Goal: Task Accomplishment & Management: Use online tool/utility

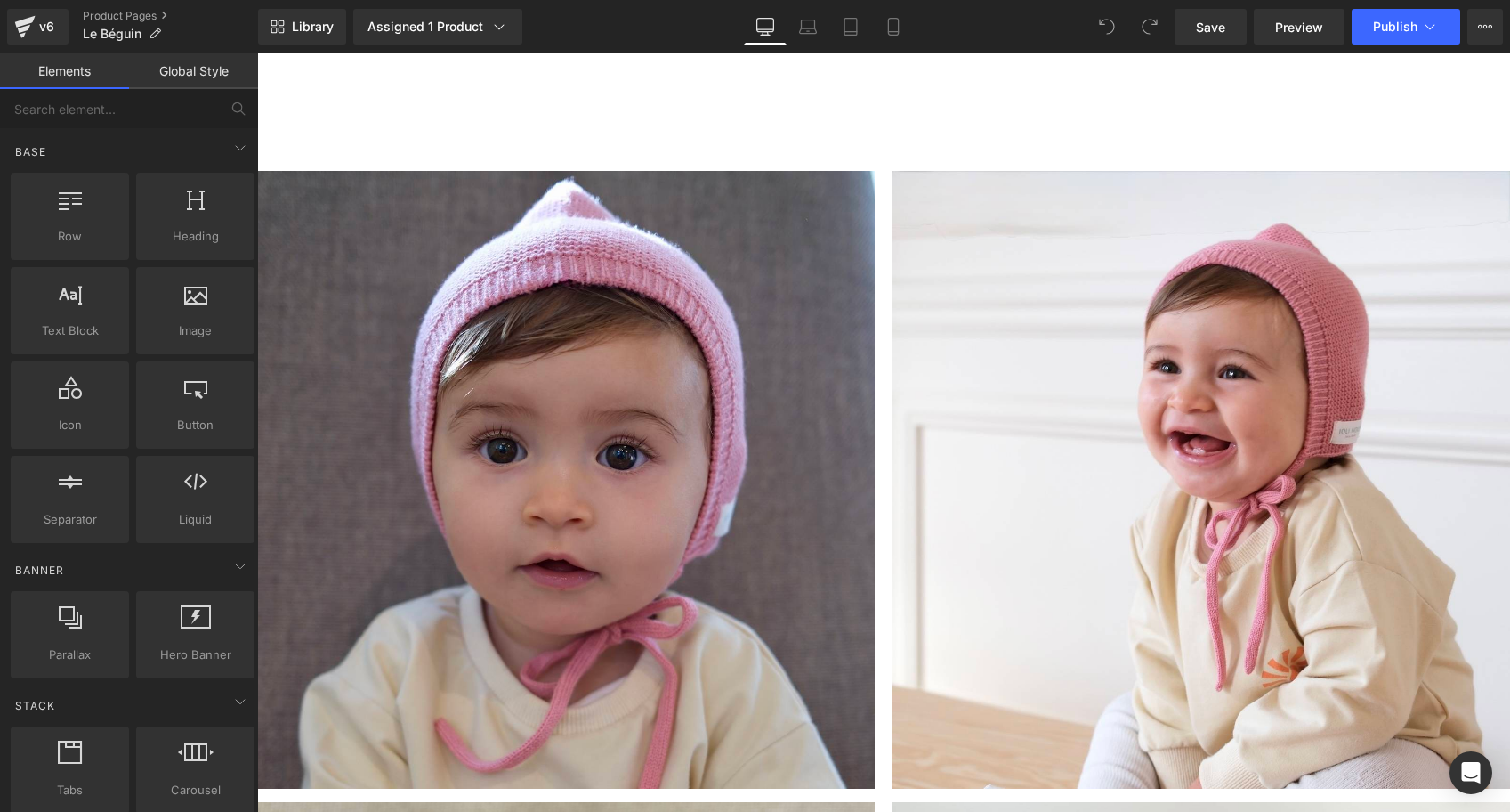
scroll to position [1727, 0]
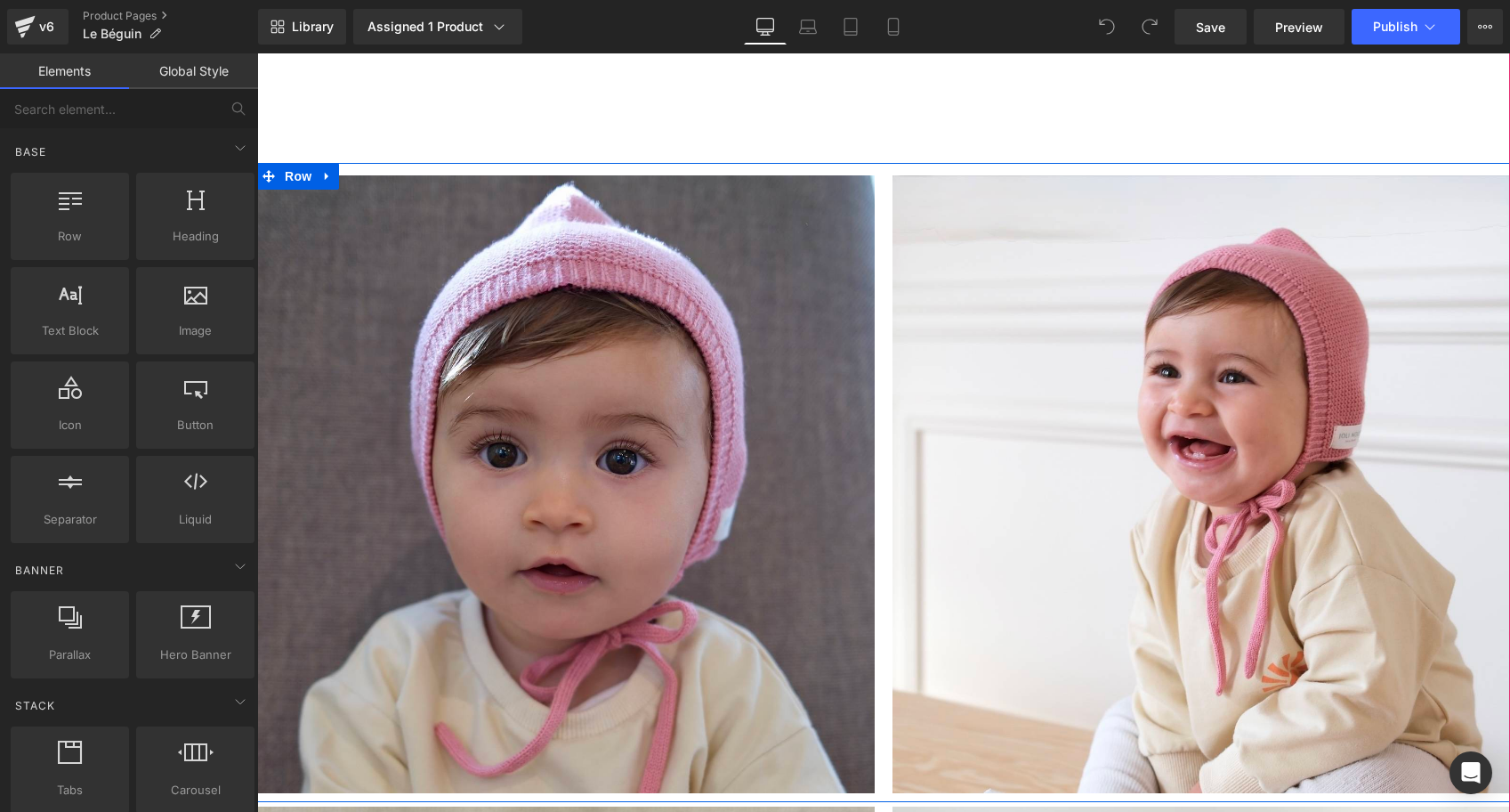
click at [502, 173] on div "Image Image Row" at bounding box center [884, 482] width 1253 height 639
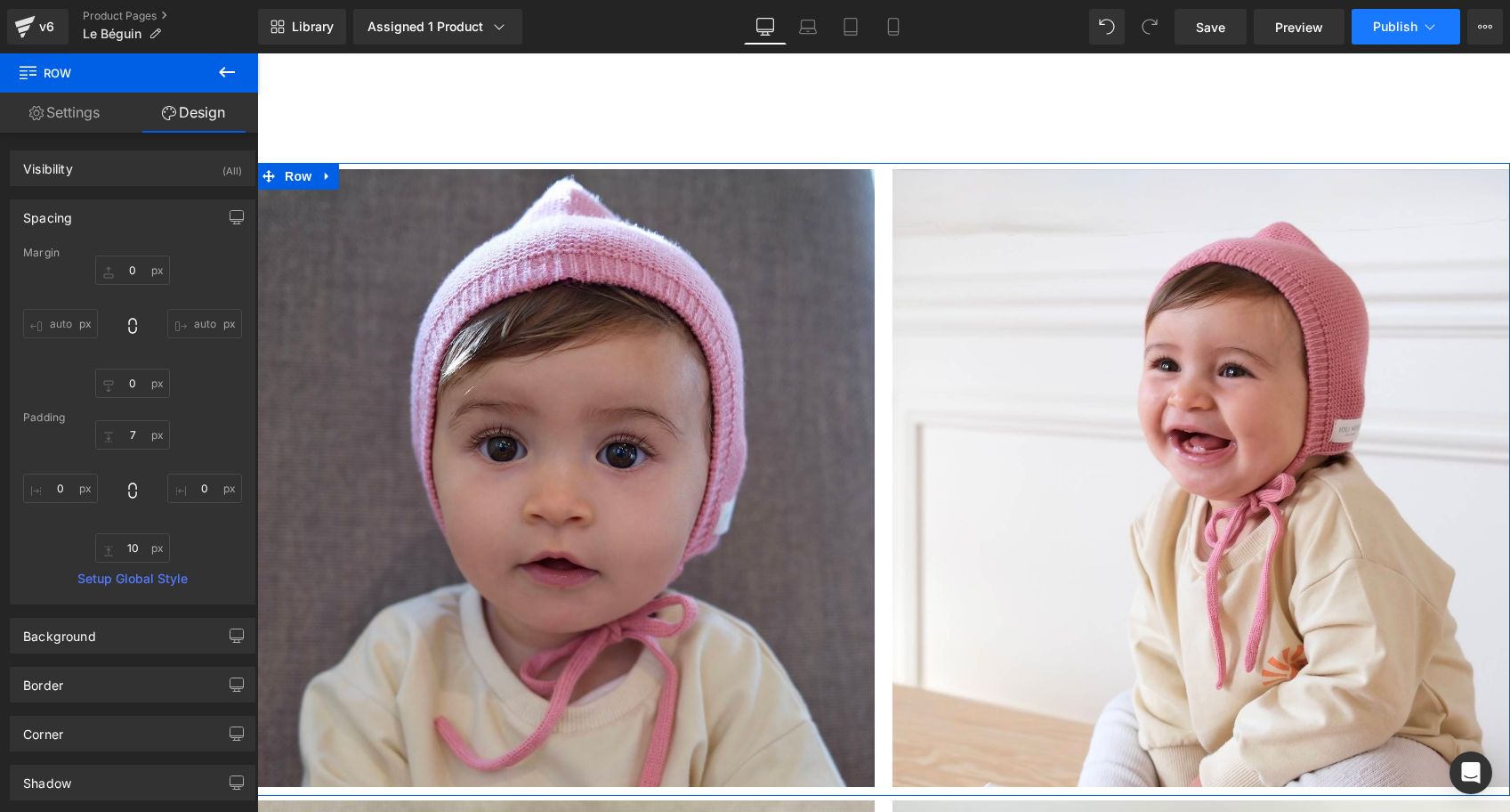
click at [1399, 20] on span "Publish" at bounding box center [1395, 27] width 44 height 14
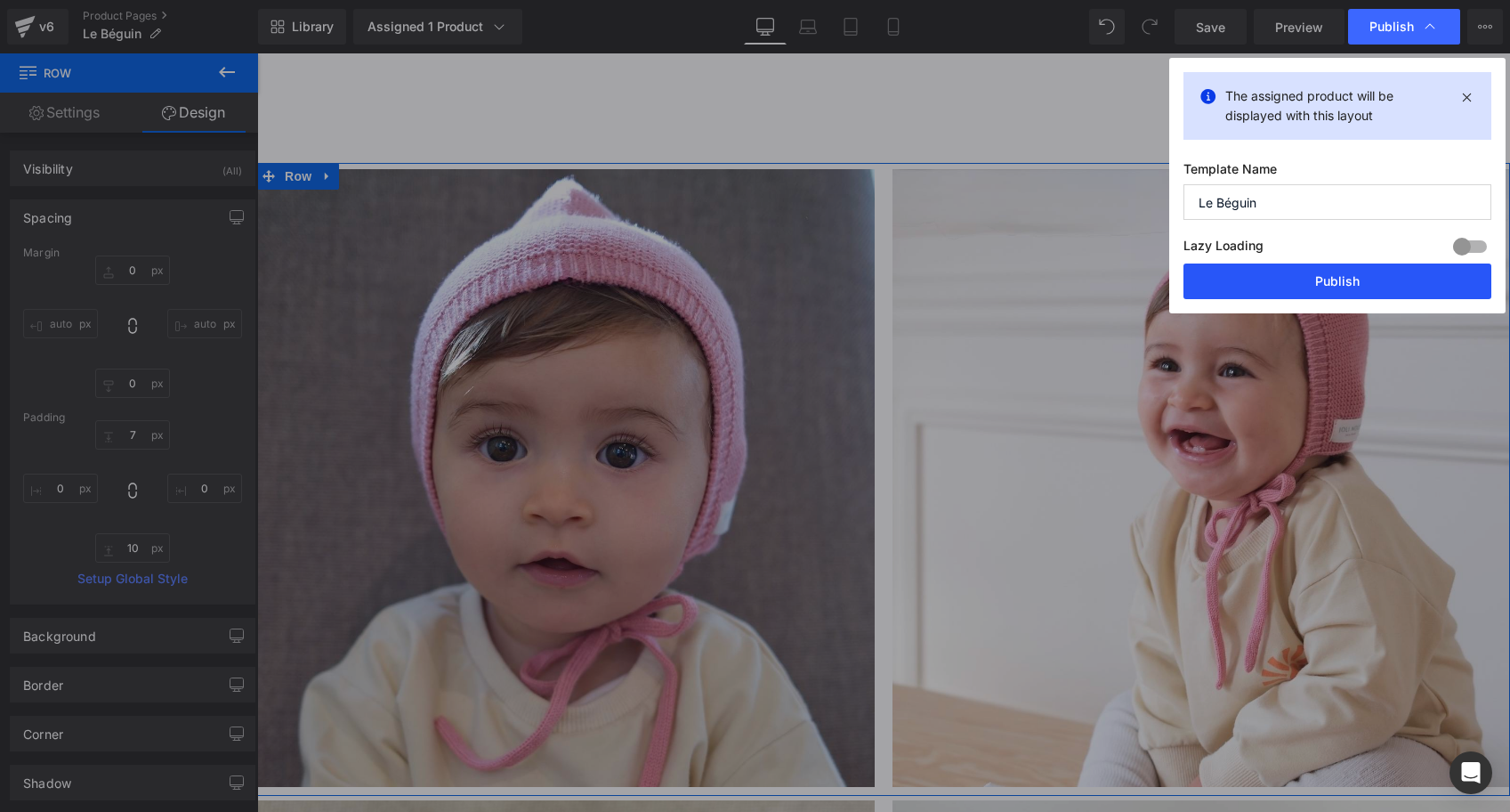
click at [1313, 291] on button "Publish" at bounding box center [1338, 281] width 308 height 35
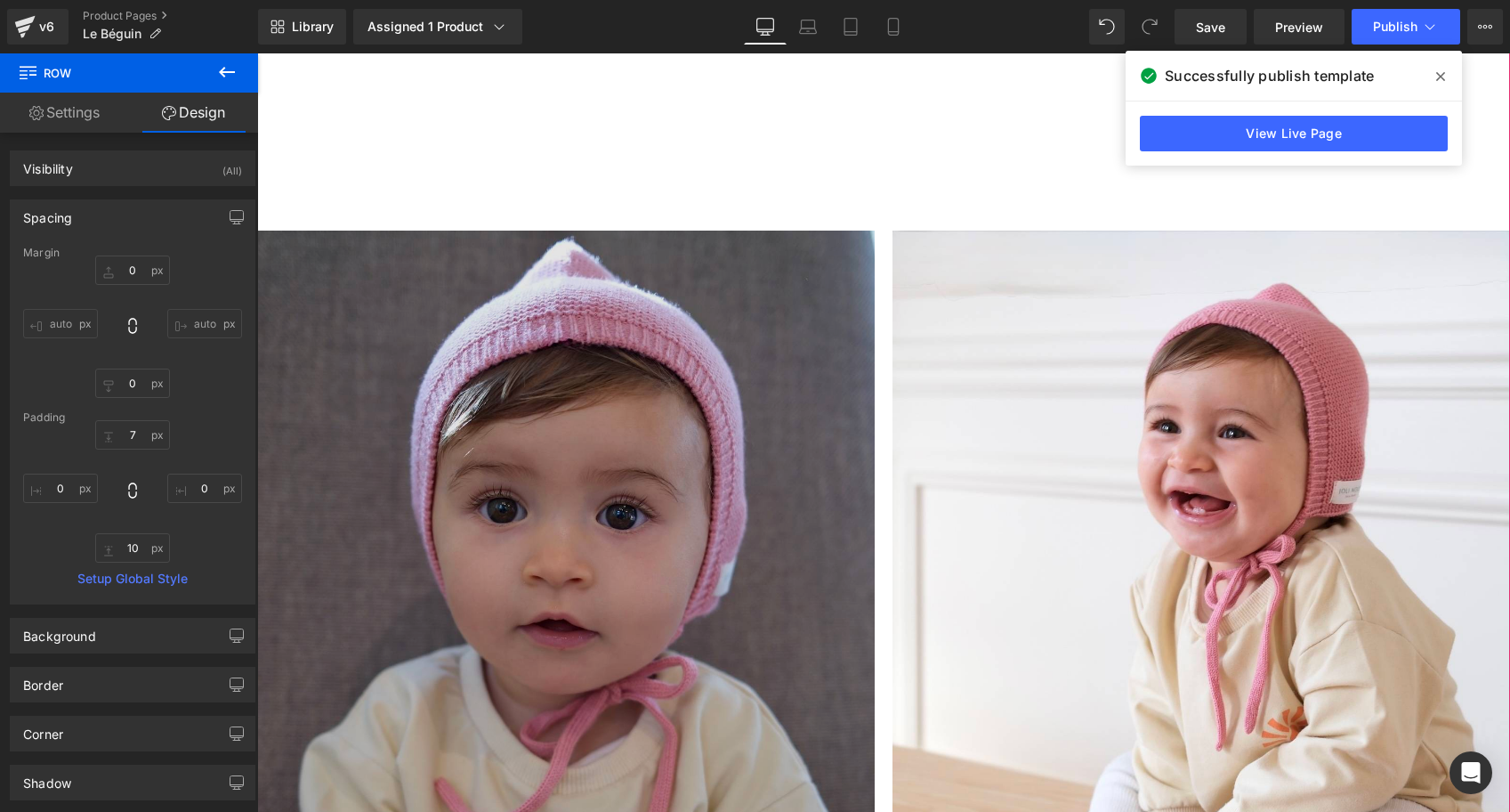
scroll to position [1548, 0]
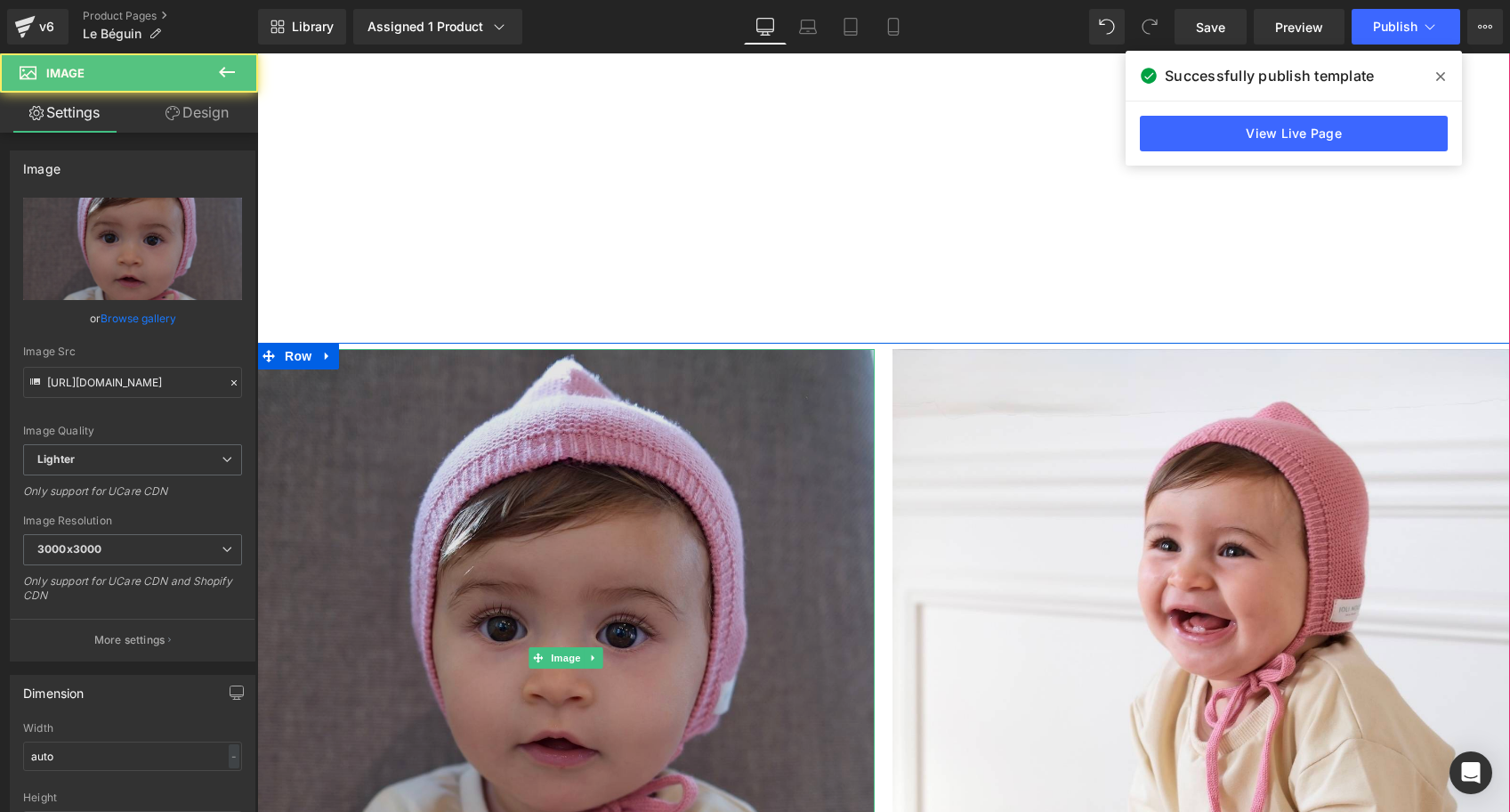
click at [311, 374] on img at bounding box center [566, 657] width 617 height 617
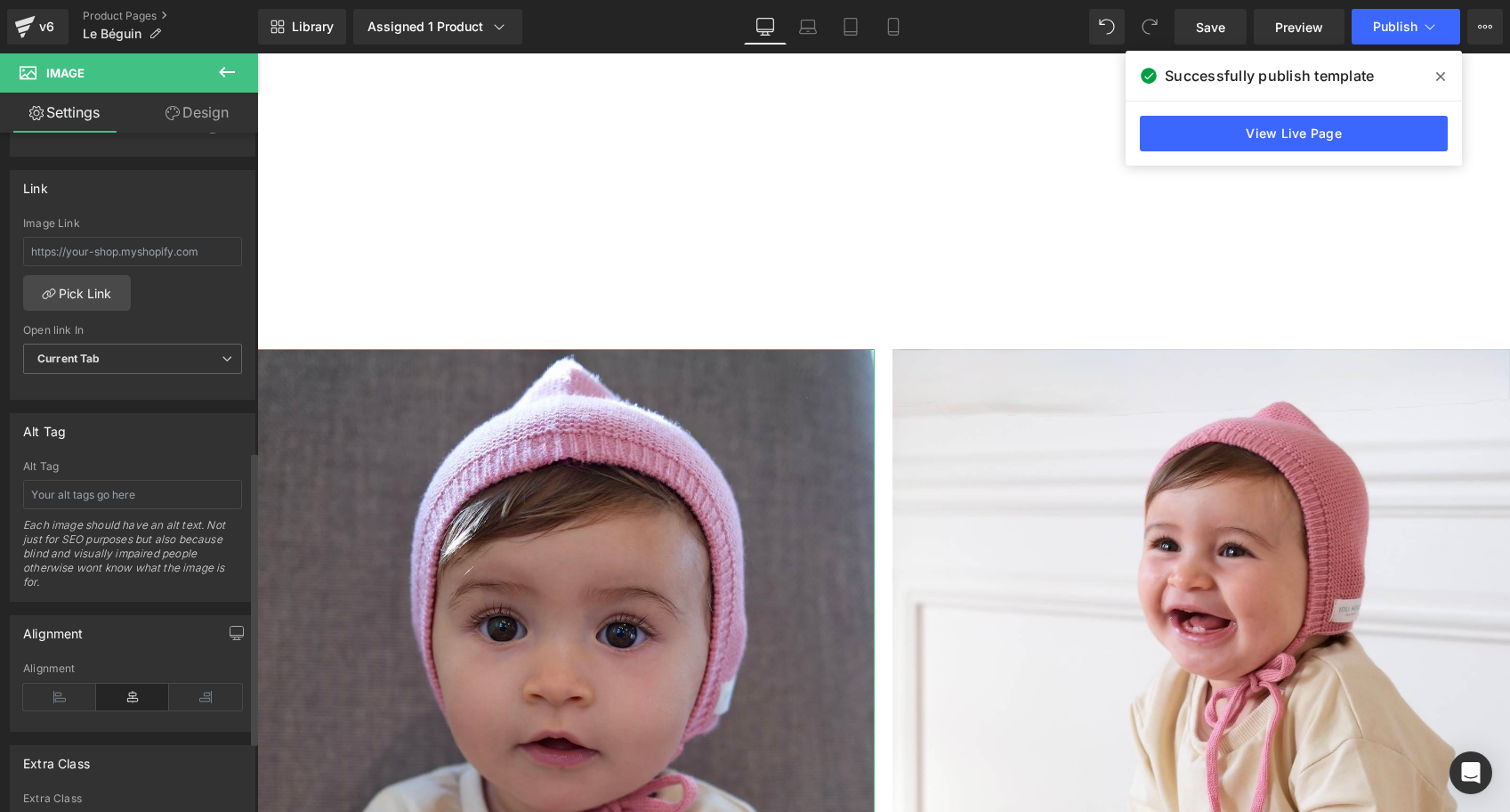
scroll to position [747, 0]
click at [88, 489] on input "text" at bounding box center [133, 492] width 219 height 29
type input "béguin bébé laine mérinos joli nous ultra doux confort qualité rose vieux fille…"
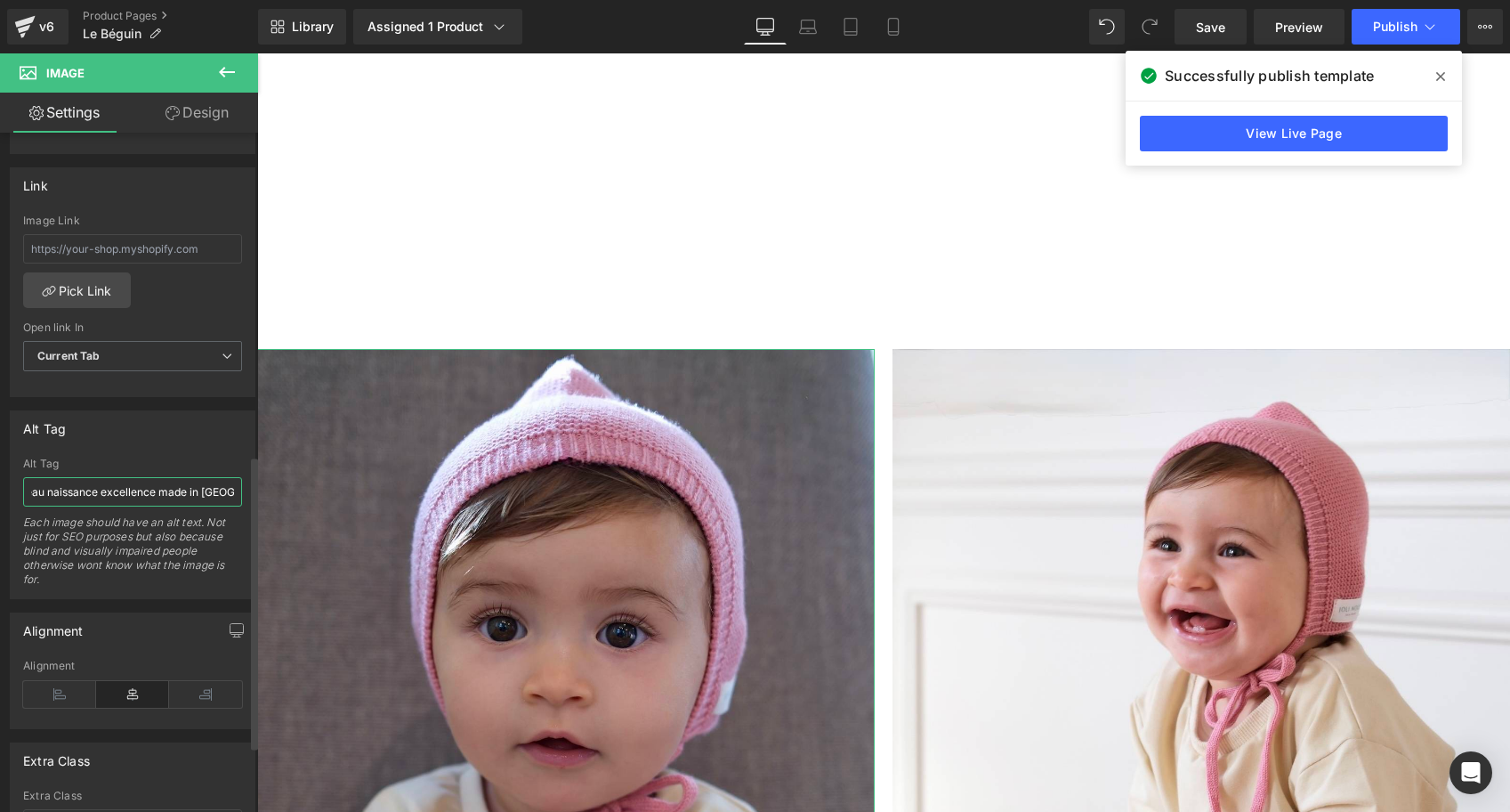
click at [145, 487] on input "béguin bébé laine mérinos joli nous ultra doux confort qualité rose vieux fille…" at bounding box center [133, 492] width 219 height 29
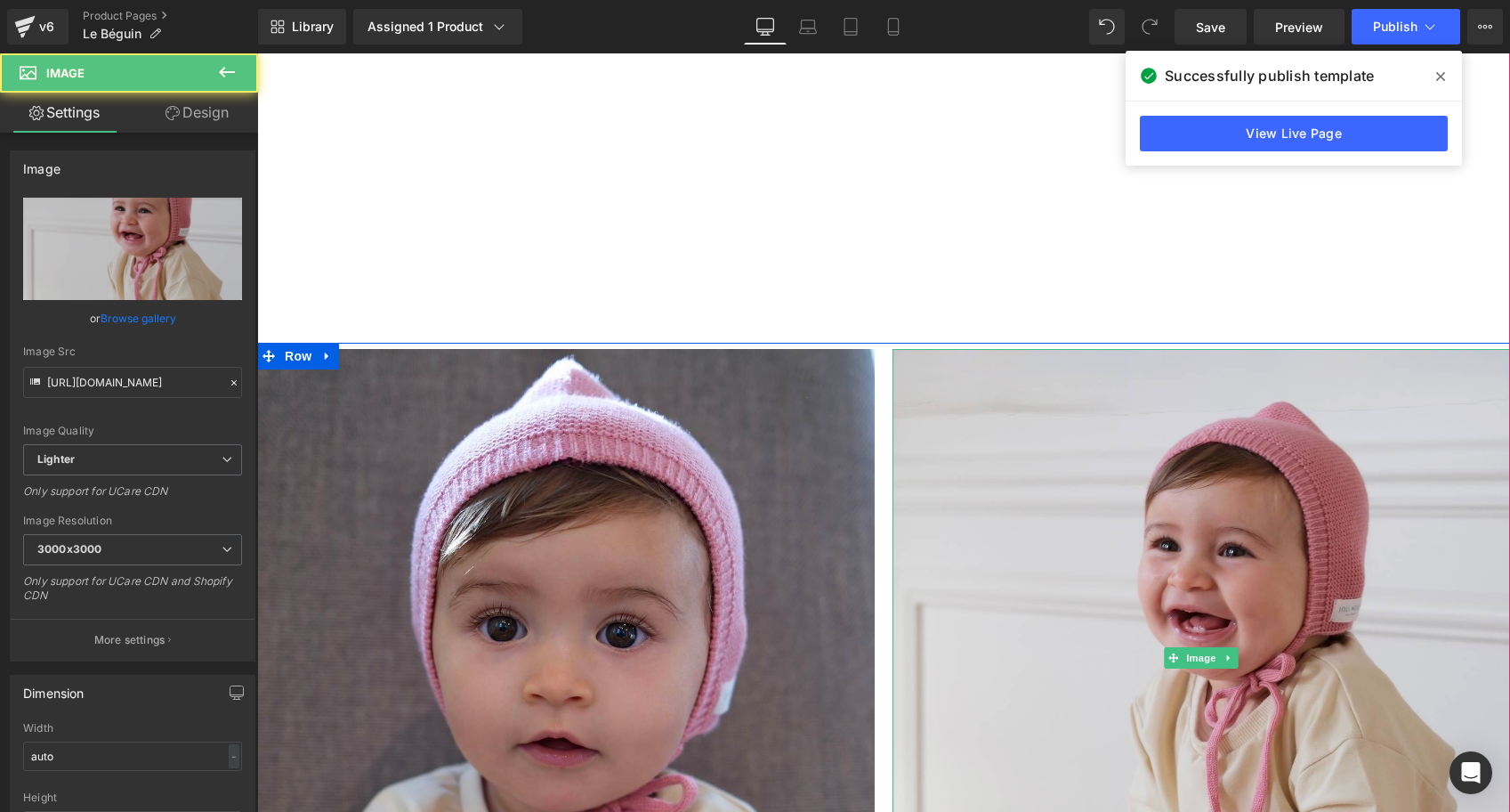
click at [1048, 534] on img at bounding box center [1201, 657] width 617 height 617
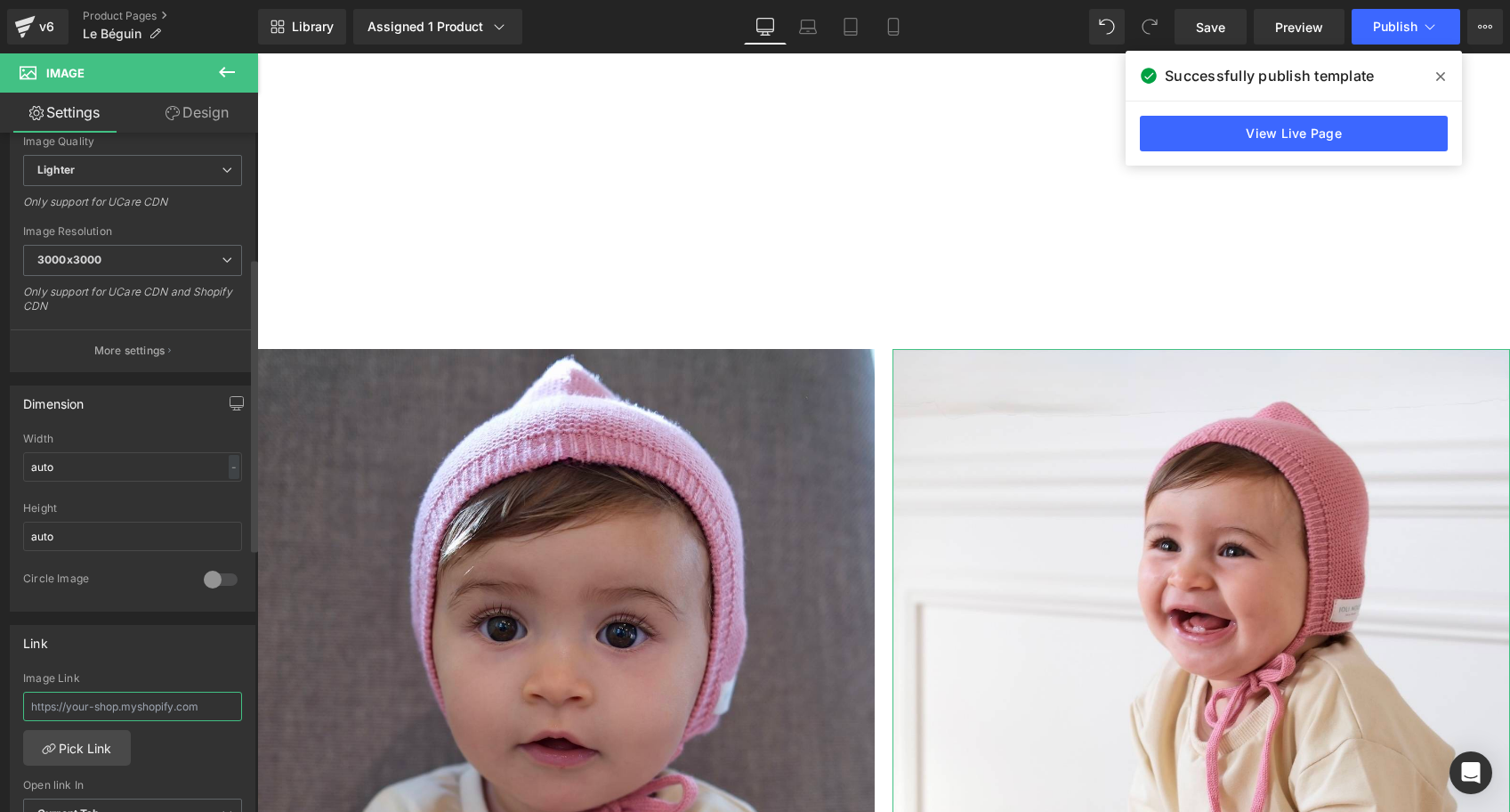
click at [60, 705] on input "text" at bounding box center [133, 706] width 219 height 29
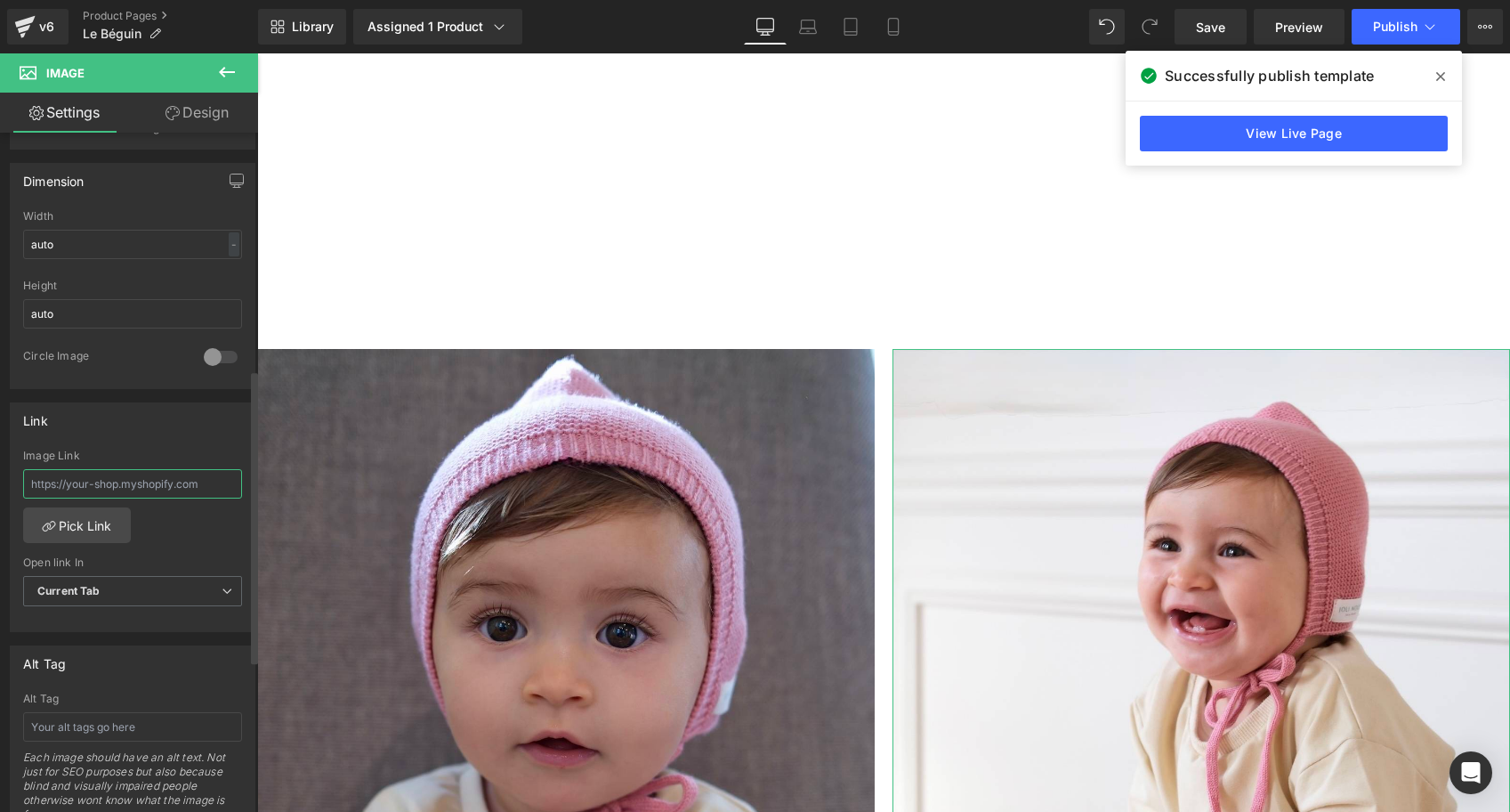
scroll to position [549, 0]
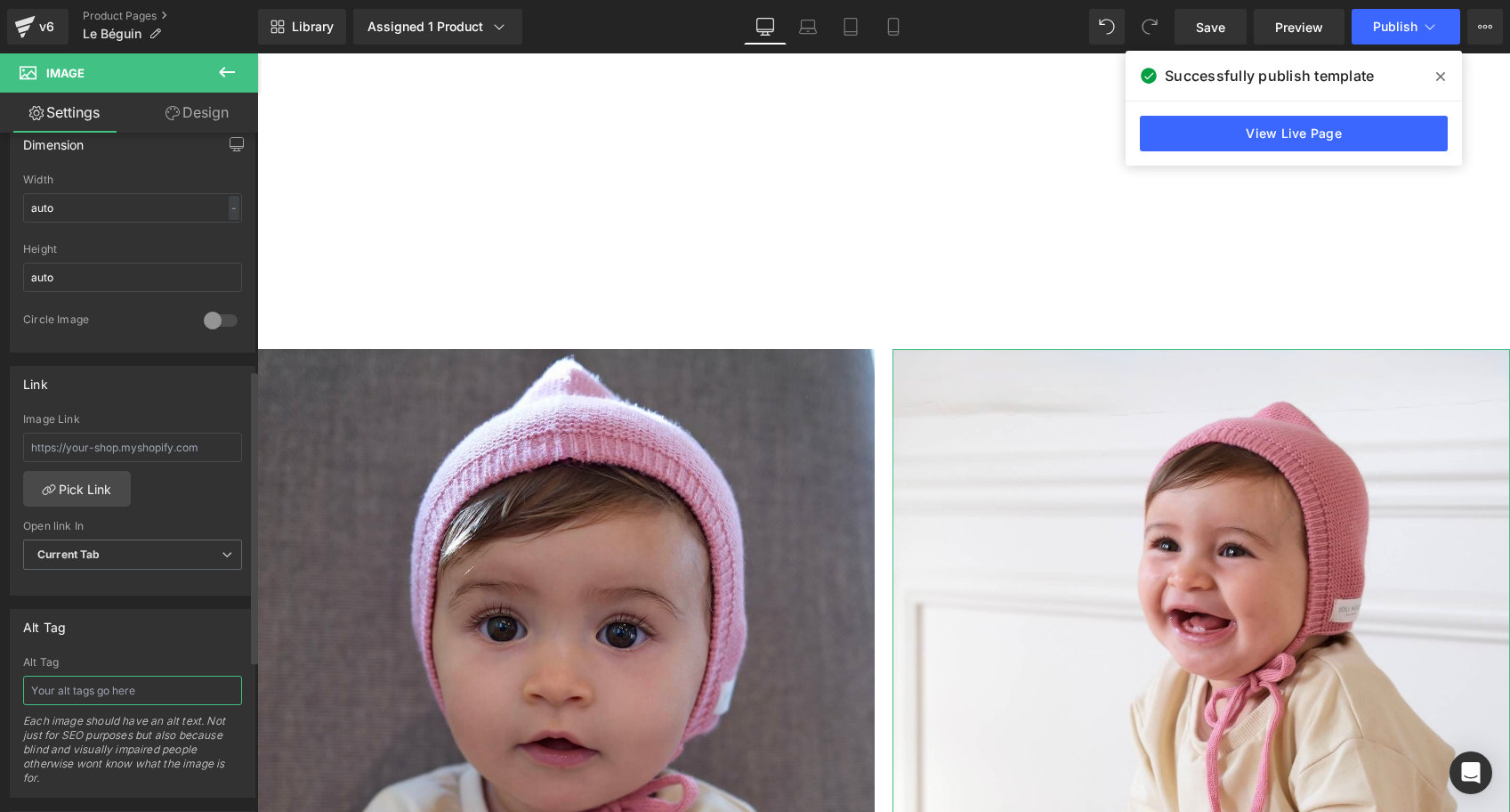
click at [91, 685] on input "text" at bounding box center [133, 690] width 219 height 29
paste input "béguin bébé laine mérinos joli nous ultra doux confort qualité rose vieux fille…"
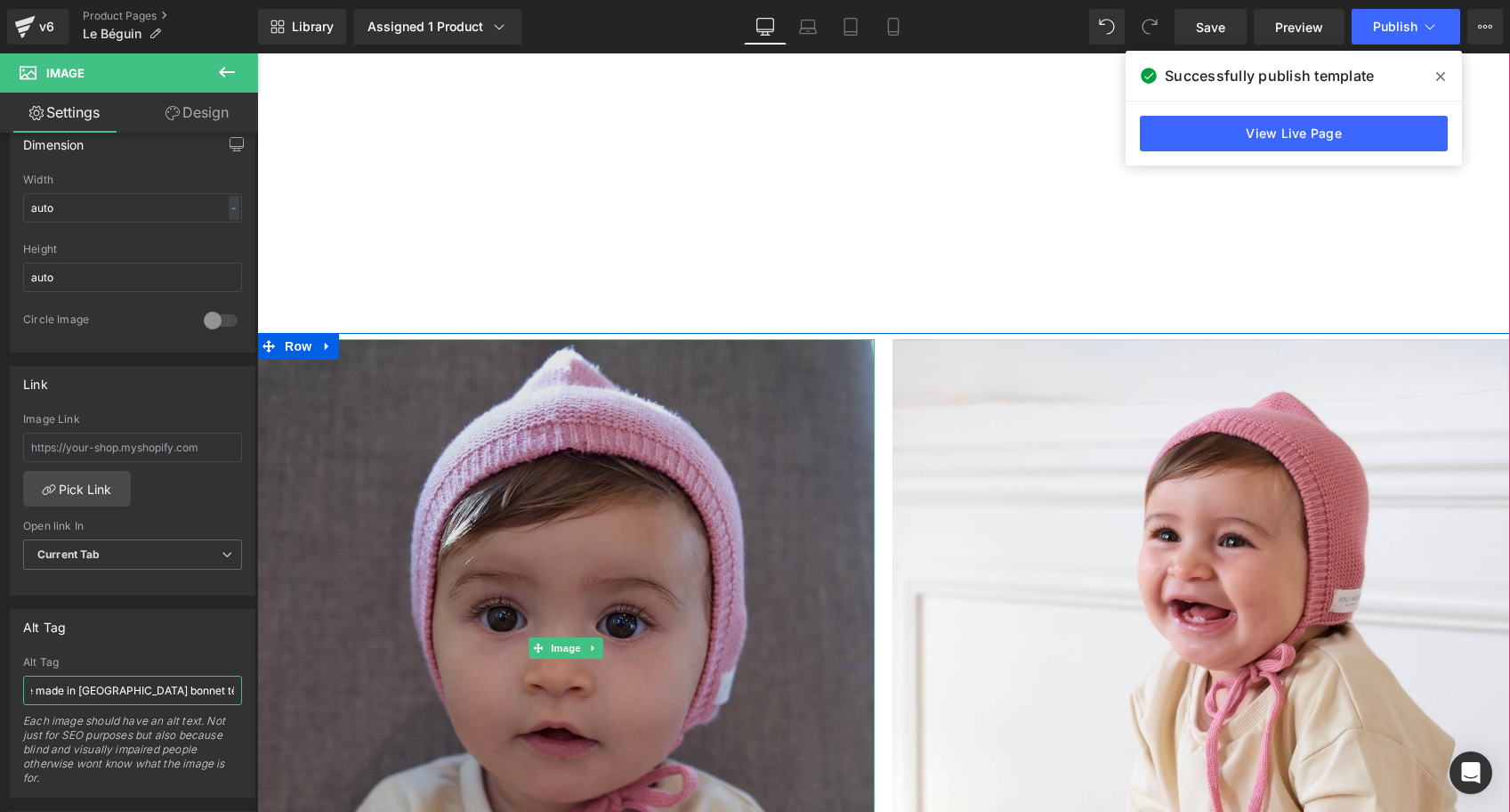
scroll to position [1568, 0]
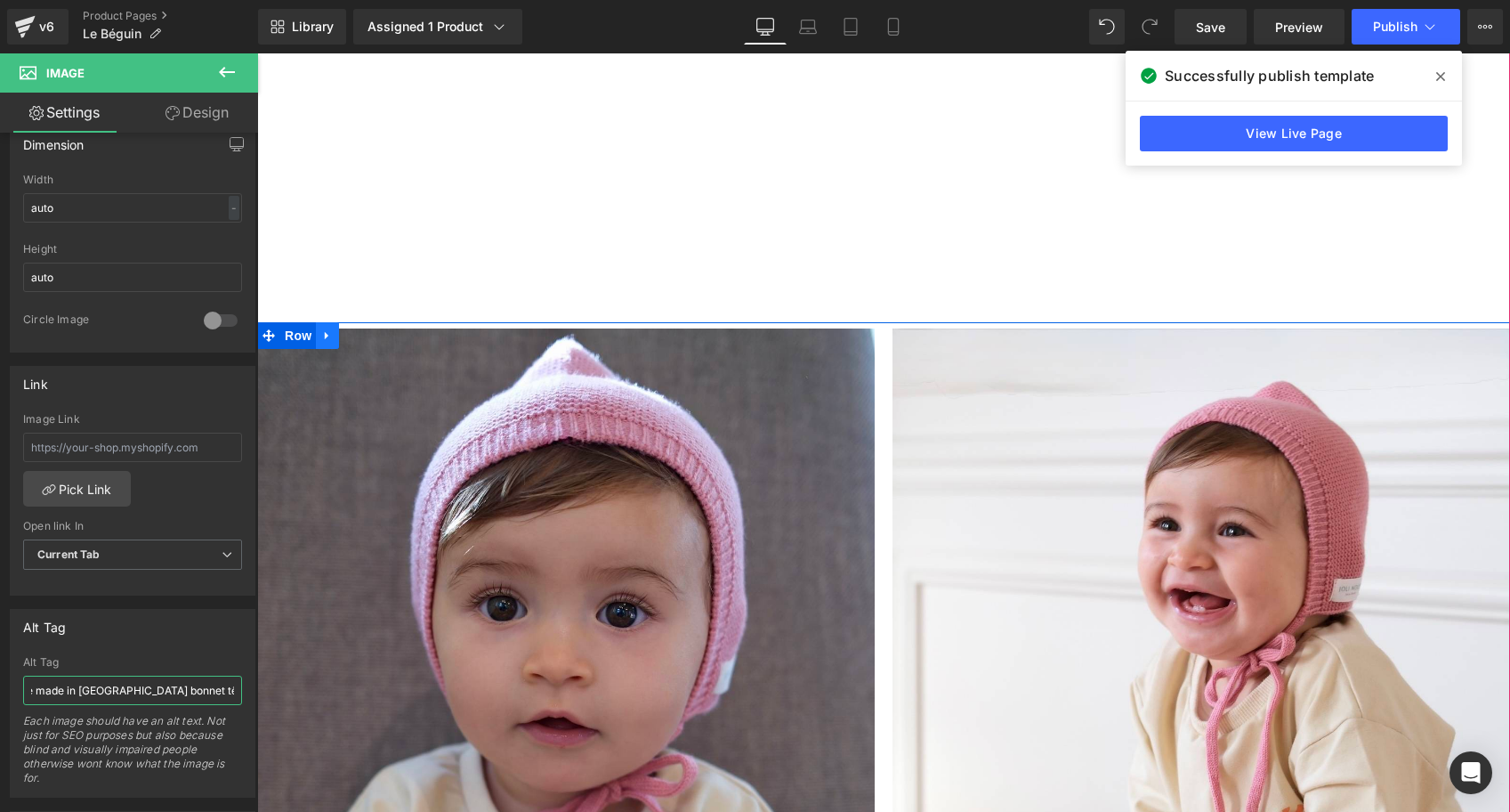
type input "béguin bébé laine mérinos joli nous ultra doux confort qualité rose vieux fille…"
click at [329, 344] on link at bounding box center [328, 335] width 24 height 26
click at [352, 337] on icon at bounding box center [350, 336] width 13 height 13
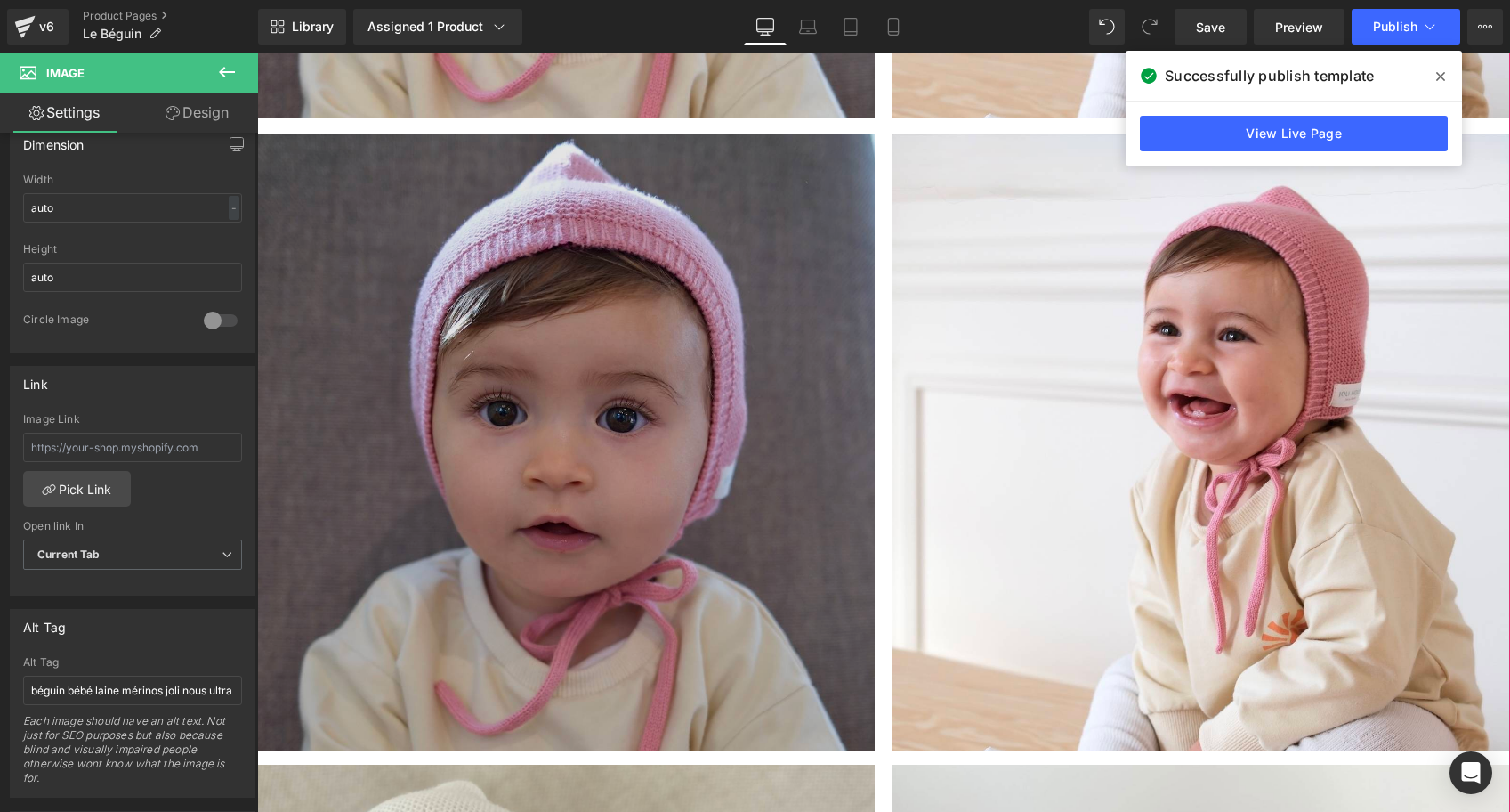
scroll to position [2398, 0]
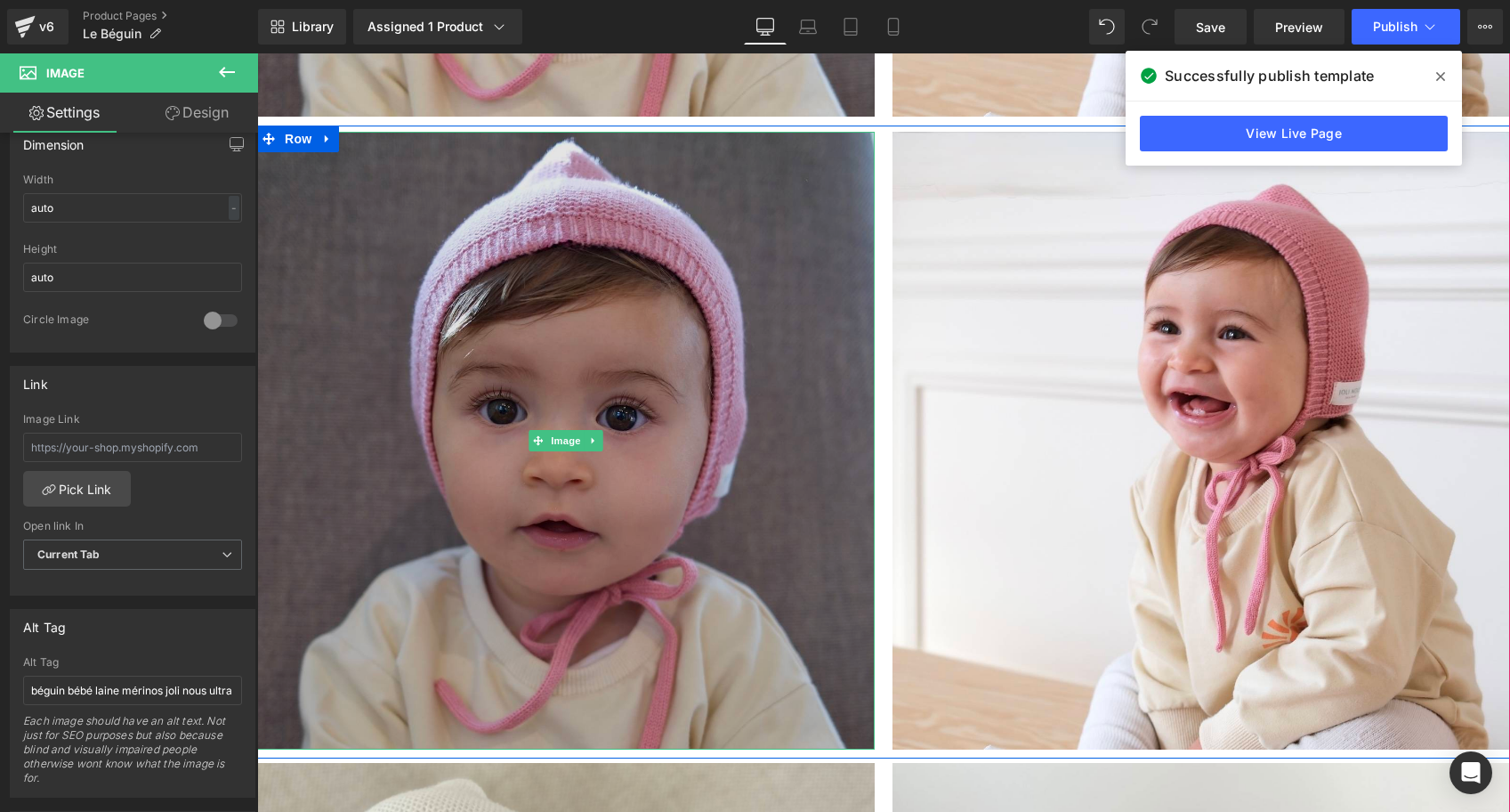
click at [587, 455] on img at bounding box center [566, 441] width 617 height 617
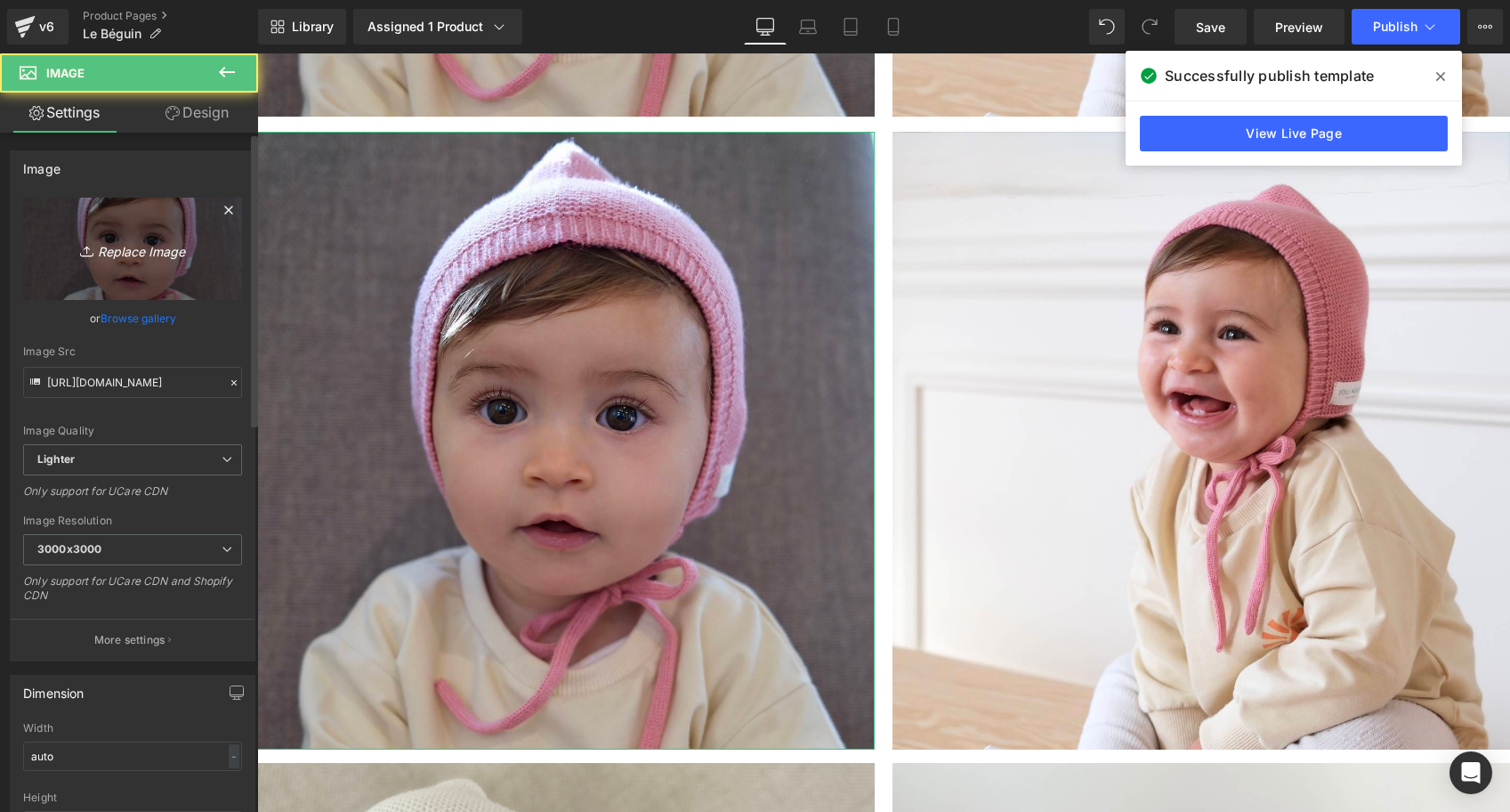
click at [146, 263] on link "Replace Image" at bounding box center [133, 248] width 219 height 102
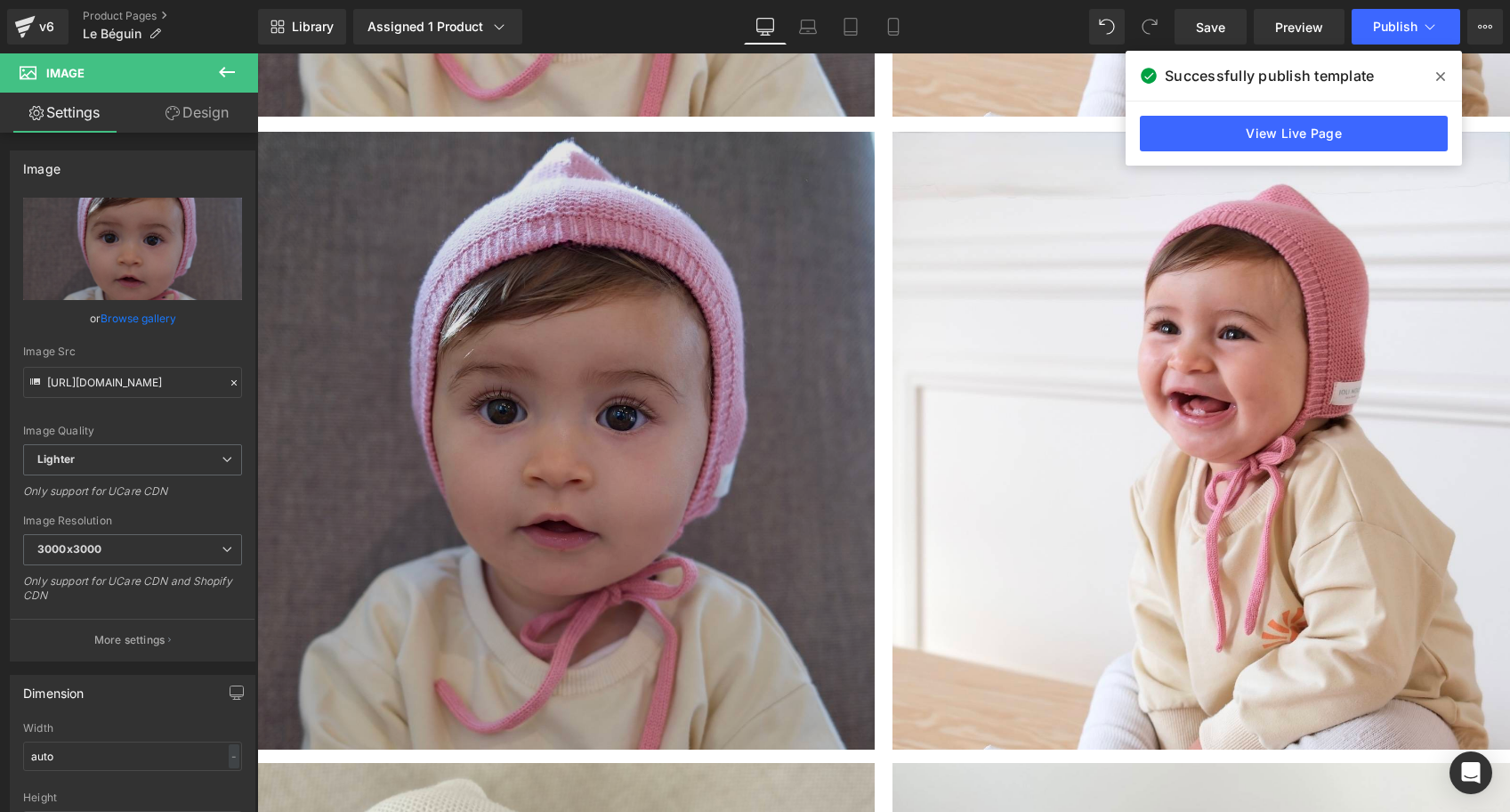
type input "C:\fakepath\Béguin-vieux-rose-Tricot-joli-nous-laine-mérinos-ultra-doux-confo…"
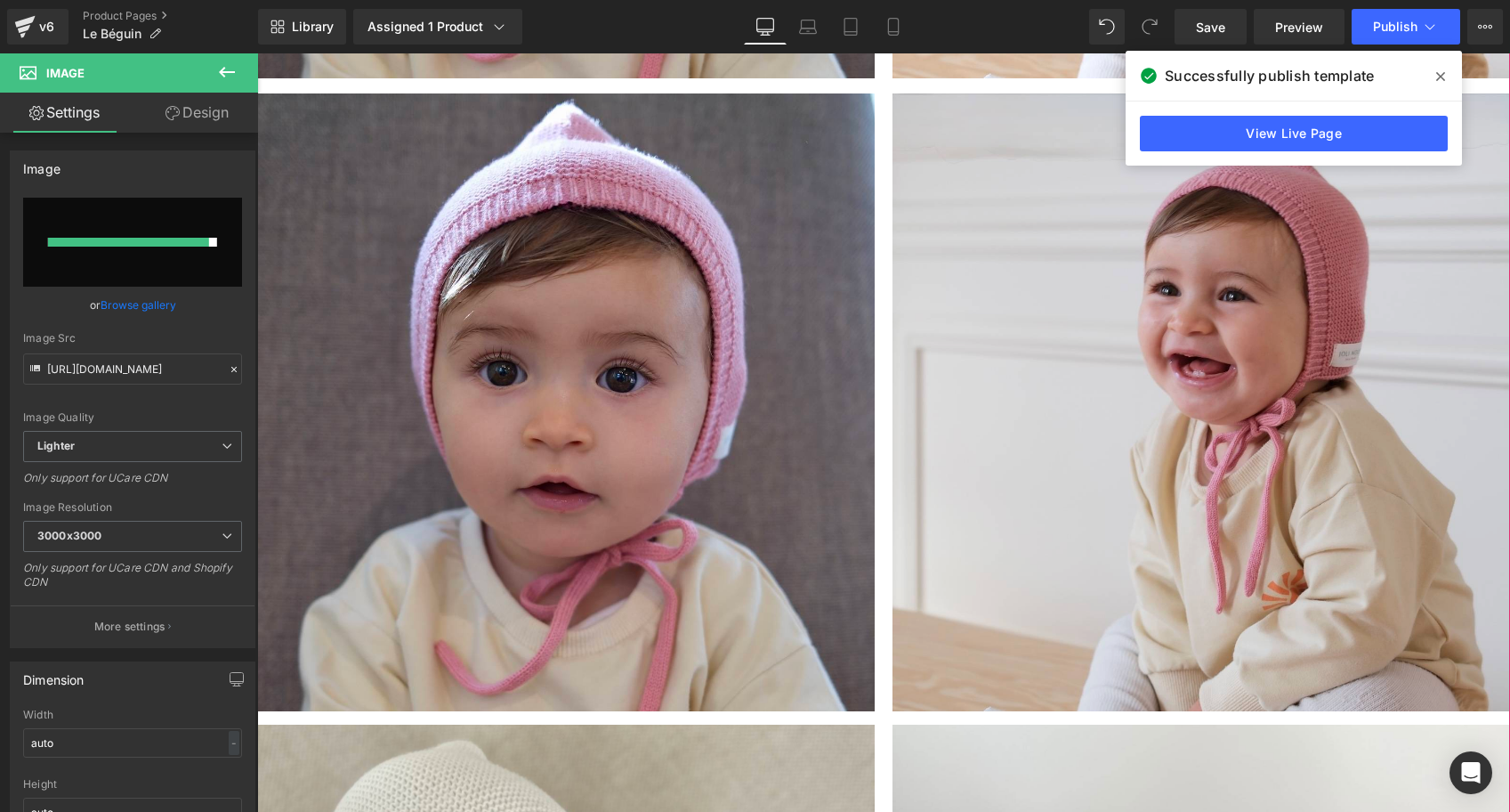
scroll to position [2363, 0]
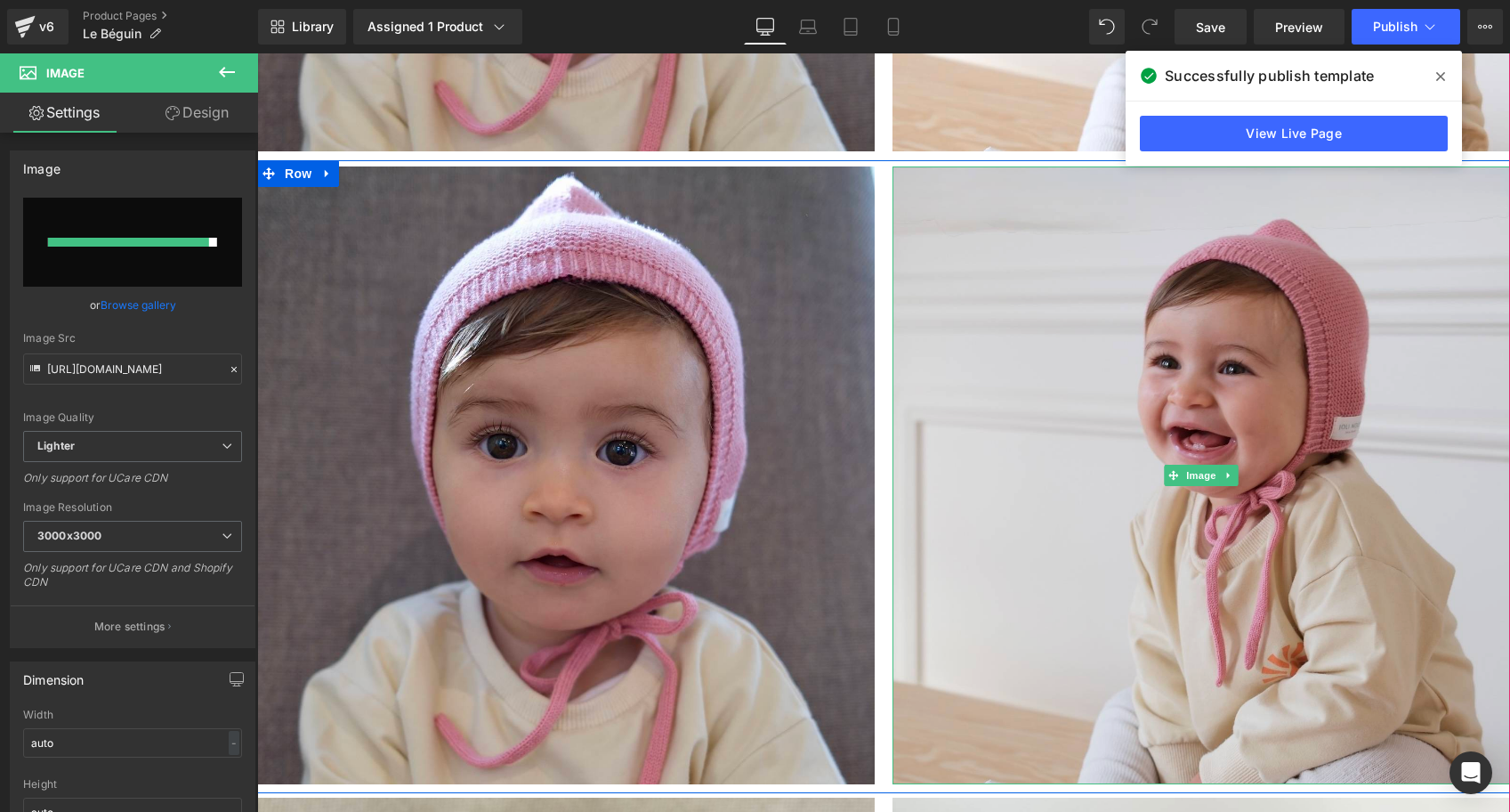
click at [1145, 383] on img at bounding box center [1201, 475] width 617 height 617
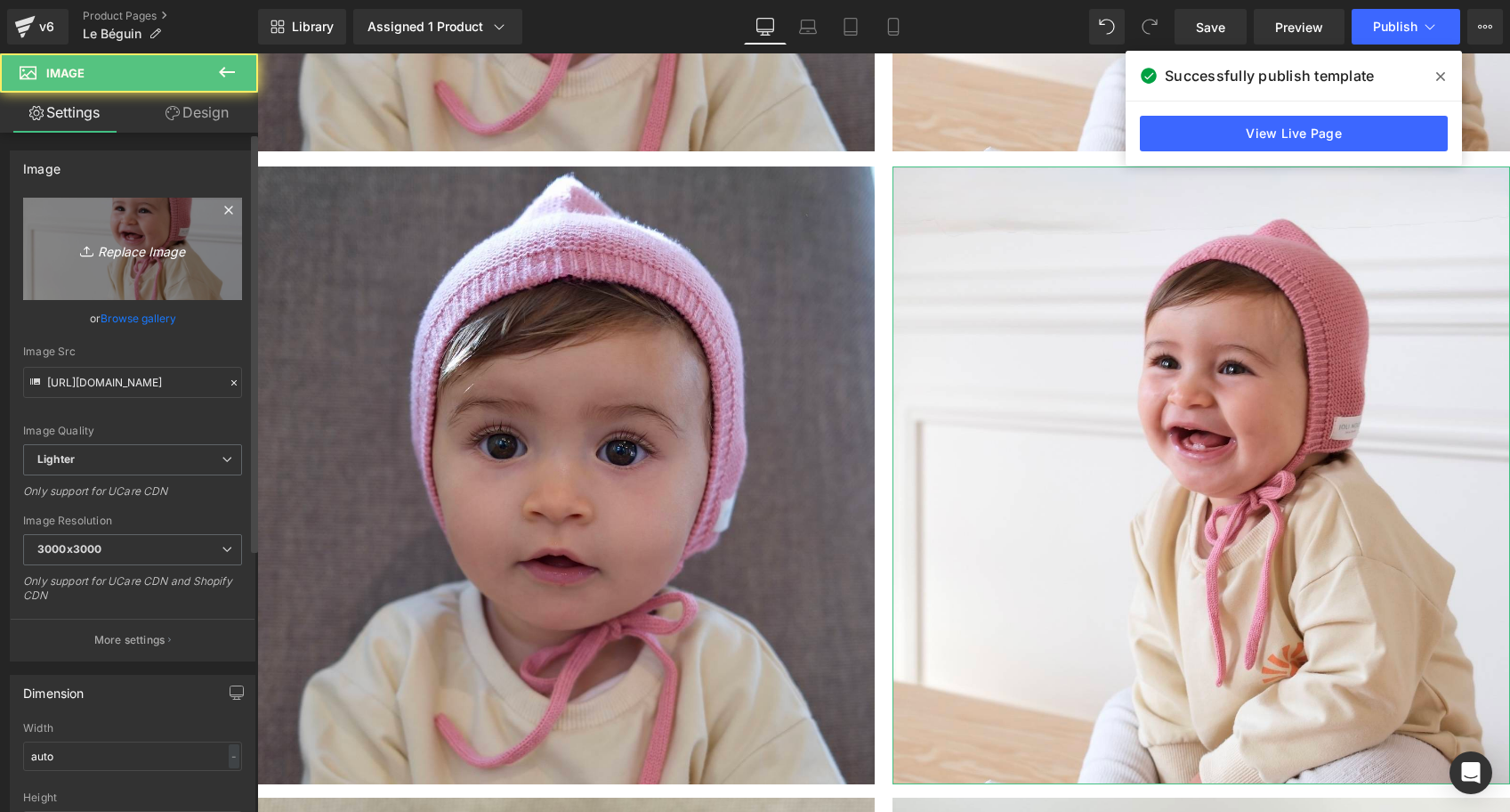
click at [194, 247] on icon "Replace Image" at bounding box center [132, 249] width 142 height 23
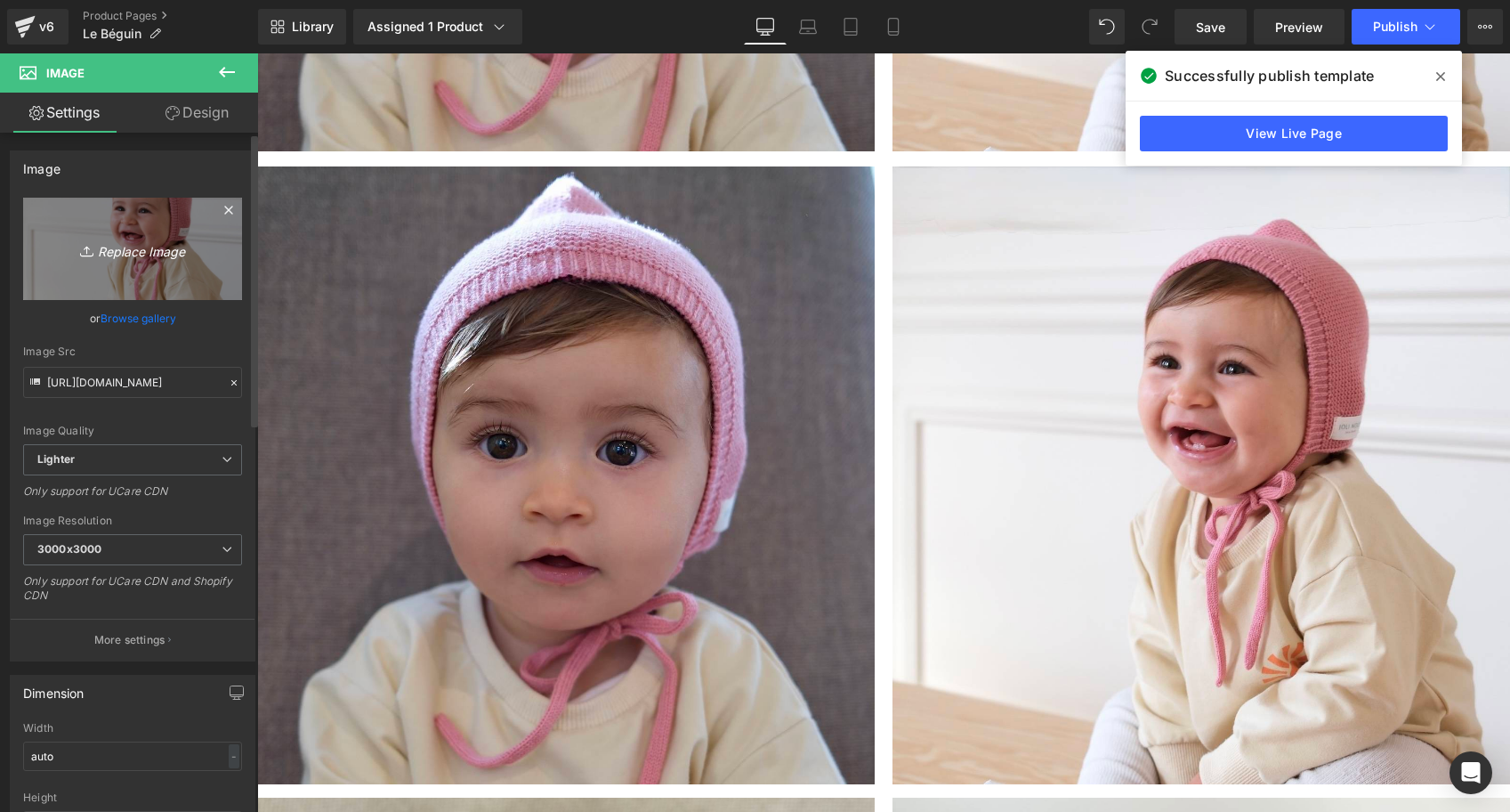
type input "C:\fakepath\Béguin-blanc-vieux-rose-Tricot-joli-nous-laine-mérinos-ultra-doux…"
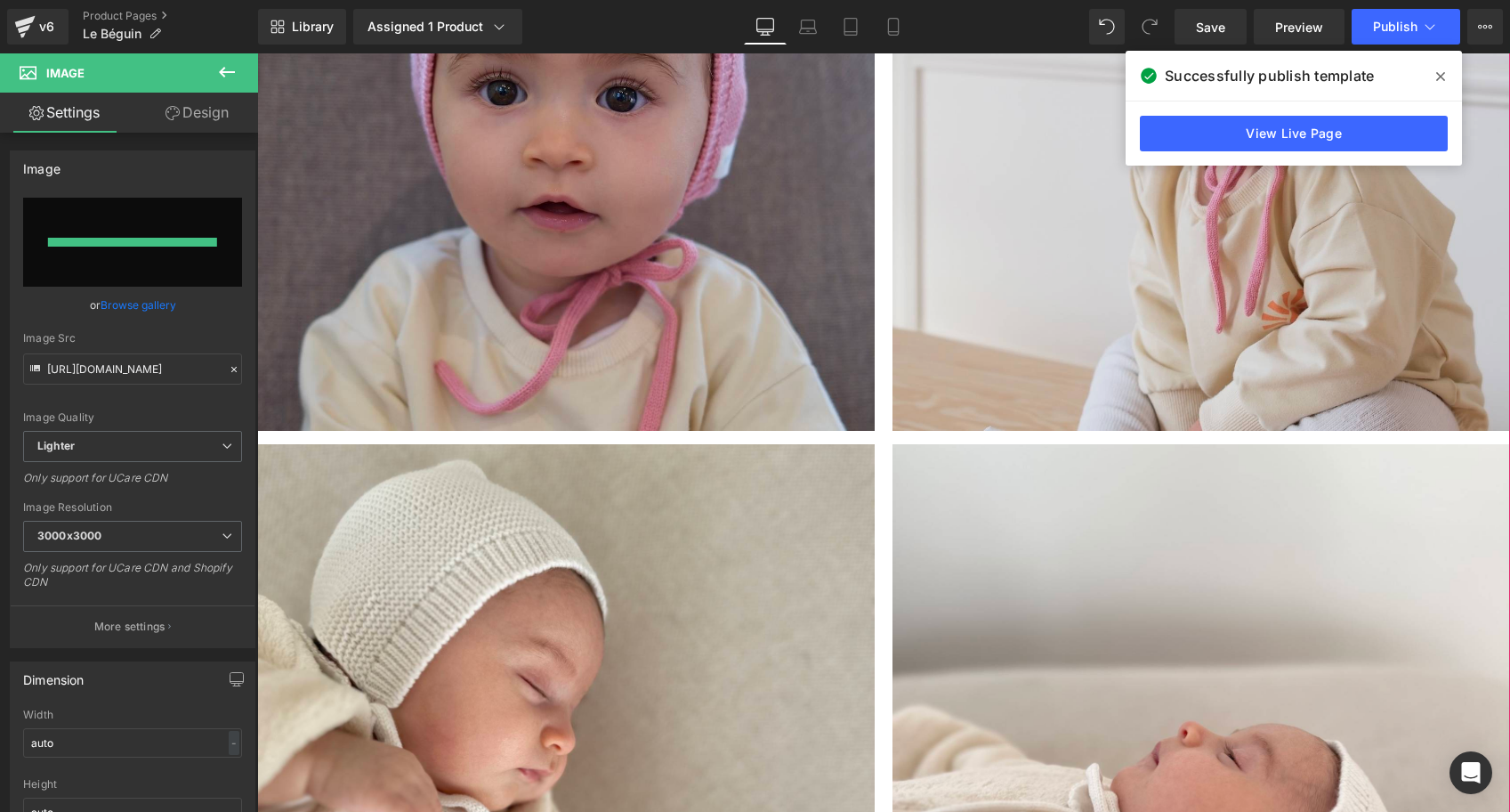
type input "https://ucarecdn.com/b58ca70b-4bac-4d75-a642-80551b6eb29a/-/format/auto/-/previ…"
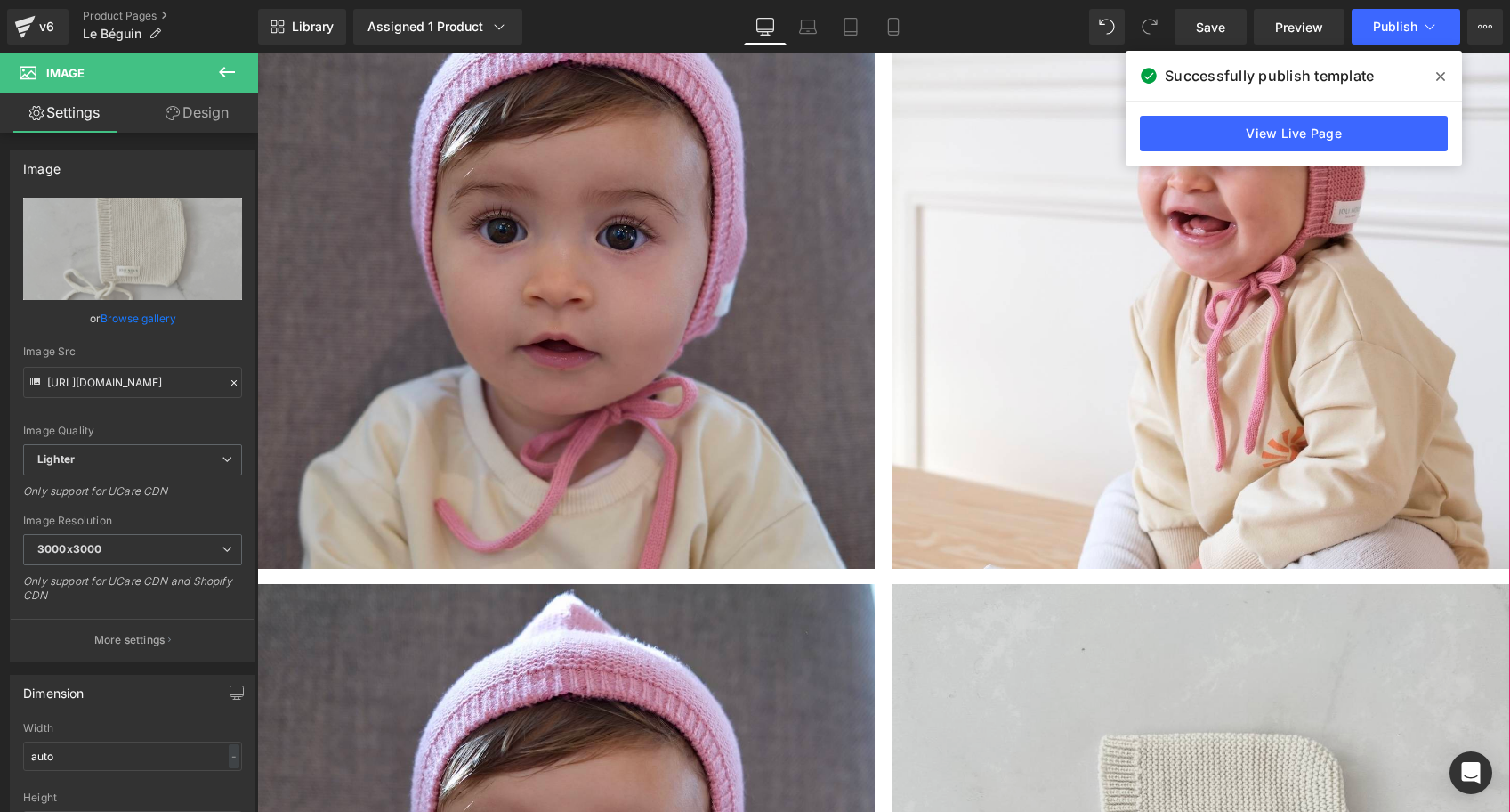
scroll to position [1817, 0]
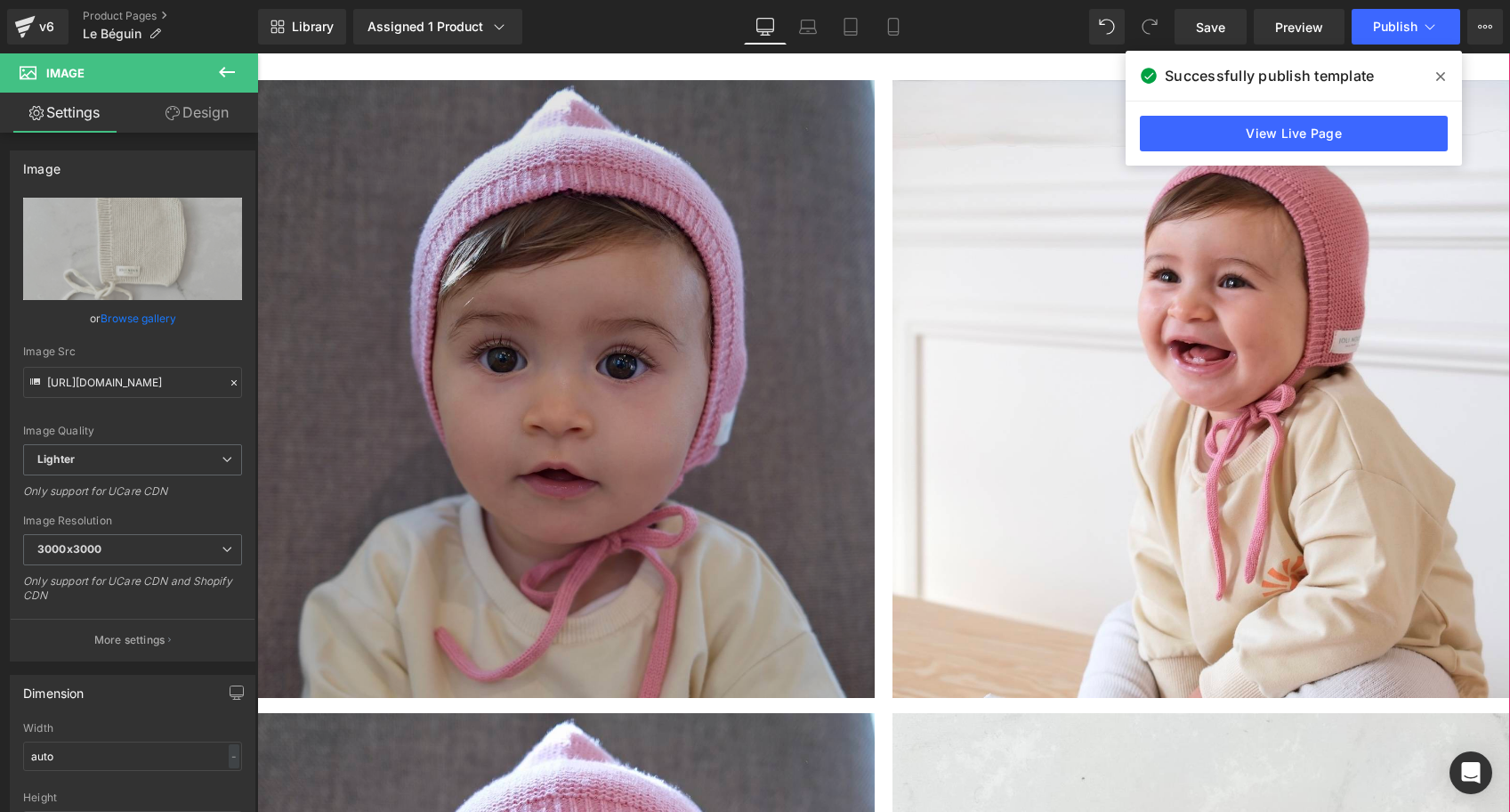
click at [631, 359] on img at bounding box center [566, 388] width 617 height 617
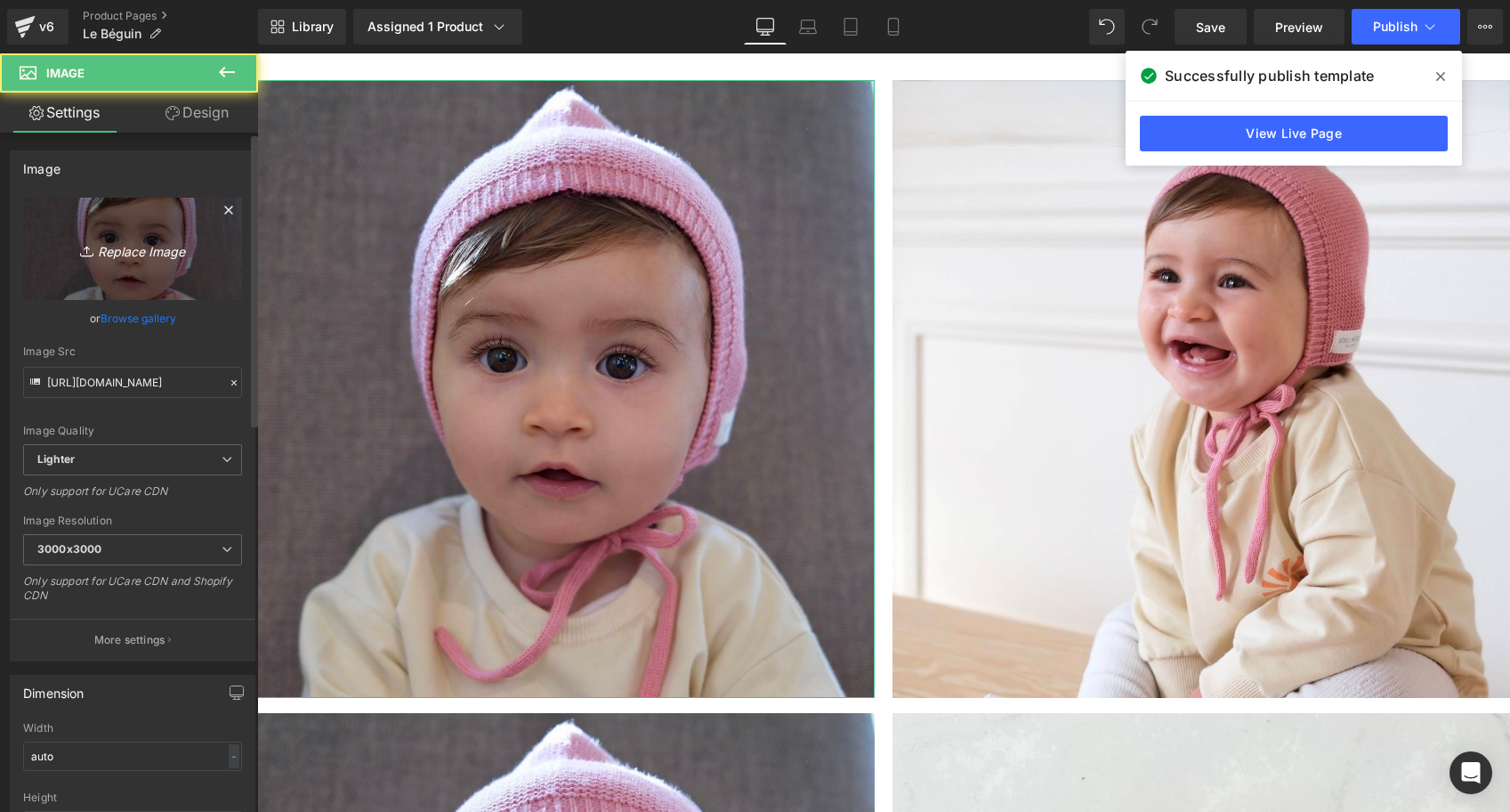
click at [110, 245] on icon "Replace Image" at bounding box center [132, 249] width 142 height 23
type input "C:\fakepath\Béguin-vieux-rose-Tricot-joli-nous-laine-mérinos-ultra-doux-confo…"
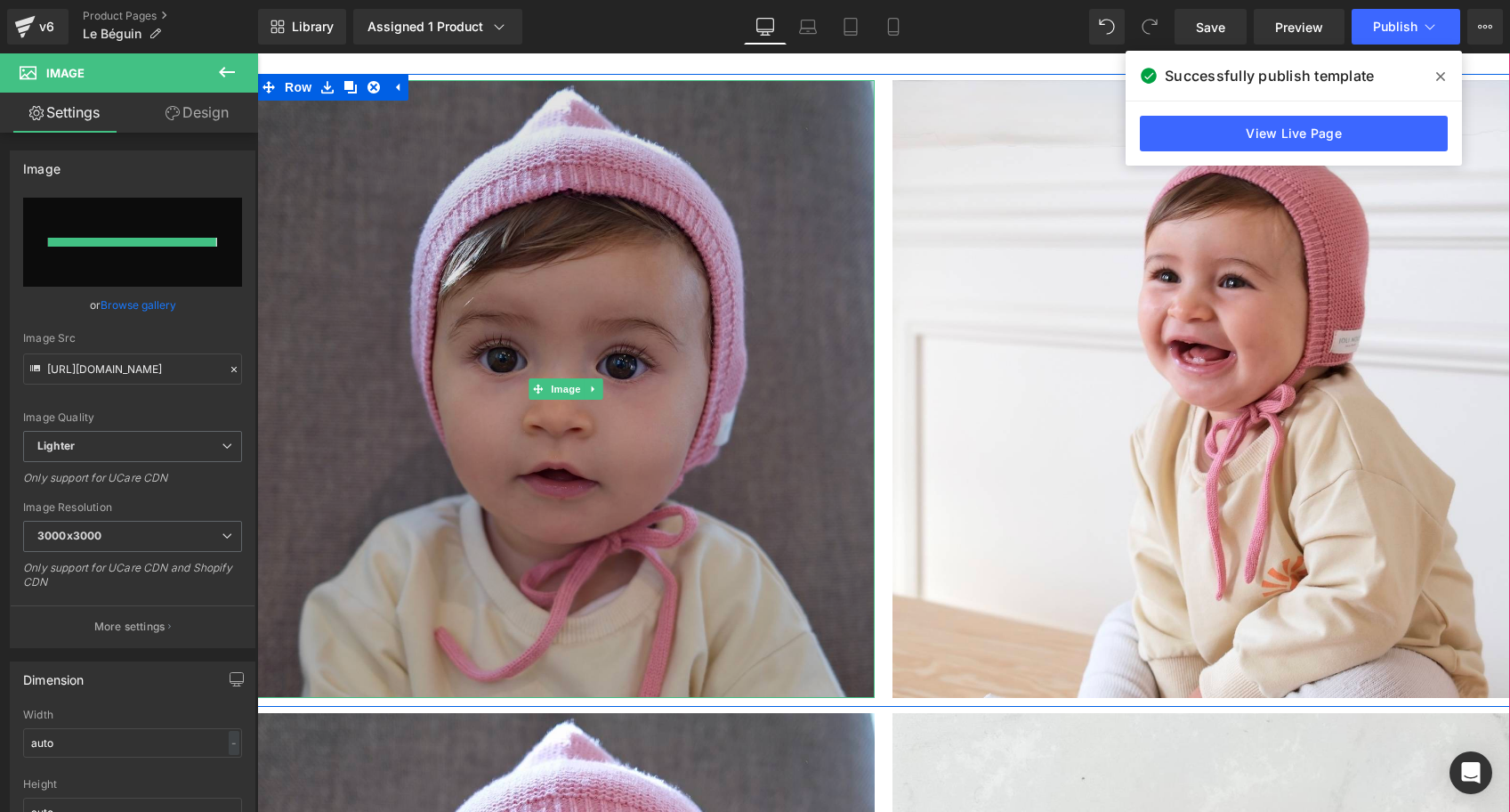
type input "https://ucarecdn.com/24d3c977-fa95-4a04-a278-2173d6cb3721/-/format/auto/-/previ…"
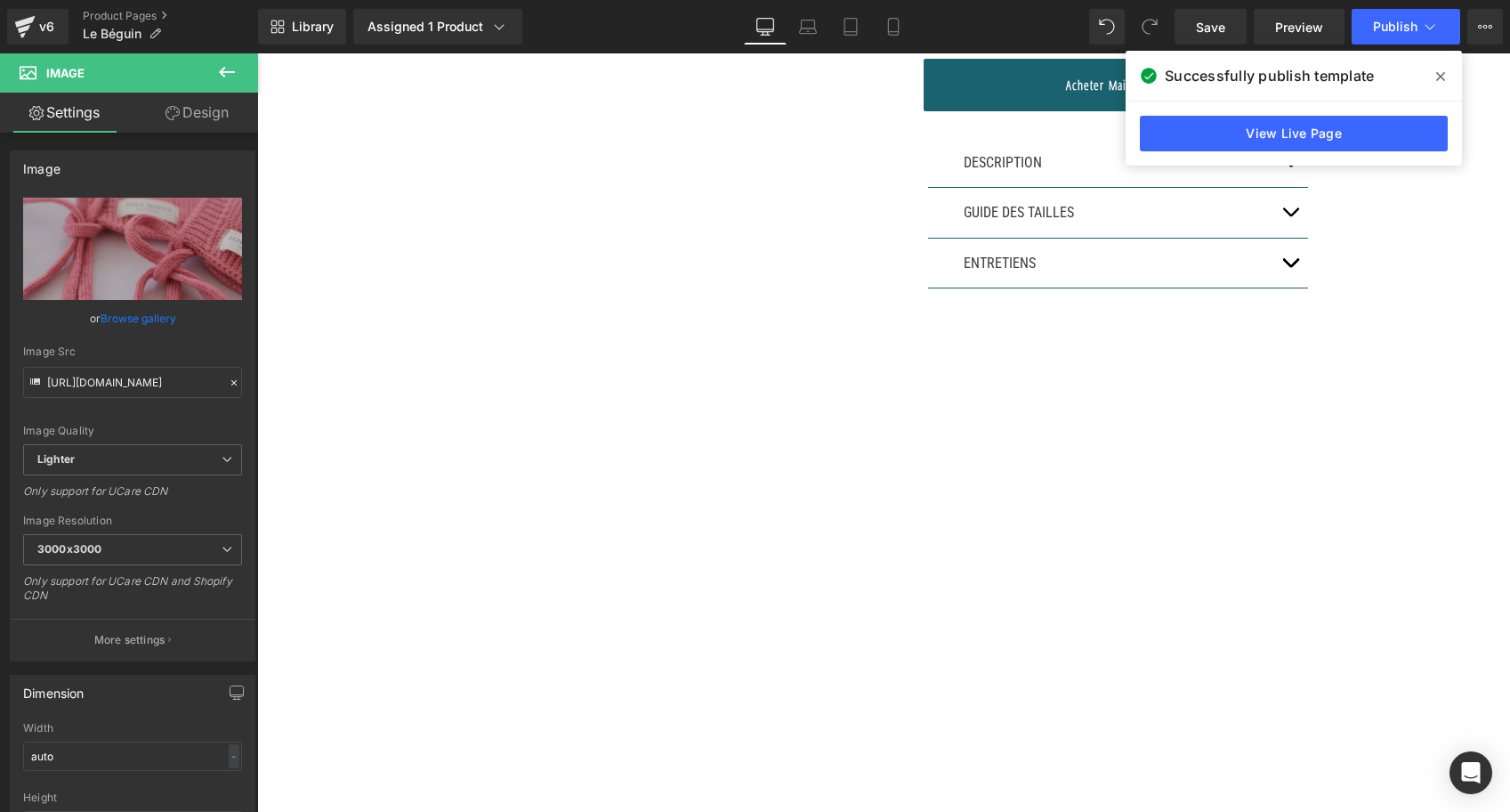
scroll to position [519, 0]
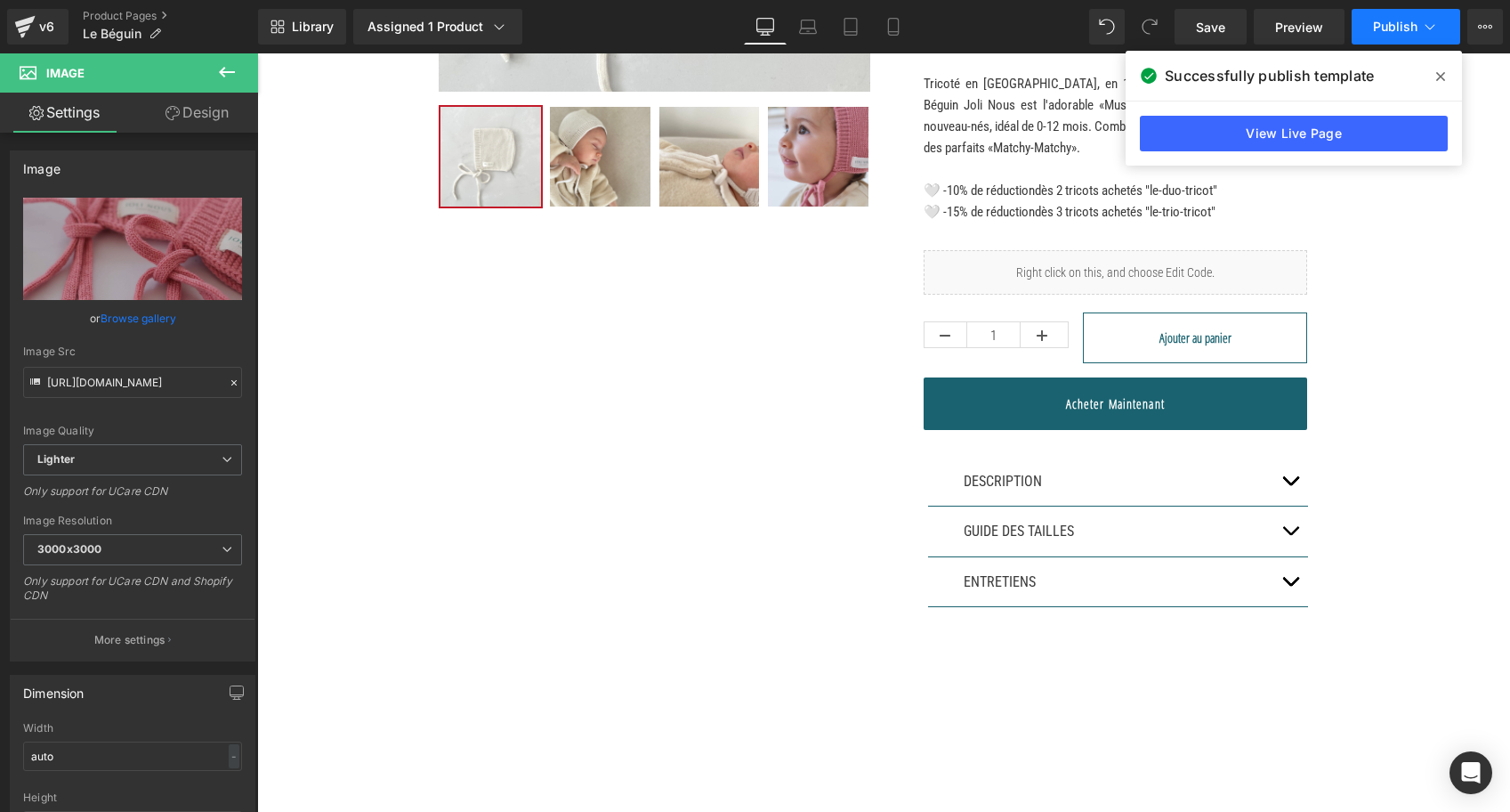
click at [1383, 33] on span "Publish" at bounding box center [1395, 27] width 44 height 14
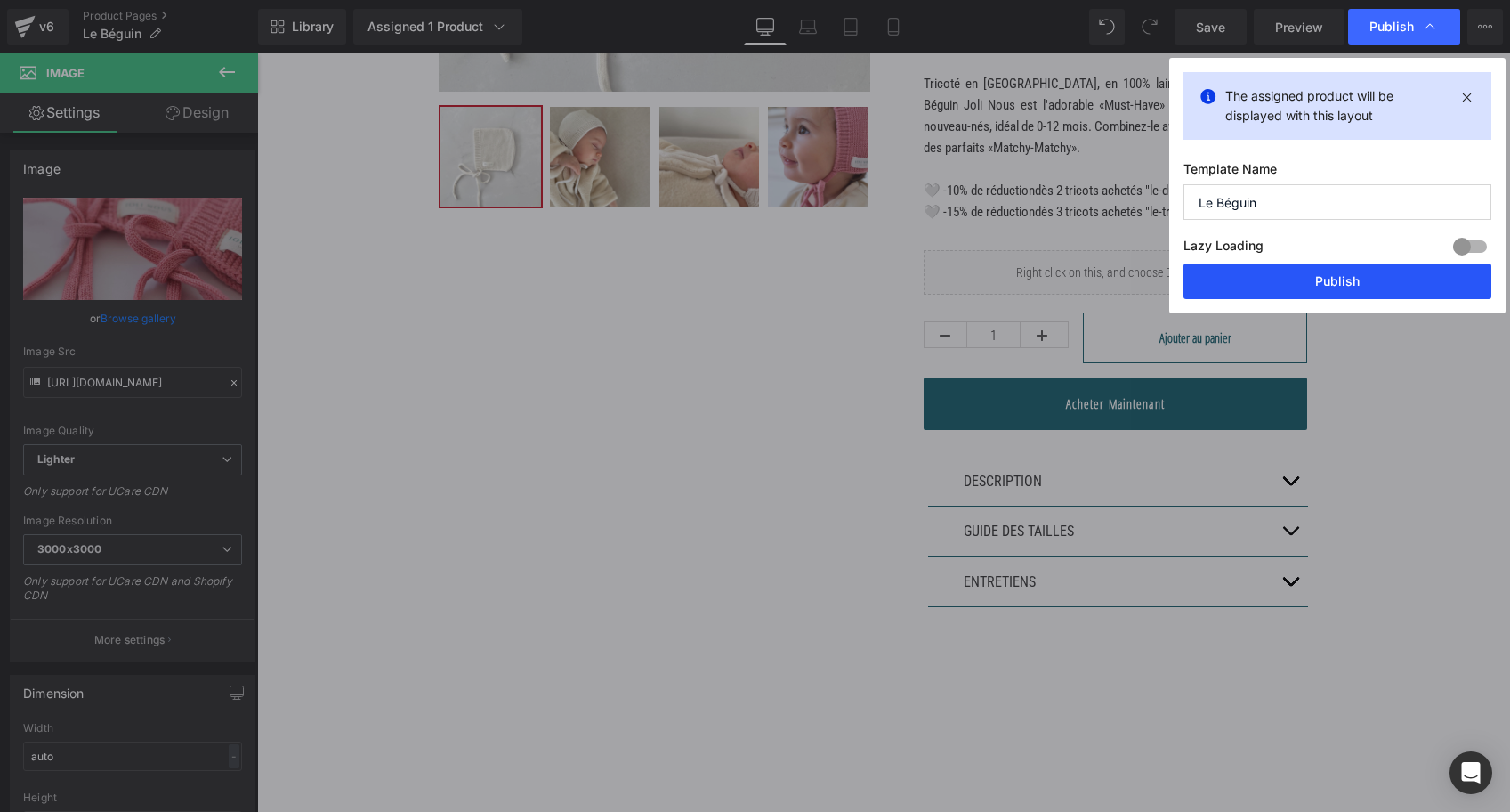
click at [1262, 284] on button "Publish" at bounding box center [1338, 281] width 308 height 35
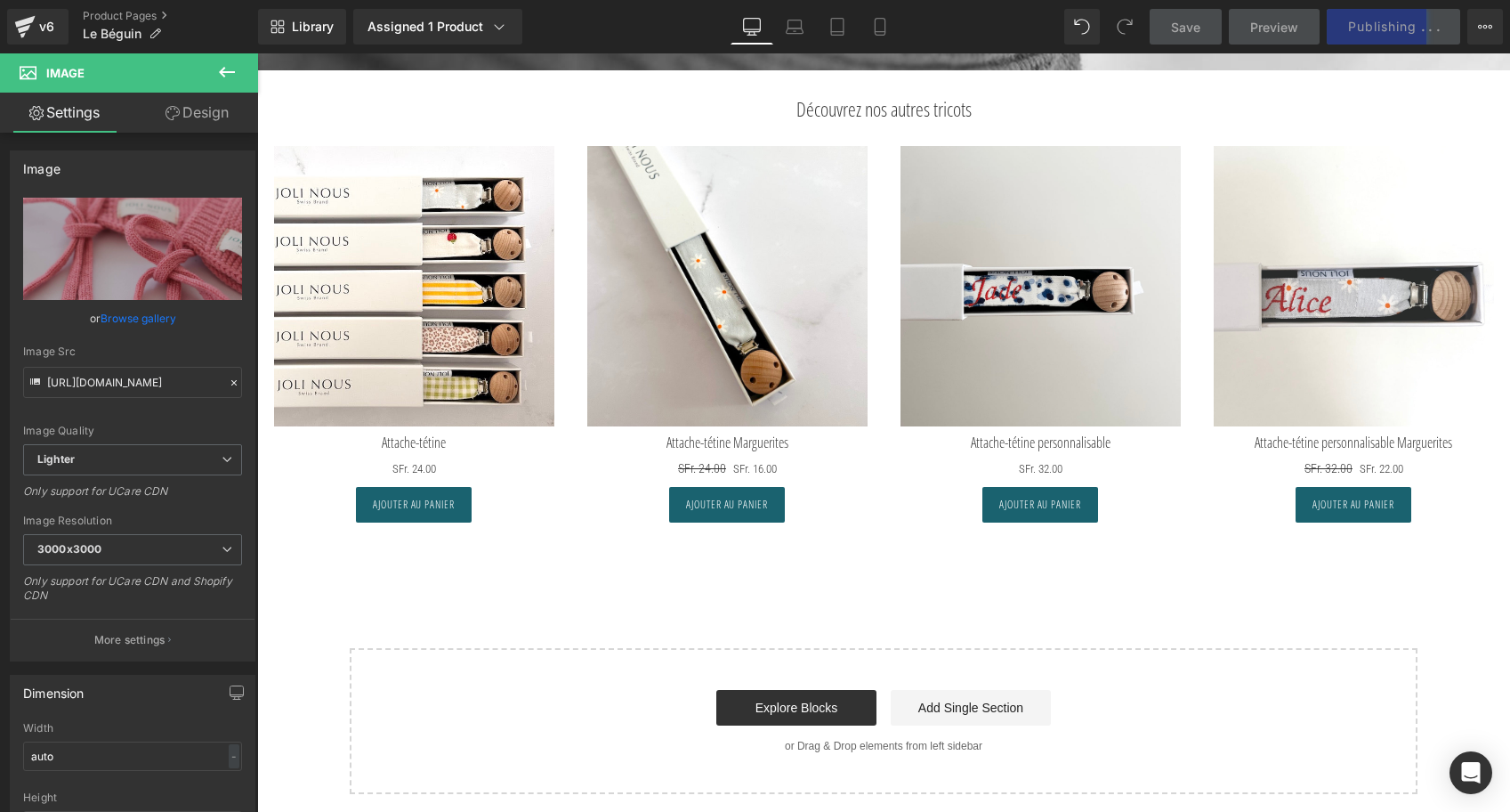
scroll to position [4621, 0]
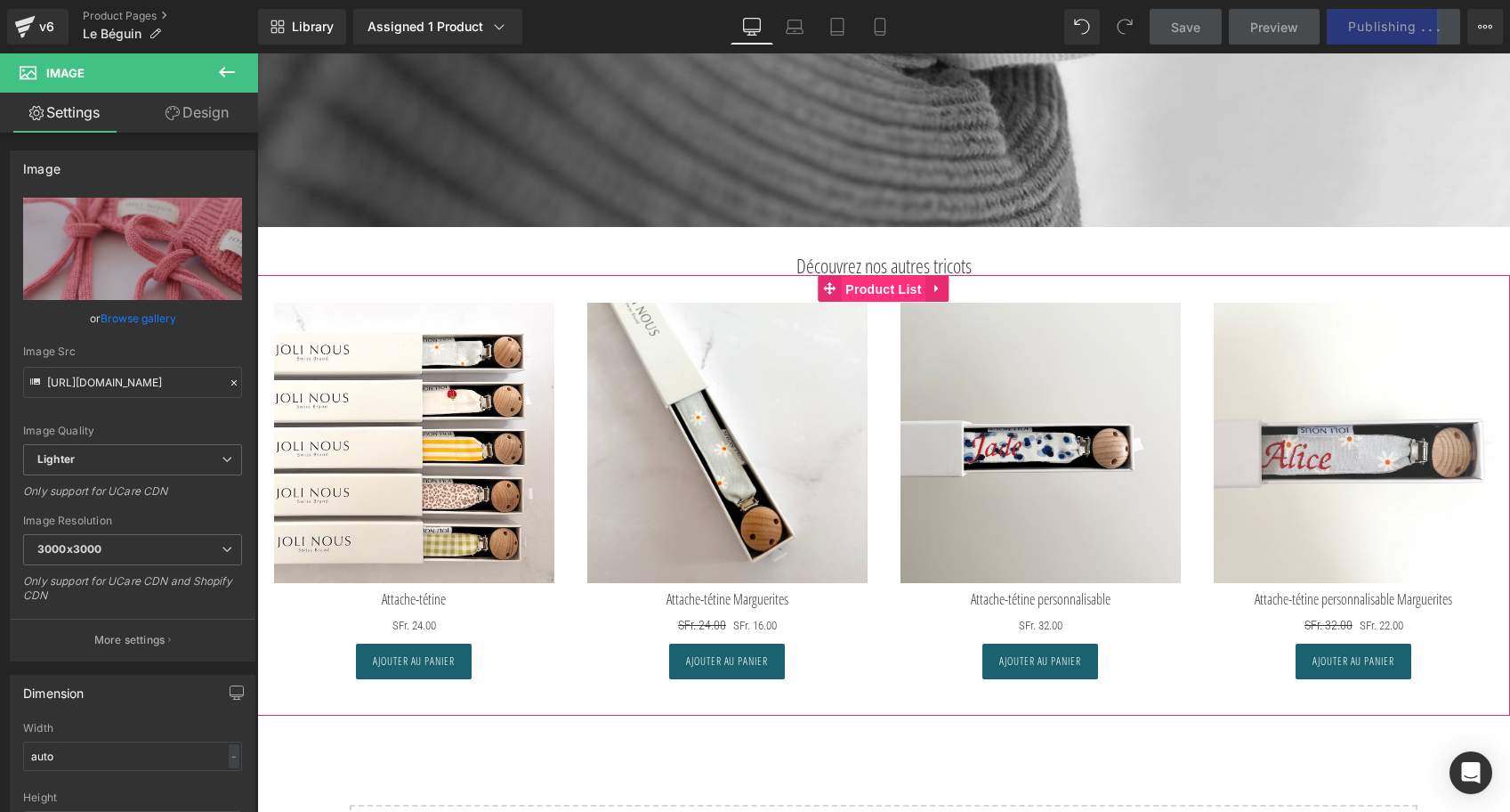
click at [878, 291] on span "Product List" at bounding box center [883, 289] width 84 height 26
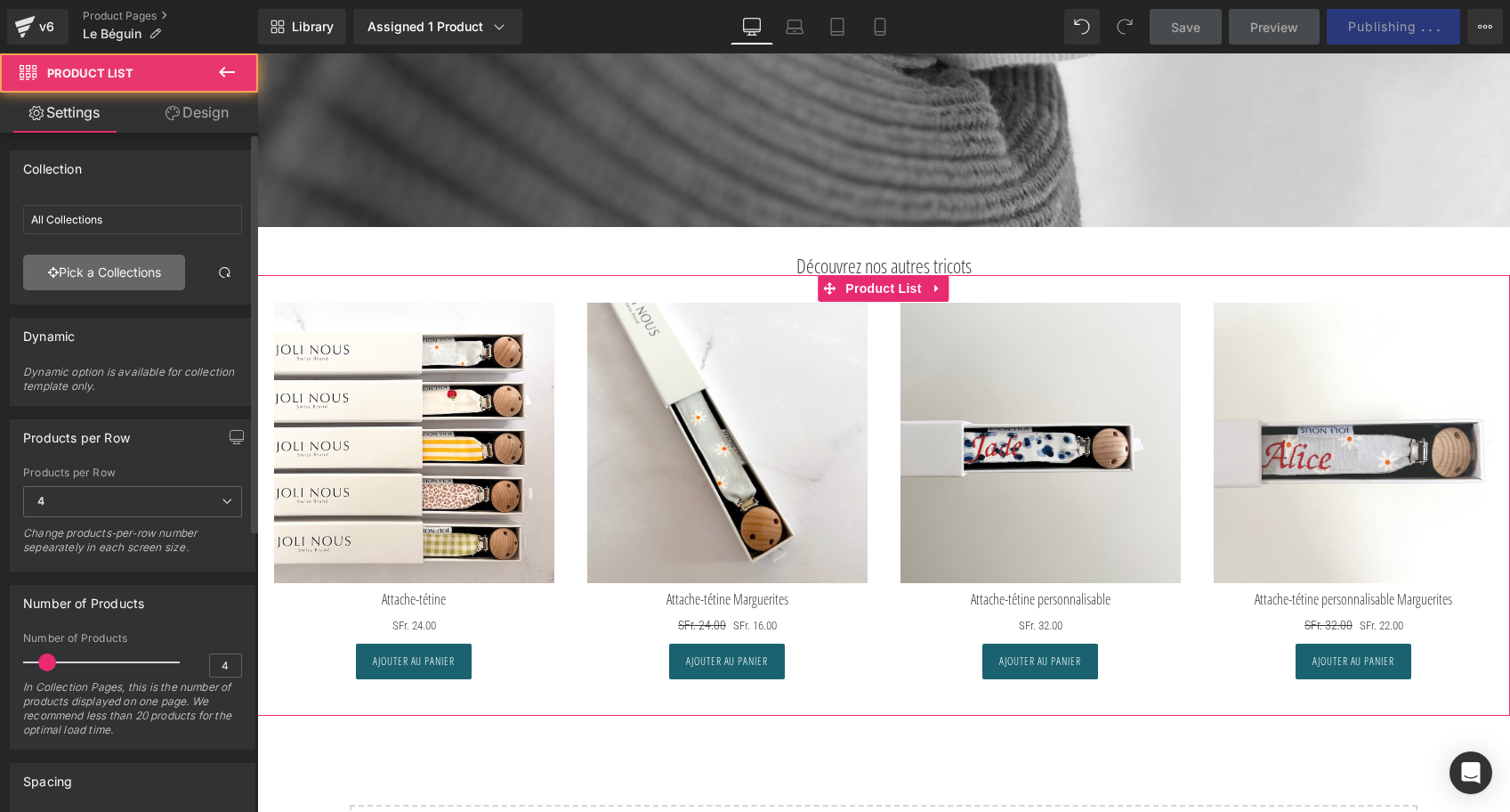
click at [114, 278] on link "Pick a Collections" at bounding box center [104, 272] width 162 height 35
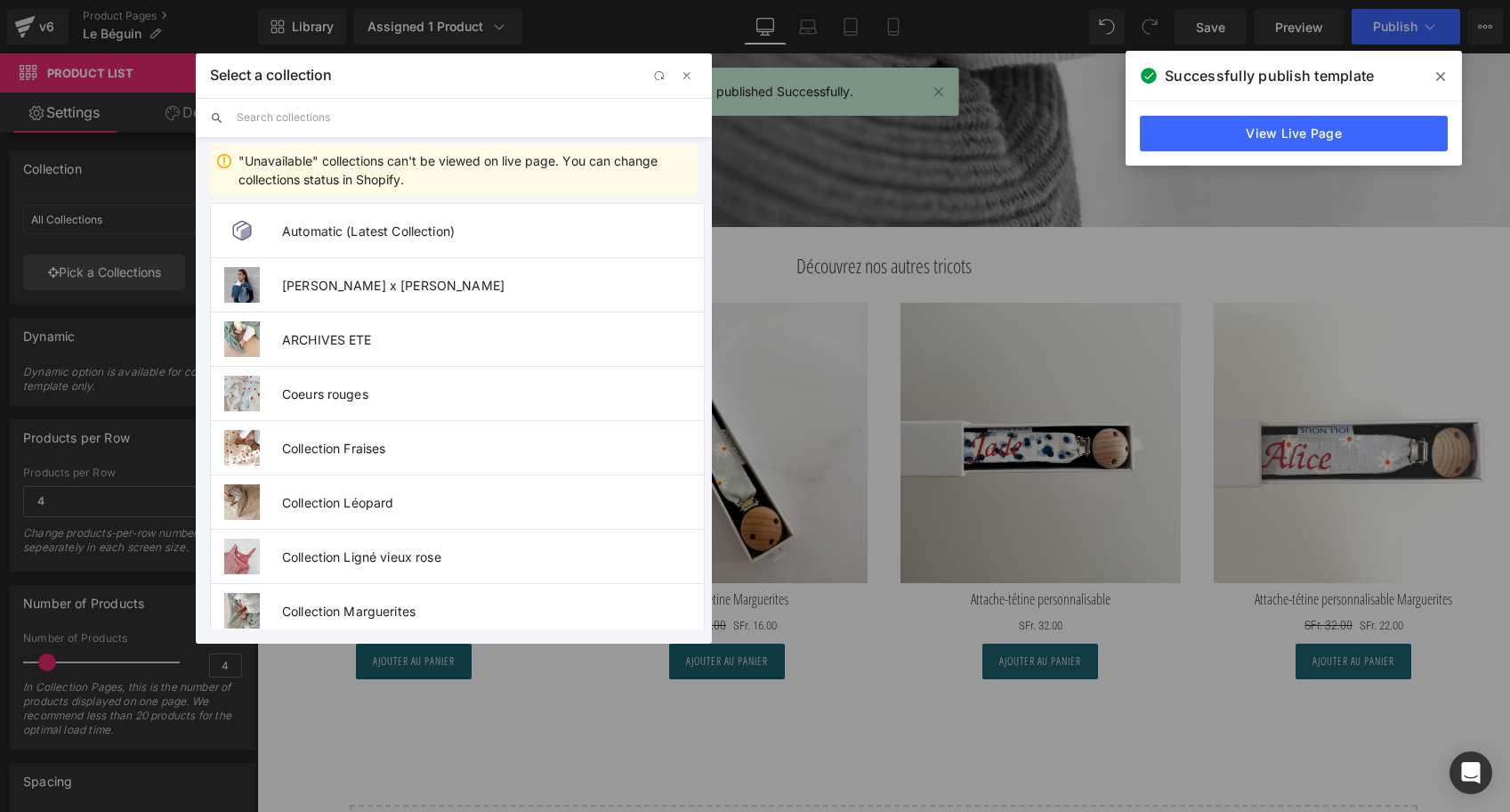
click at [279, 115] on input "text" at bounding box center [467, 117] width 461 height 39
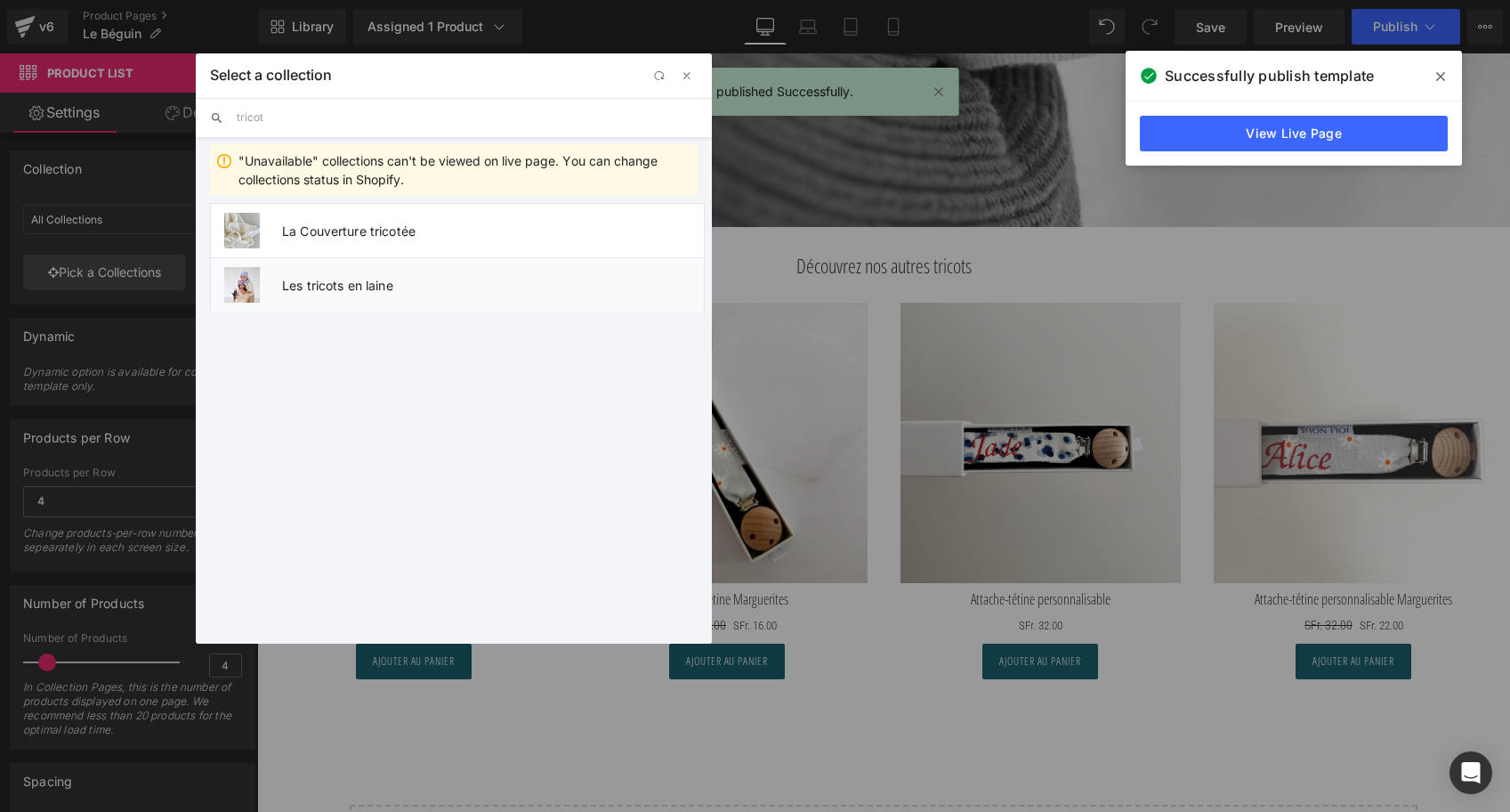
type input "tricot"
click at [322, 299] on li "Les tricots en laine" at bounding box center [457, 284] width 495 height 54
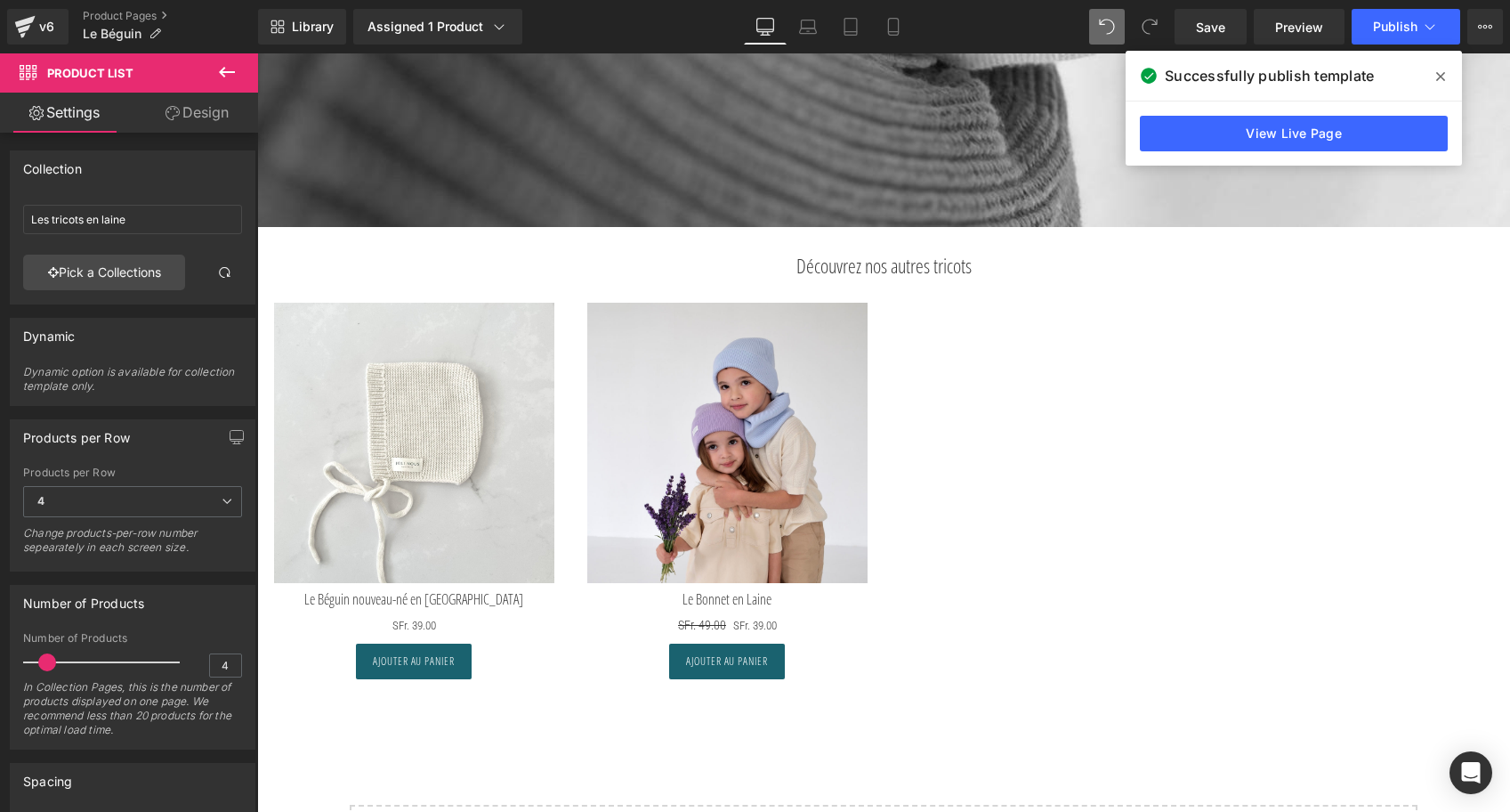
type input "All Collections"
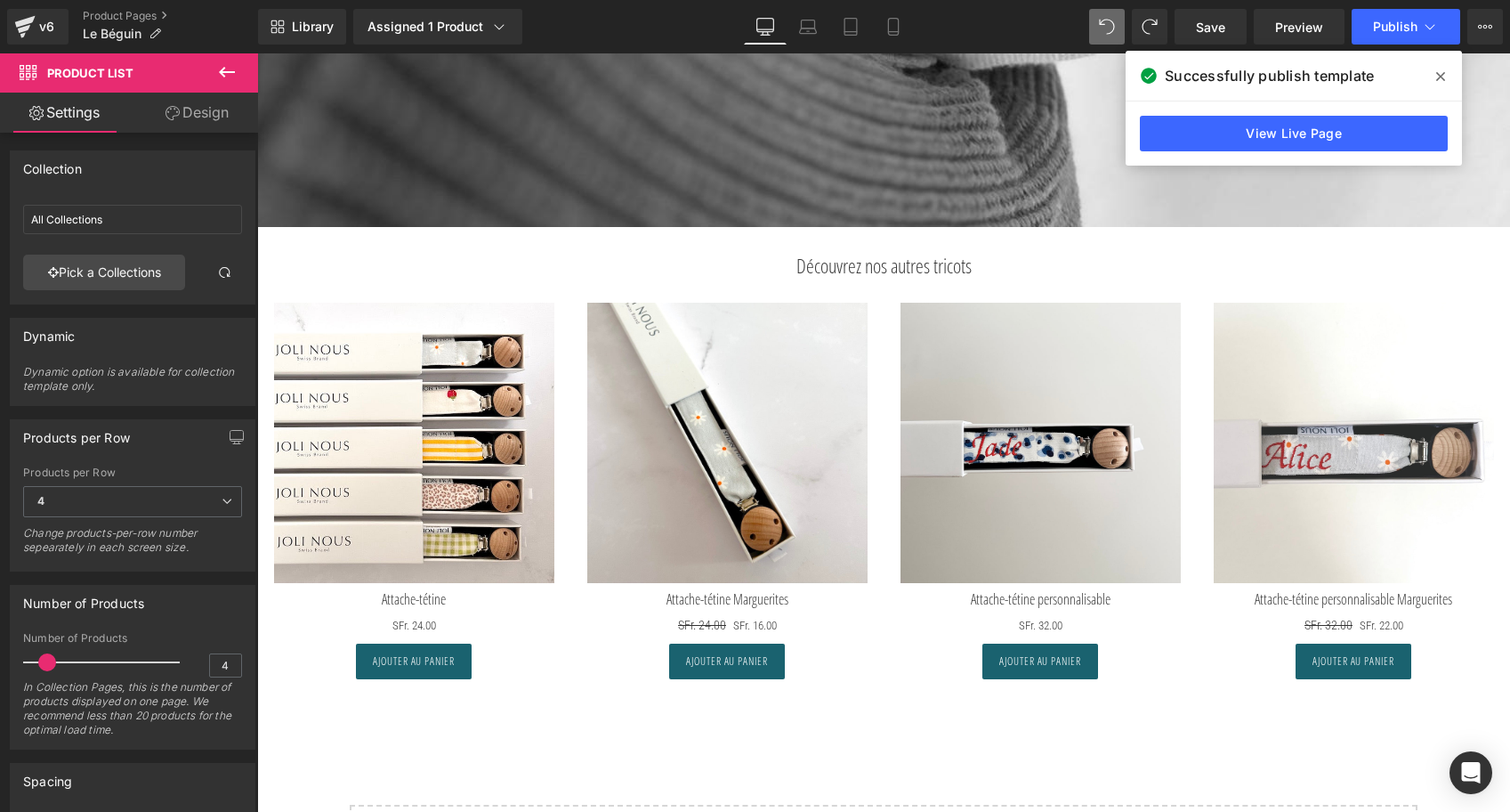
click at [936, 267] on strong "Découvrez nos autres tricots" at bounding box center [884, 264] width 176 height 26
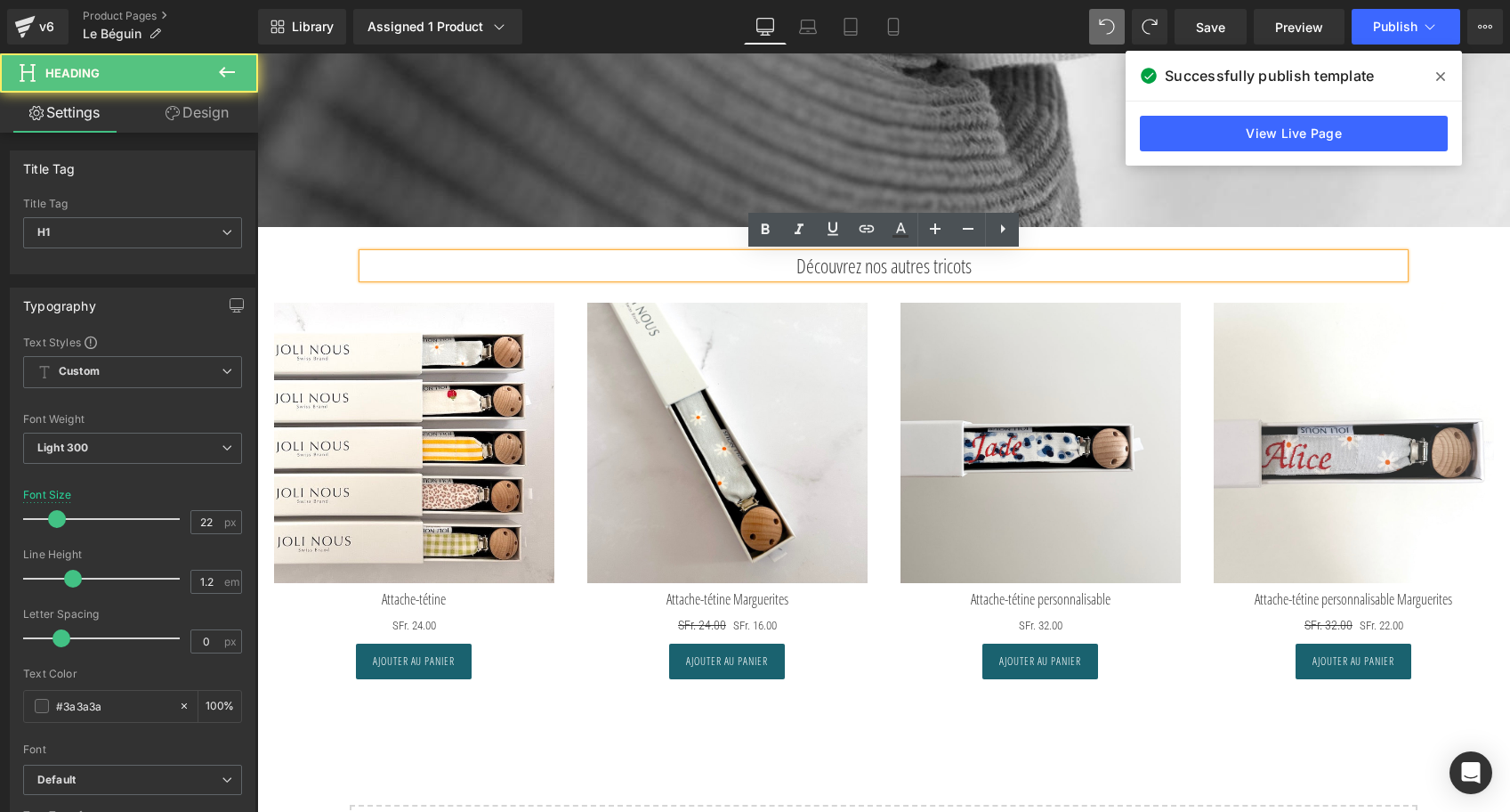
click at [972, 269] on strong "Découvrez nos autres tricots" at bounding box center [884, 264] width 176 height 26
click at [1030, 268] on h1 "Découvrez nos autres tricots" at bounding box center [884, 265] width 1041 height 24
click at [906, 263] on strong "Découvrez nos autres tricots" at bounding box center [884, 264] width 176 height 26
drag, startPoint x: 956, startPoint y: 261, endPoint x: 1032, endPoint y: 265, distance: 76.1
click at [1032, 265] on h1 "Découvrez nos autres tricots" at bounding box center [884, 265] width 1041 height 24
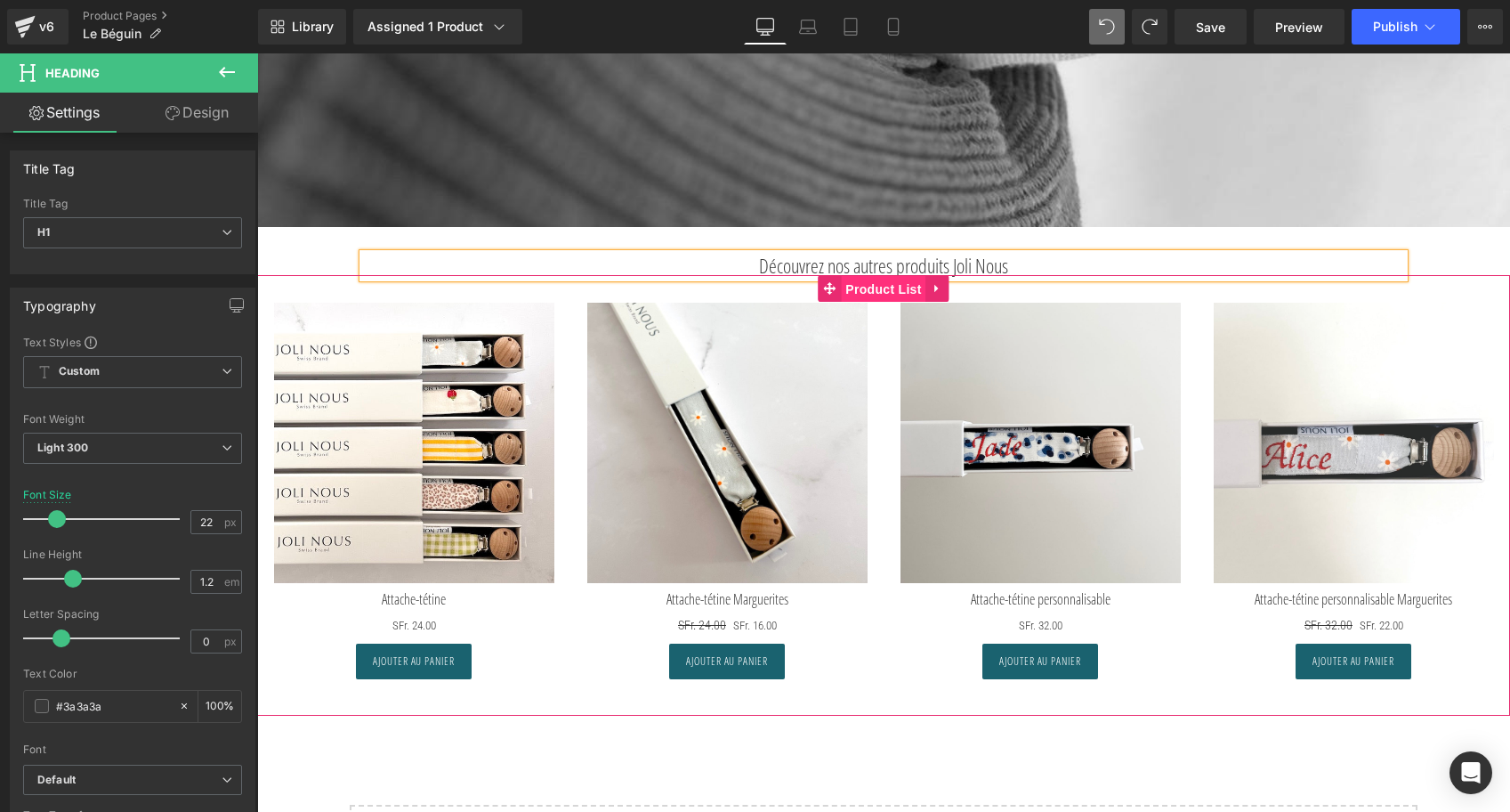
click at [865, 292] on span "Product List" at bounding box center [883, 289] width 84 height 26
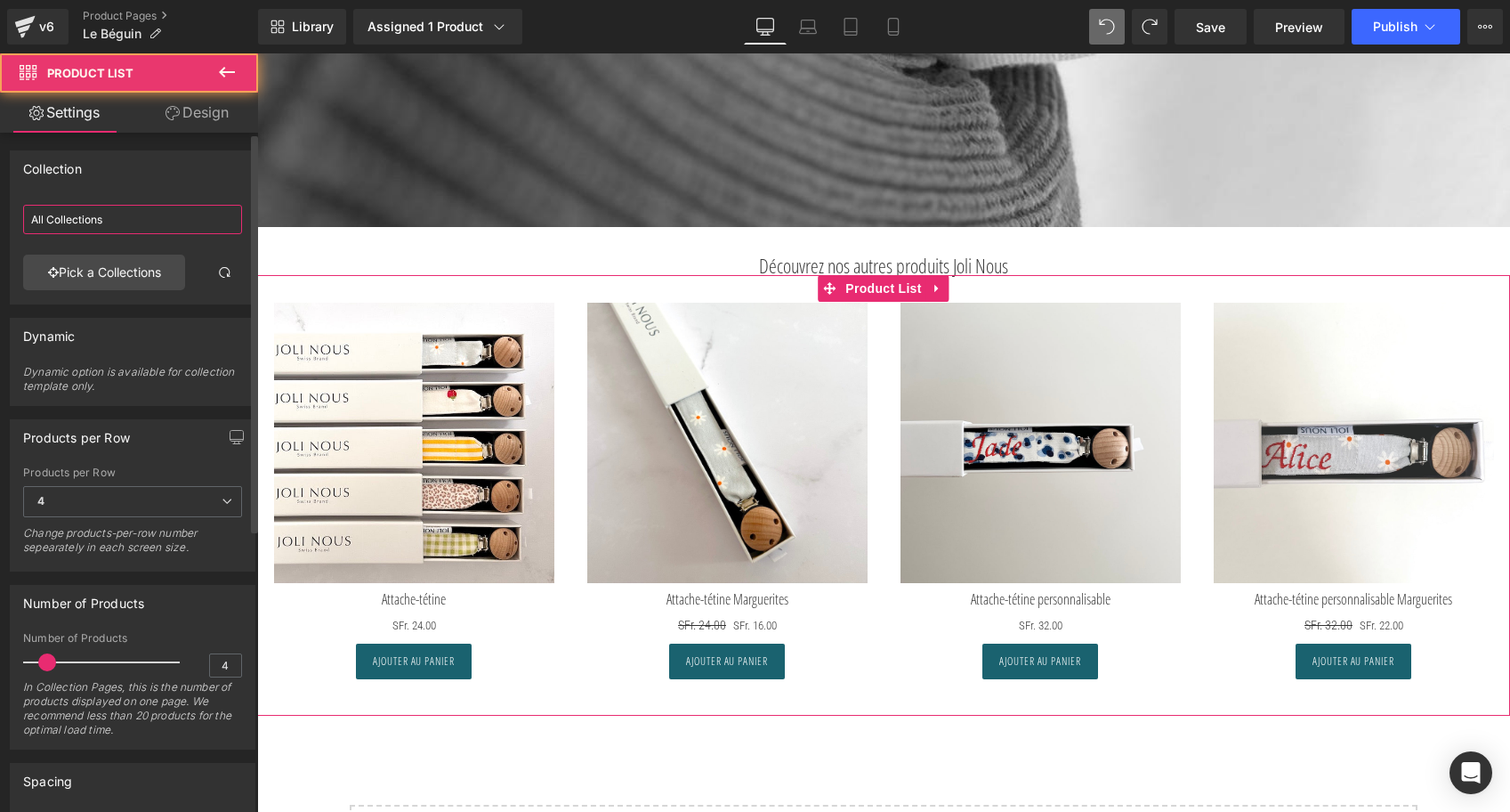
click at [100, 214] on input "All Collections" at bounding box center [133, 219] width 219 height 29
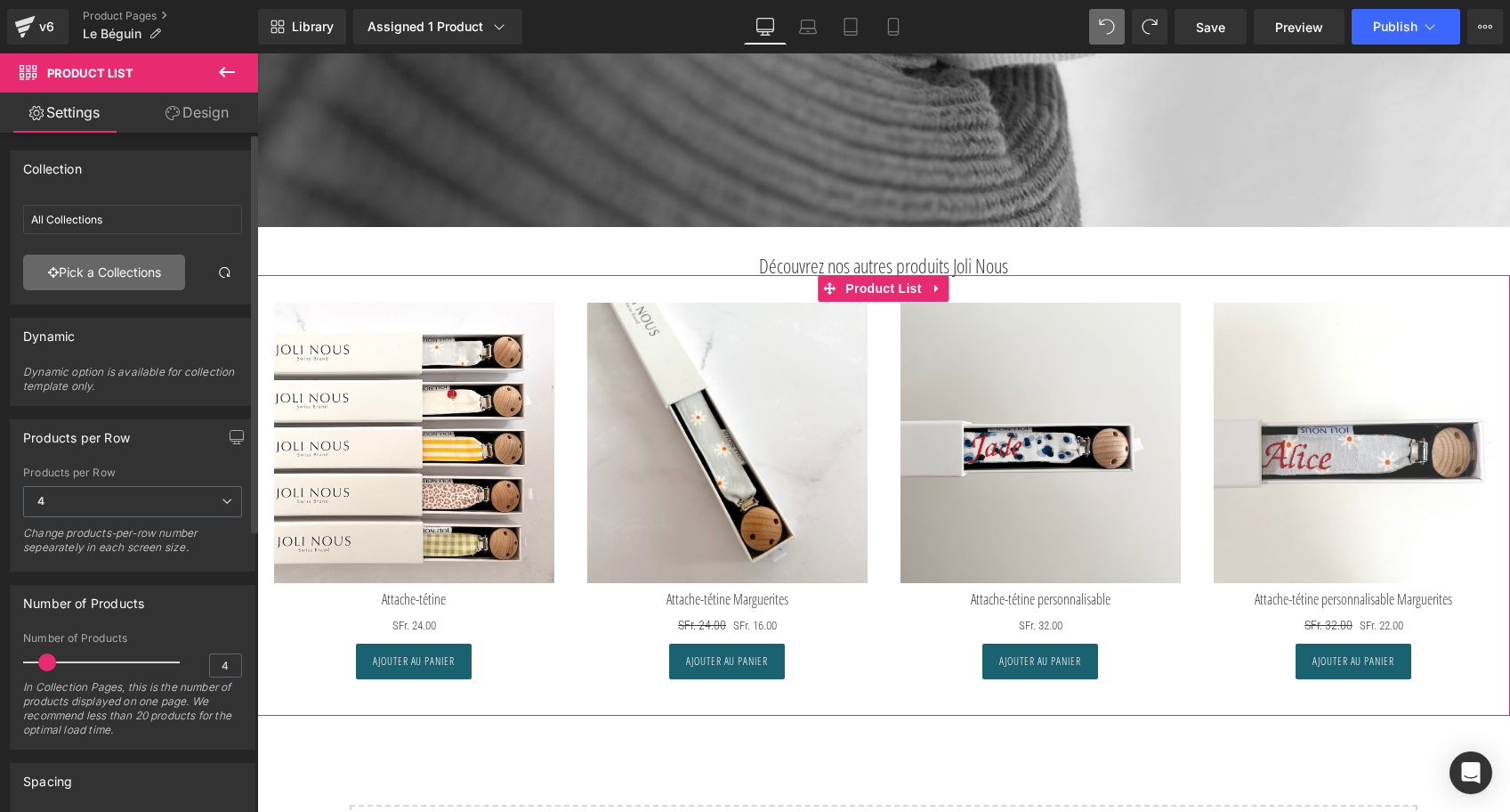
click at [82, 262] on link "Pick a Collections" at bounding box center [104, 272] width 162 height 35
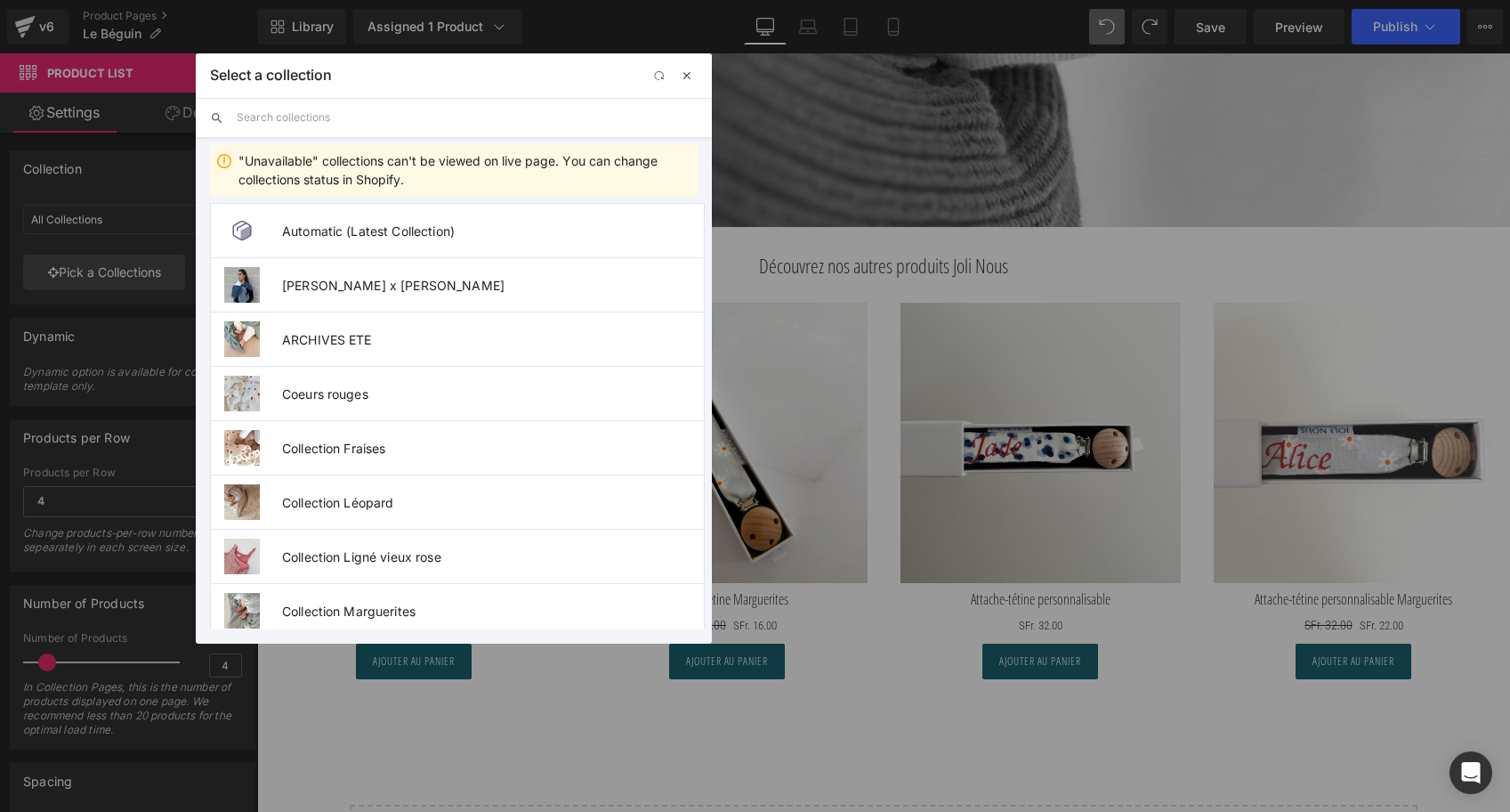
click at [689, 77] on span "button" at bounding box center [687, 76] width 14 height 14
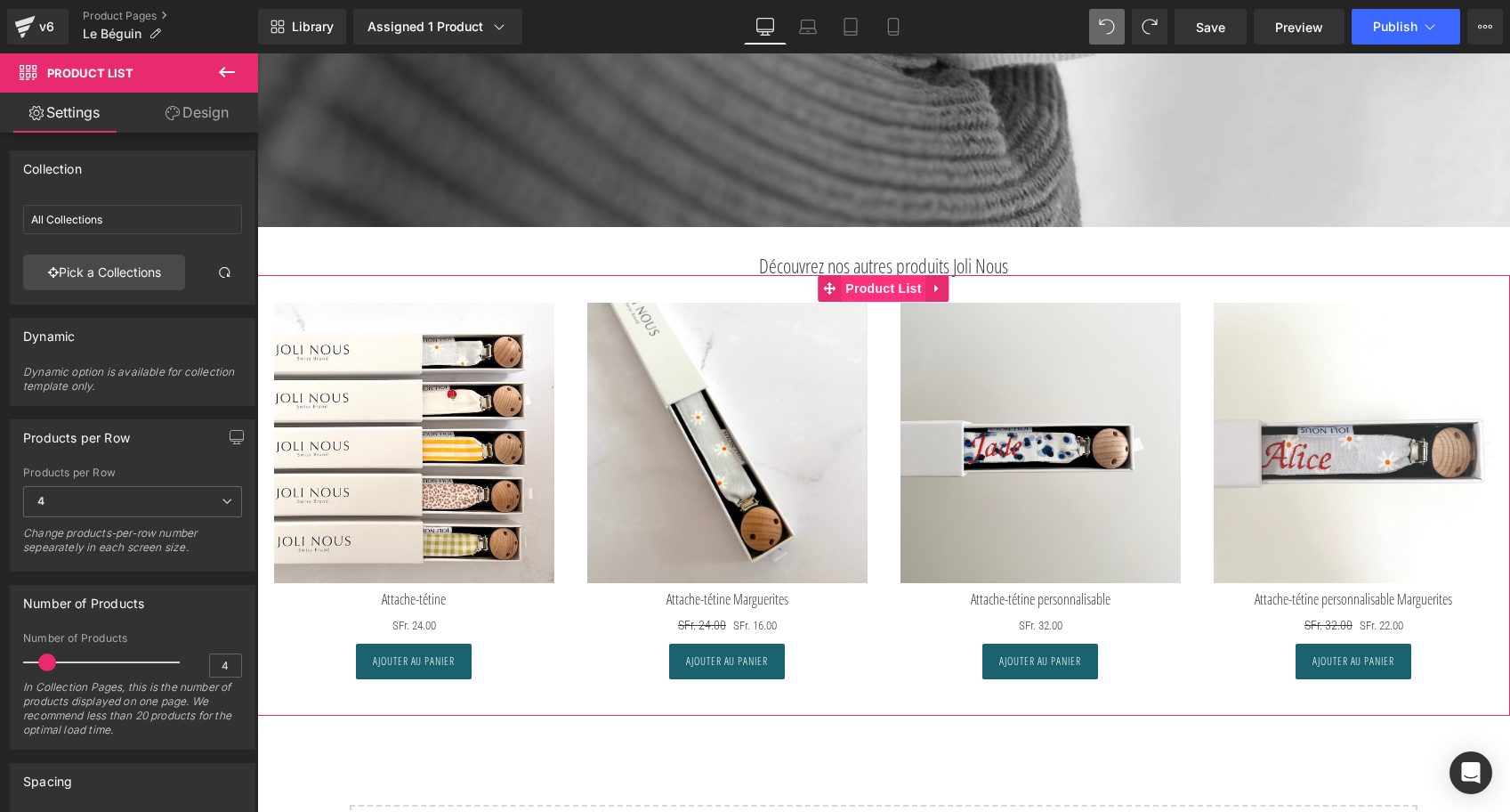
click at [872, 296] on span "Product List" at bounding box center [883, 288] width 84 height 26
click at [91, 267] on link "Pick a Collections" at bounding box center [104, 272] width 162 height 35
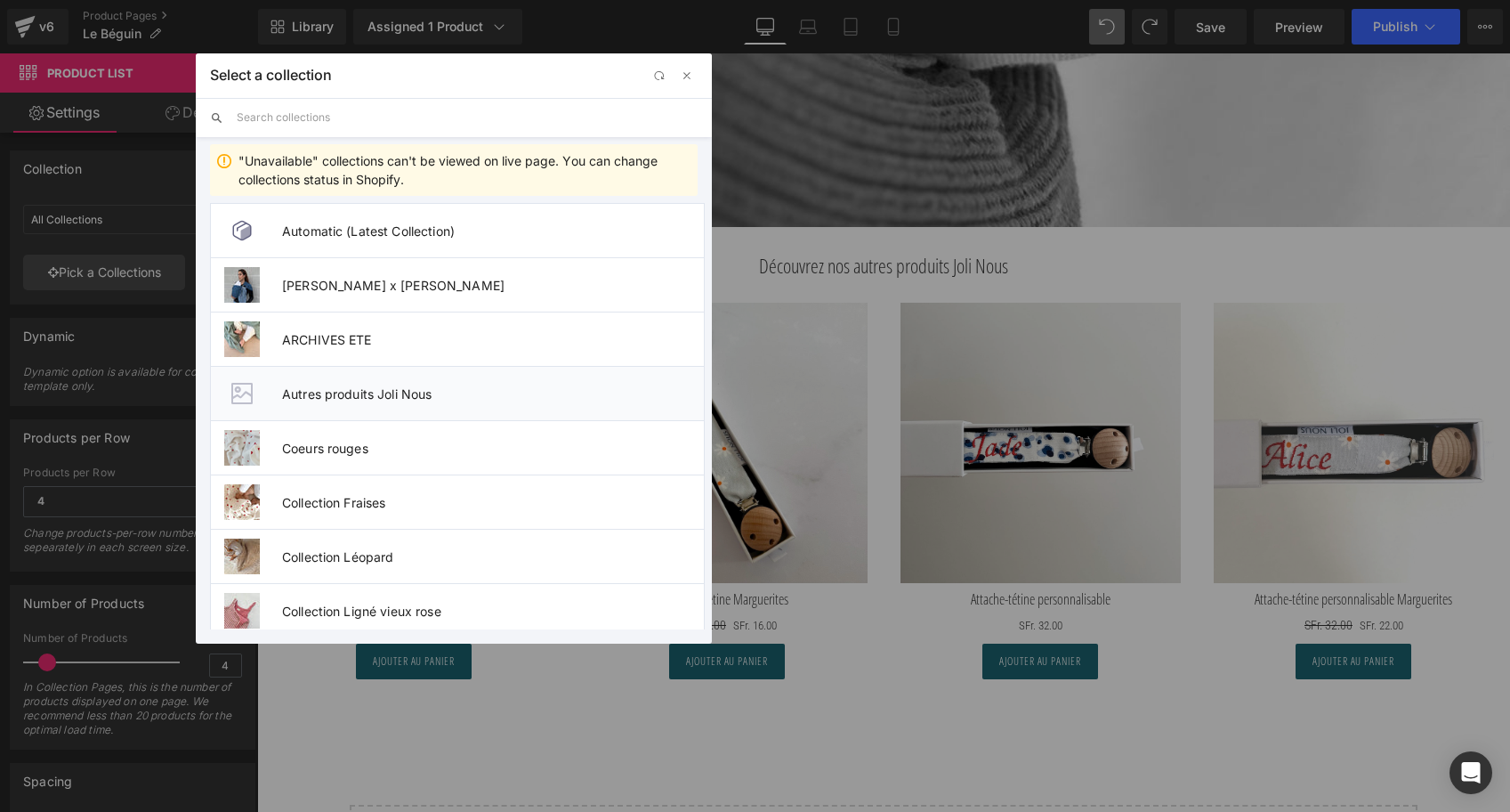
click at [343, 393] on span "Autres produits Joli Nous" at bounding box center [493, 394] width 422 height 15
type input "Autres produits Joli Nous"
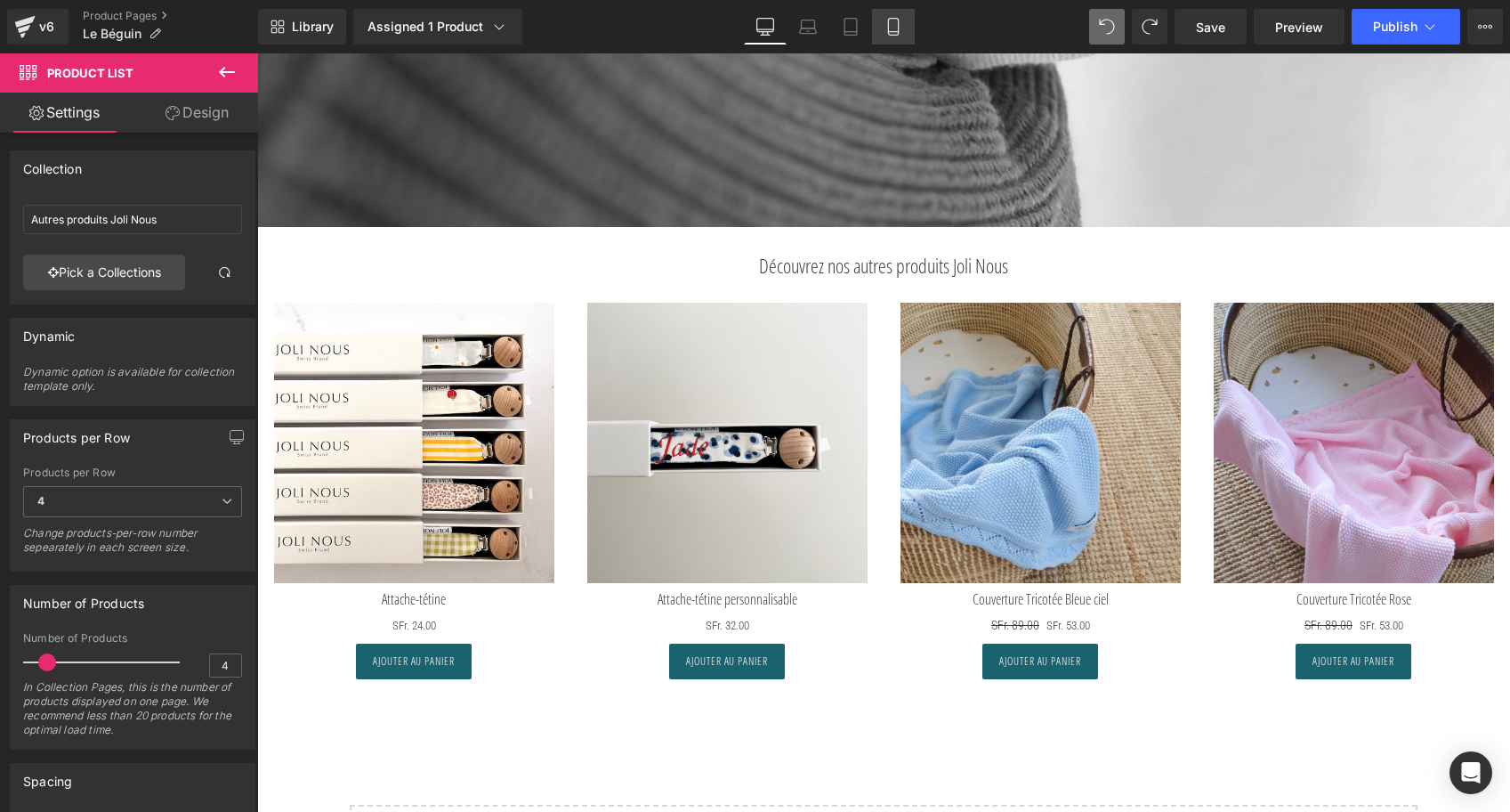
click at [901, 40] on link "Mobile" at bounding box center [894, 26] width 43 height 35
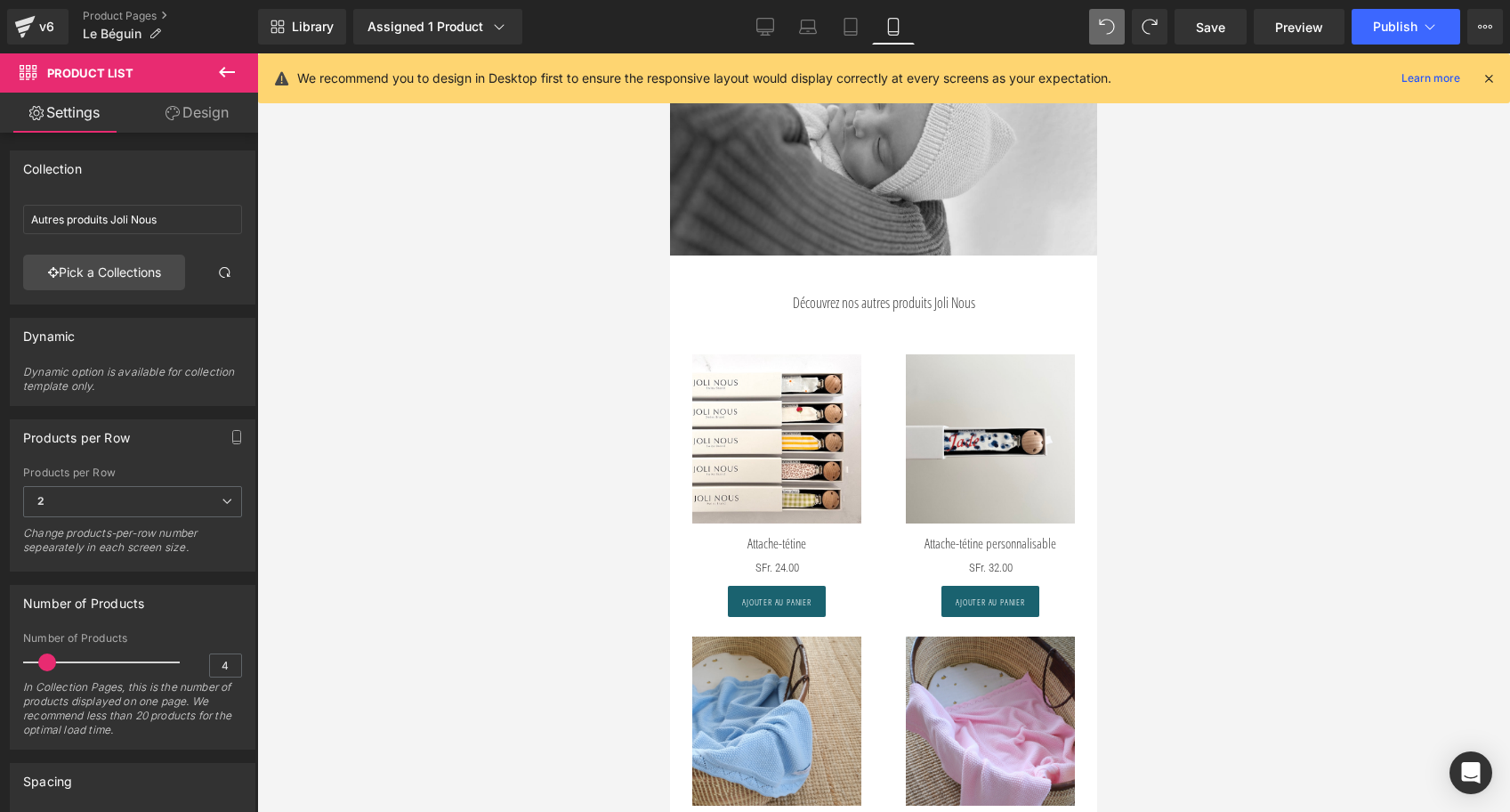
scroll to position [2660, 0]
click at [760, 25] on icon at bounding box center [766, 27] width 18 height 18
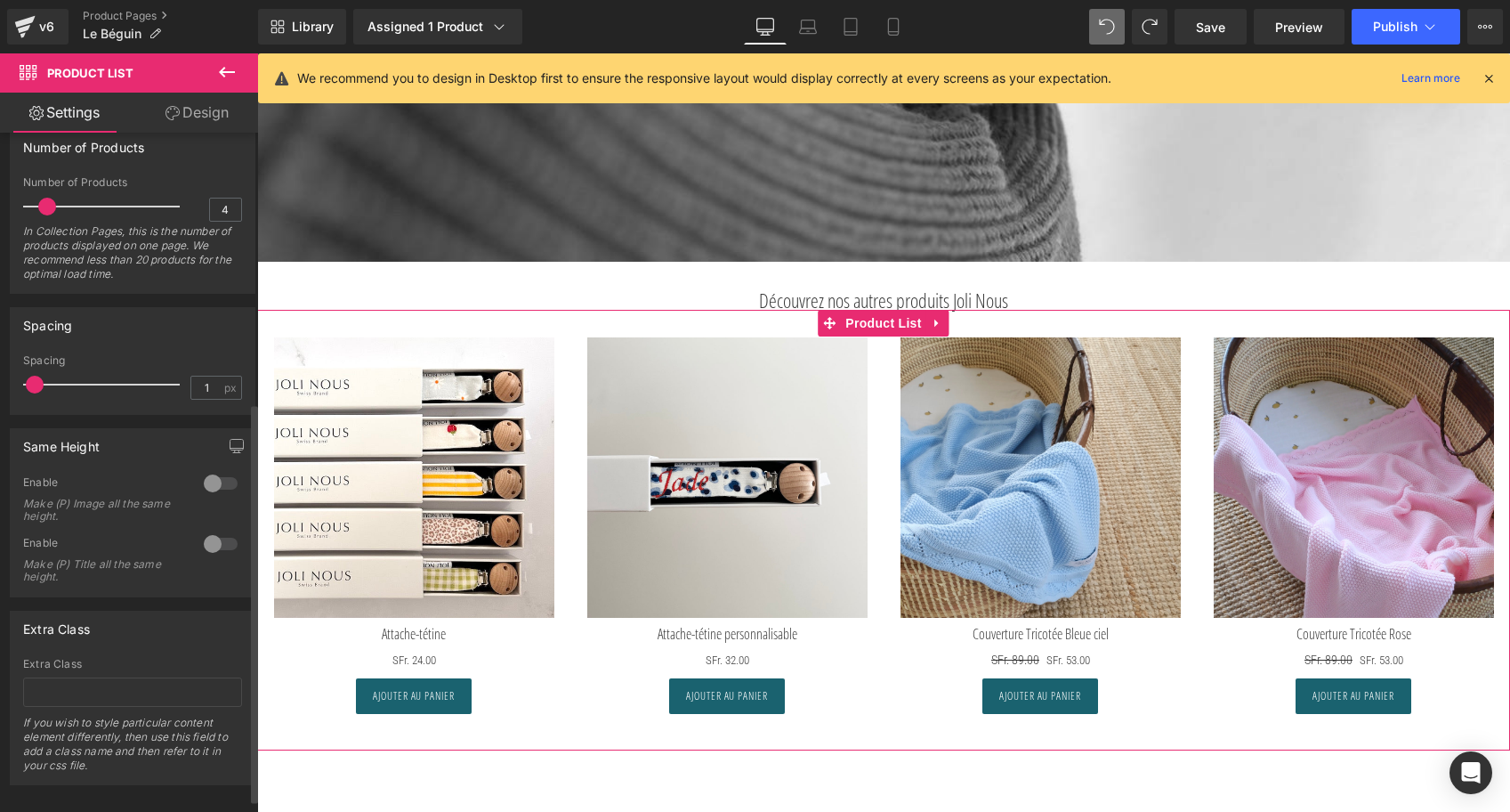
scroll to position [460, 0]
click at [874, 324] on span "Product List" at bounding box center [883, 322] width 84 height 26
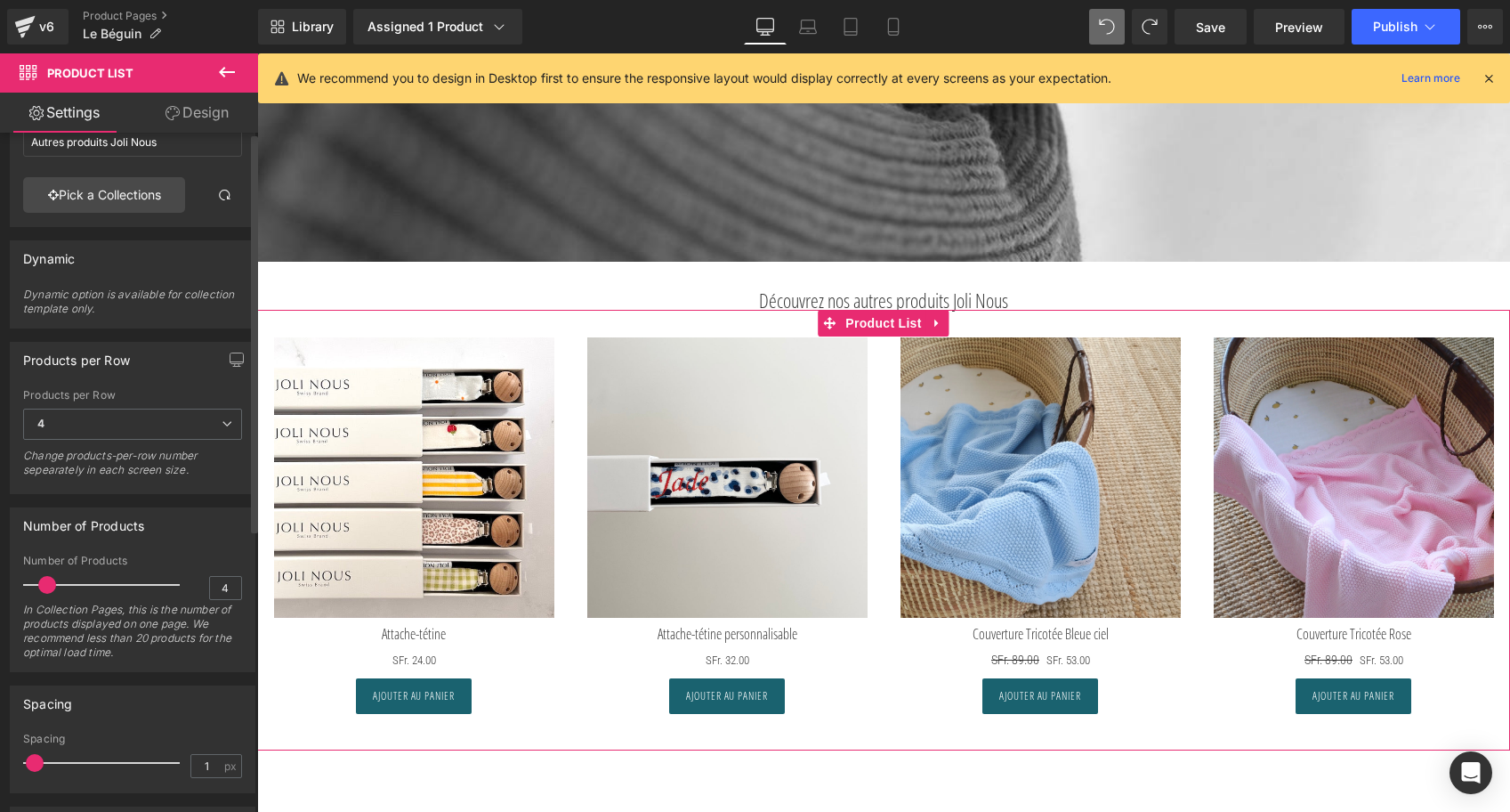
scroll to position [0, 0]
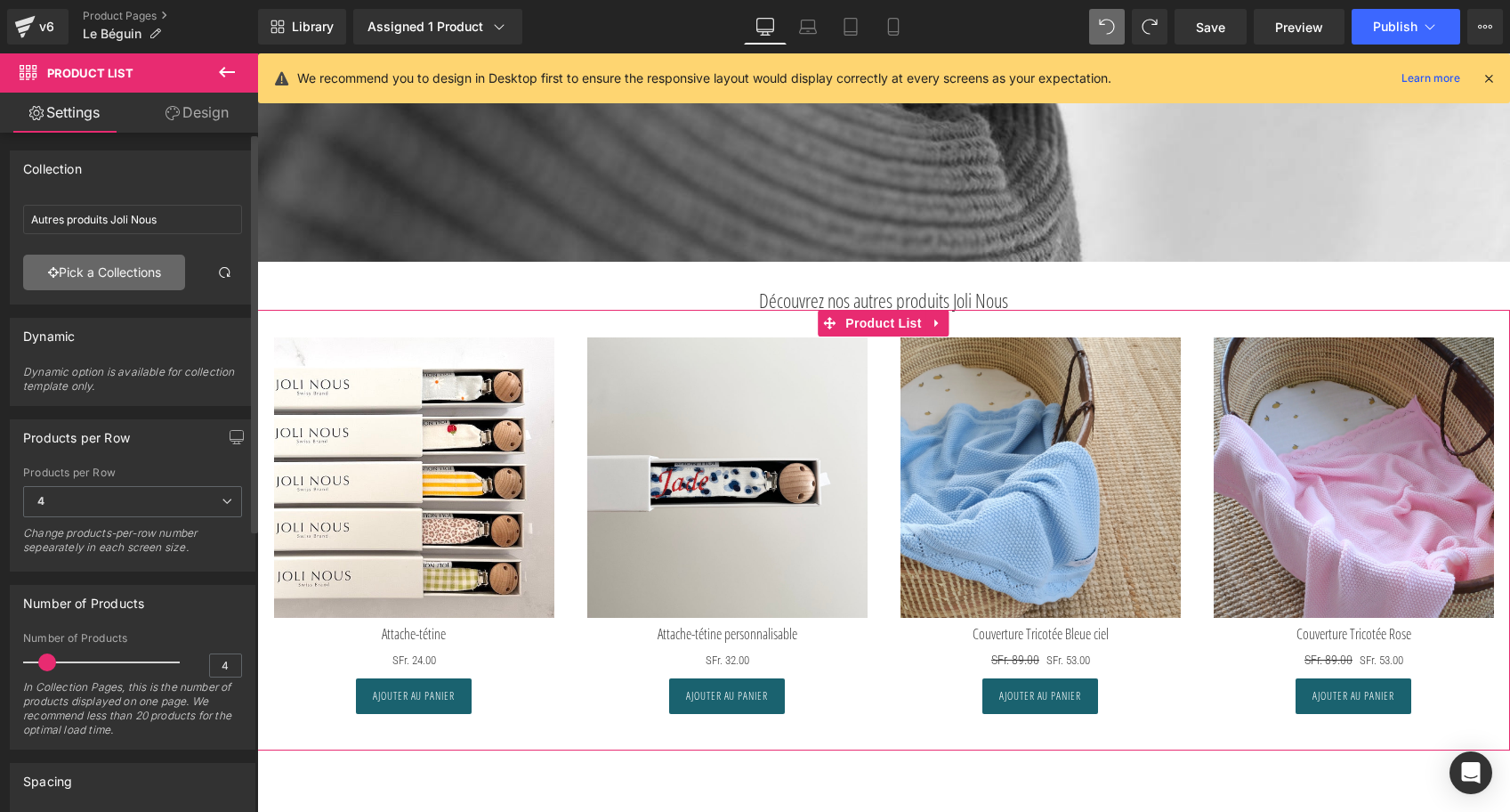
click at [121, 271] on link "Pick a Collections" at bounding box center [104, 272] width 162 height 35
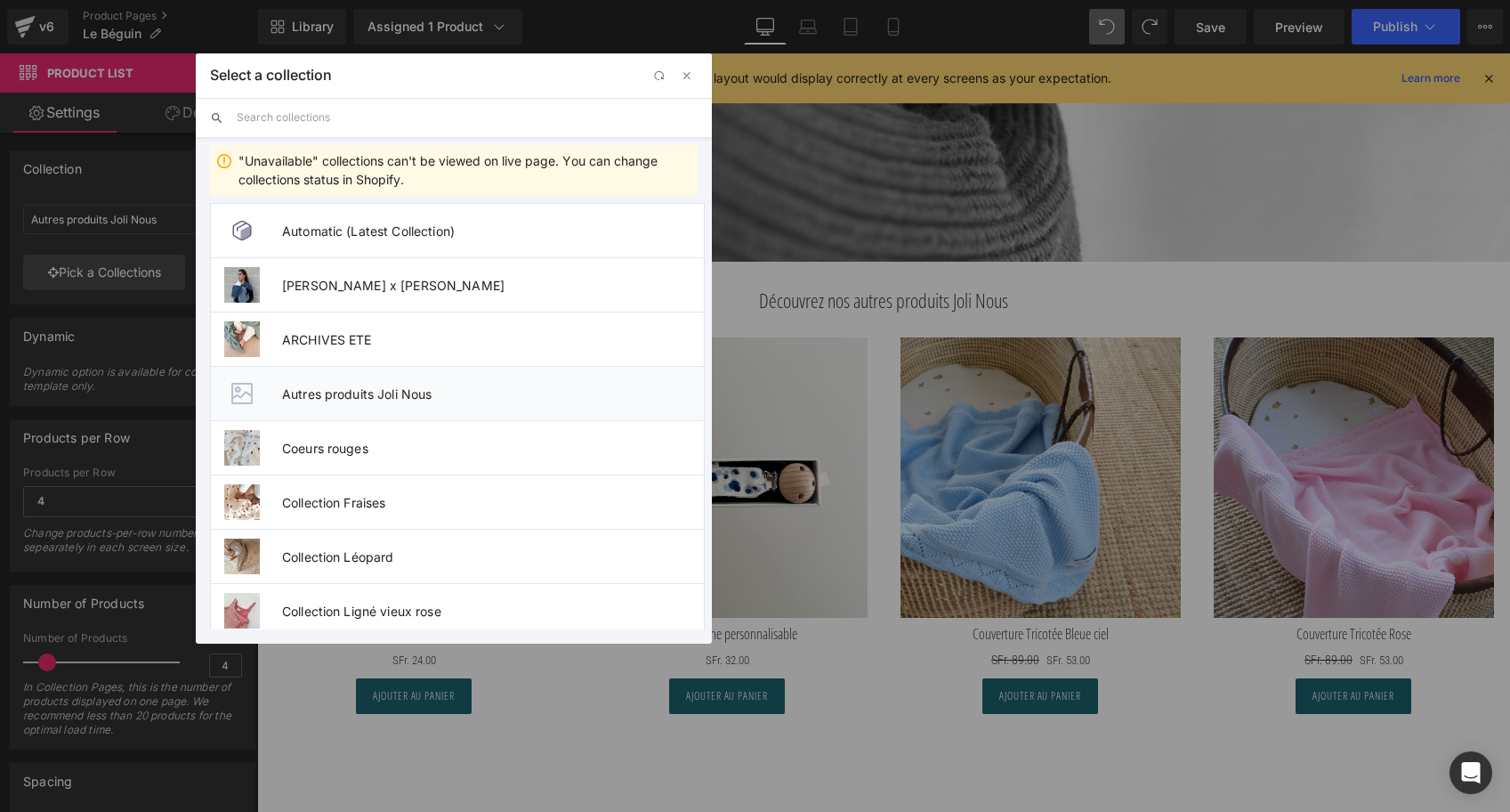
click at [367, 379] on li "Autres produits Joli Nous" at bounding box center [457, 393] width 495 height 54
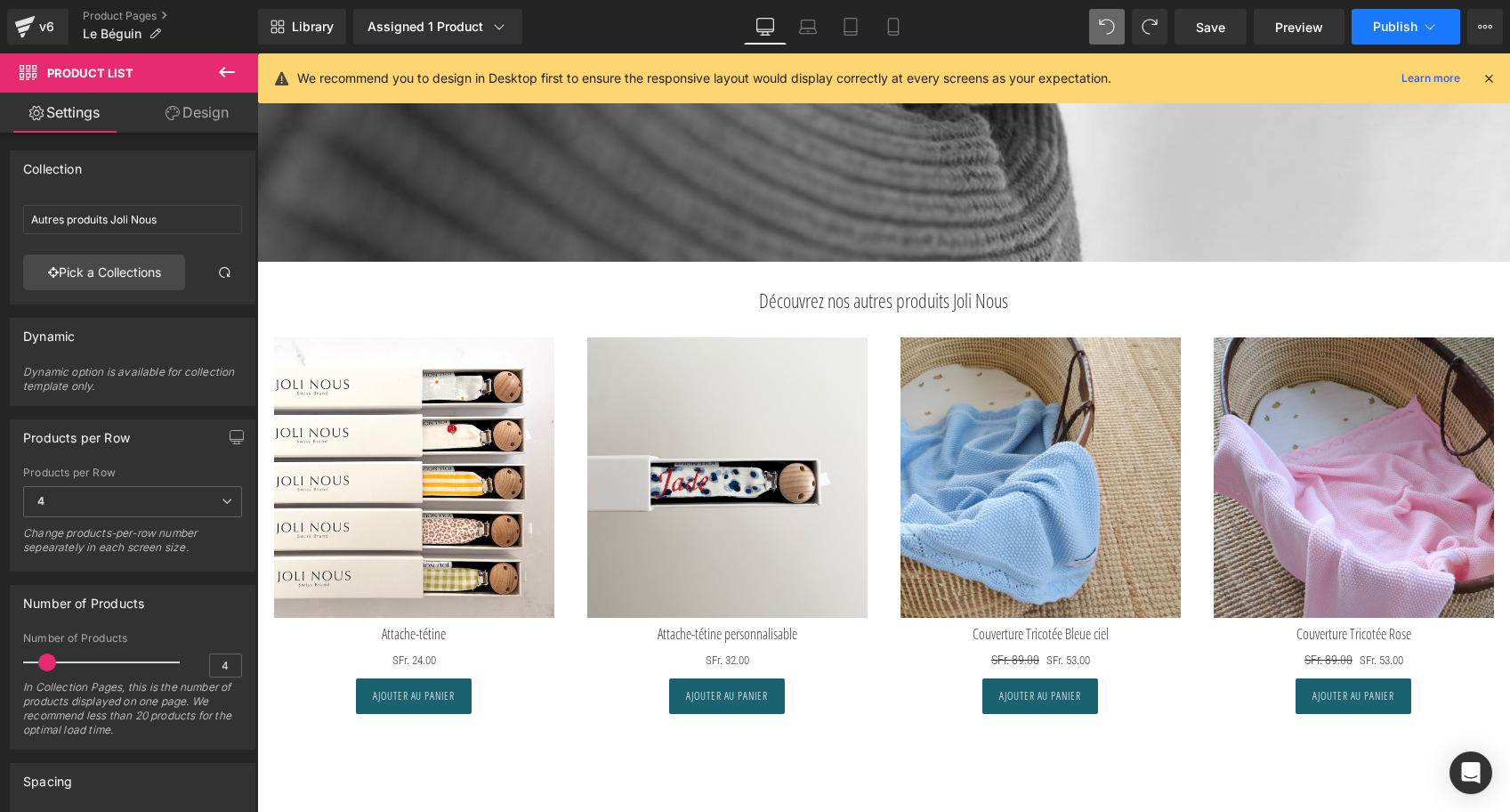
click at [1408, 21] on span "Publish" at bounding box center [1395, 27] width 44 height 14
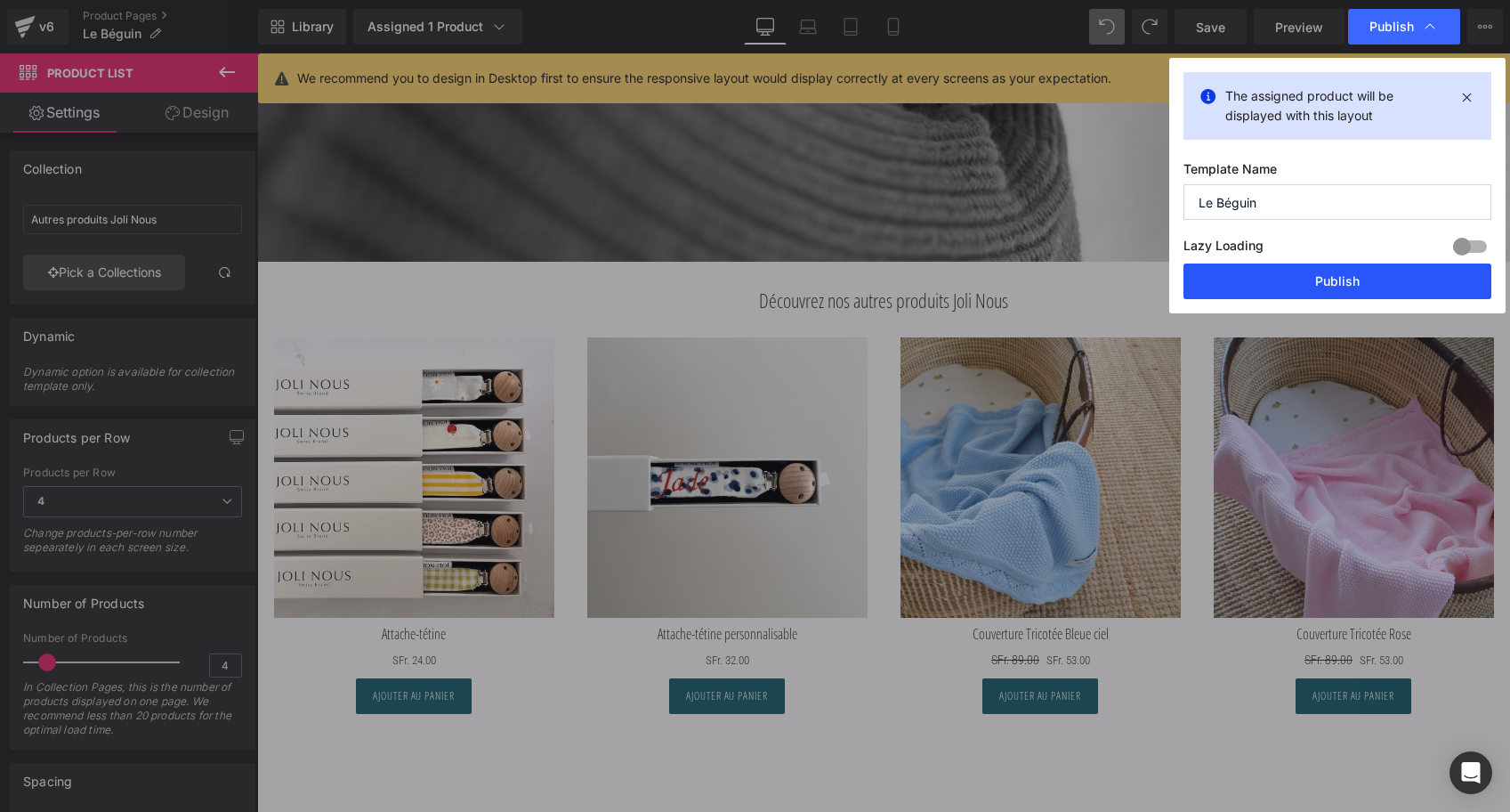
click at [1344, 292] on button "Publish" at bounding box center [1338, 281] width 308 height 35
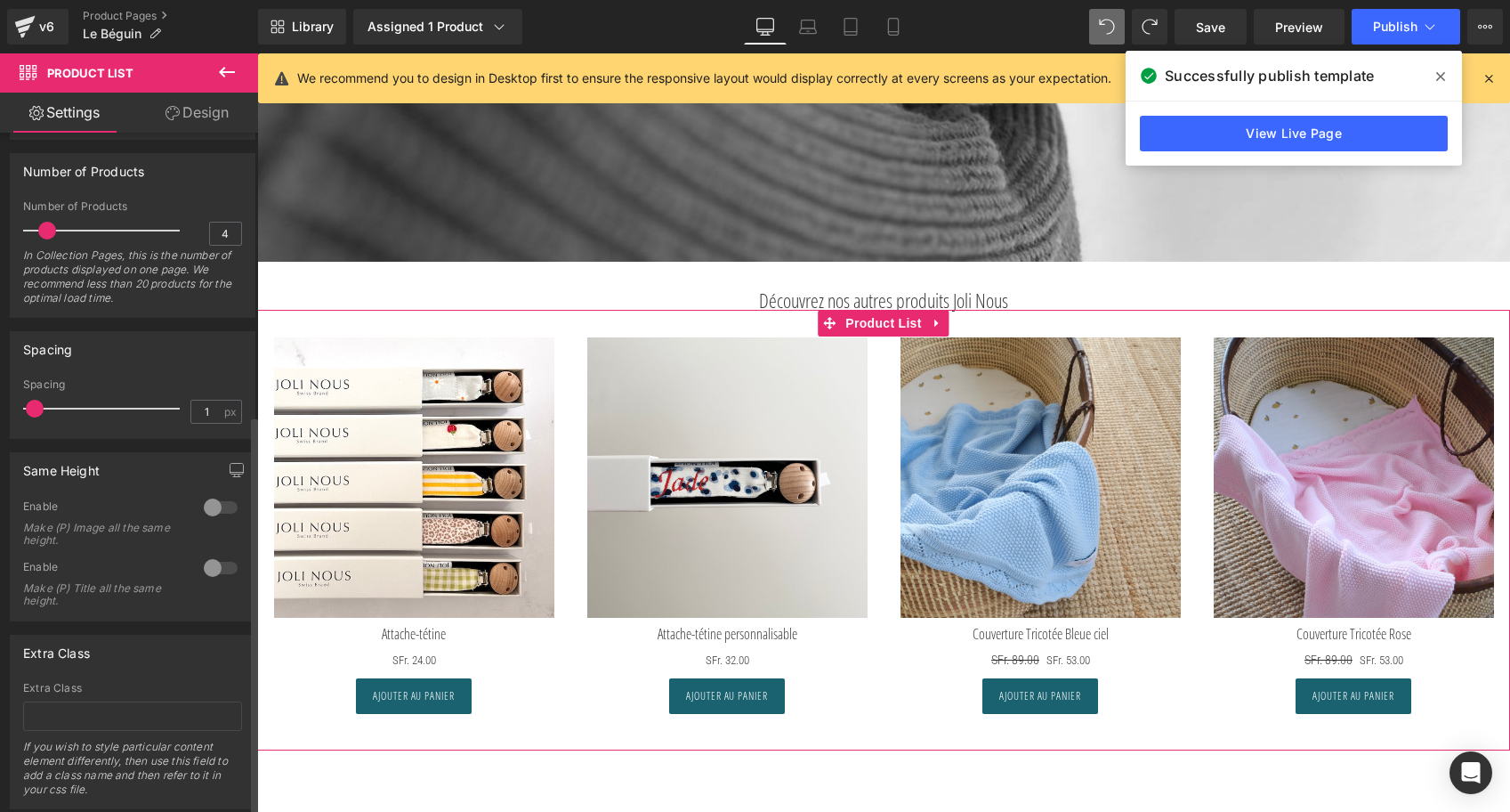
scroll to position [479, 0]
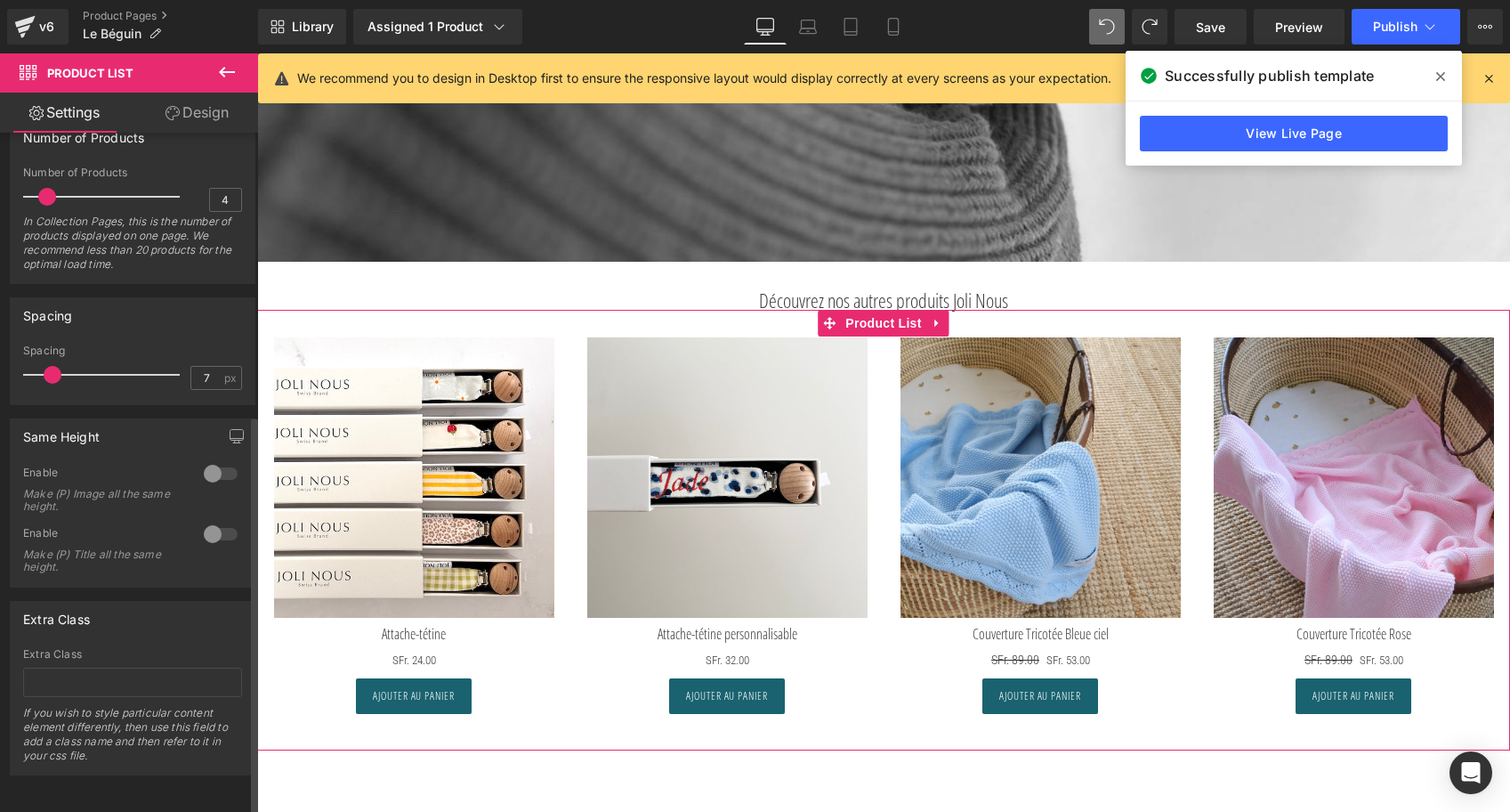
drag, startPoint x: 33, startPoint y: 358, endPoint x: 51, endPoint y: 361, distance: 18.2
click at [51, 366] on span at bounding box center [53, 375] width 18 height 18
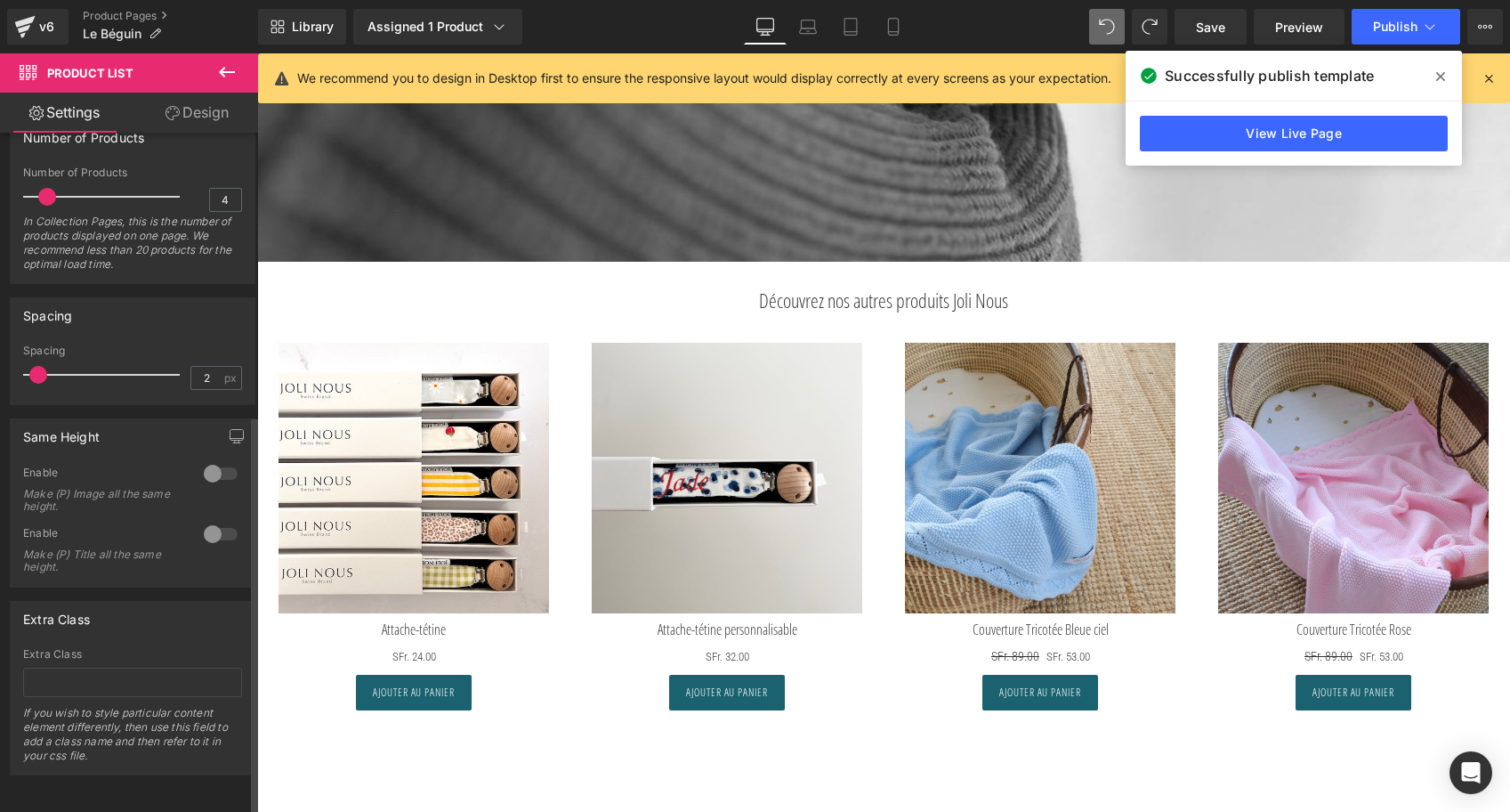
type input "1"
drag, startPoint x: 51, startPoint y: 361, endPoint x: 33, endPoint y: 362, distance: 18.0
click at [33, 366] on span at bounding box center [35, 375] width 18 height 18
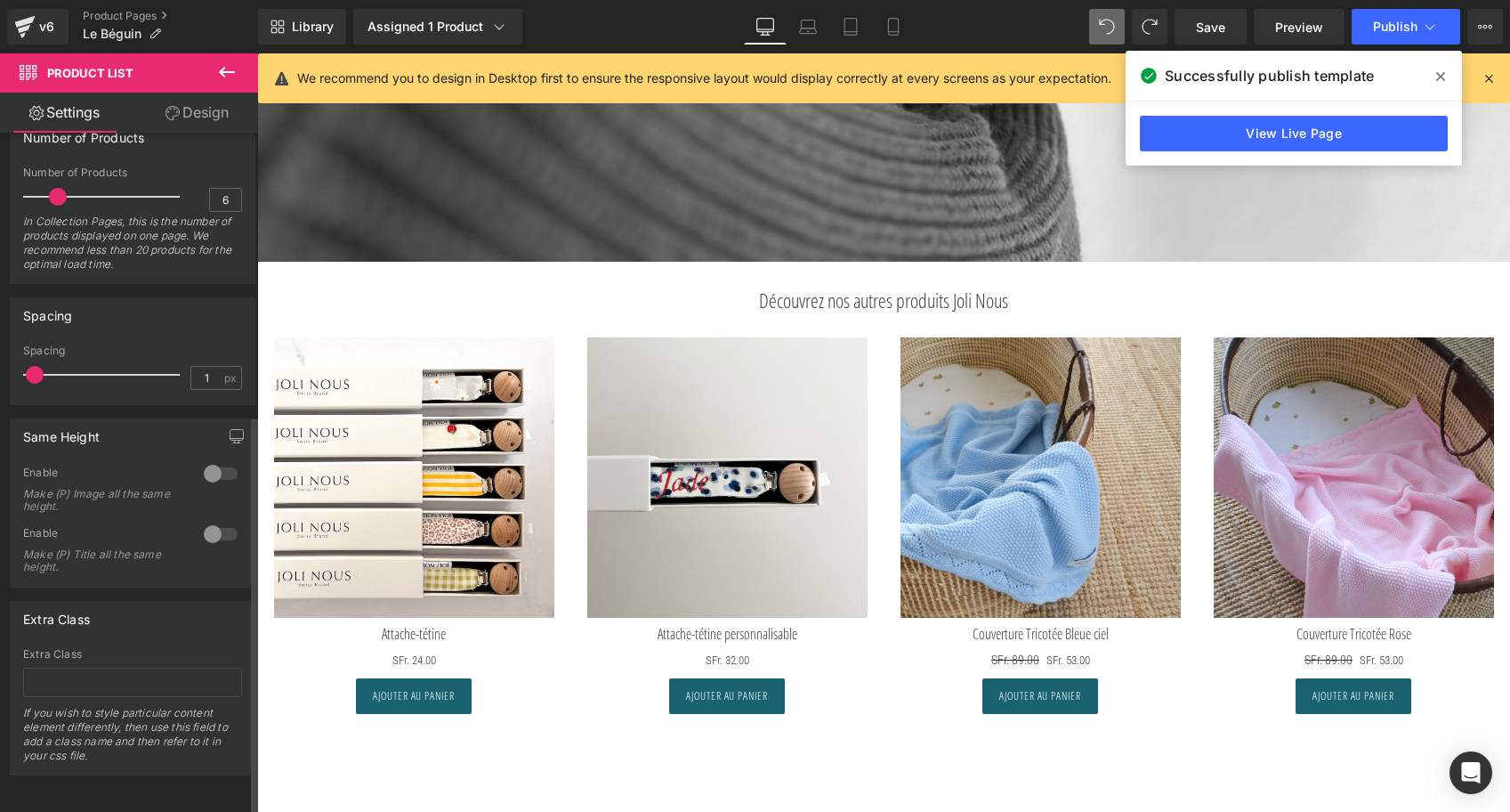
click at [55, 187] on span at bounding box center [58, 196] width 18 height 18
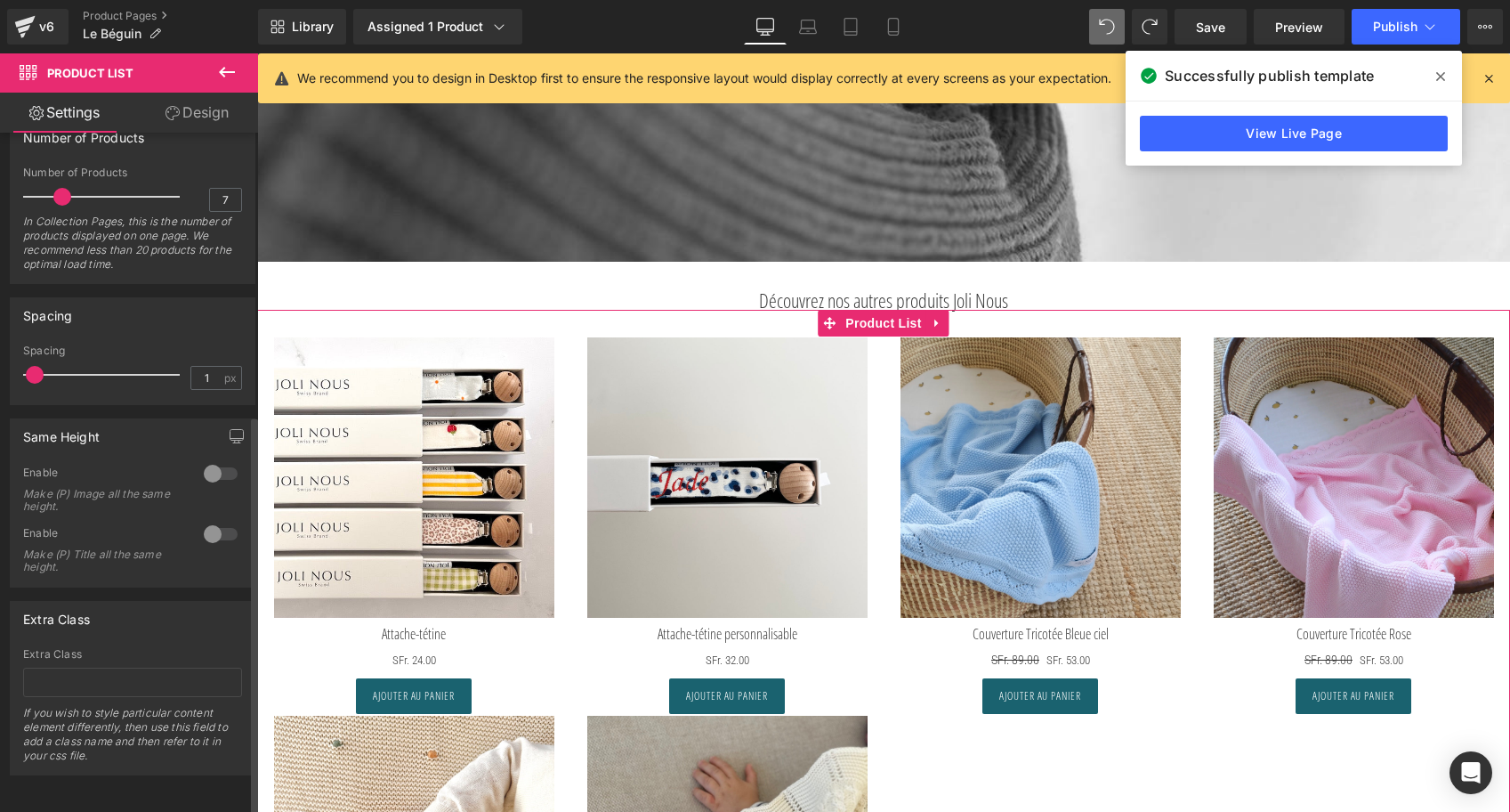
type input "8"
drag, startPoint x: 57, startPoint y: 186, endPoint x: 67, endPoint y: 186, distance: 10.0
click at [67, 187] on span at bounding box center [68, 196] width 18 height 18
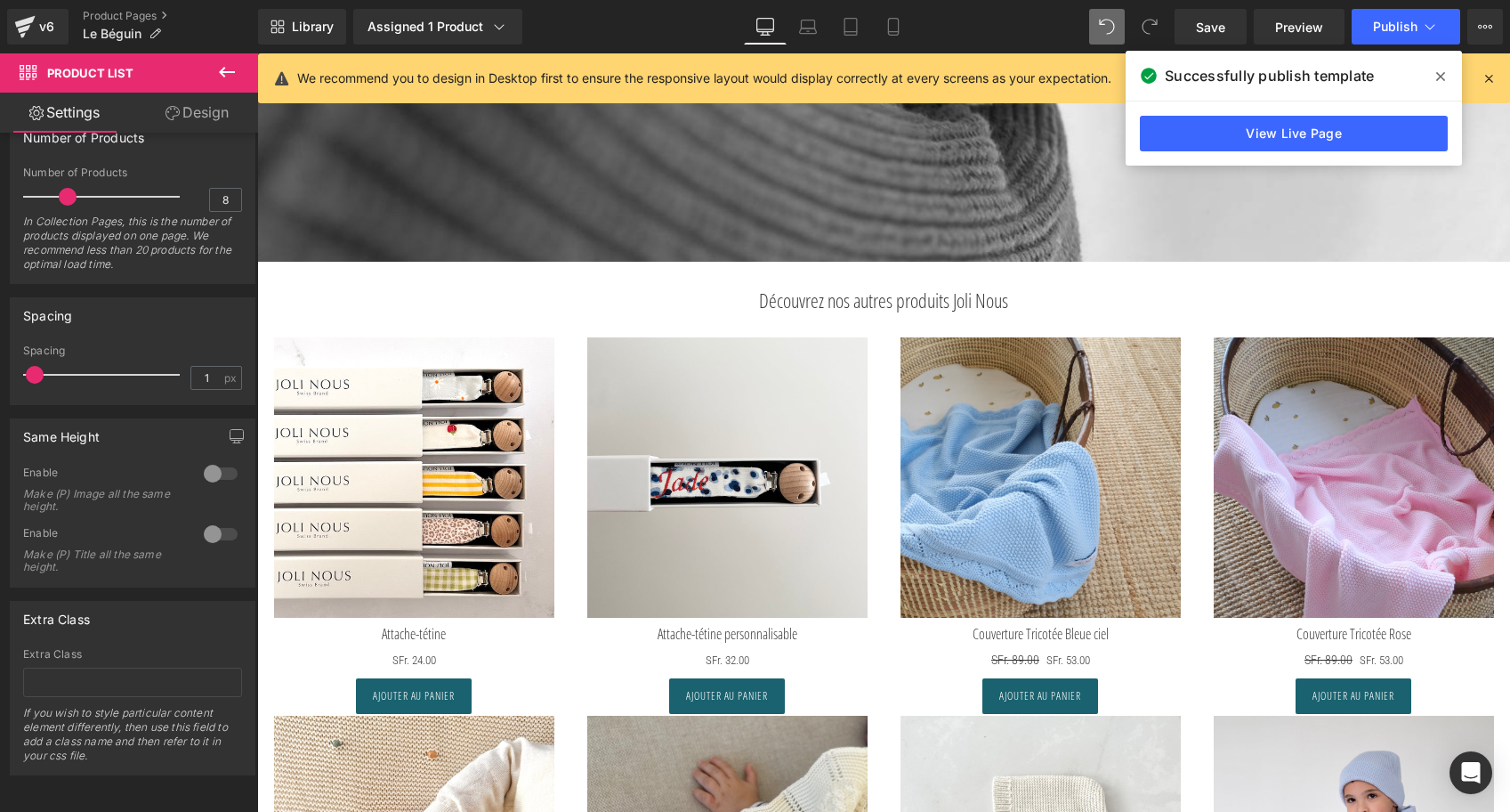
click at [1444, 72] on icon at bounding box center [1441, 77] width 9 height 9
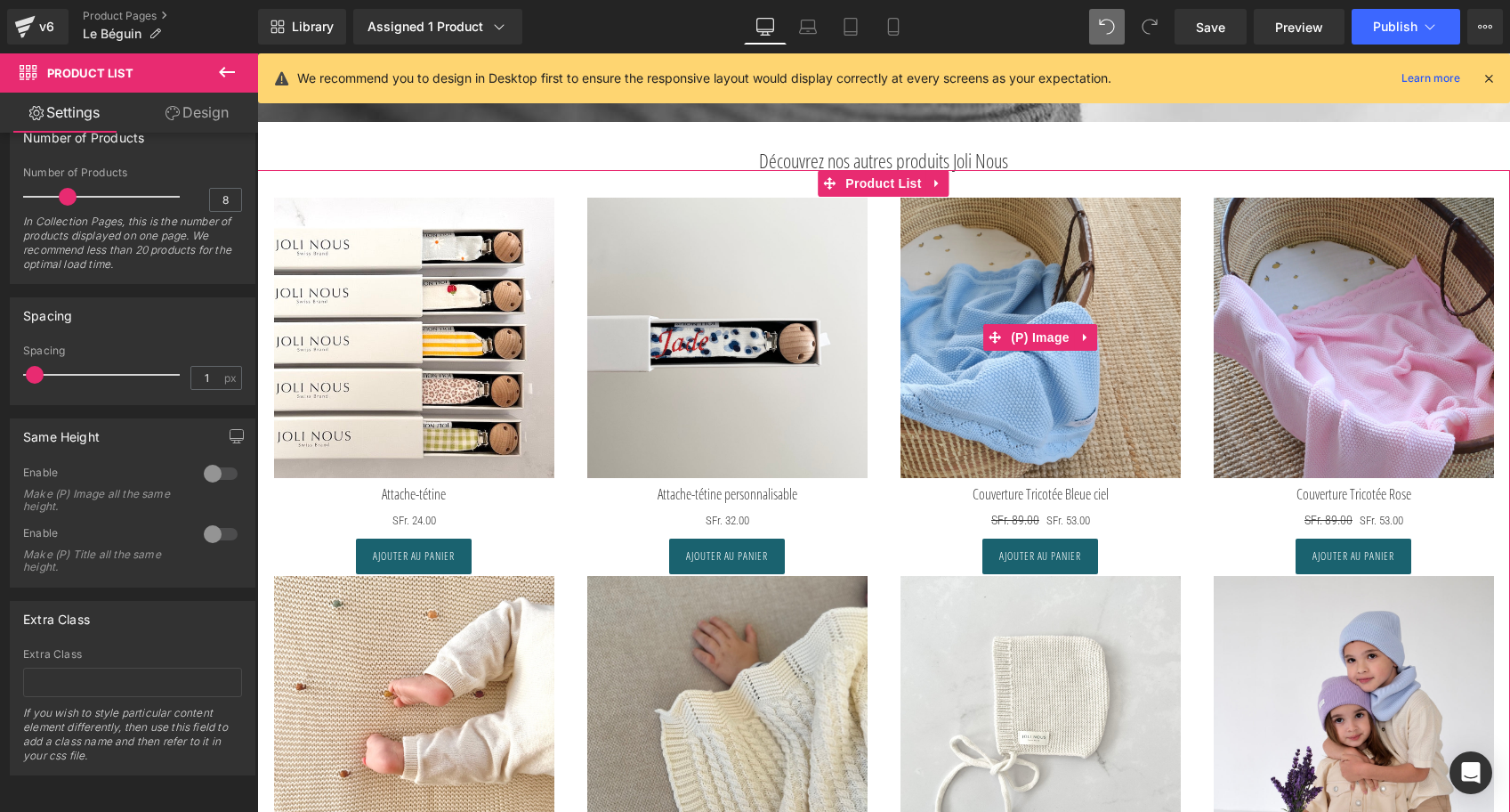
scroll to position [4837, 0]
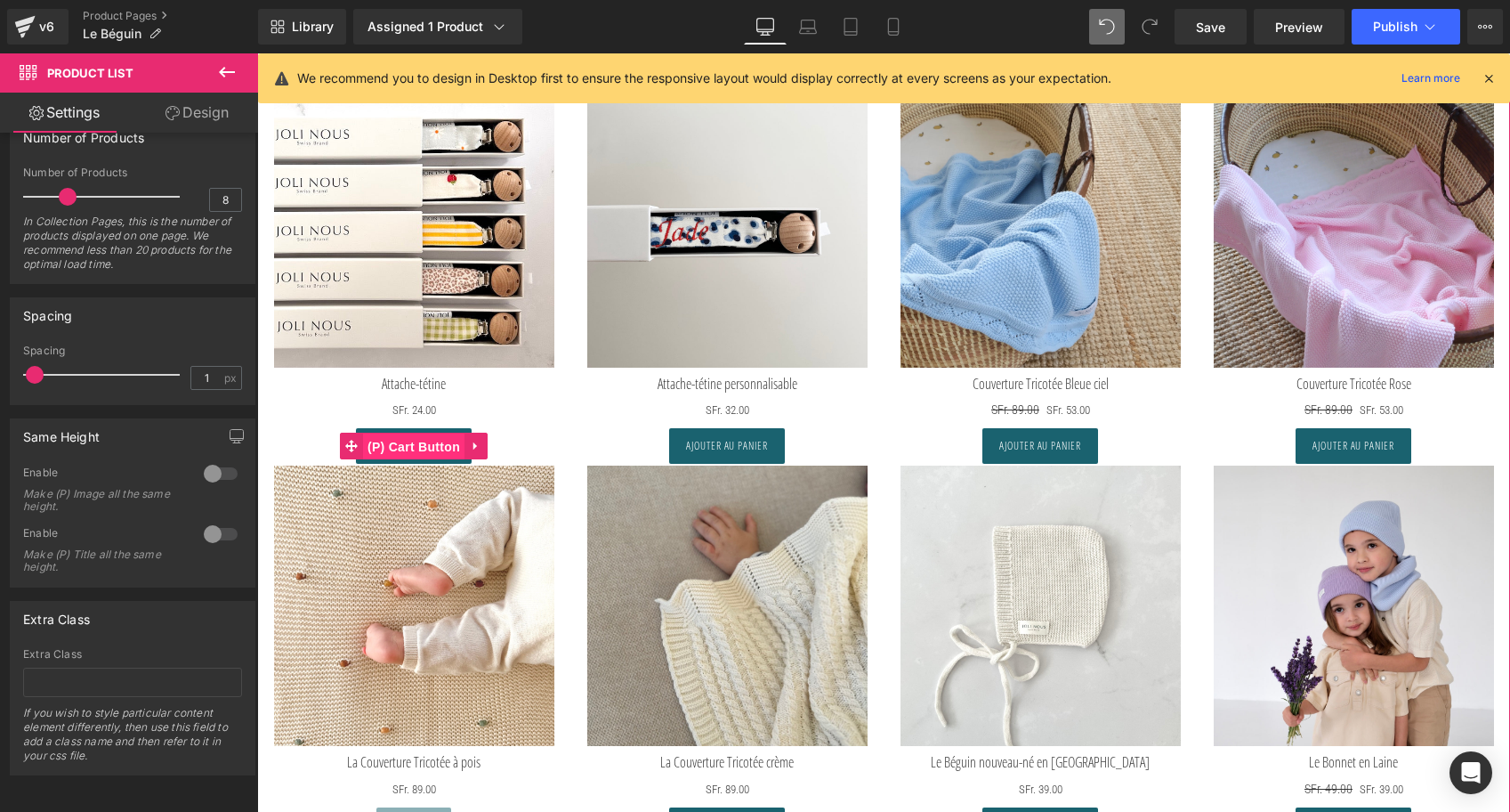
click at [409, 451] on span "(P) Cart Button" at bounding box center [414, 446] width 101 height 26
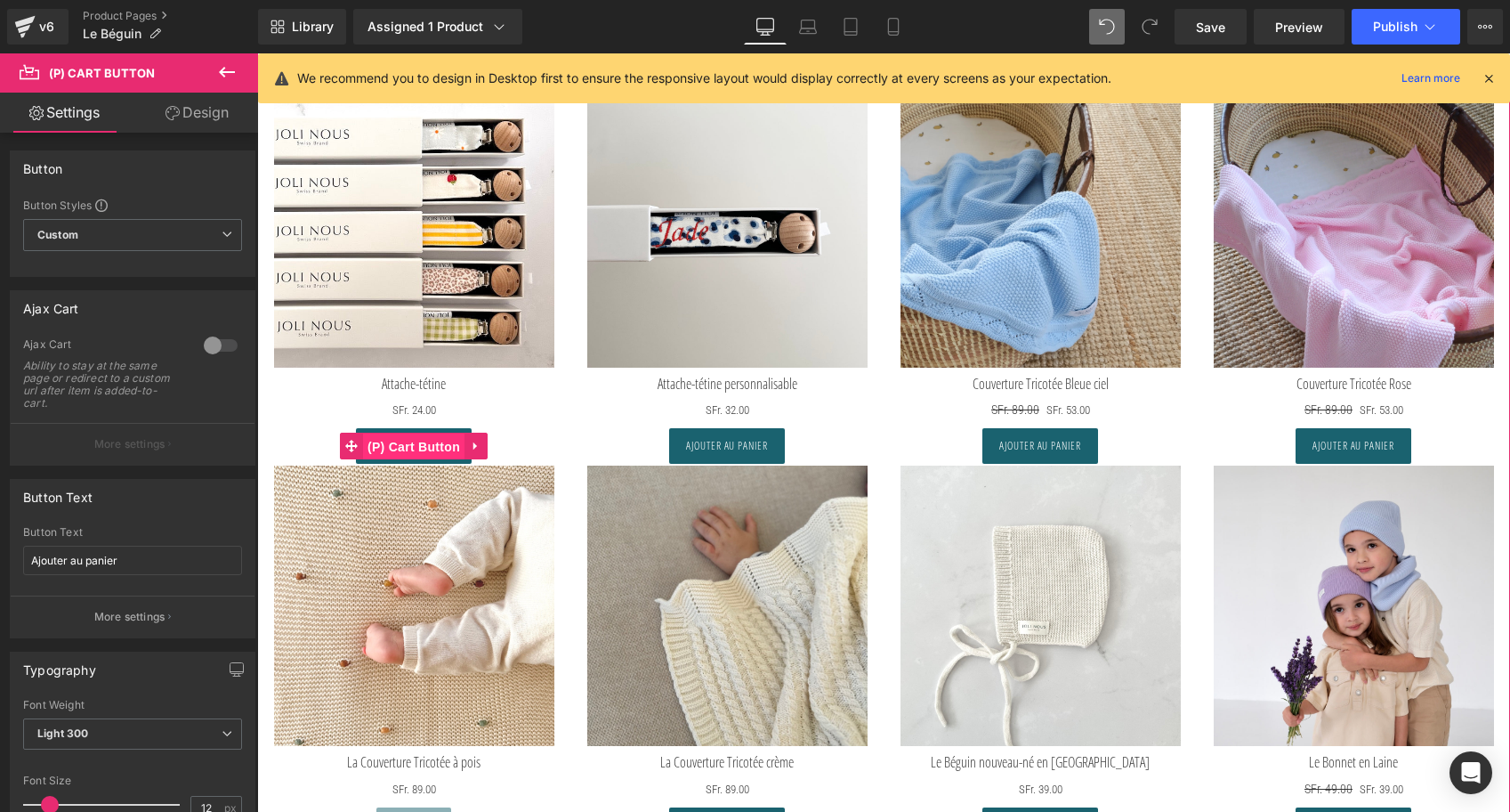
click at [402, 450] on span "(P) Cart Button" at bounding box center [414, 446] width 101 height 26
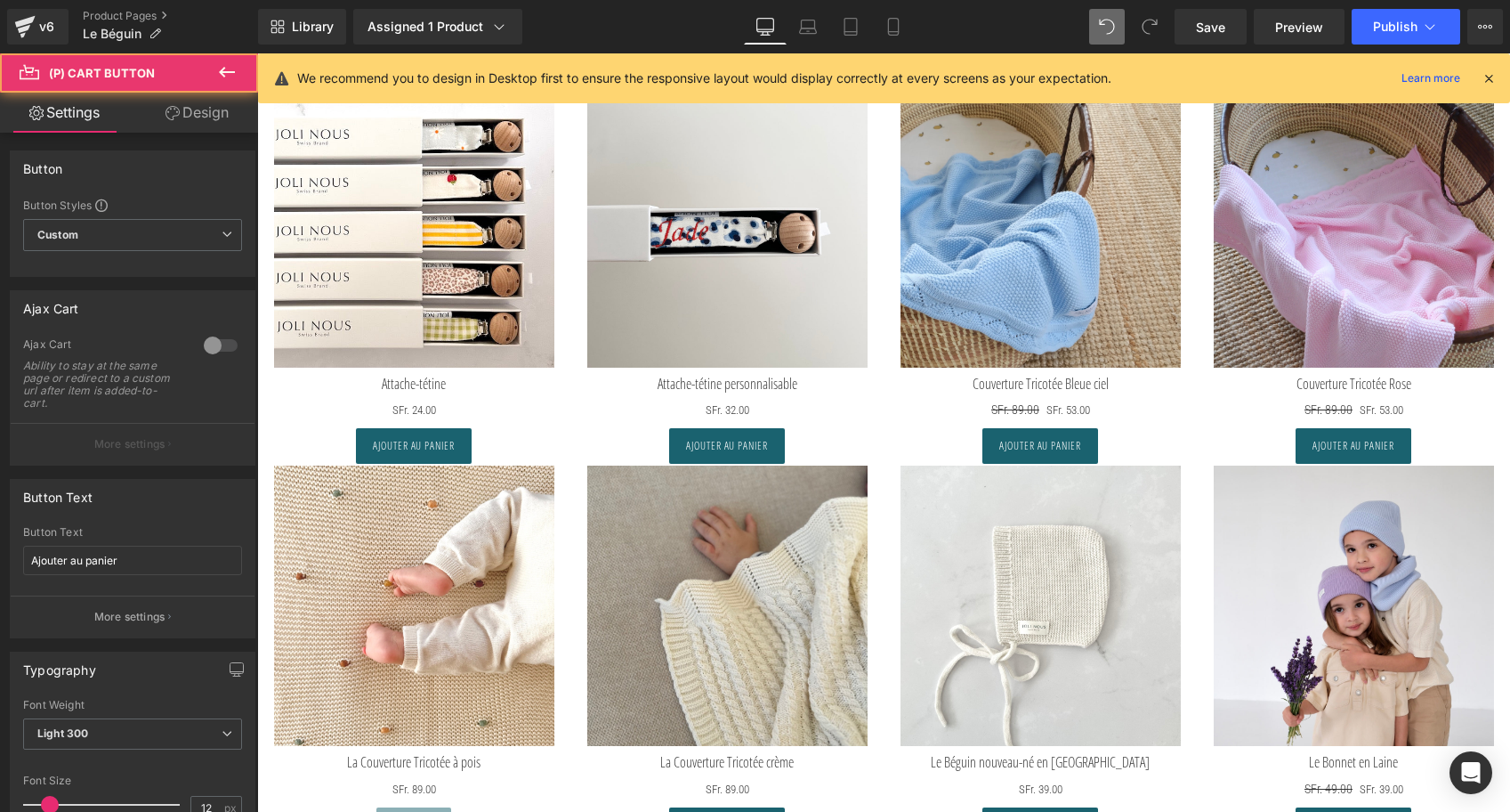
click at [197, 119] on link "Design" at bounding box center [196, 112] width 129 height 40
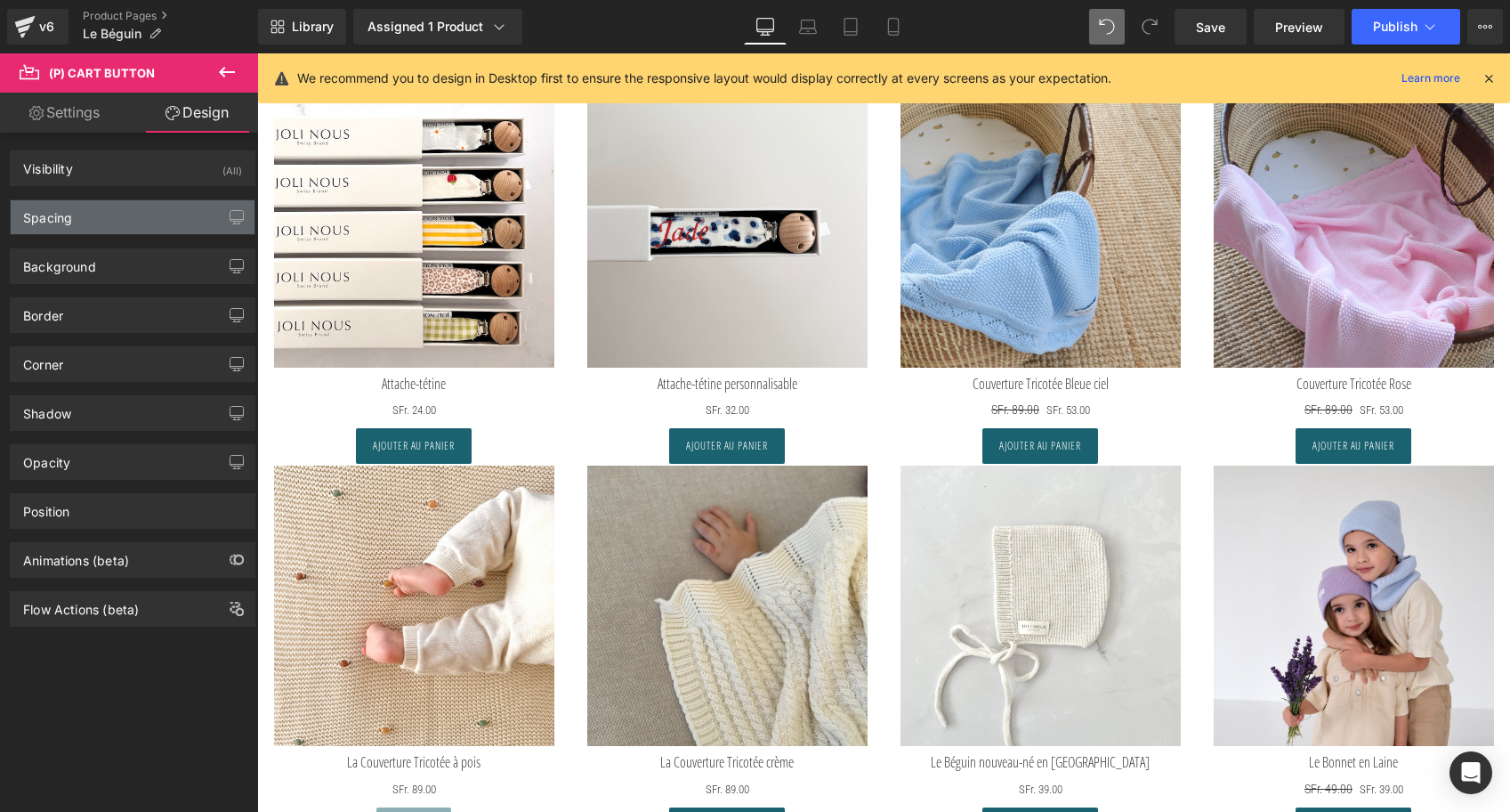
click at [101, 232] on div "Spacing" at bounding box center [132, 216] width 244 height 33
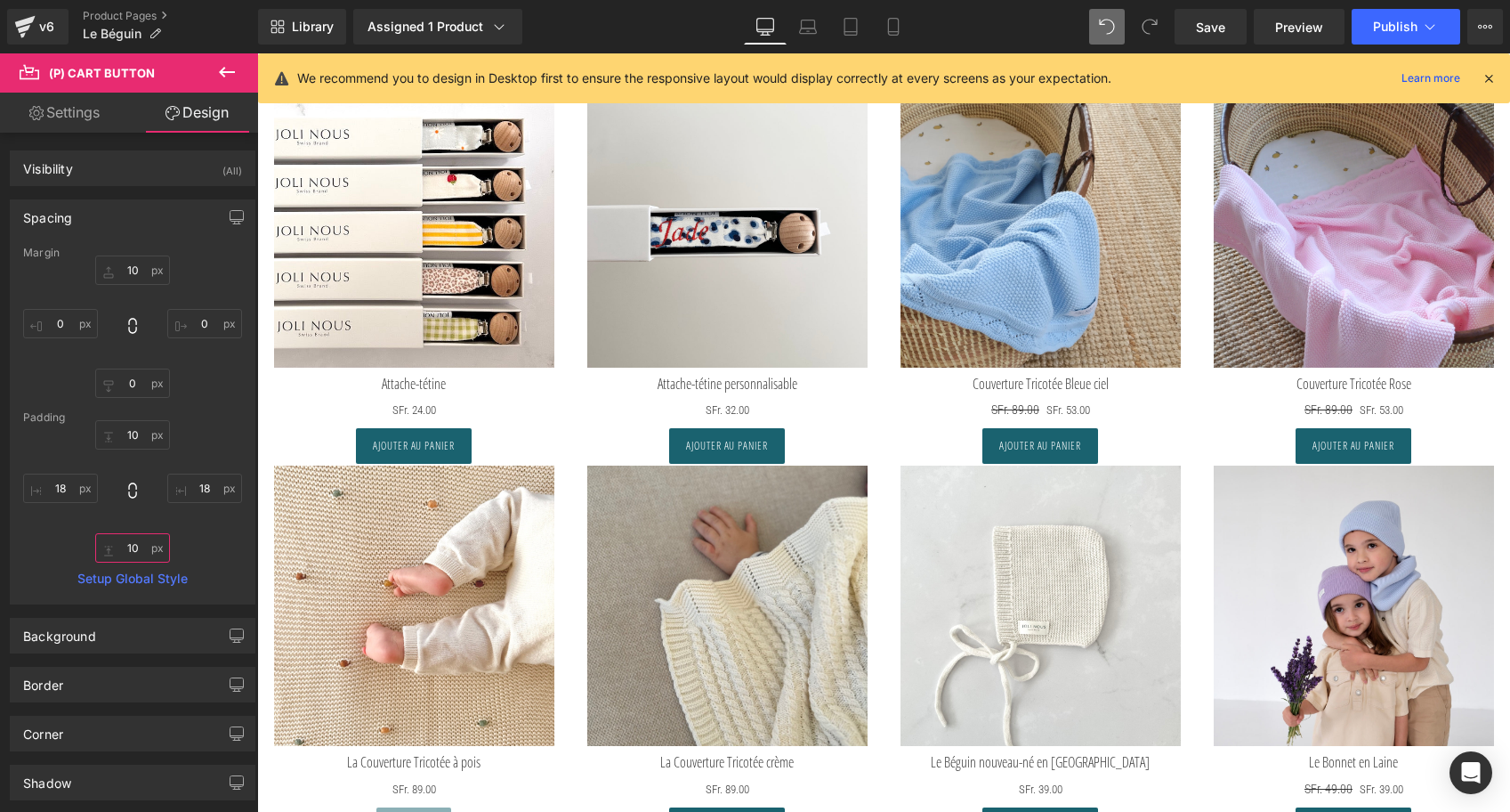
click at [120, 543] on input "10" at bounding box center [132, 548] width 75 height 29
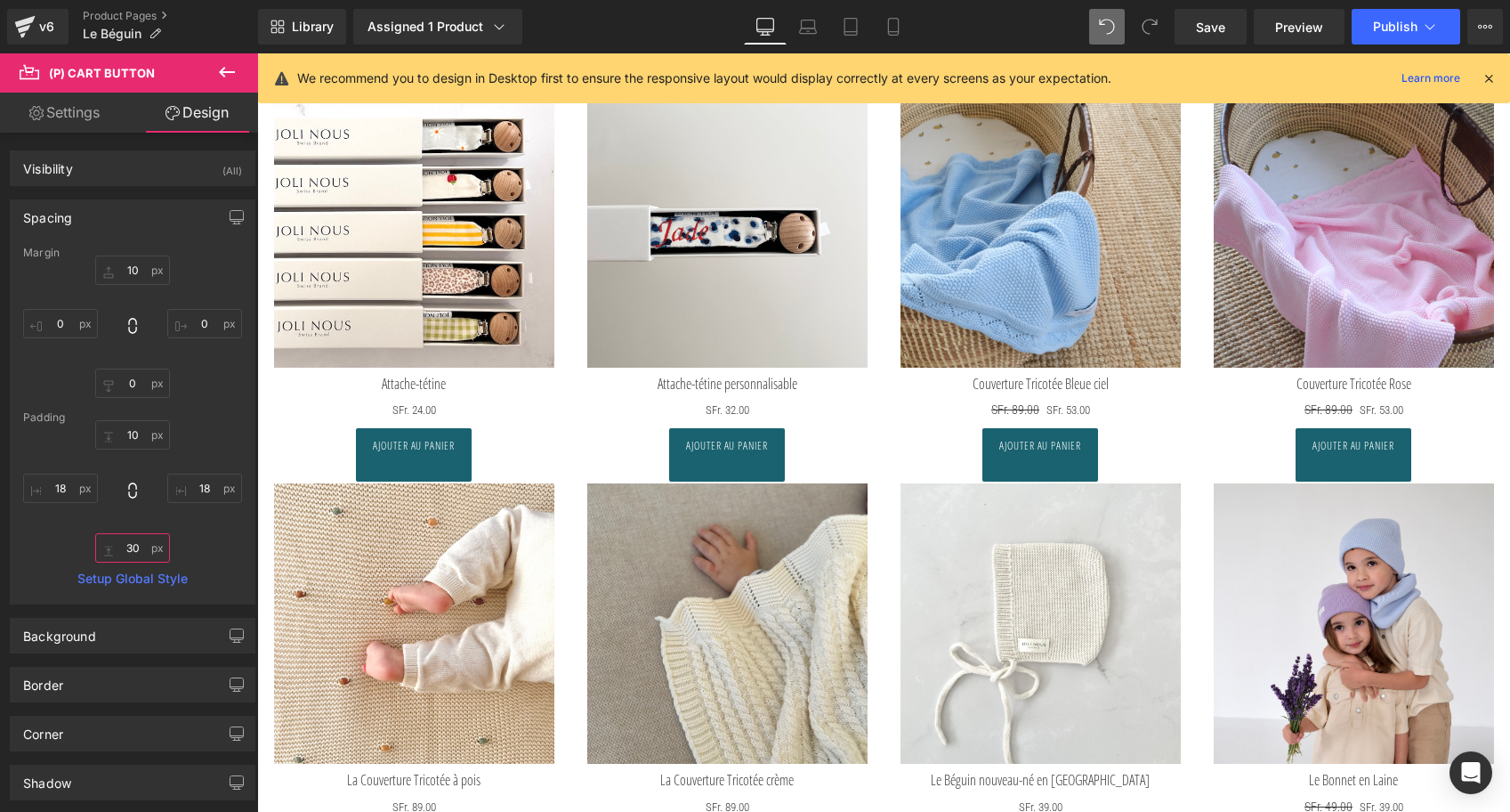
type input "3"
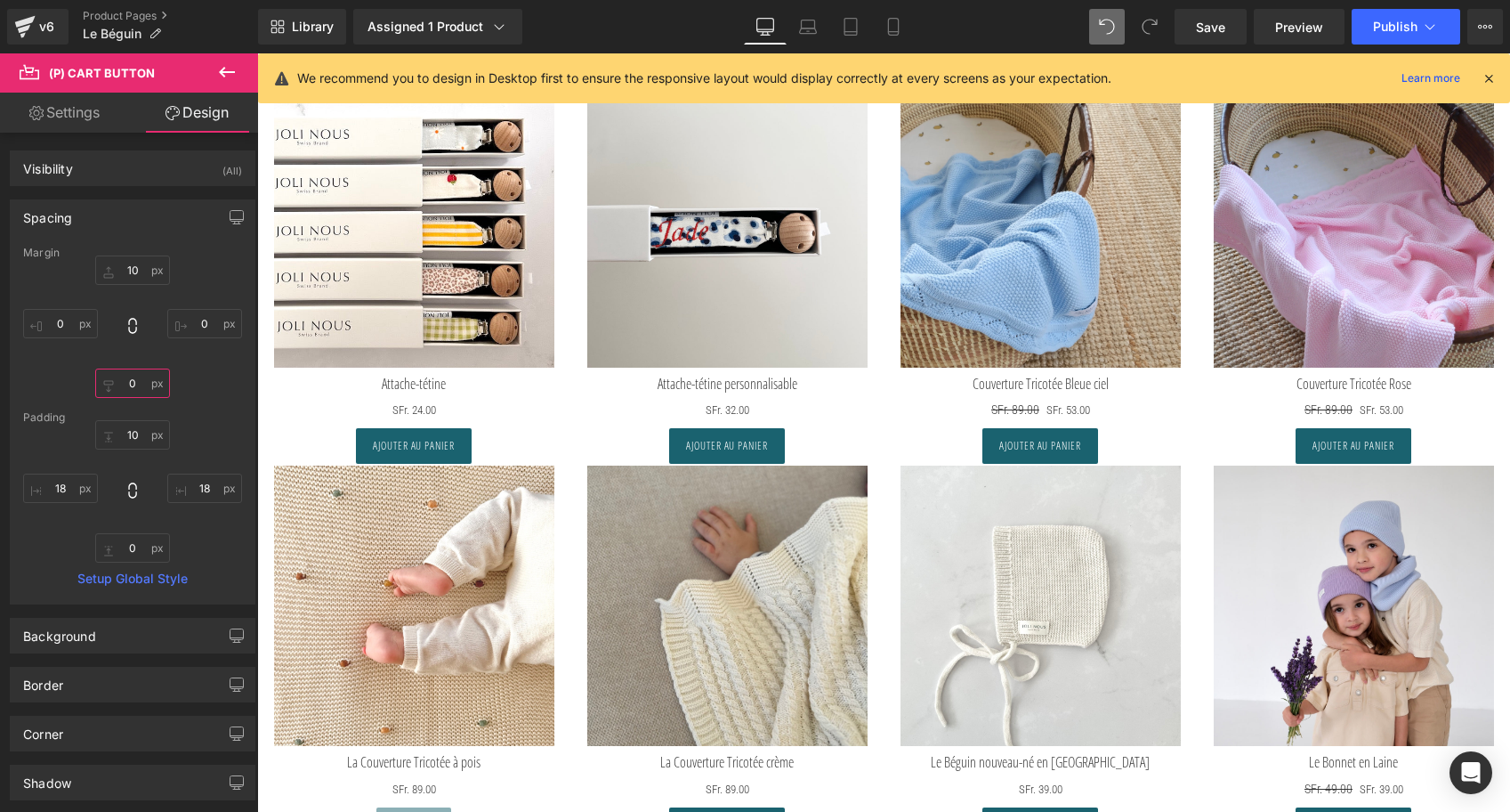
click at [119, 379] on input "0" at bounding box center [132, 383] width 75 height 29
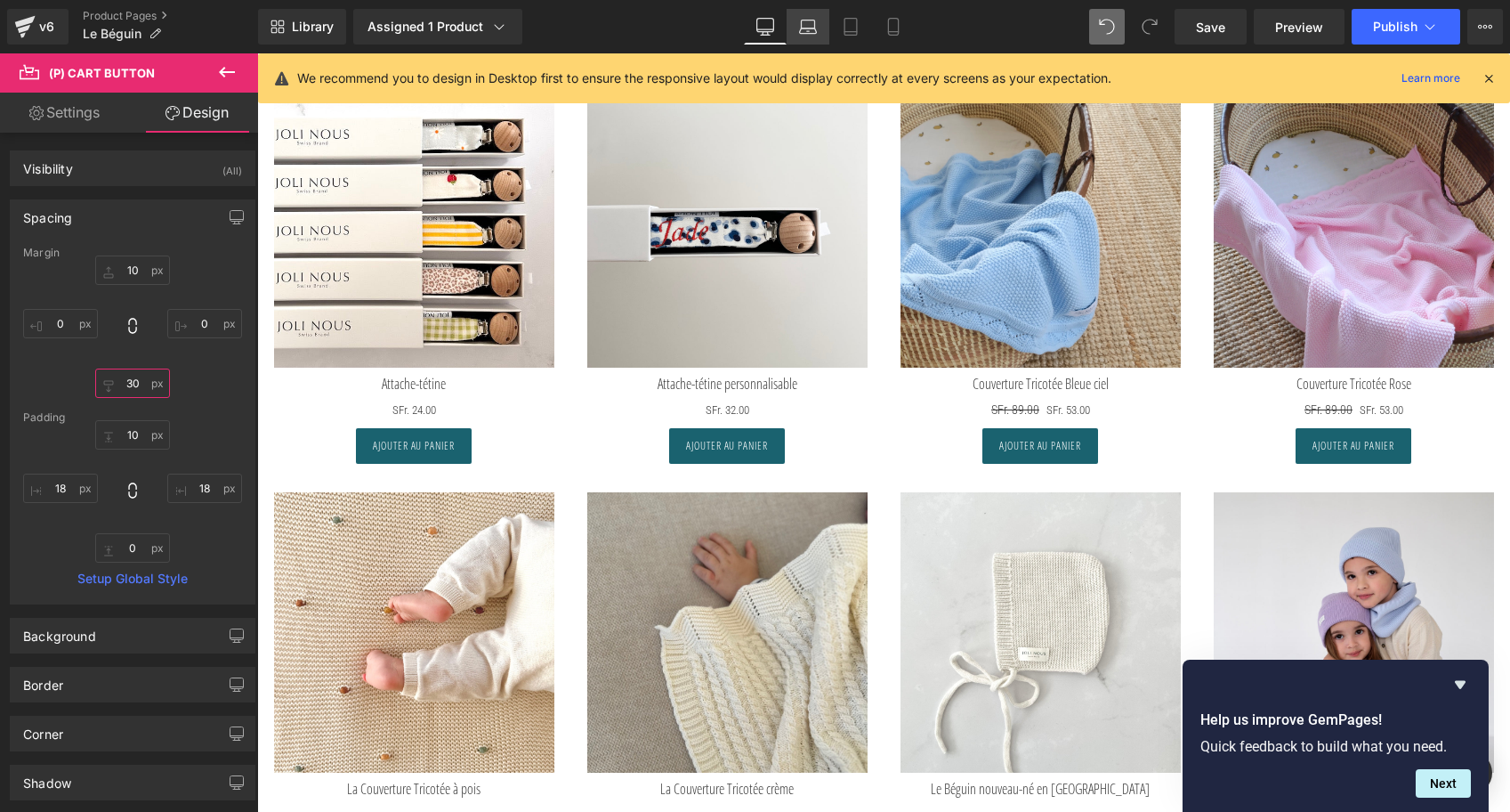
type input "30"
click at [798, 20] on link "Laptop" at bounding box center [808, 26] width 43 height 35
type input "10"
type input "0"
type input "20"
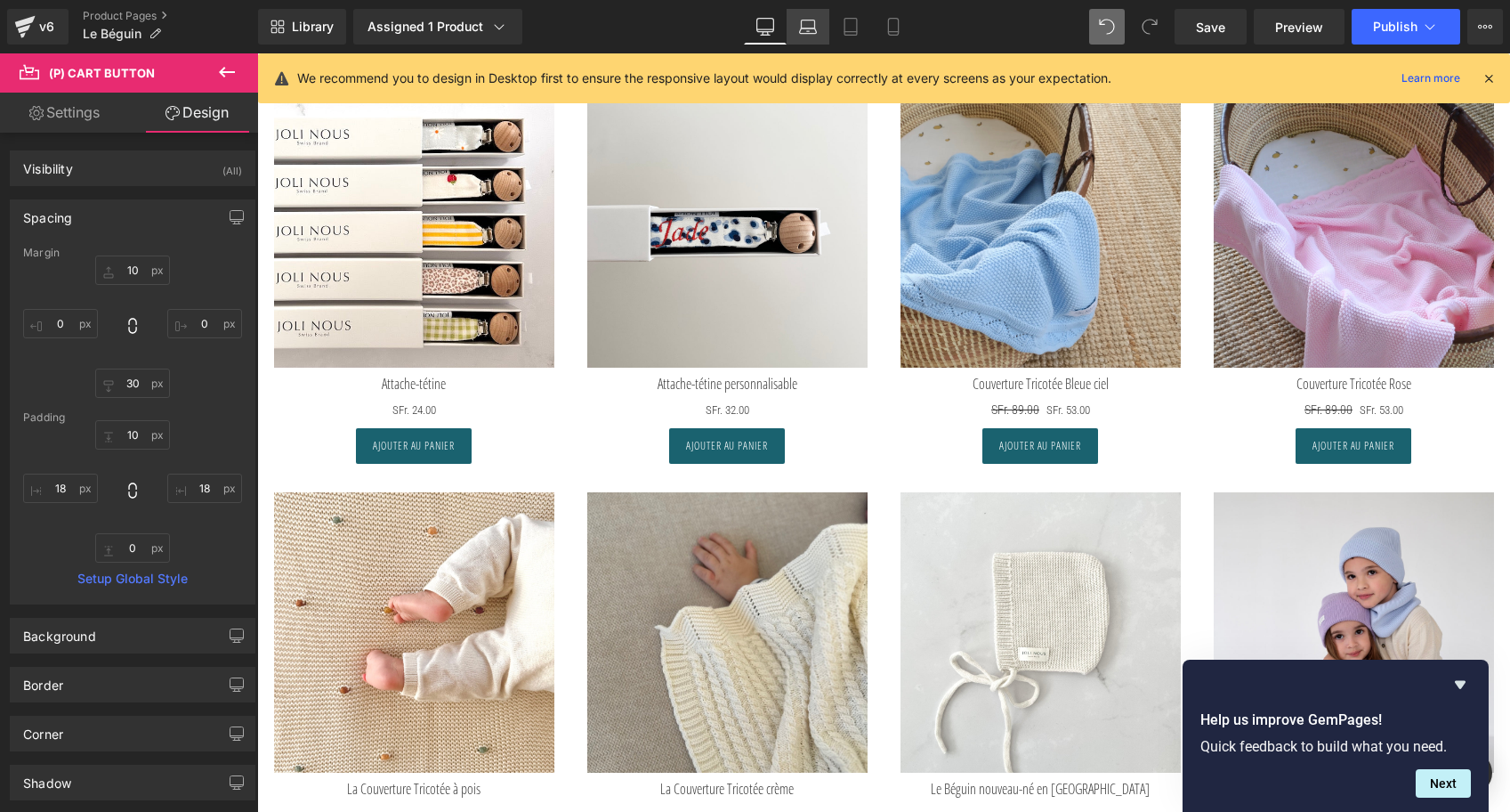
type input "0"
type input "10"
type input "18"
type input "10"
type input "18"
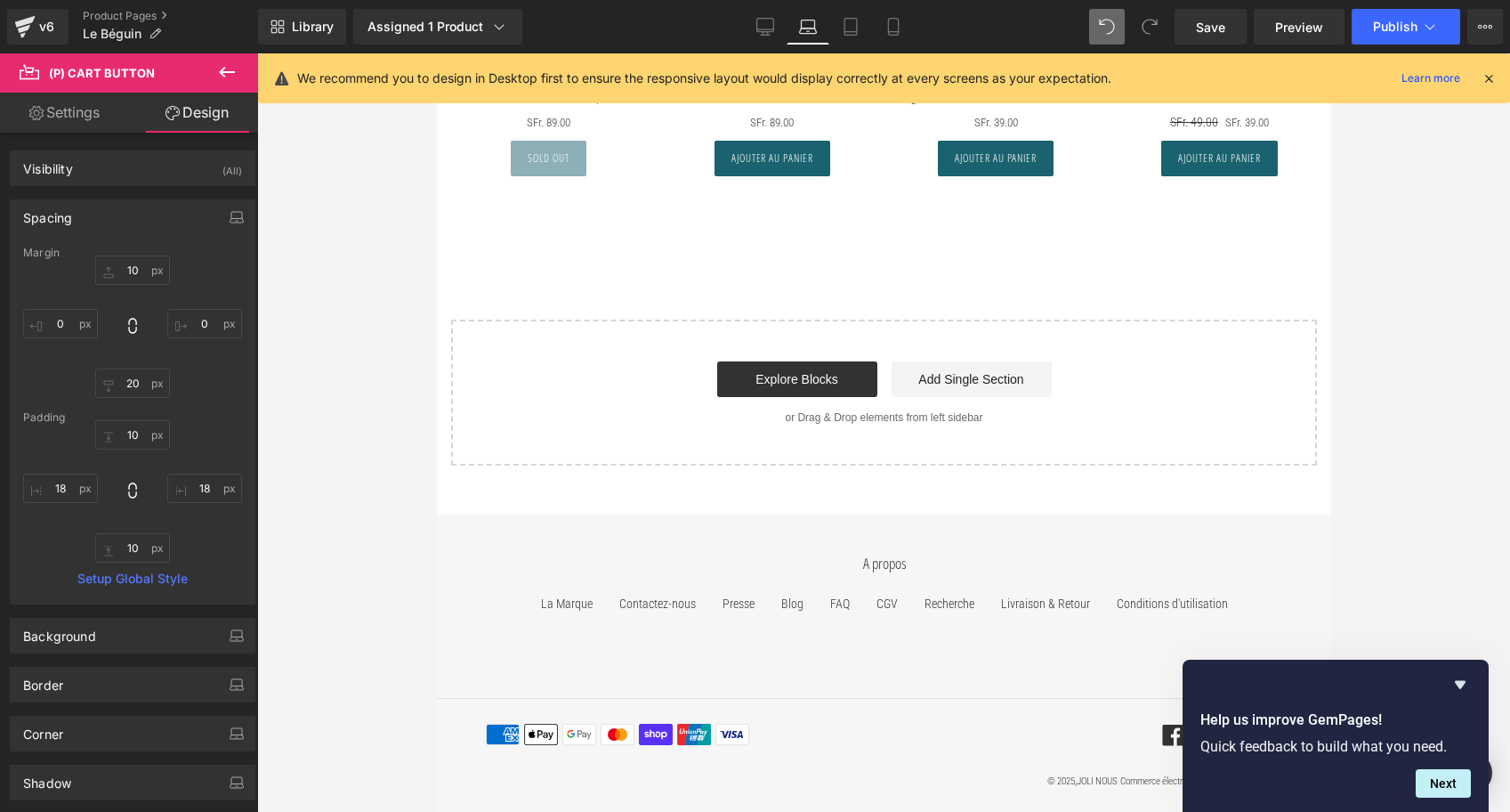
scroll to position [3731, 0]
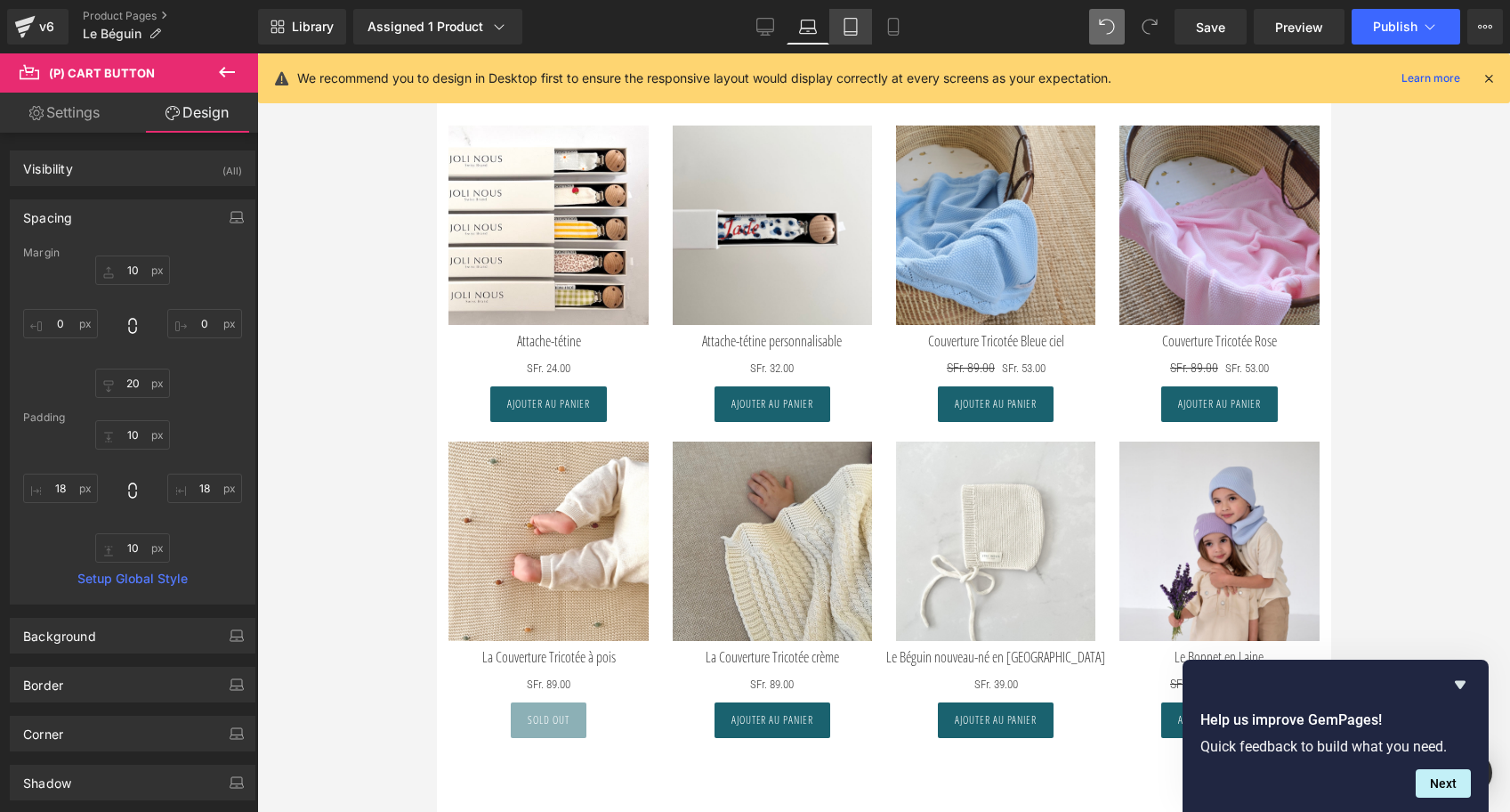
click at [847, 23] on icon at bounding box center [851, 27] width 18 height 18
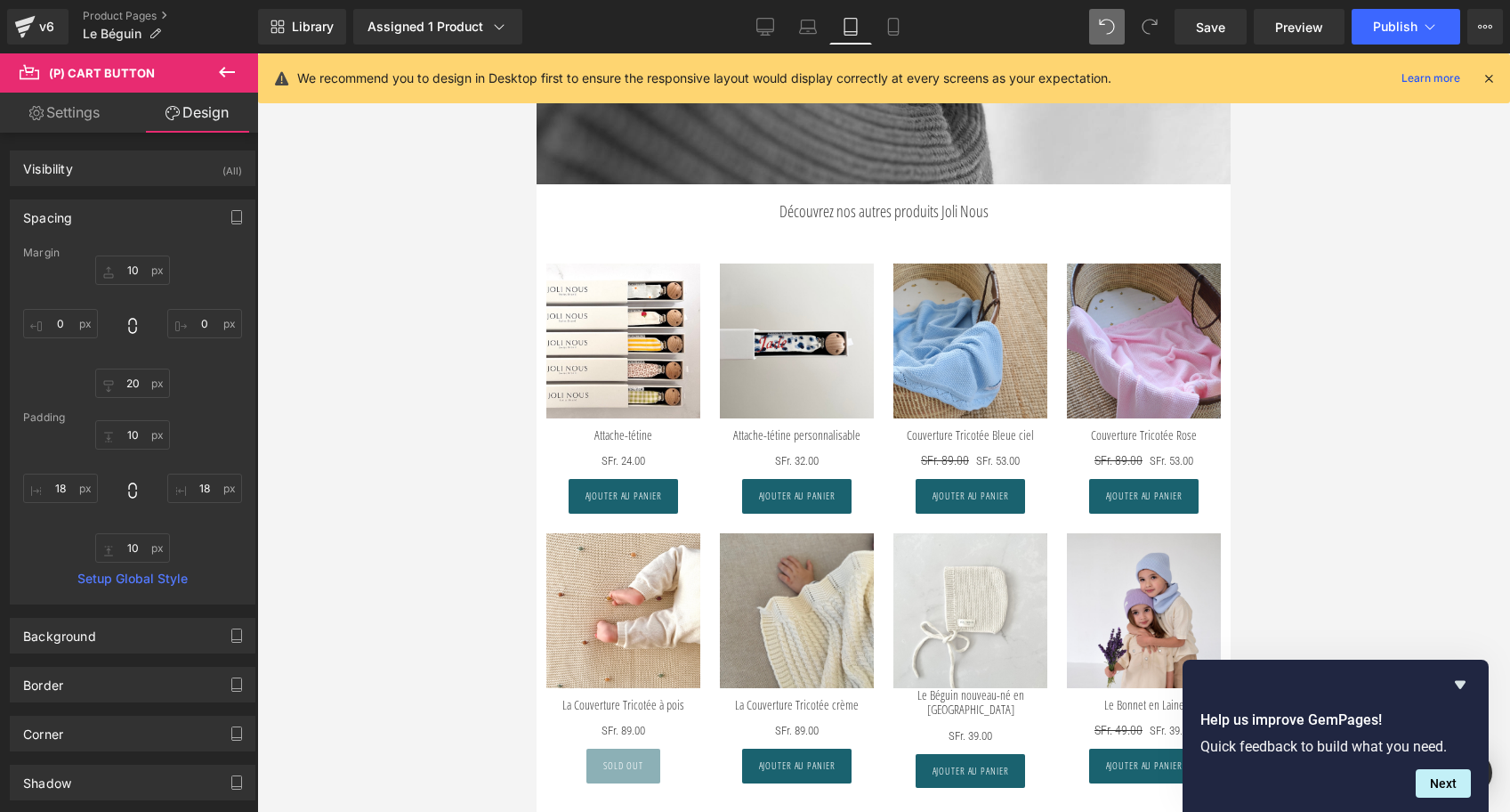
type input "10"
type input "0"
type input "10"
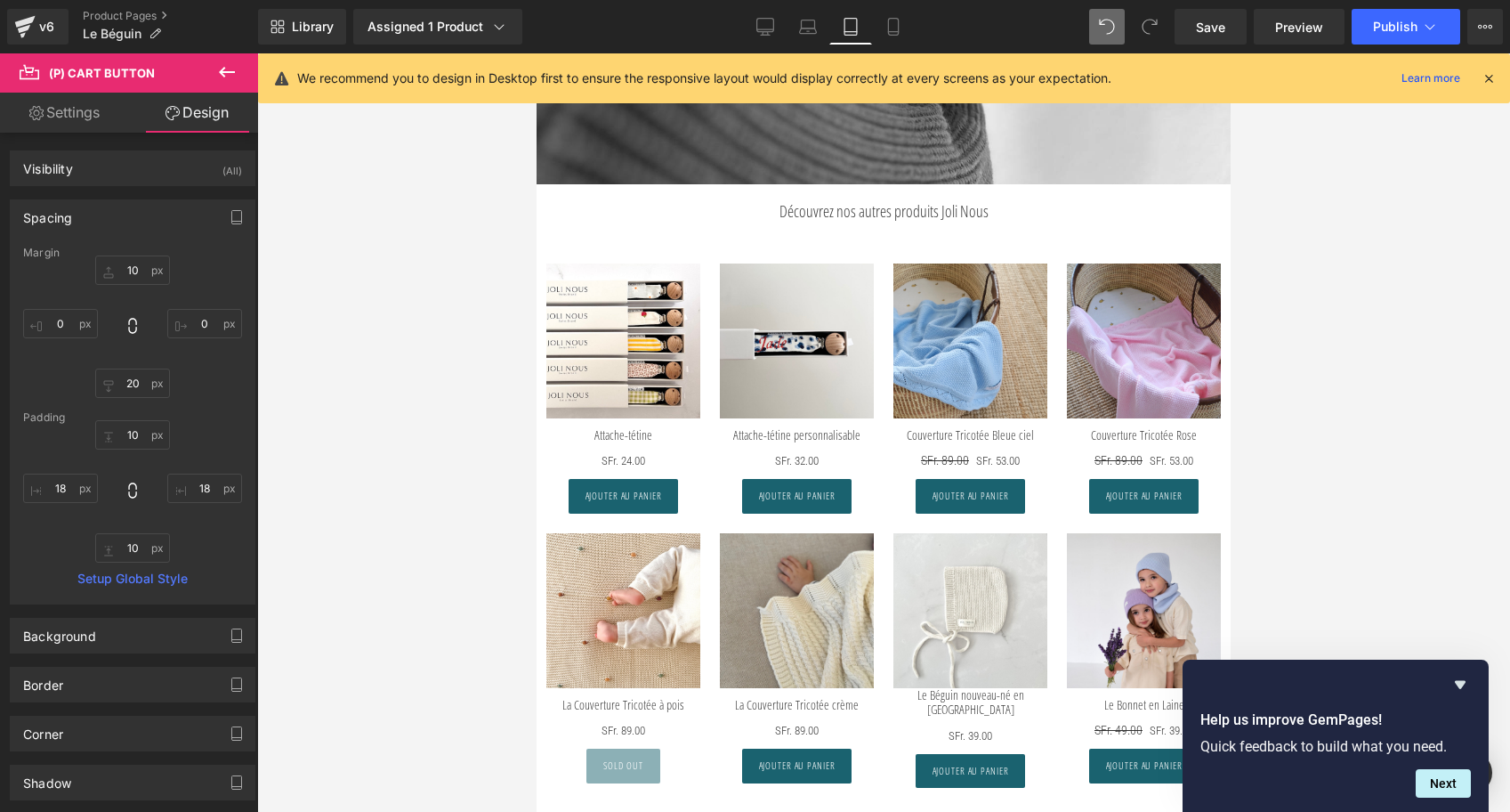
type input "18"
type input "10"
type input "18"
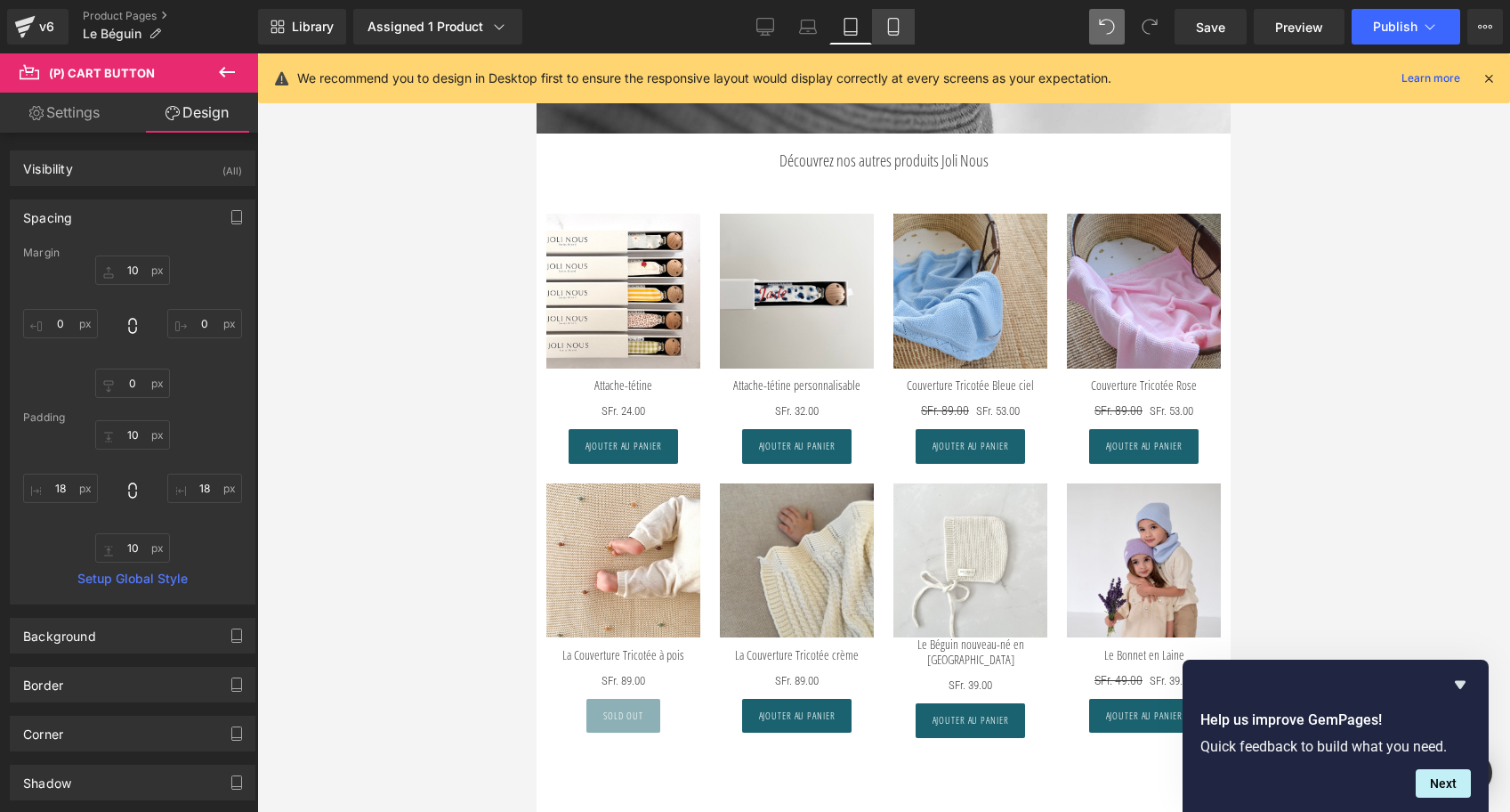
click at [888, 24] on icon at bounding box center [893, 27] width 10 height 17
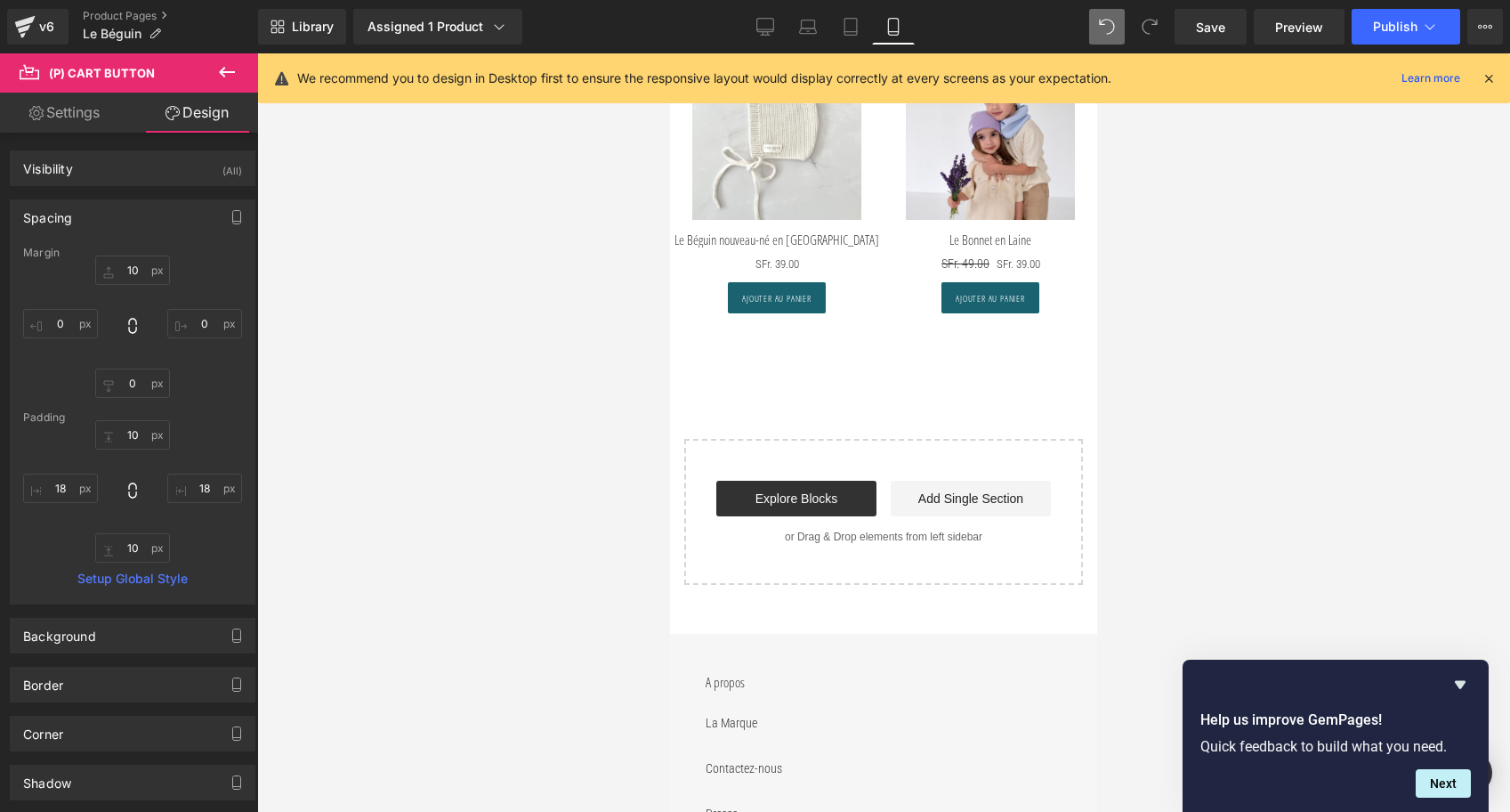
type input "10"
type input "0"
type input "10"
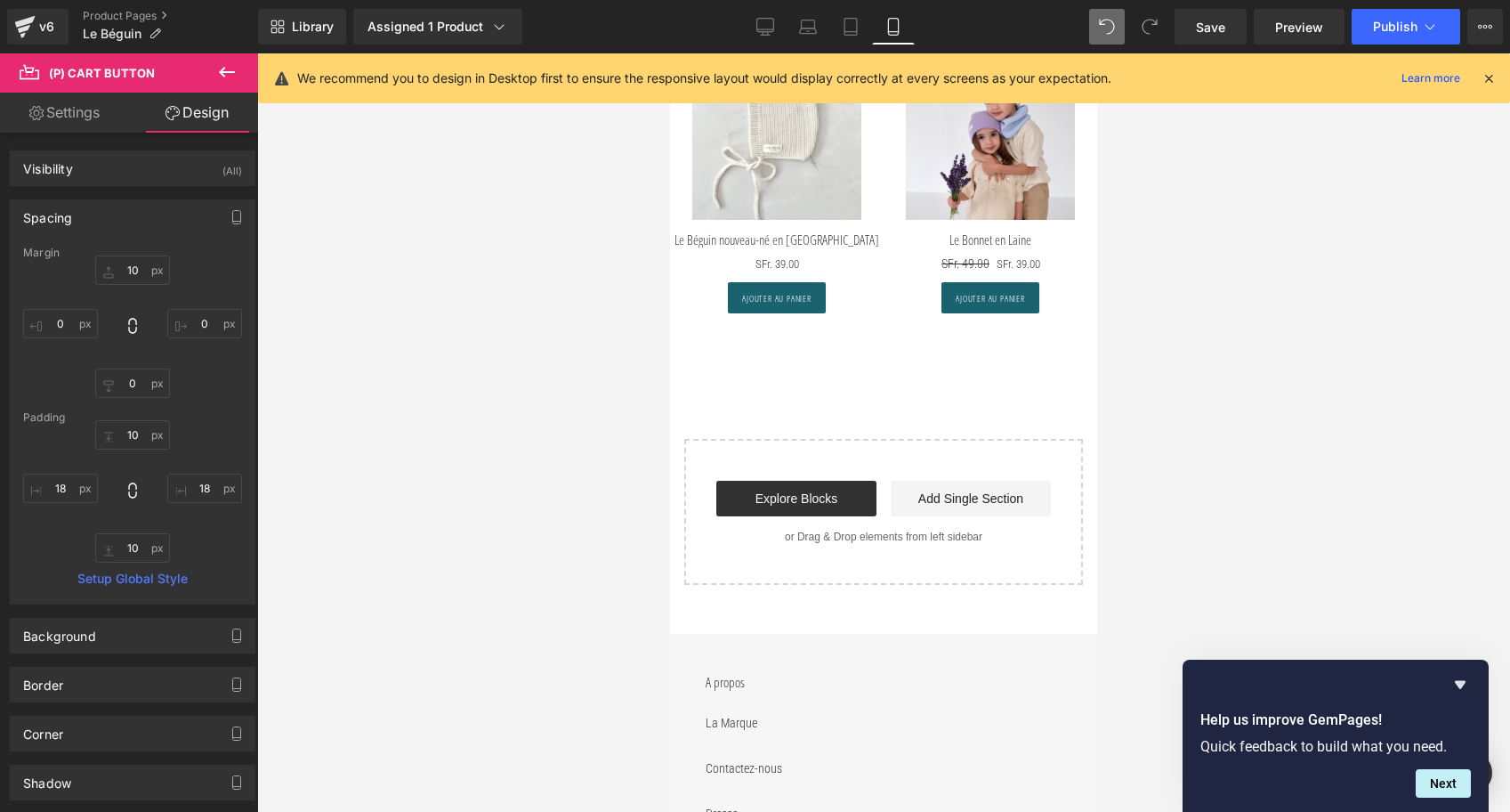
type input "15"
type input "8"
type input "15"
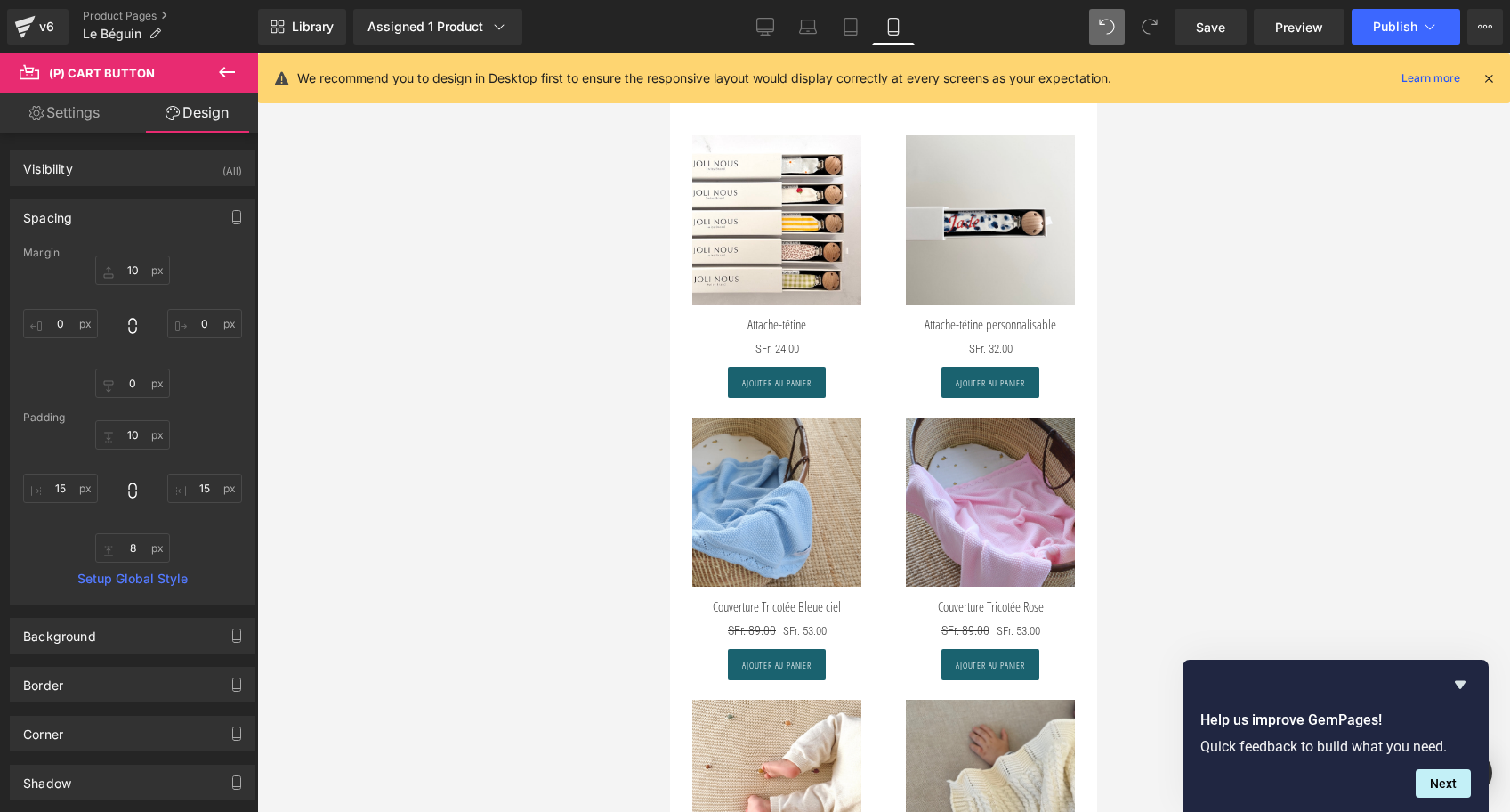
scroll to position [2817, 0]
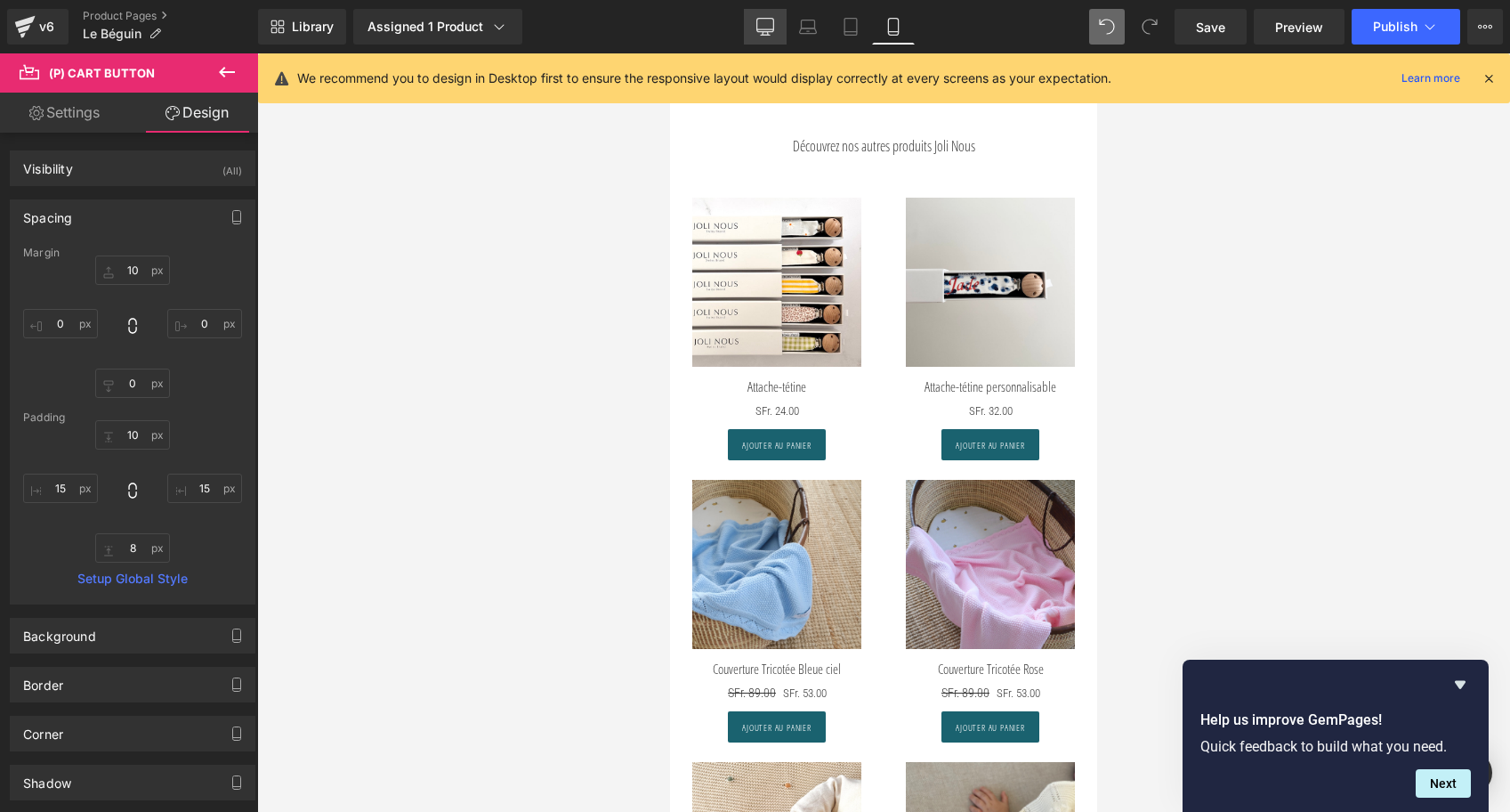
click at [779, 30] on link "Desktop" at bounding box center [765, 26] width 43 height 35
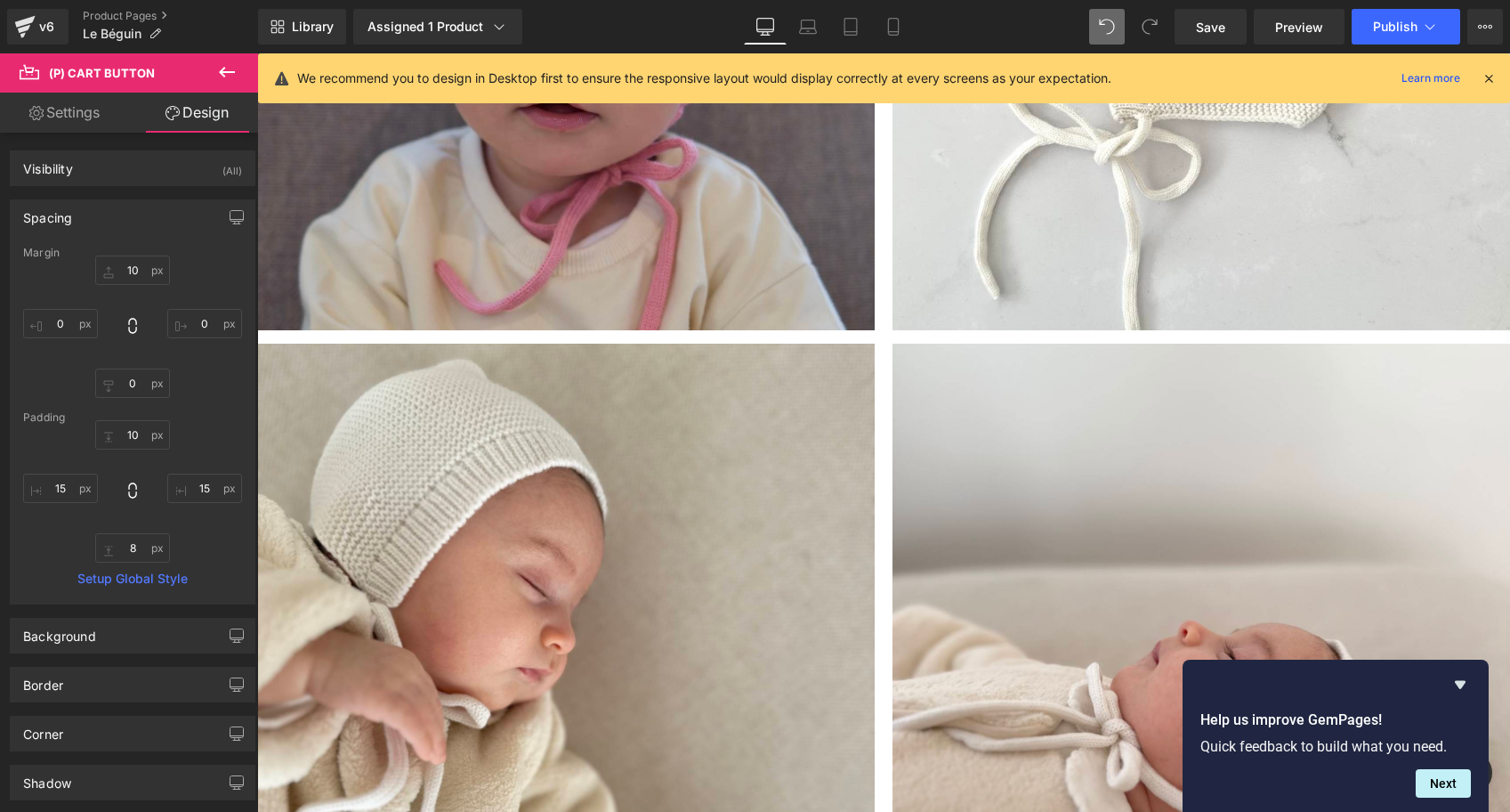
type input "10"
type input "0"
type input "30"
type input "0"
type input "10"
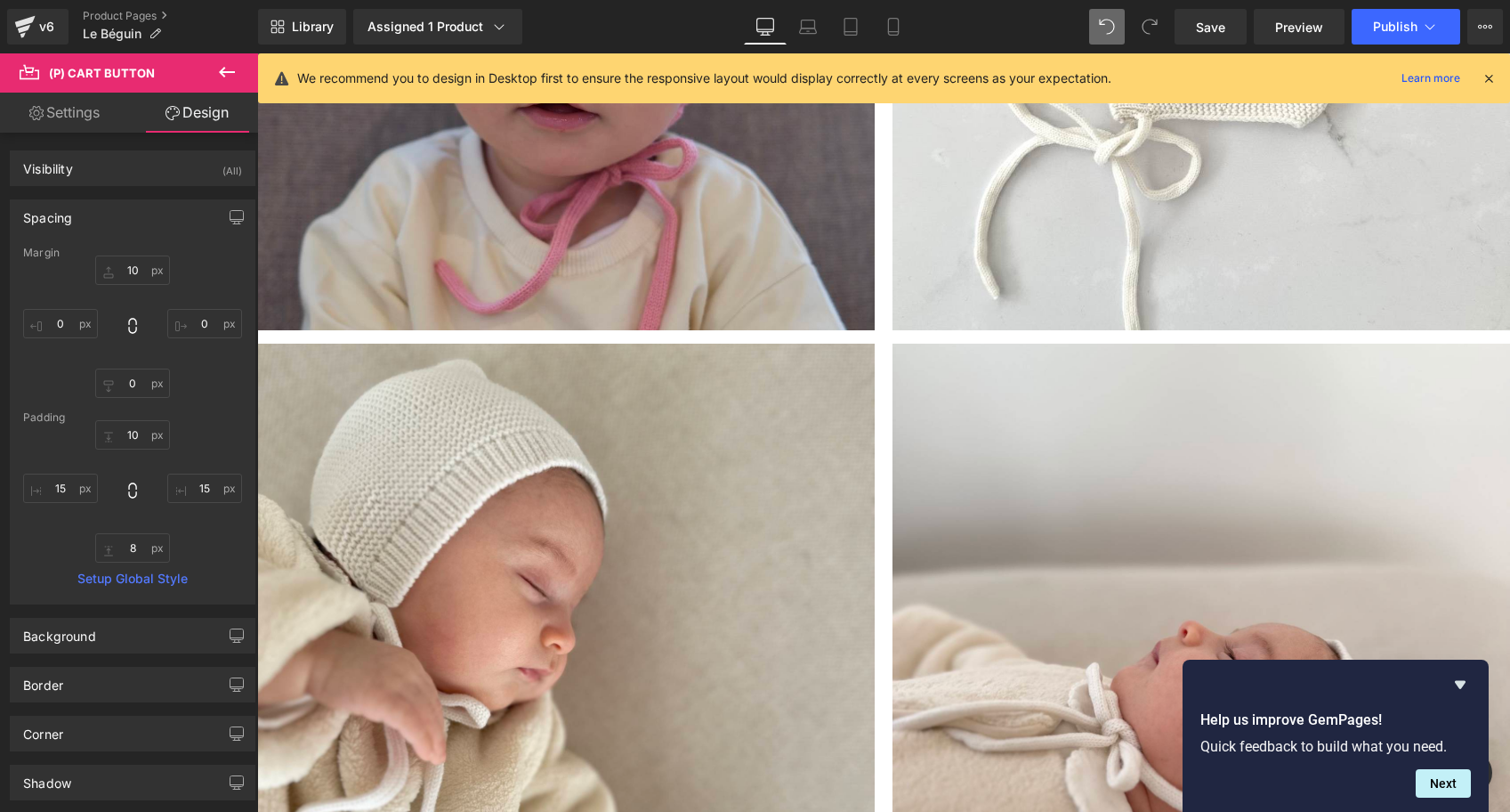
type input "18"
type input "10"
type input "18"
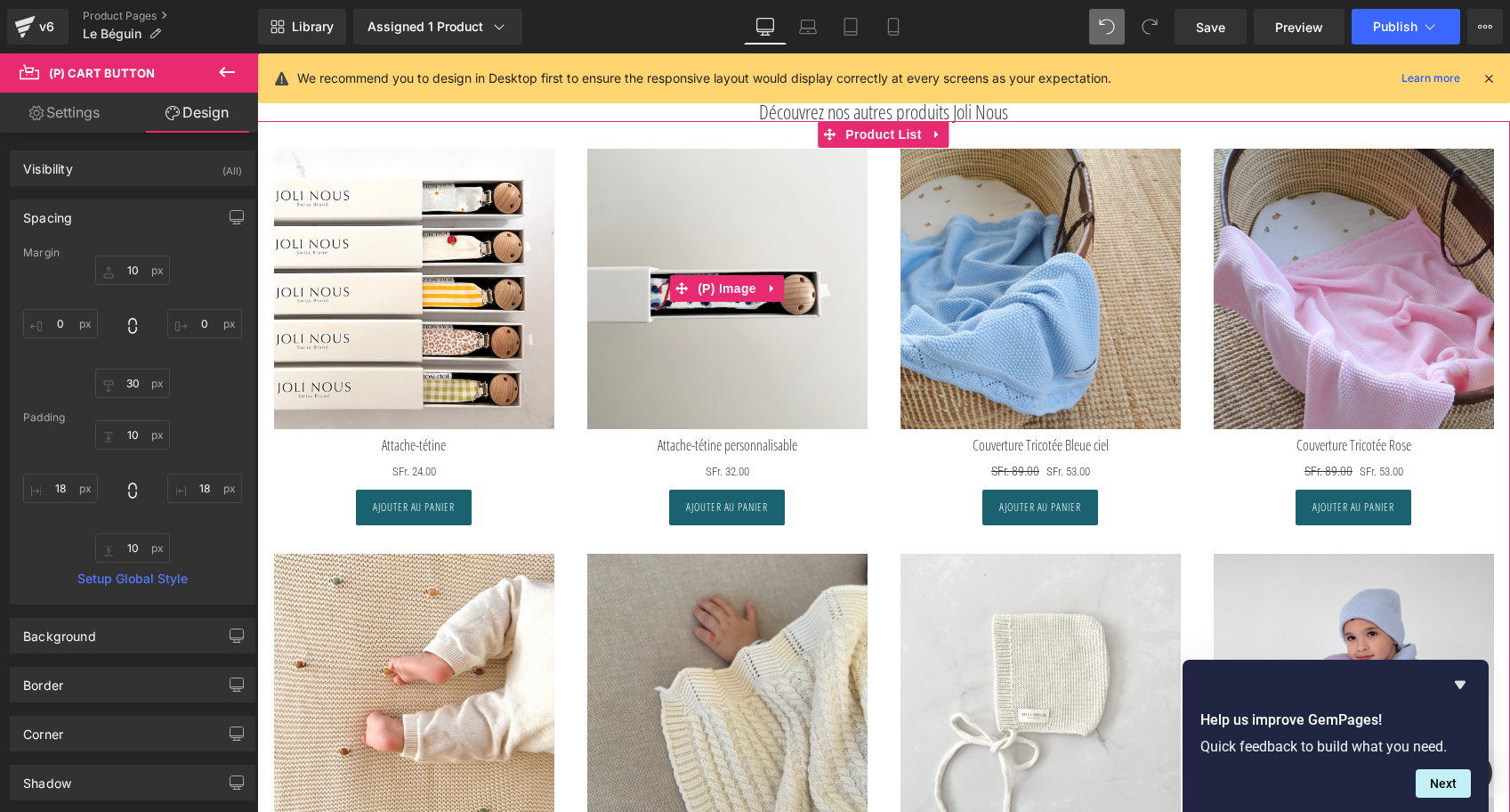
scroll to position [4693, 0]
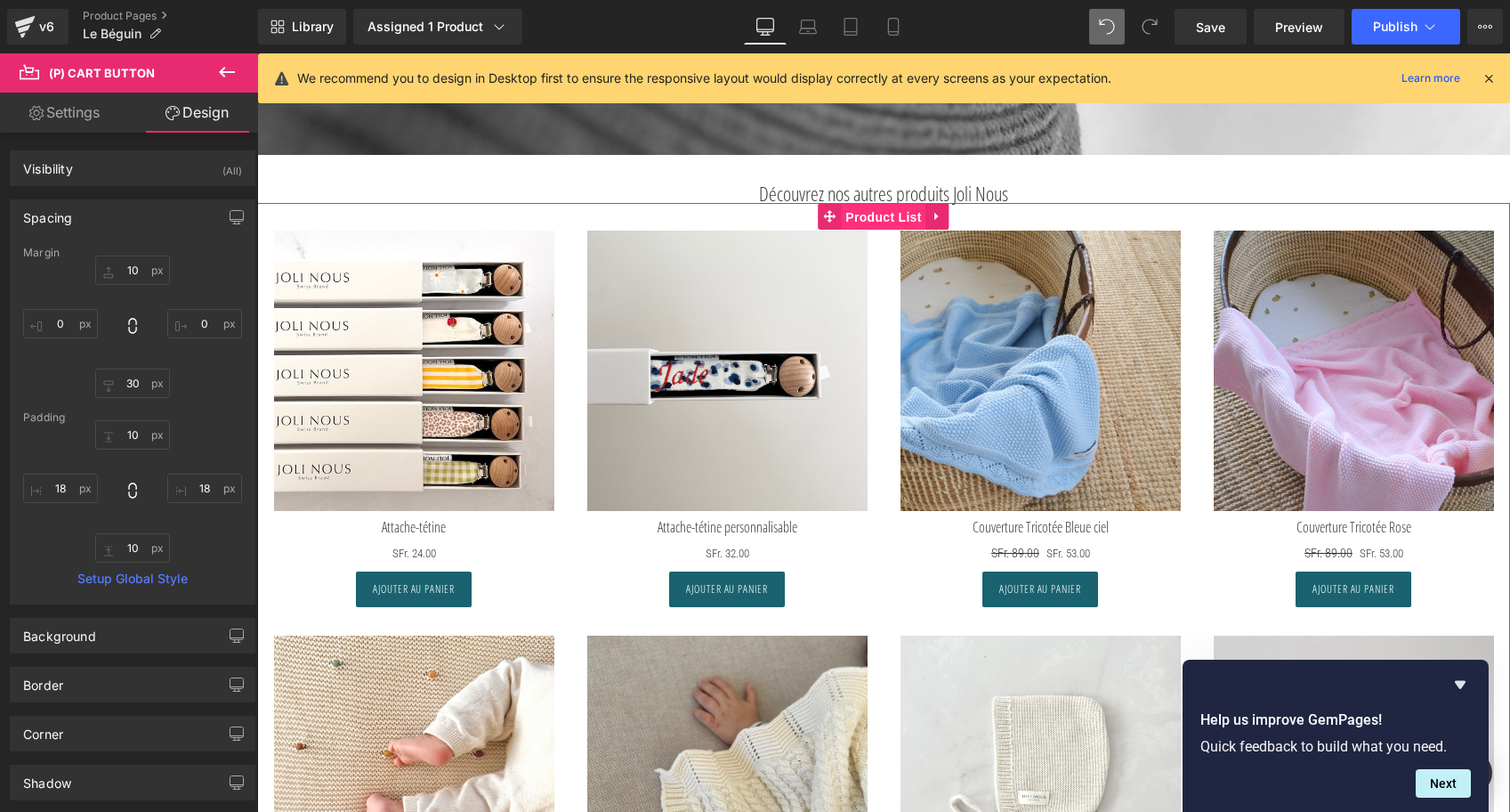
click at [865, 223] on span "Product List" at bounding box center [883, 216] width 84 height 26
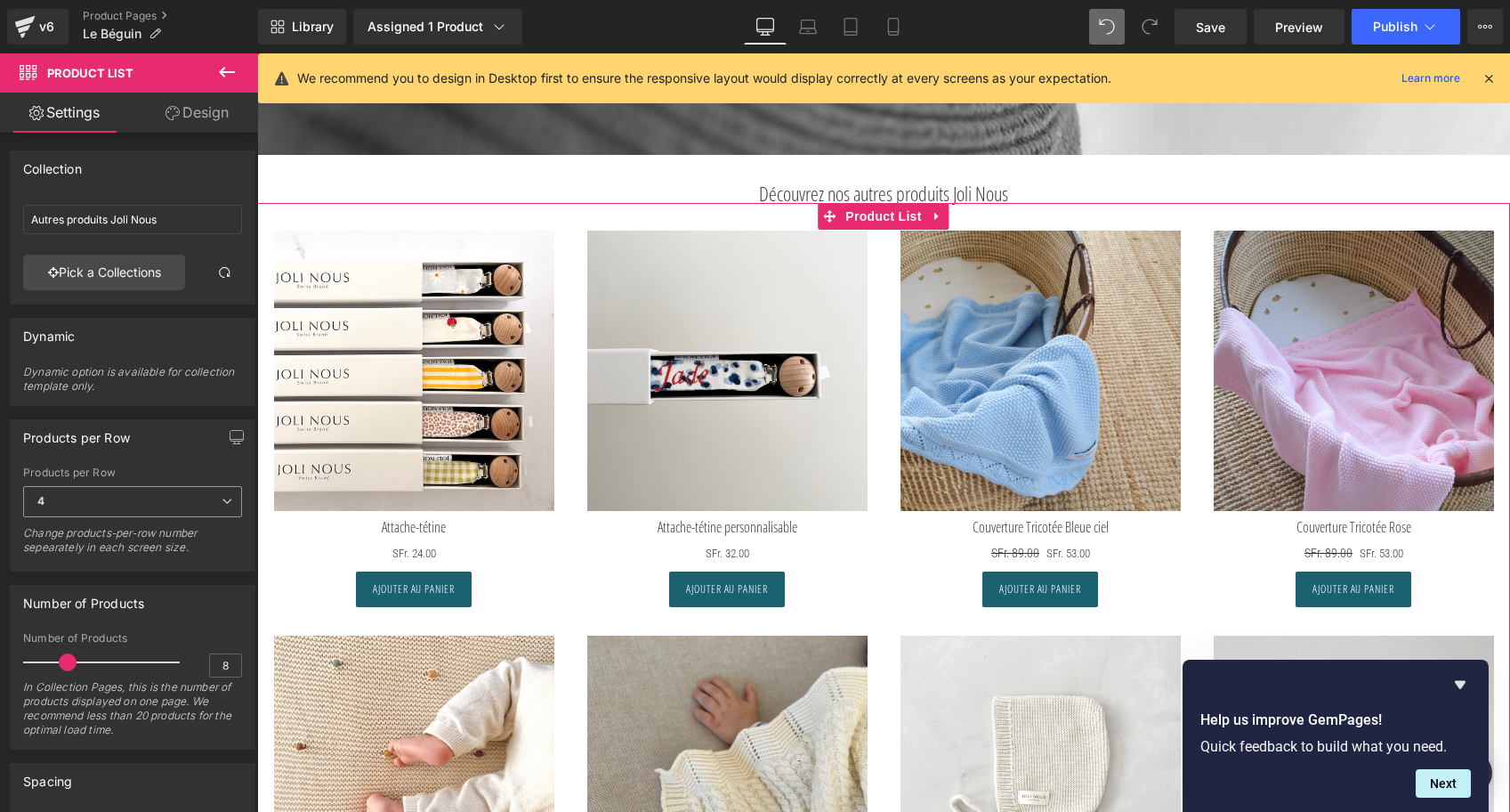
click at [222, 499] on icon at bounding box center [227, 502] width 11 height 11
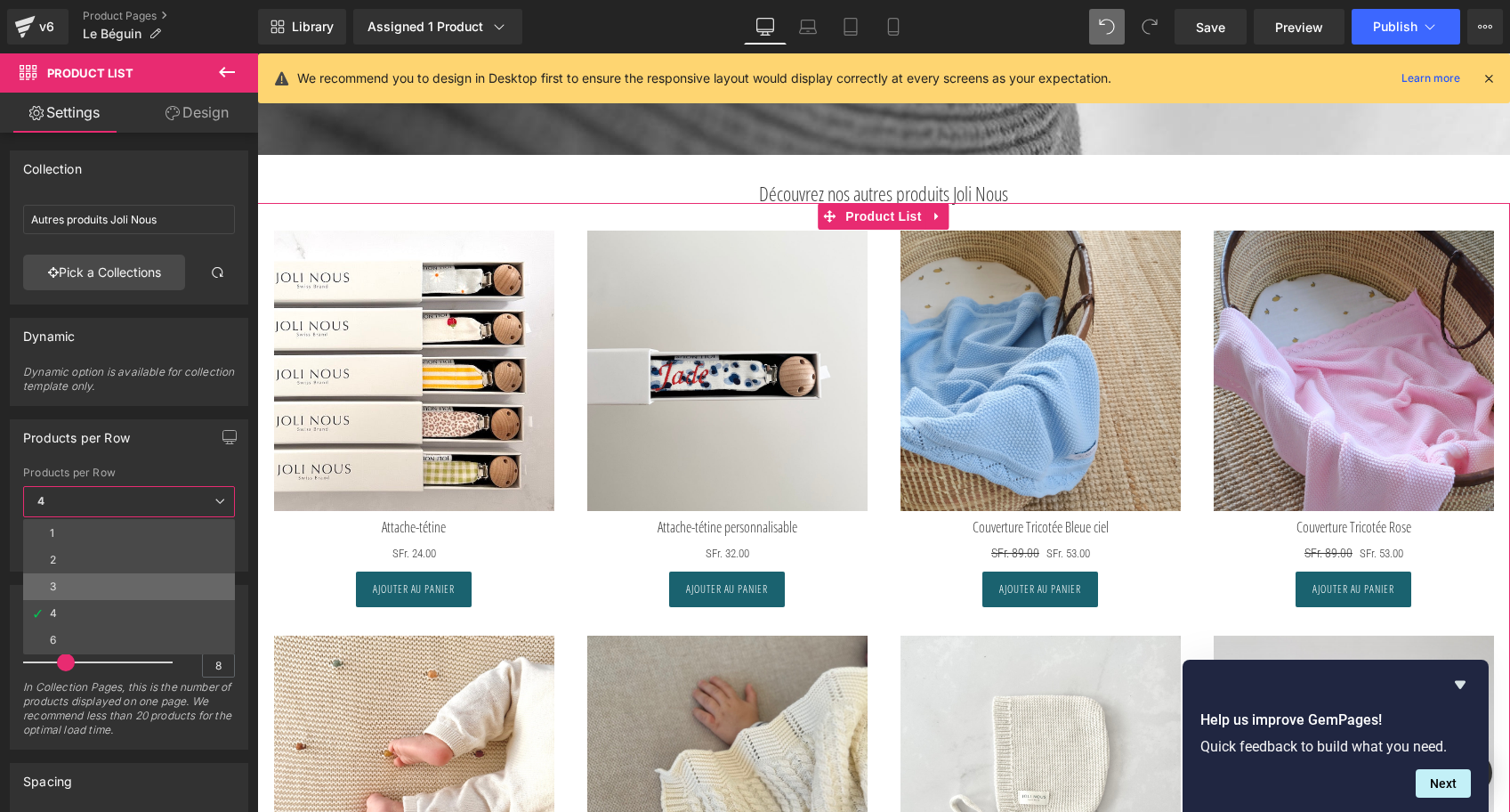
click at [140, 584] on li "3" at bounding box center [129, 586] width 212 height 26
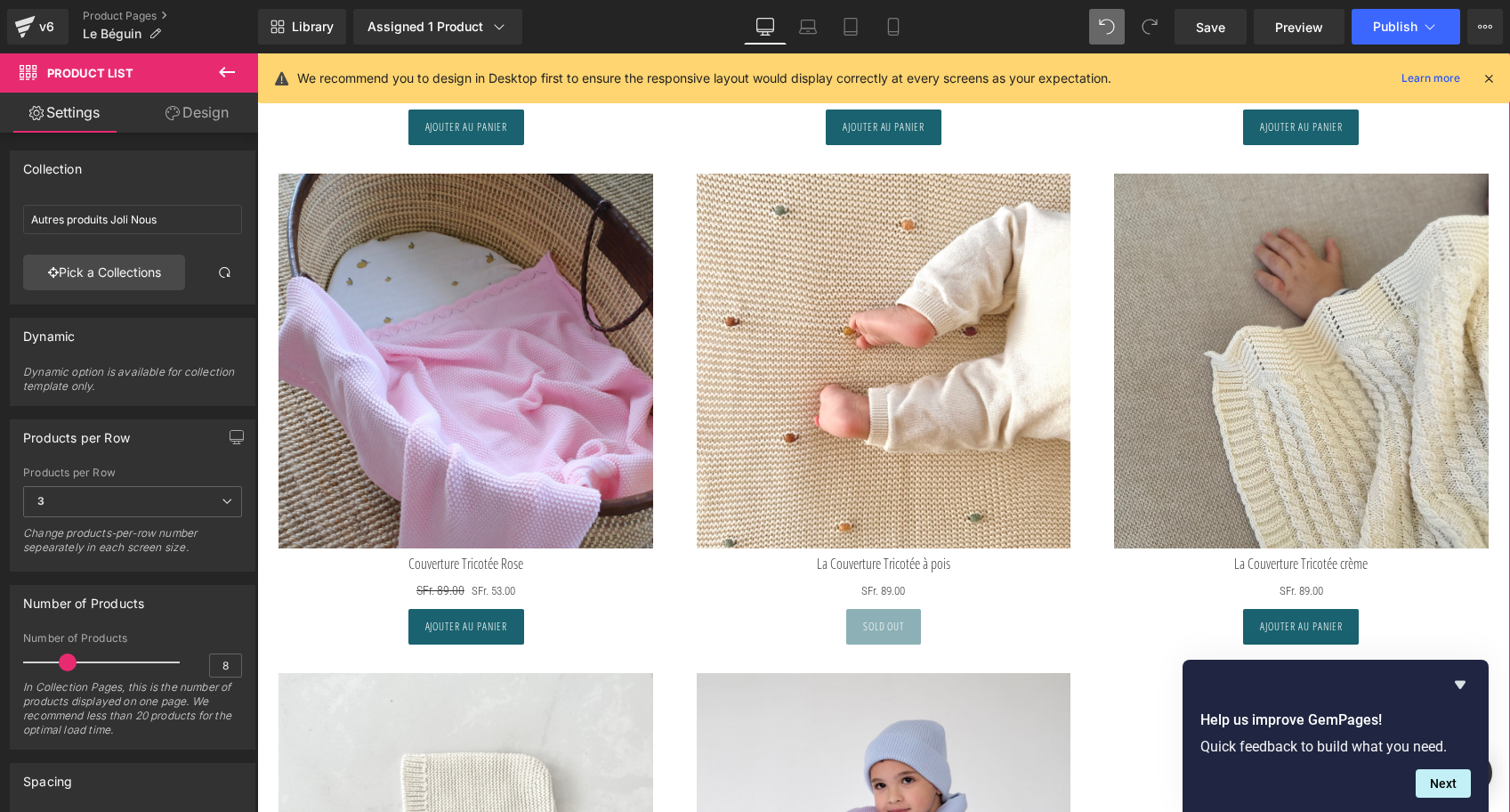
scroll to position [5263, 0]
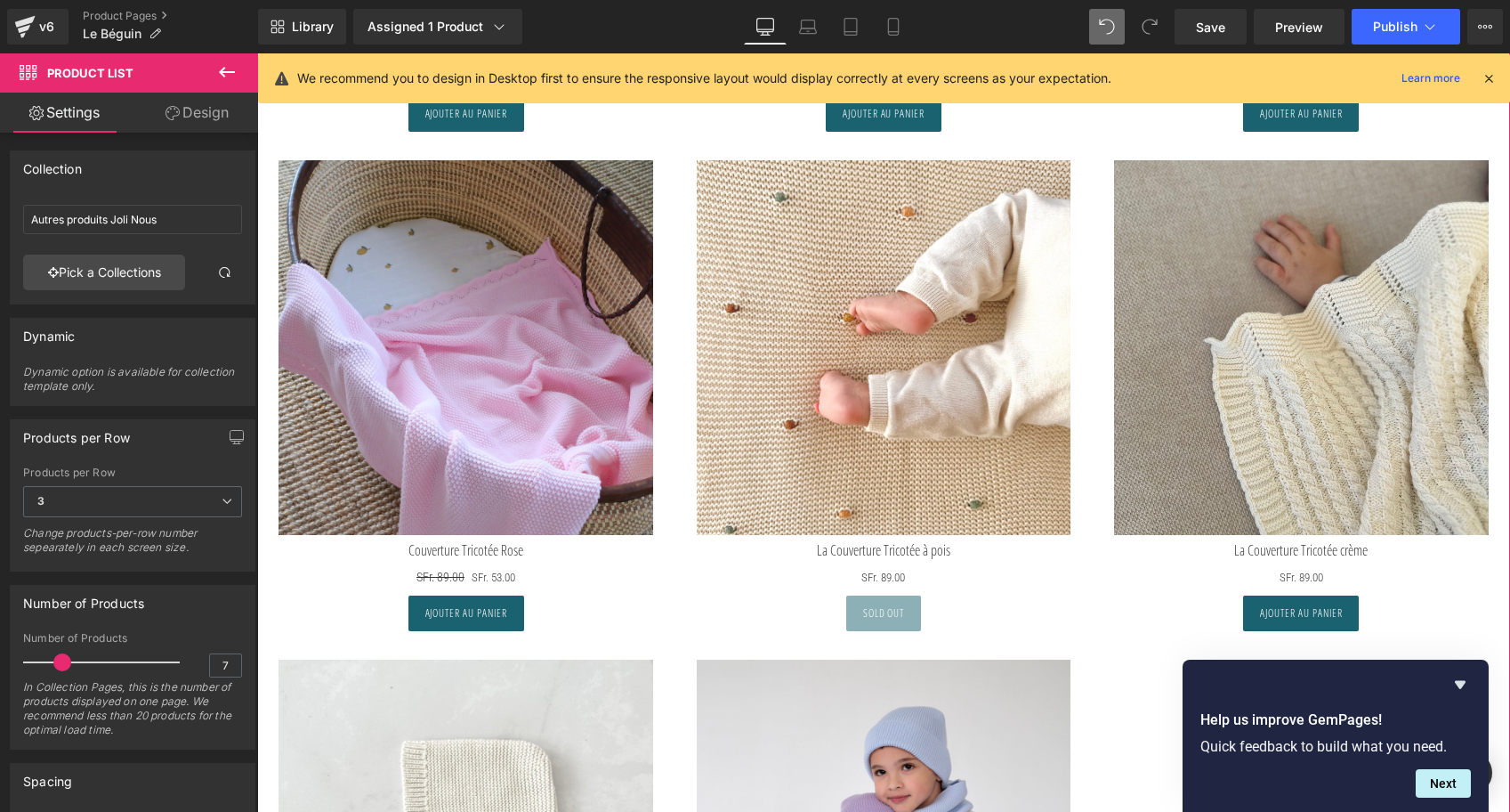
type input "6"
drag, startPoint x: 64, startPoint y: 661, endPoint x: 53, endPoint y: 661, distance: 11.0
click at [53, 661] on span at bounding box center [58, 663] width 18 height 18
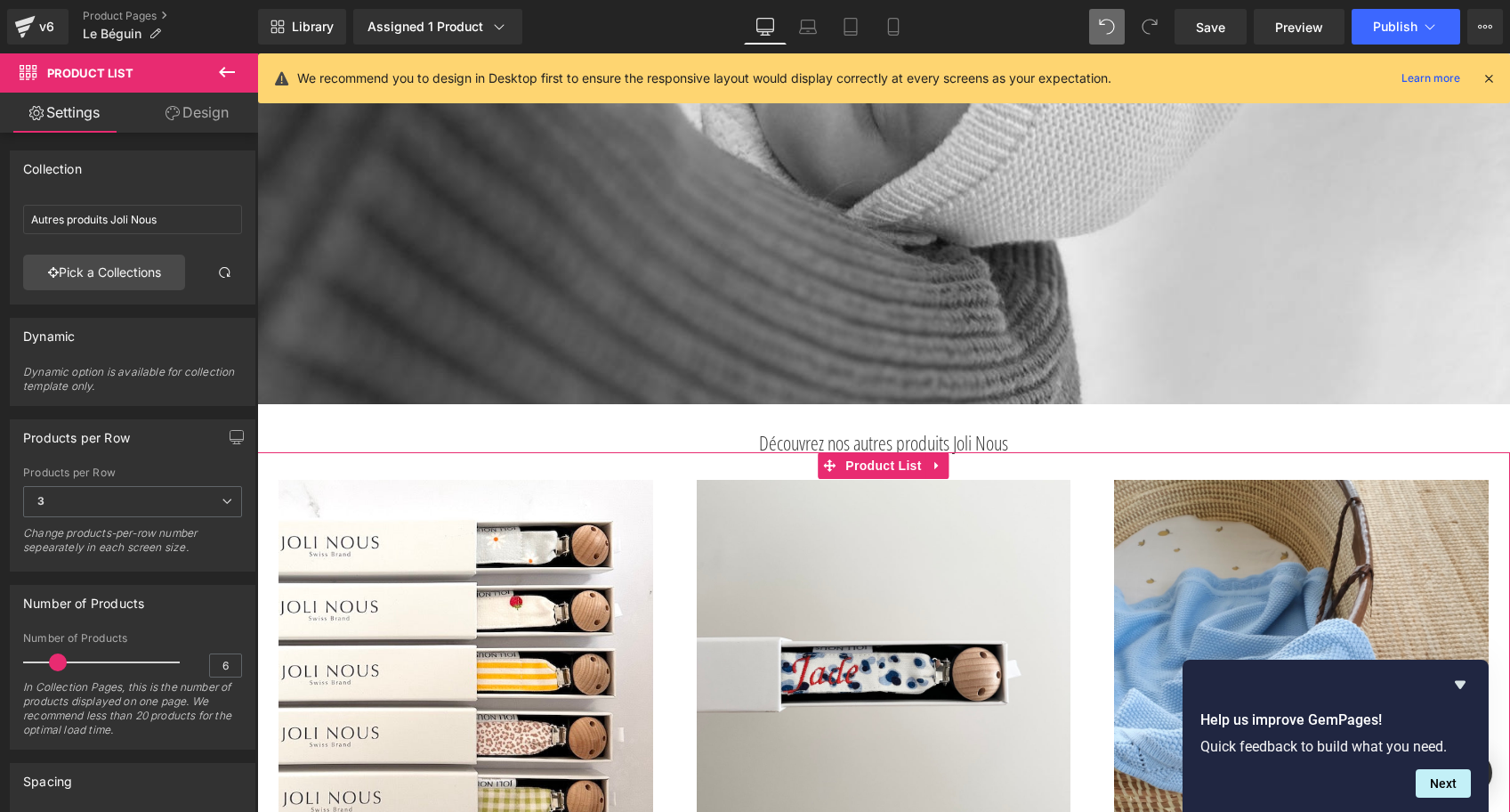
scroll to position [4433, 0]
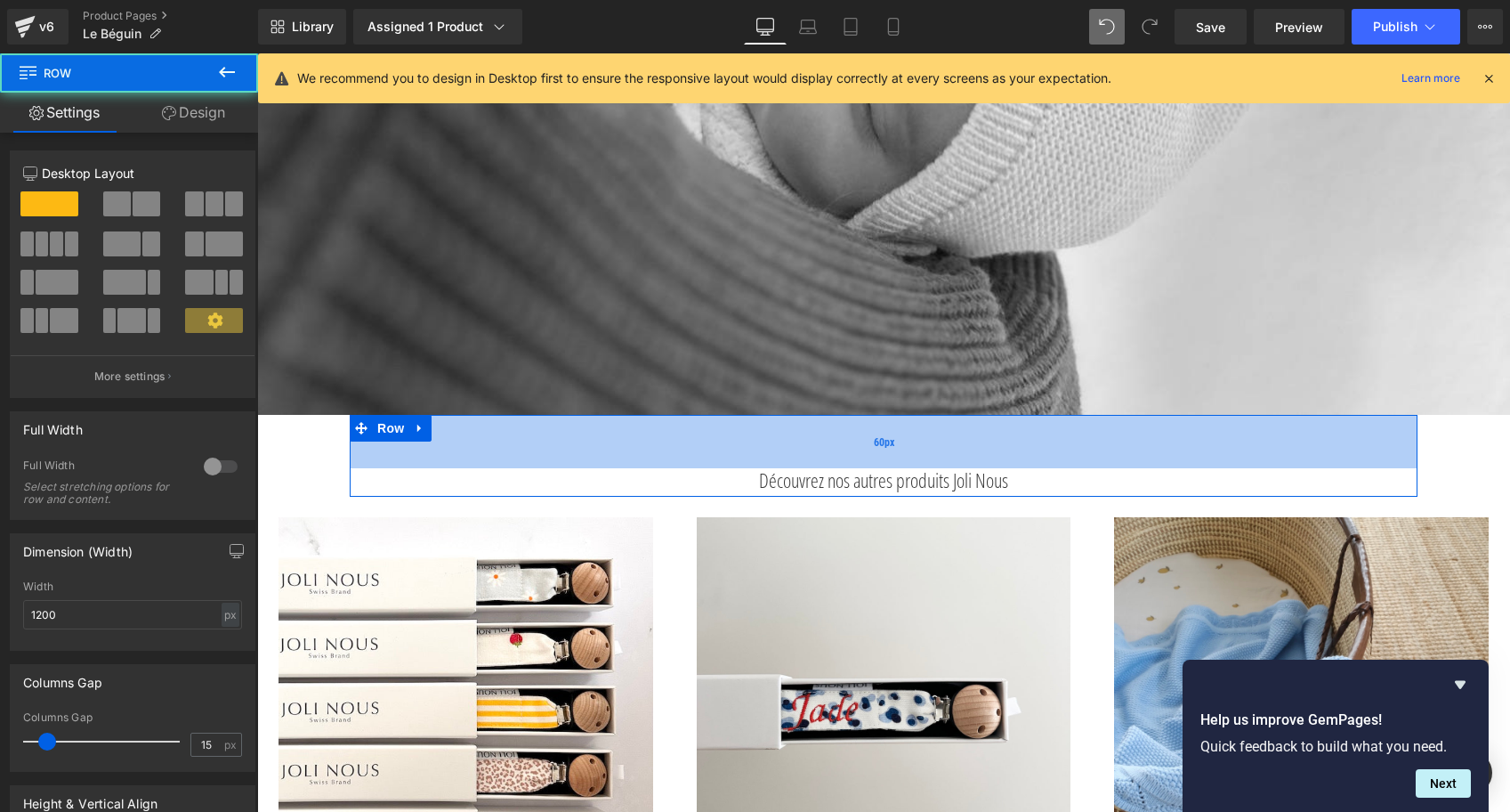
drag, startPoint x: 860, startPoint y: 418, endPoint x: 858, endPoint y: 450, distance: 32.1
click at [858, 450] on div "60px" at bounding box center [884, 441] width 1068 height 53
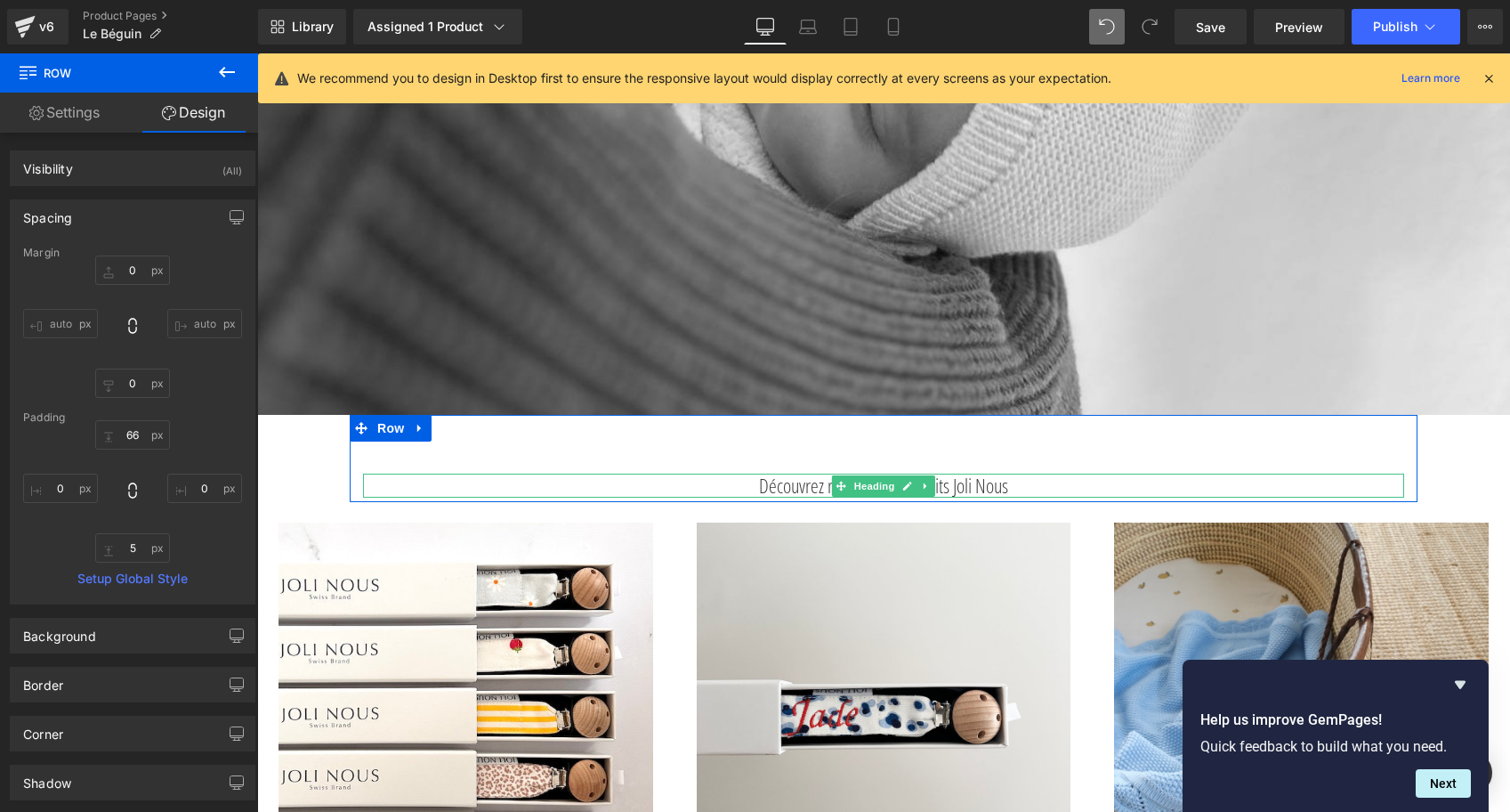
click at [760, 489] on strong "Découvrez nos autres produits Joli Nous" at bounding box center [884, 484] width 249 height 26
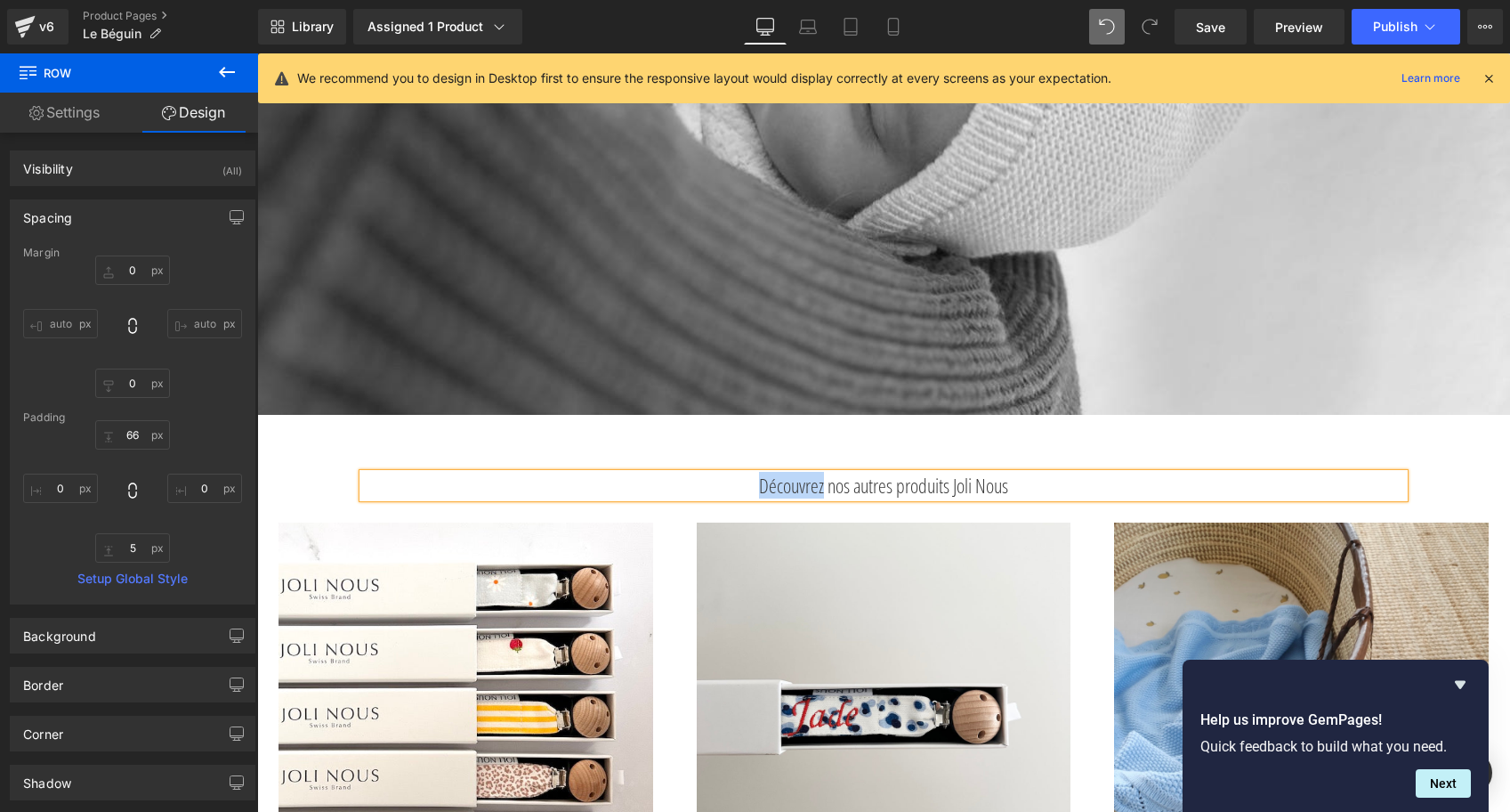
click at [760, 489] on strong "Découvrez nos autres produits Joli Nous" at bounding box center [884, 484] width 249 height 26
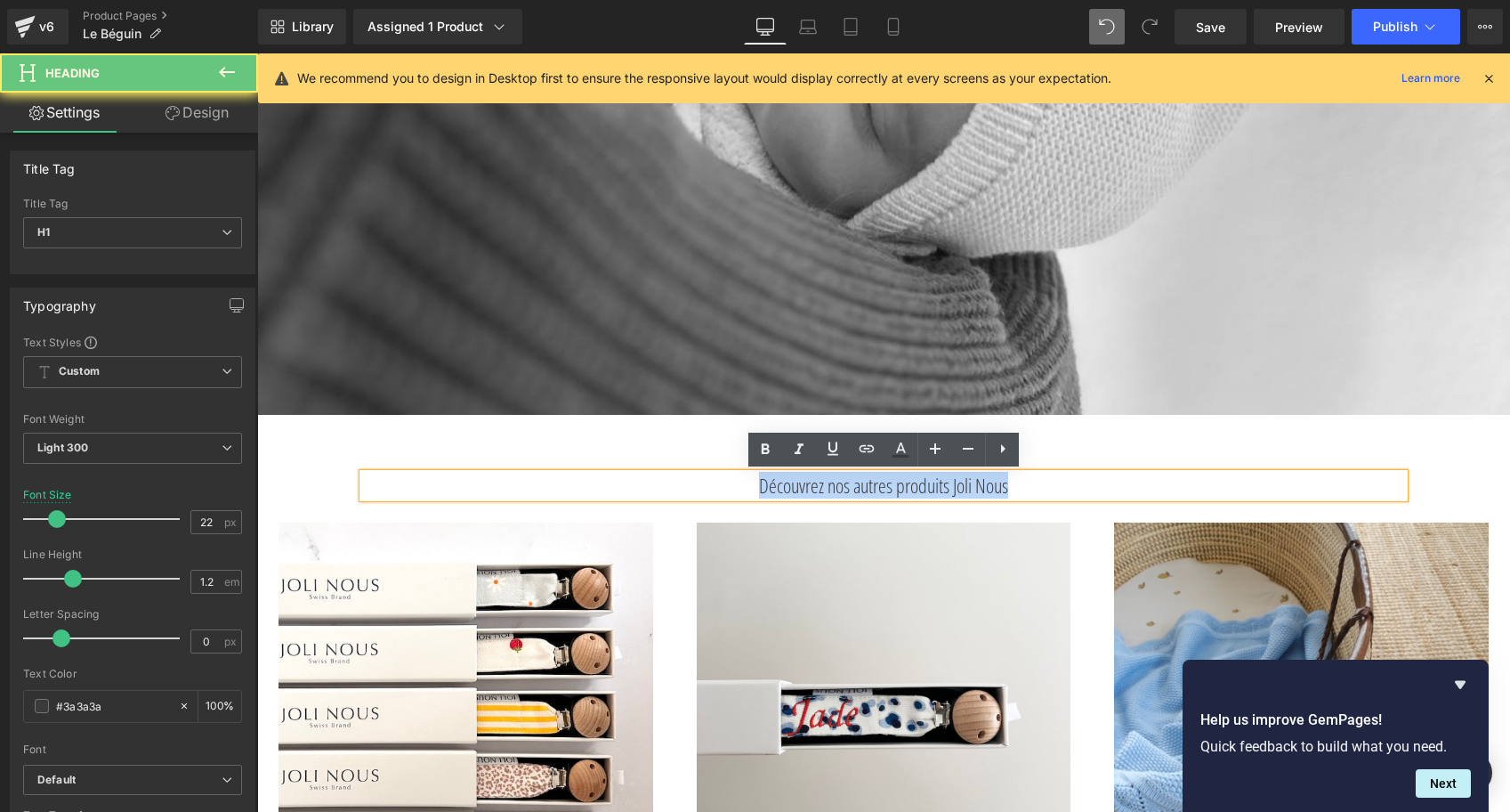
click at [760, 489] on strong "Découvrez nos autres produits Joli Nous" at bounding box center [884, 484] width 249 height 26
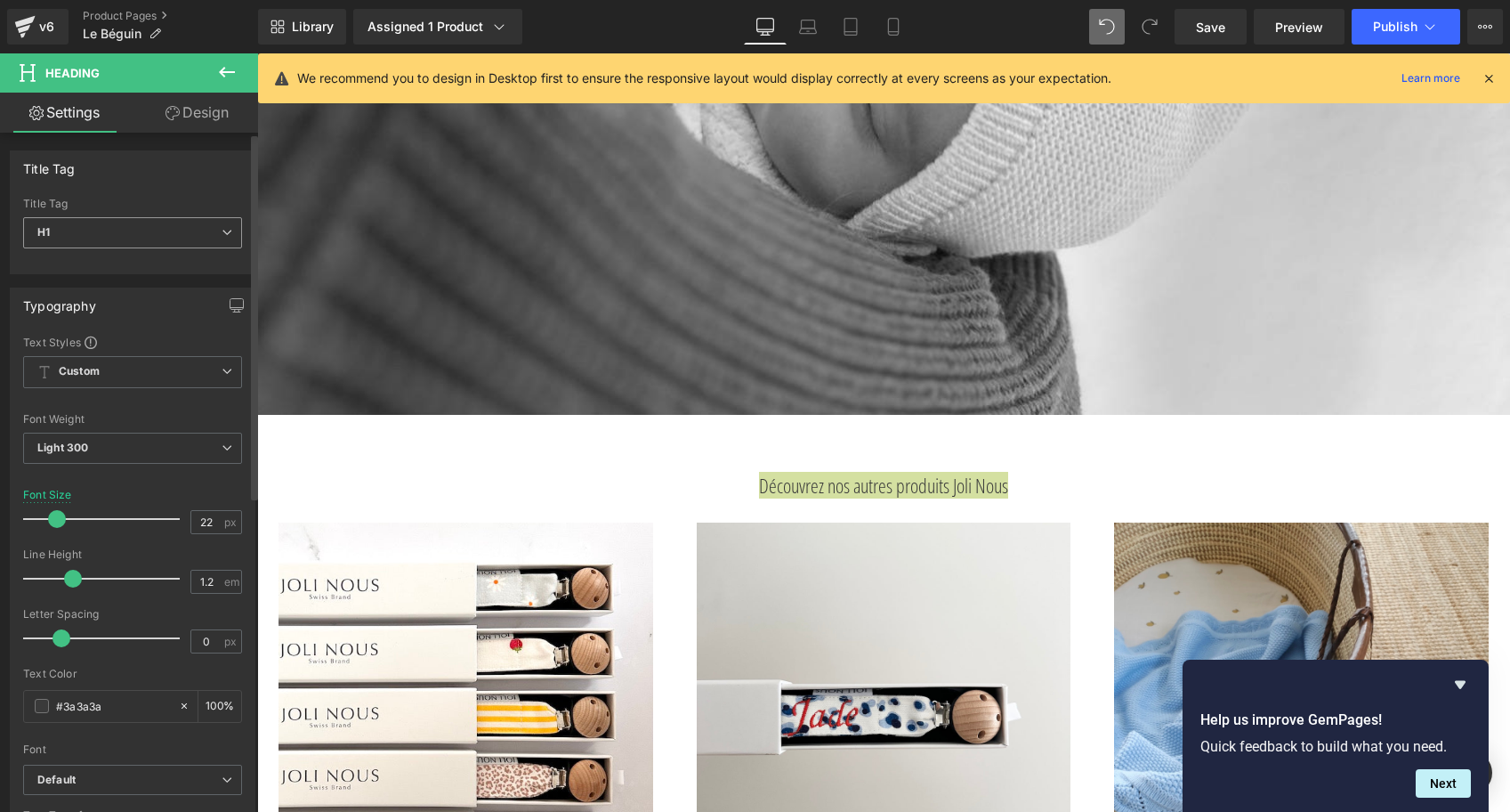
click at [227, 231] on span "H1" at bounding box center [133, 233] width 219 height 31
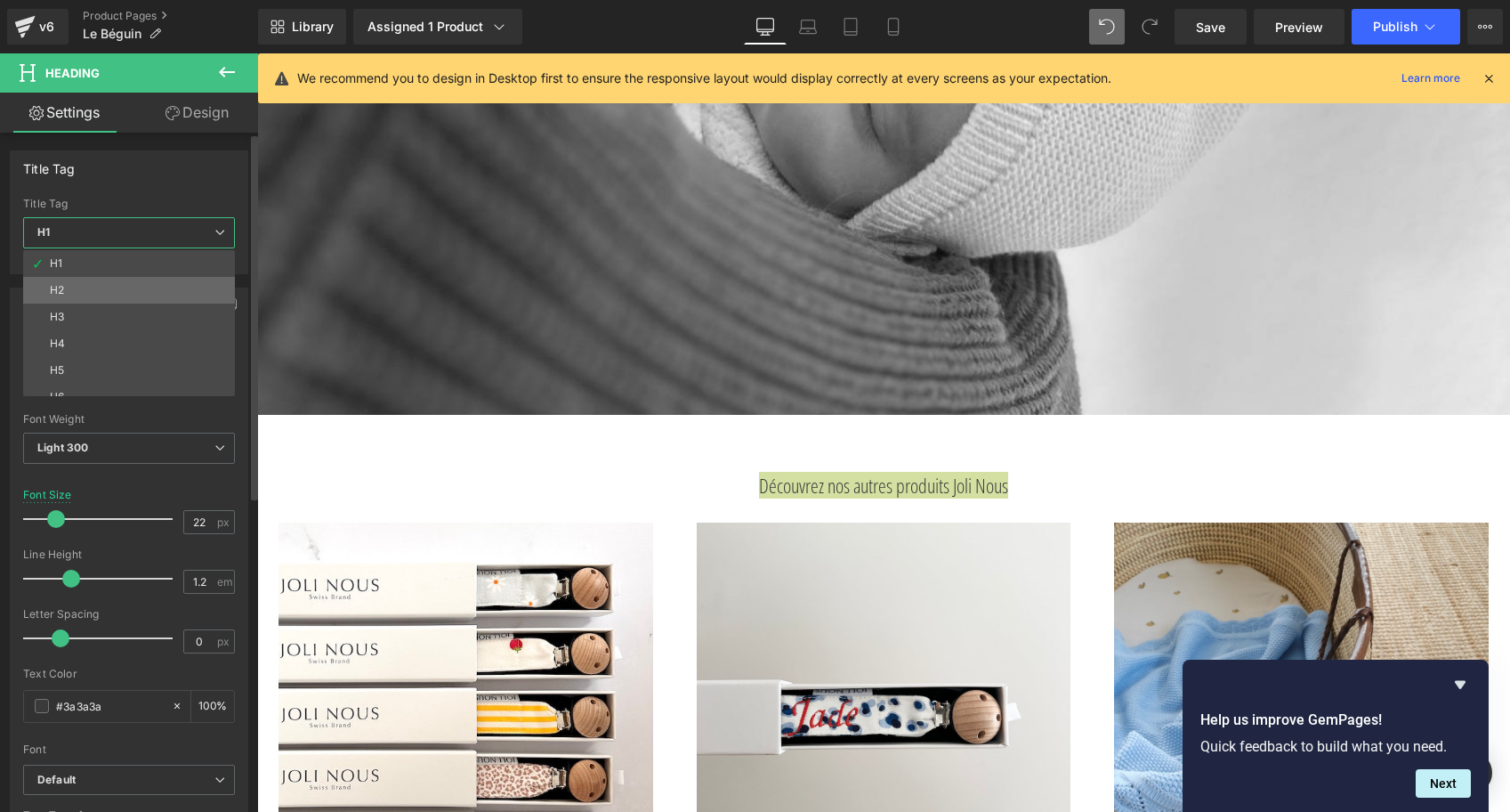
click at [183, 294] on li "H2" at bounding box center [133, 290] width 220 height 26
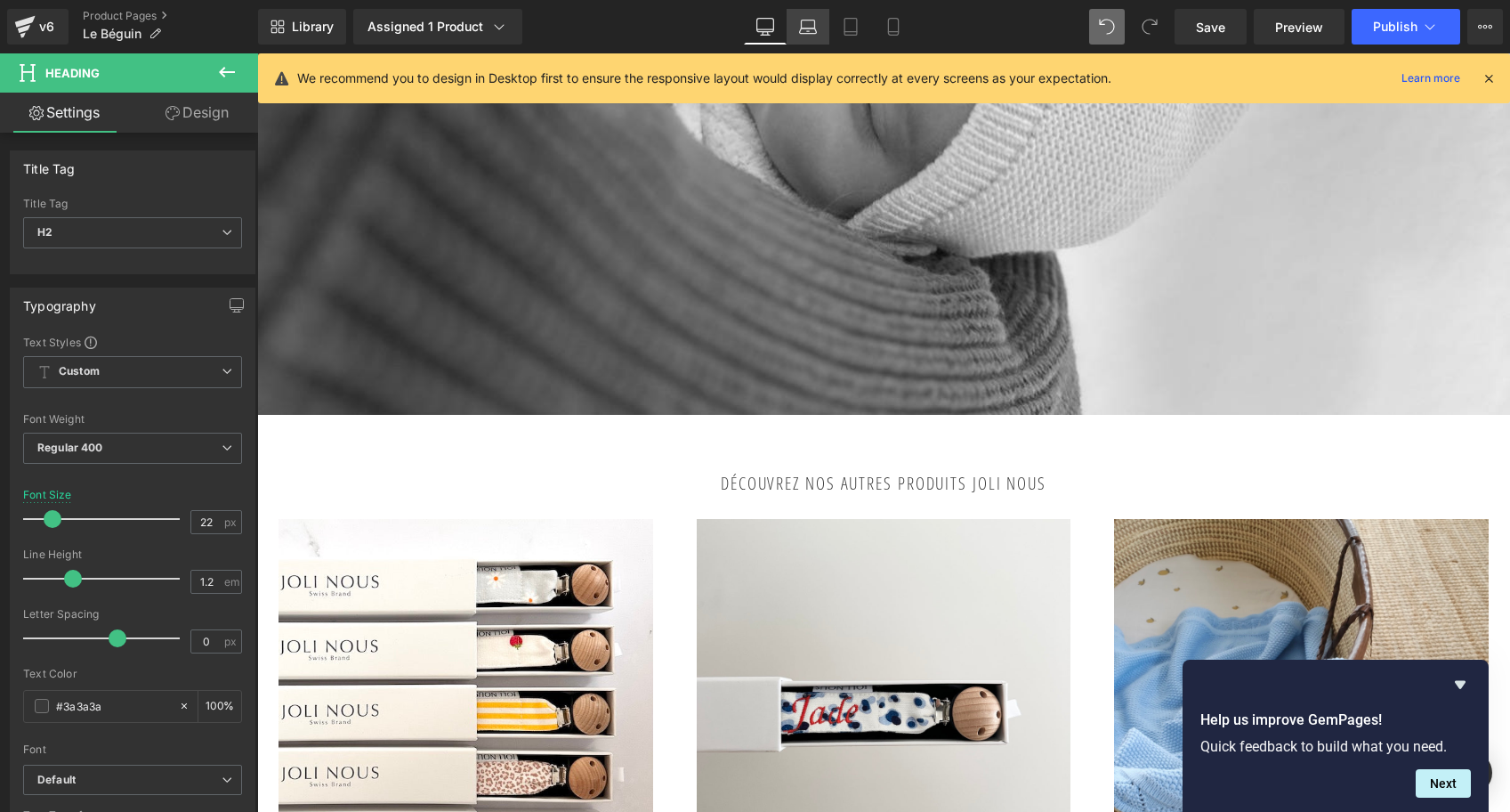
click at [817, 28] on icon at bounding box center [808, 27] width 18 height 18
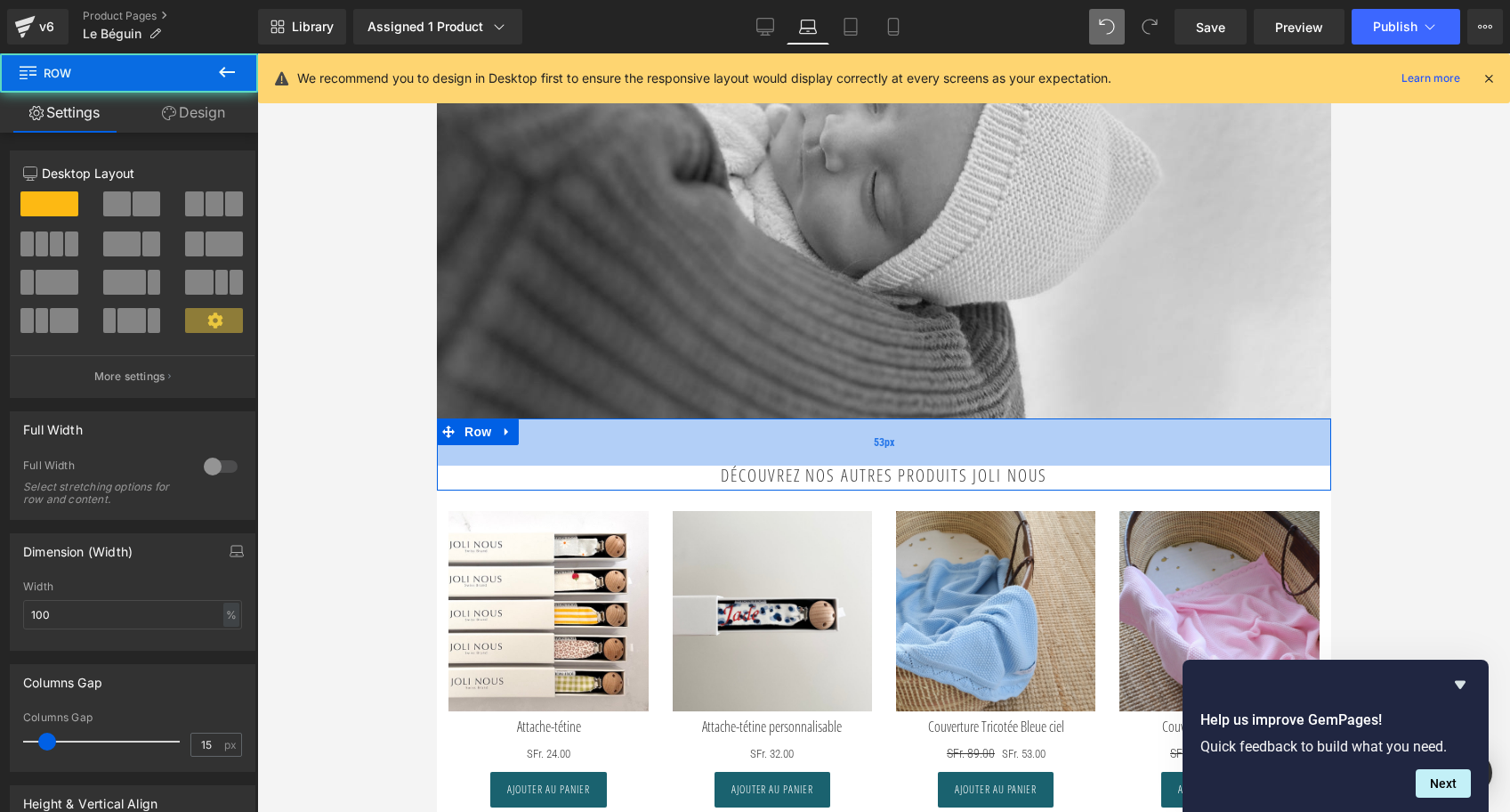
drag, startPoint x: 766, startPoint y: 462, endPoint x: 760, endPoint y: 497, distance: 35.5
click at [760, 465] on div "53px" at bounding box center [884, 442] width 894 height 47
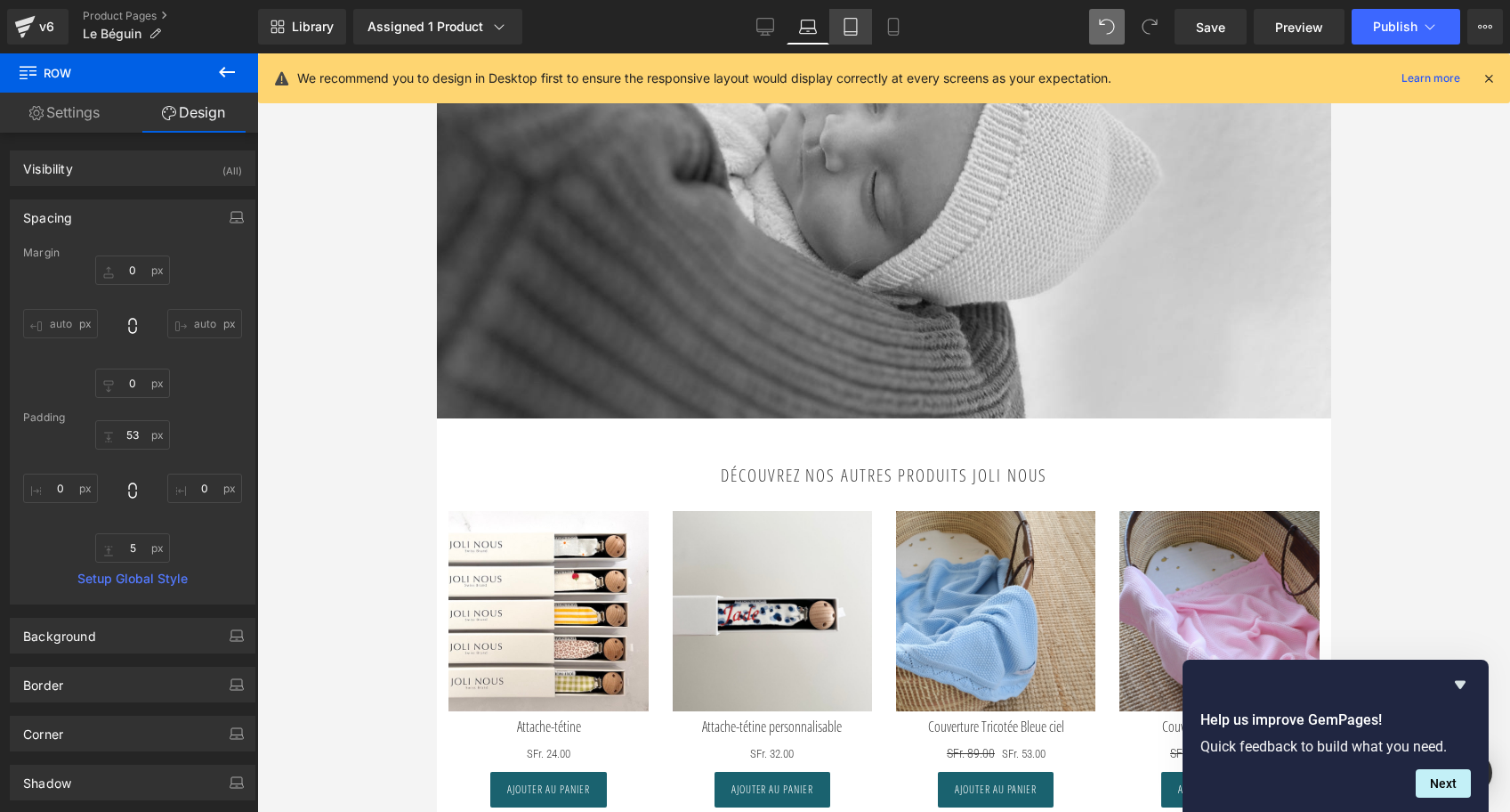
click at [849, 19] on icon at bounding box center [851, 27] width 18 height 18
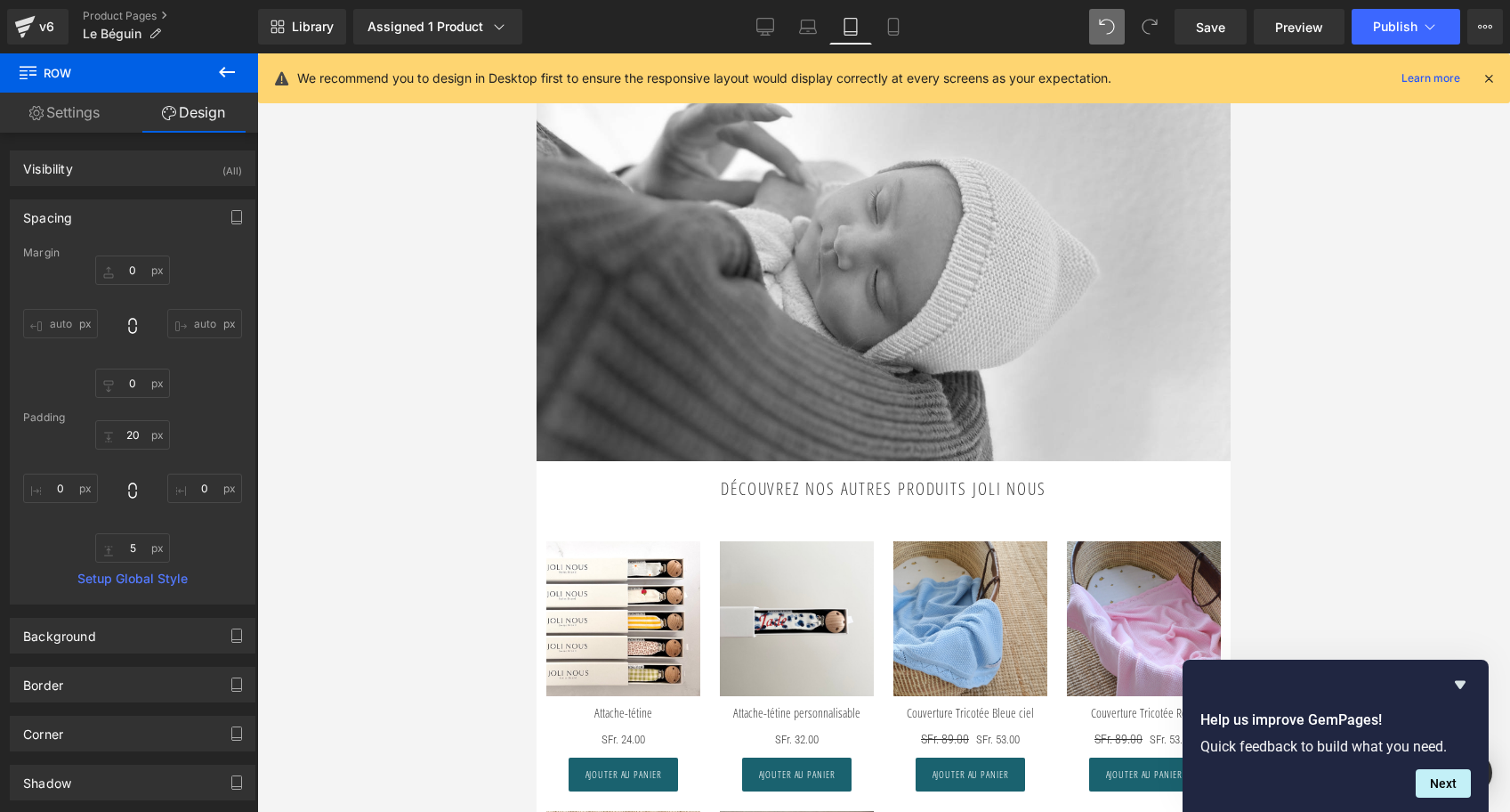
scroll to position [3545, 0]
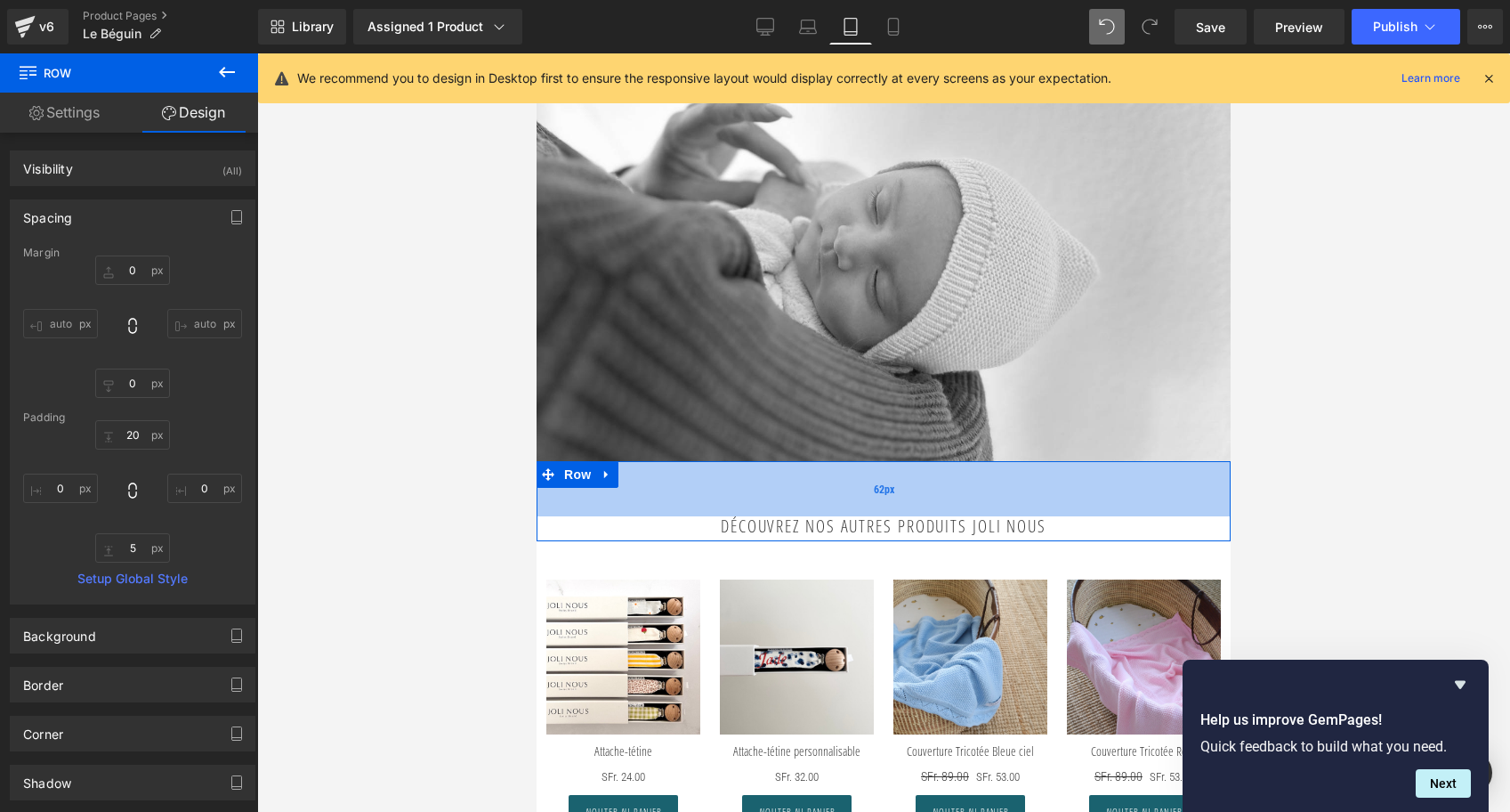
drag, startPoint x: 849, startPoint y: 463, endPoint x: 838, endPoint y: 501, distance: 39.6
click at [838, 501] on div "62px" at bounding box center [884, 488] width 694 height 55
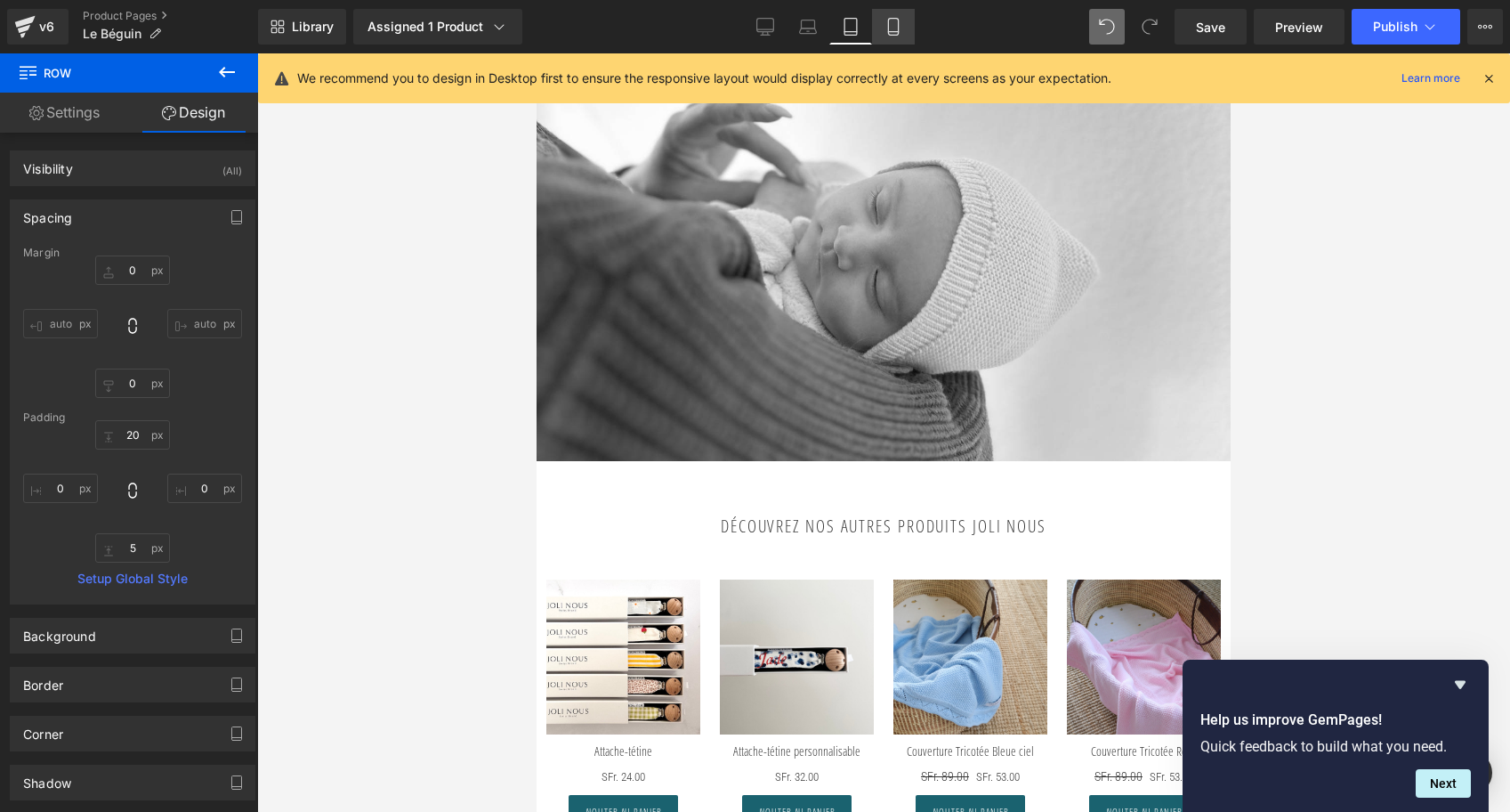
click at [898, 32] on icon at bounding box center [893, 32] width 10 height 0
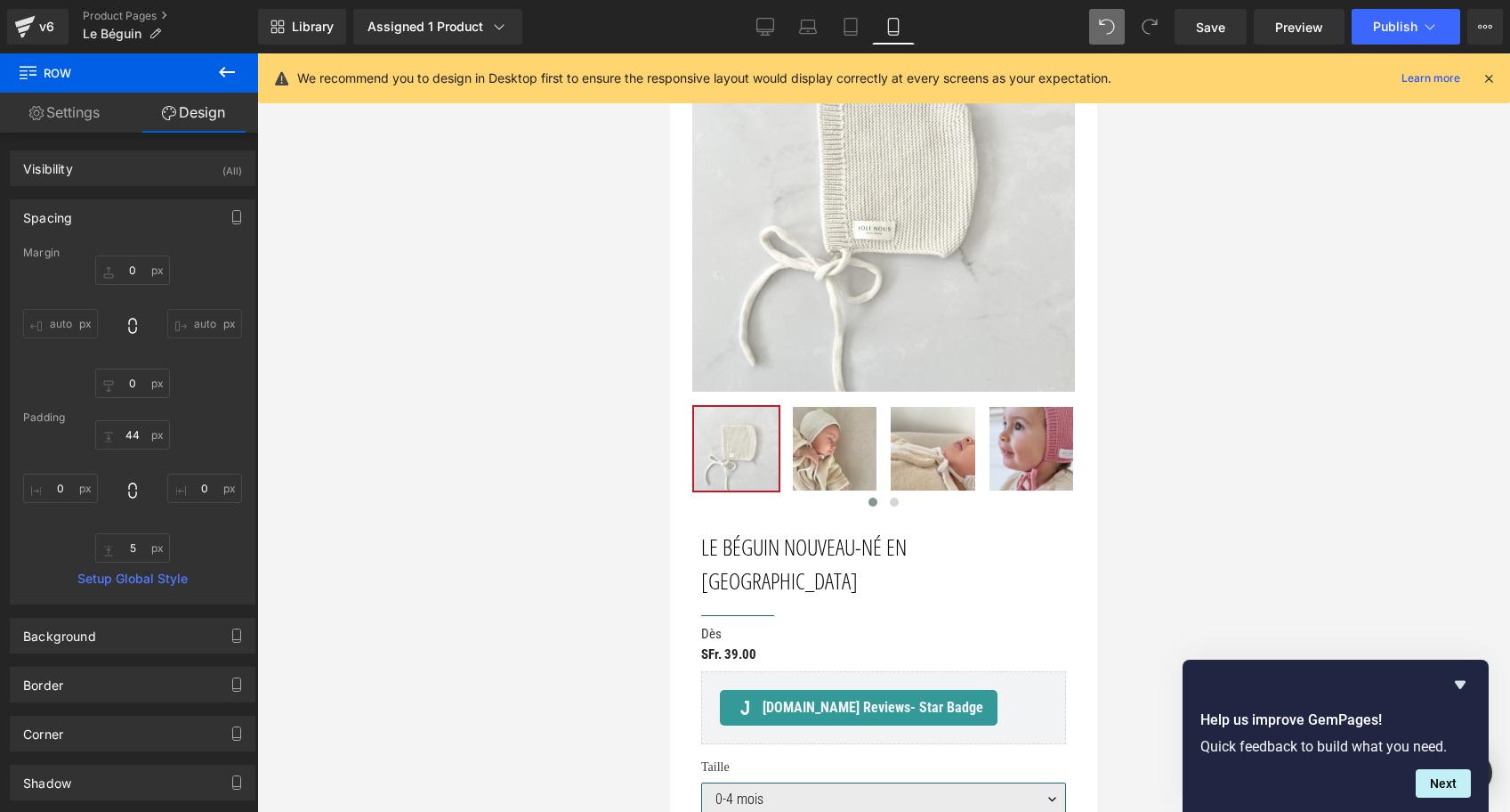
scroll to position [0, 0]
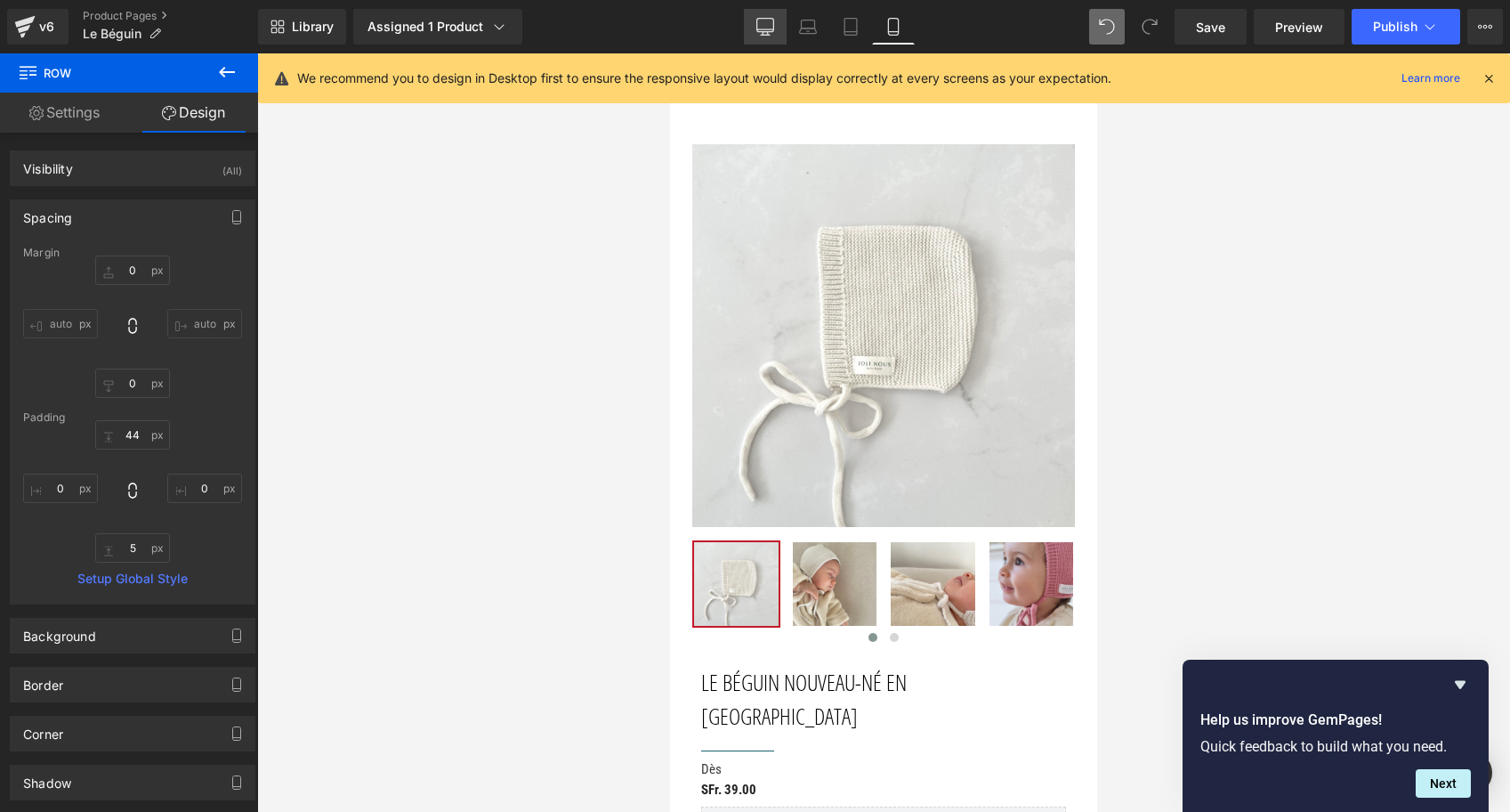
click at [760, 34] on icon at bounding box center [766, 27] width 18 height 18
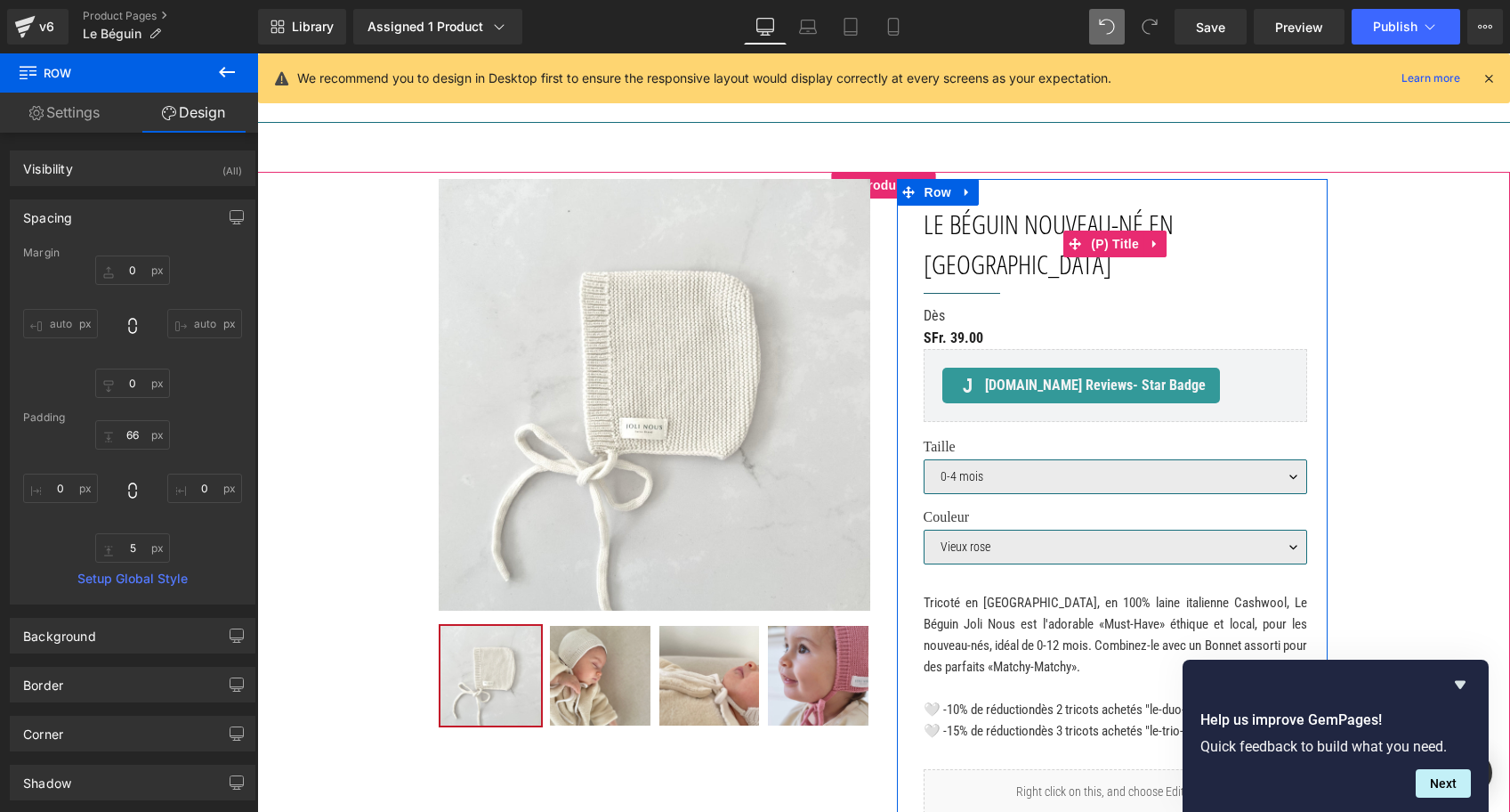
click at [1039, 208] on link "Le Béguin nouveau-né en Laine" at bounding box center [1116, 244] width 385 height 80
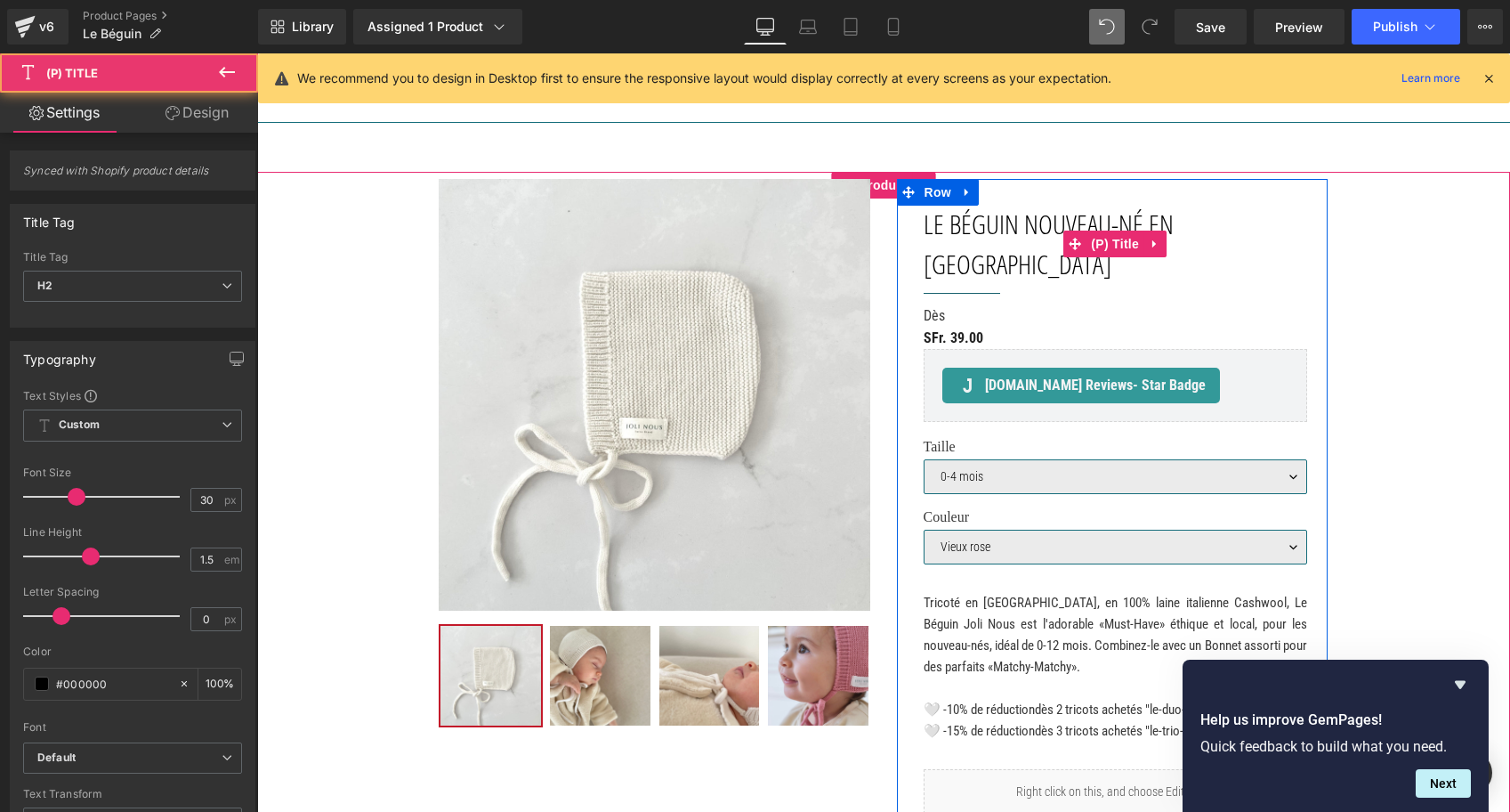
click at [1017, 227] on link "Le Béguin nouveau-né en Laine" at bounding box center [1116, 244] width 385 height 80
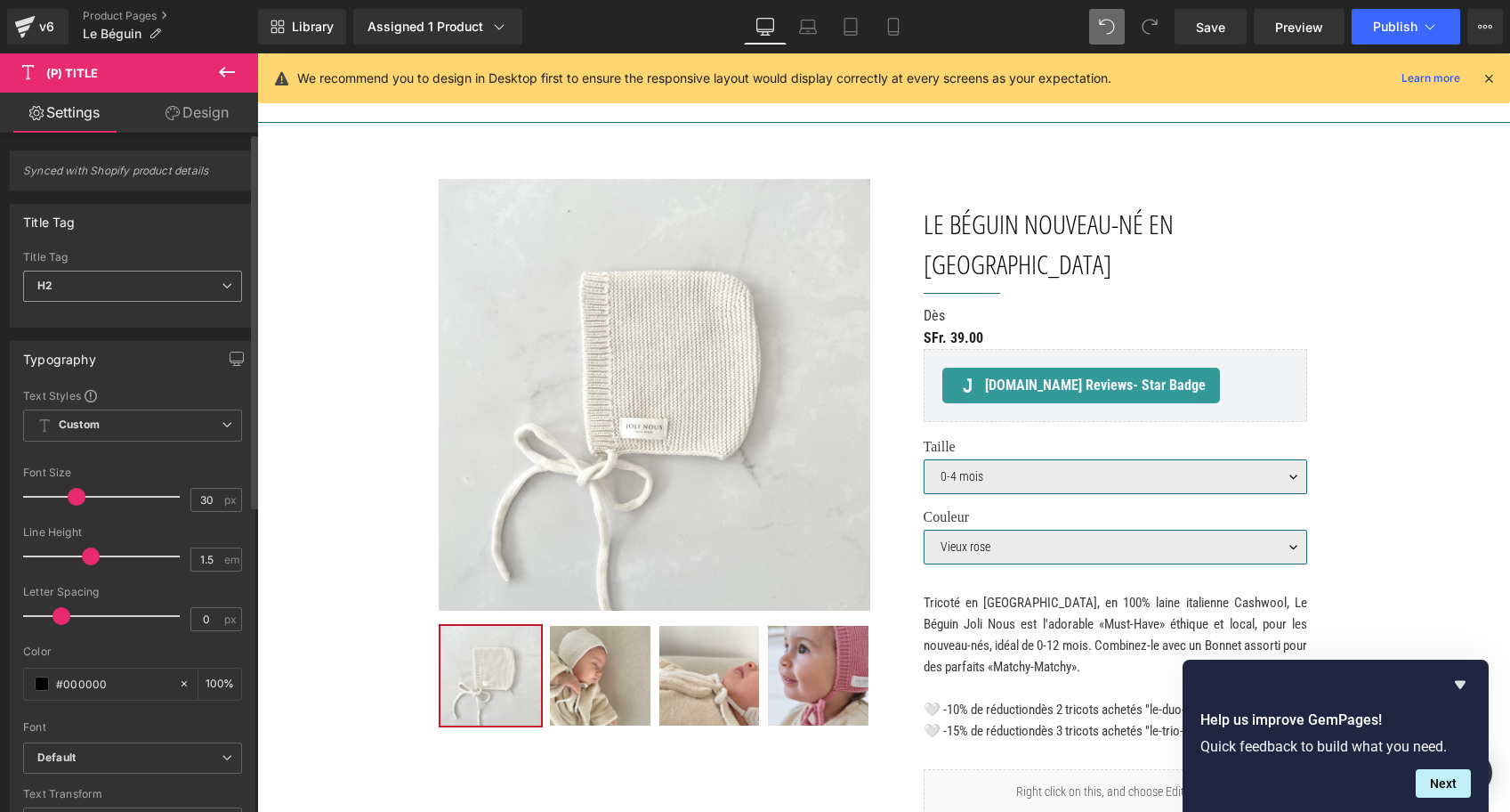
click at [186, 291] on span "H2" at bounding box center [133, 286] width 219 height 31
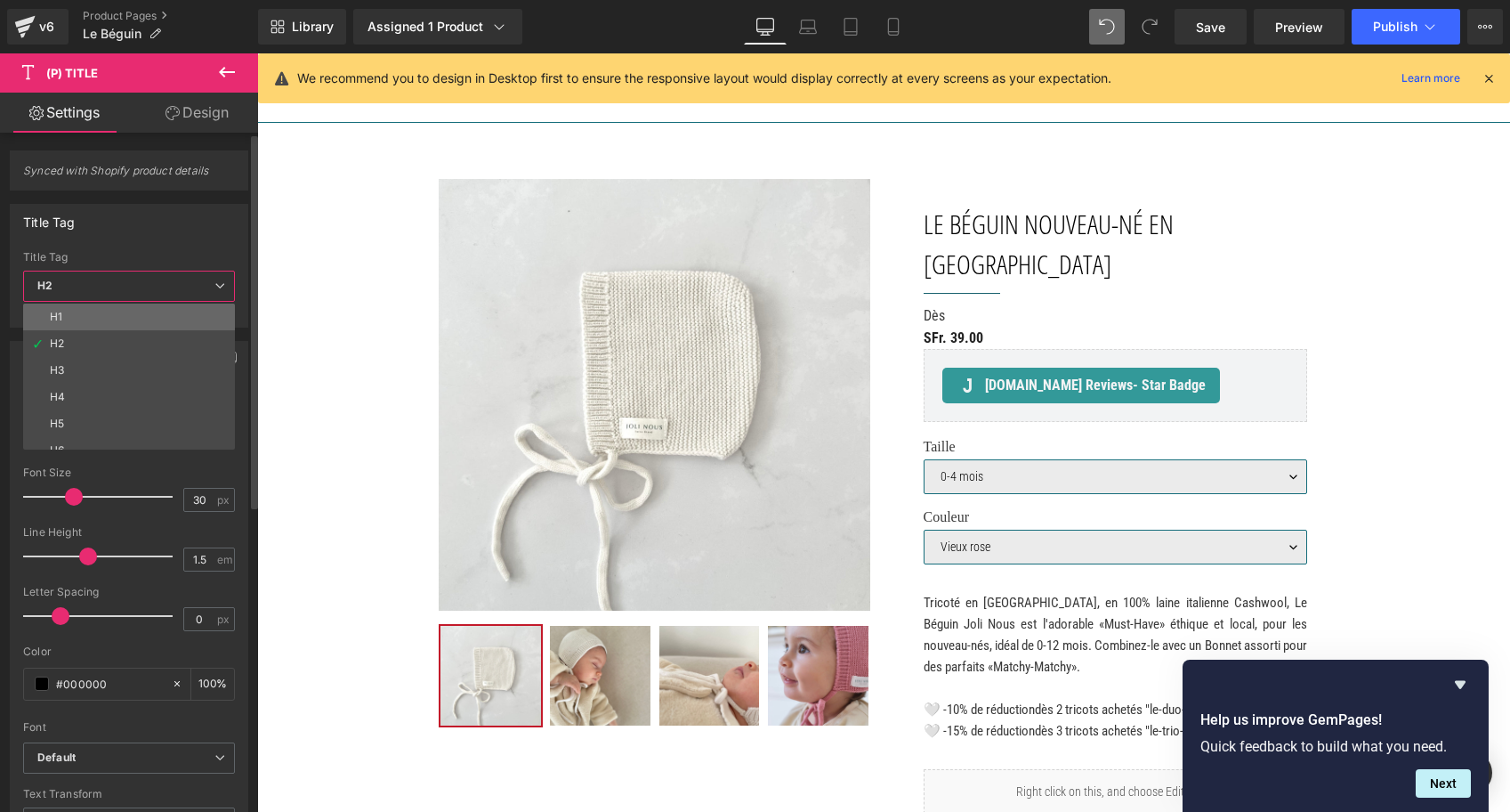
click at [153, 312] on li "H1" at bounding box center [133, 316] width 220 height 26
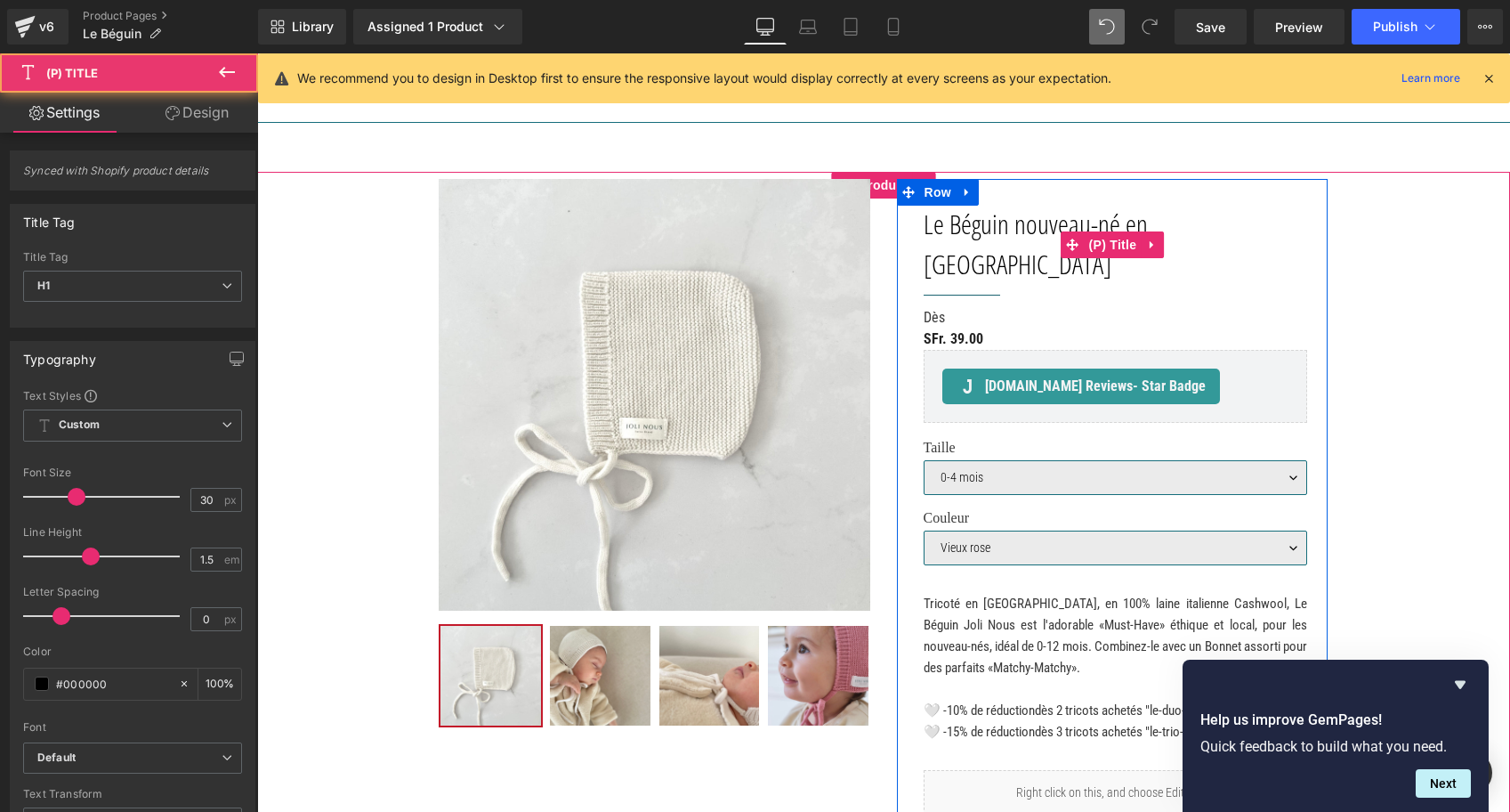
click at [1199, 228] on link "Le Béguin nouveau-né en Laine" at bounding box center [1116, 244] width 385 height 80
click at [1116, 232] on span "(P) Title" at bounding box center [1113, 244] width 57 height 26
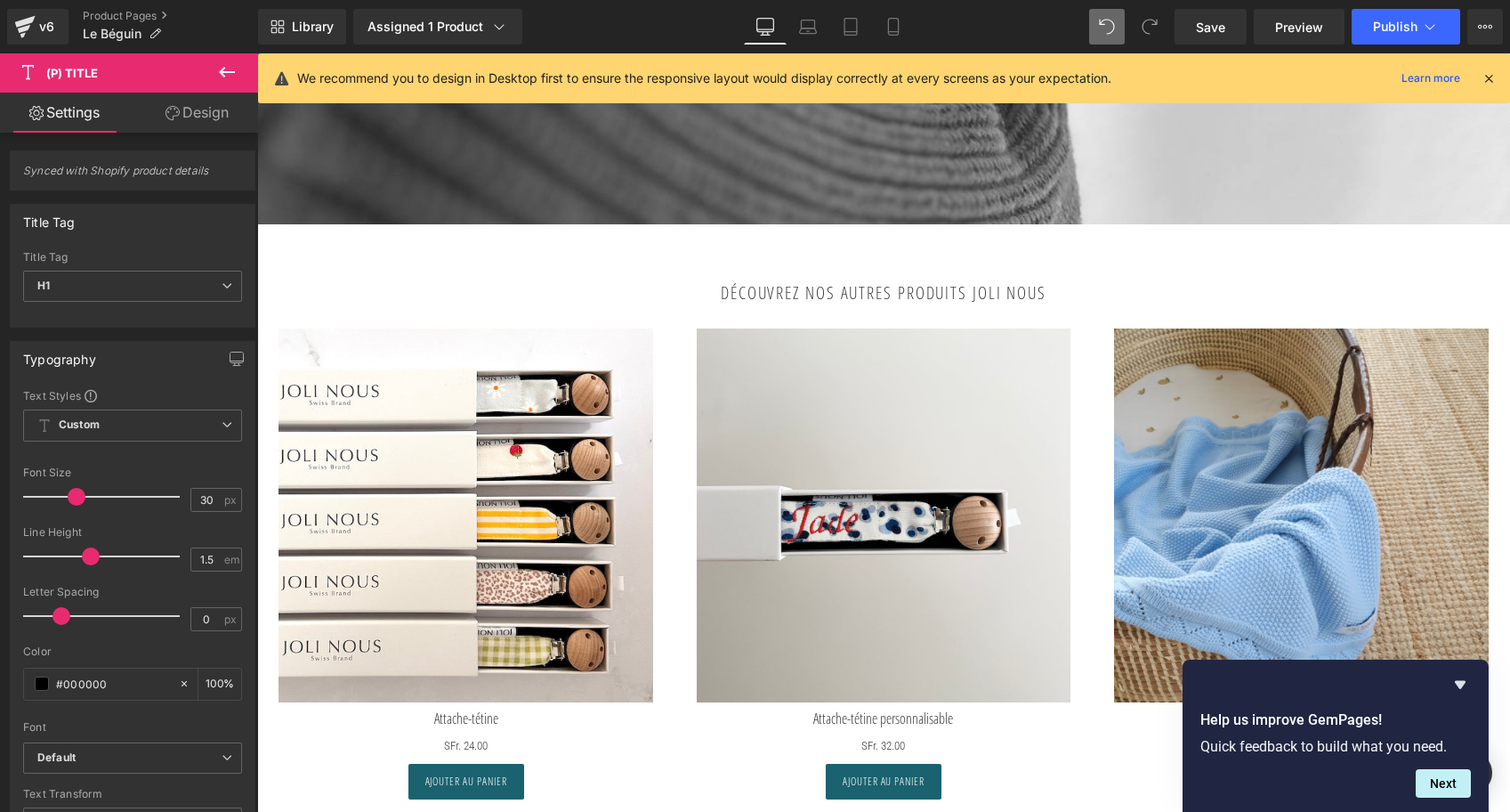
scroll to position [4636, 0]
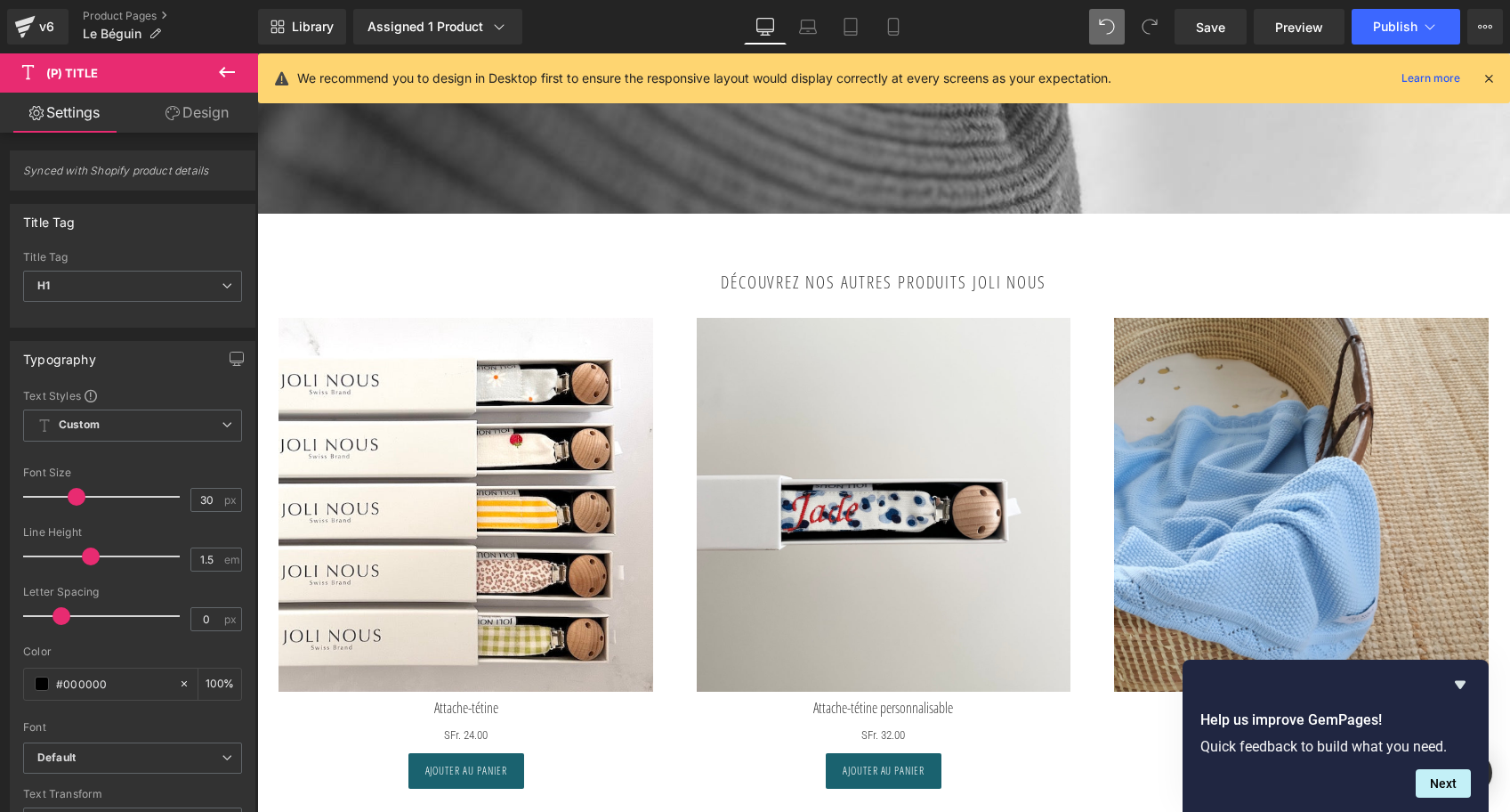
click at [936, 271] on strong "Découvrez nos autres produits Joli Nous" at bounding box center [884, 282] width 326 height 24
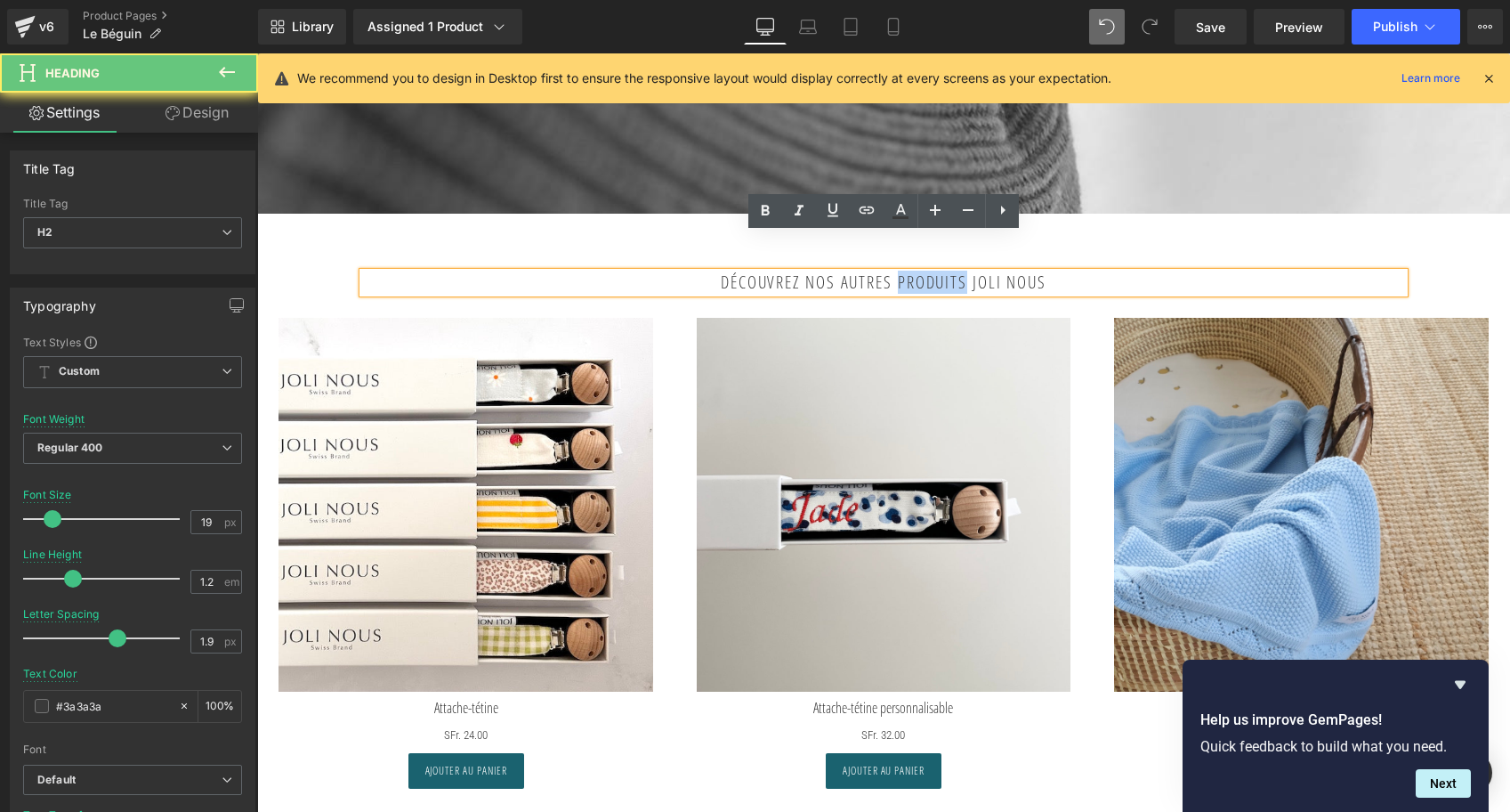
click at [936, 271] on strong "Découvrez nos autres produits Joli Nous" at bounding box center [884, 282] width 326 height 24
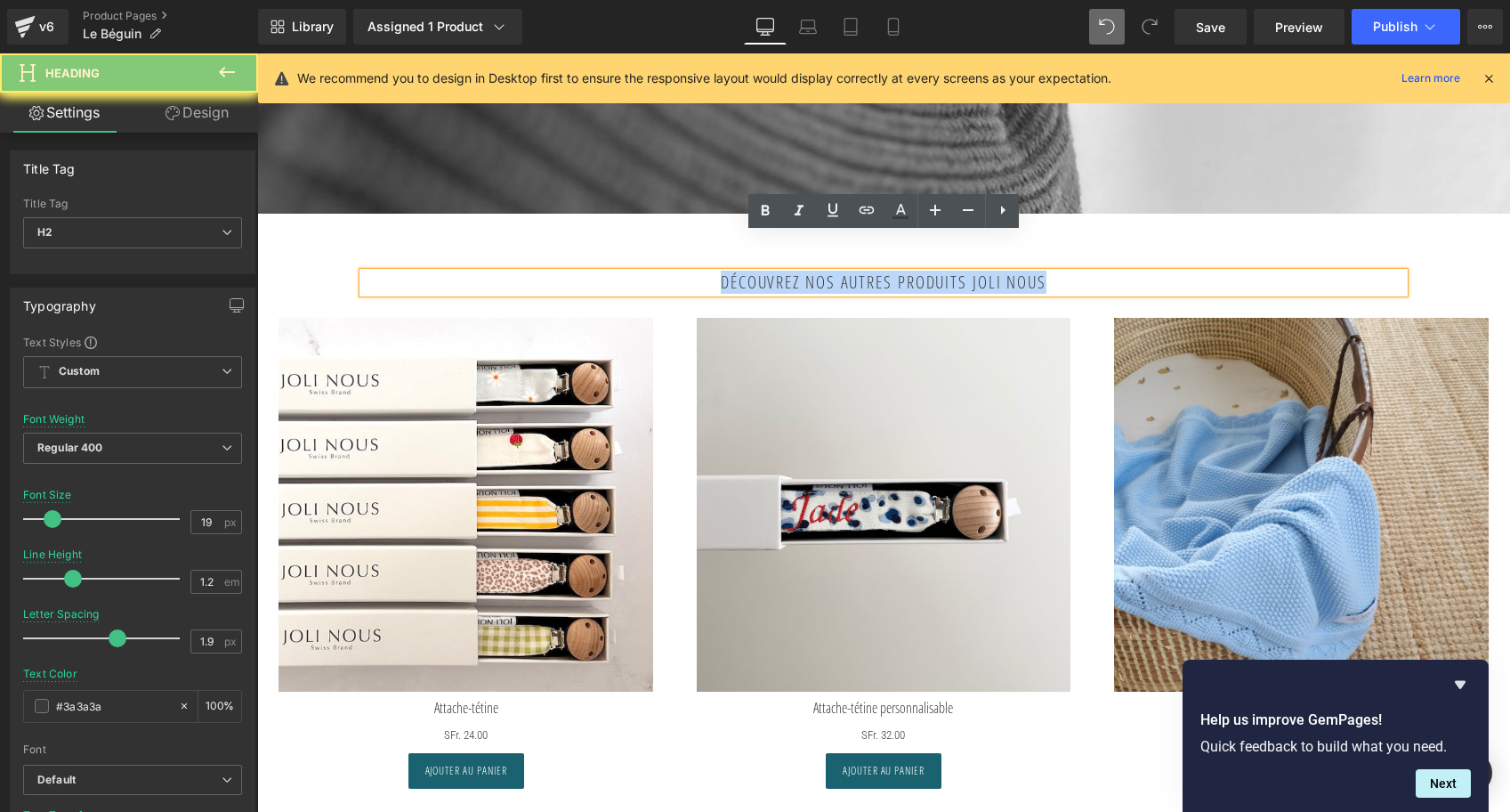
click at [936, 271] on strong "Découvrez nos autres produits Joli Nous" at bounding box center [884, 282] width 326 height 24
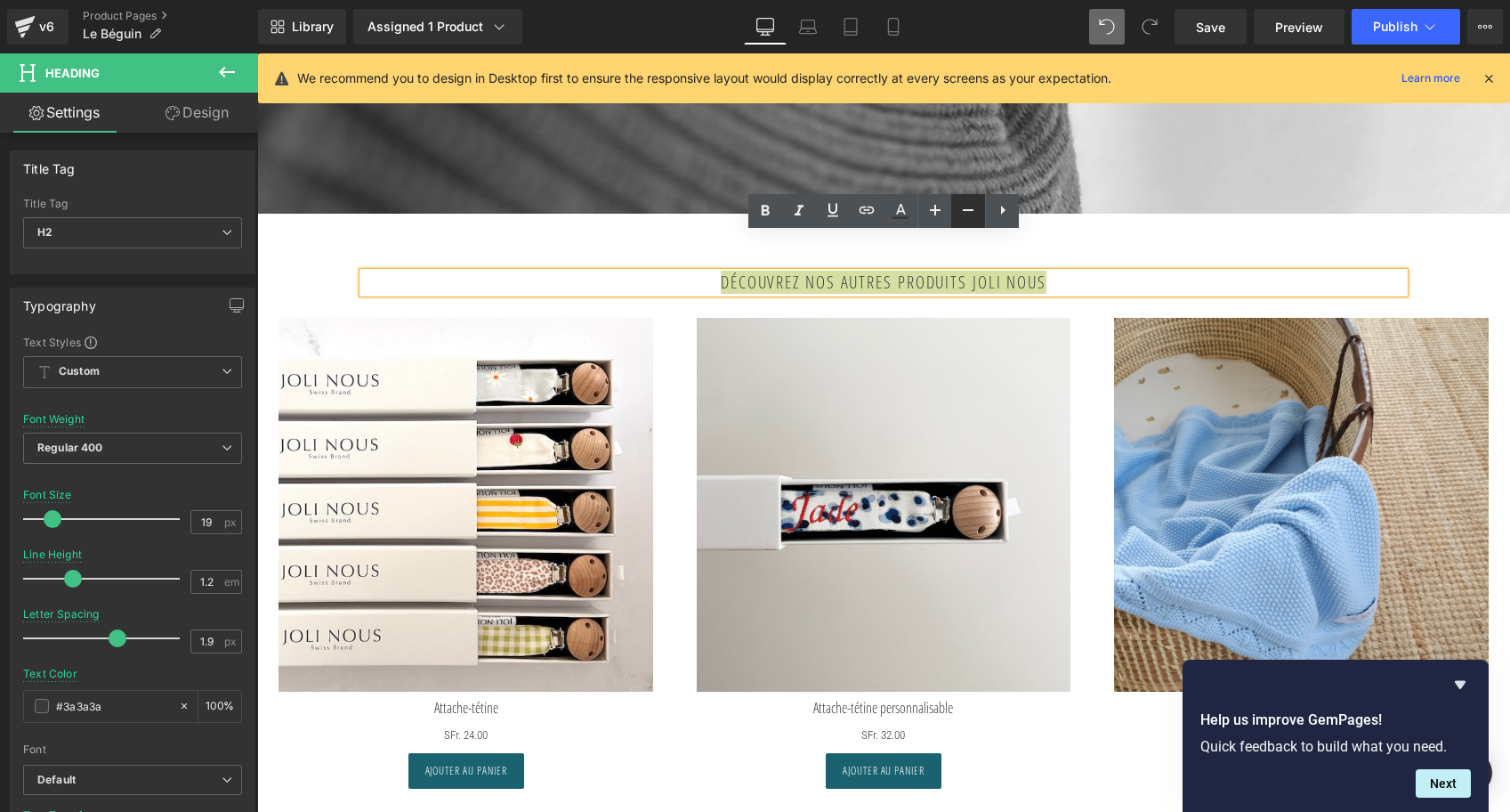
click at [980, 207] on link at bounding box center [968, 210] width 33 height 33
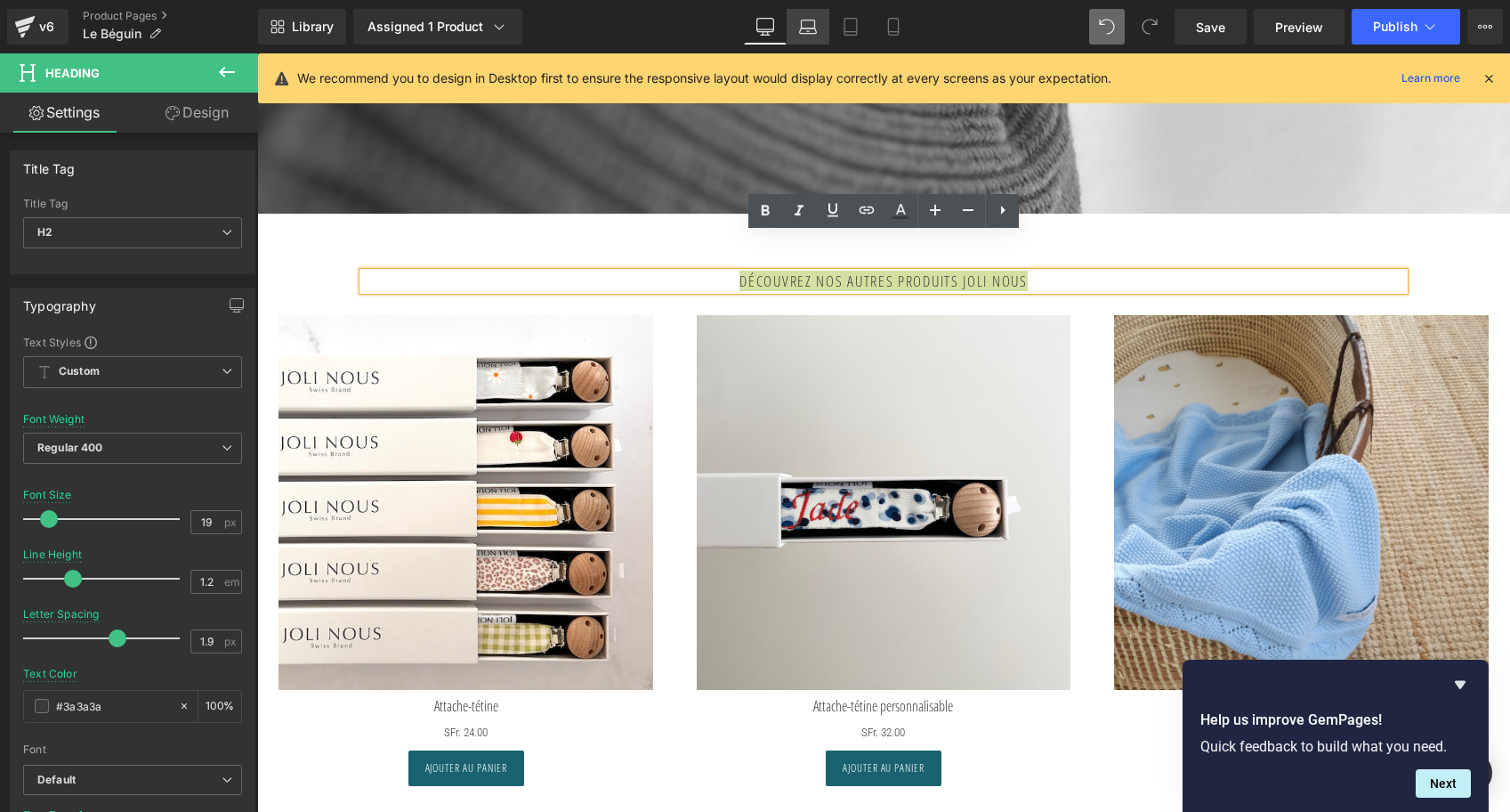
click at [802, 26] on icon at bounding box center [808, 24] width 14 height 8
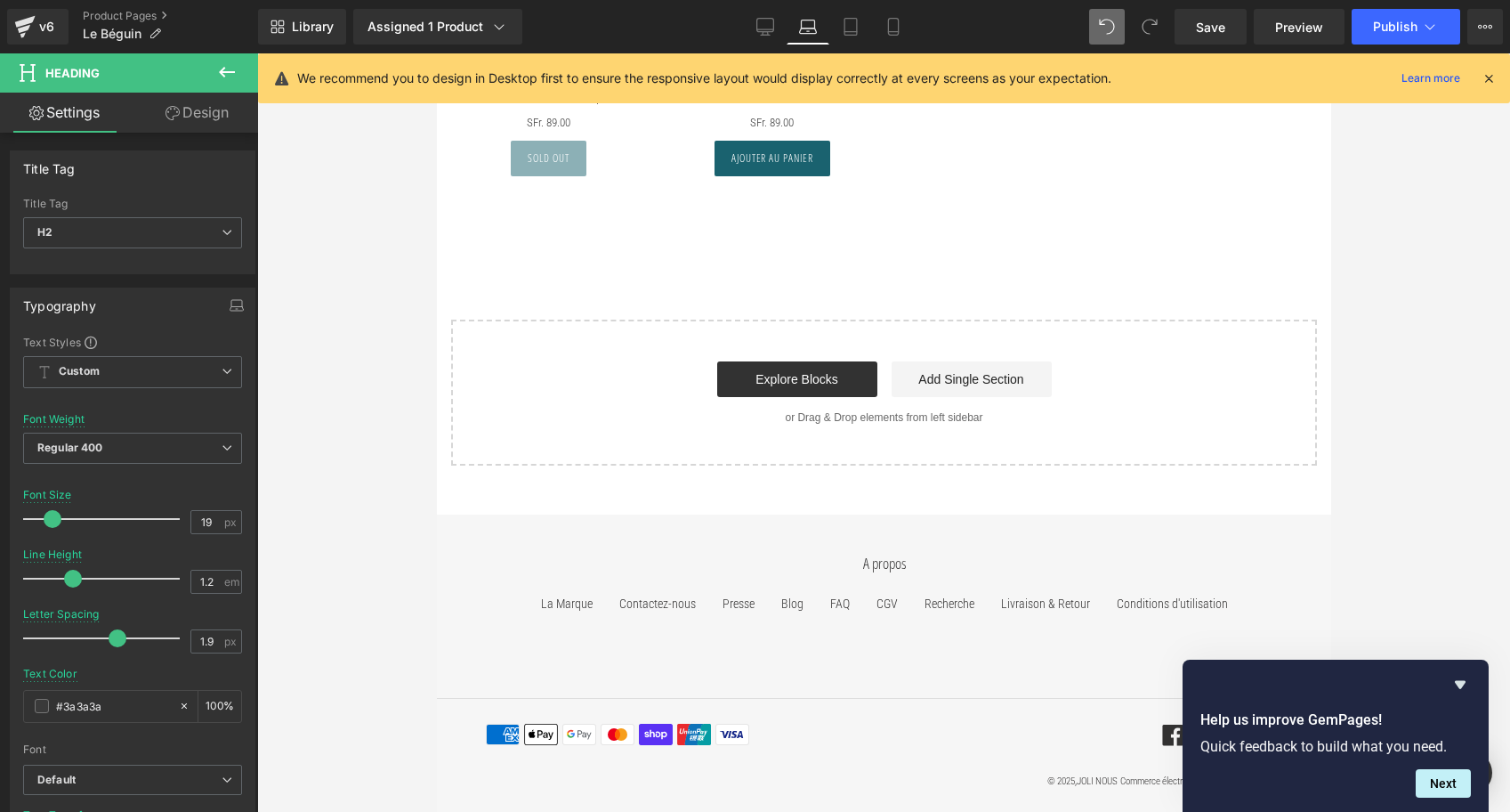
scroll to position [3657, 0]
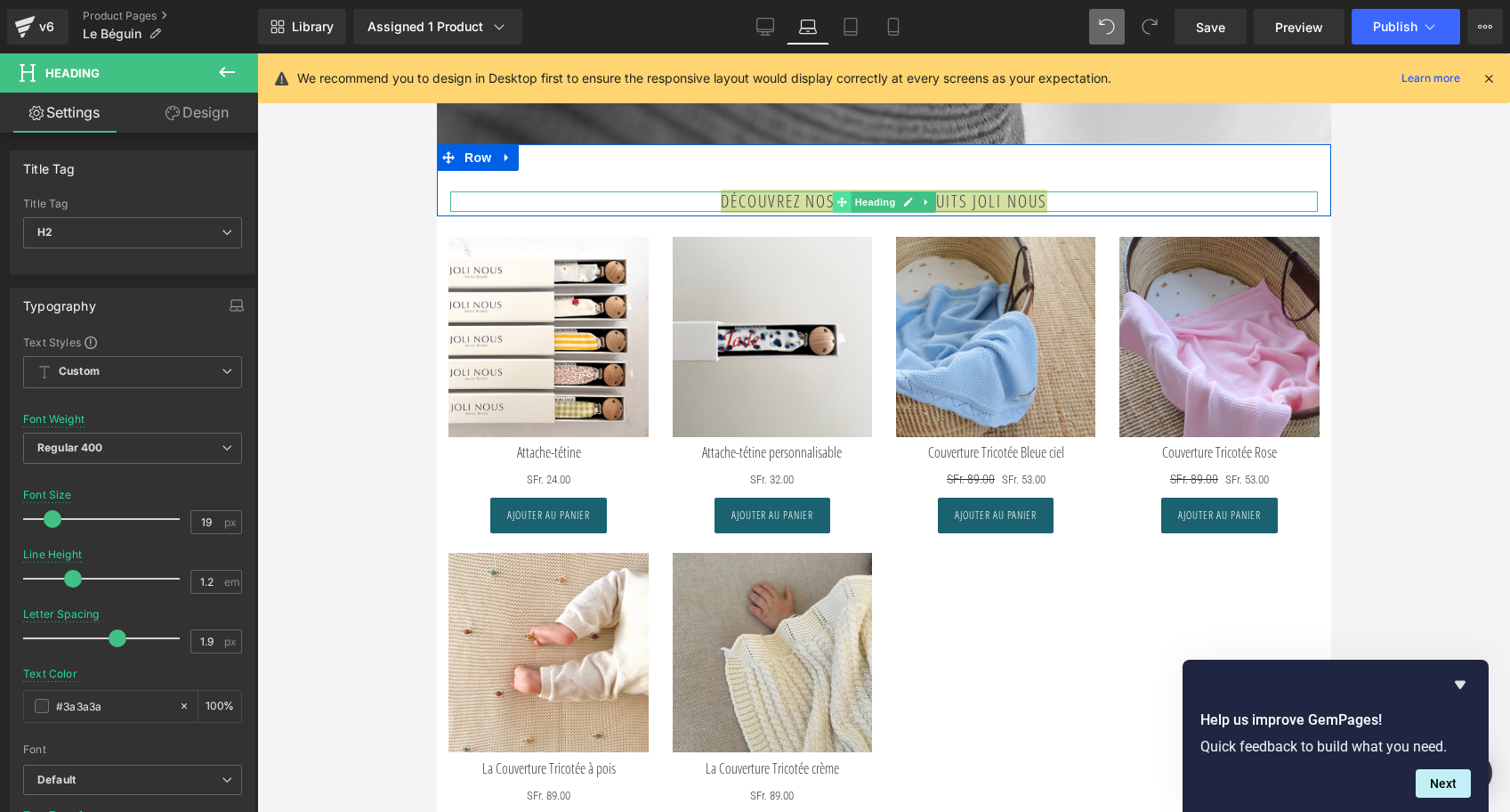
click at [833, 213] on span at bounding box center [840, 202] width 19 height 22
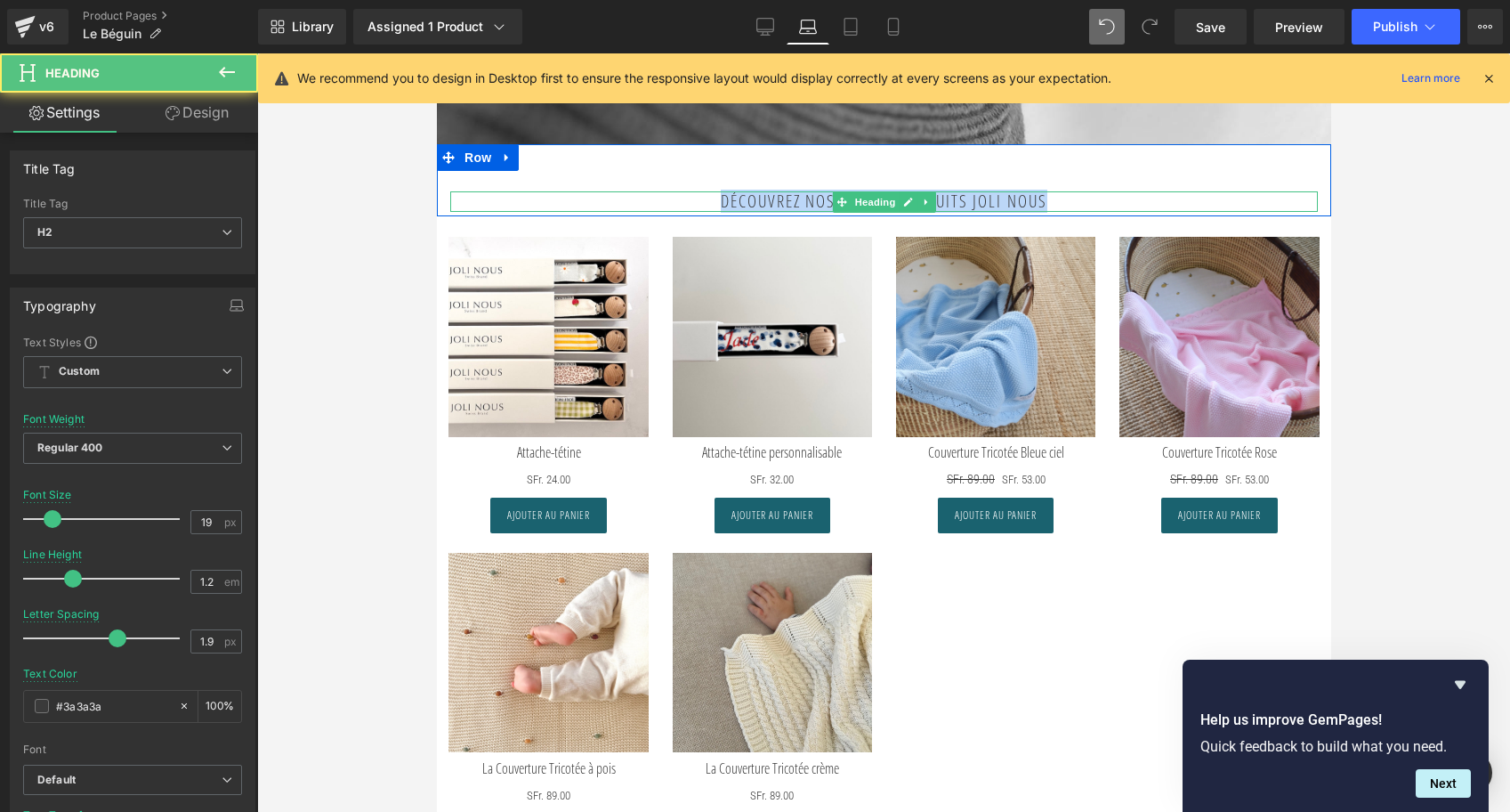
click at [790, 213] on strong "Découvrez nos autres produits Joli Nous" at bounding box center [883, 201] width 326 height 24
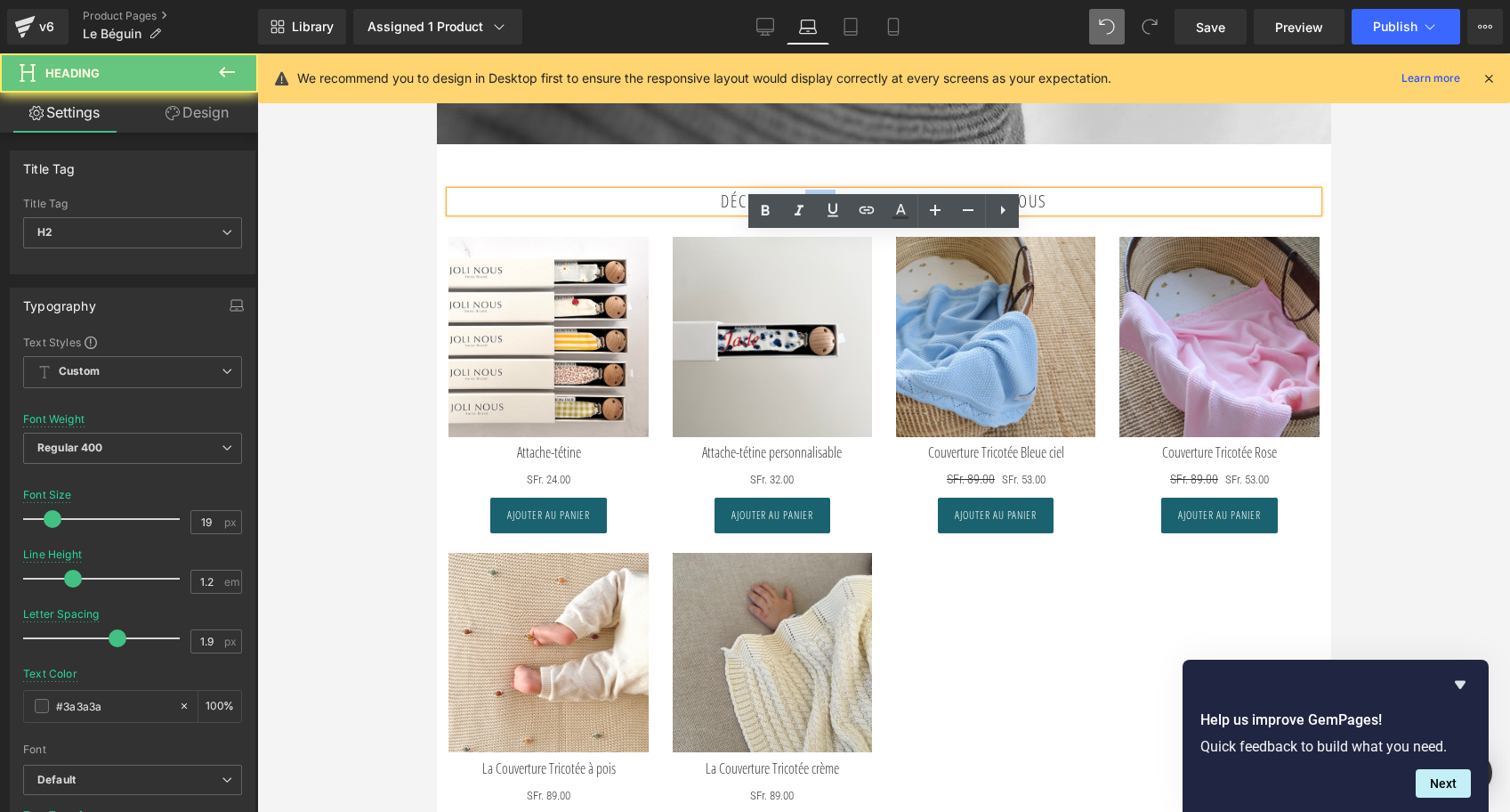
click at [790, 213] on strong "Découvrez nos autres produits Joli Nous" at bounding box center [883, 201] width 326 height 24
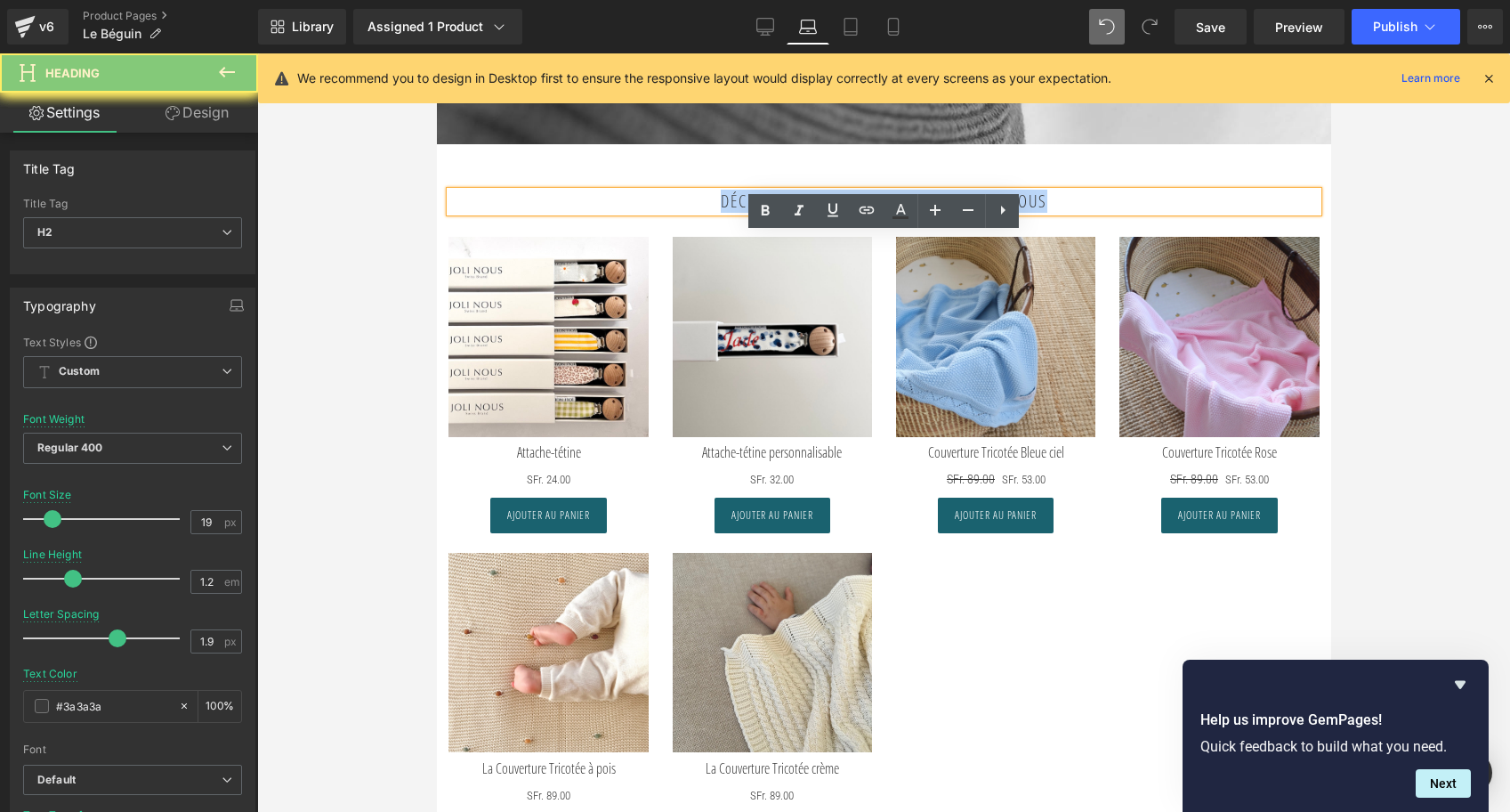
click at [790, 213] on strong "Découvrez nos autres produits Joli Nous" at bounding box center [883, 201] width 326 height 24
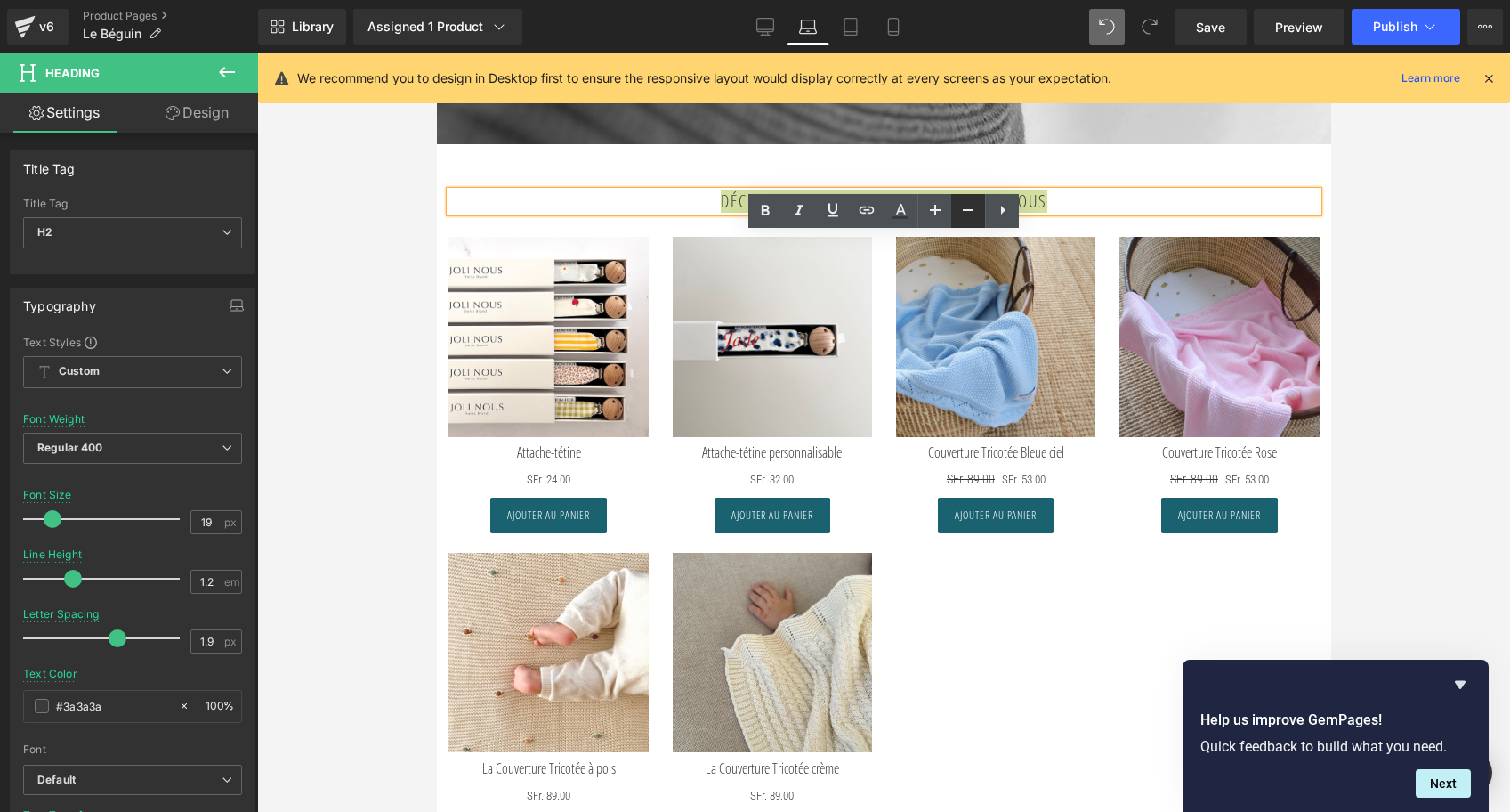
click at [970, 205] on icon at bounding box center [969, 210] width 22 height 22
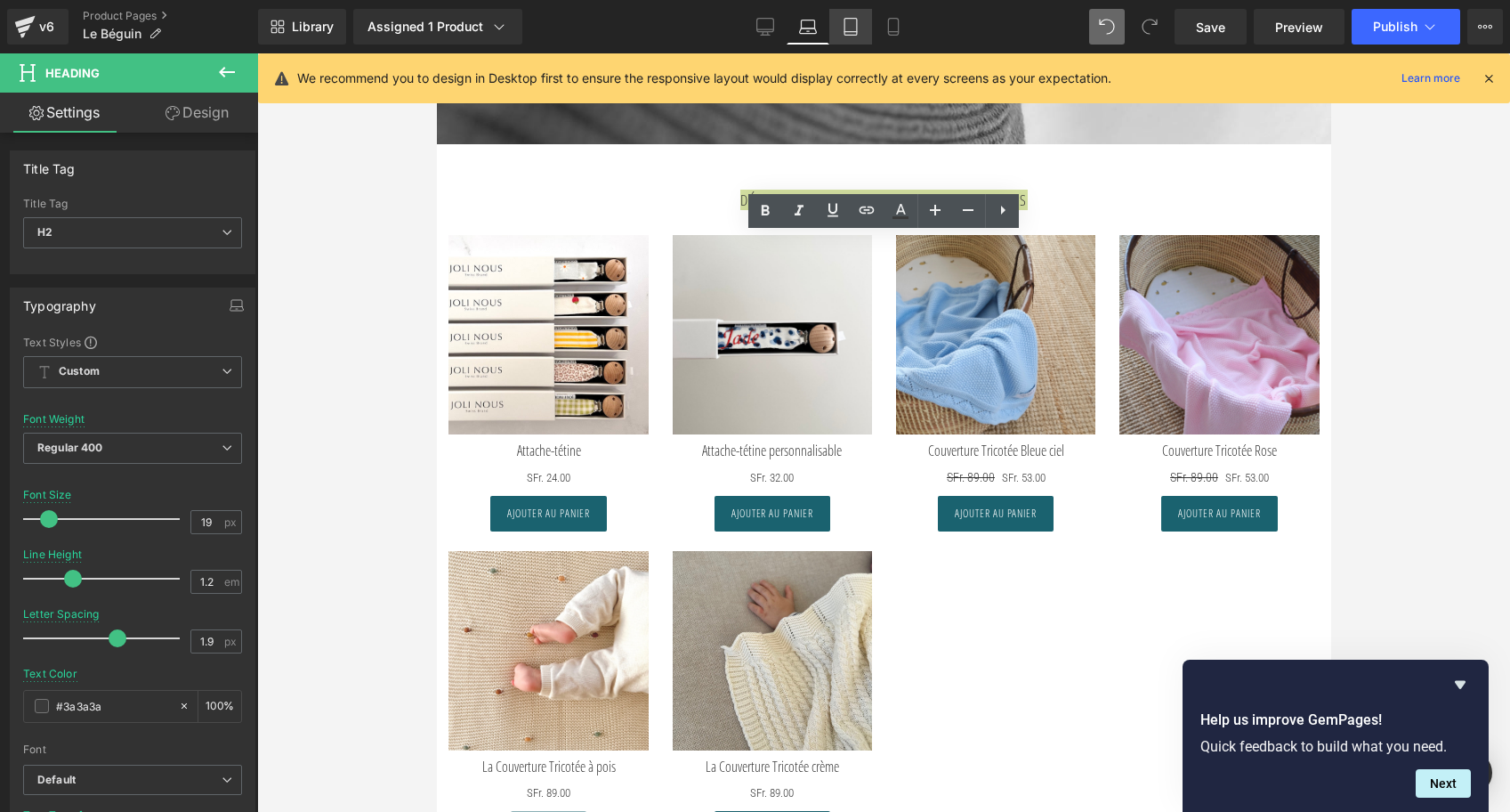
click at [859, 33] on icon at bounding box center [851, 27] width 18 height 18
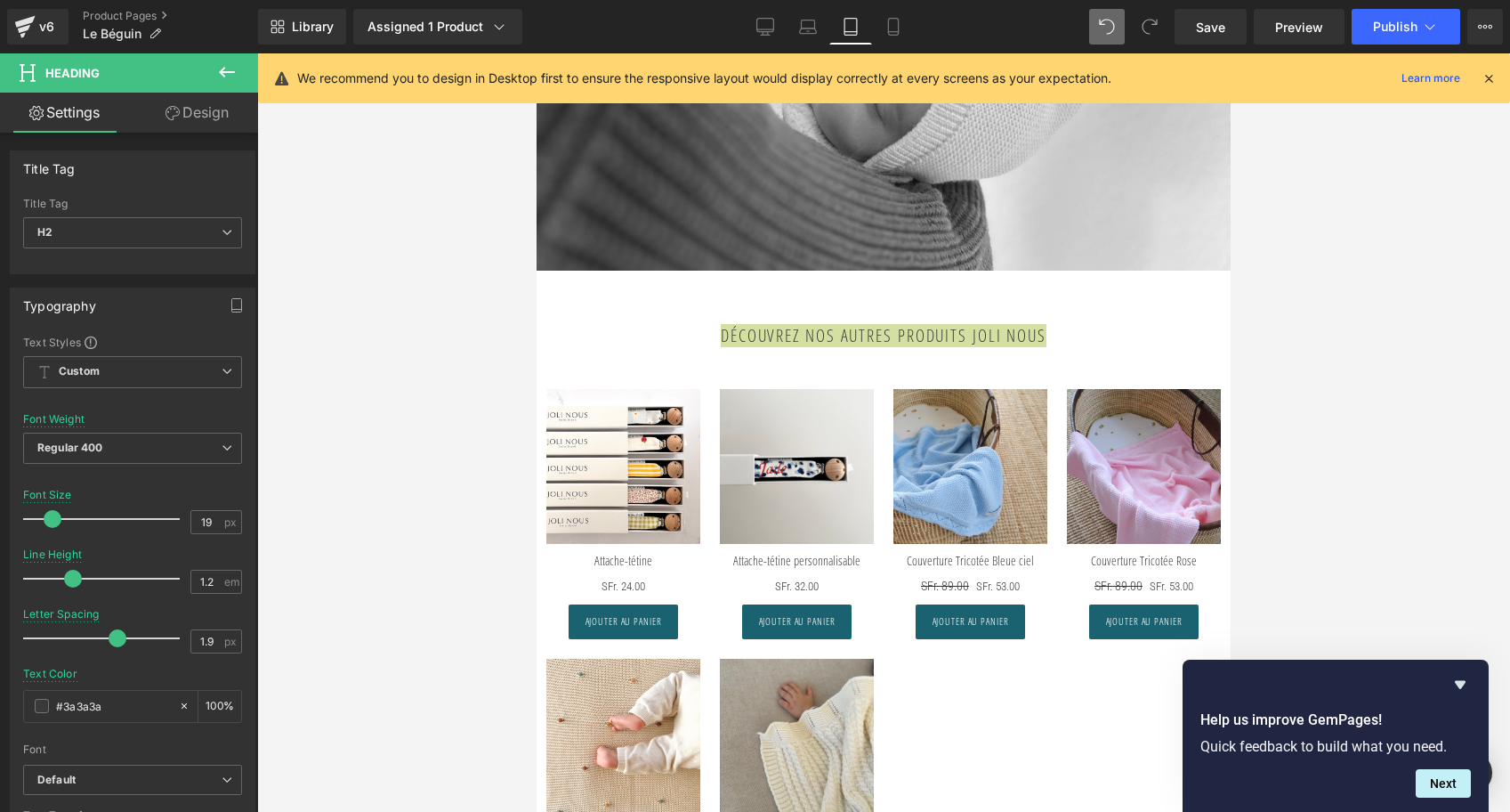
scroll to position [3837, 0]
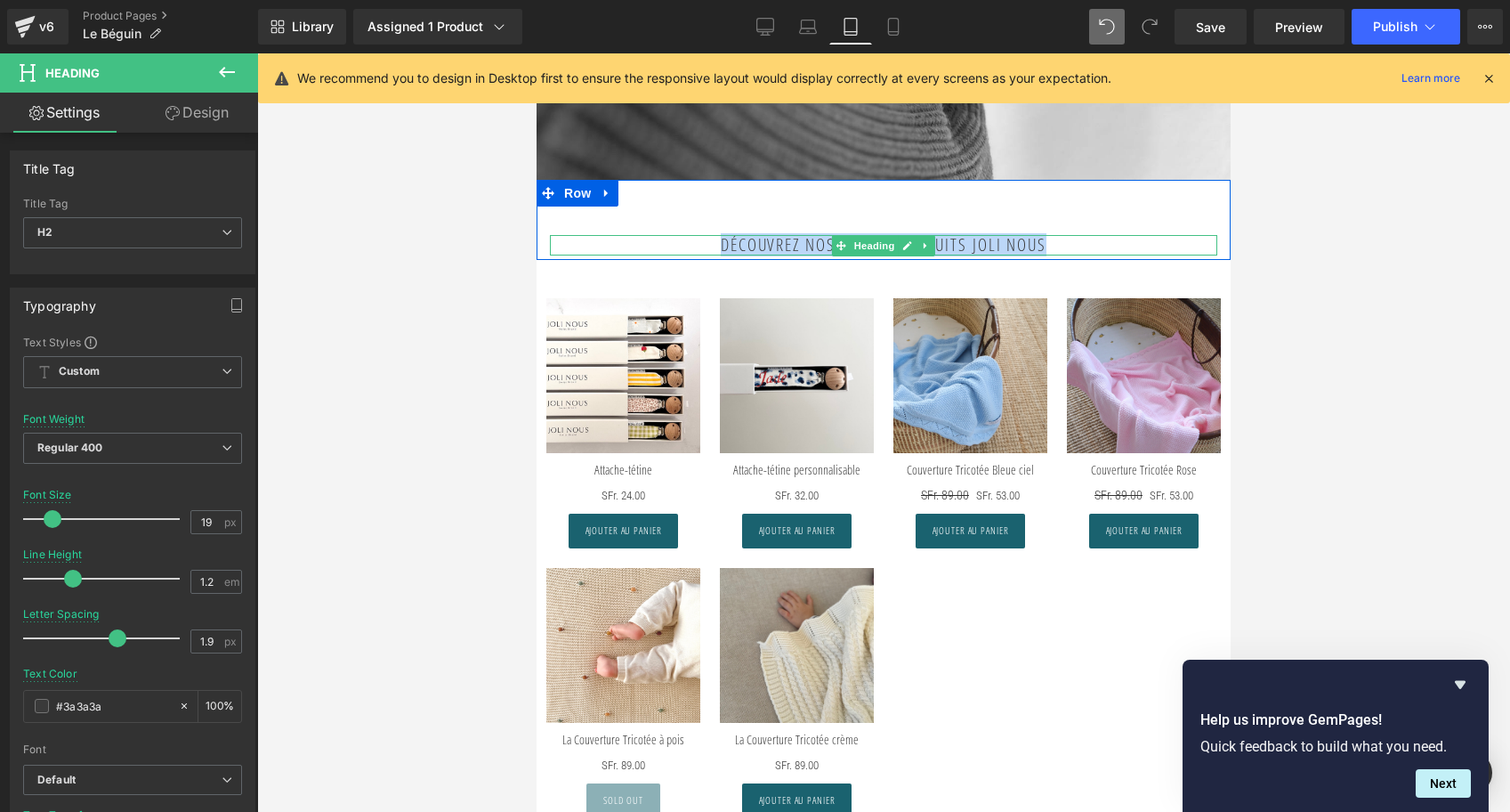
click at [1129, 239] on h2 "Découvrez nos autres produits Joli Nous" at bounding box center [884, 245] width 667 height 21
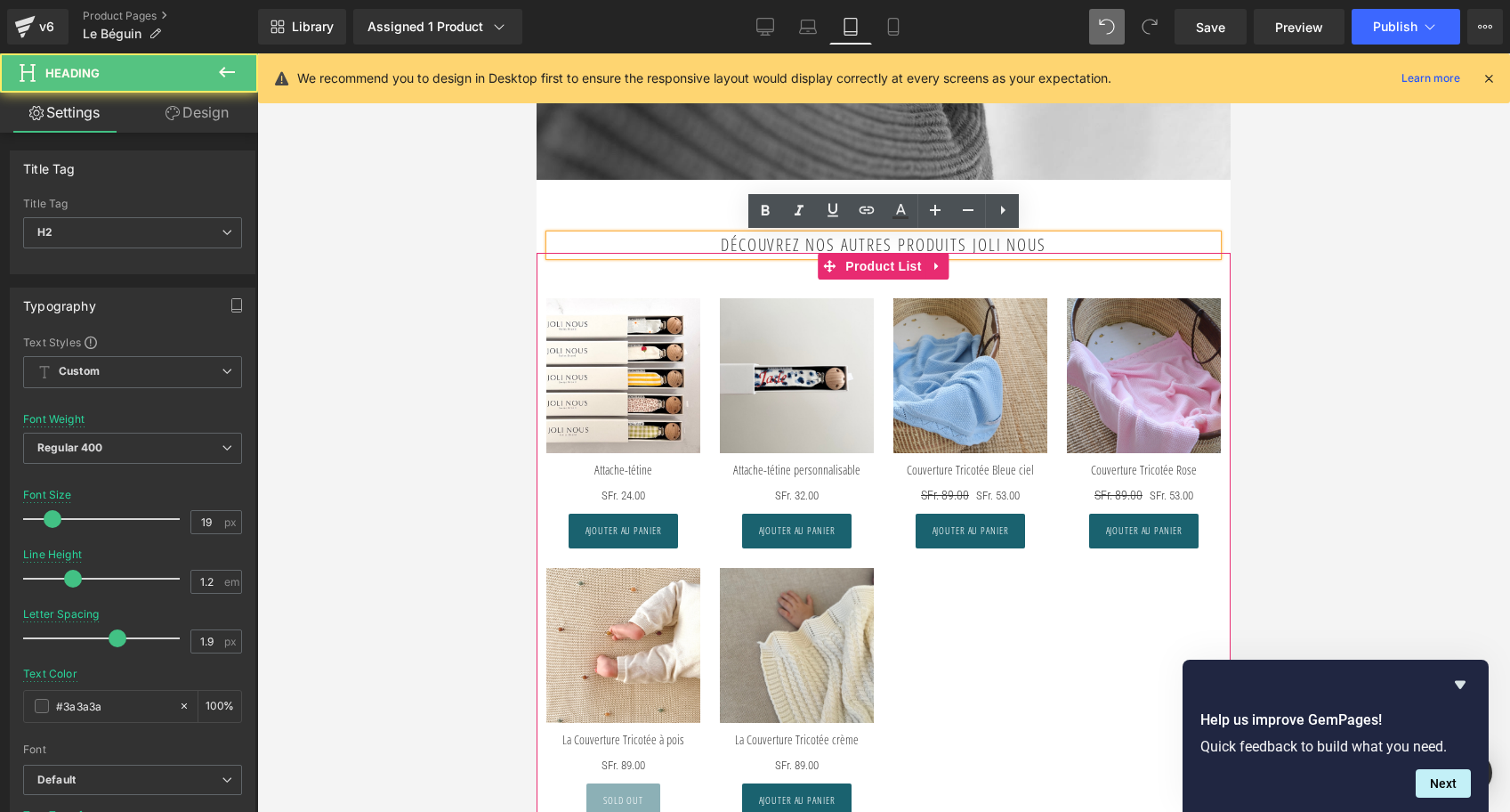
click at [954, 259] on div "Sale Off (P) Image Attache-tétine (P) Title SFr. 0 SFr. 24.00" at bounding box center [884, 540] width 694 height 574
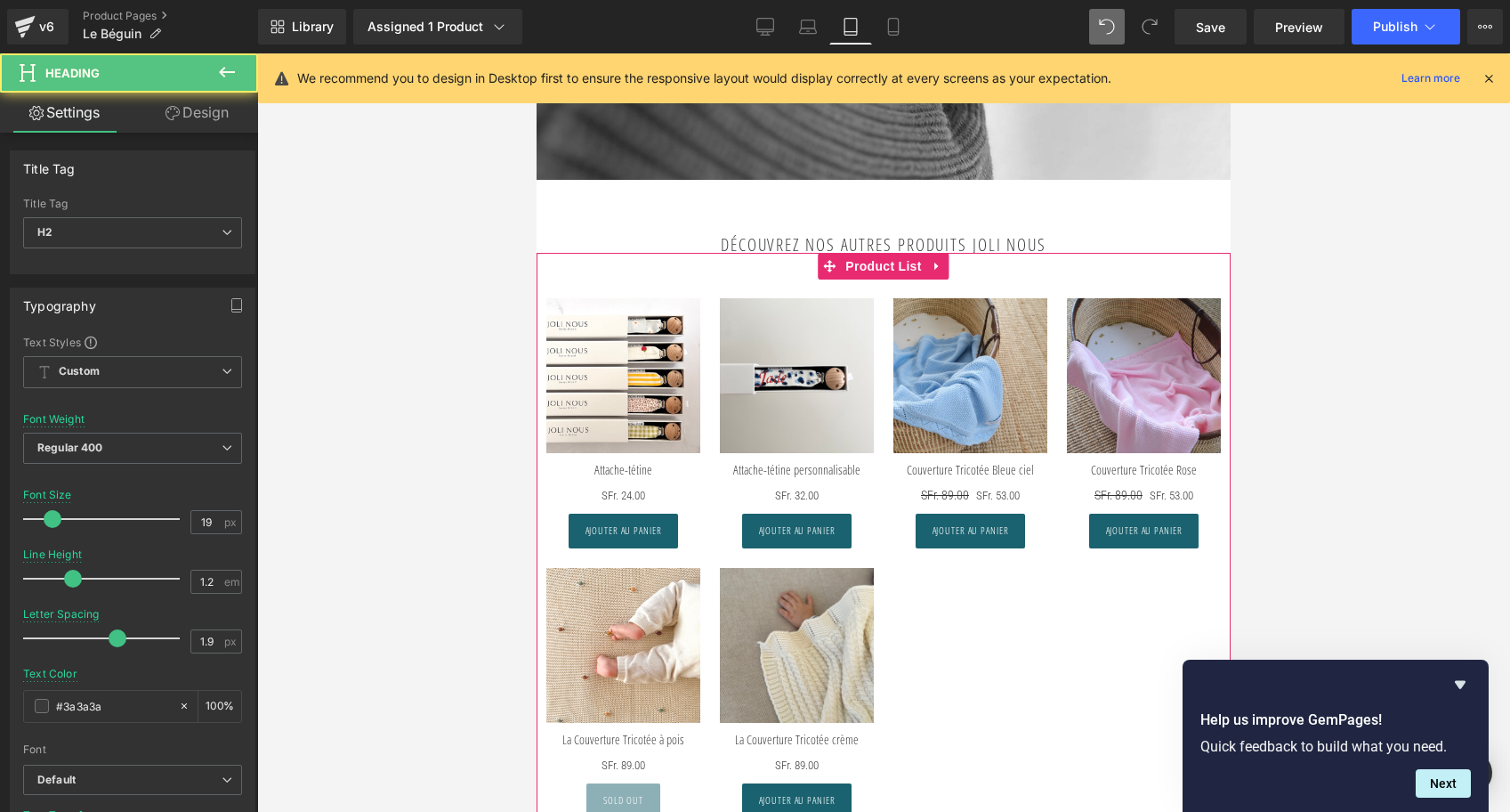
click at [954, 244] on strong "Découvrez nos autres produits Joli Nous" at bounding box center [884, 245] width 326 height 24
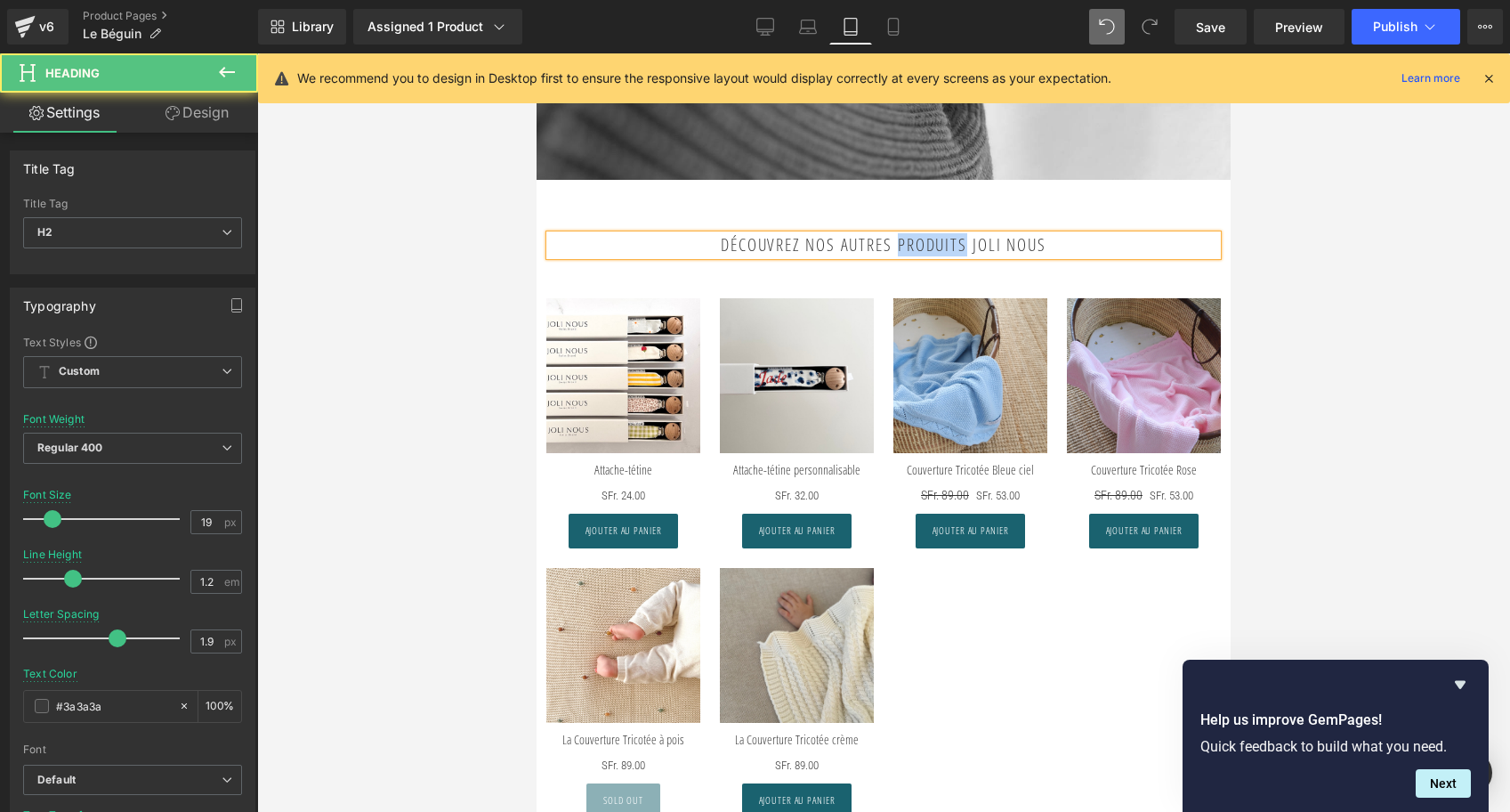
click at [954, 244] on strong "Découvrez nos autres produits Joli Nous" at bounding box center [884, 245] width 326 height 24
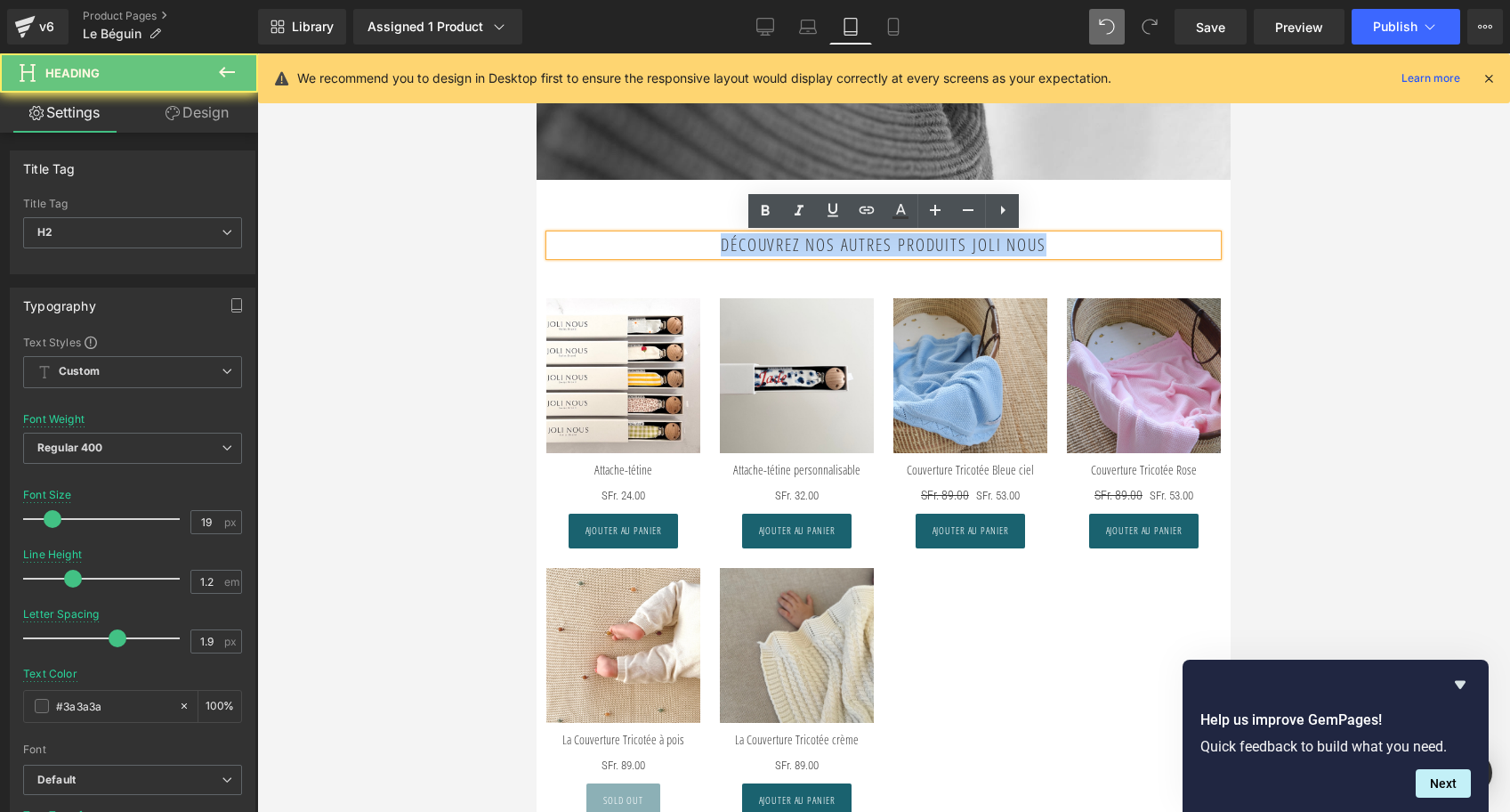
click at [954, 244] on strong "Découvrez nos autres produits Joli Nous" at bounding box center [884, 245] width 326 height 24
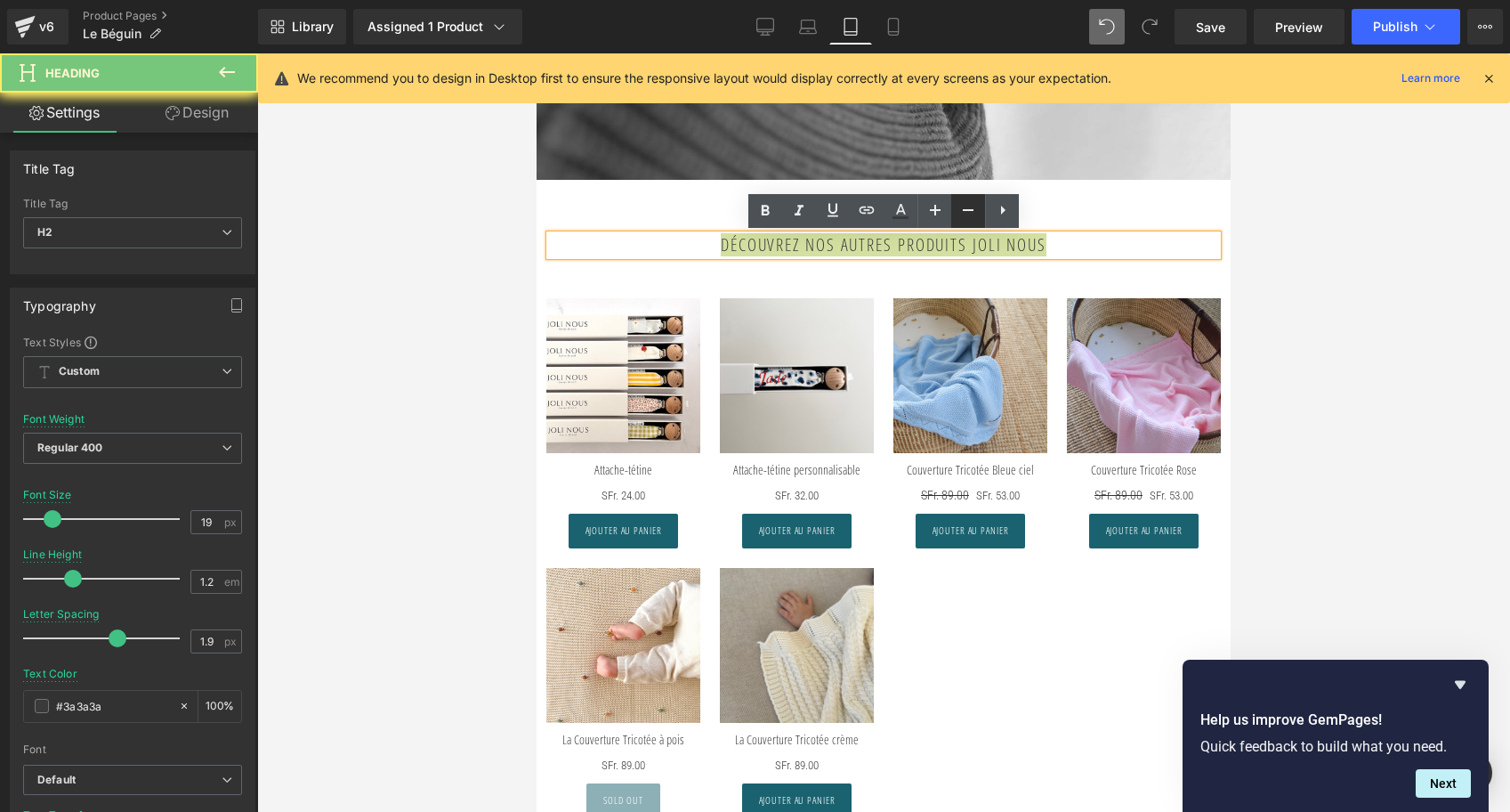
click at [969, 204] on icon at bounding box center [969, 210] width 22 height 22
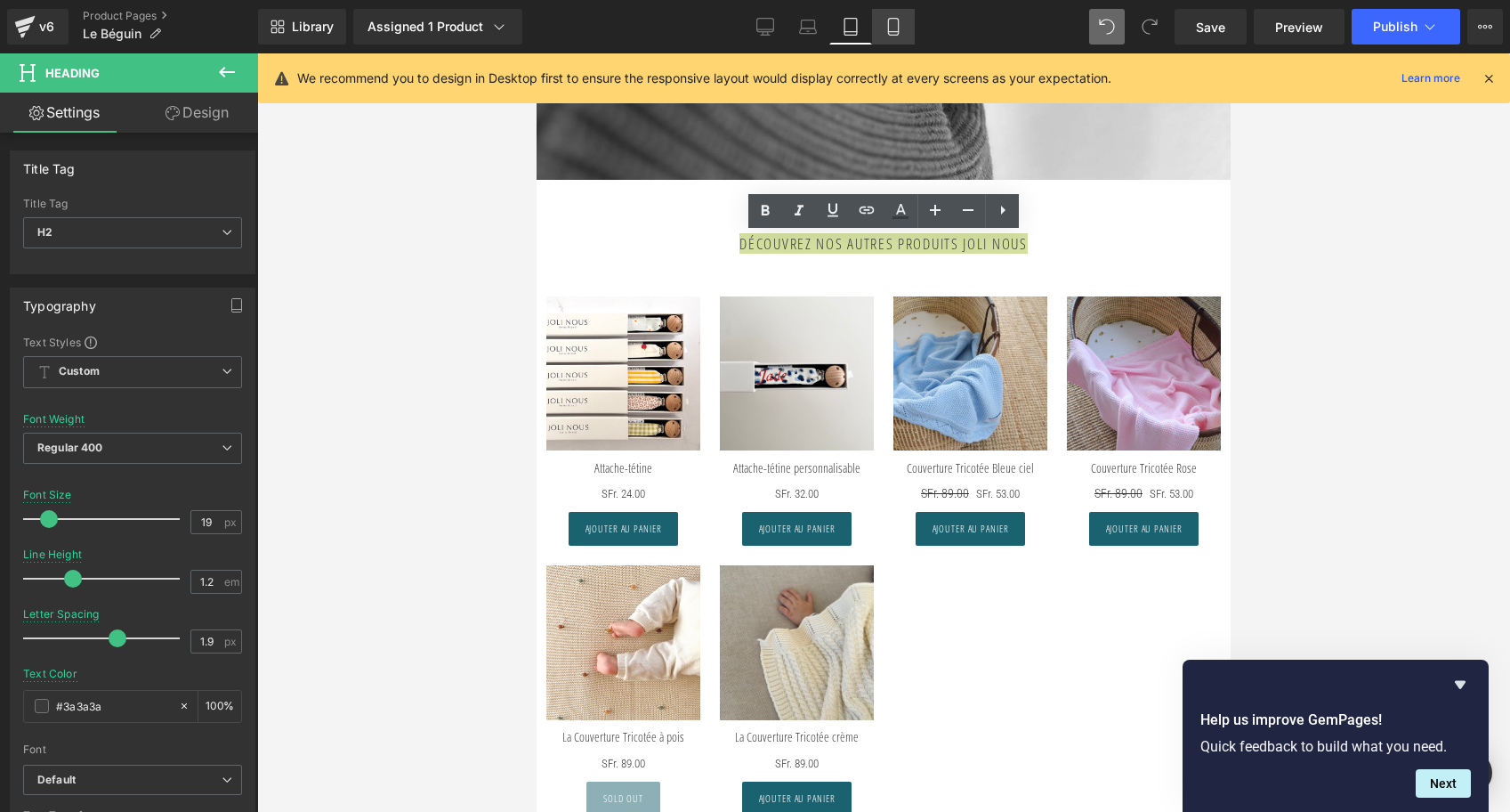
click at [899, 12] on link "Mobile" at bounding box center [894, 26] width 43 height 35
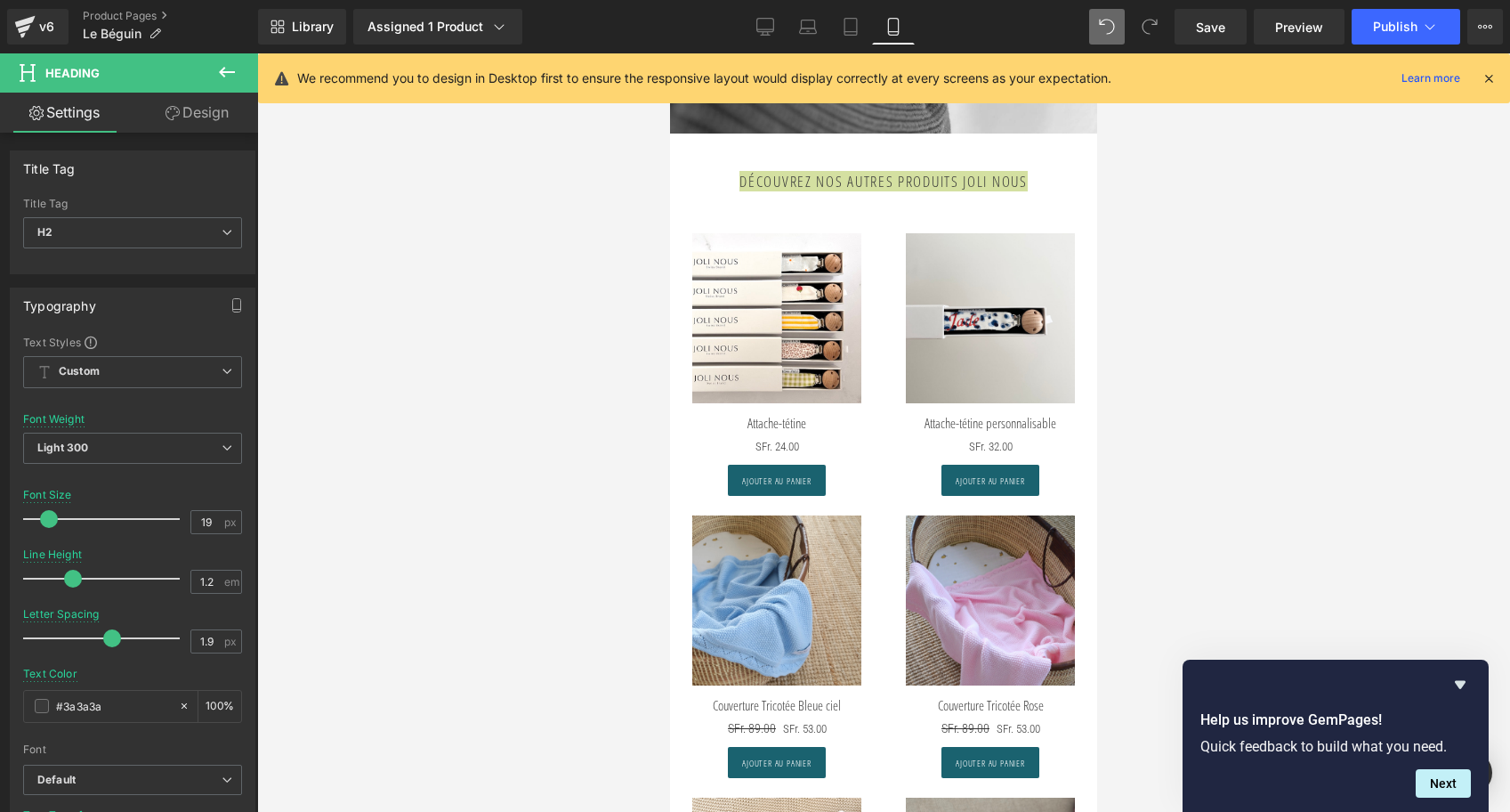
scroll to position [2692, 0]
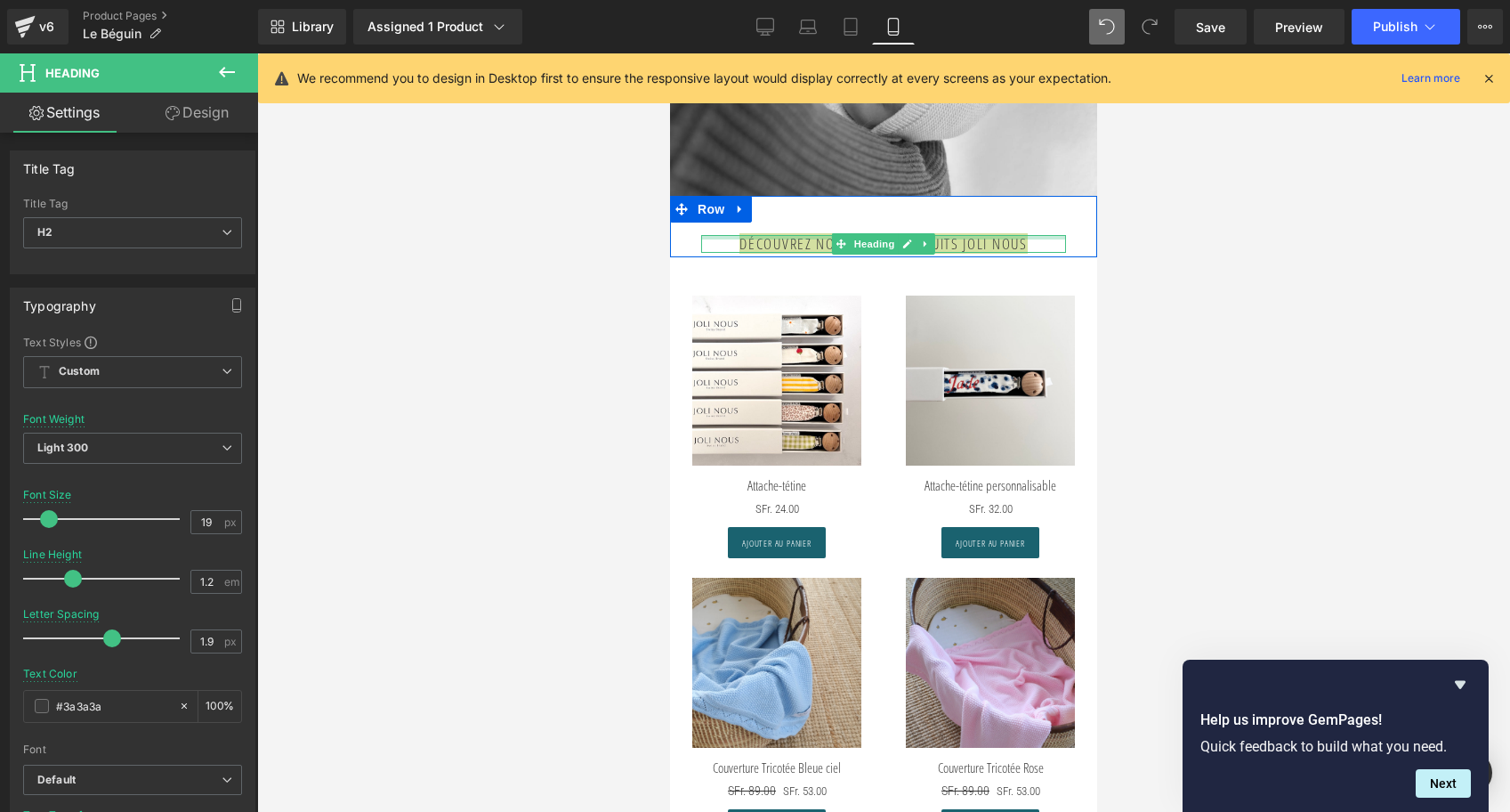
click at [881, 238] on div at bounding box center [884, 237] width 365 height 5
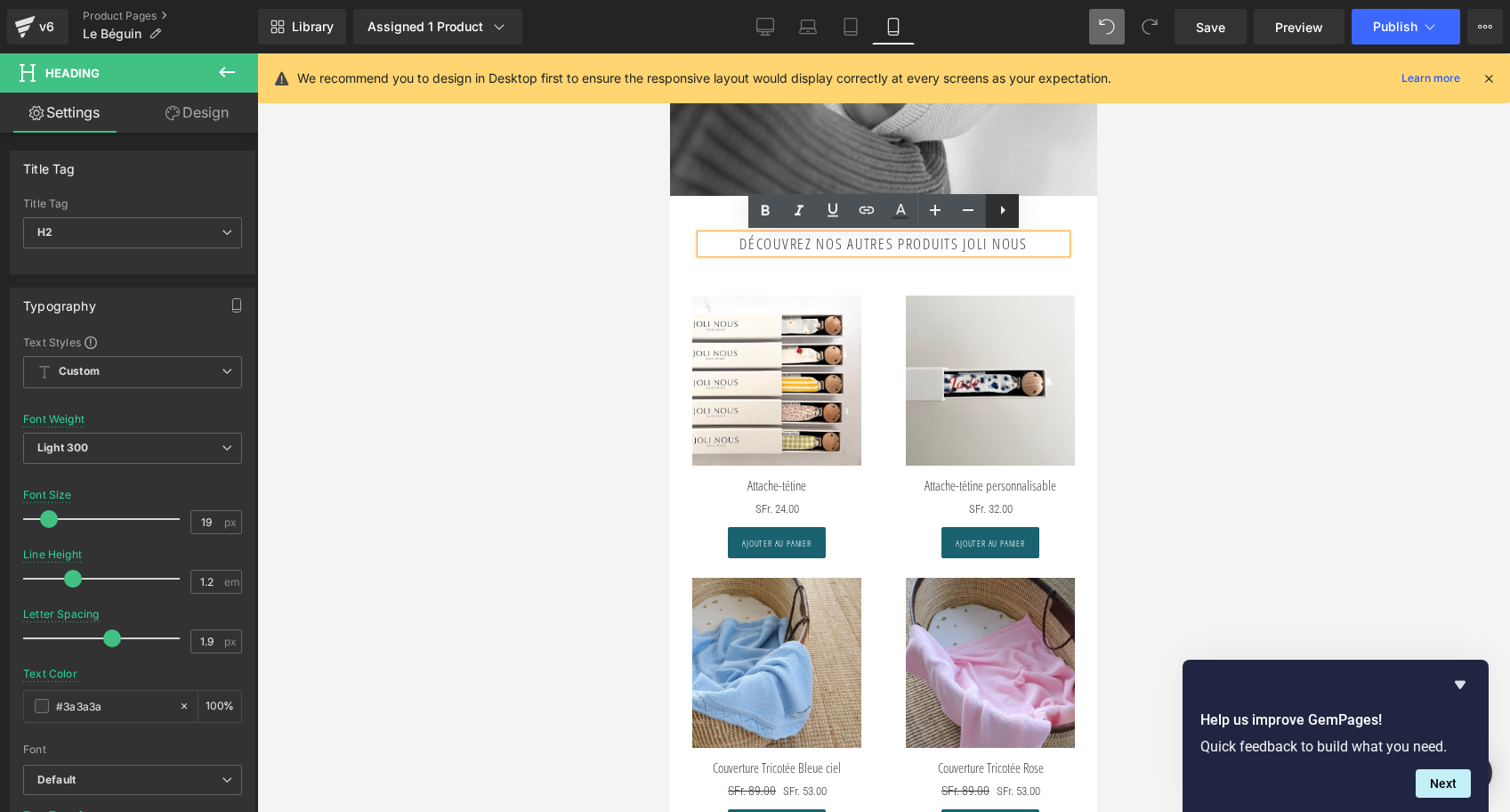
click at [1079, 219] on div "Découvrez nos autres produits Joli Nous Heading Row 44px" at bounding box center [884, 226] width 427 height 62
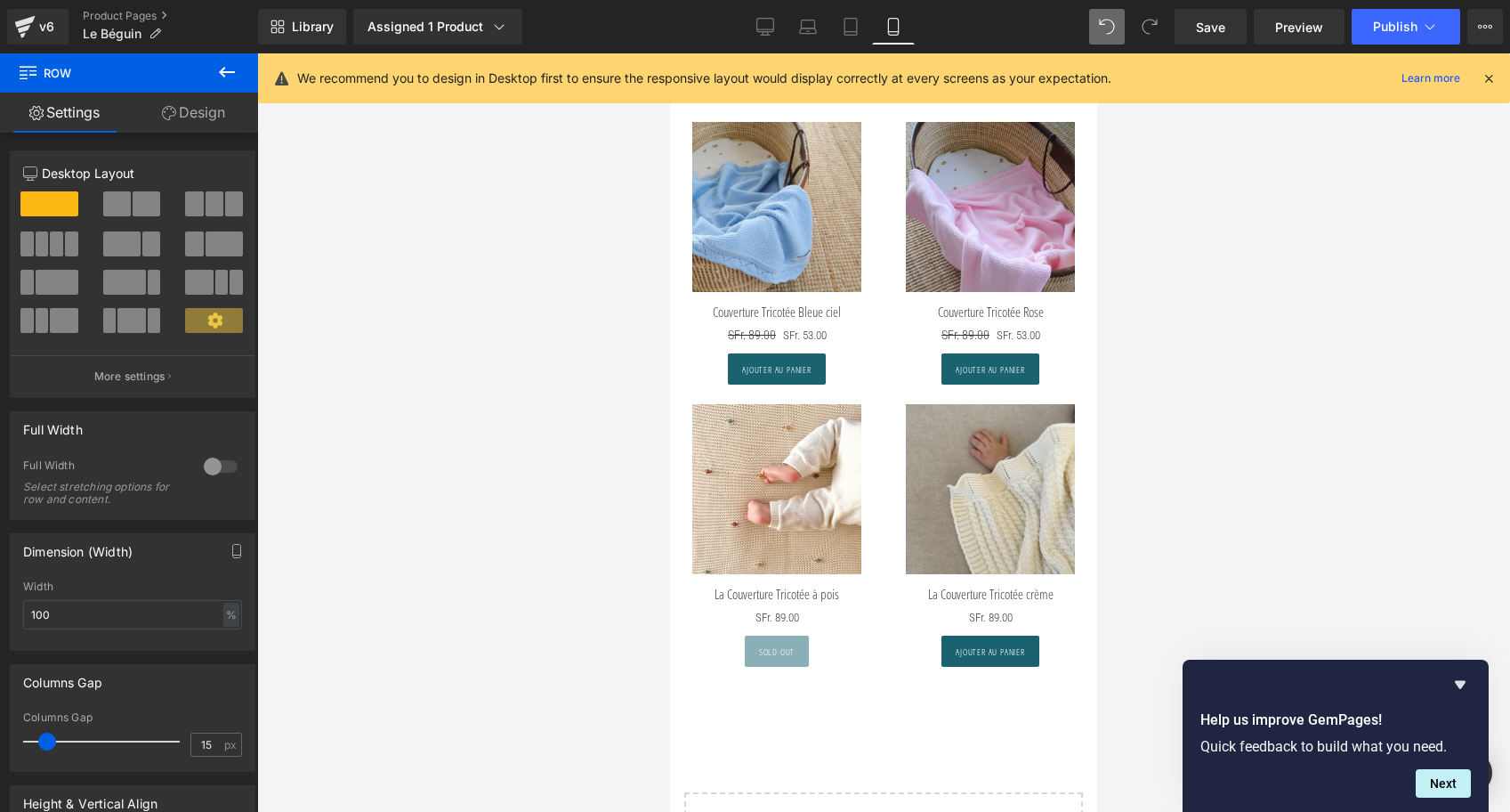
scroll to position [3157, 0]
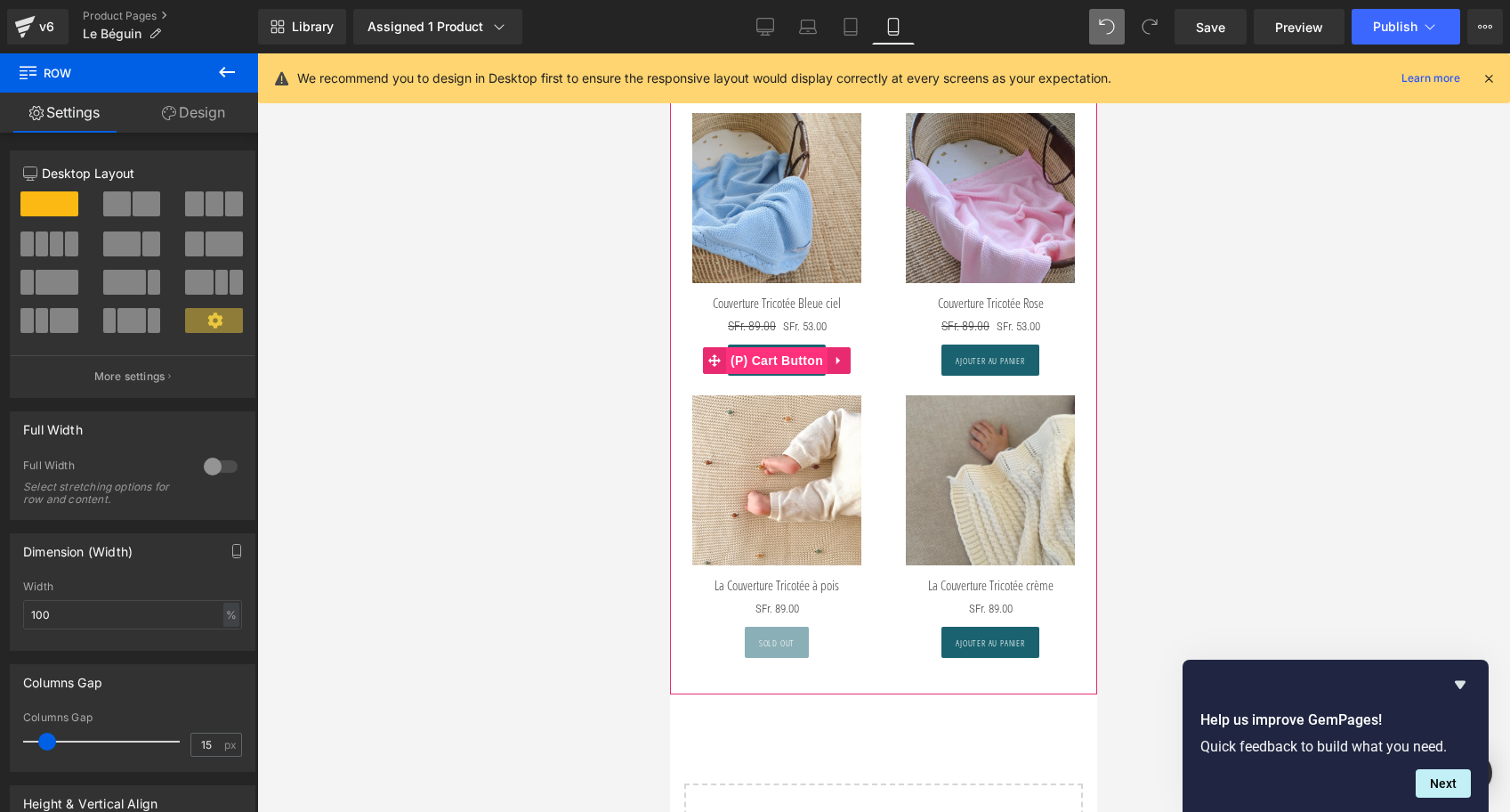
click at [774, 374] on span "(P) Cart Button" at bounding box center [777, 359] width 101 height 26
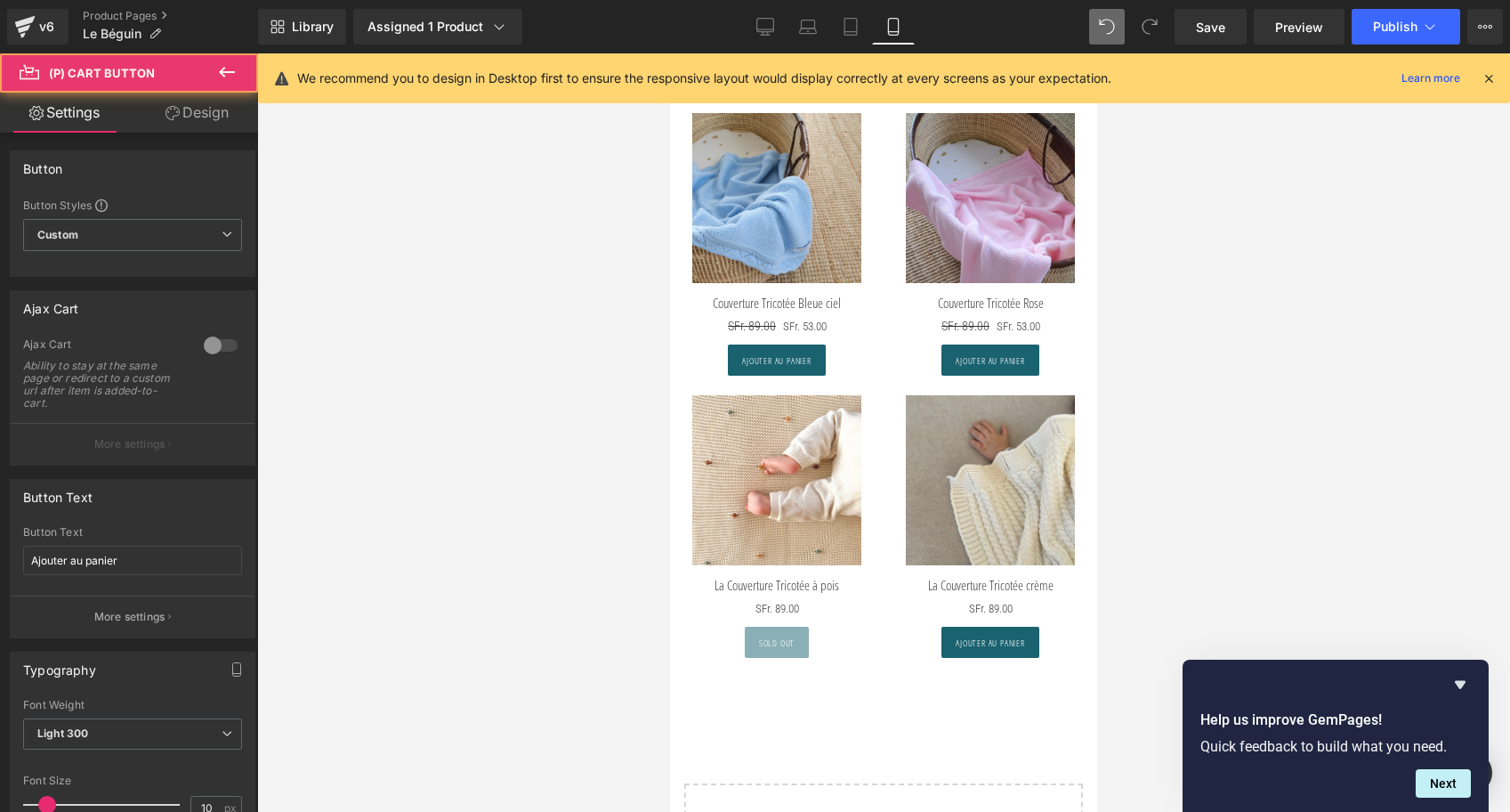
click at [198, 110] on link "Design" at bounding box center [196, 112] width 129 height 40
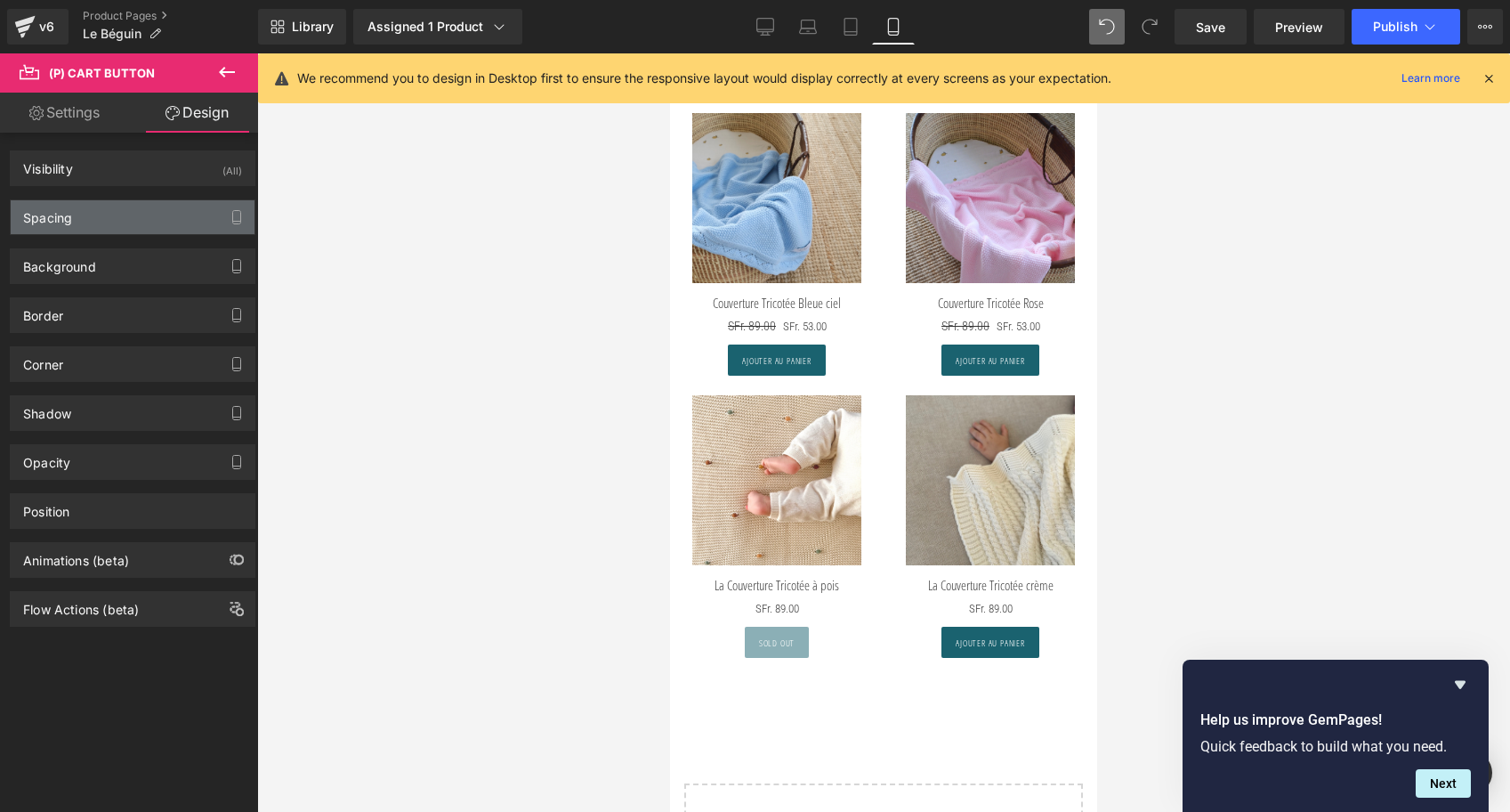
click at [81, 224] on div "Spacing" at bounding box center [132, 216] width 244 height 33
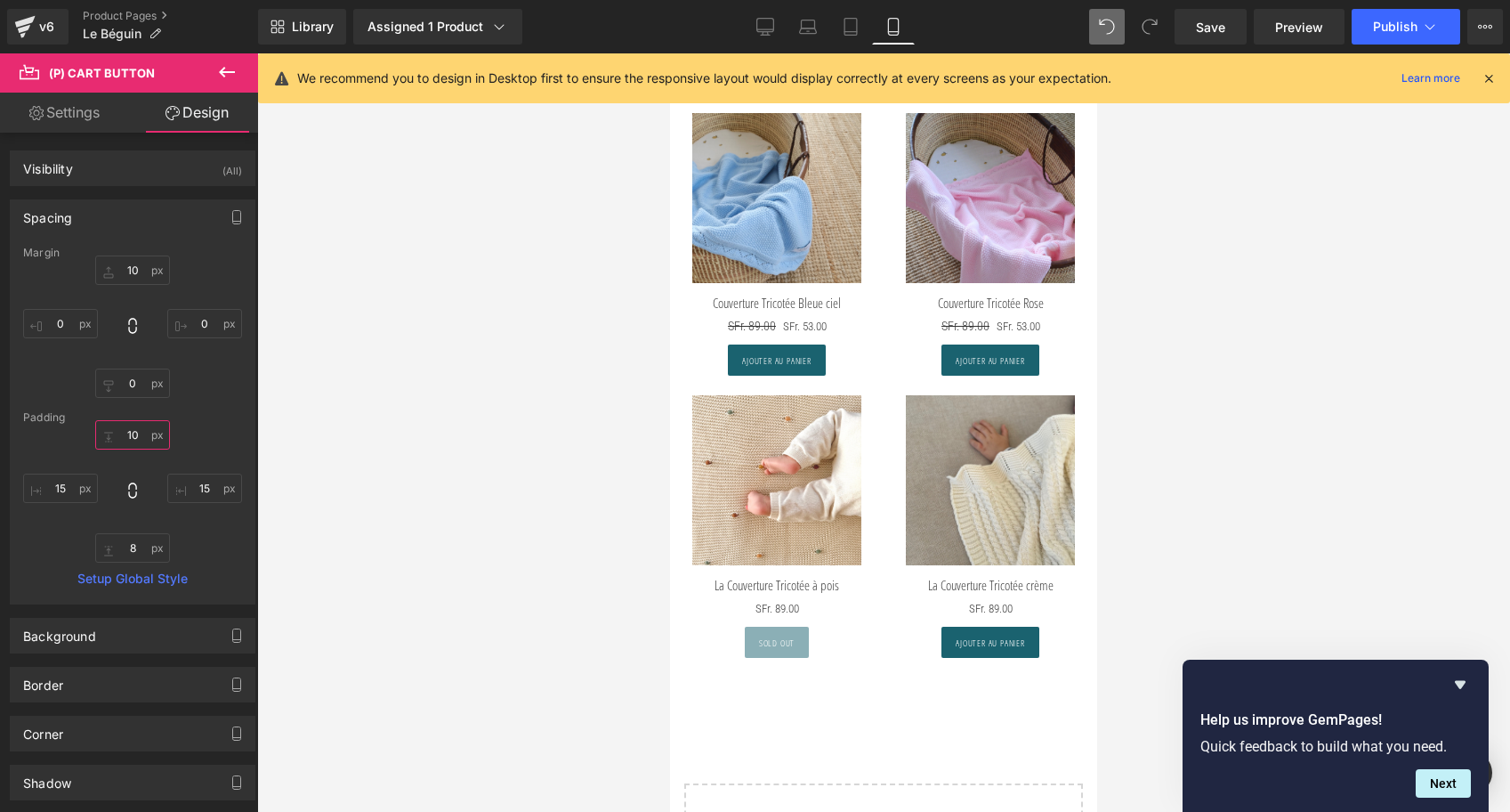
click at [124, 429] on input "10" at bounding box center [132, 435] width 75 height 29
click at [118, 388] on input "0" at bounding box center [132, 383] width 75 height 29
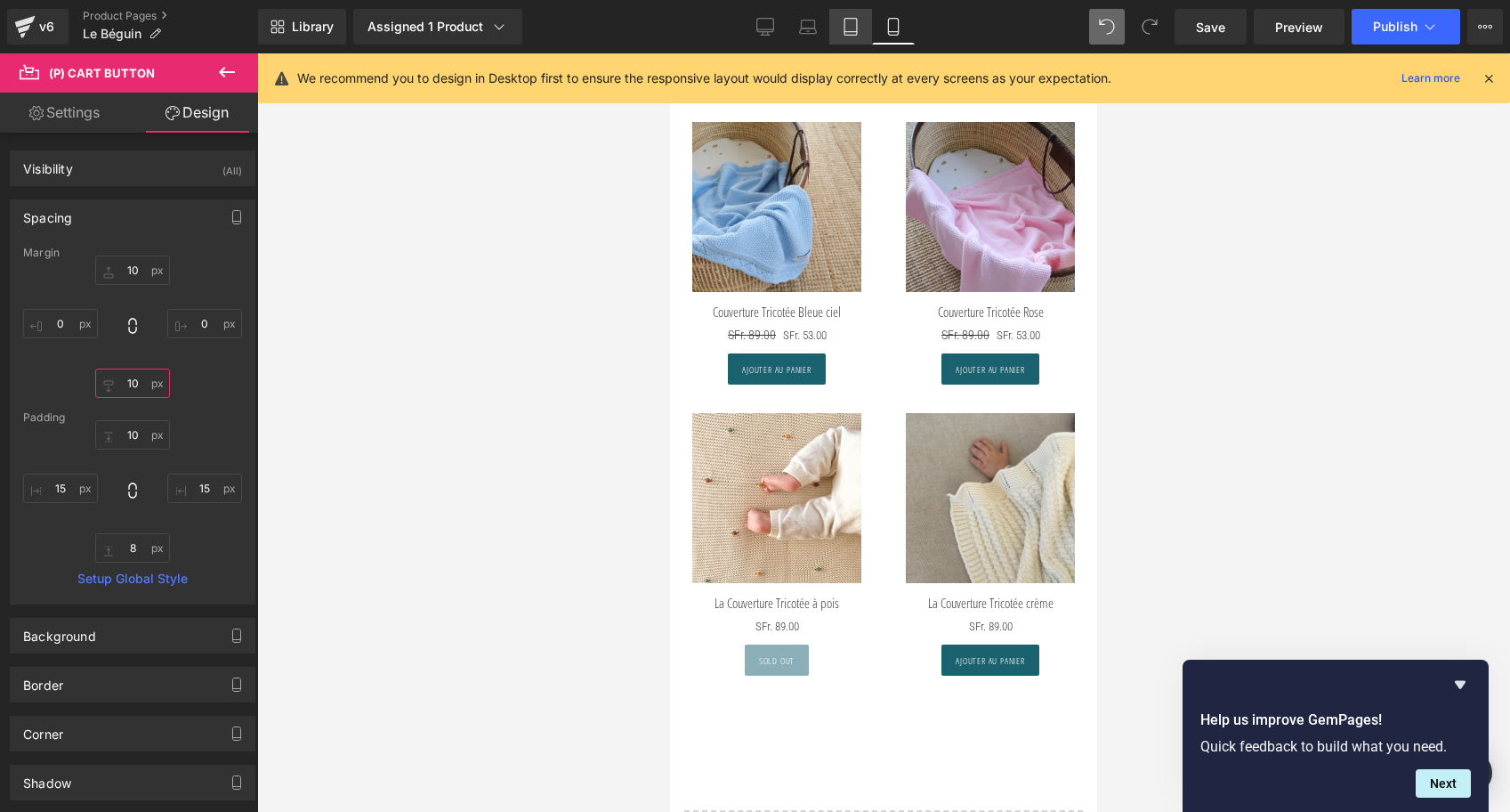
type input "10"
click at [872, 21] on link "Tablet" at bounding box center [850, 26] width 43 height 35
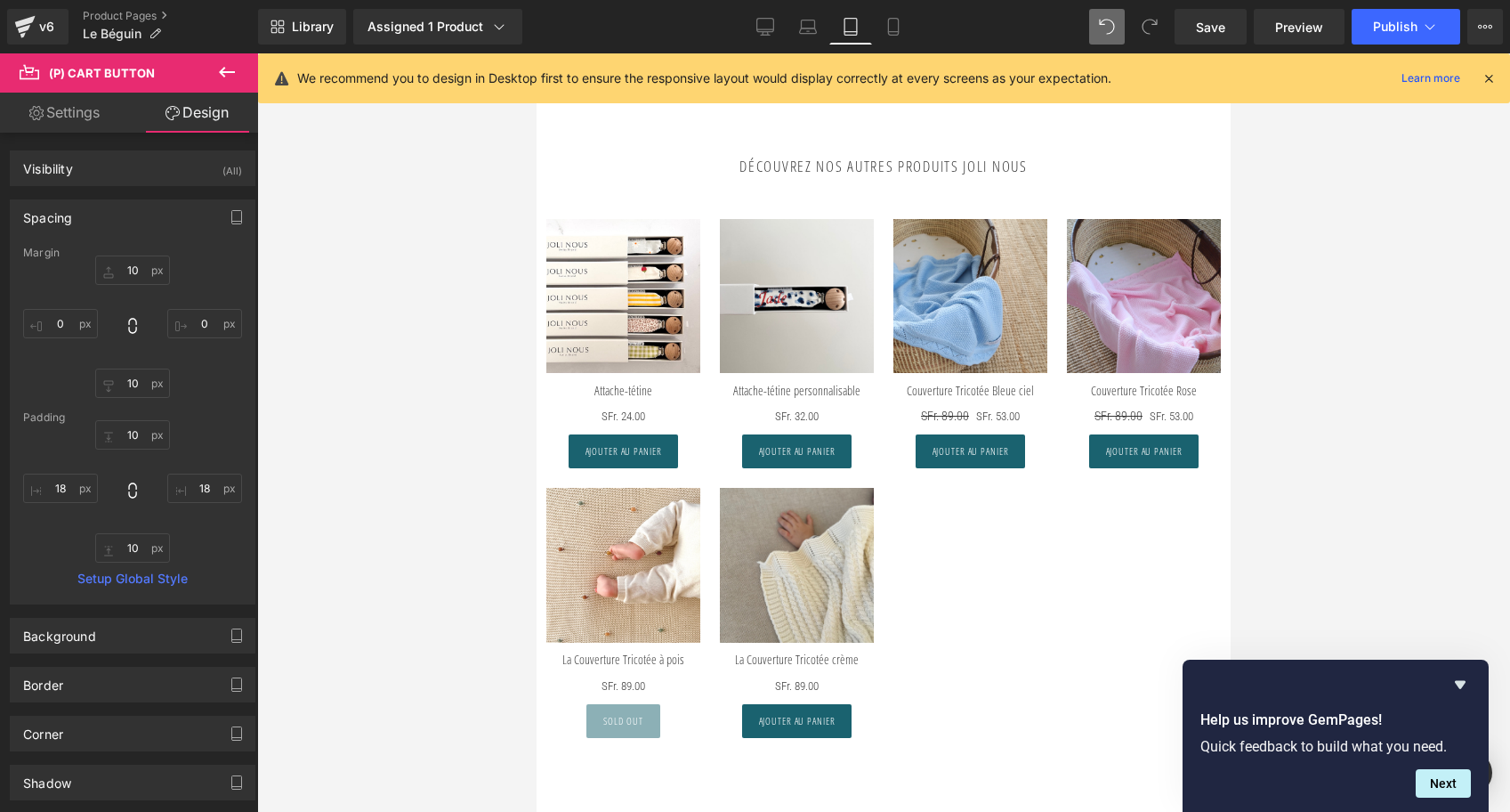
scroll to position [3977, 0]
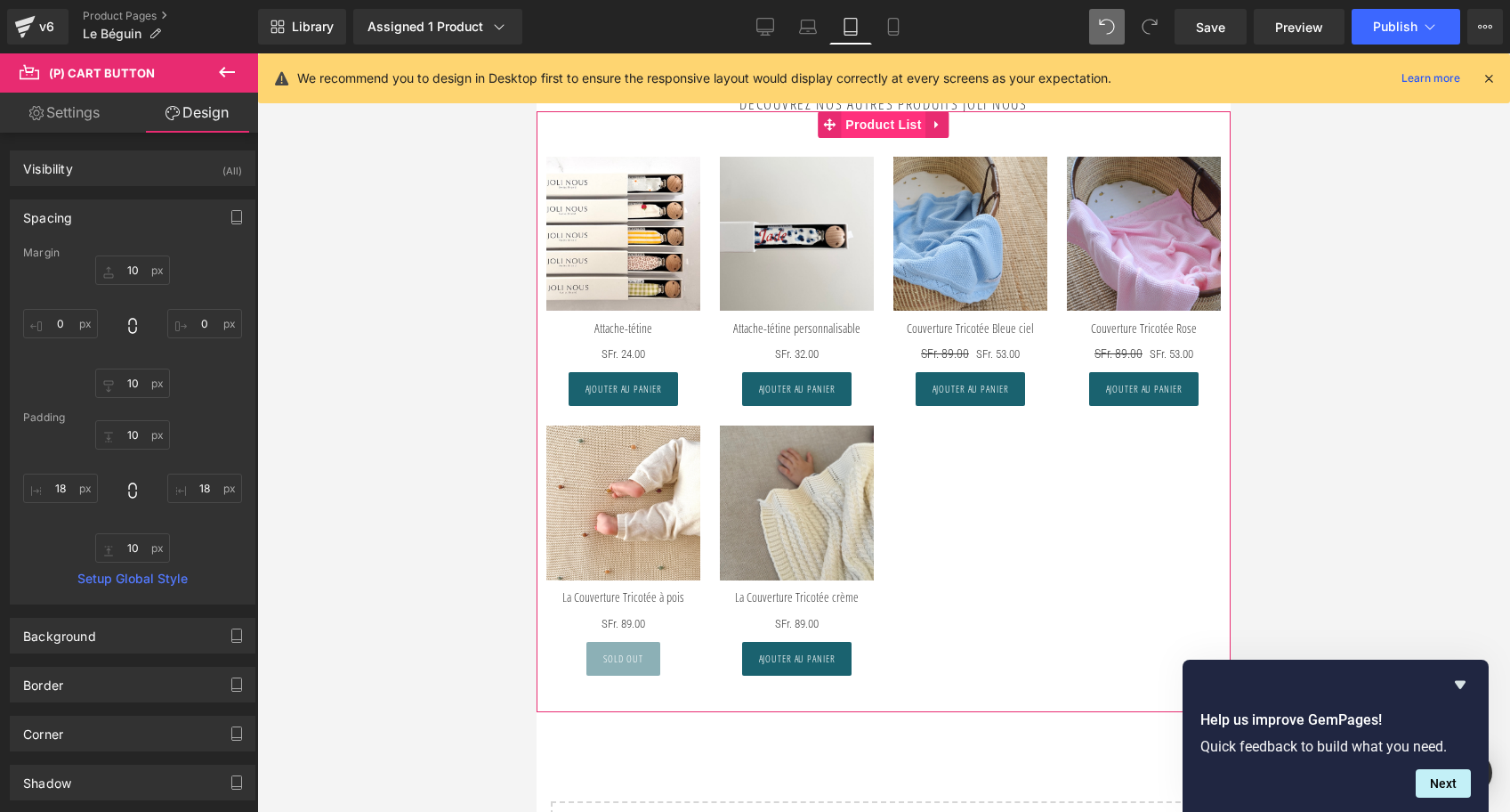
click at [866, 116] on span "Product List" at bounding box center [883, 124] width 84 height 26
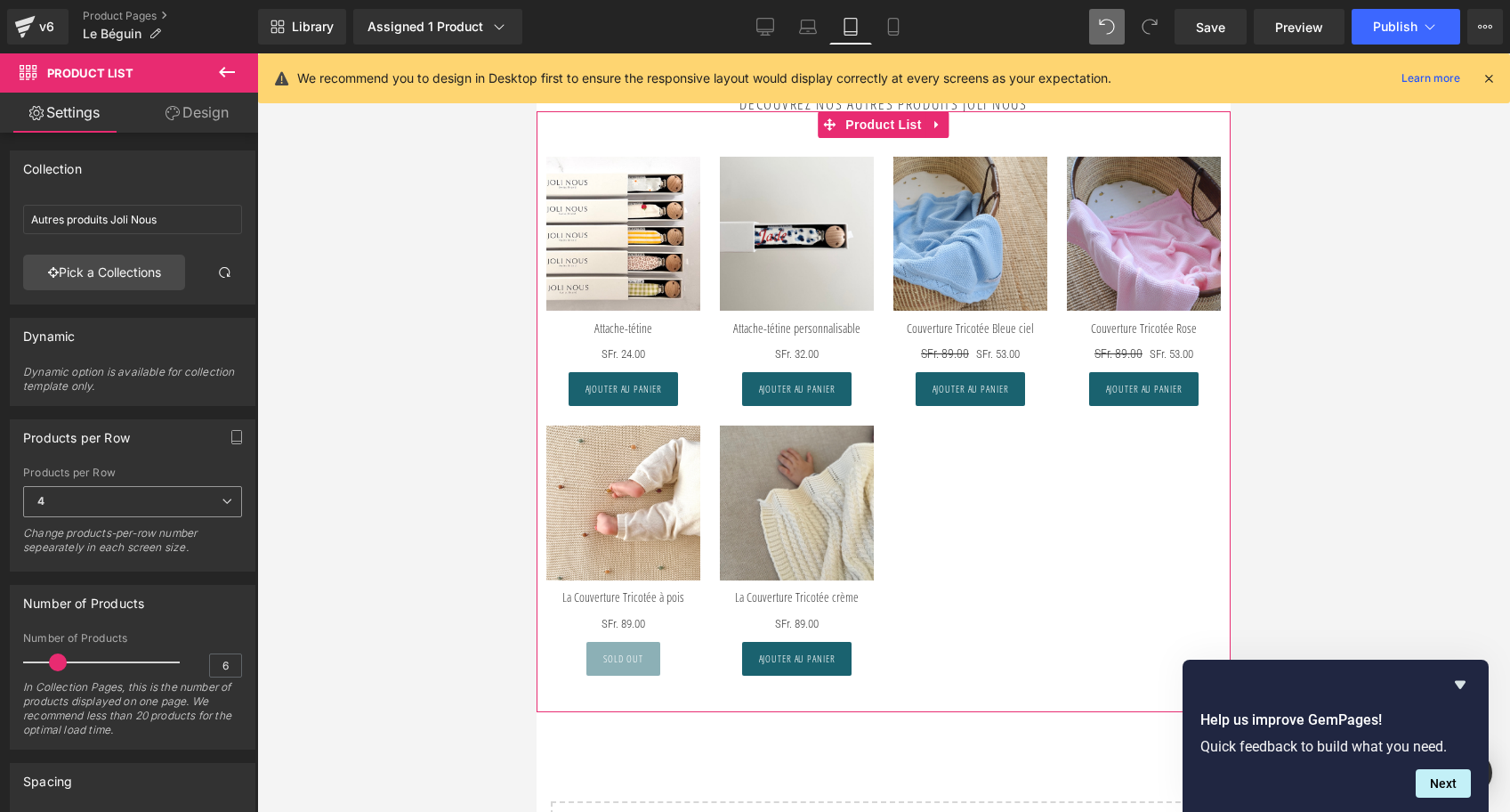
click at [135, 491] on span "4" at bounding box center [133, 502] width 219 height 31
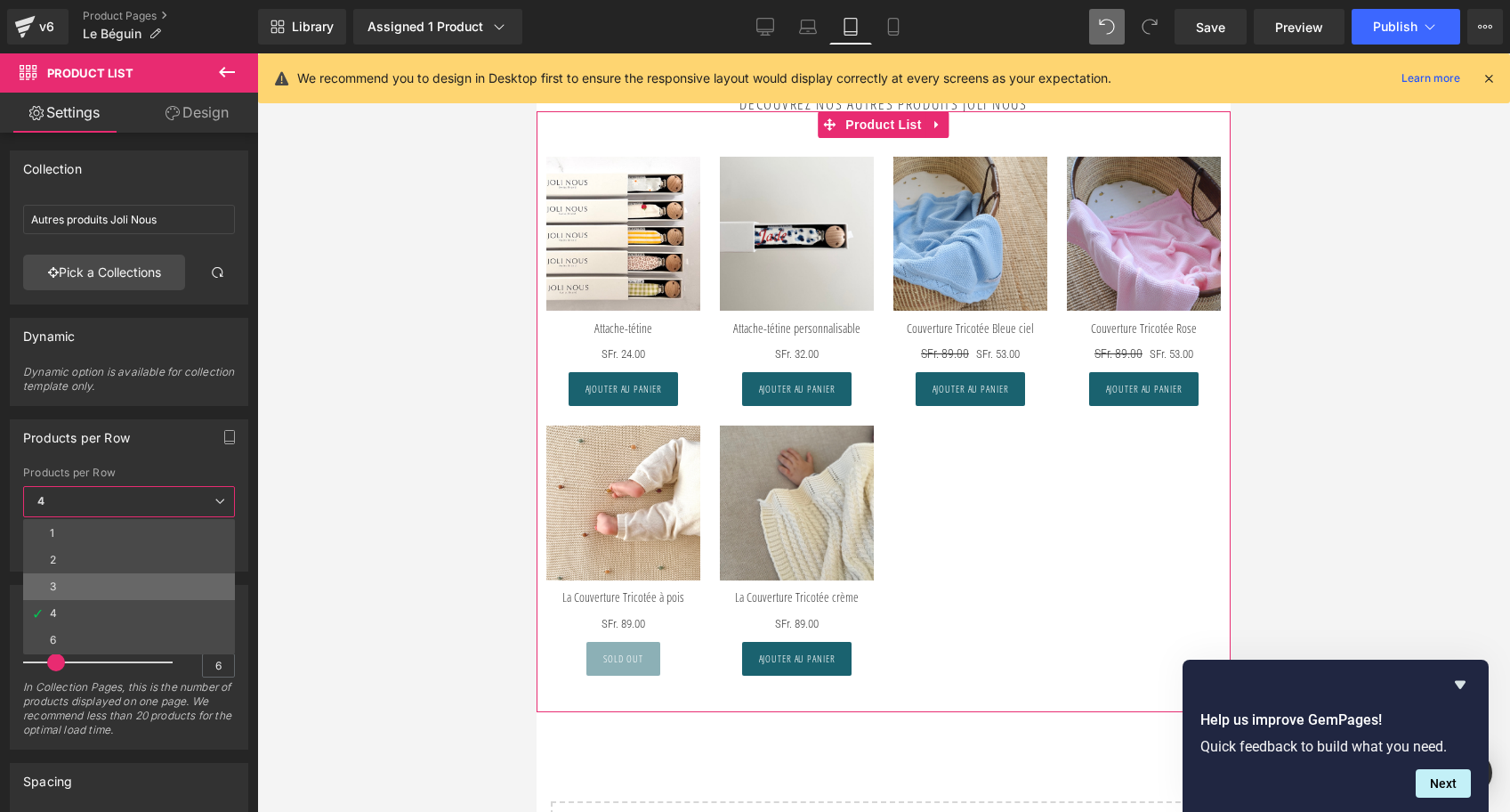
click at [71, 584] on li "3" at bounding box center [129, 586] width 212 height 26
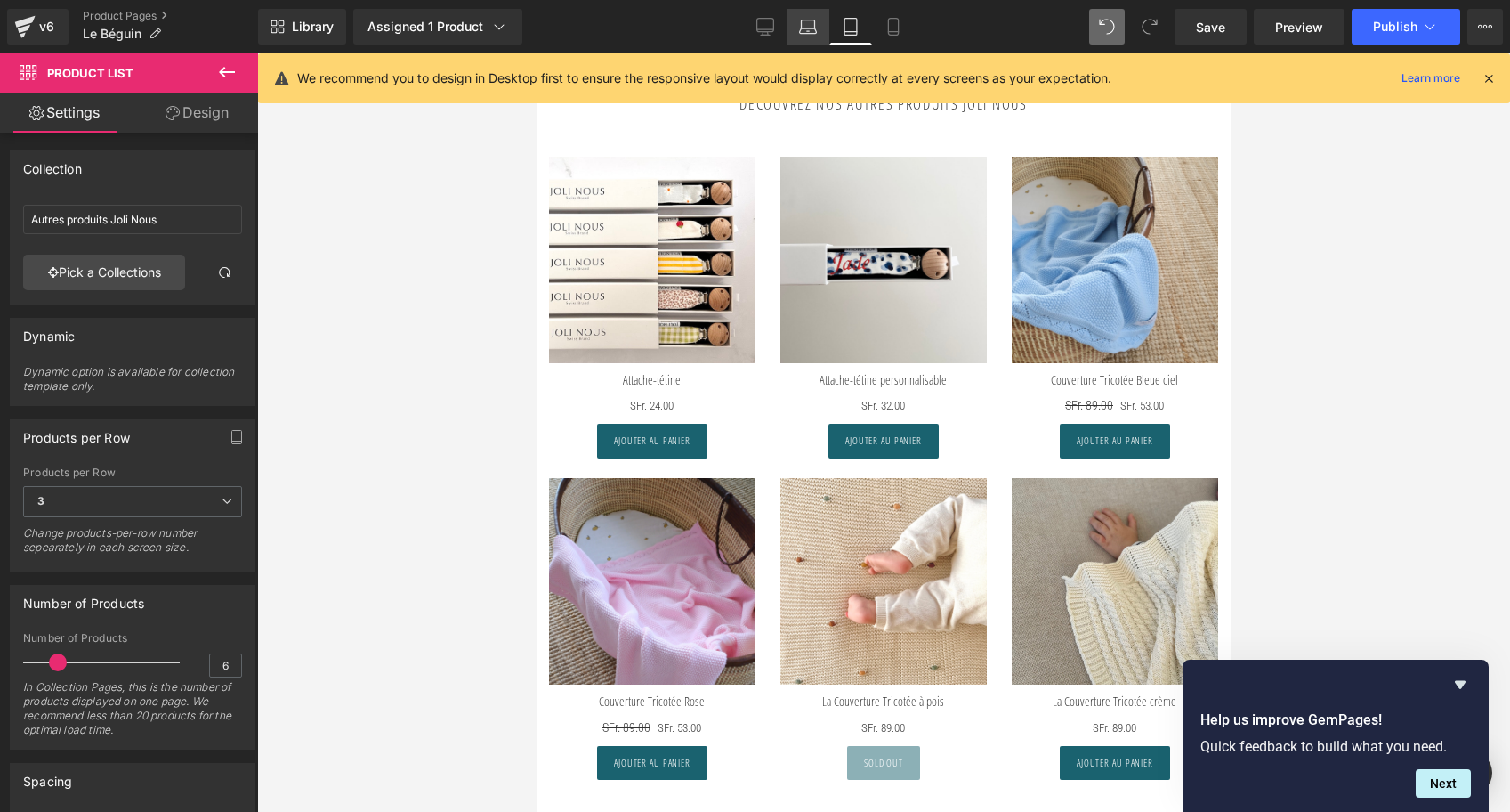
click at [798, 20] on link "Laptop" at bounding box center [808, 26] width 43 height 35
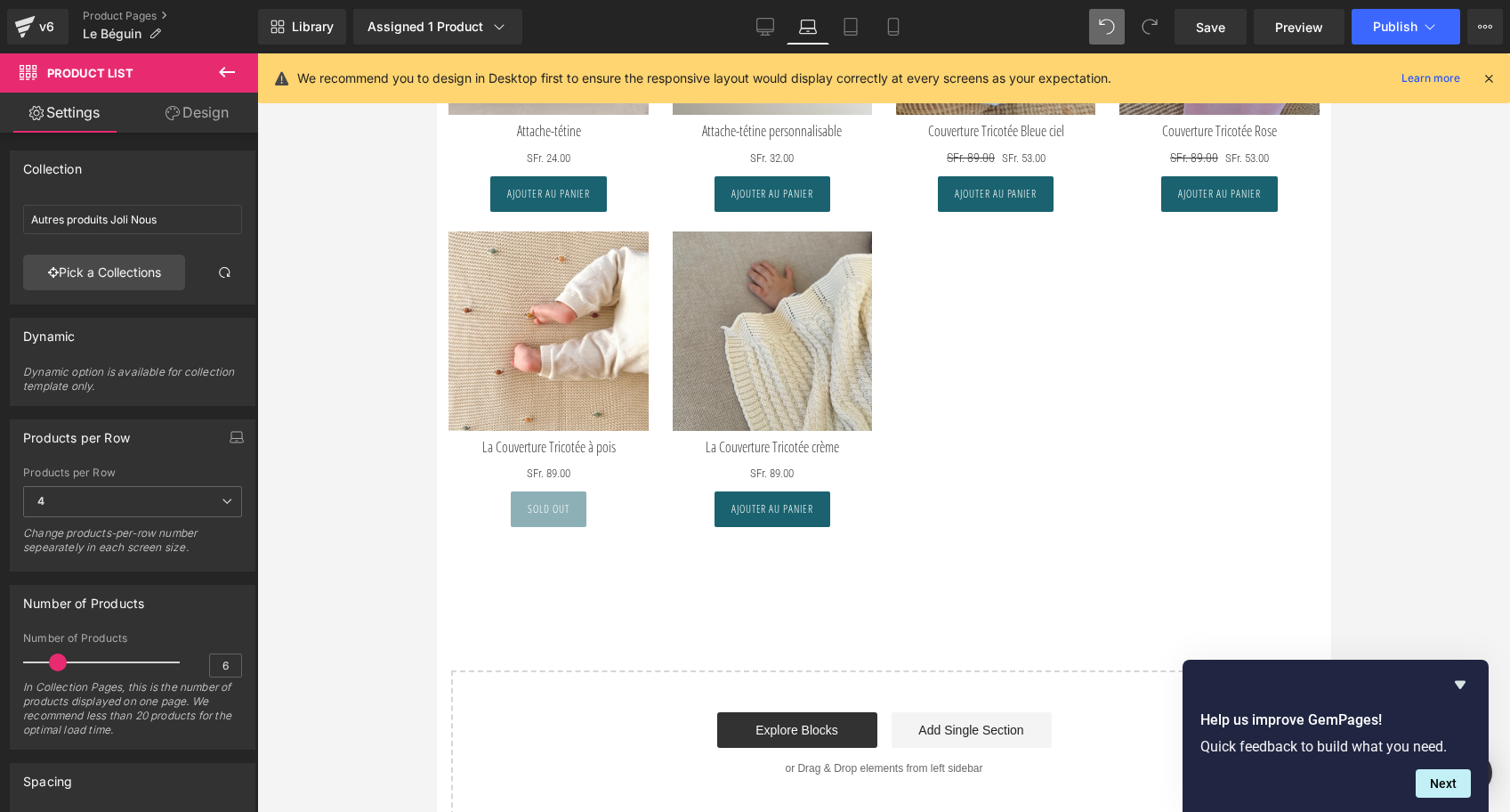
scroll to position [3797, 0]
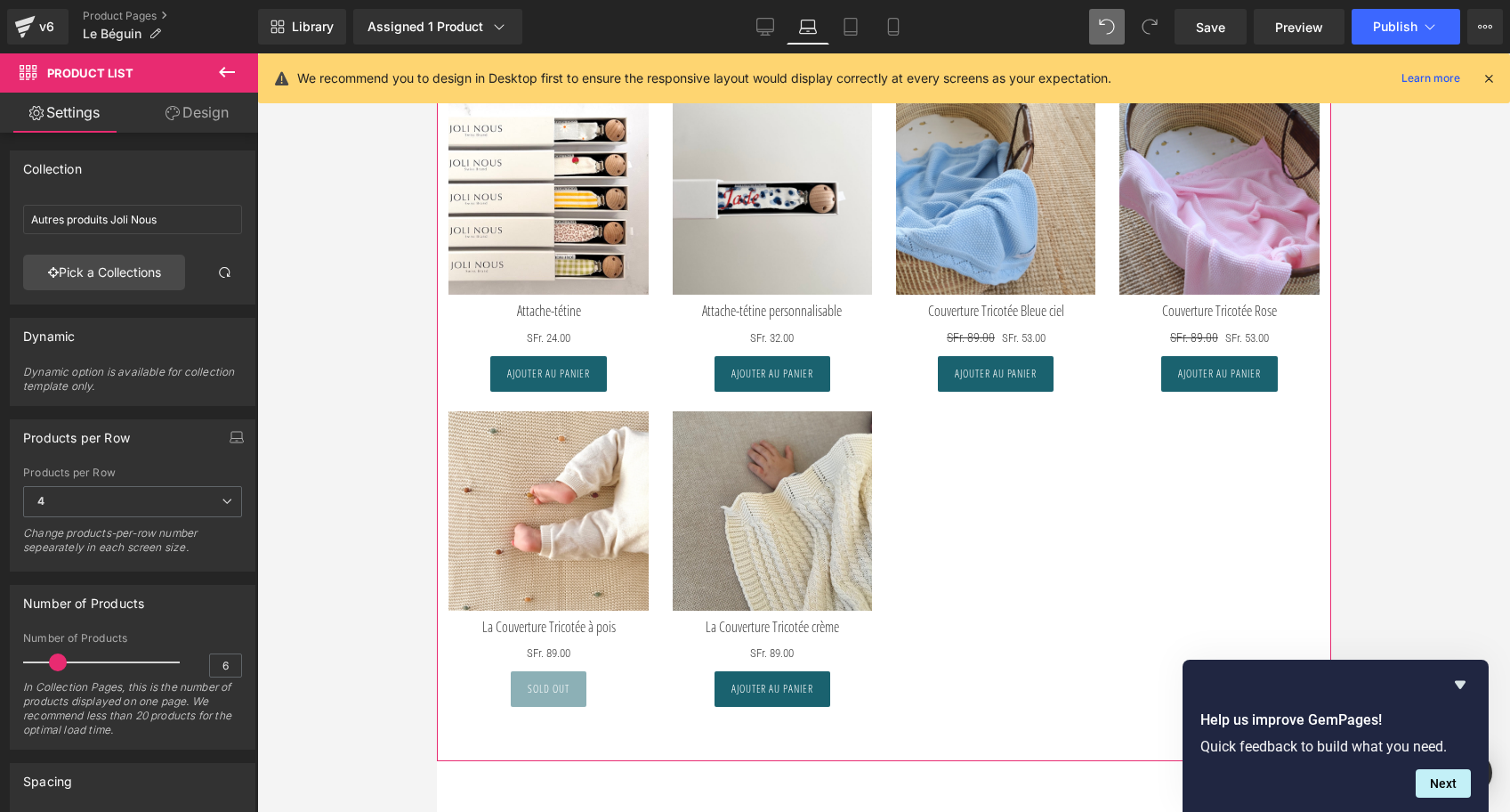
click at [661, 132] on div "Sale Off (P) Image Attache-tétine (P) Title SFr. 0 SFr. 24.00" at bounding box center [884, 401] width 894 height 667
click at [181, 503] on span "4" at bounding box center [133, 502] width 219 height 31
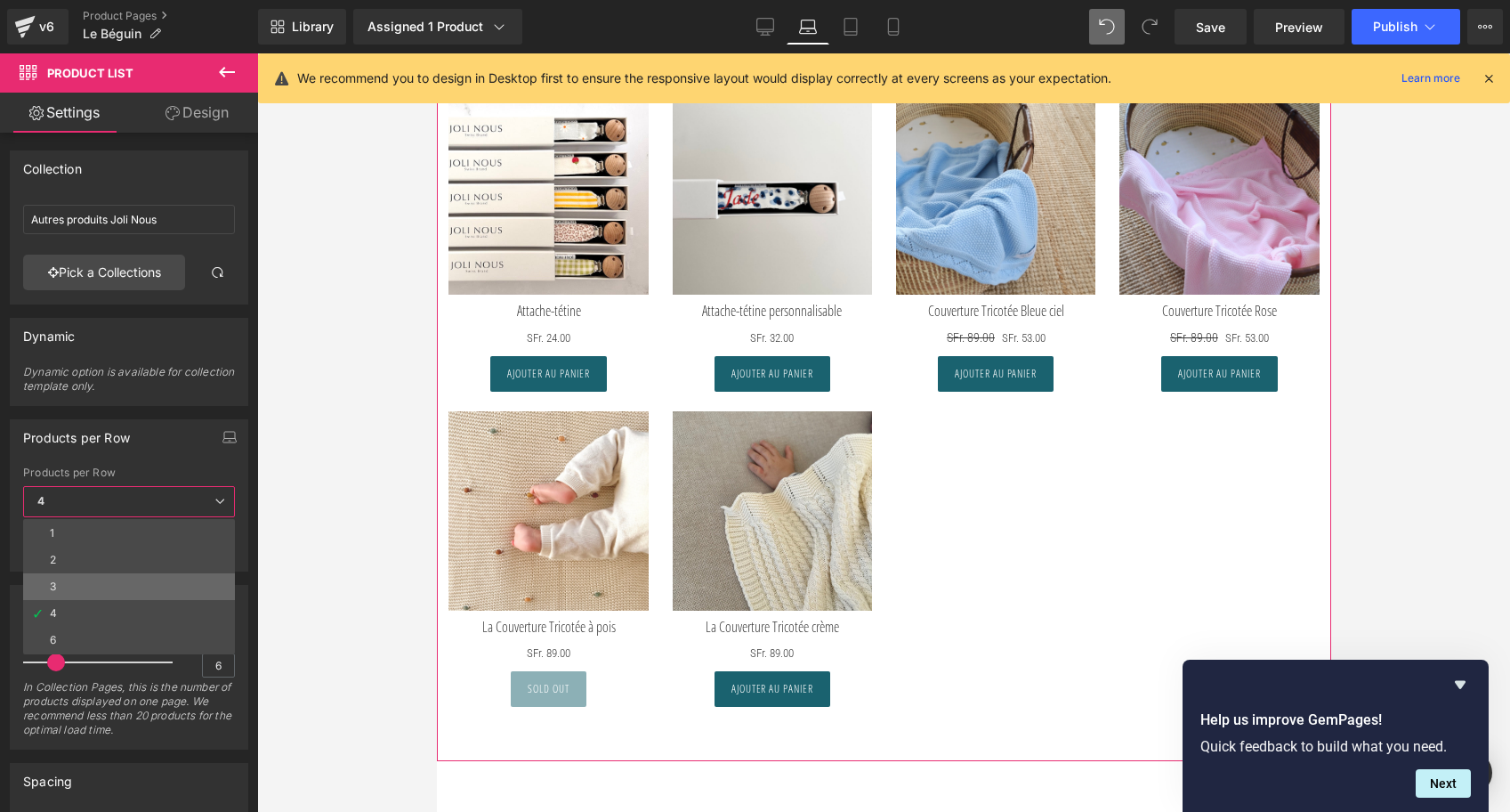
click at [118, 581] on li "3" at bounding box center [129, 586] width 212 height 26
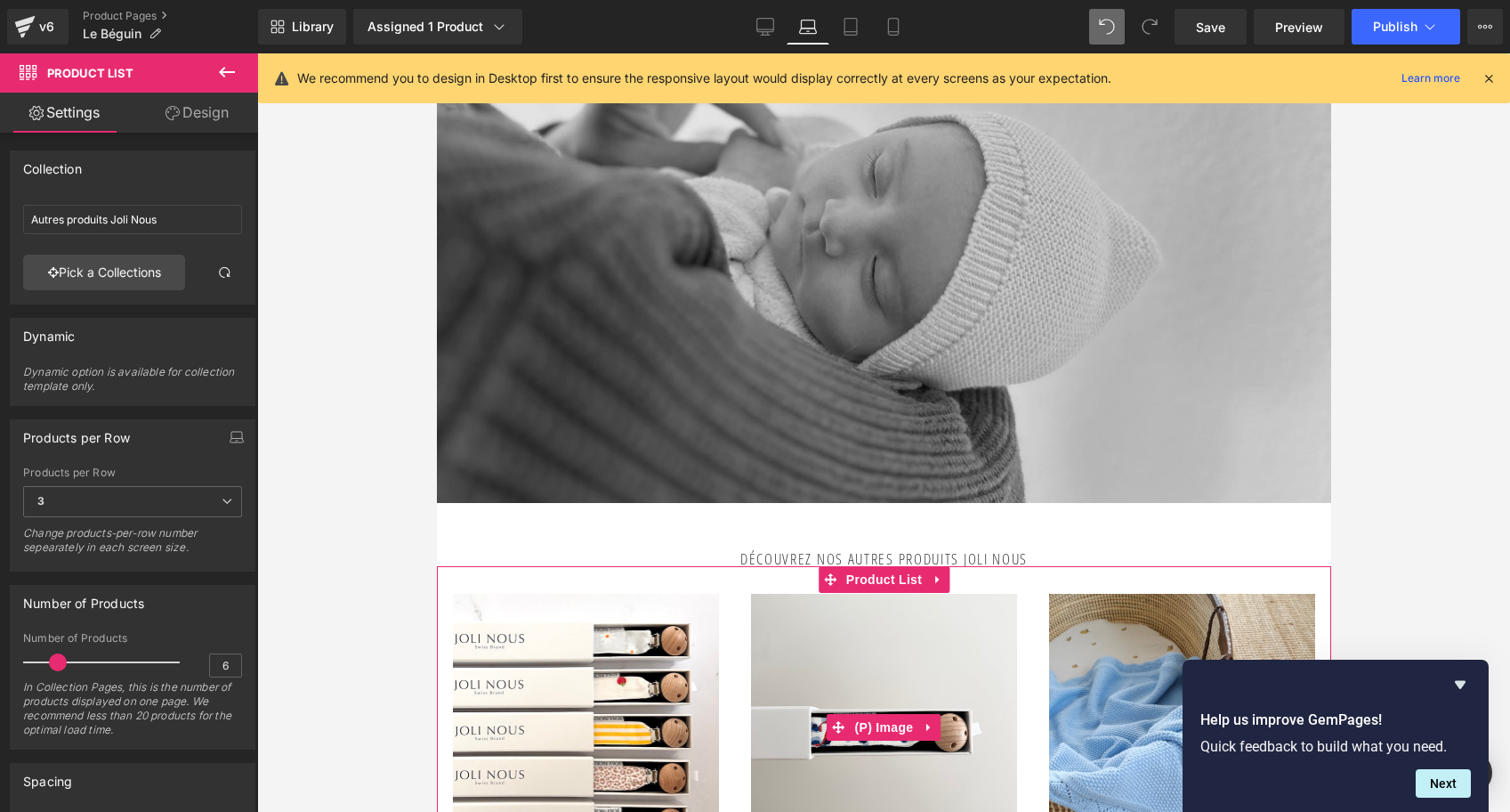
scroll to position [3257, 0]
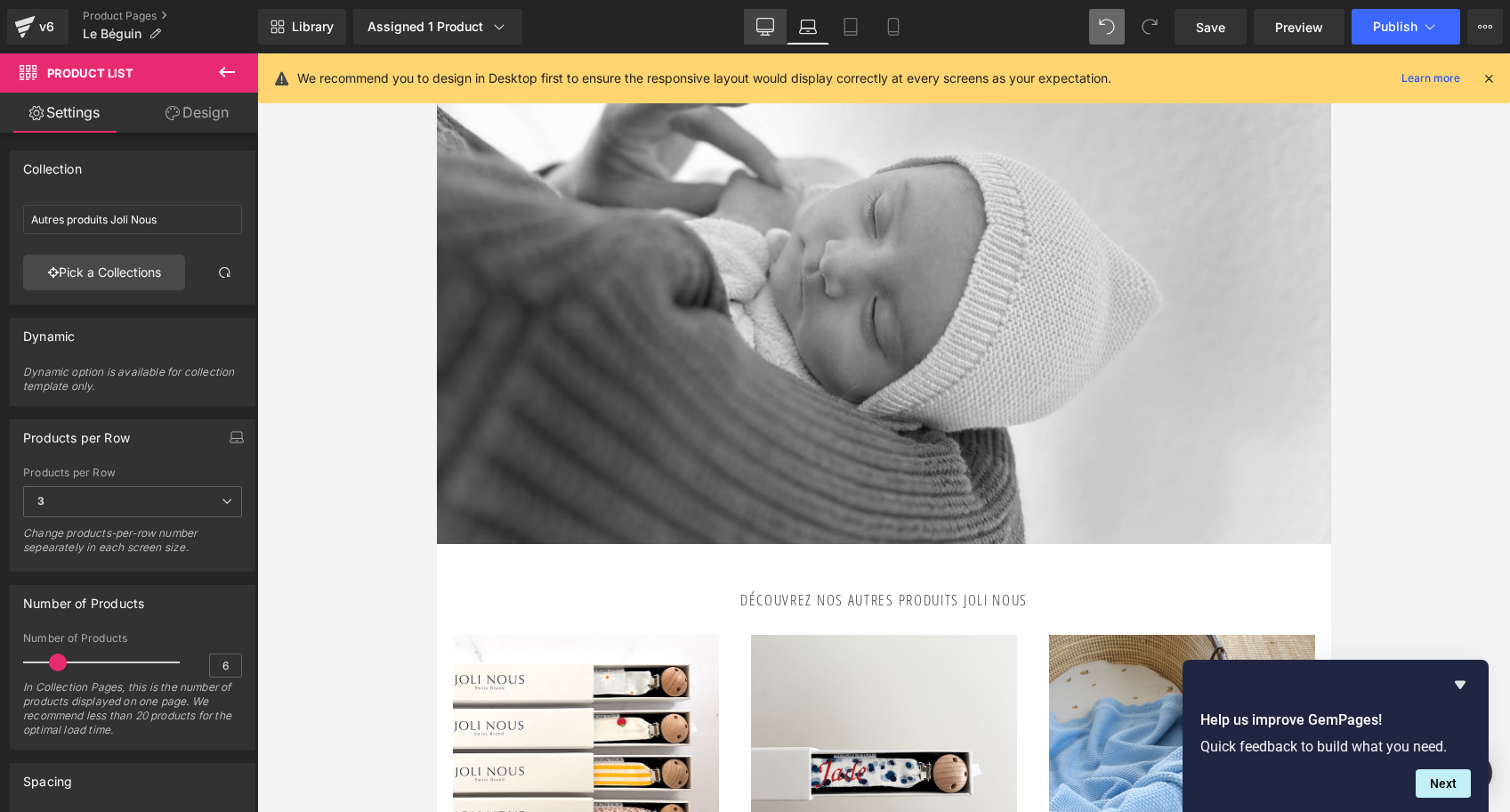
click at [761, 18] on icon at bounding box center [766, 27] width 18 height 18
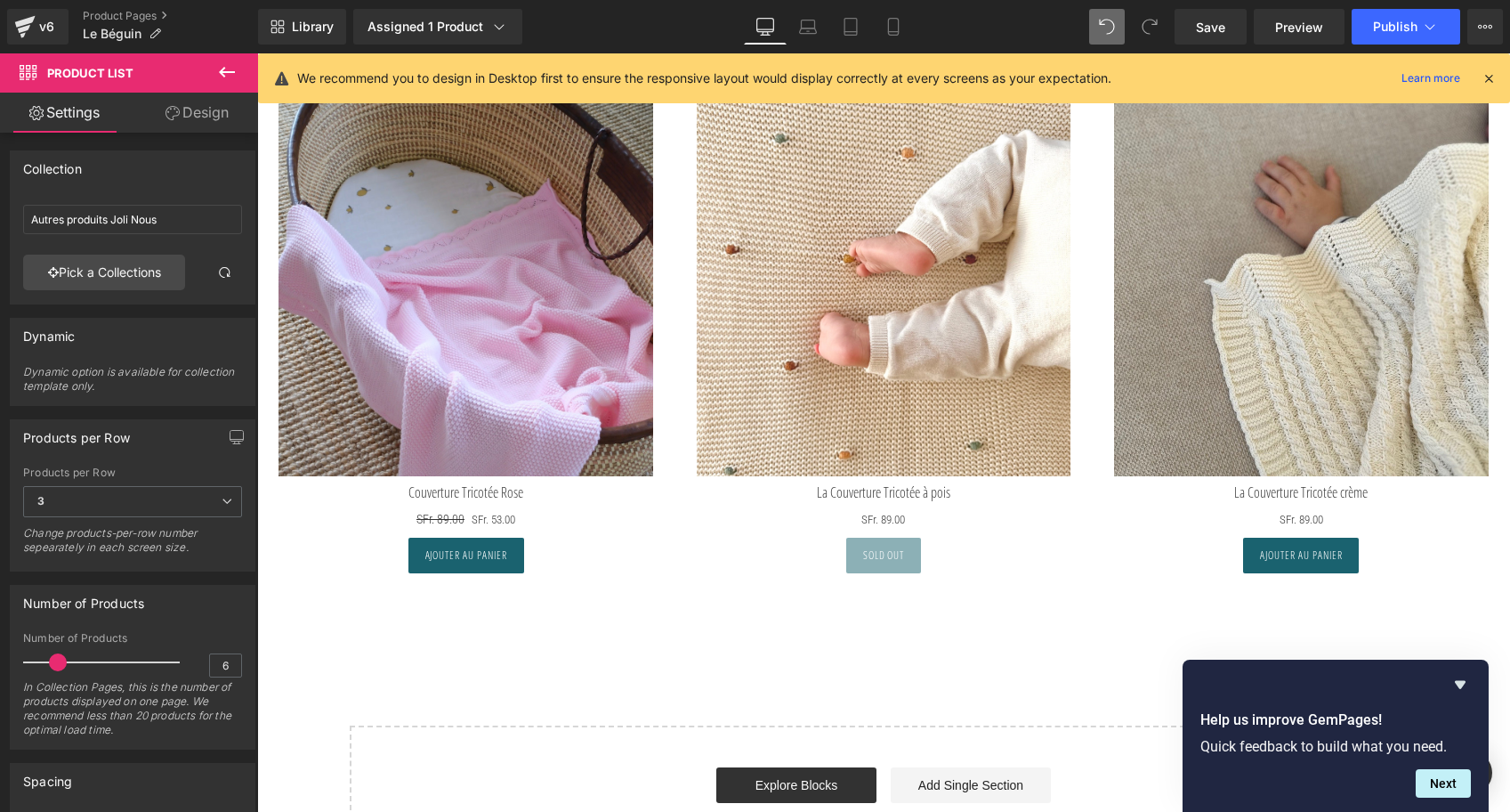
scroll to position [5353, 0]
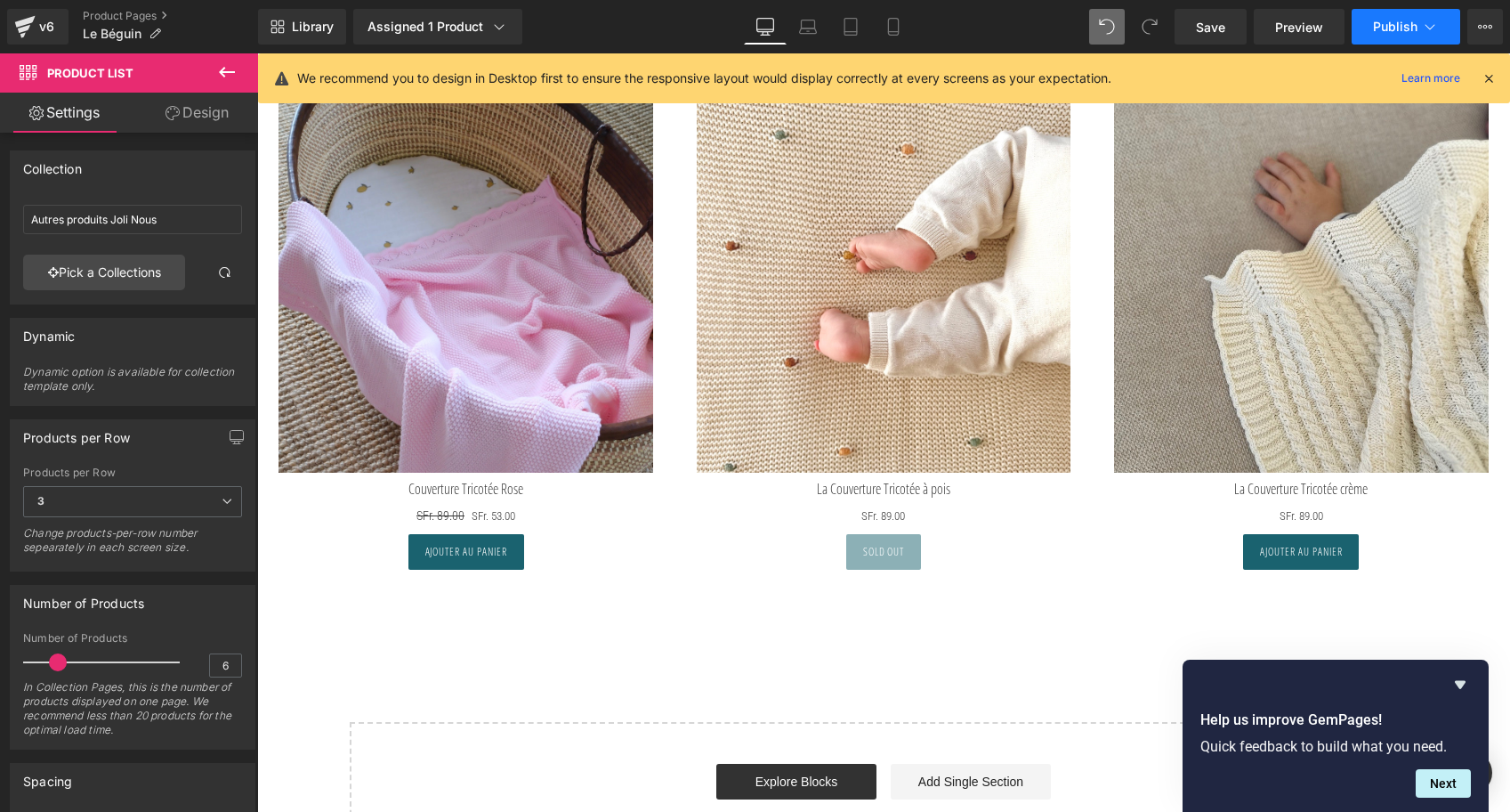
click at [1391, 26] on span "Publish" at bounding box center [1395, 27] width 44 height 14
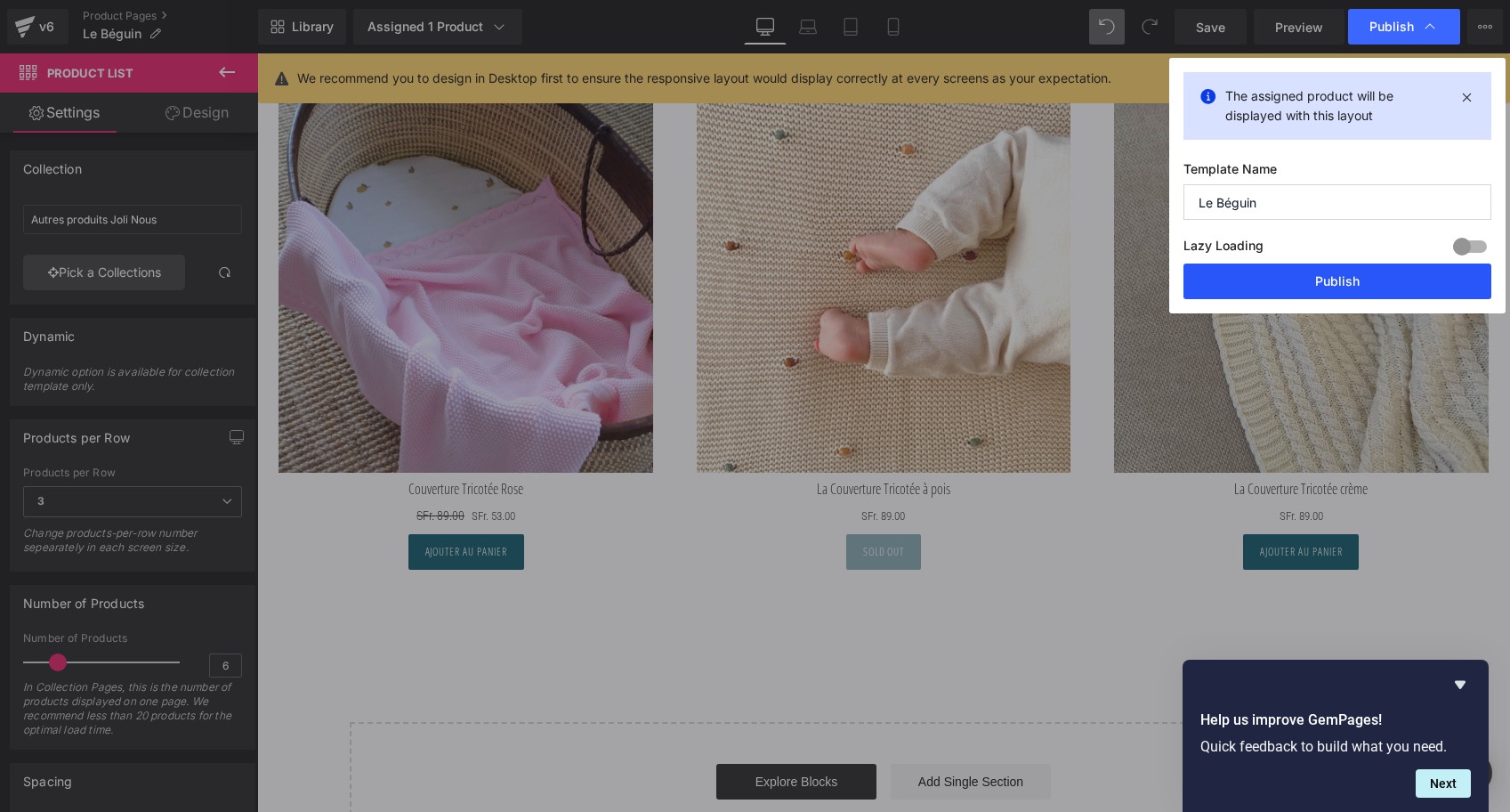
click at [1296, 272] on button "Publish" at bounding box center [1338, 281] width 308 height 35
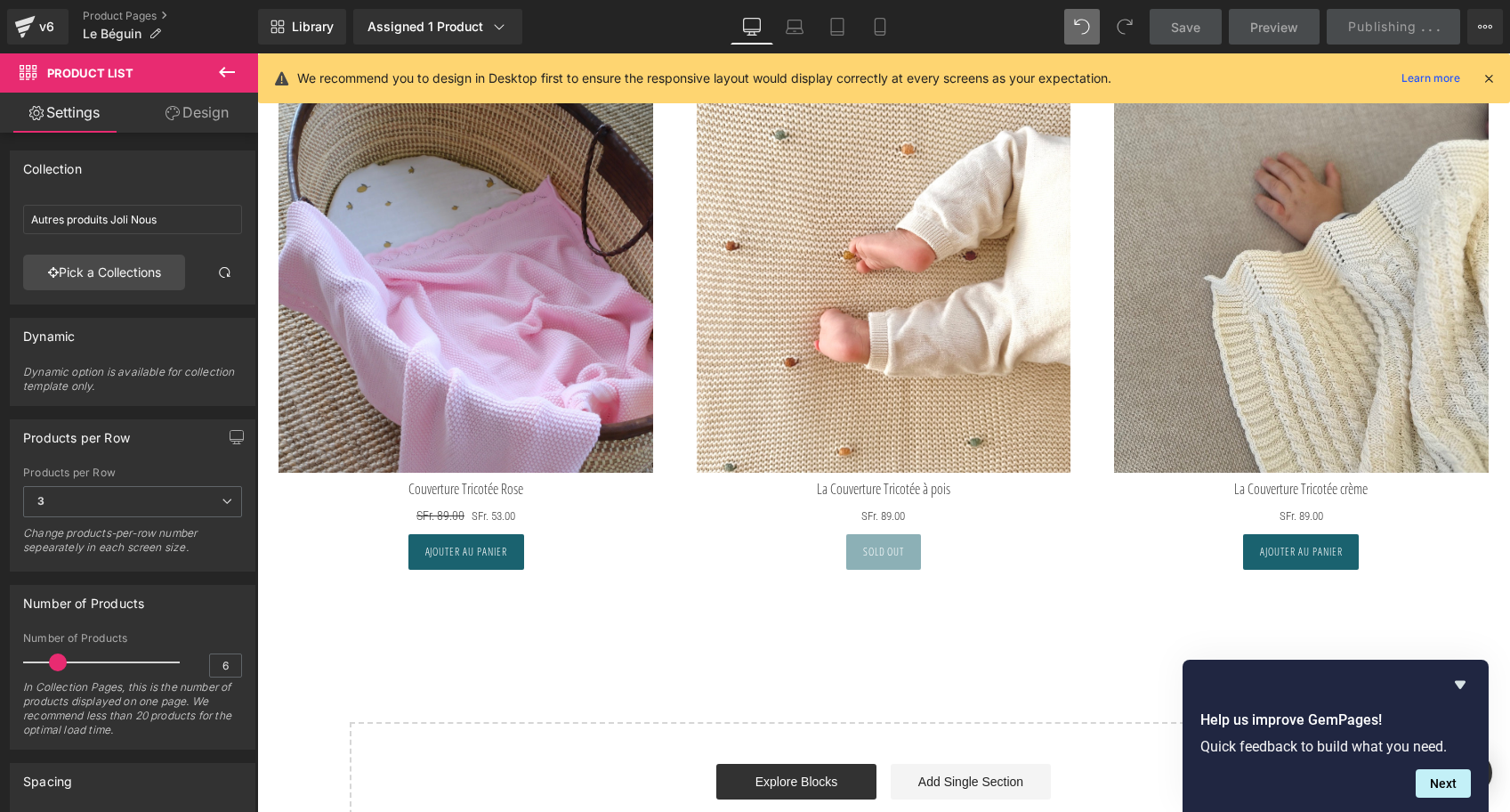
click at [1492, 76] on icon at bounding box center [1489, 79] width 16 height 16
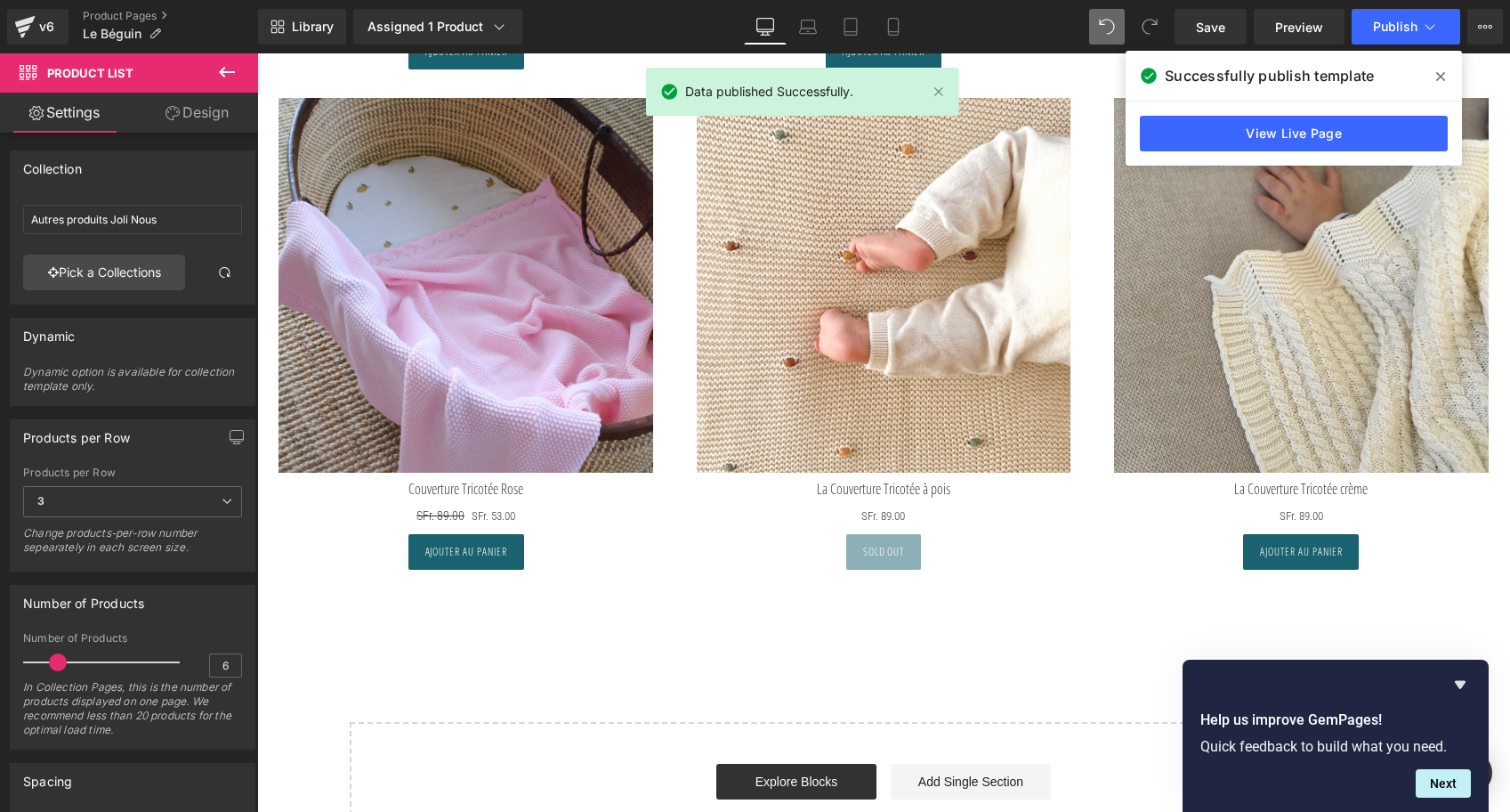
click at [1441, 79] on icon at bounding box center [1441, 77] width 9 height 14
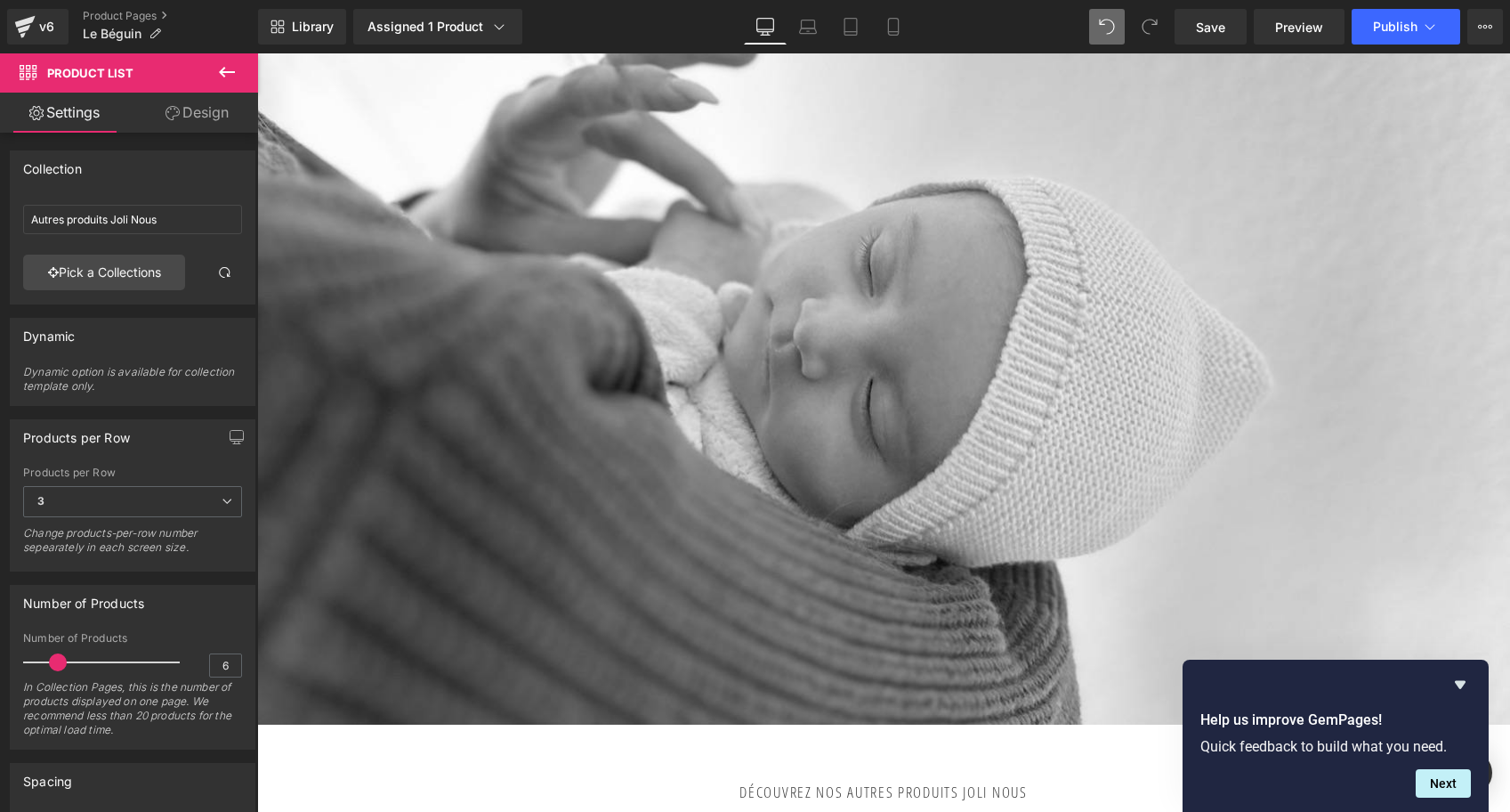
scroll to position [4066, 0]
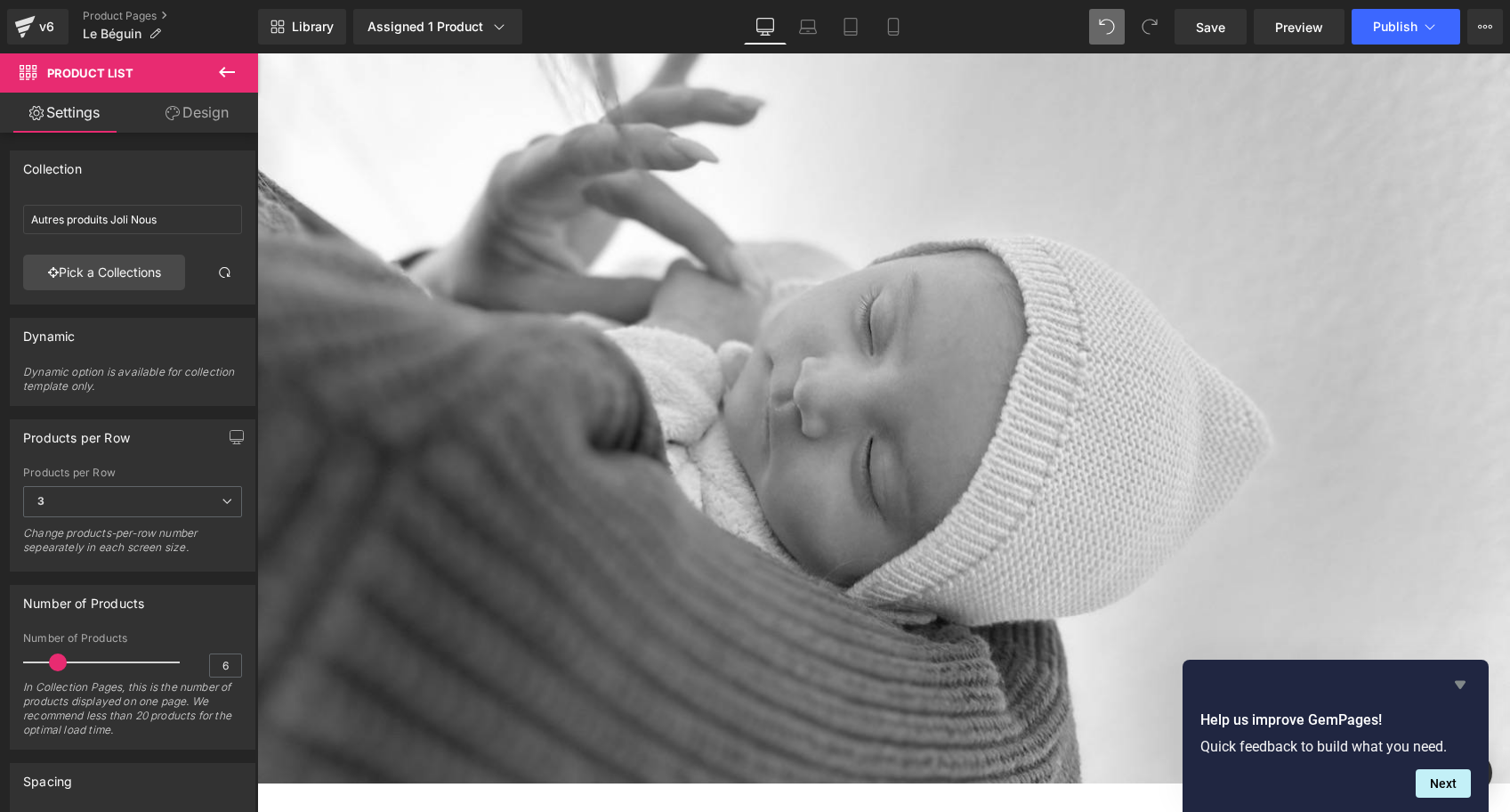
click at [1457, 679] on icon "Hide survey" at bounding box center [1461, 684] width 22 height 22
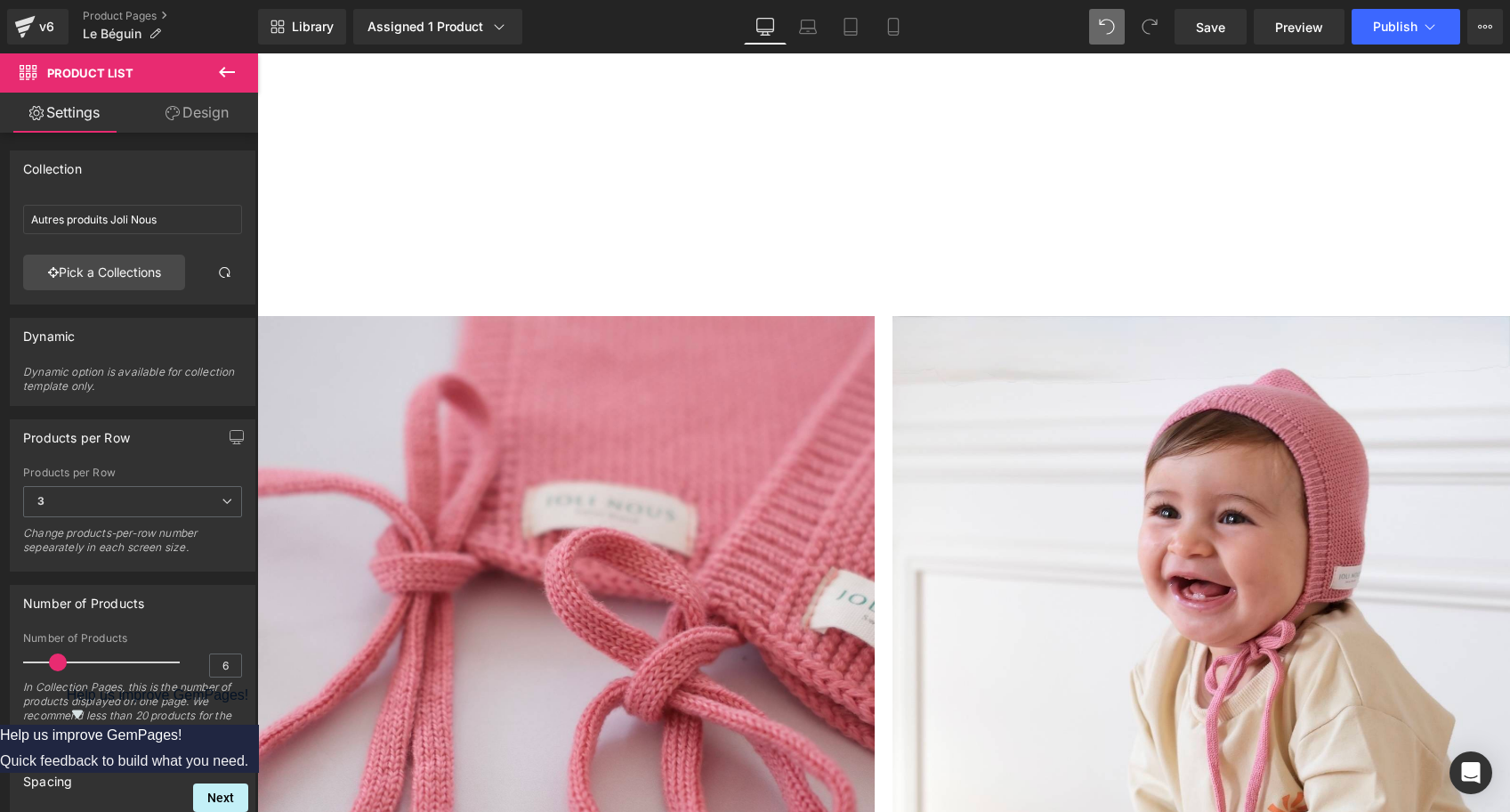
scroll to position [1574, 0]
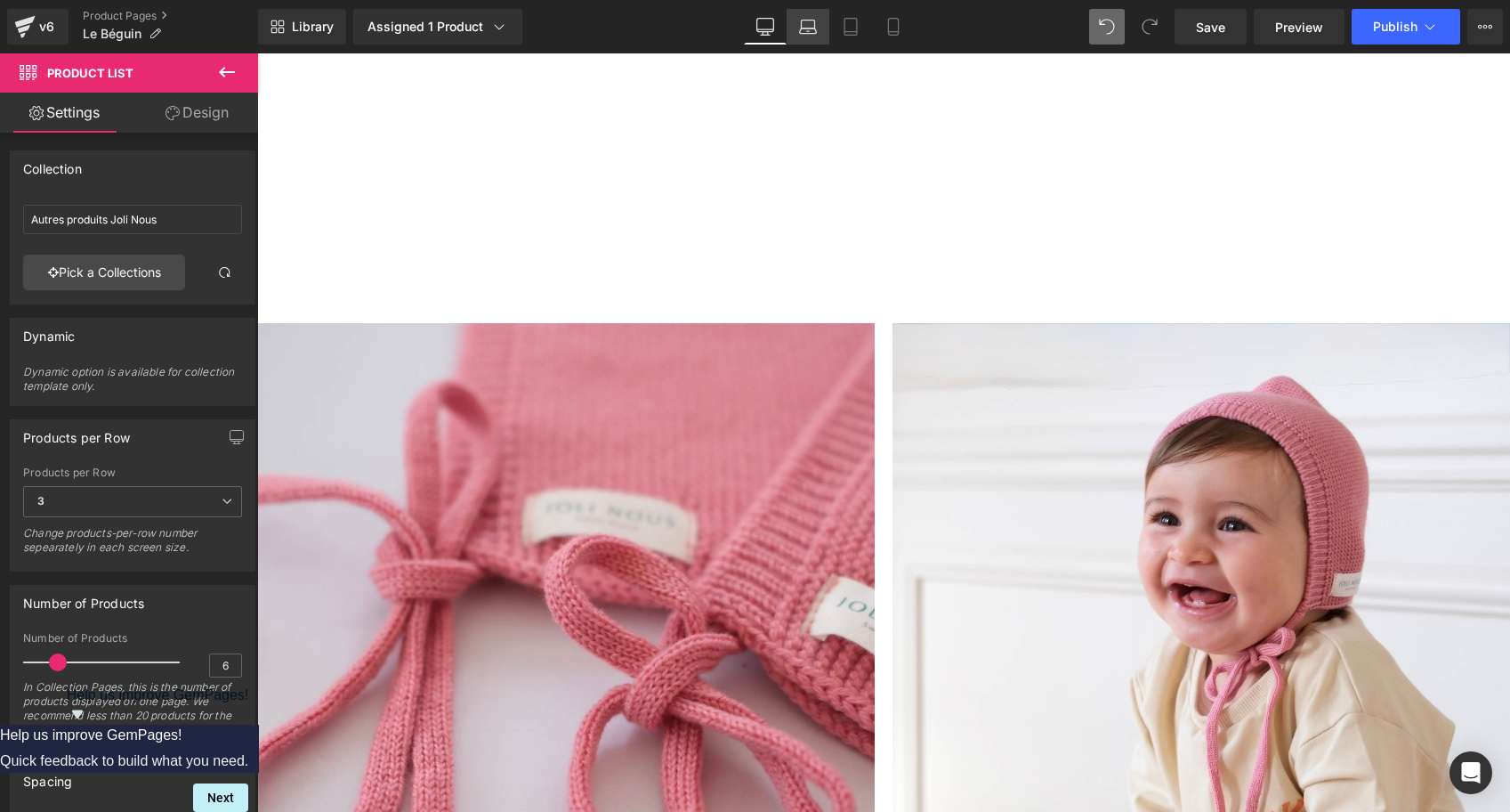
click at [811, 23] on icon at bounding box center [808, 27] width 18 height 18
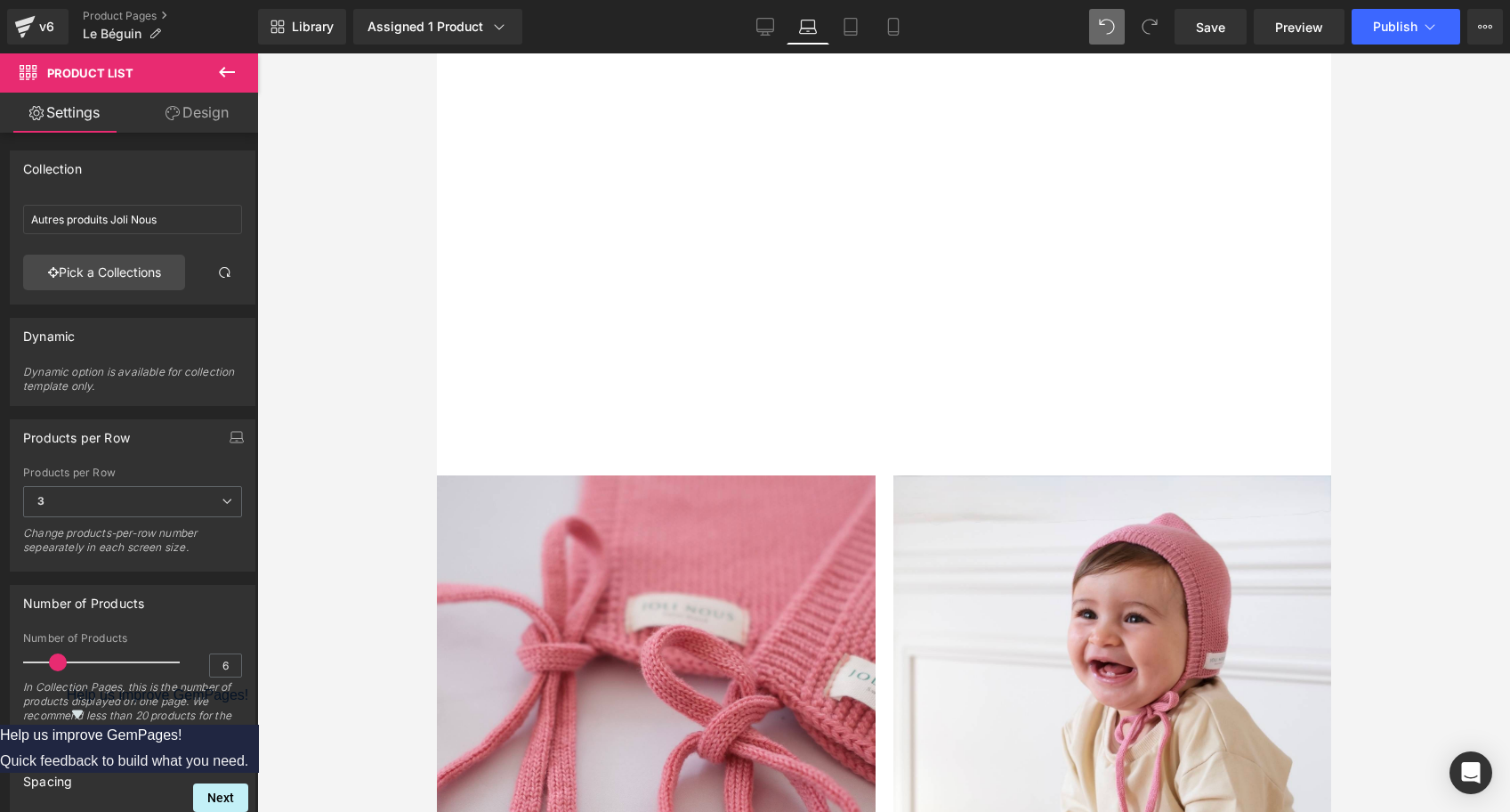
scroll to position [1210, 0]
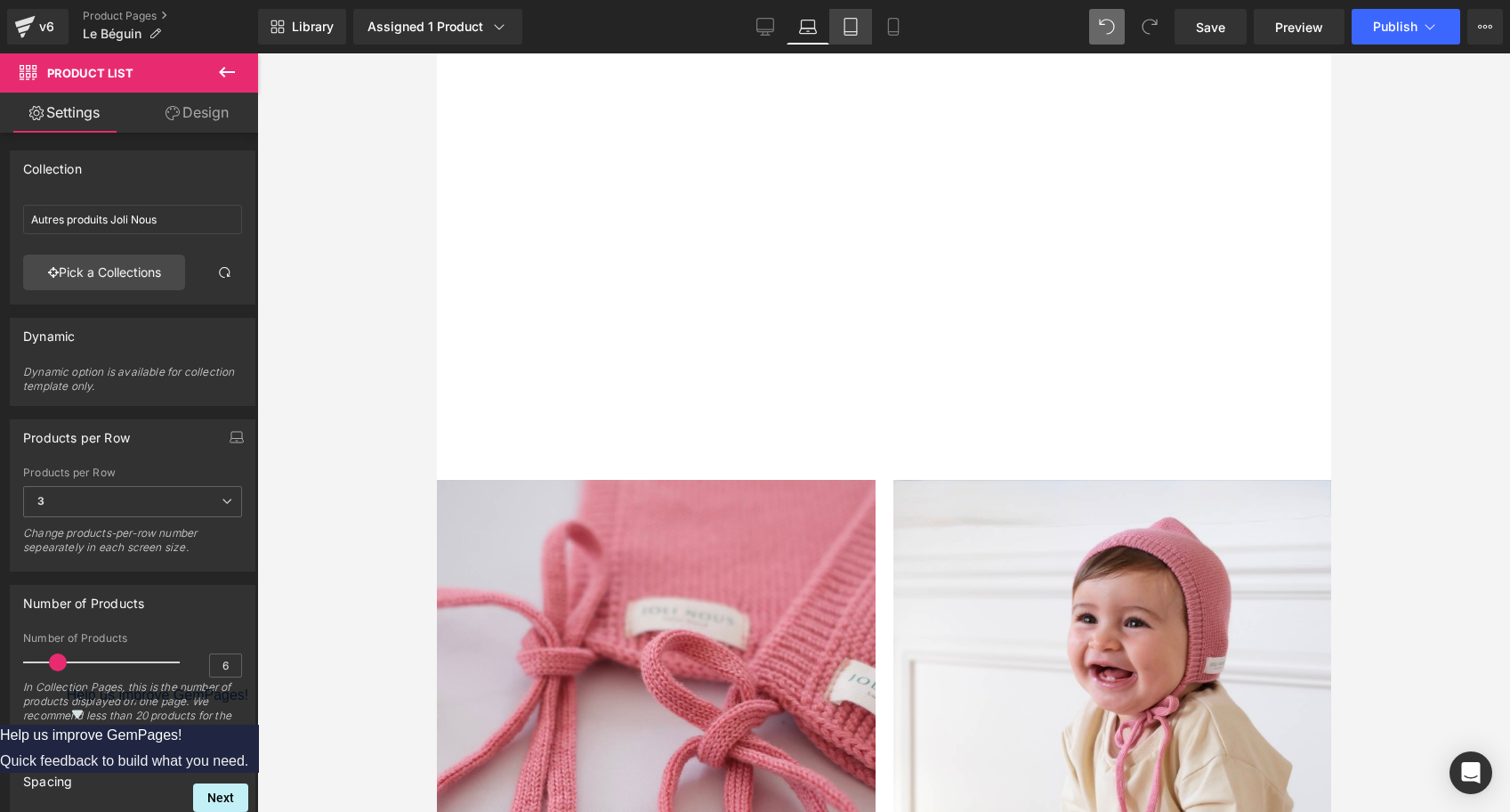
click at [856, 38] on link "Tablet" at bounding box center [850, 26] width 43 height 35
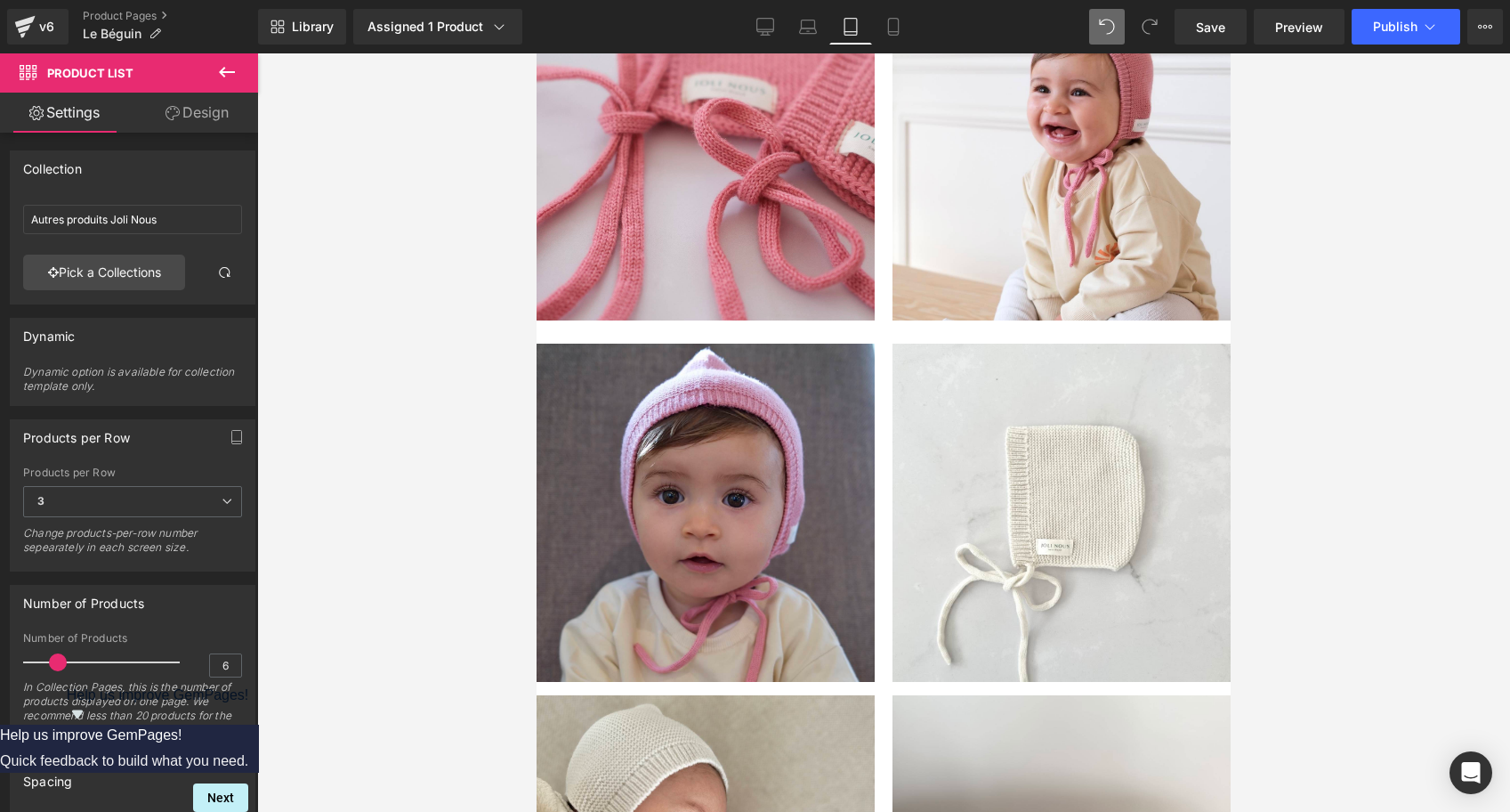
scroll to position [2386, 0]
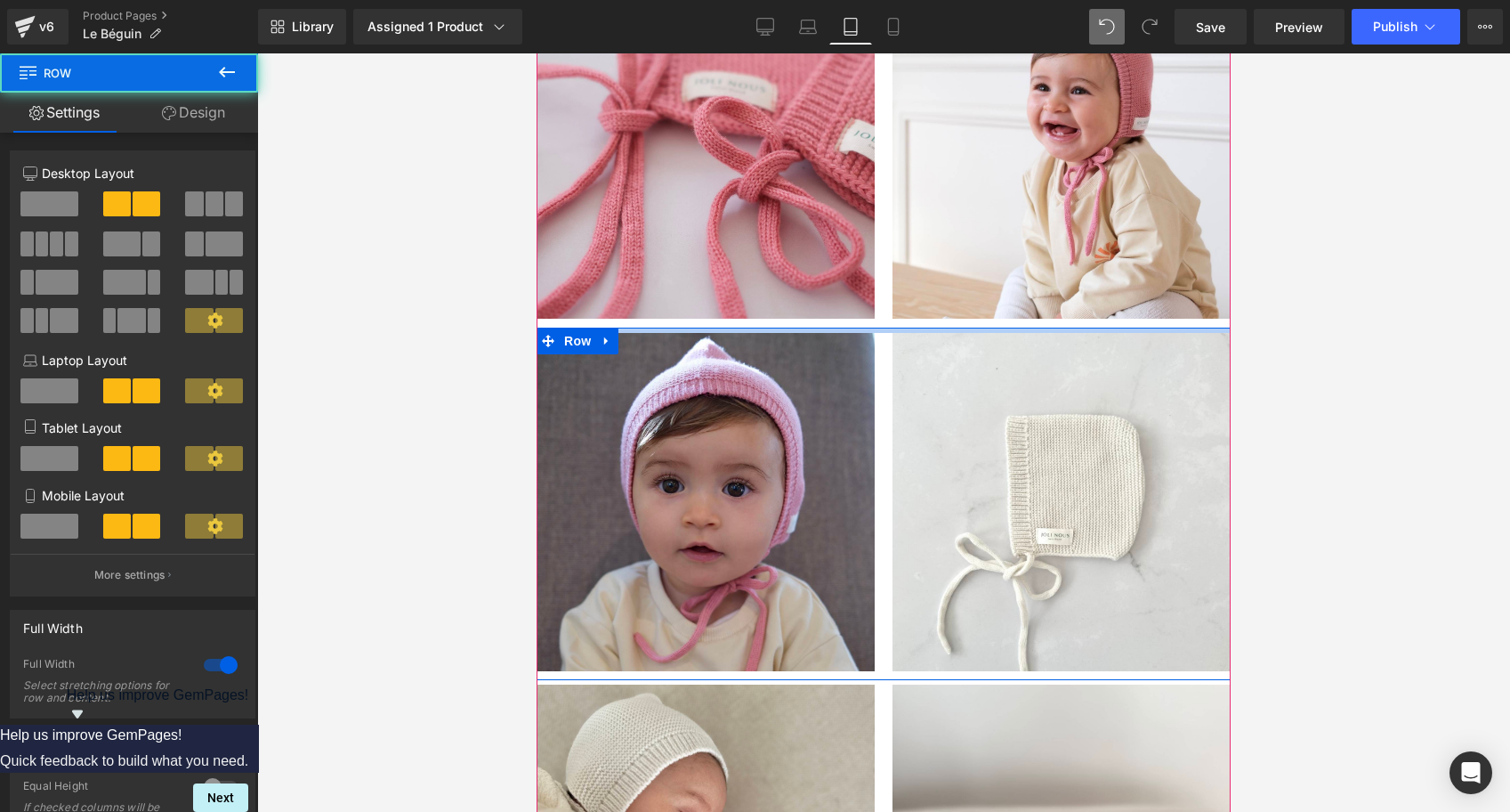
drag, startPoint x: 668, startPoint y: 332, endPoint x: 669, endPoint y: 322, distance: 10.0
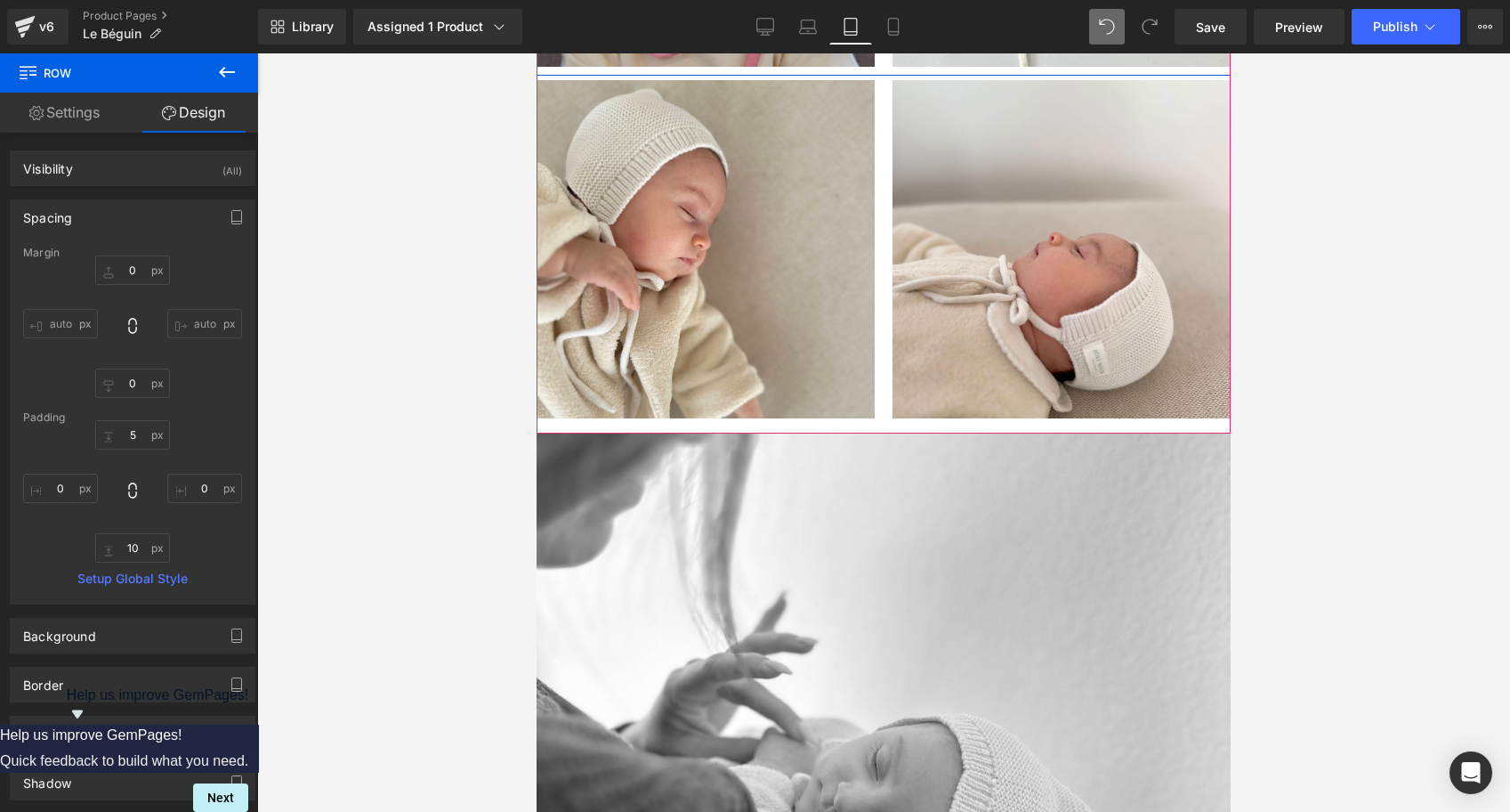
scroll to position [2991, 0]
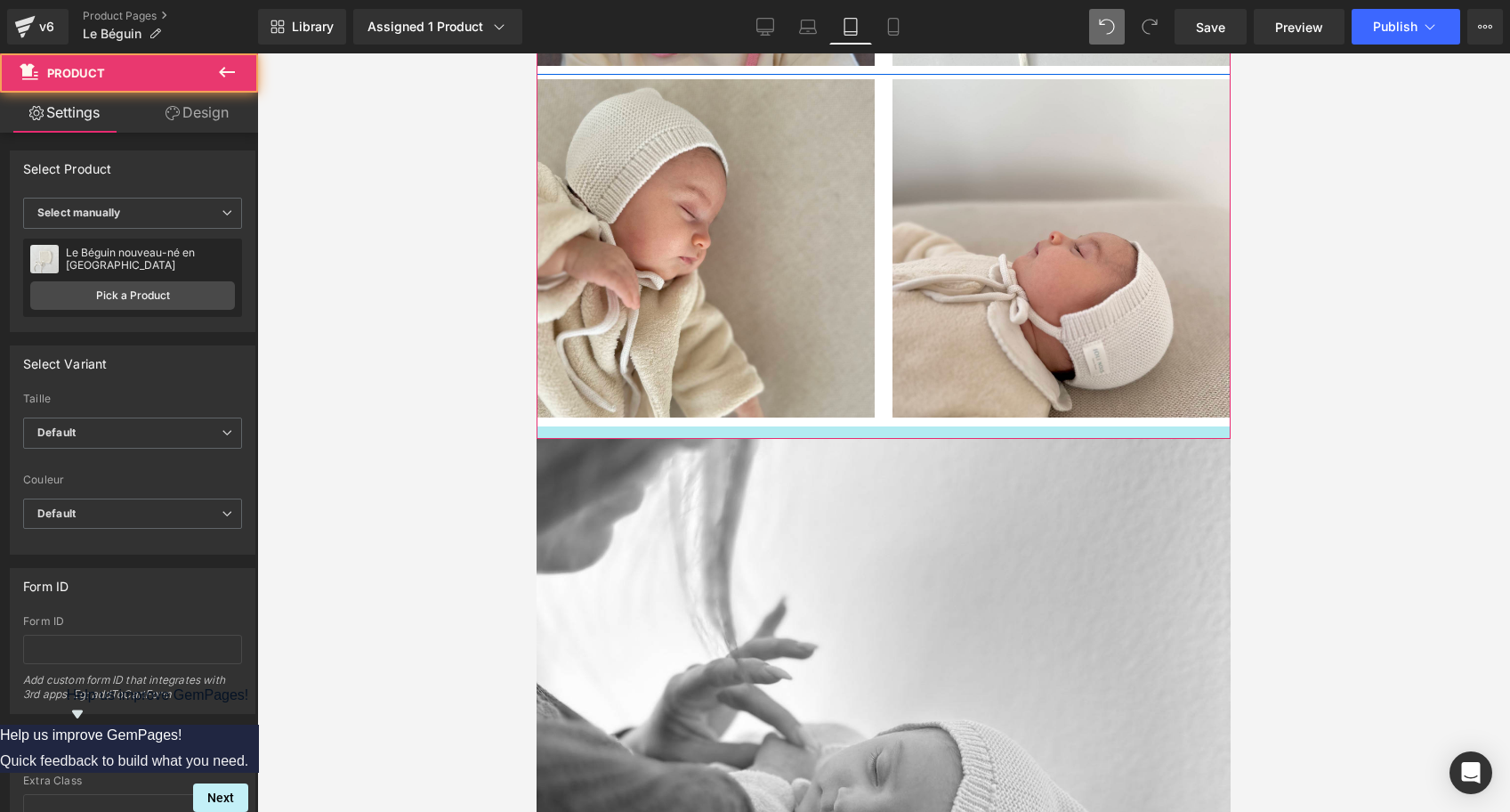
click at [819, 437] on div at bounding box center [884, 433] width 694 height 13
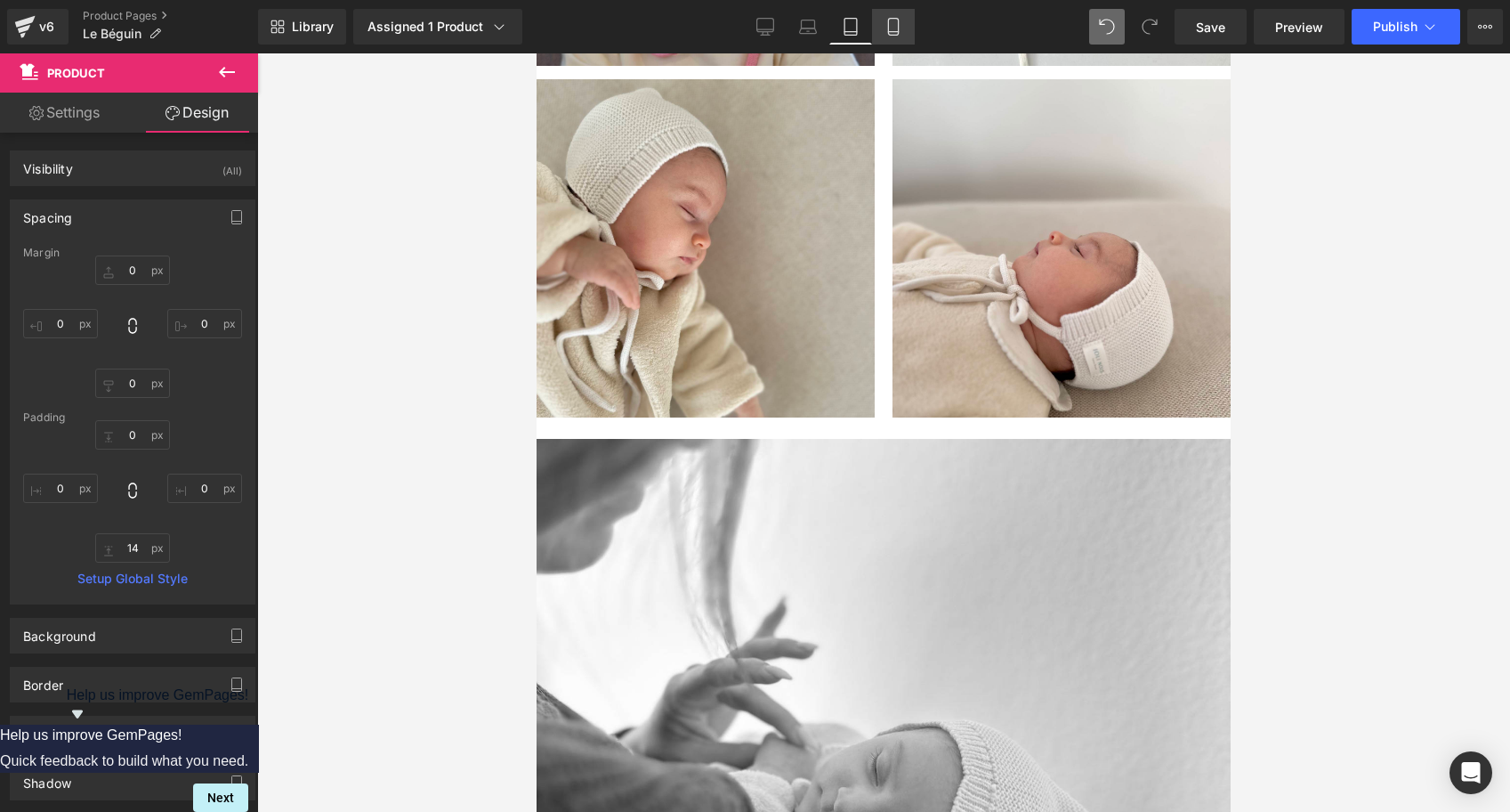
click at [898, 39] on link "Mobile" at bounding box center [894, 26] width 43 height 35
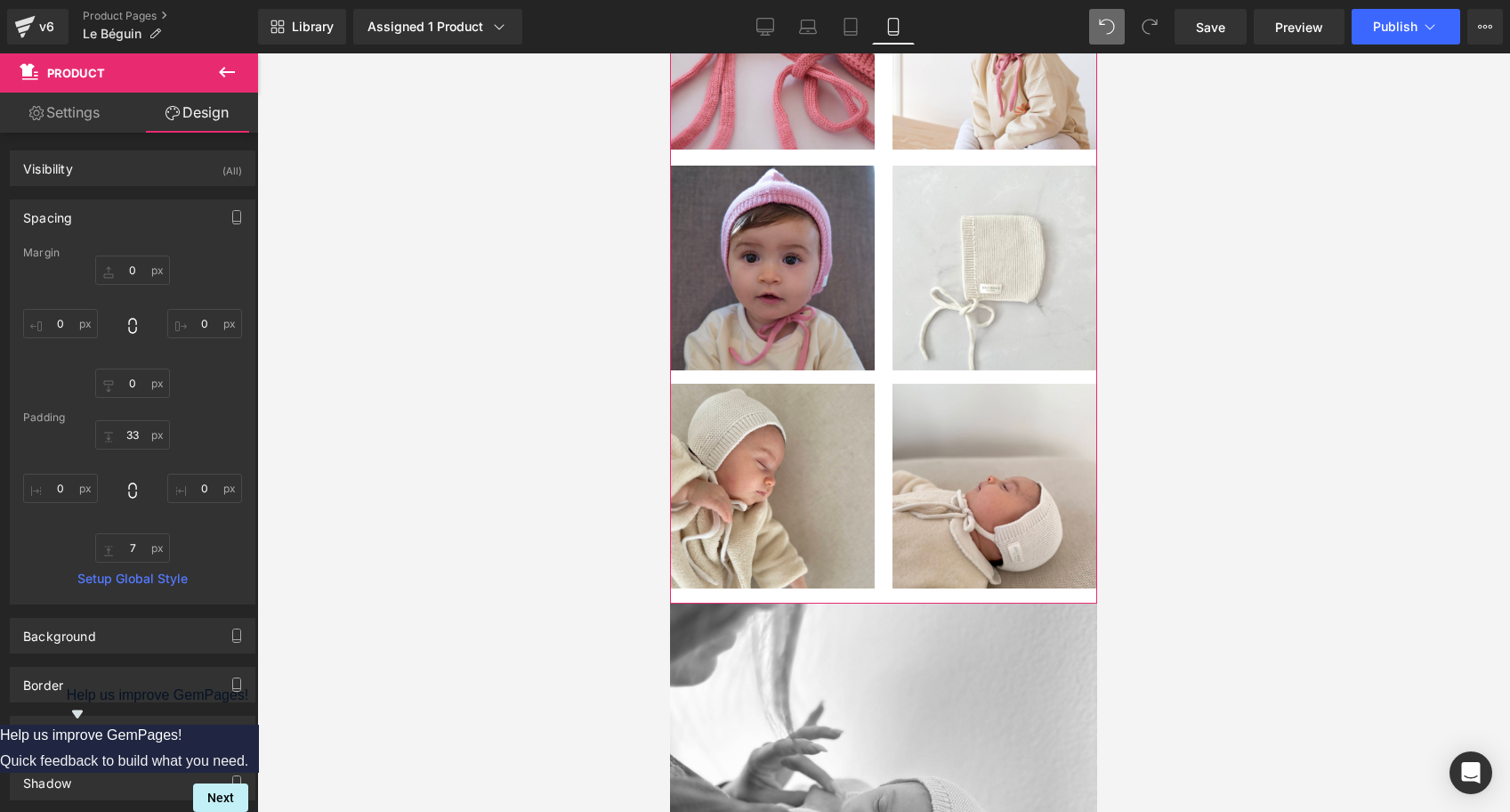
scroll to position [1929, 0]
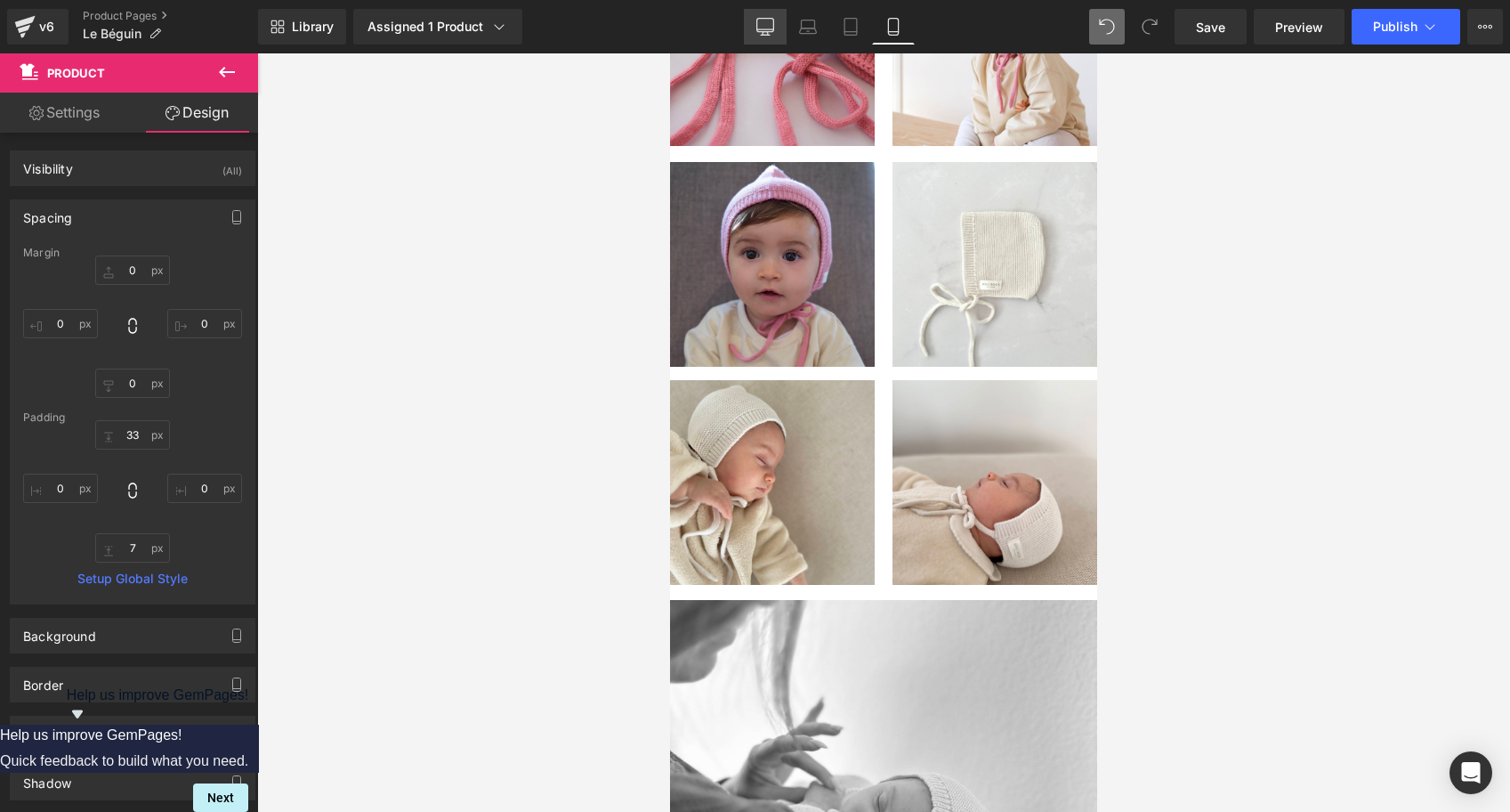
click at [759, 19] on icon at bounding box center [766, 27] width 18 height 18
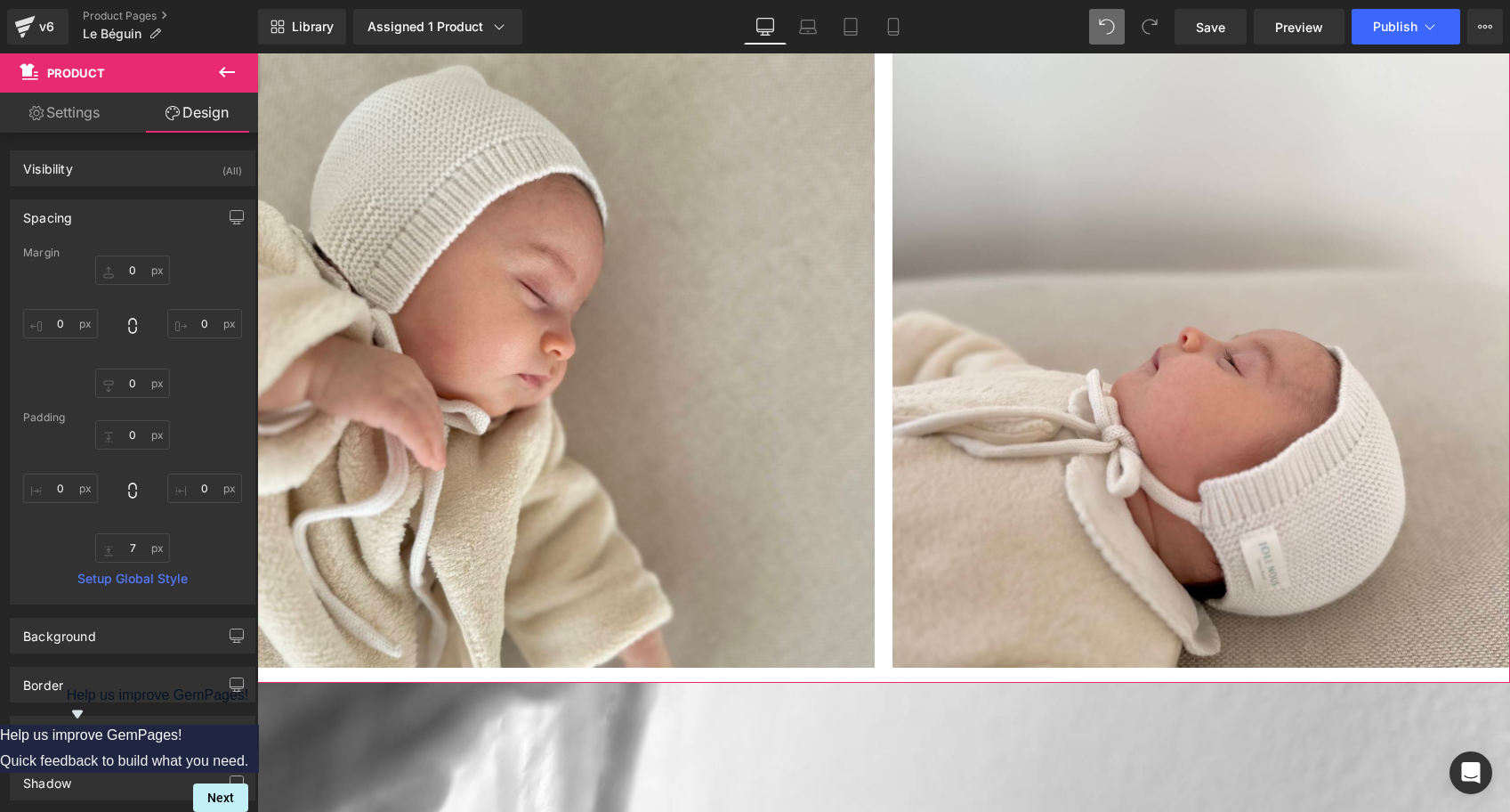
scroll to position [3424, 0]
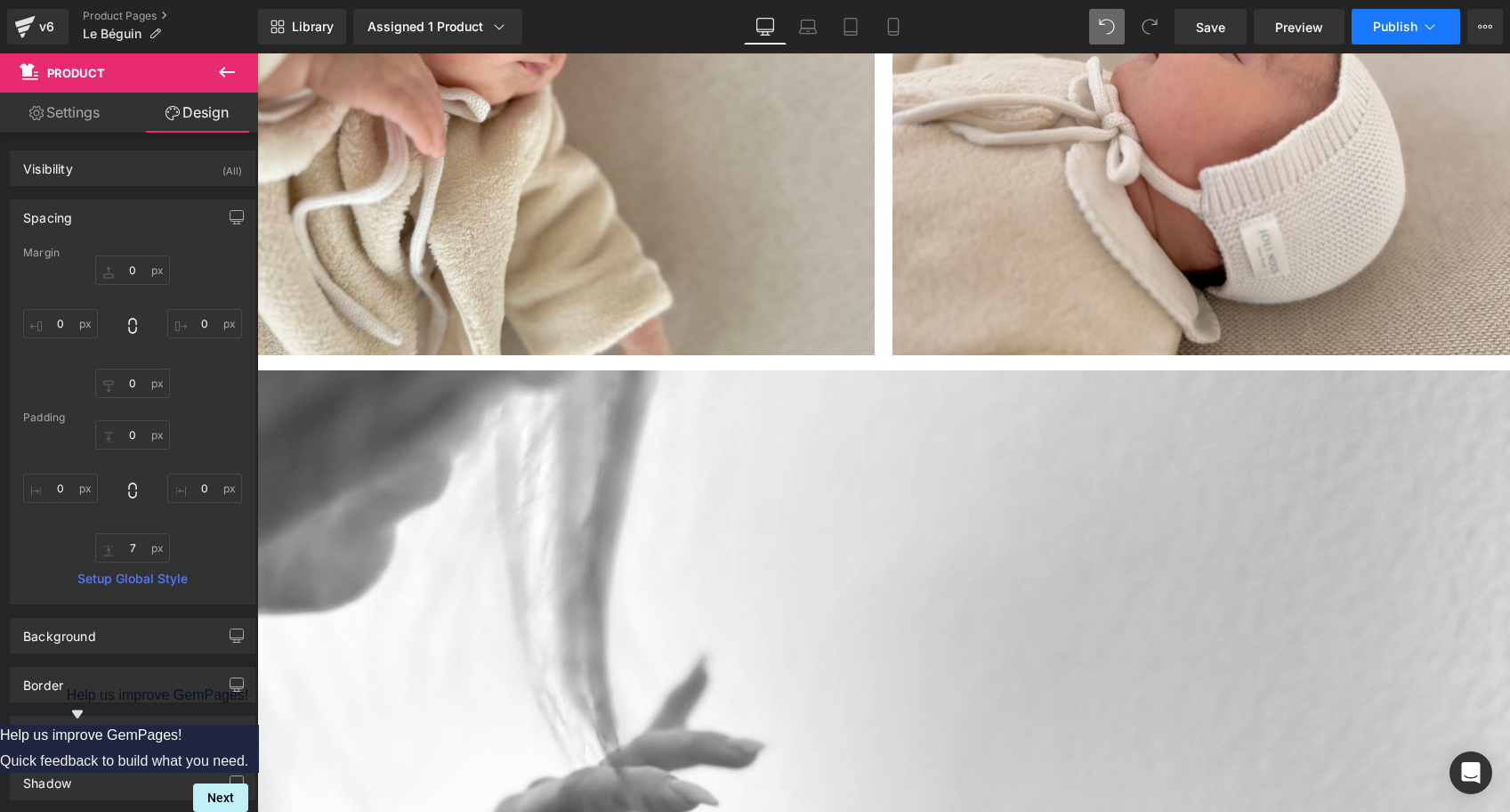
click at [1422, 18] on icon at bounding box center [1430, 27] width 18 height 18
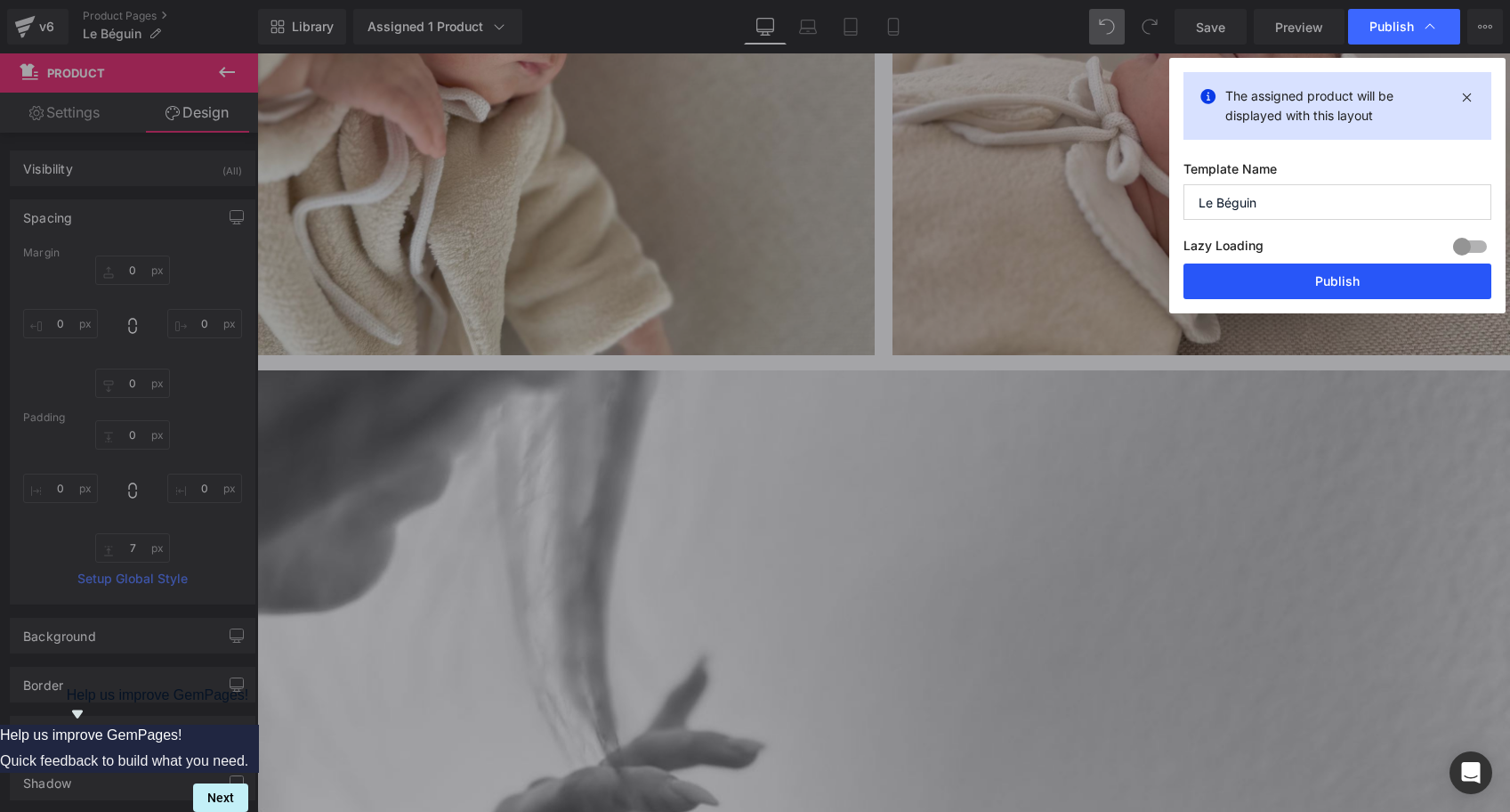
click at [1277, 271] on button "Publish" at bounding box center [1338, 281] width 308 height 35
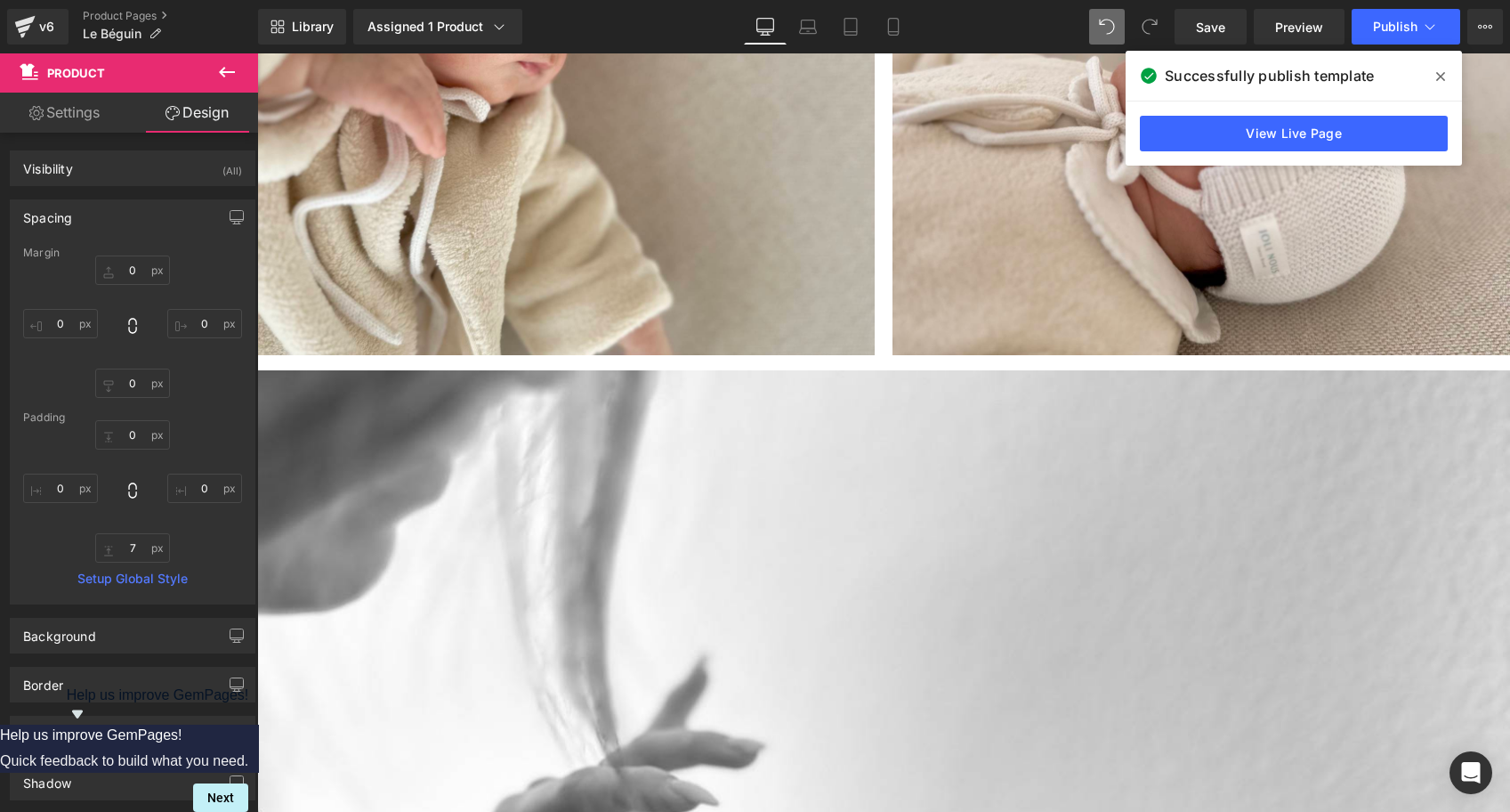
click at [1446, 67] on span at bounding box center [1440, 76] width 28 height 28
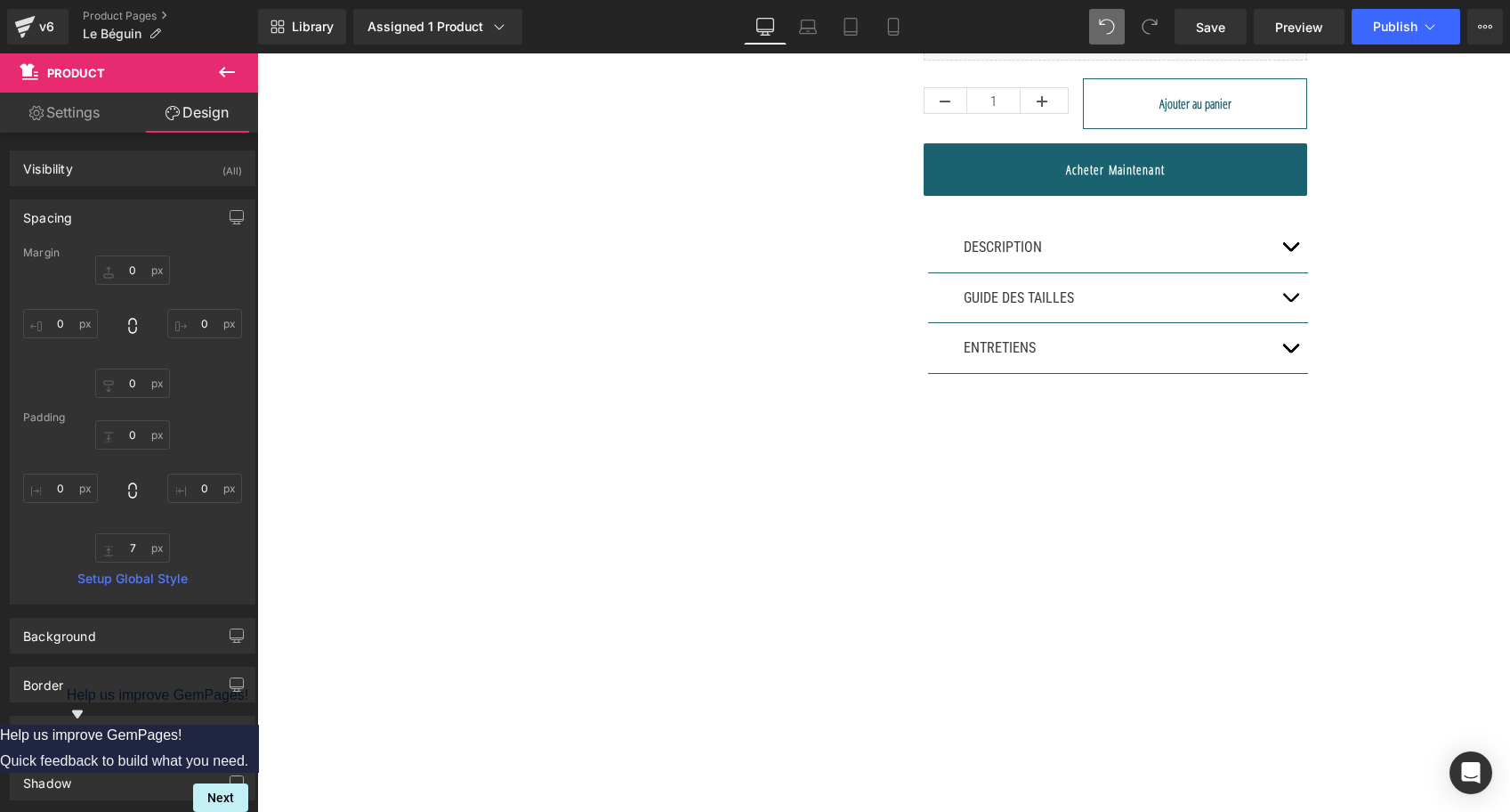
scroll to position [0, 0]
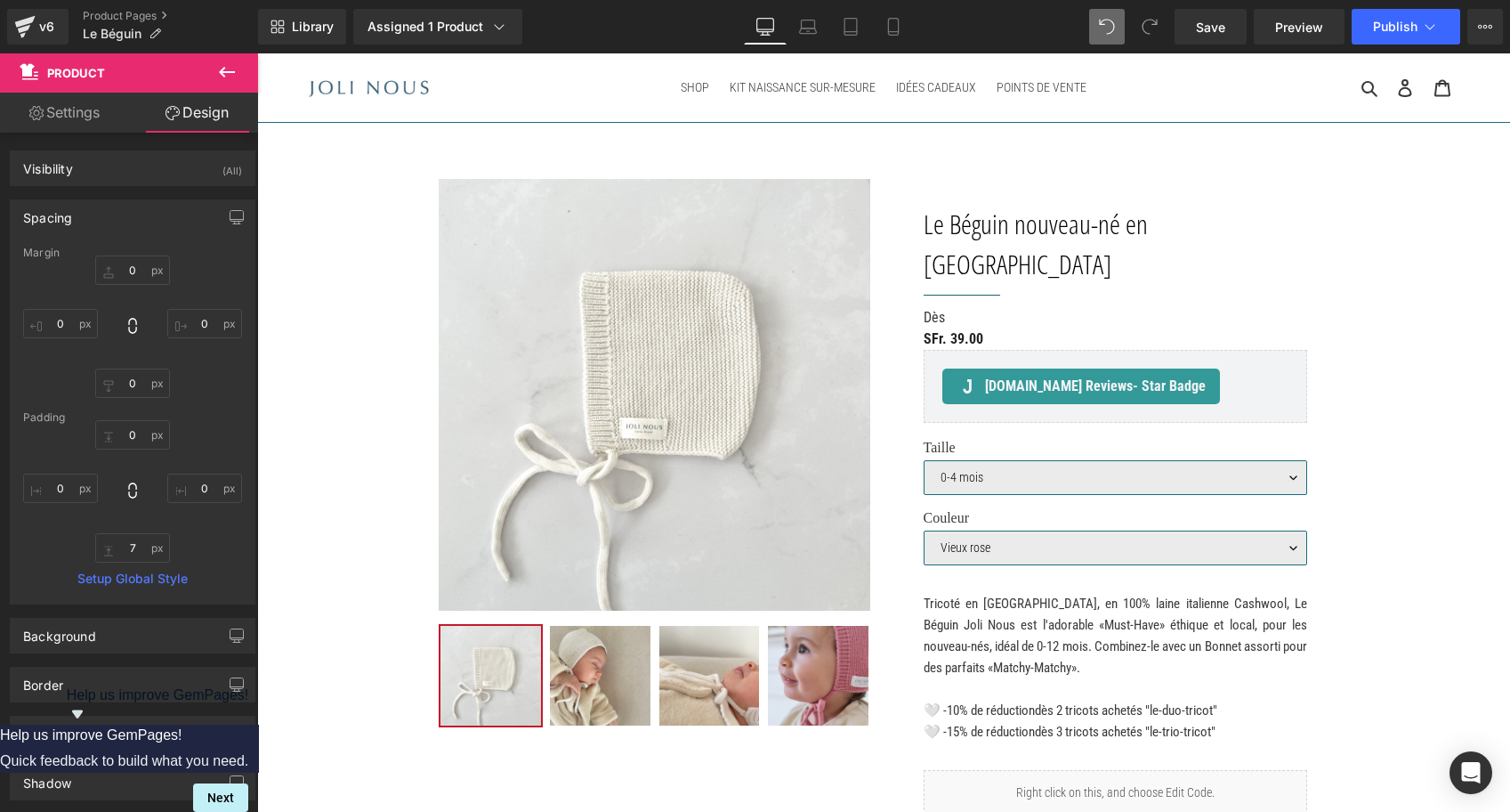
click at [352, 76] on div at bounding box center [451, 88] width 290 height 69
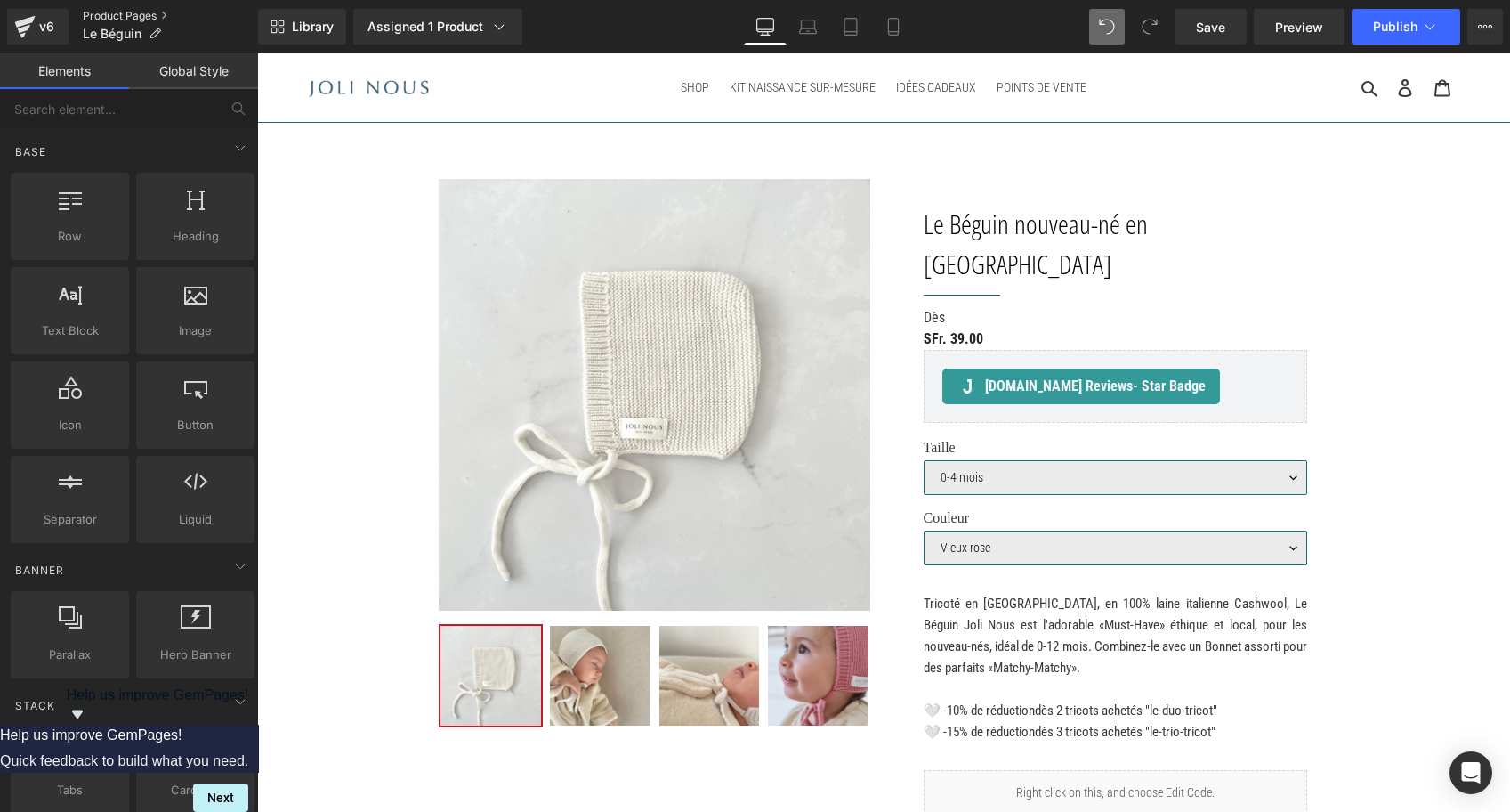
click at [102, 17] on link "Product Pages" at bounding box center [170, 16] width 176 height 14
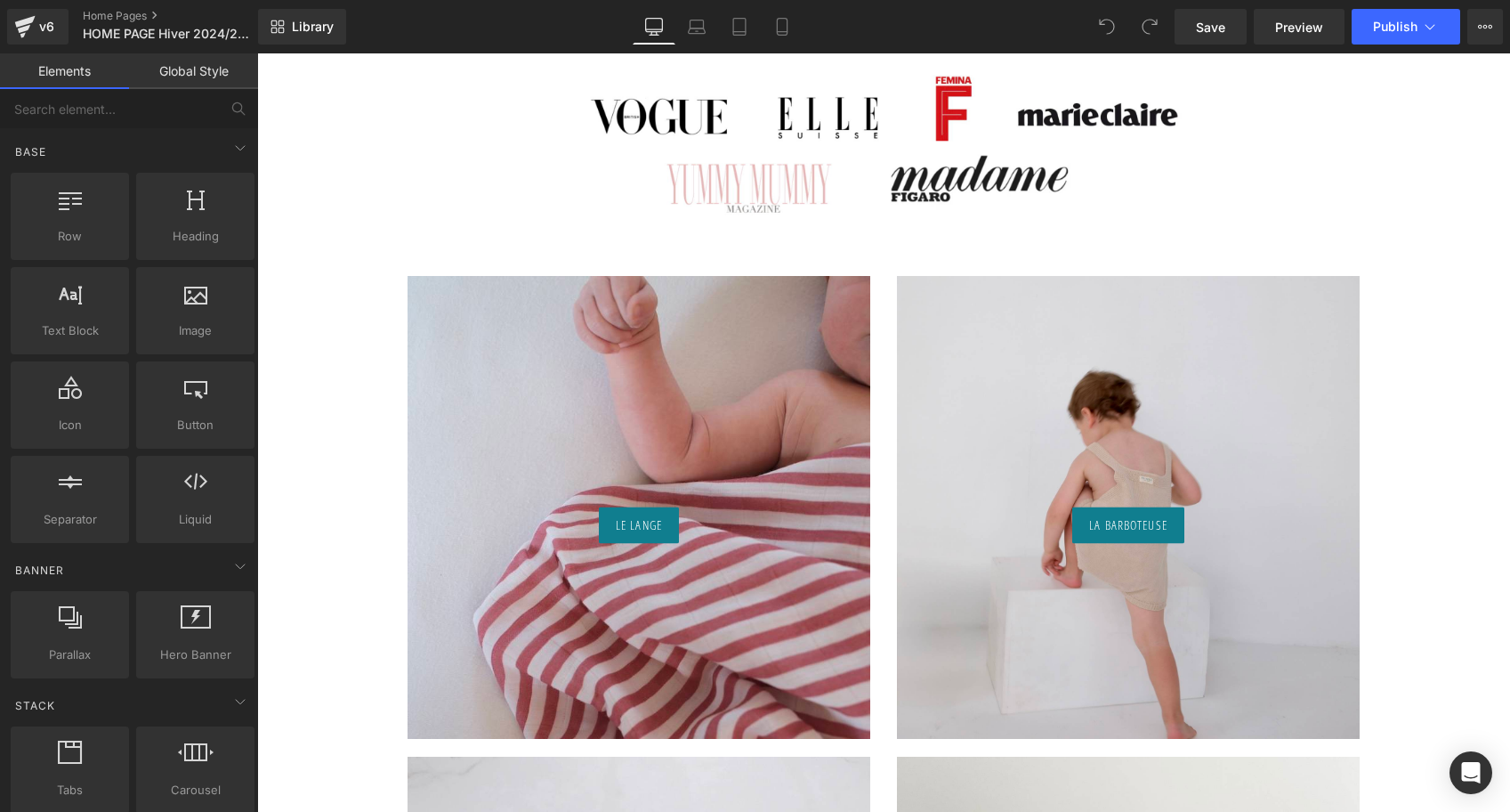
scroll to position [1147, 0]
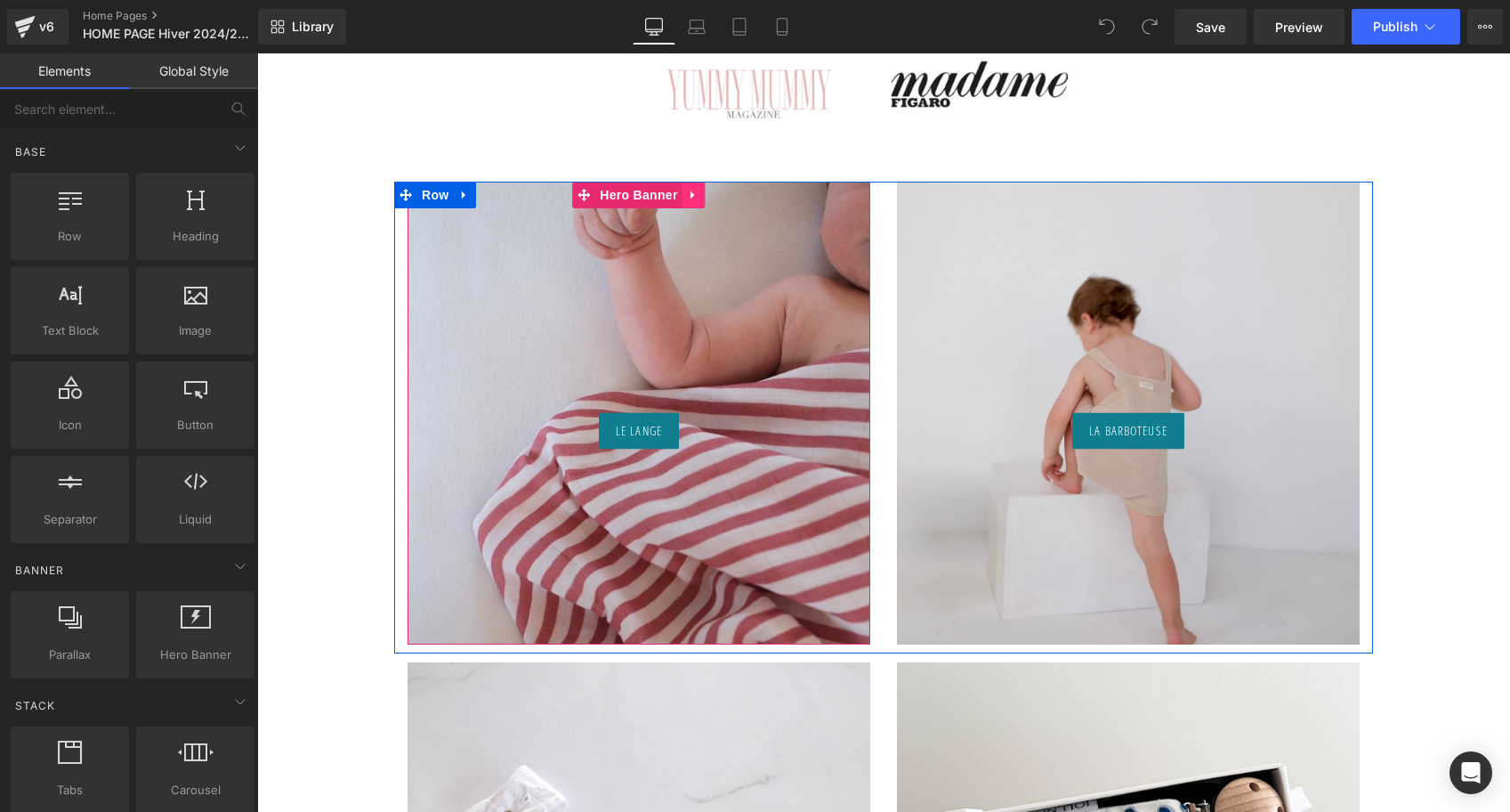
click at [697, 193] on icon at bounding box center [694, 194] width 13 height 14
click at [682, 190] on icon at bounding box center [683, 195] width 13 height 13
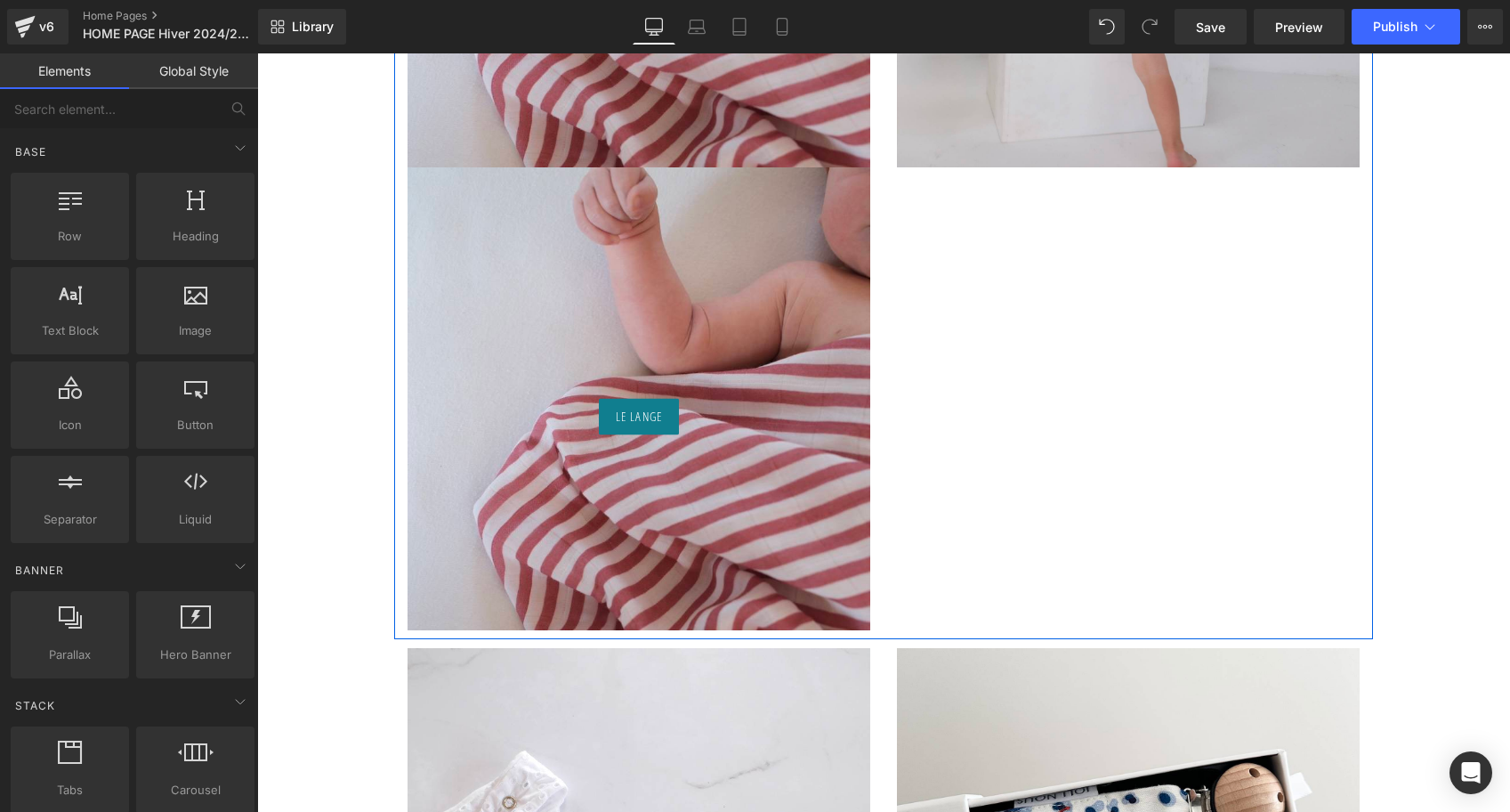
scroll to position [1667, 0]
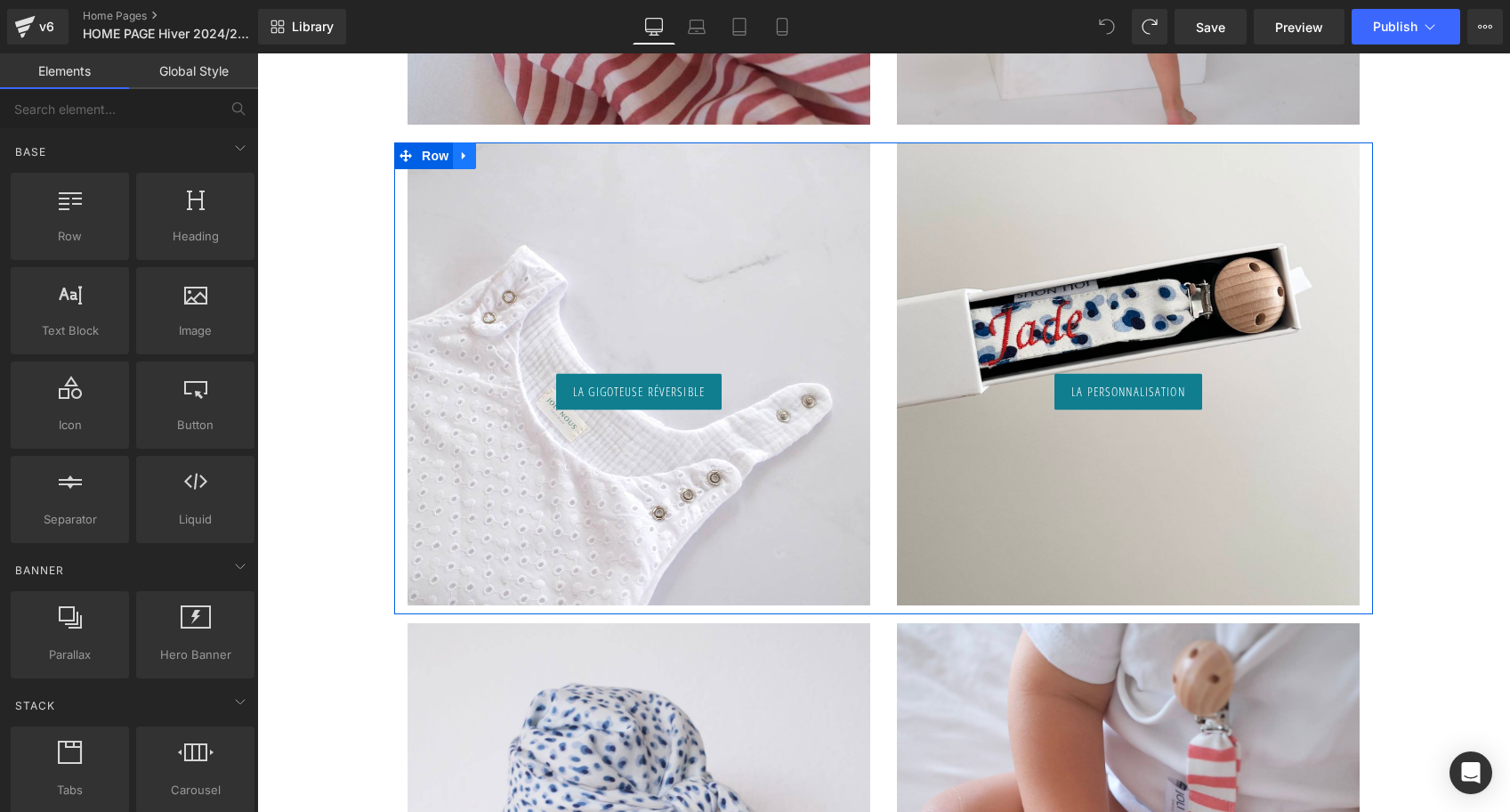
click at [464, 154] on icon at bounding box center [464, 156] width 4 height 8
click at [484, 155] on icon at bounding box center [488, 156] width 13 height 13
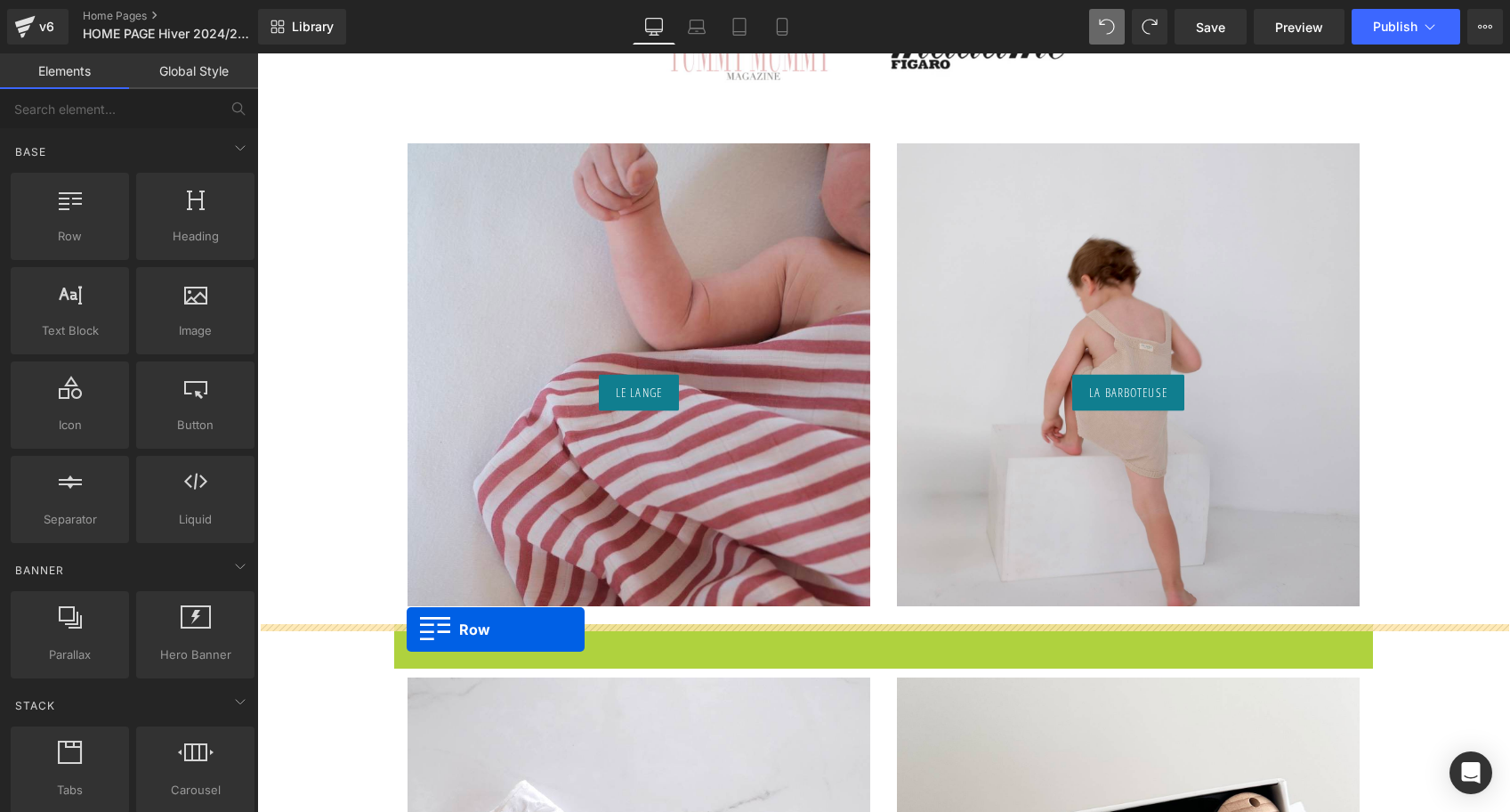
scroll to position [1103, 0]
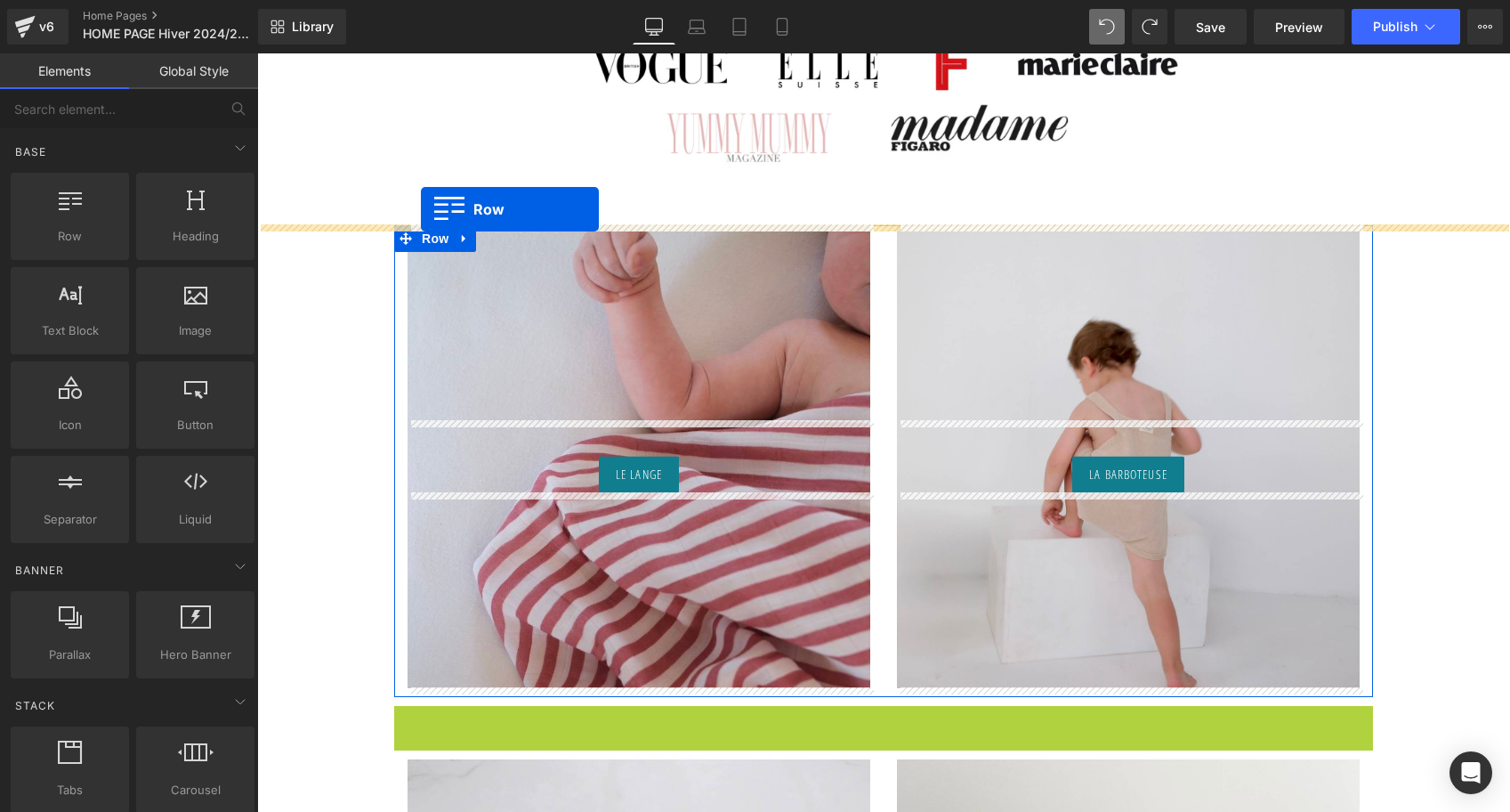
drag, startPoint x: 406, startPoint y: 300, endPoint x: 421, endPoint y: 210, distance: 91.2
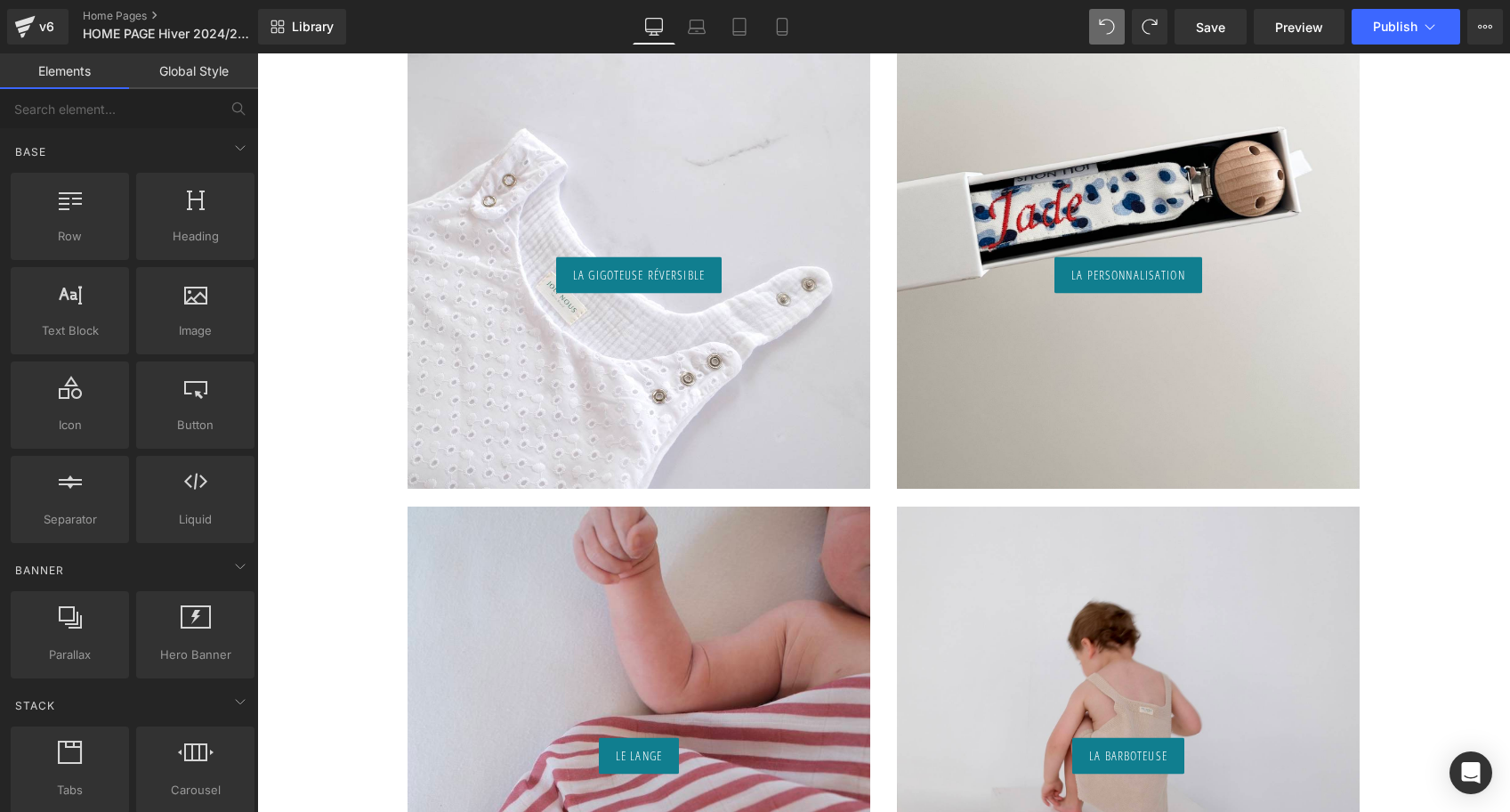
scroll to position [1258, 0]
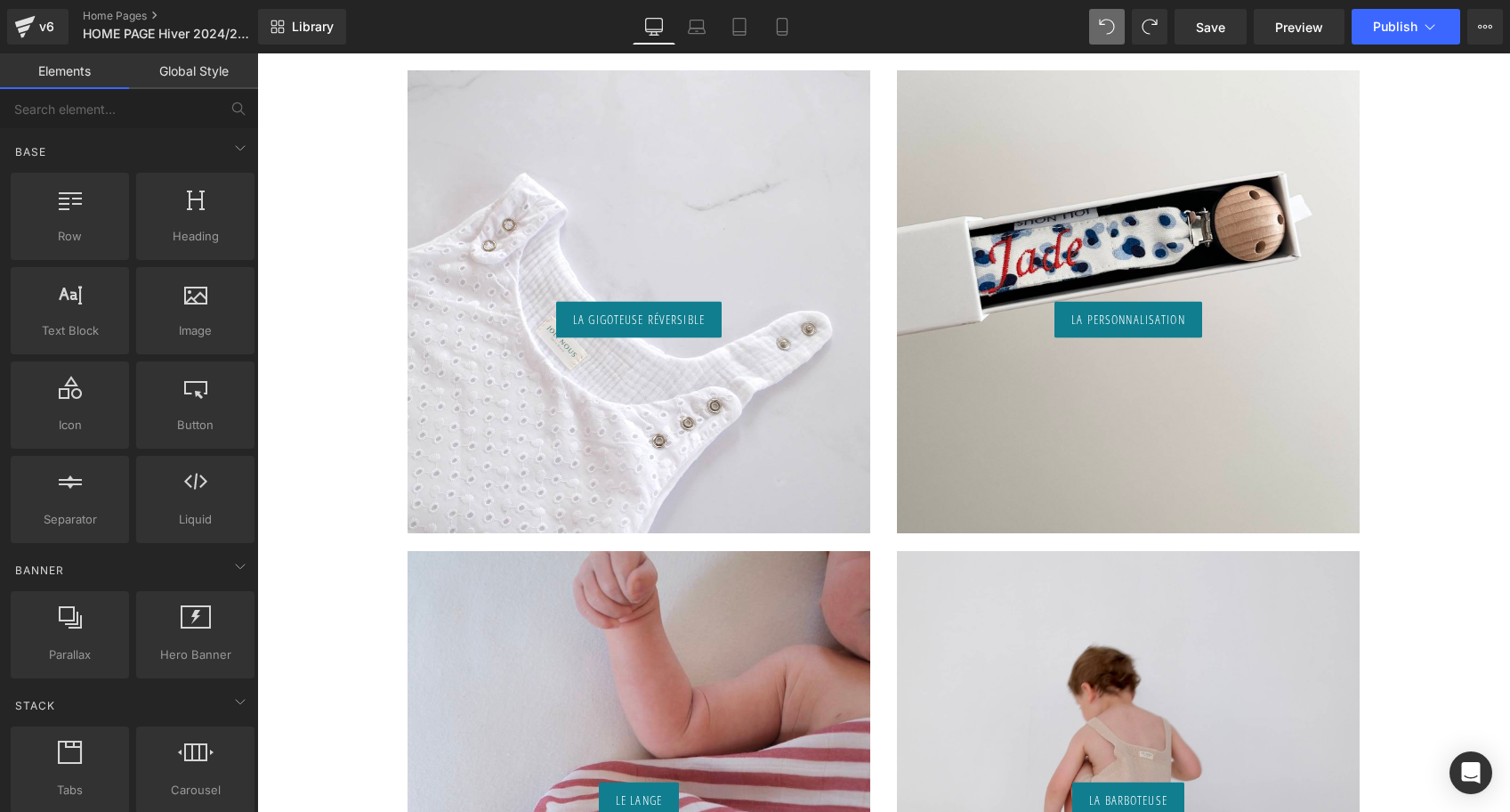
click at [754, 202] on div "La Gigoteuse réversible Button" at bounding box center [638, 301] width 463 height 463
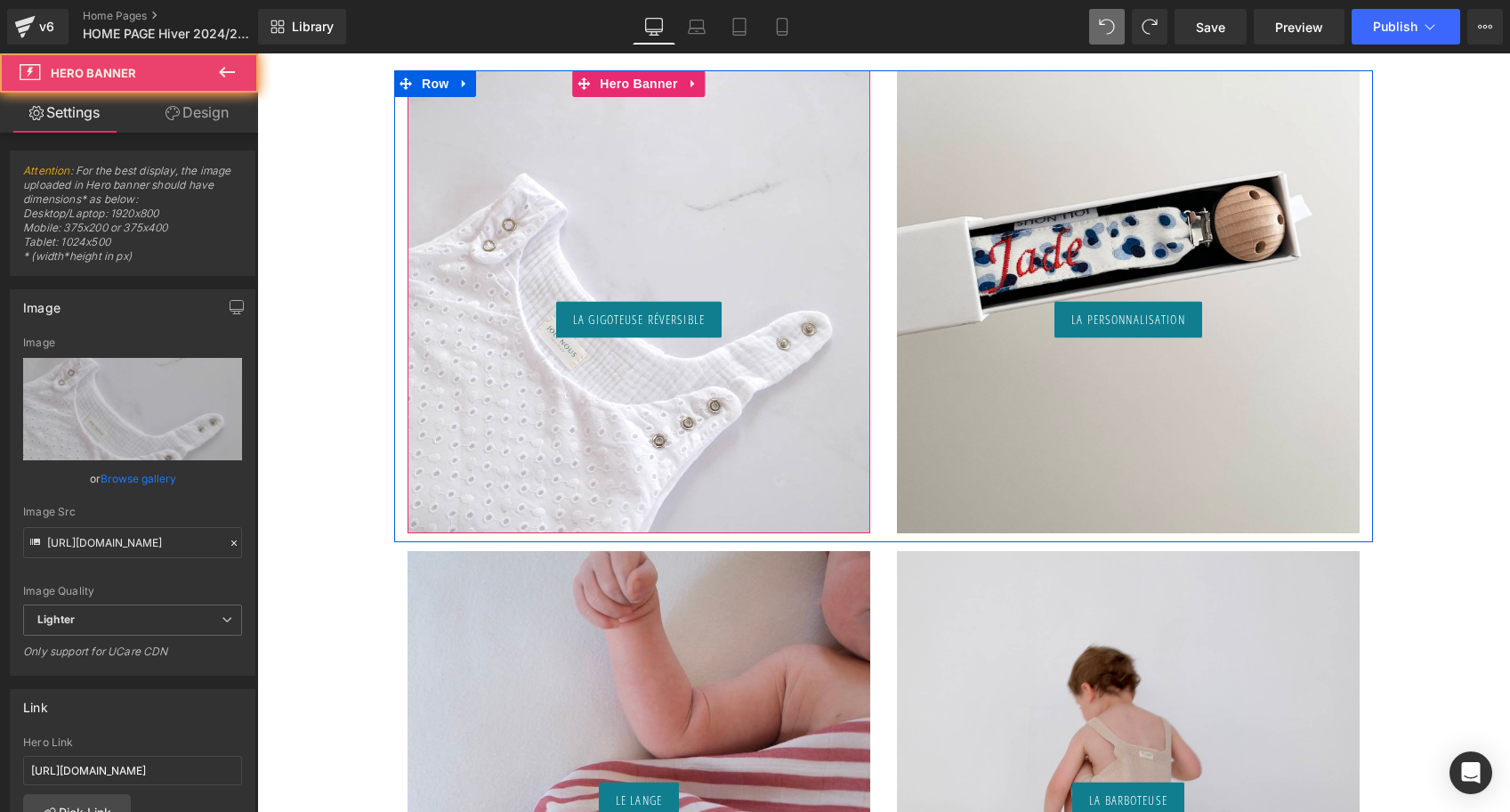
click at [754, 202] on div "La Gigoteuse réversible Button" at bounding box center [638, 301] width 463 height 463
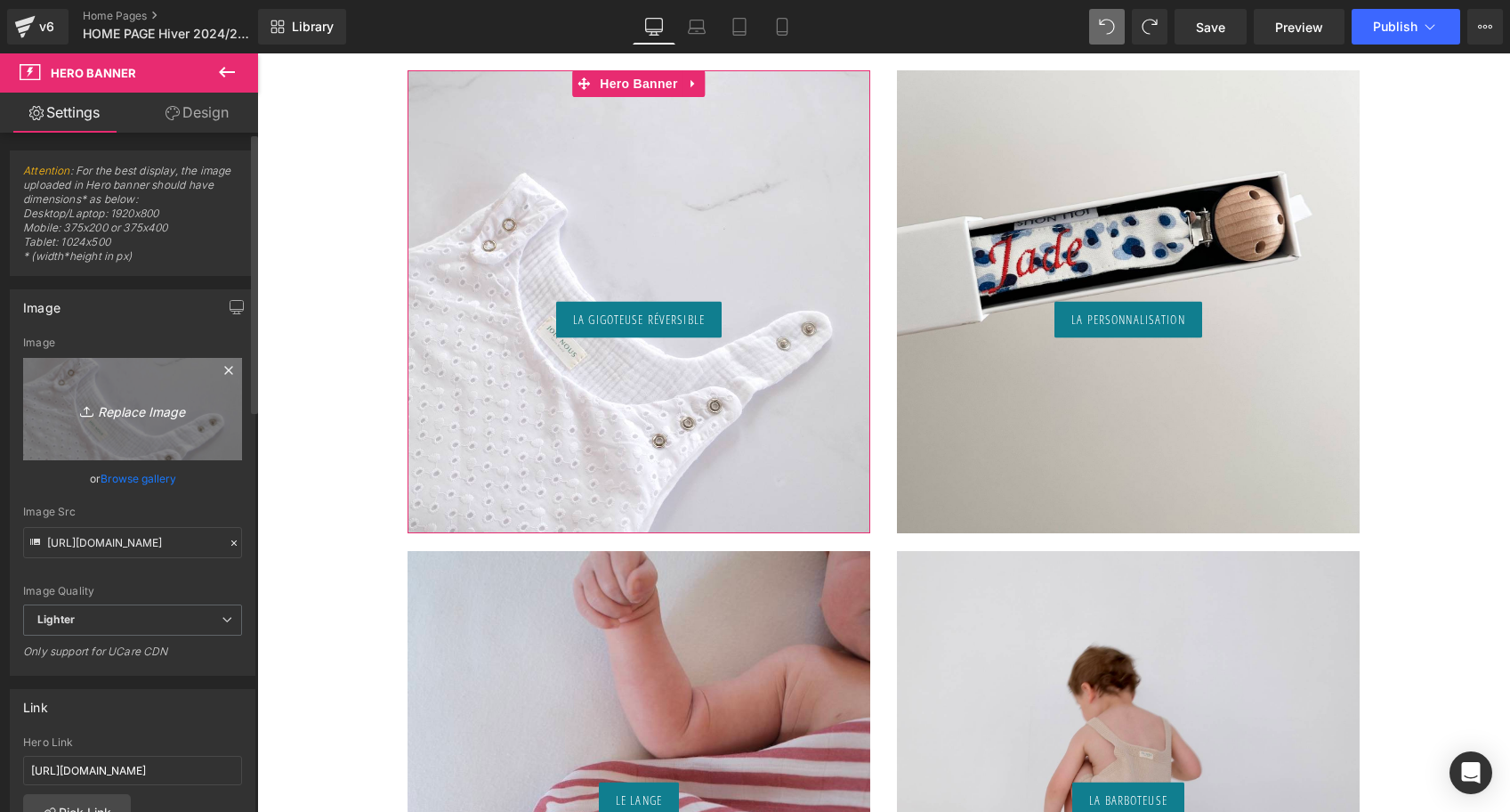
click at [163, 416] on icon "Replace Image" at bounding box center [132, 408] width 142 height 23
type input "C:\fakepath\Béguin-vieux-rose-Tricot-joli-nous-laine-mérinos-ultra-doux-confo…"
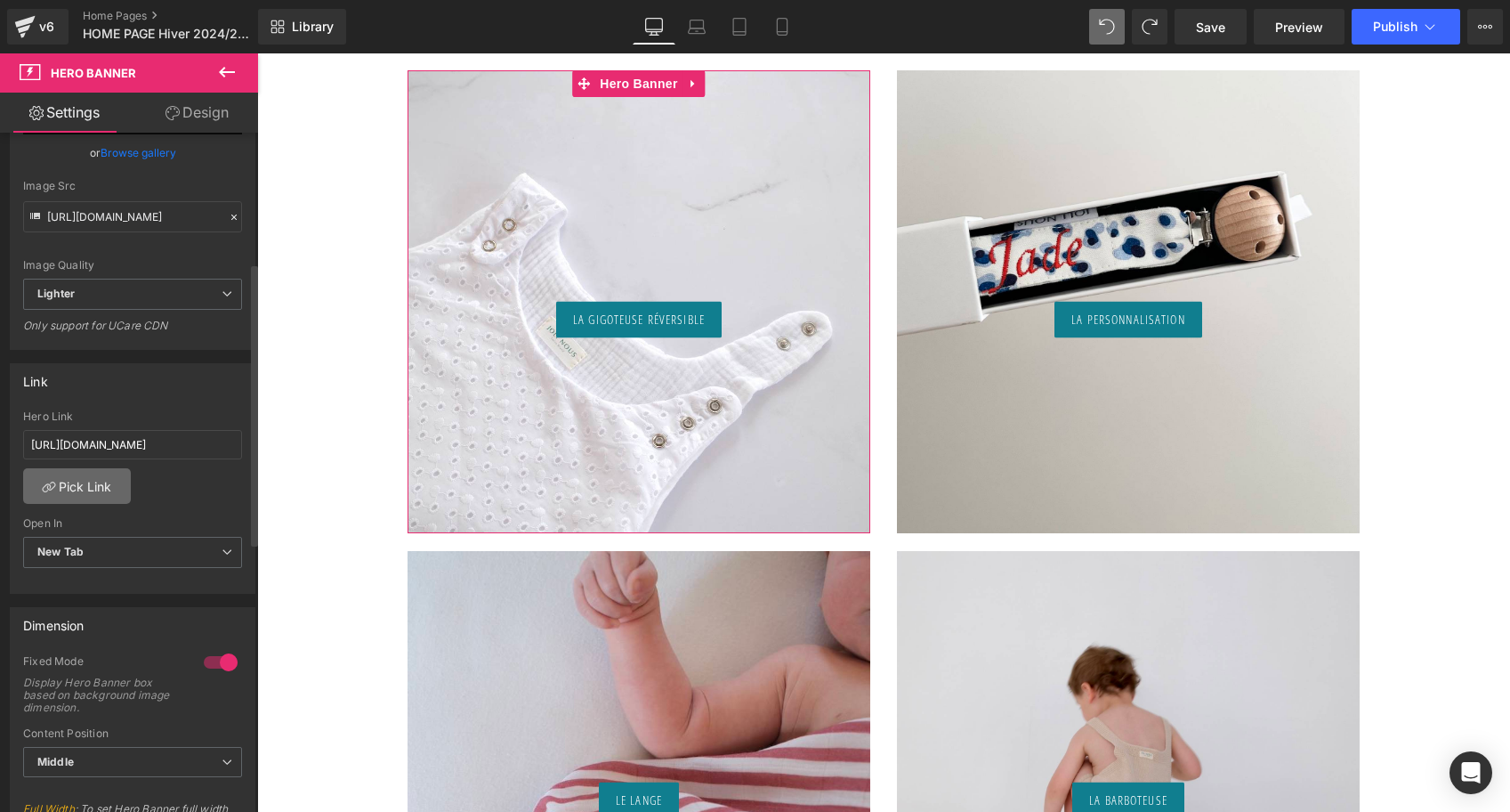
click at [93, 487] on link "Pick Link" at bounding box center [77, 485] width 108 height 35
type input "https://ucarecdn.com/3ab224d9-bcd3-4c71-bab7-4f0537188db7/-/format/auto/-/previ…"
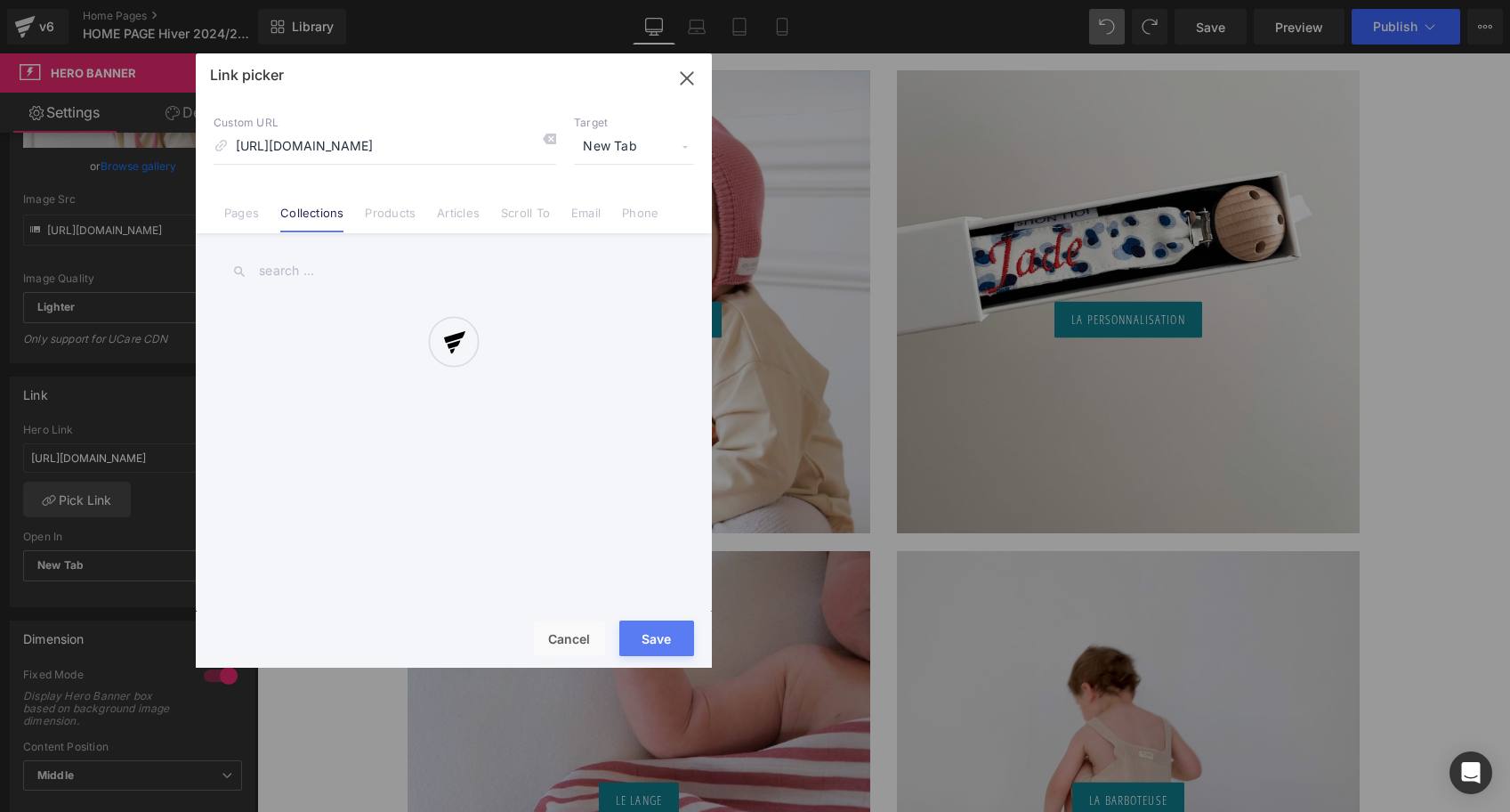
scroll to position [326, 0]
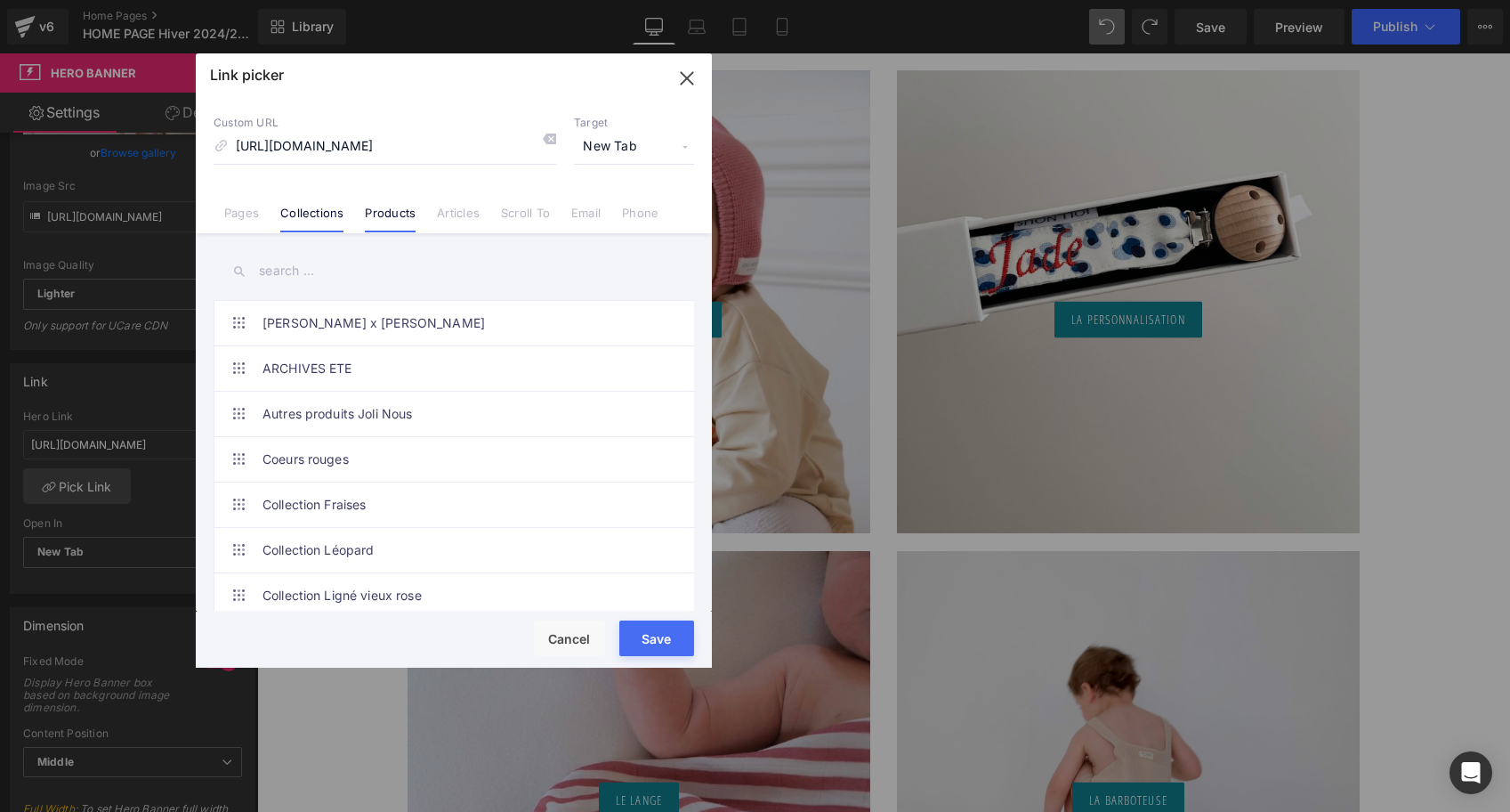
click at [392, 214] on link "Products" at bounding box center [390, 218] width 51 height 26
click at [555, 139] on icon at bounding box center [550, 139] width 14 height 14
click at [341, 280] on input "text" at bounding box center [454, 271] width 481 height 40
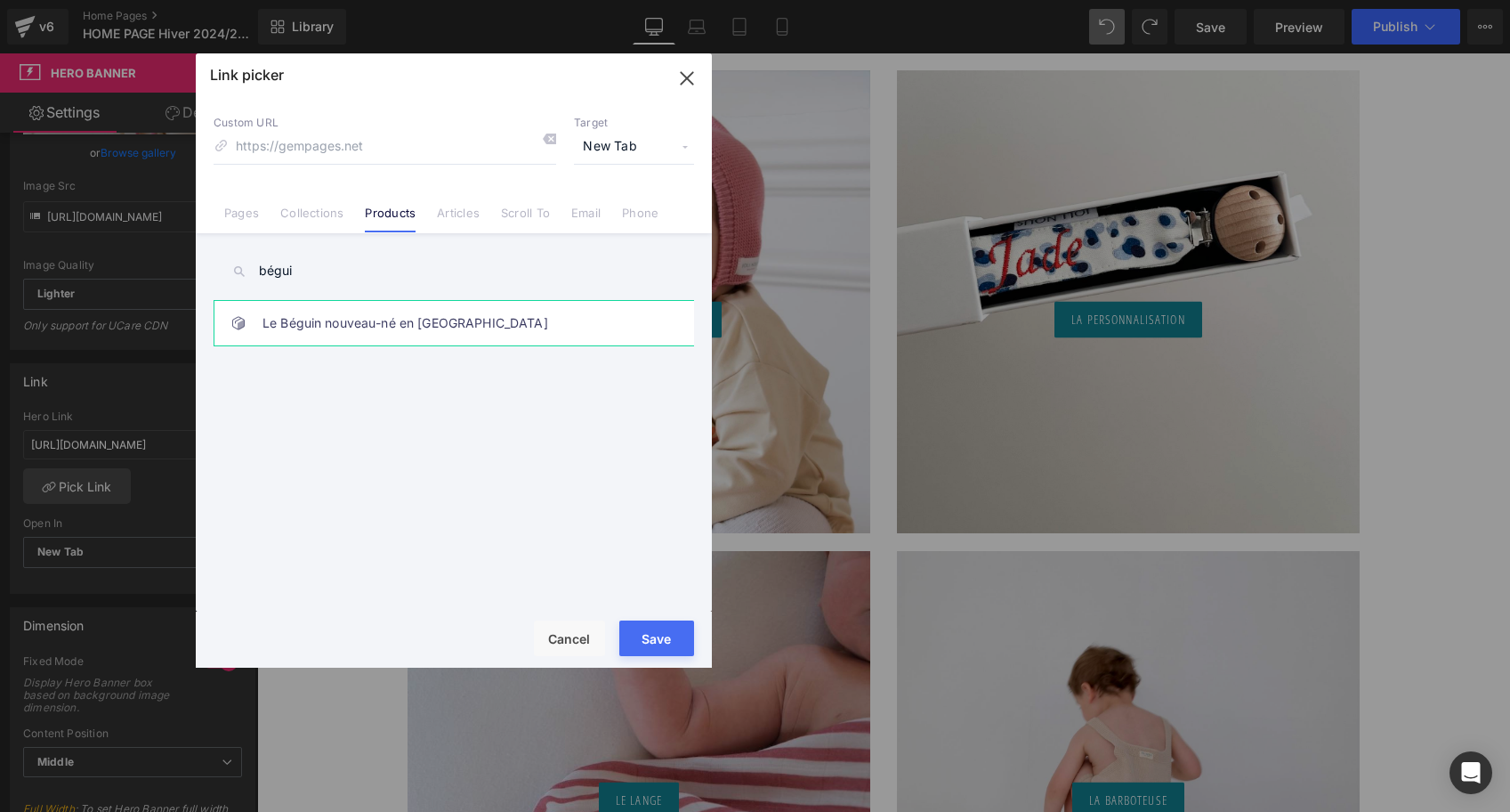
type input "bégui"
click at [328, 336] on link "Le Béguin nouveau-né en Laine" at bounding box center [458, 322] width 392 height 44
type input "/products/le-beguin-nouveau-ne-en-laine"
click at [666, 635] on button "Save" at bounding box center [656, 637] width 75 height 35
type input "/products/le-beguin-nouveau-ne-en-laine"
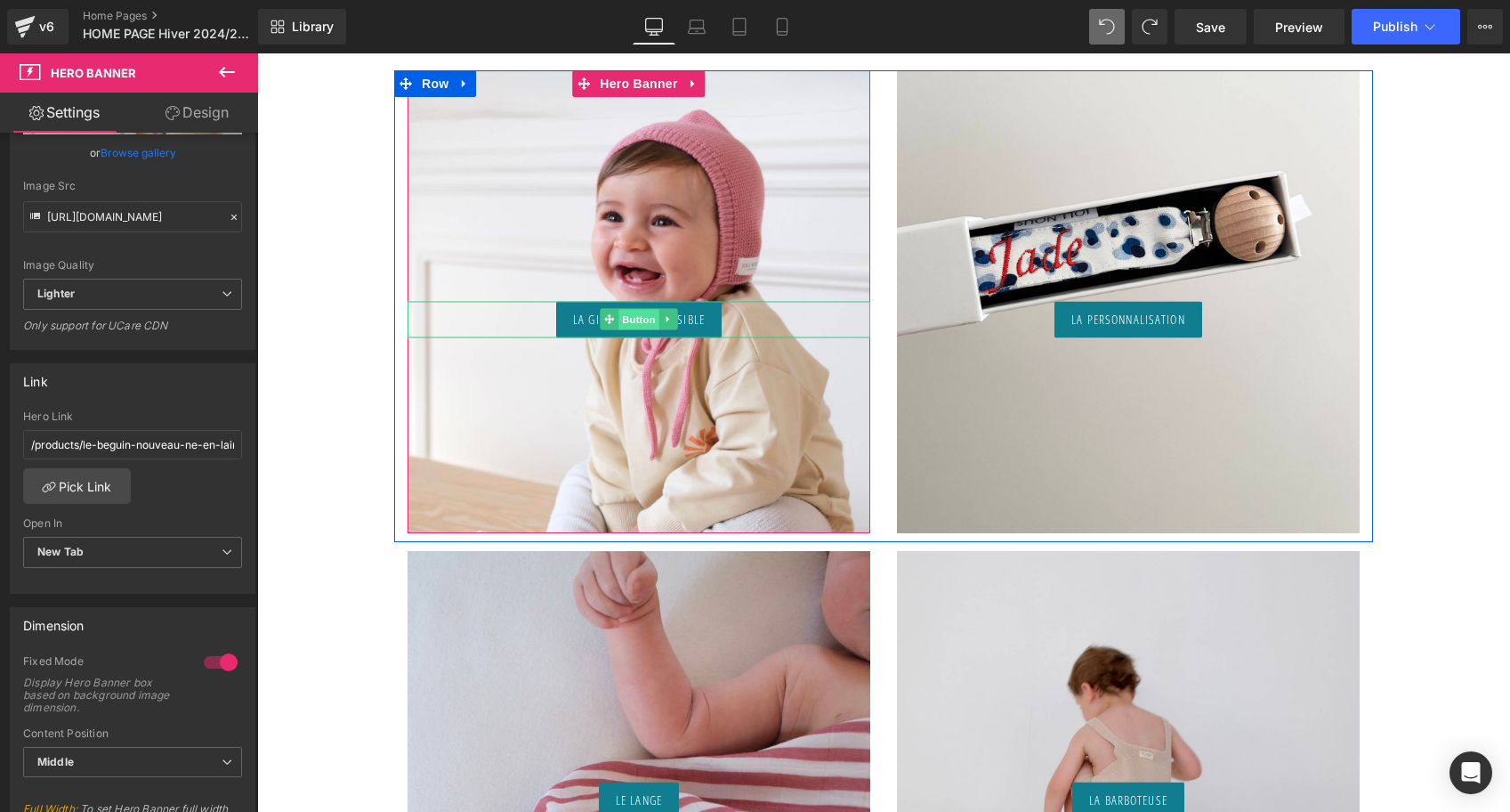
click at [645, 319] on span "Button" at bounding box center [638, 320] width 41 height 22
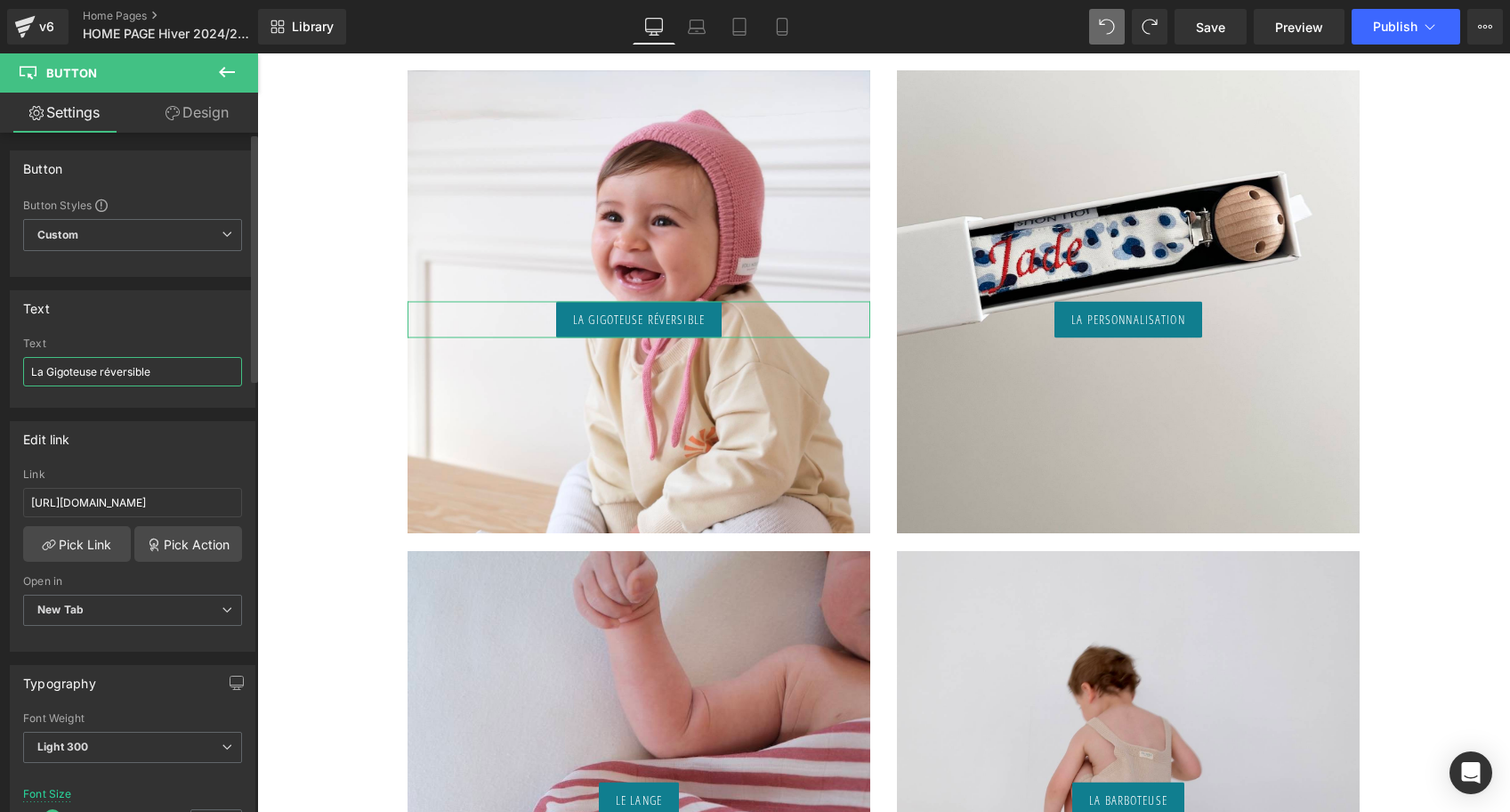
click at [178, 366] on input "La Gigoteuse réversible" at bounding box center [133, 371] width 219 height 29
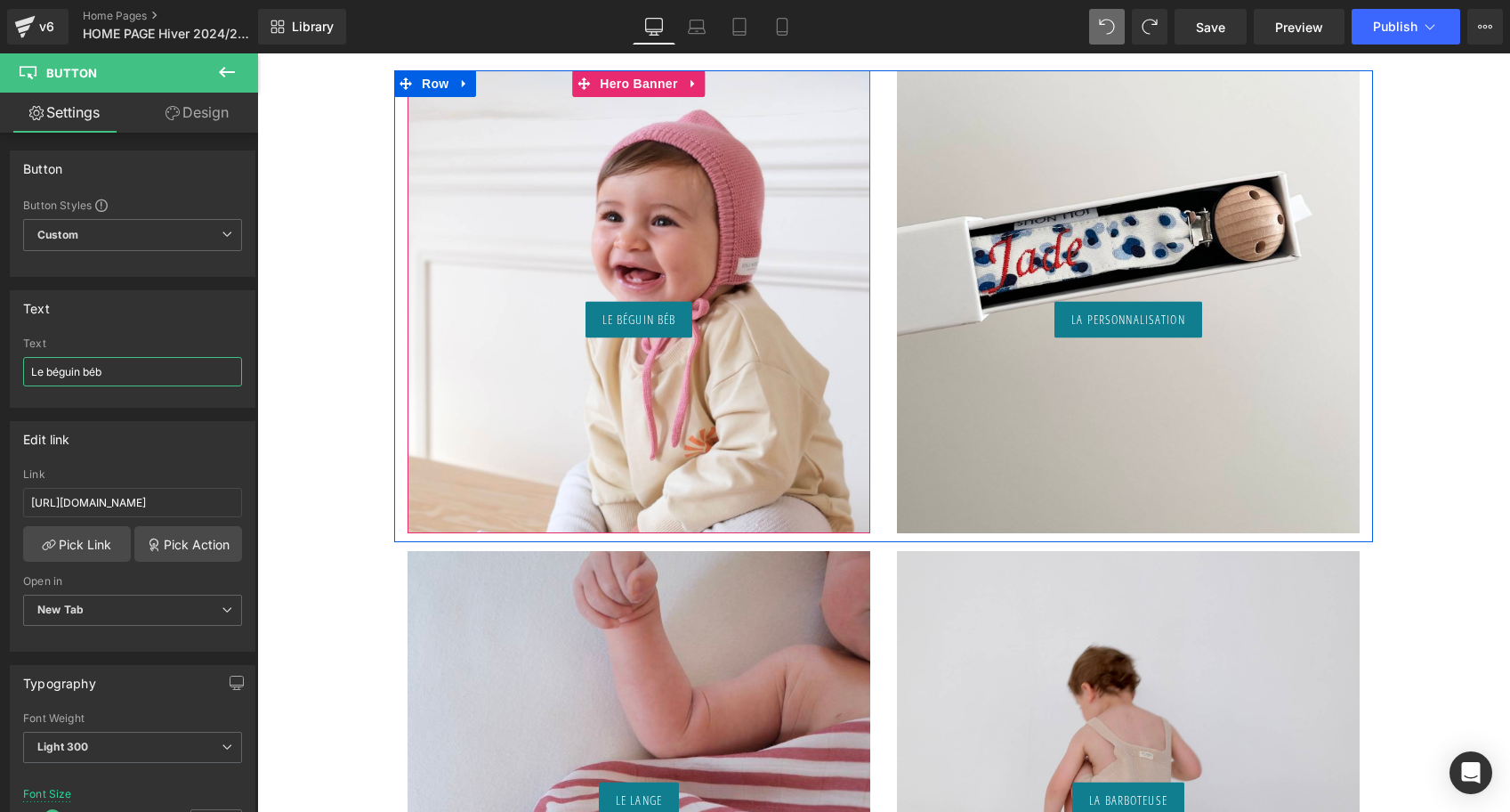
type input "Le béguin bébé"
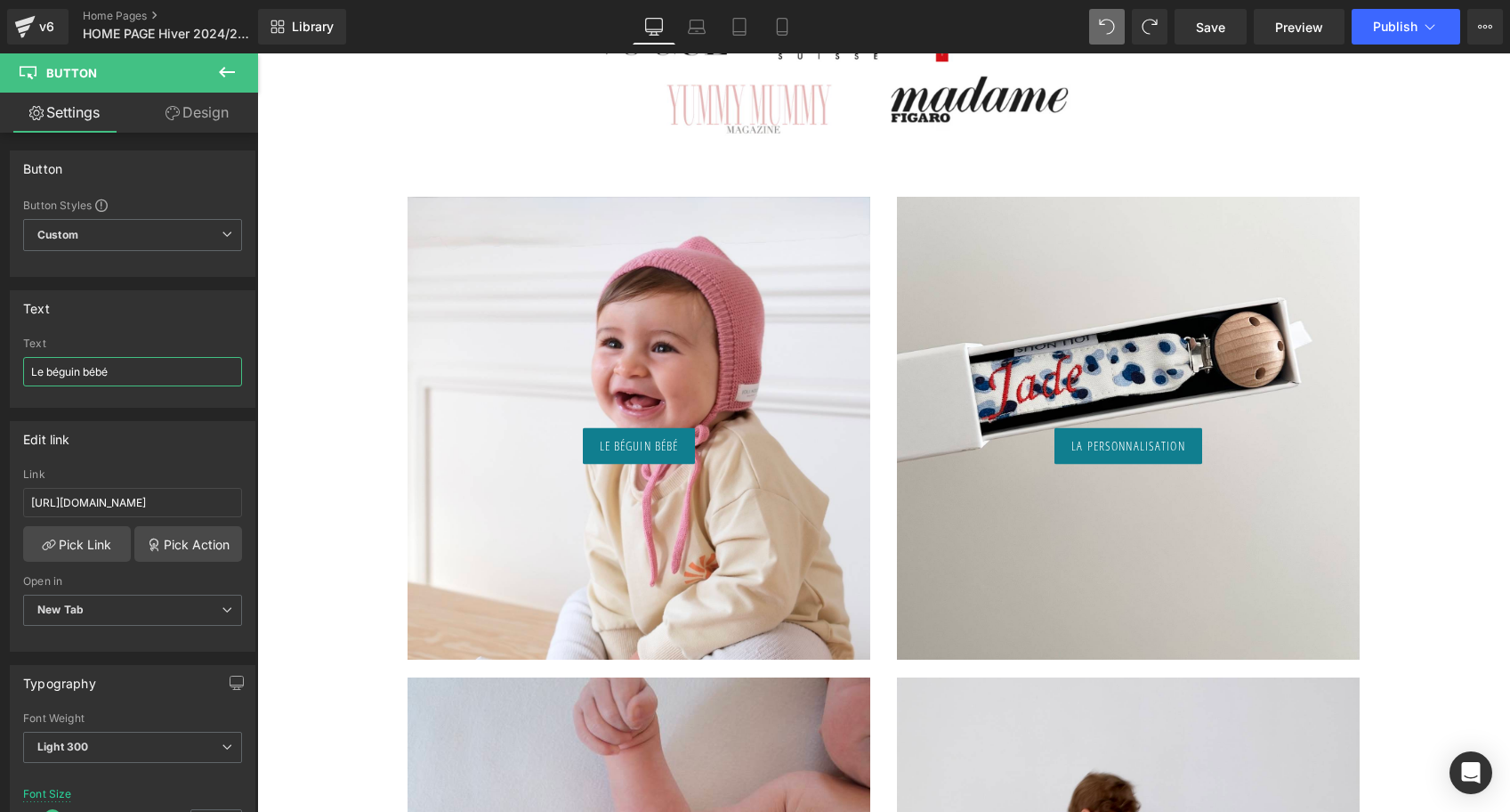
scroll to position [1113, 0]
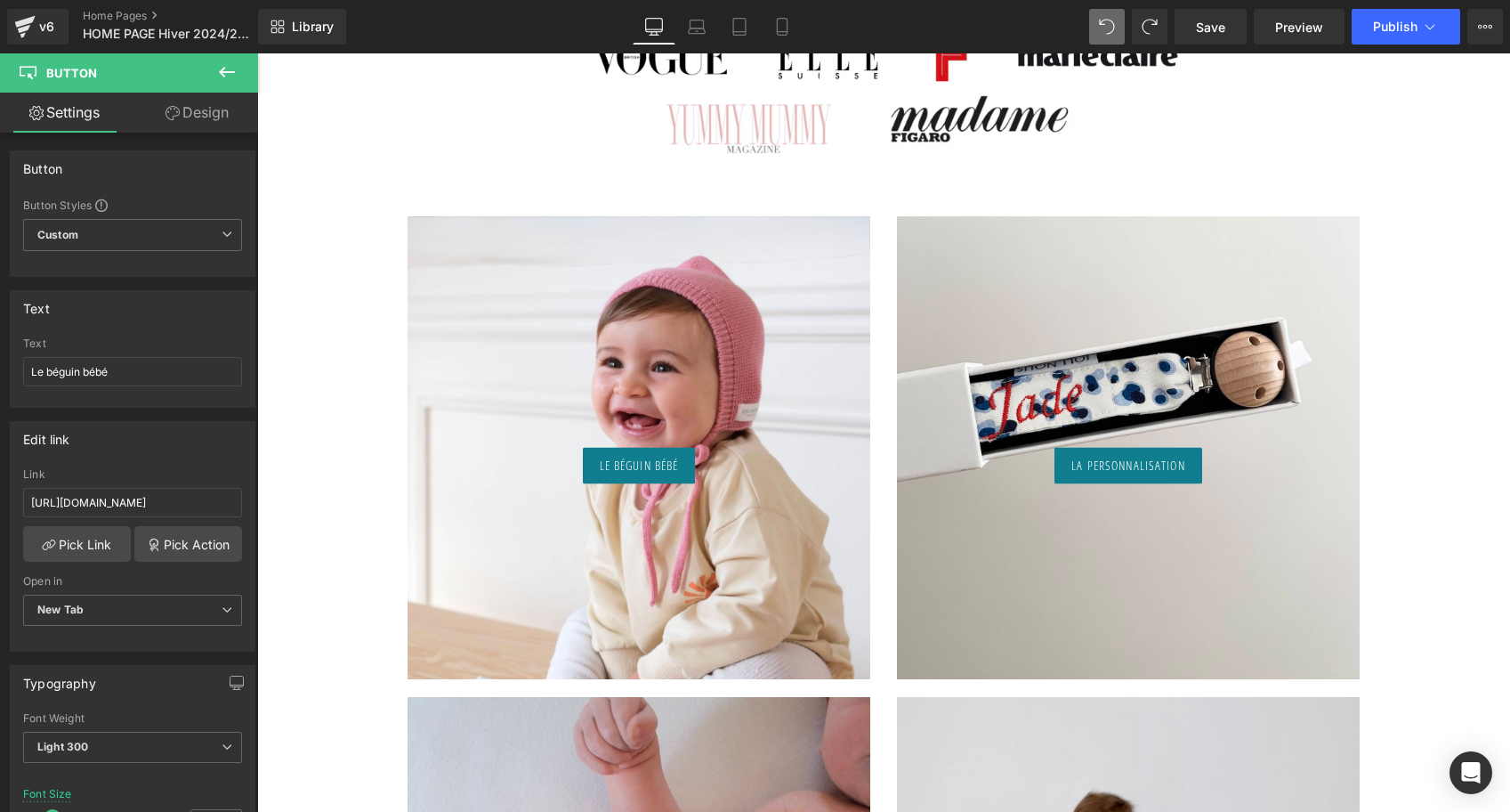
click at [1132, 333] on div "La personnalisation Button" at bounding box center [1128, 447] width 463 height 463
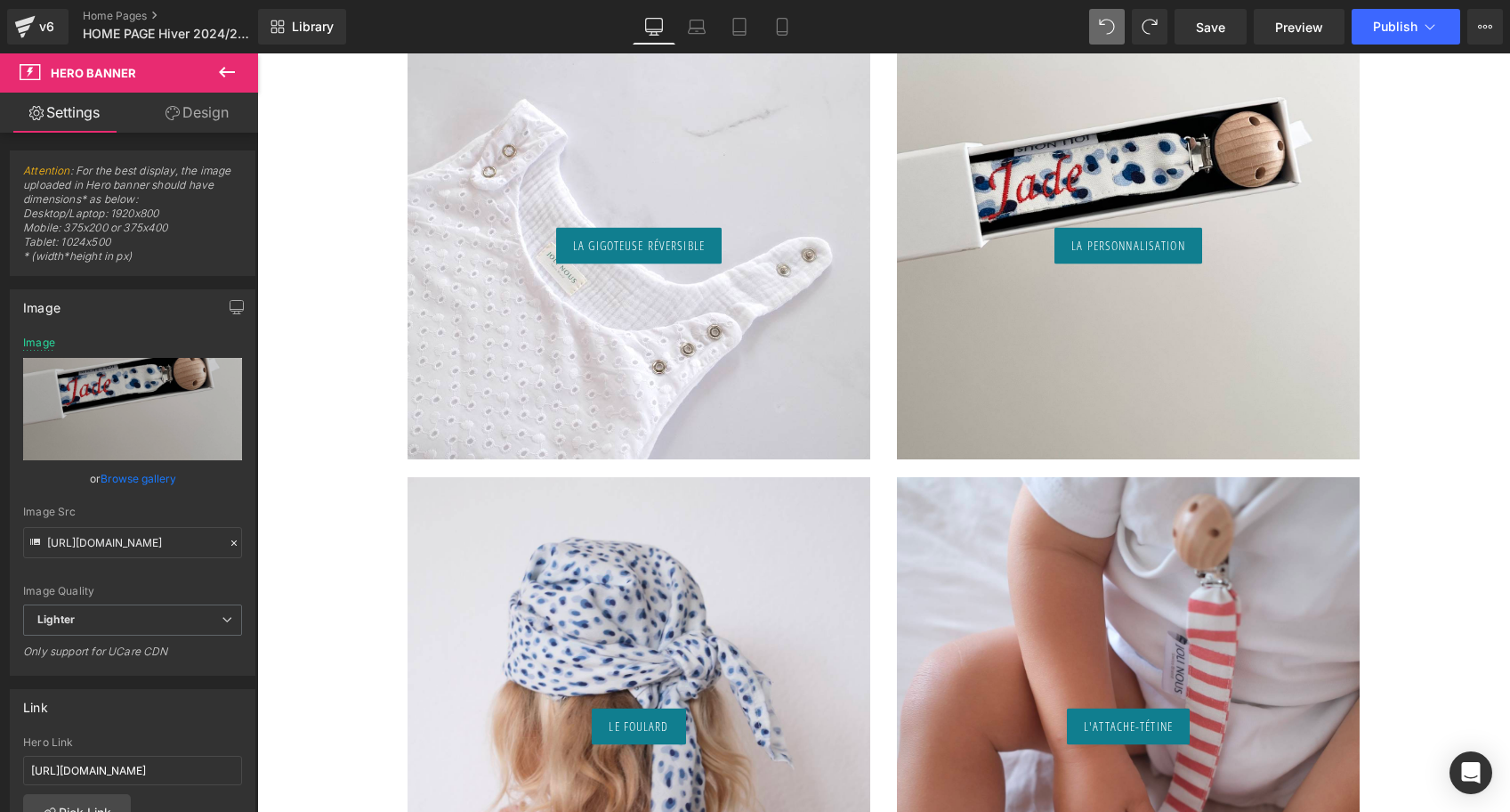
scroll to position [2313, 0]
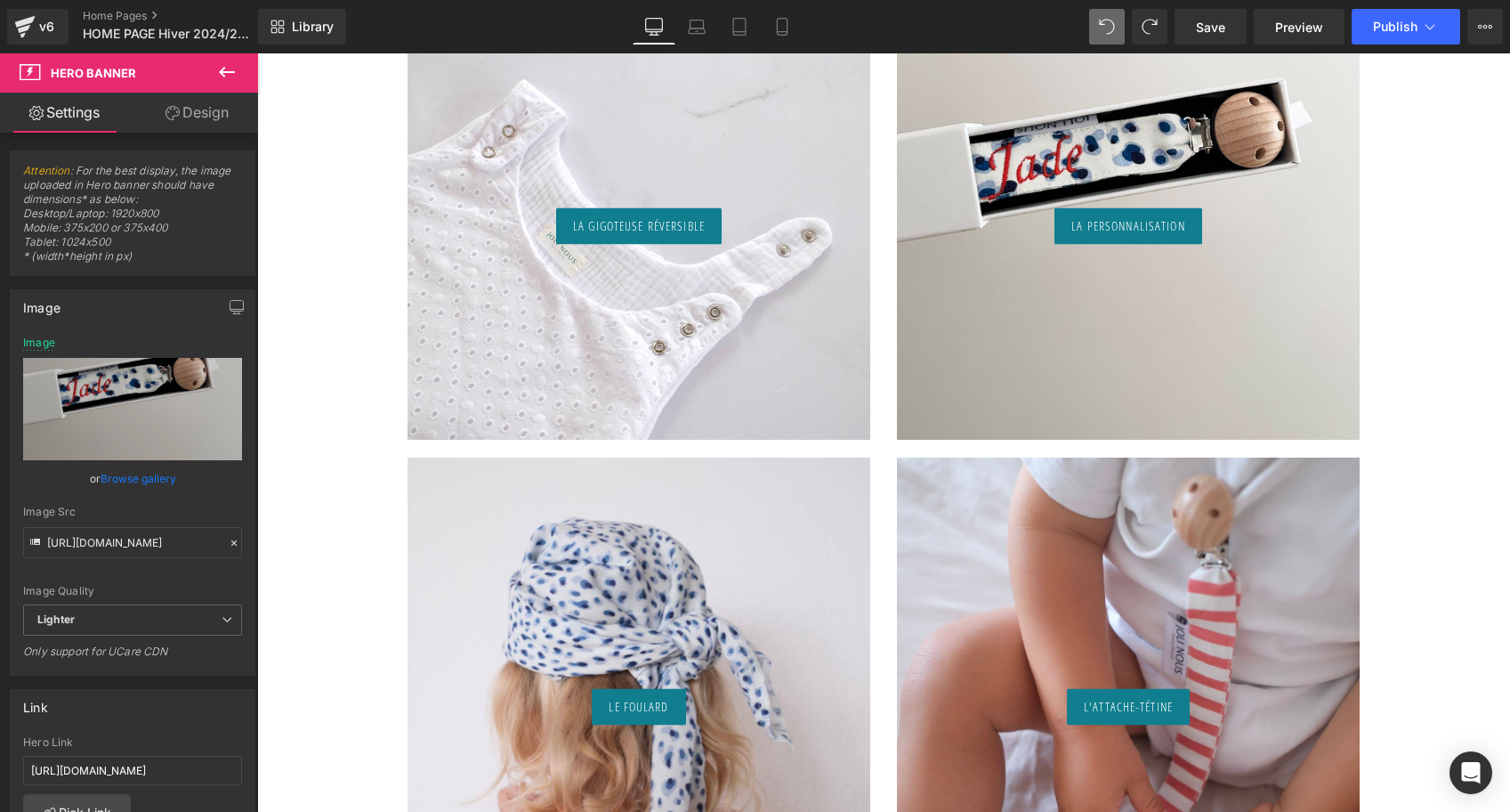
click at [732, 320] on div "La Gigoteuse réversible Button" at bounding box center [638, 207] width 463 height 463
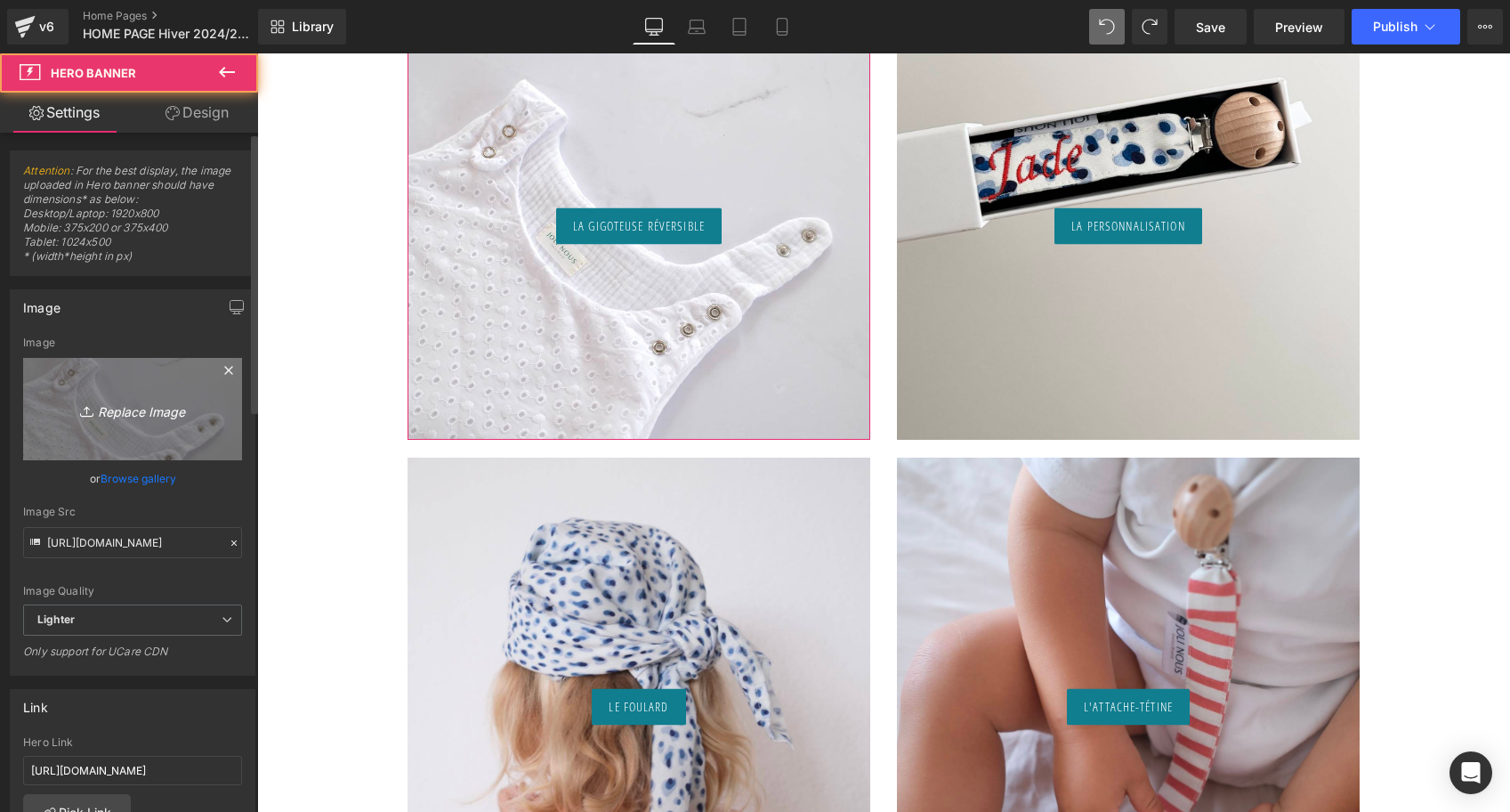
click at [139, 405] on icon "Replace Image" at bounding box center [132, 408] width 142 height 23
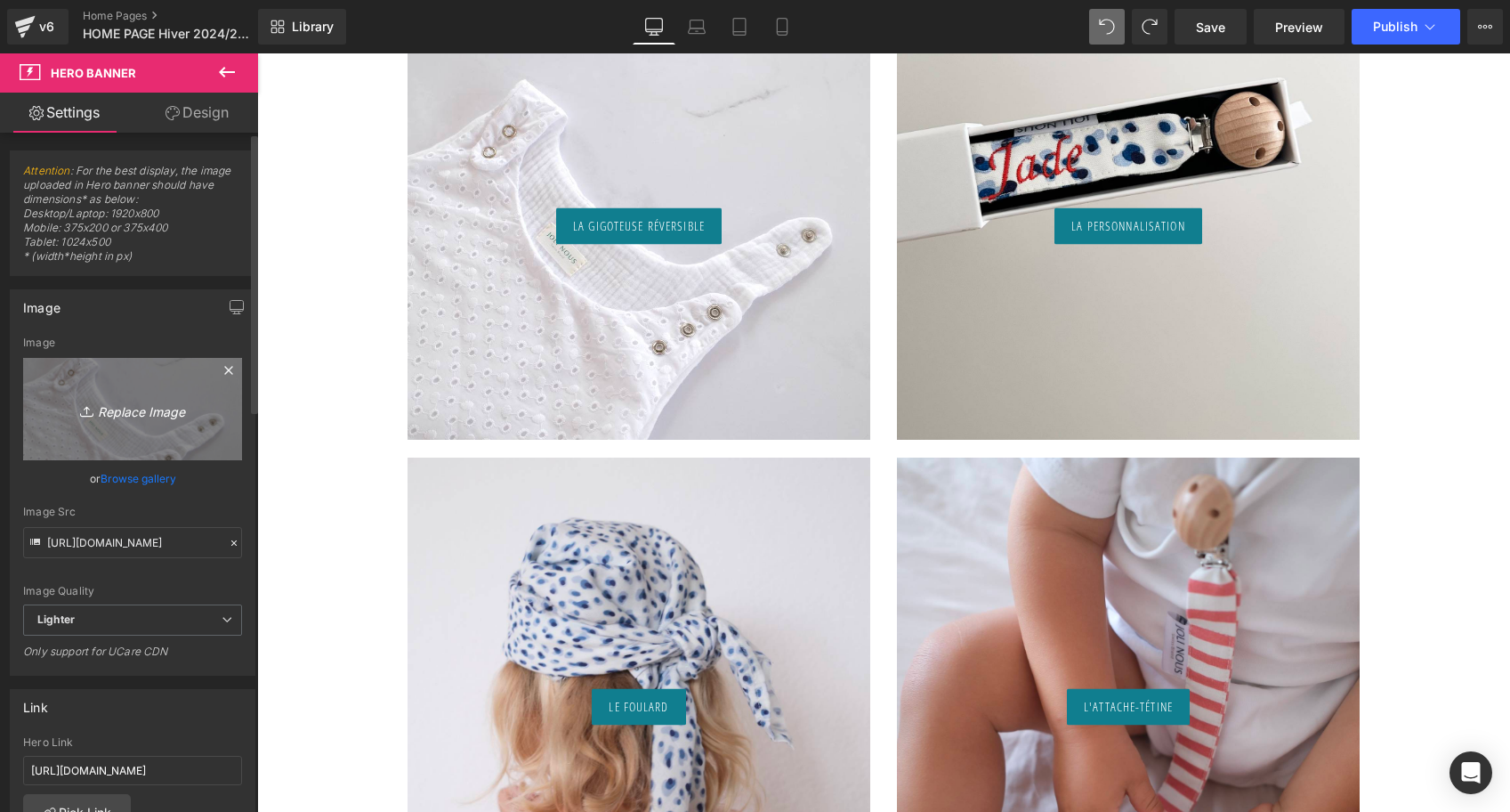
type input "C:\fakepath\gigoteuse-réversible-tog2-ligné-vieux-rose-blanc-oeko-tex-gots-co…"
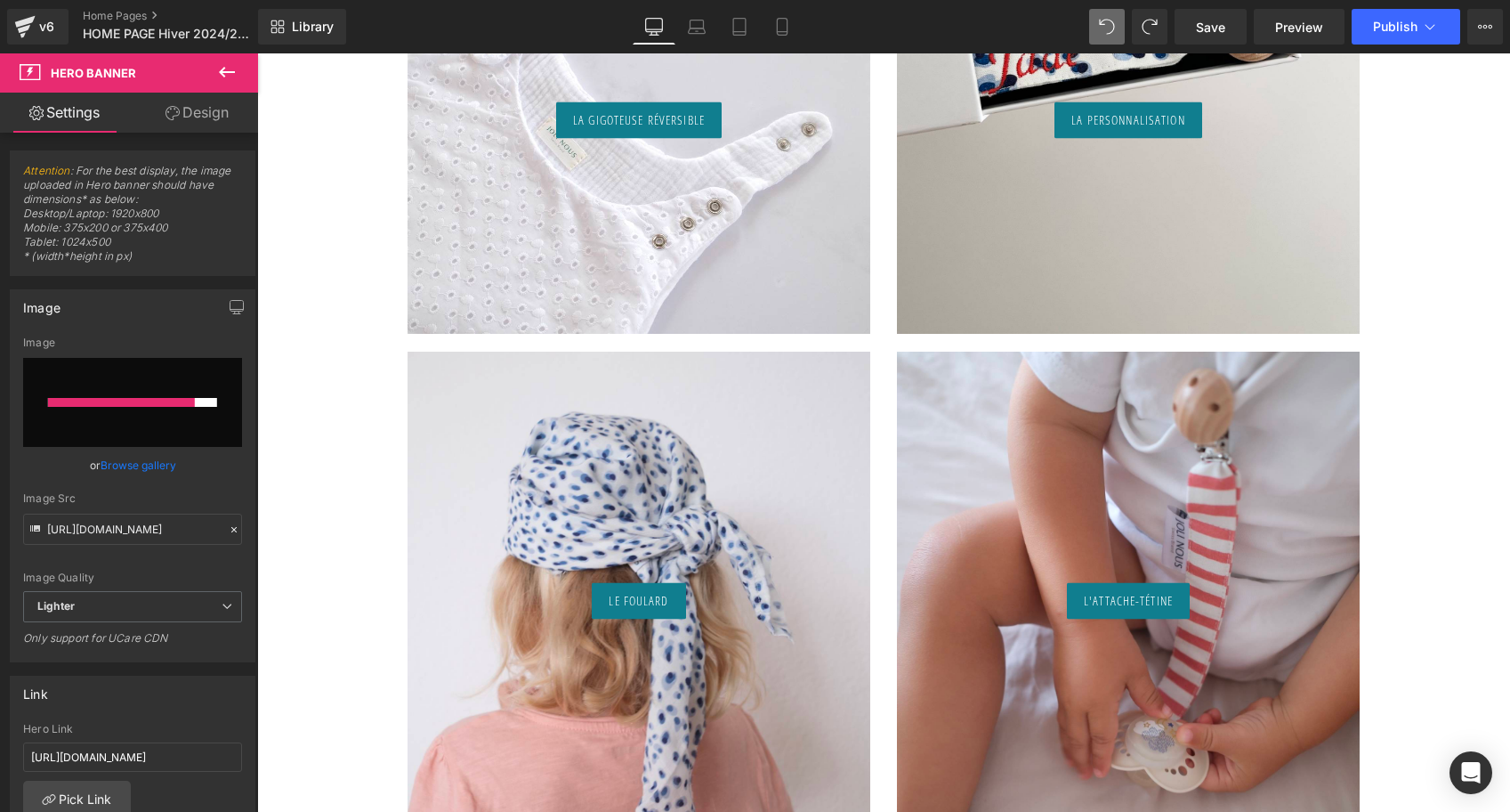
scroll to position [2236, 0]
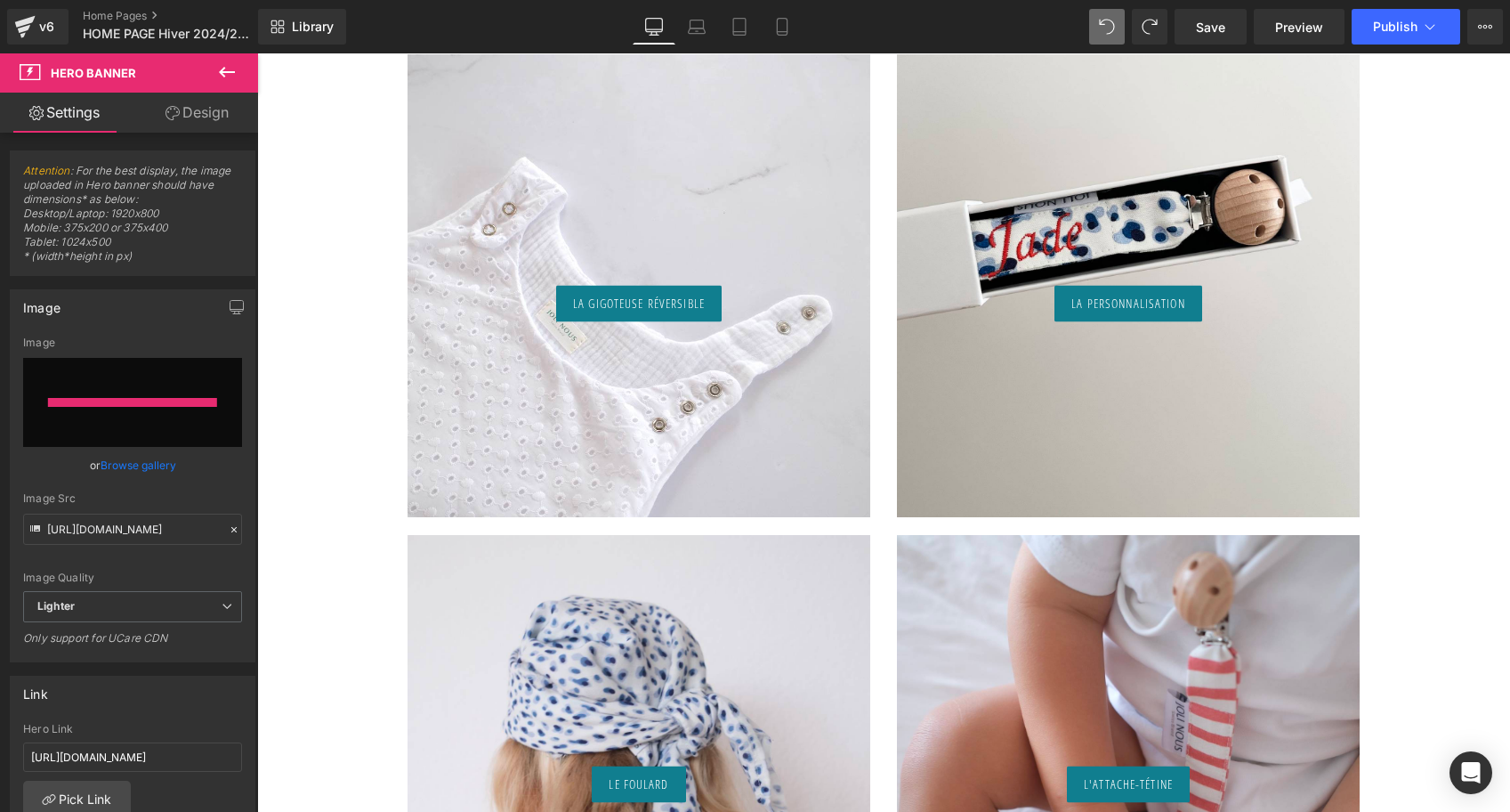
type input "https://ucarecdn.com/e2e5c6bf-8d50-413e-96d7-fd2cd6a96b4a/-/format/auto/-/previ…"
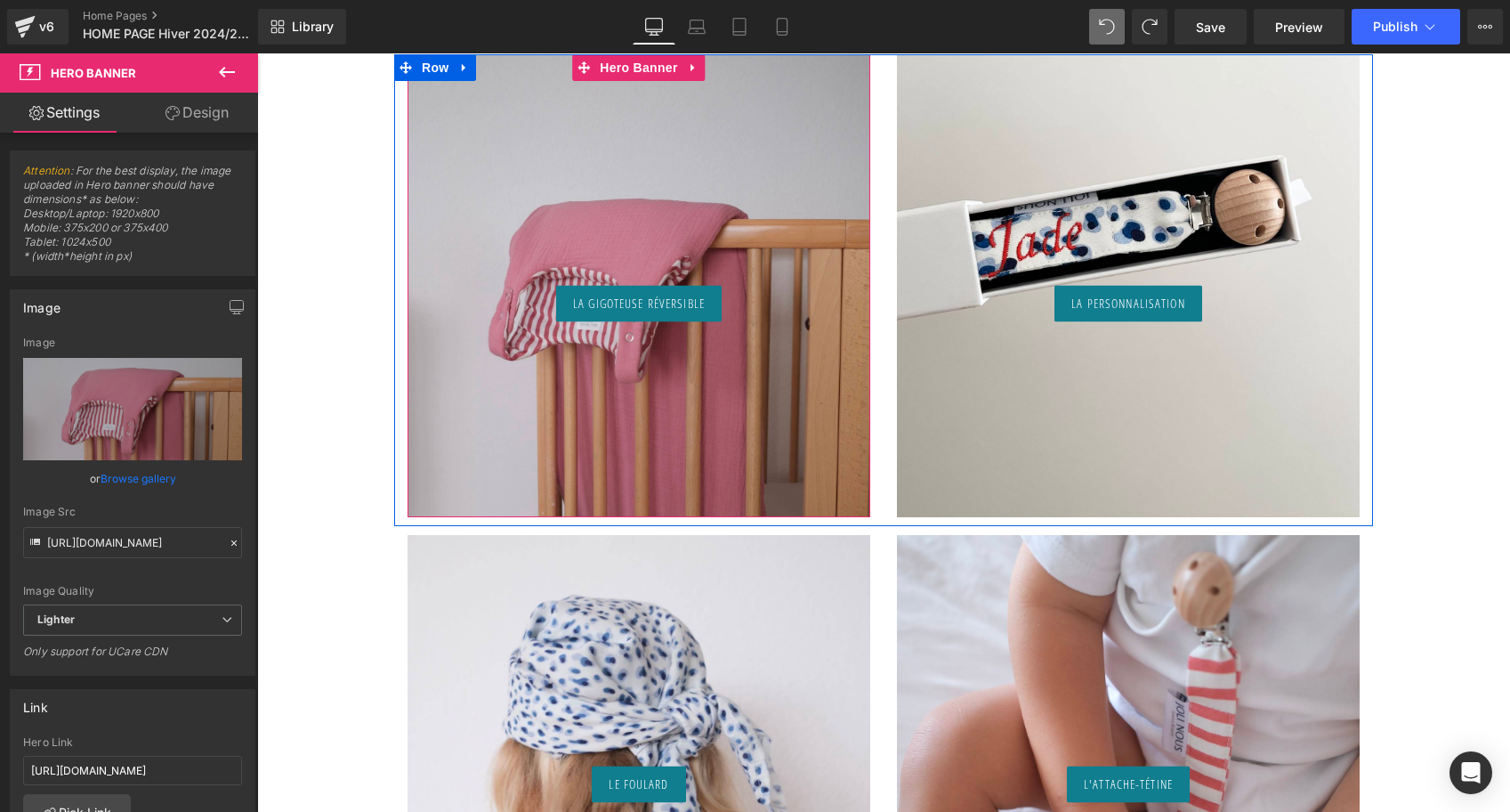
click at [791, 399] on div "La Gigoteuse réversible Button" at bounding box center [638, 285] width 463 height 463
click at [588, 213] on div "La Gigoteuse réversible Button" at bounding box center [638, 285] width 463 height 463
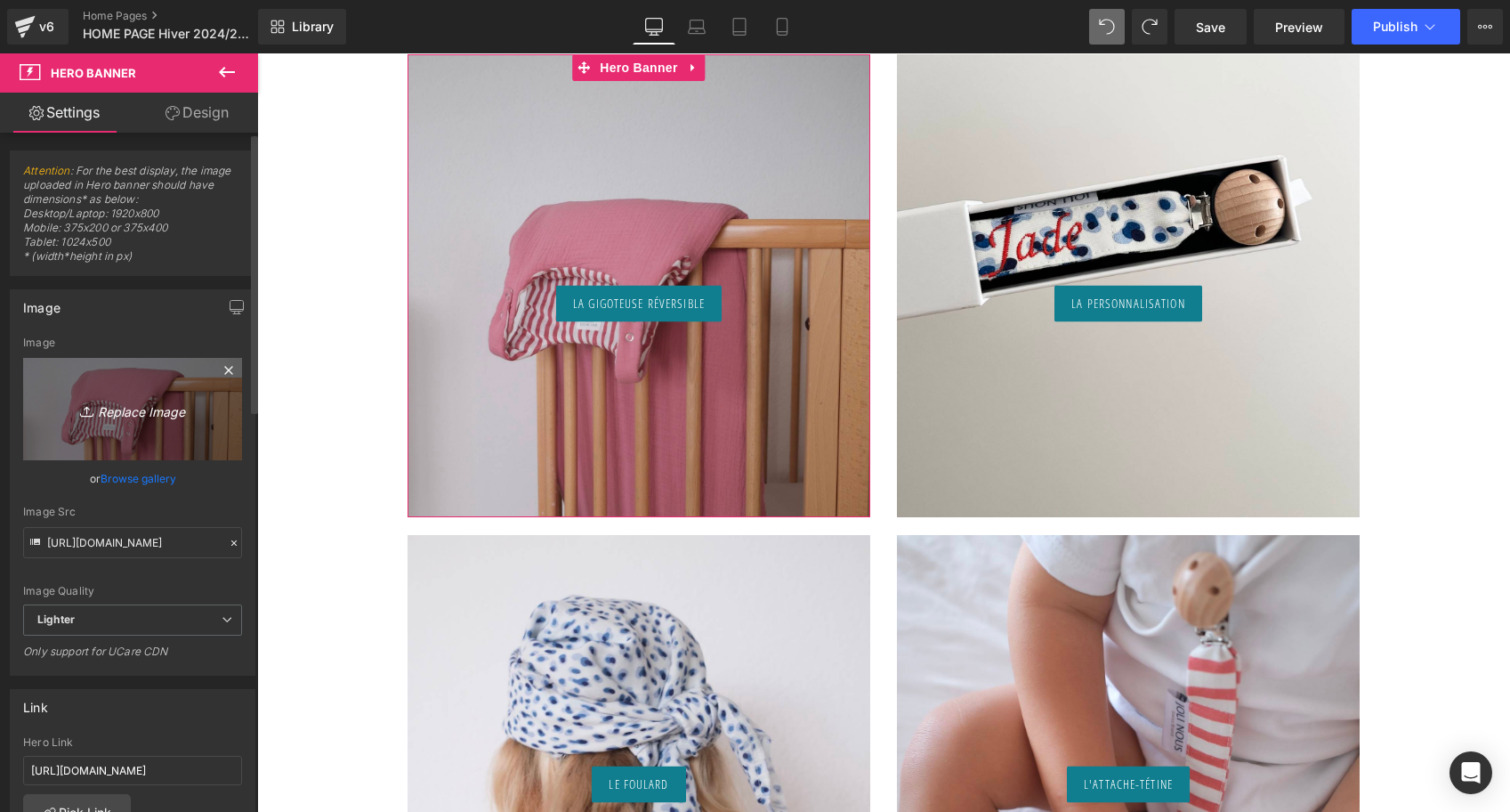
click at [81, 414] on icon at bounding box center [89, 411] width 18 height 18
type input "C:\fakepath\gigoteuse-réversible-joli-nous-tog2-ligné-skieurs-bleu-blanc-oeko…"
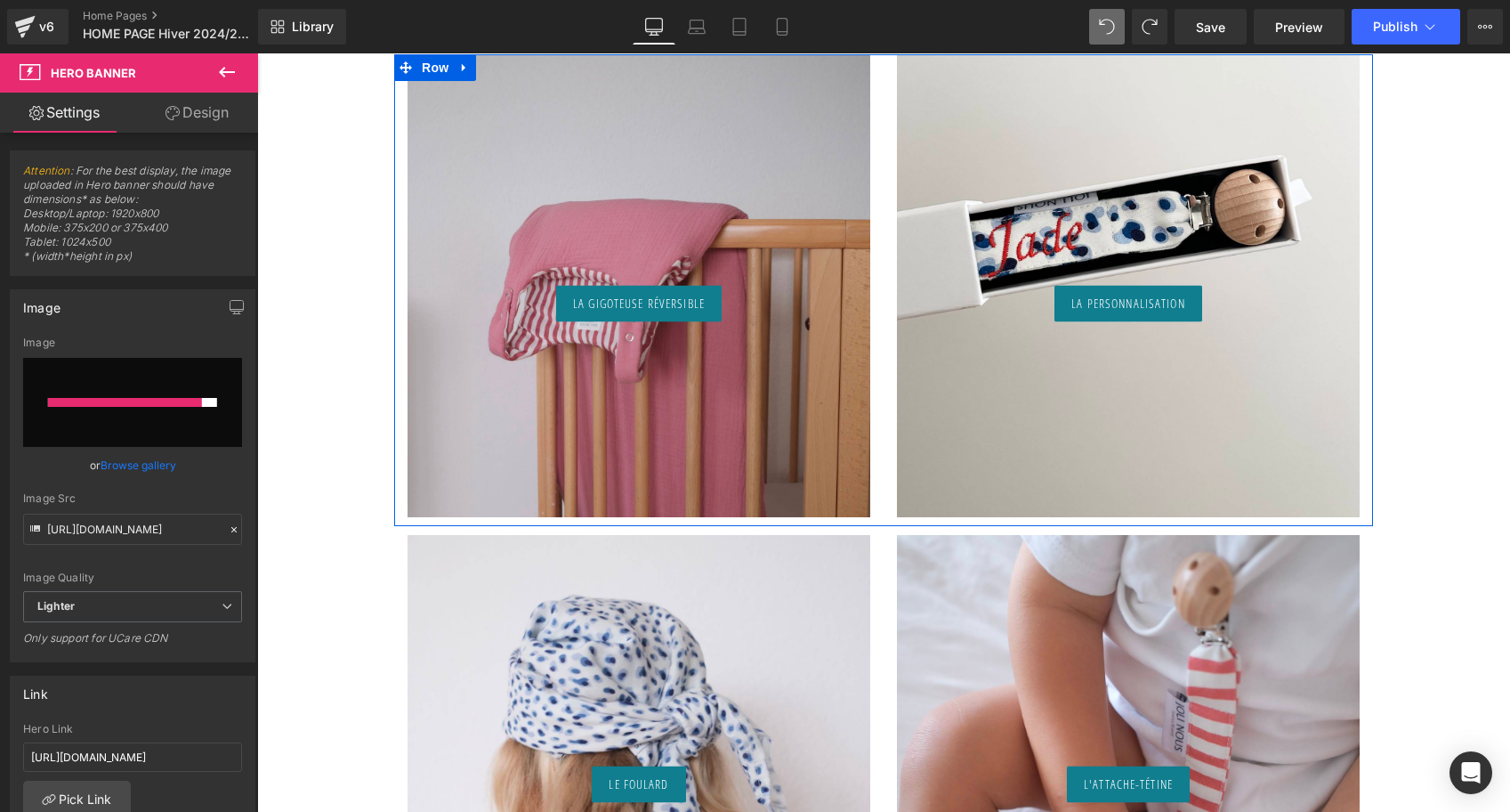
type input "https://ucarecdn.com/a3bf1474-3031-4227-85b0-2508af2b86b1/-/format/auto/-/previ…"
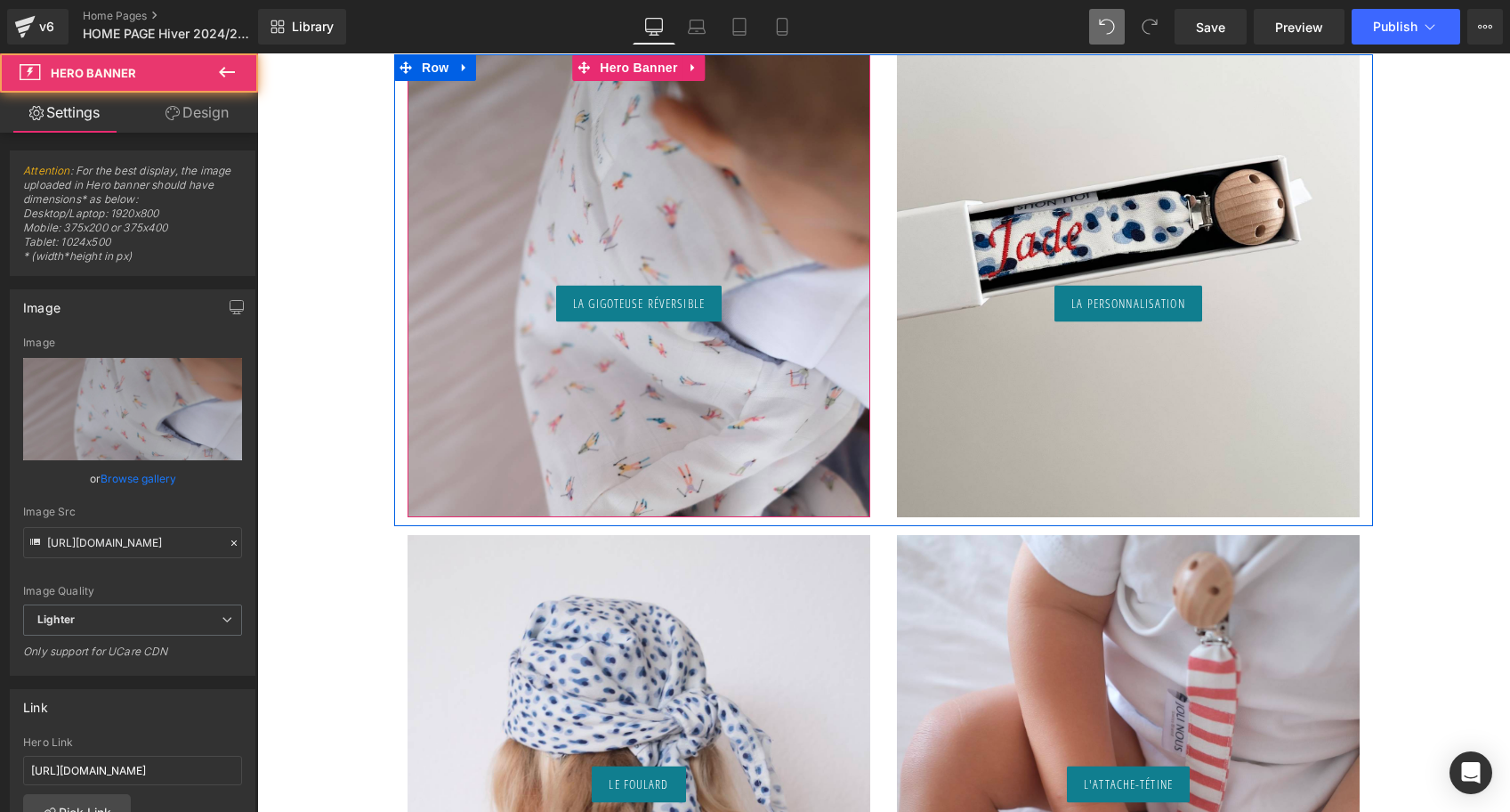
click at [703, 177] on div "La Gigoteuse réversible Button" at bounding box center [638, 285] width 463 height 463
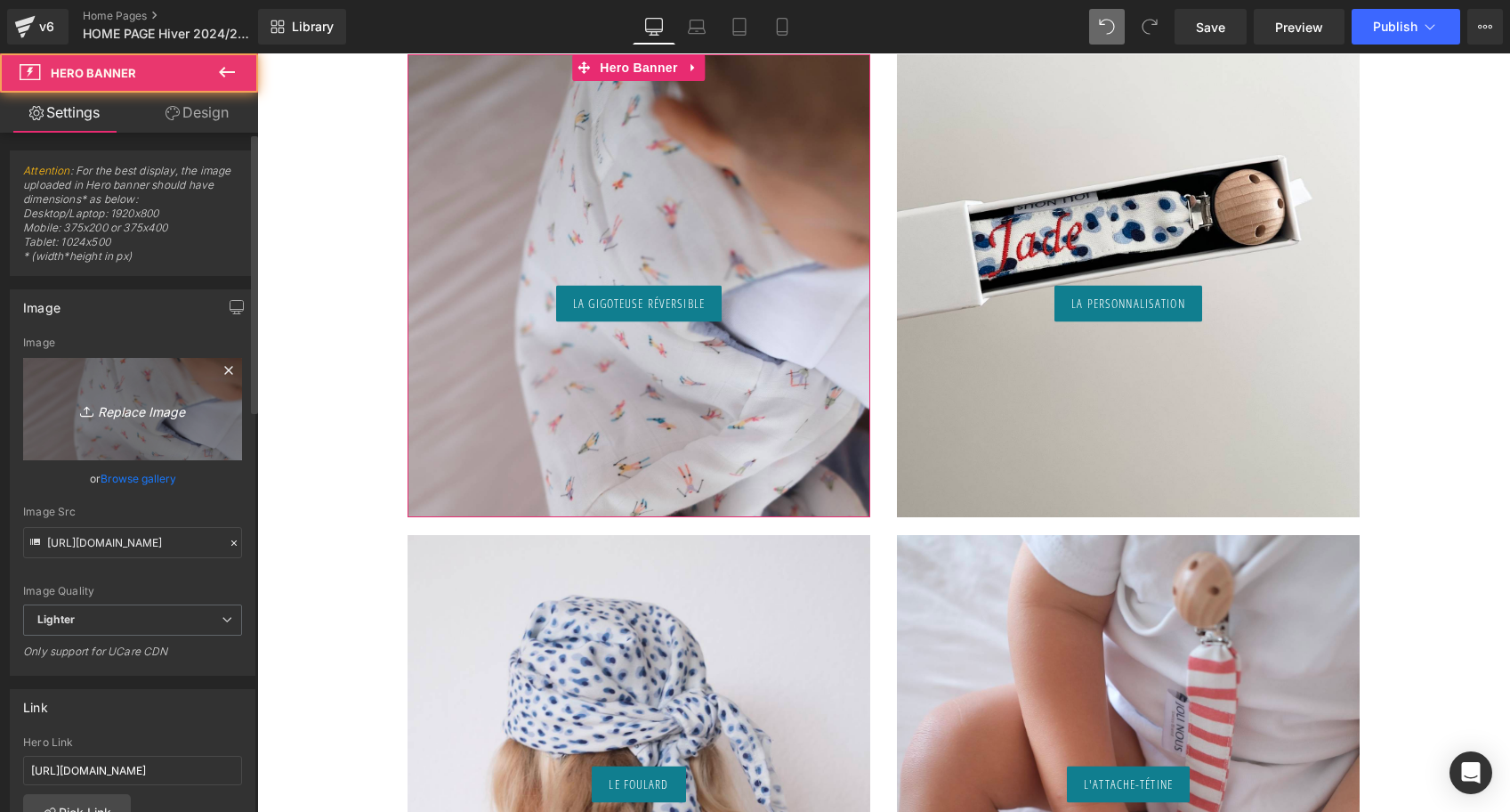
click at [197, 406] on icon "Replace Image" at bounding box center [132, 408] width 142 height 23
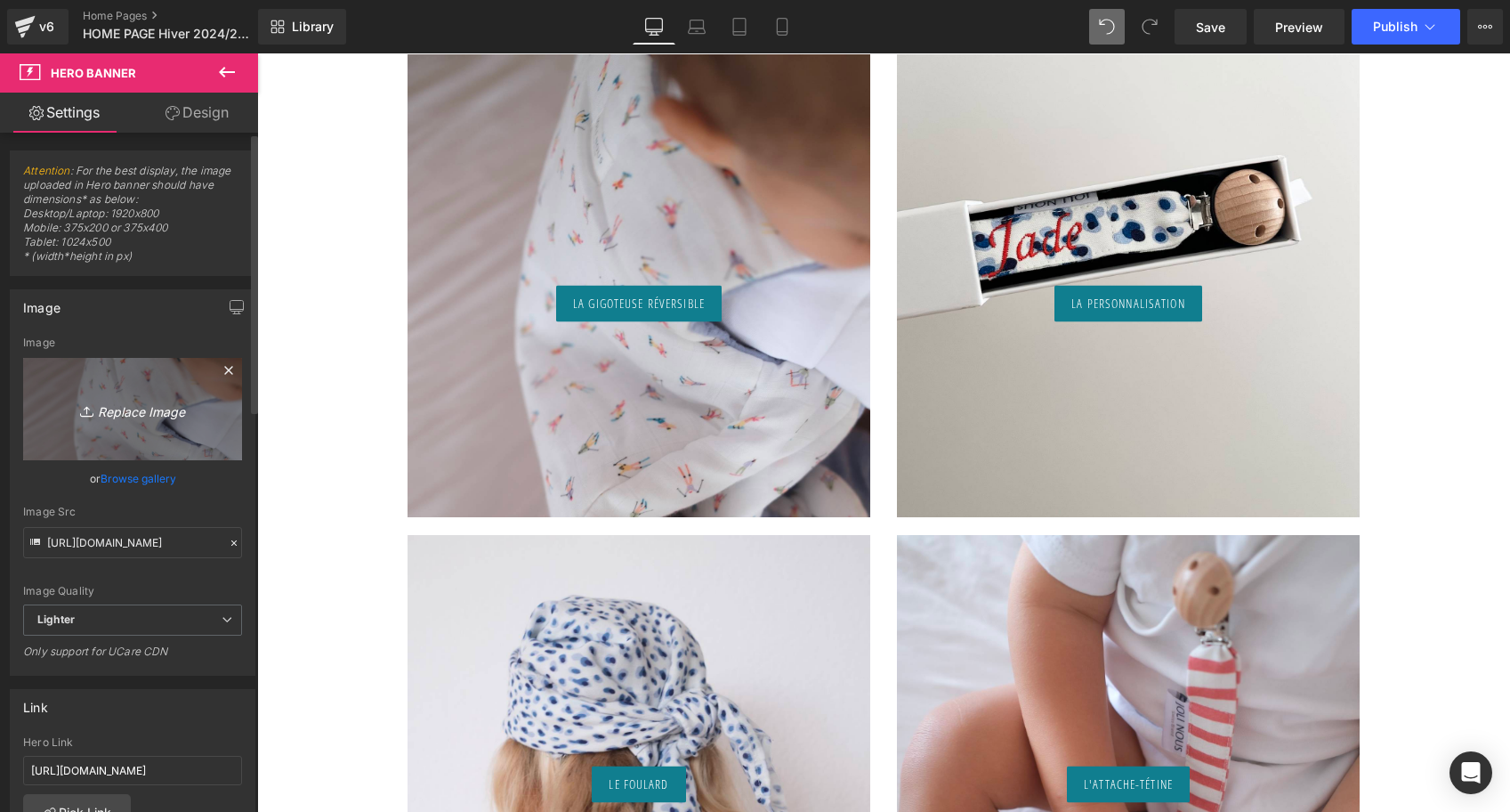
type input "C:\fakepath\gigoteuse-réversible-tog2-skier-blanc-bleu-oeko-tex-gots-coton-bam…"
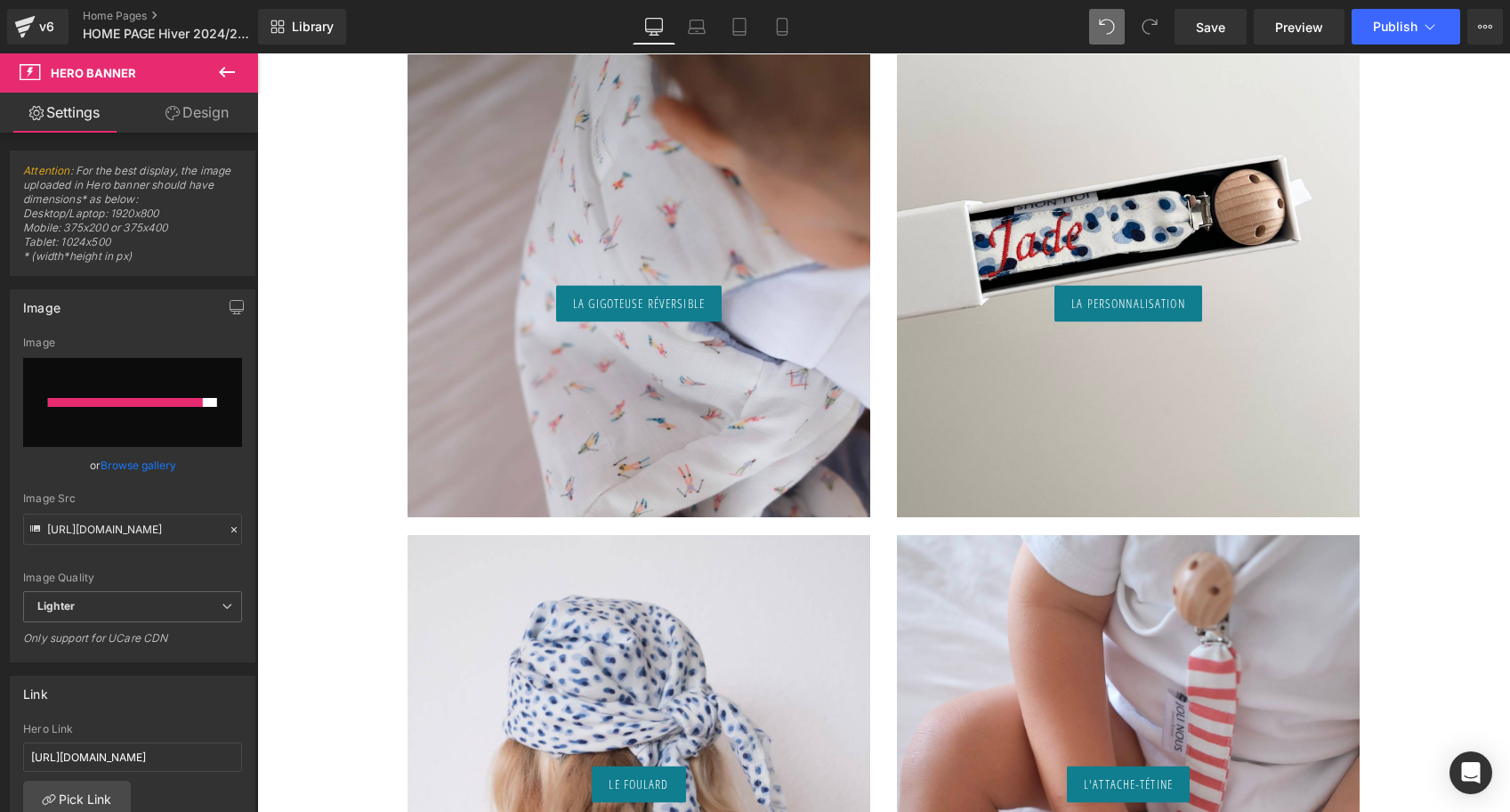
type input "https://ucarecdn.com/b00de07b-fbcf-41fd-9c78-c943580f05f8/-/format/auto/-/previ…"
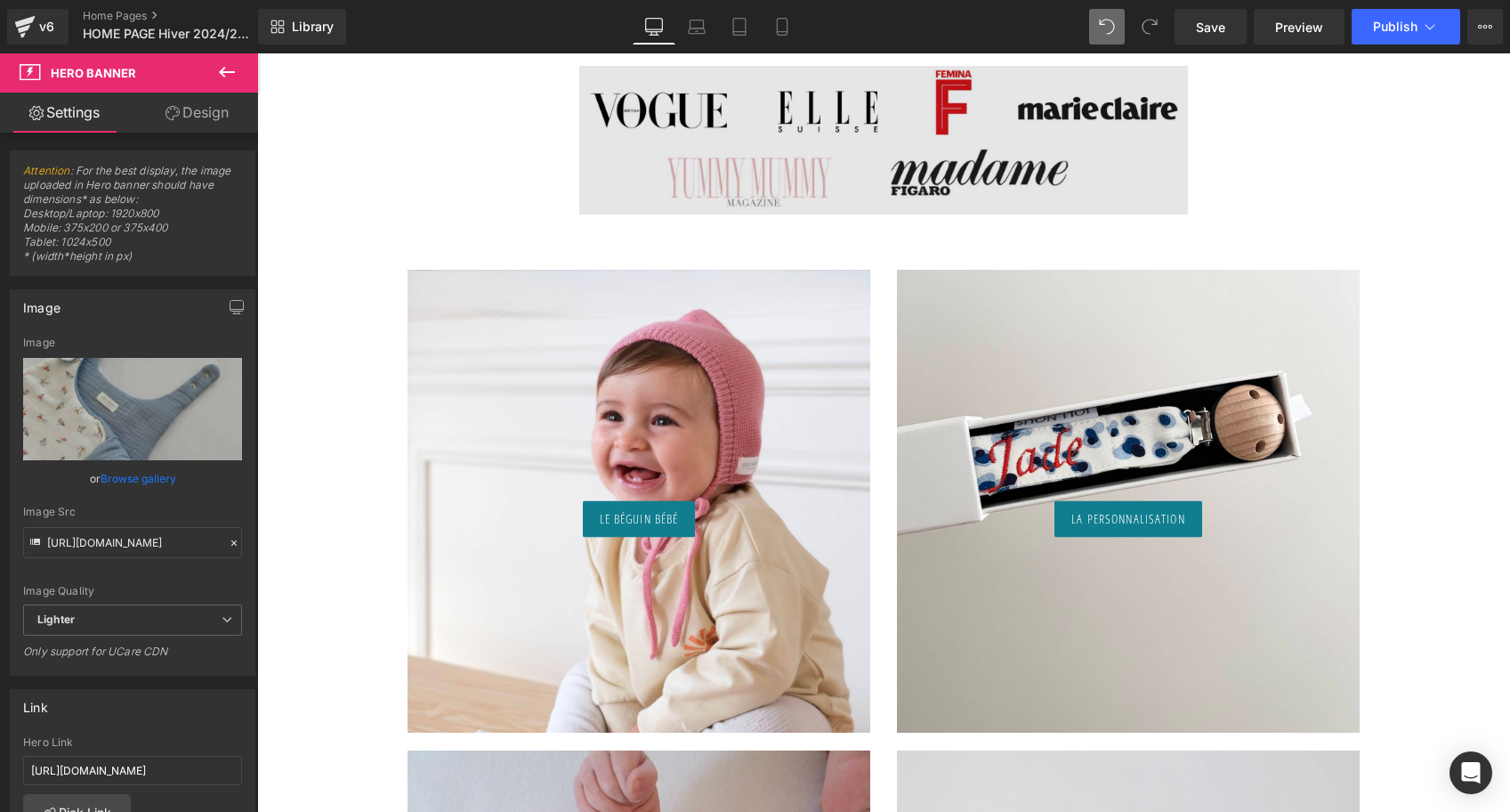
scroll to position [981, 0]
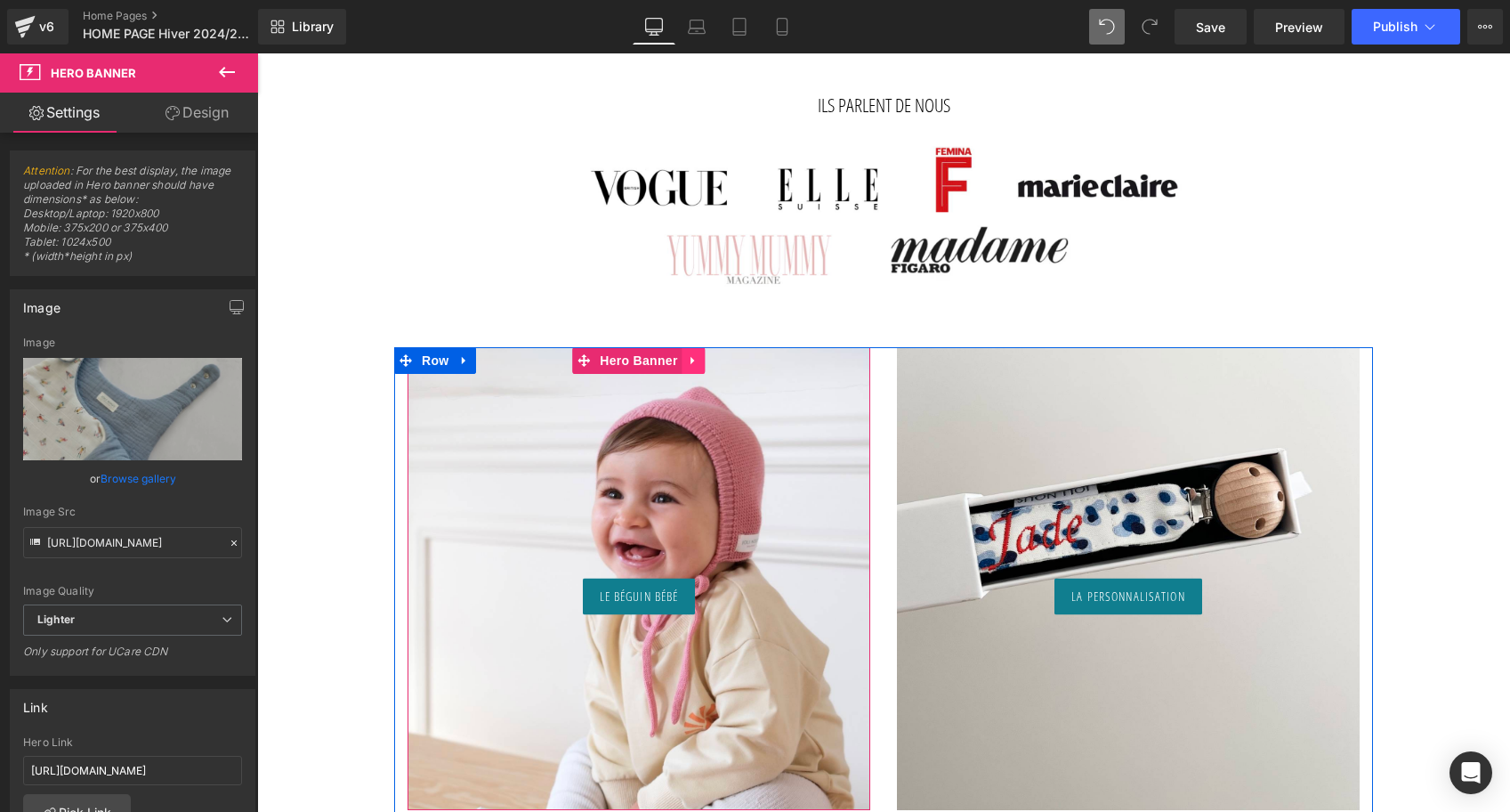
click at [696, 359] on icon at bounding box center [694, 359] width 13 height 14
click at [697, 359] on link at bounding box center [706, 359] width 24 height 26
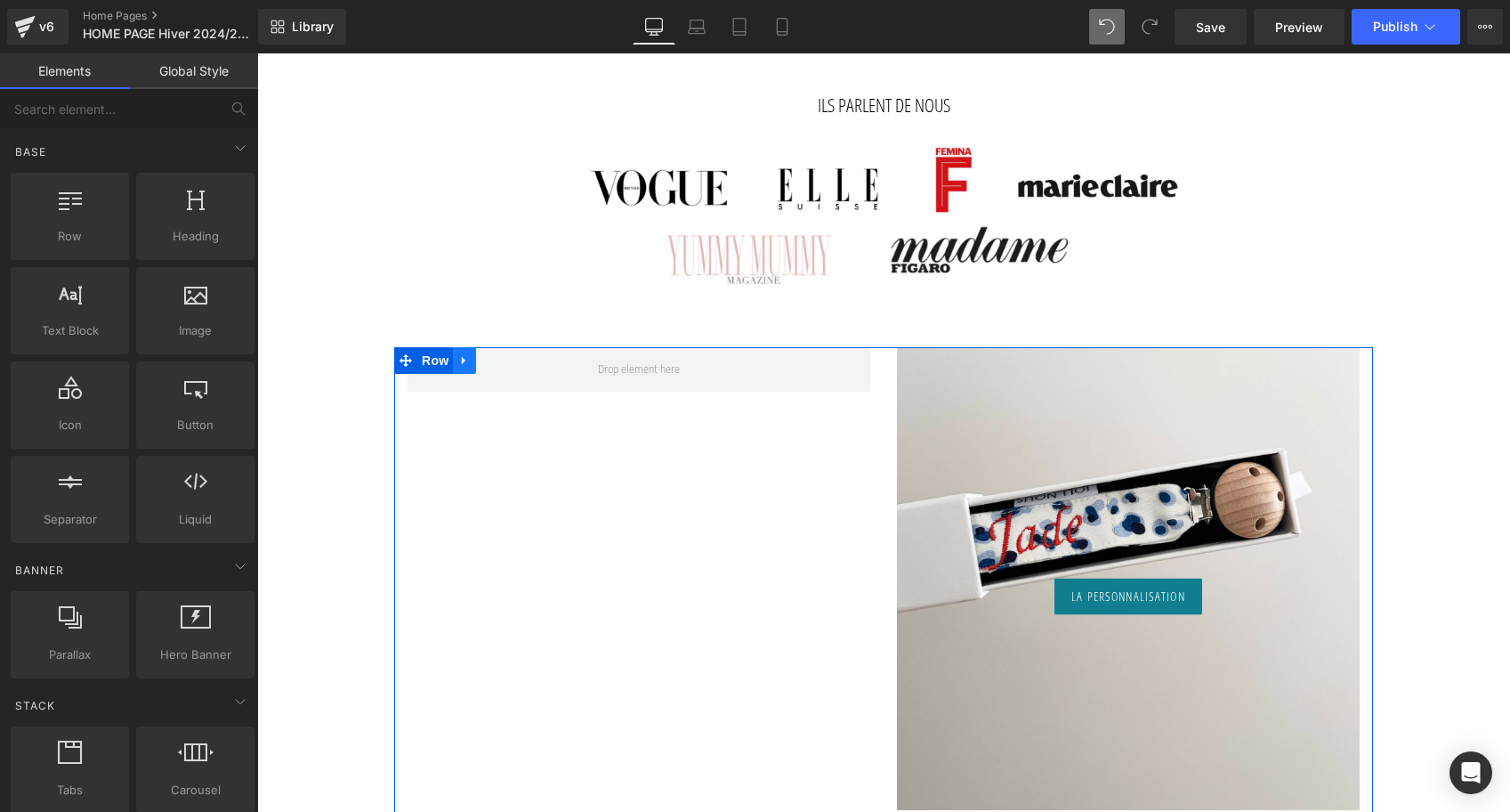
click at [469, 362] on icon at bounding box center [464, 359] width 13 height 14
click at [511, 361] on icon at bounding box center [511, 360] width 13 height 13
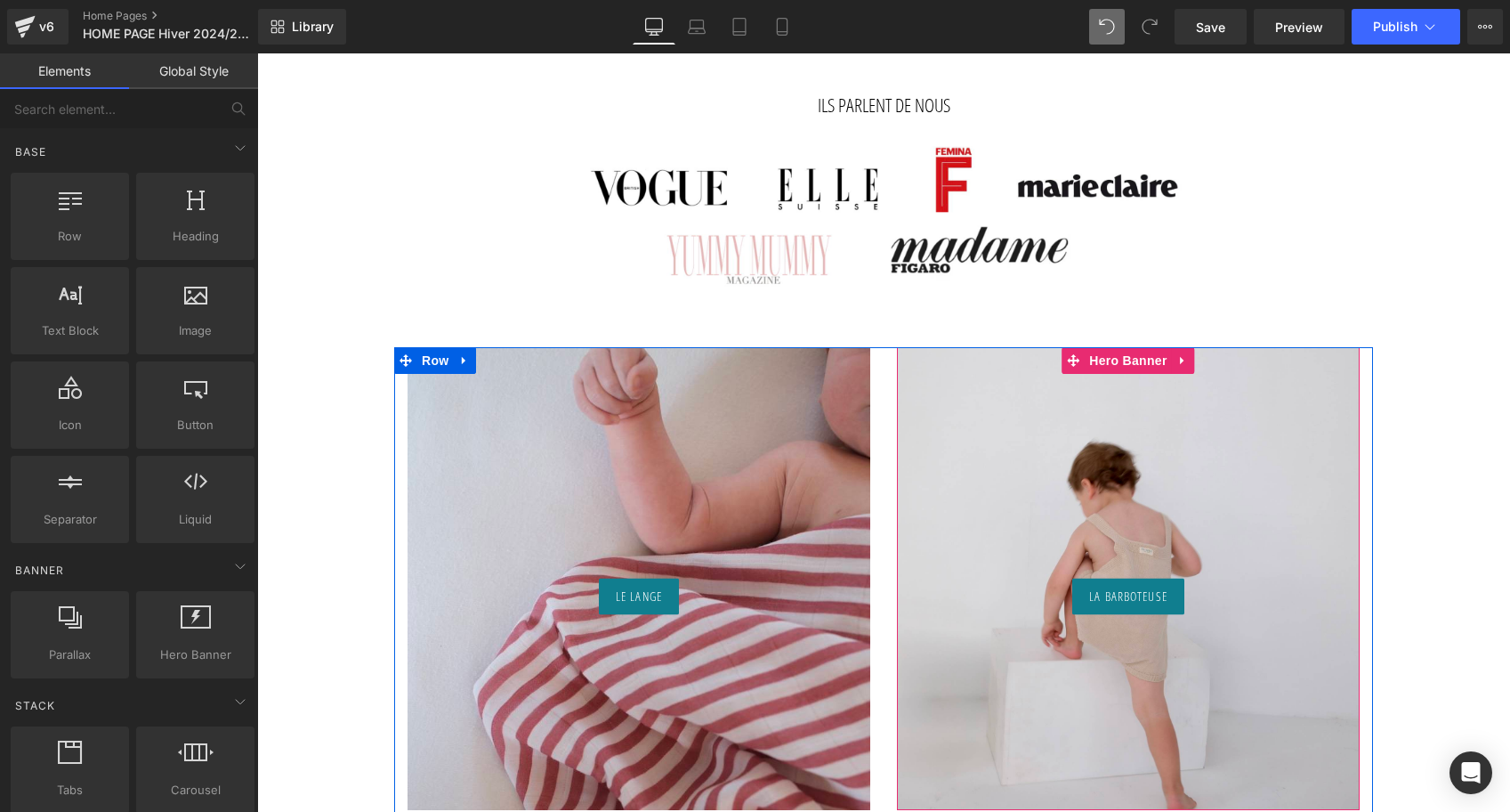
click at [1058, 479] on div "La Barboteuse Button" at bounding box center [1128, 578] width 463 height 463
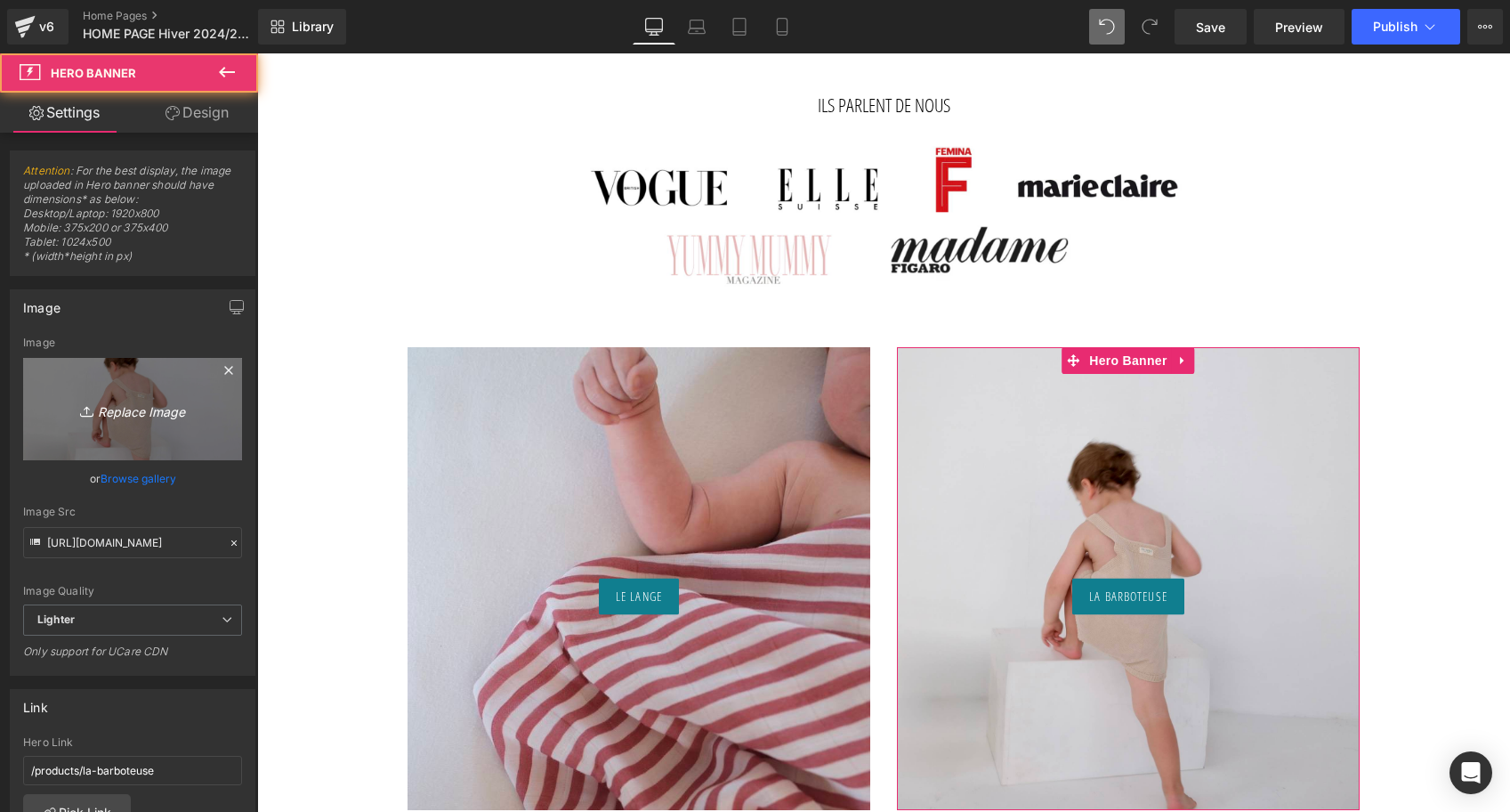
click at [177, 410] on icon "Replace Image" at bounding box center [132, 408] width 142 height 23
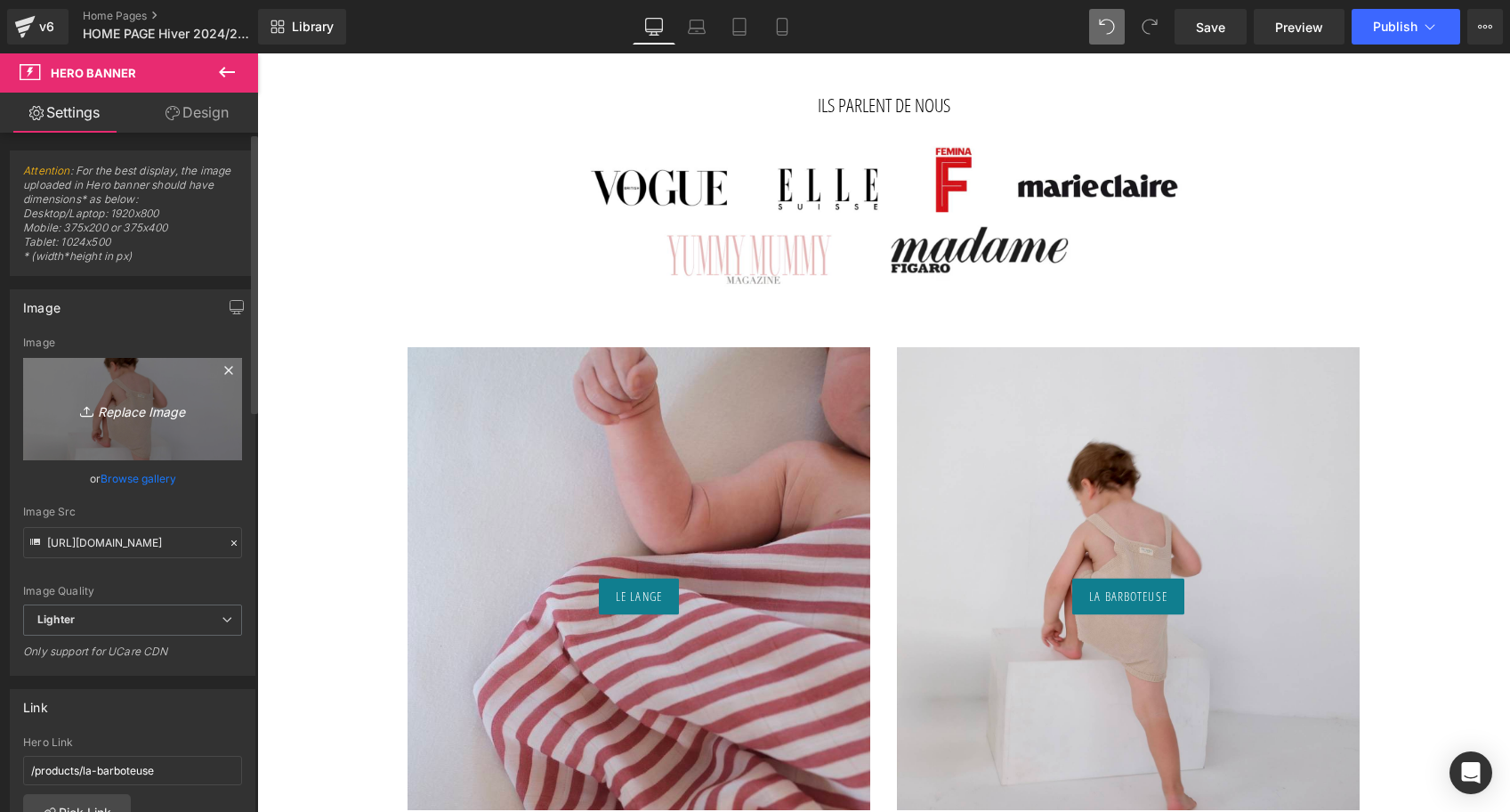
type input "C:\fakepath\Béguin-vieux-rose-Tricot-joli-nous-laine-mérinos-ultra-doux-confo…"
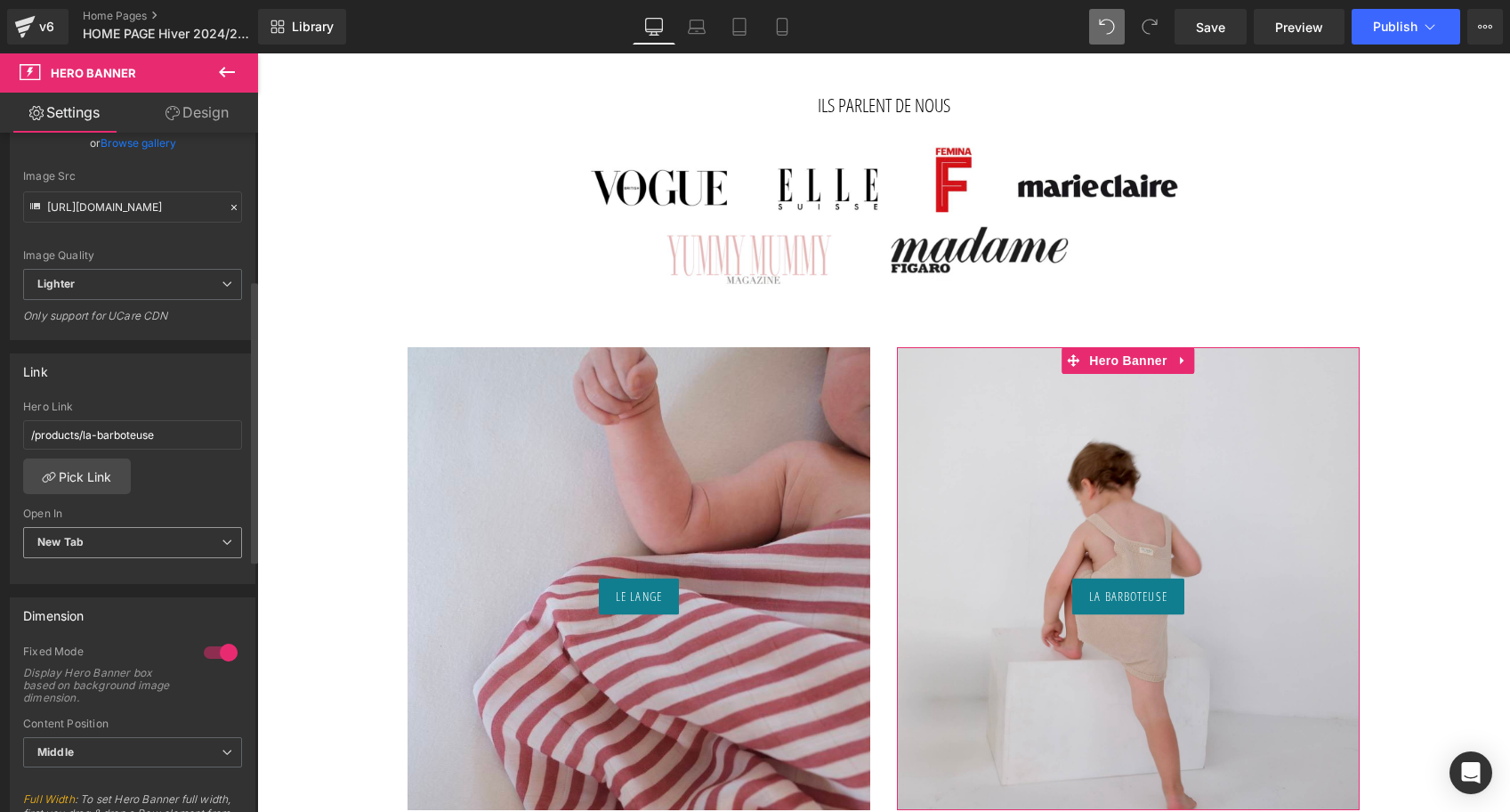
scroll to position [382, 0]
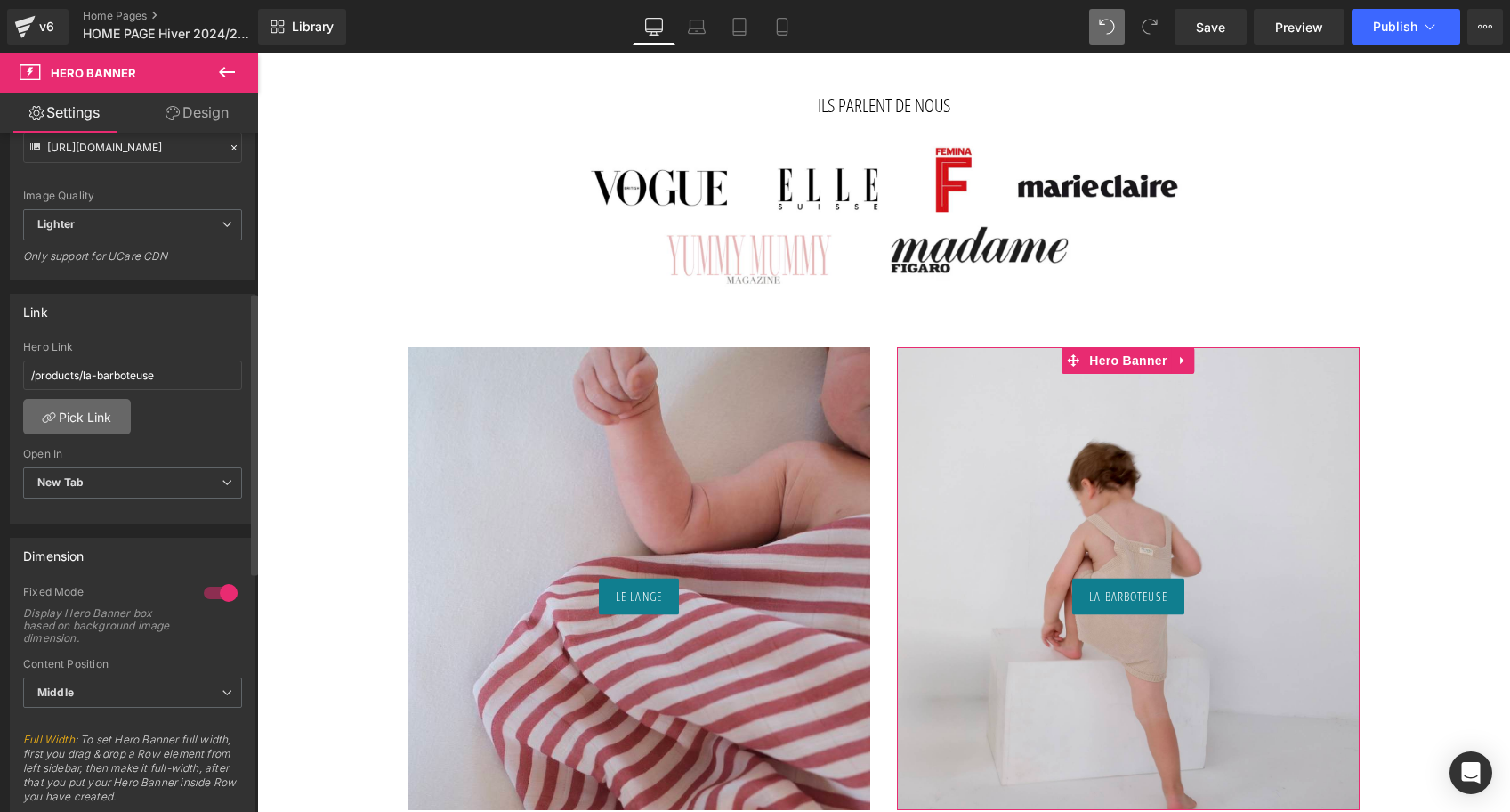
click at [112, 414] on link "Pick Link" at bounding box center [77, 416] width 108 height 35
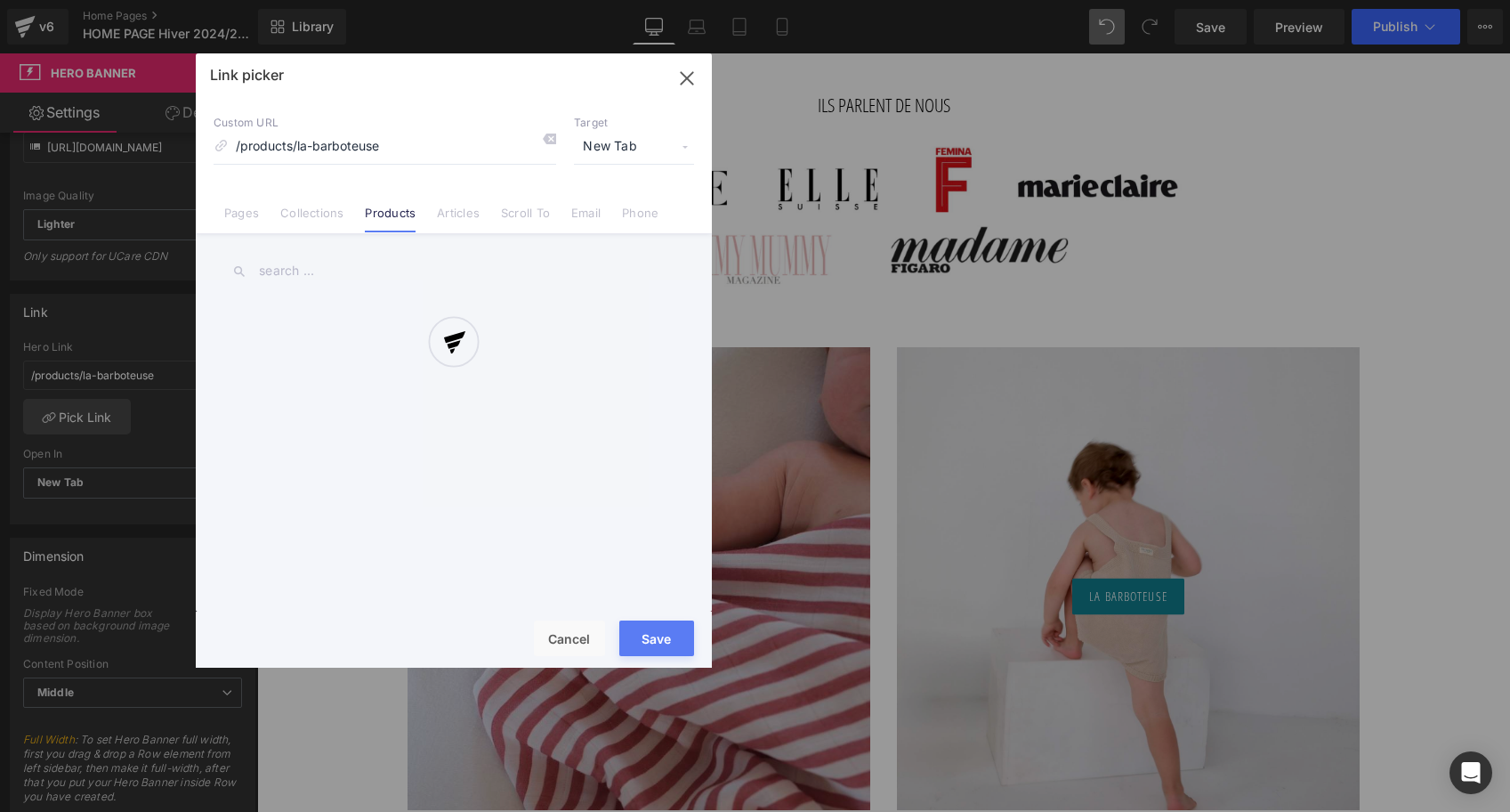
click at [553, 138] on div "Link picker Back to Library Insert Custom URL /products/la-barboteuse Target Ne…" at bounding box center [454, 360] width 516 height 614
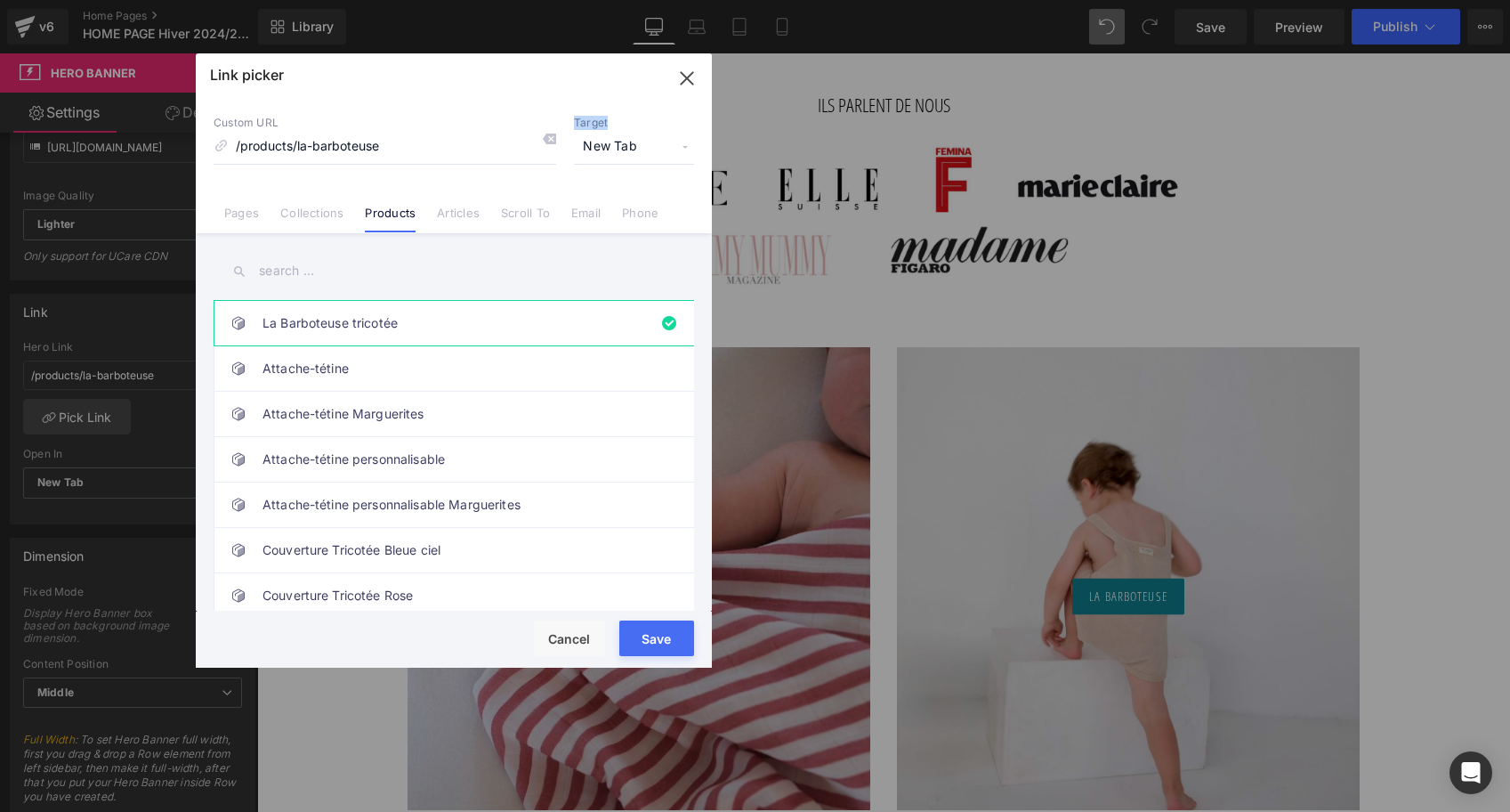
click at [553, 138] on icon at bounding box center [550, 139] width 14 height 14
type input "https://ucarecdn.com/3a40af0f-c18c-434f-9c3b-f585d3c323b3/-/format/auto/-/previ…"
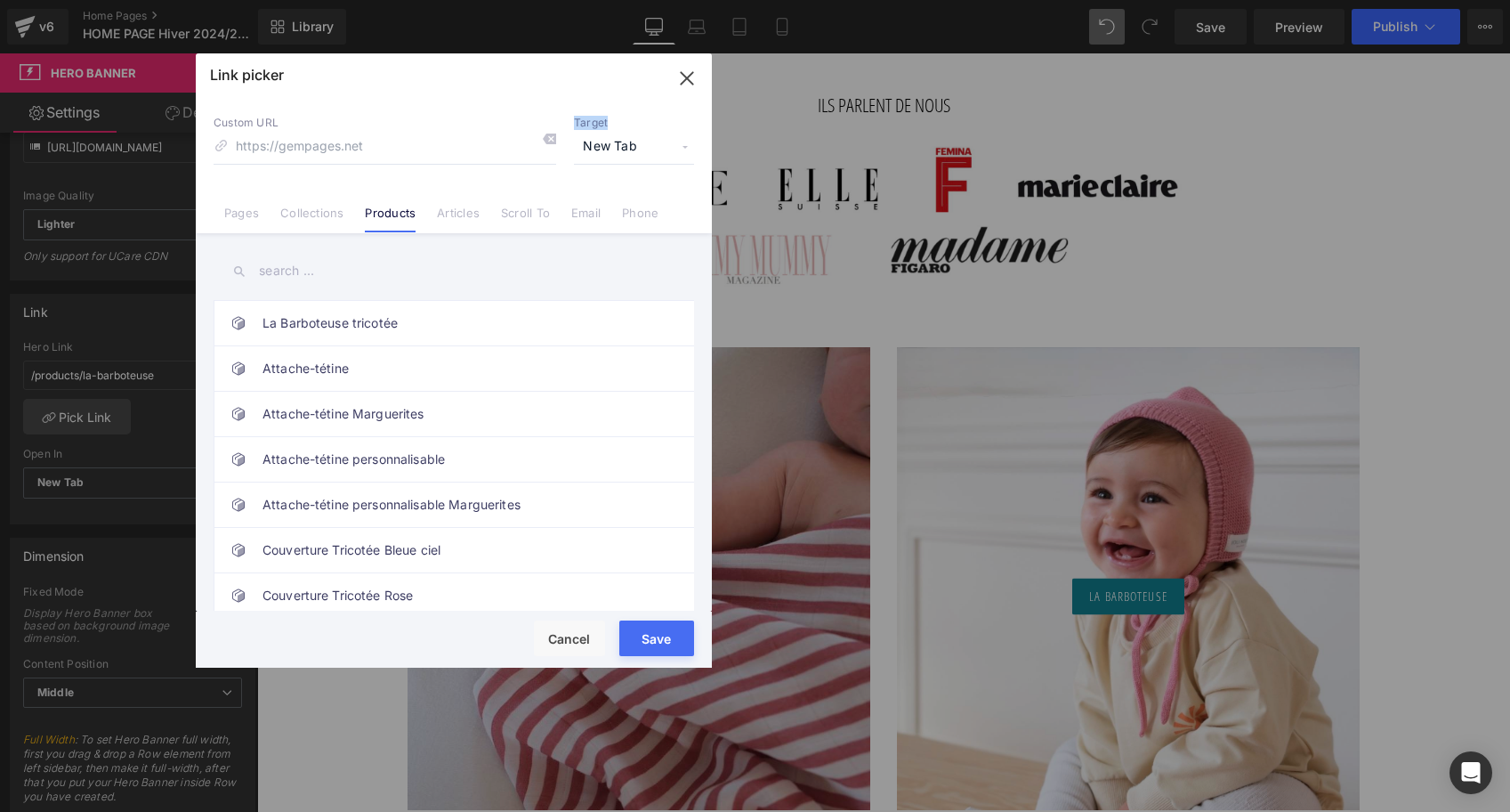
scroll to position [396, 0]
click at [294, 262] on input "text" at bounding box center [454, 271] width 481 height 40
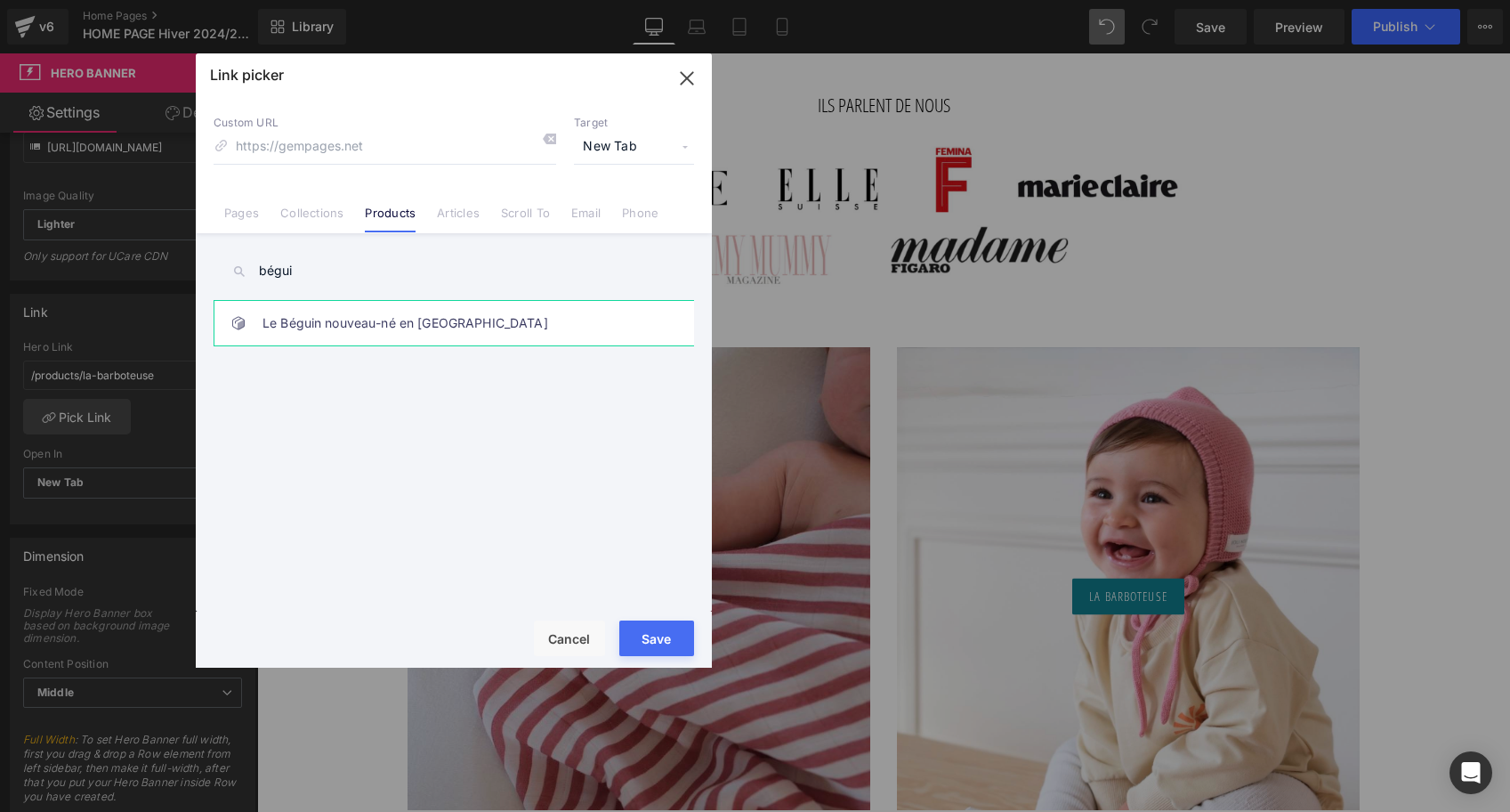
type input "bégui"
click at [297, 327] on link "Le Béguin nouveau-né en Laine" at bounding box center [458, 322] width 392 height 44
type input "/products/le-beguin-nouveau-ne-en-laine"
click at [655, 639] on button "Save" at bounding box center [656, 637] width 75 height 35
type input "/products/le-beguin-nouveau-ne-en-laine"
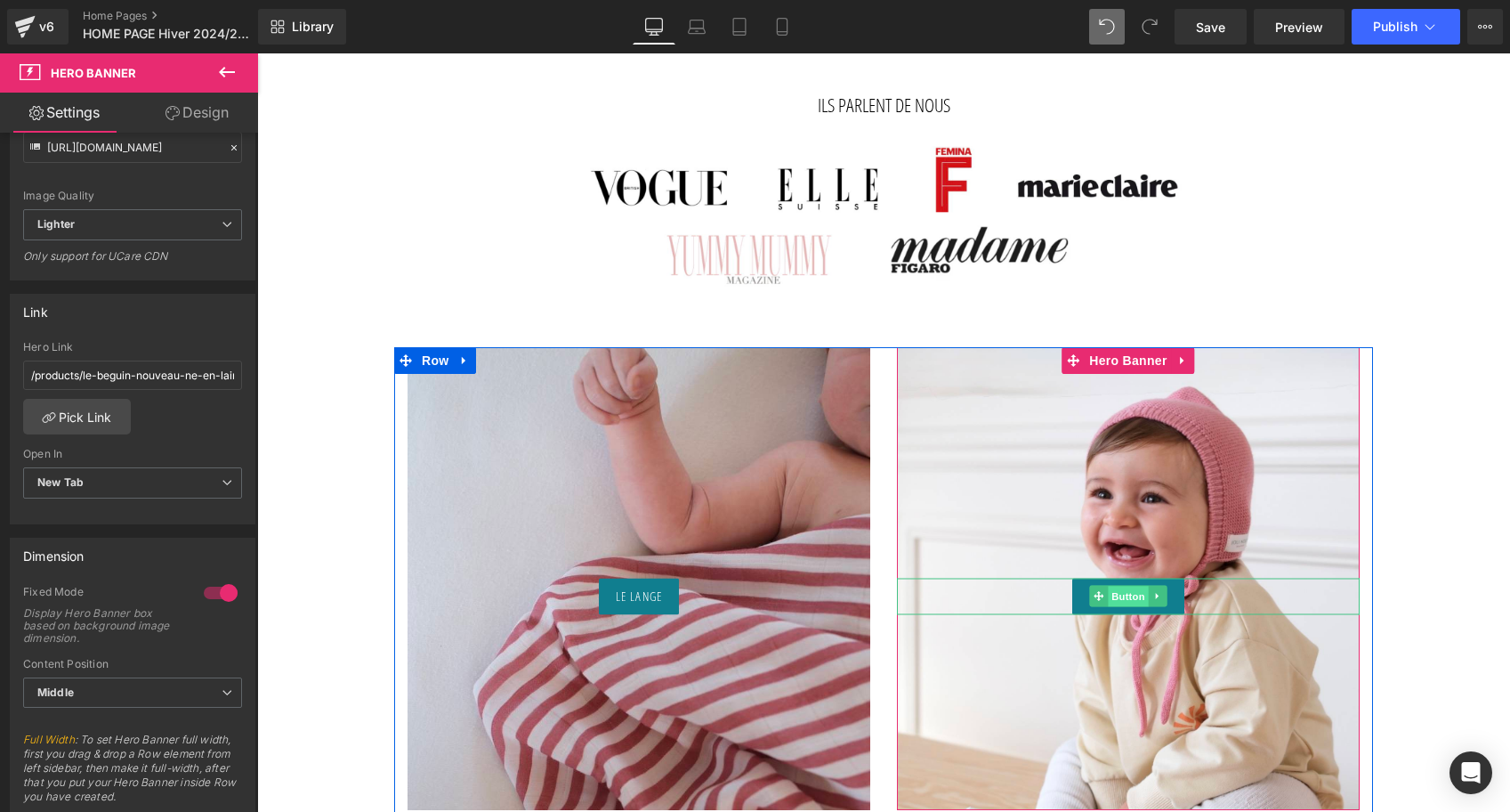
click at [1135, 593] on span "Button" at bounding box center [1128, 597] width 41 height 22
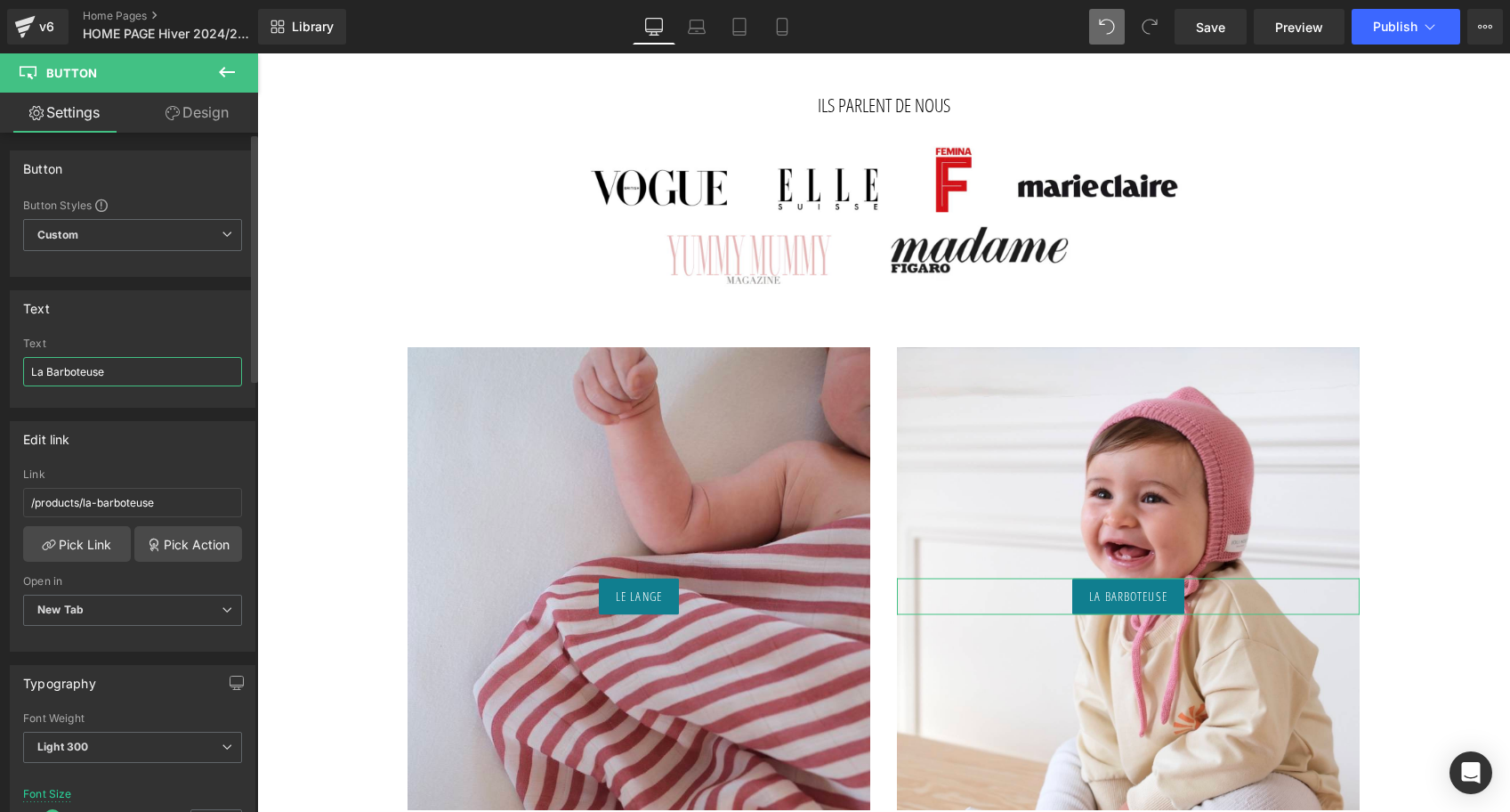
click at [93, 372] on input "La Barboteuse" at bounding box center [133, 371] width 219 height 29
type input "le béguin"
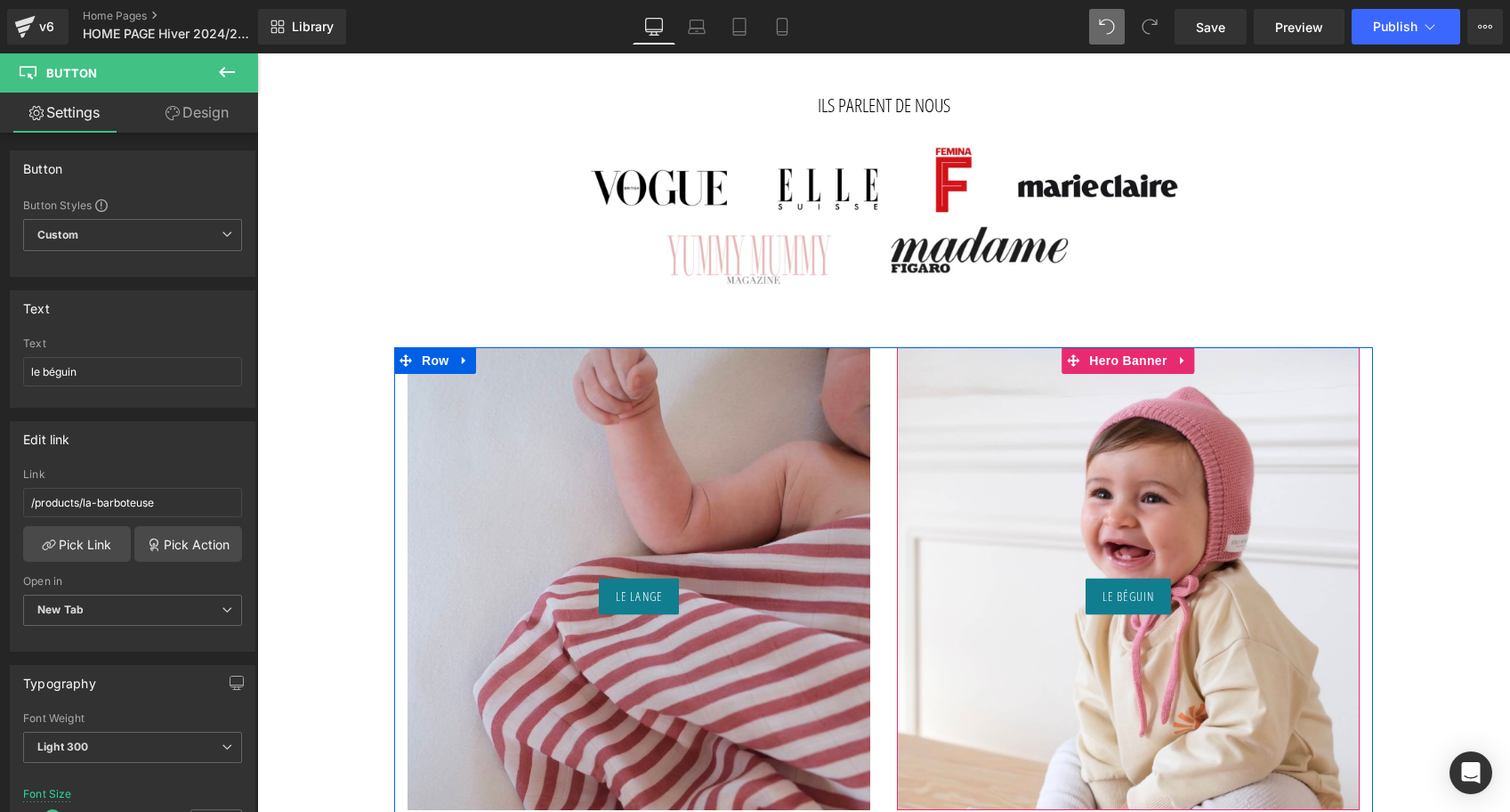
click at [1053, 500] on div "le béguin Button" at bounding box center [1128, 578] width 463 height 463
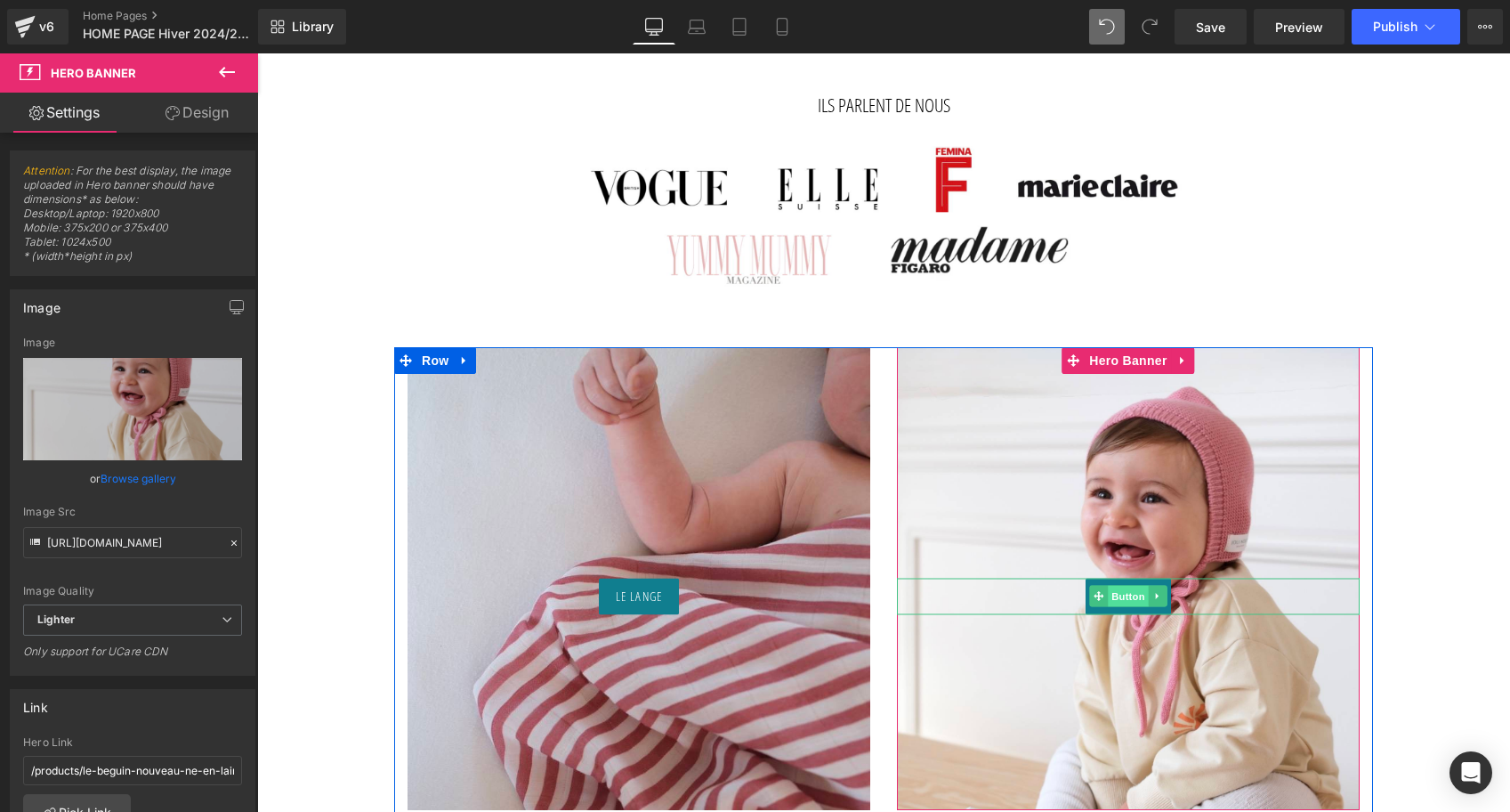
click at [1136, 597] on span "Button" at bounding box center [1128, 597] width 41 height 22
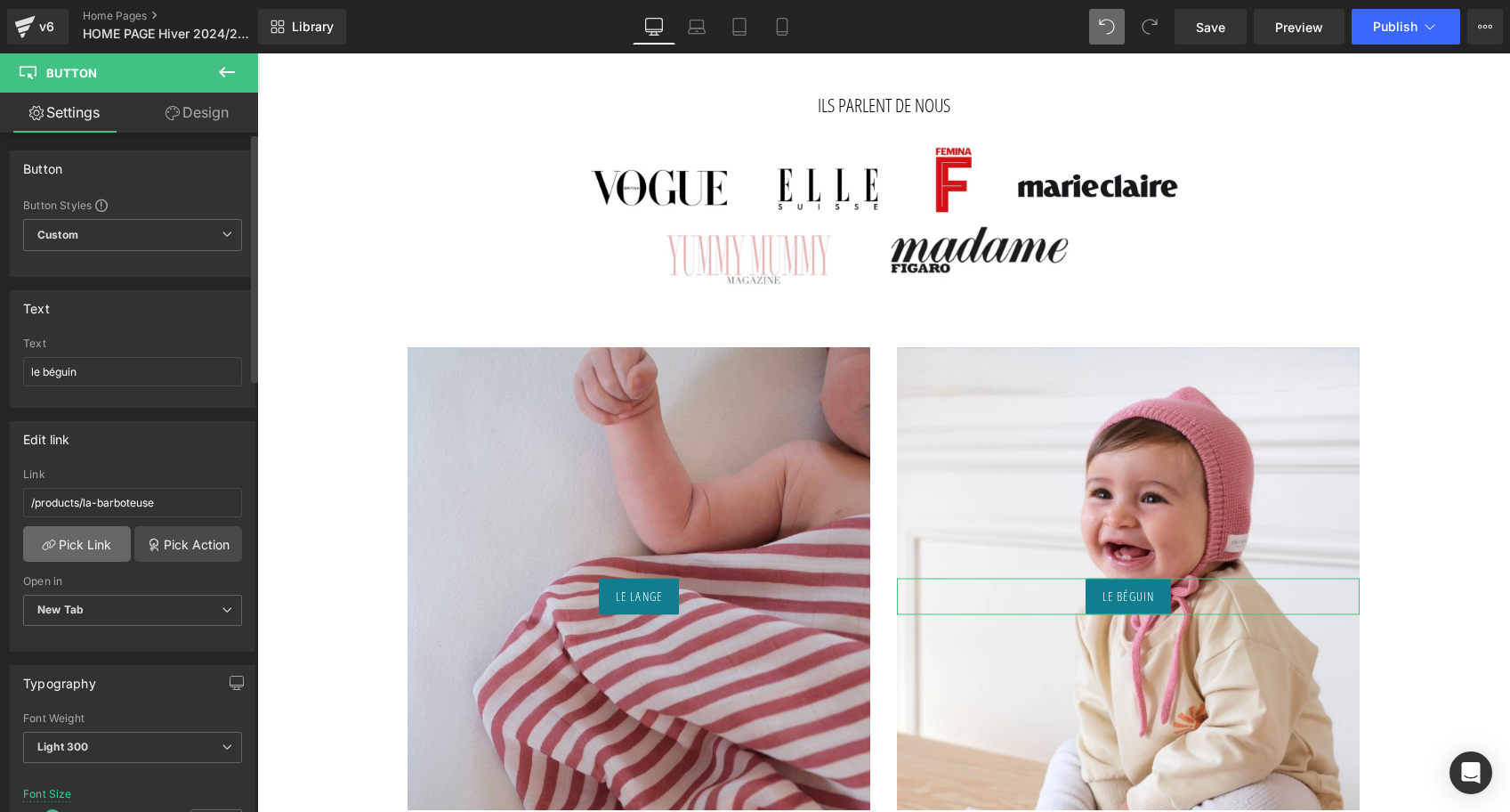
click at [81, 538] on link "Pick Link" at bounding box center [77, 543] width 108 height 35
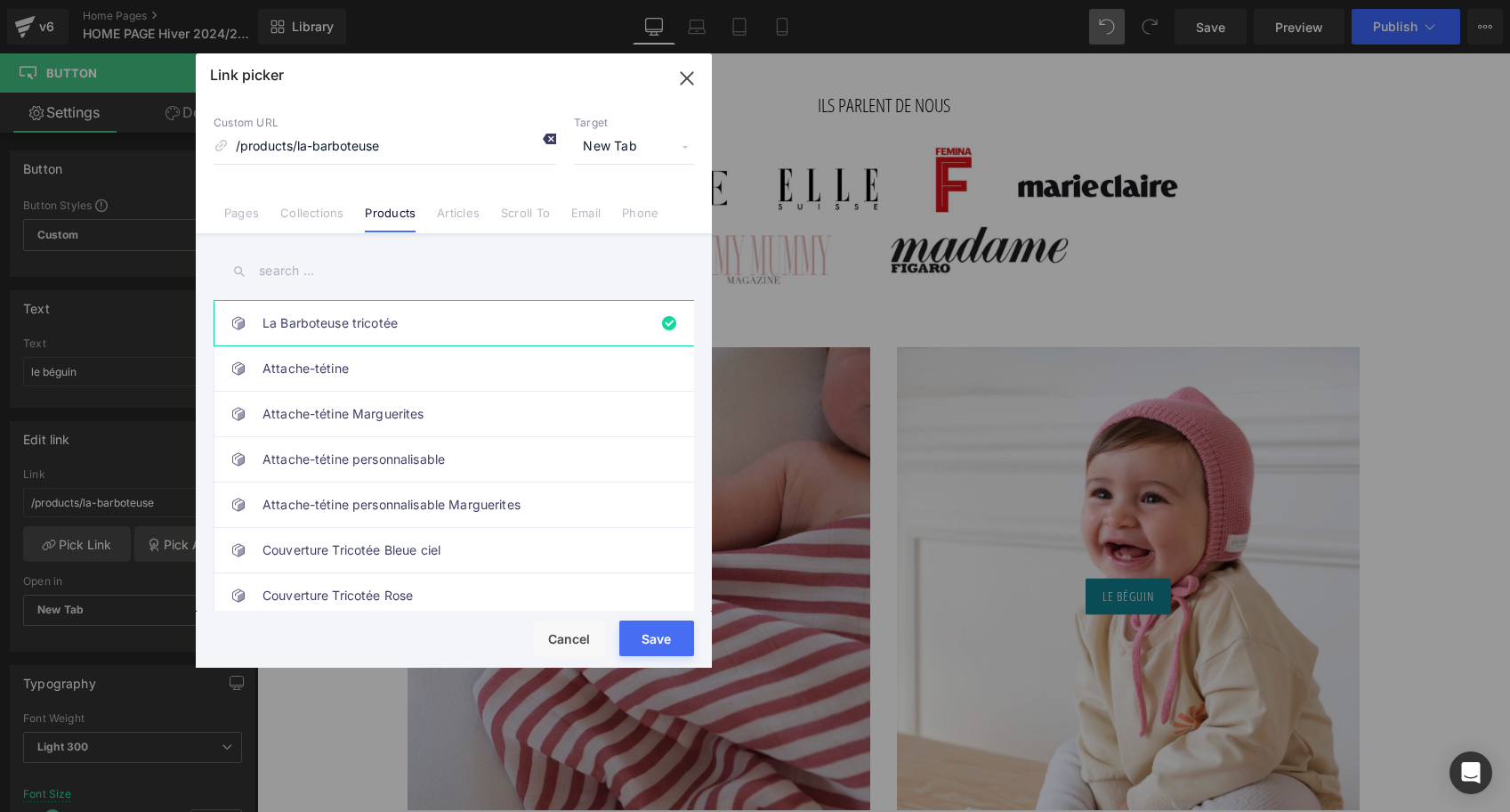
click at [549, 140] on icon at bounding box center [550, 139] width 14 height 14
click at [292, 268] on input "text" at bounding box center [454, 271] width 481 height 40
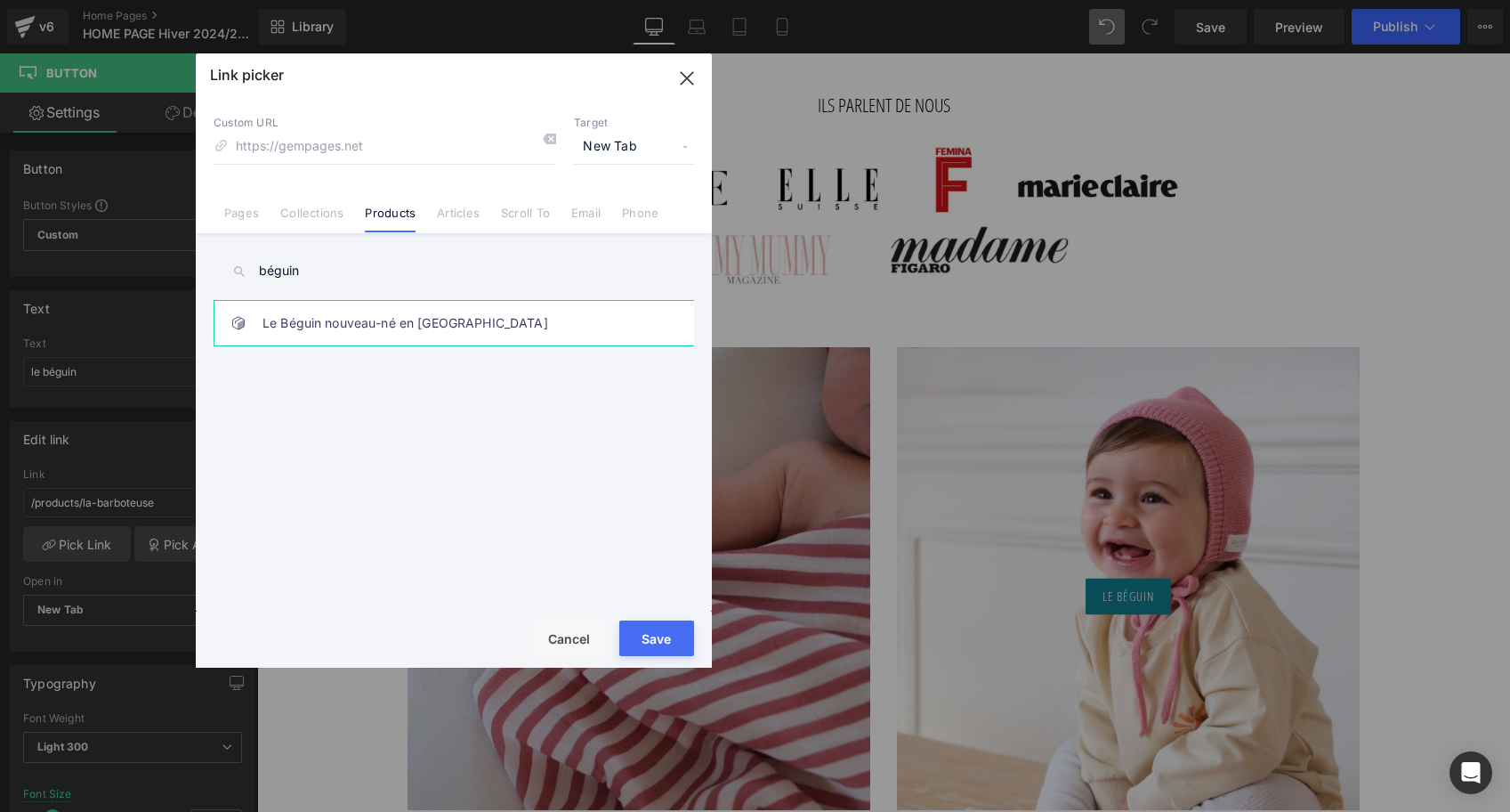
type input "béguin"
click at [396, 332] on link "Le Béguin nouveau-né en Laine" at bounding box center [458, 322] width 392 height 44
type input "/products/le-beguin-nouveau-ne-en-laine"
click at [677, 634] on button "Save" at bounding box center [656, 637] width 75 height 35
type input "/products/le-beguin-nouveau-ne-en-laine"
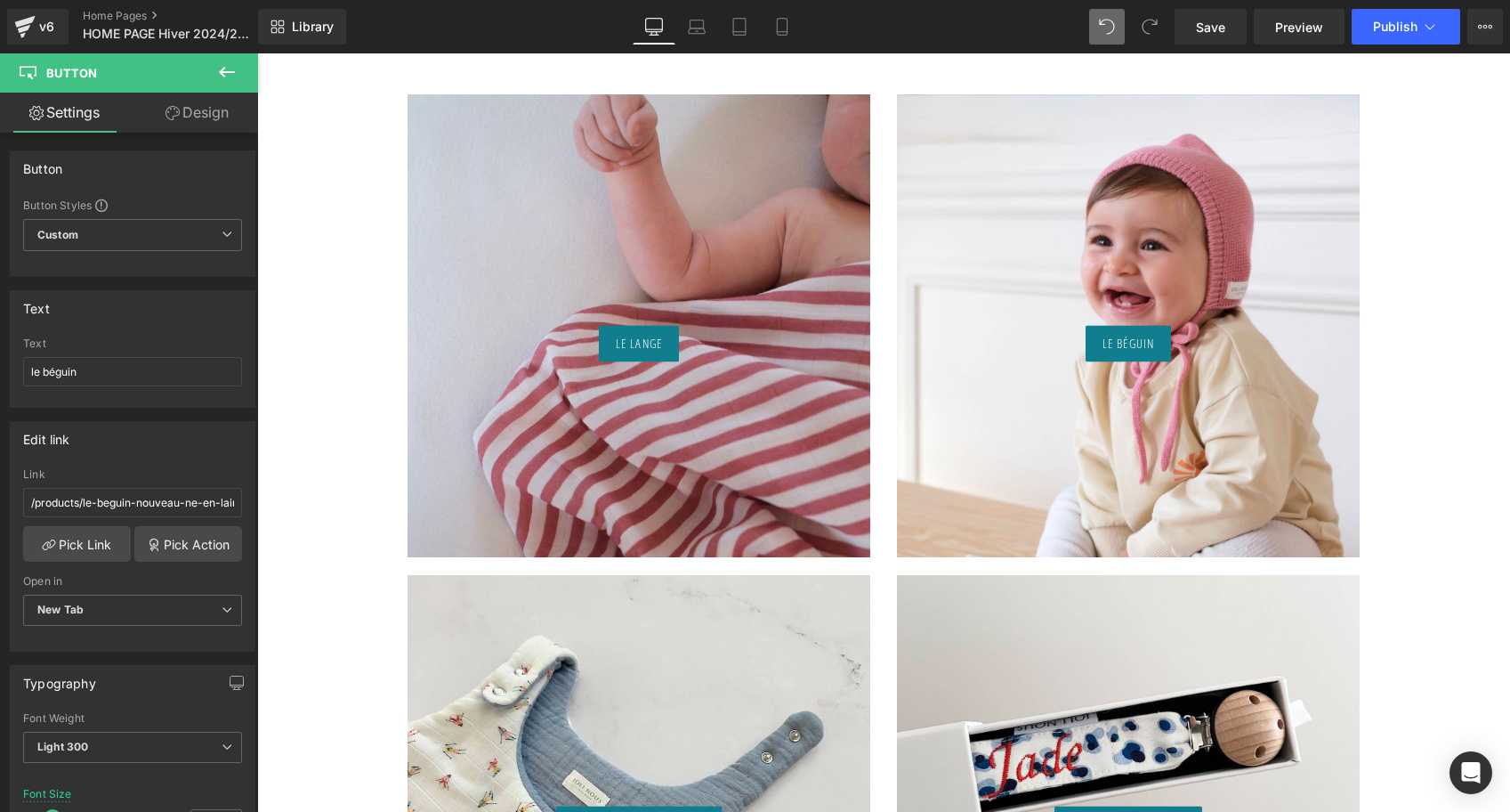
scroll to position [1230, 0]
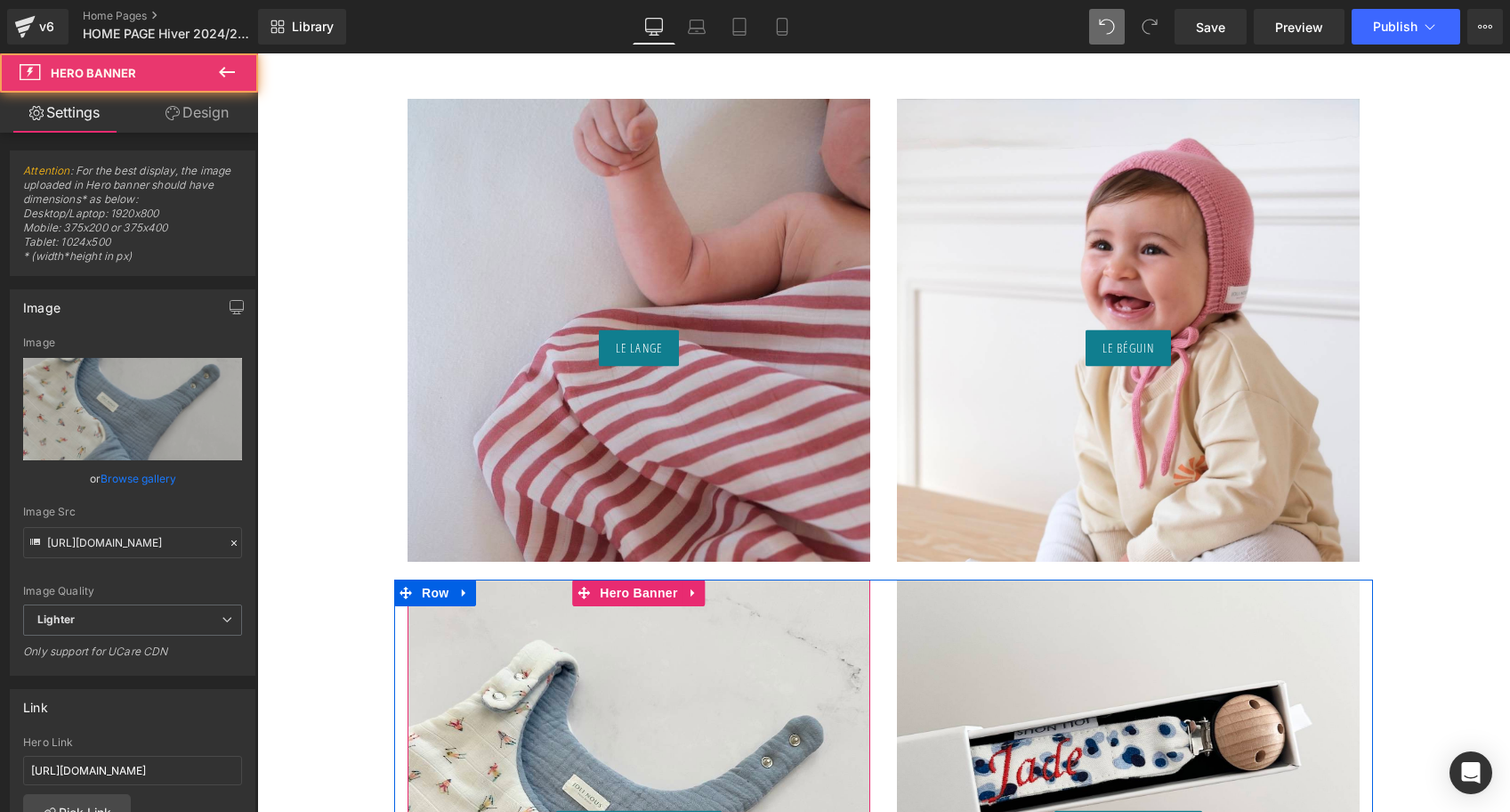
click at [641, 643] on div "La Gigoteuse réversible Button" at bounding box center [638, 810] width 463 height 463
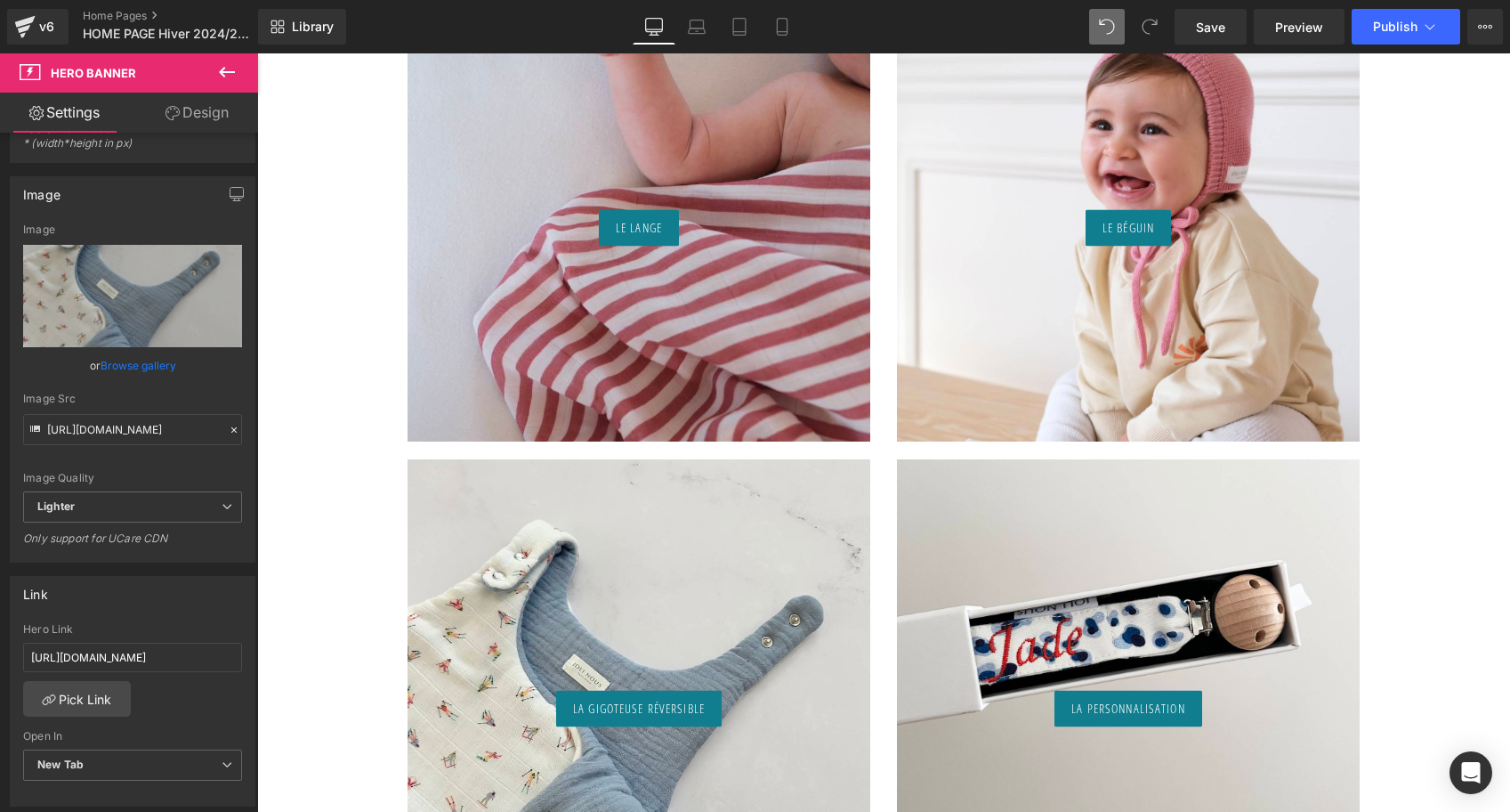
scroll to position [1505, 0]
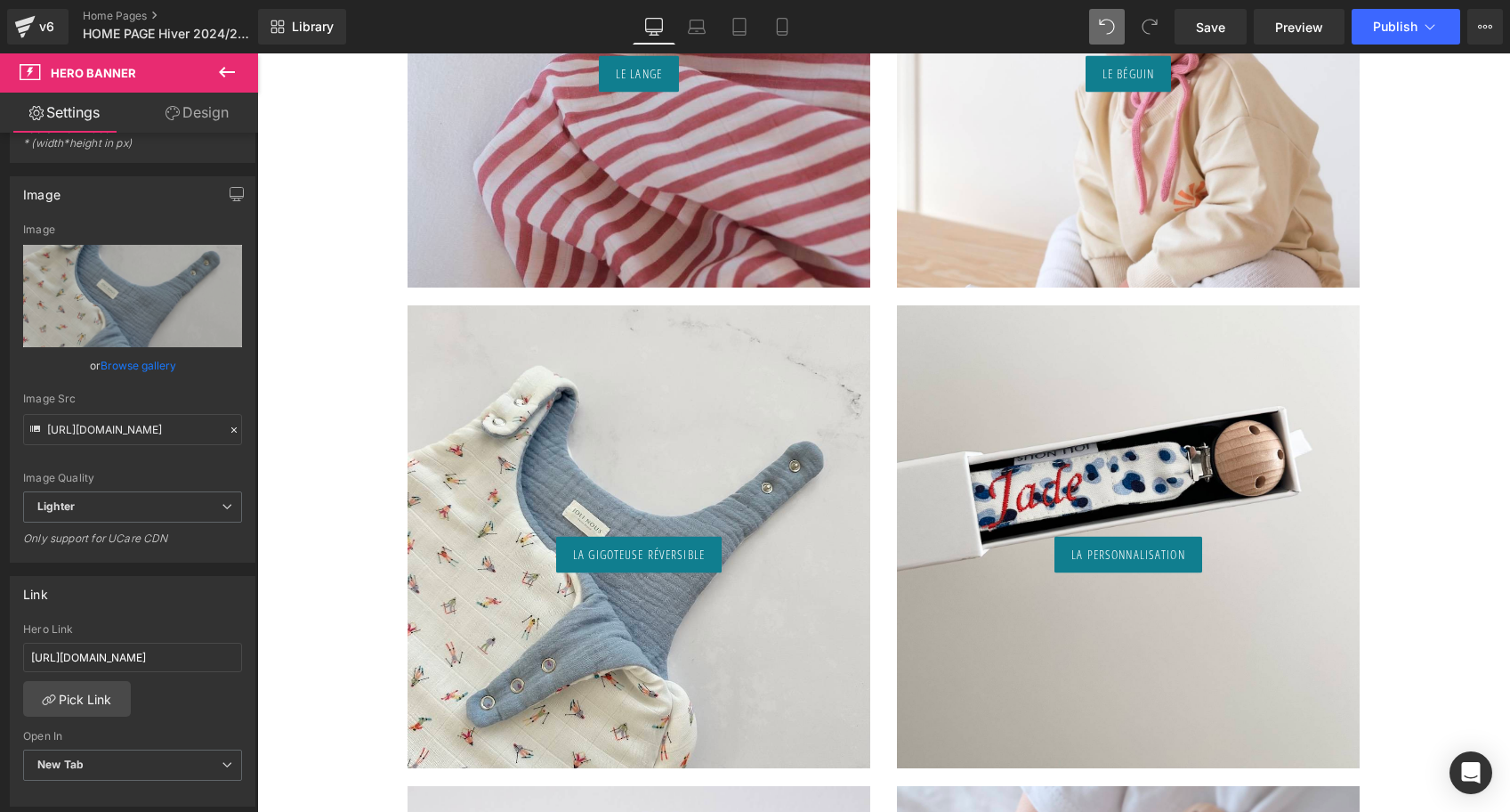
click at [628, 559] on span "Button" at bounding box center [638, 555] width 41 height 22
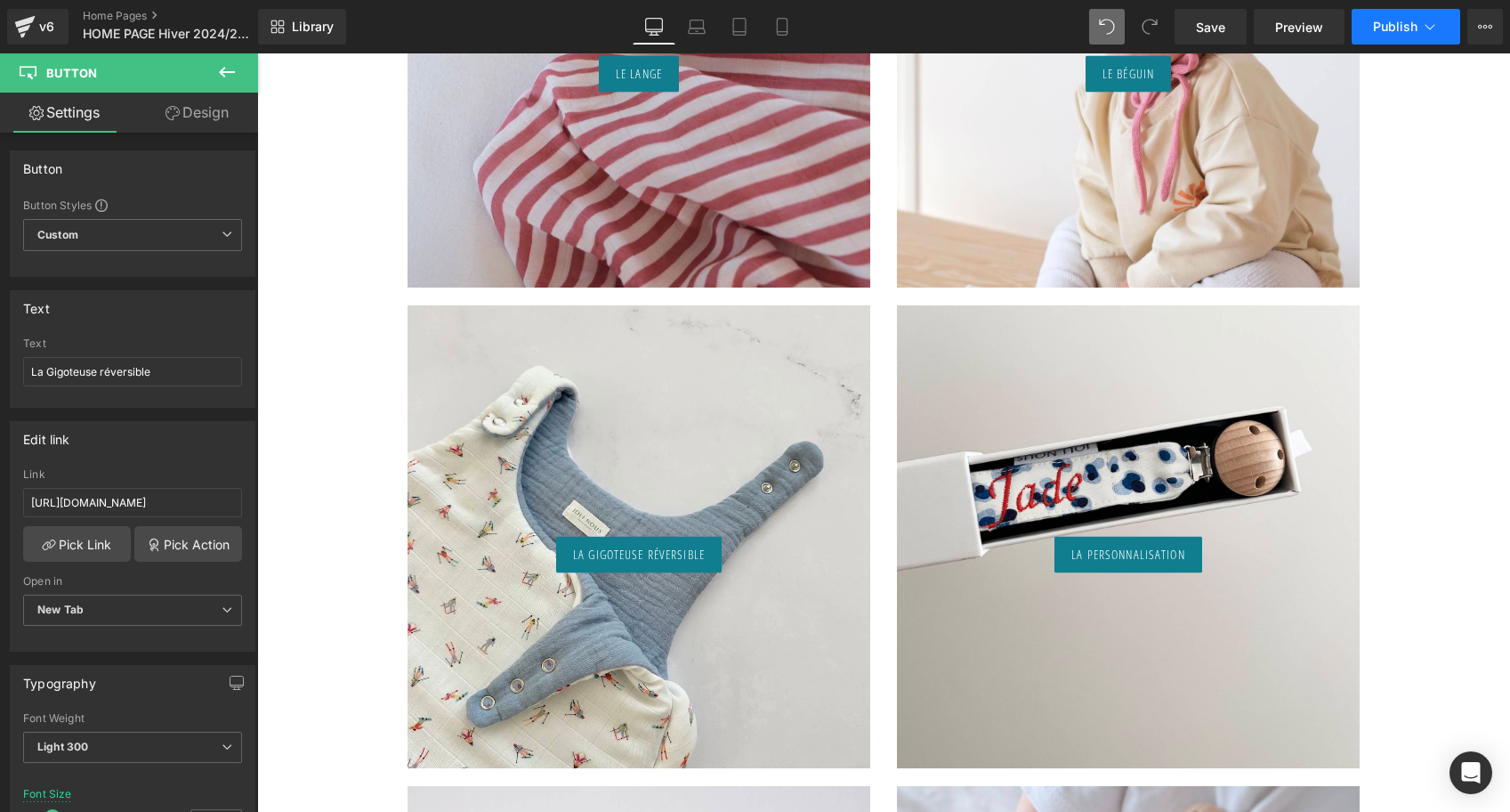
click at [1400, 20] on span "Publish" at bounding box center [1395, 27] width 44 height 14
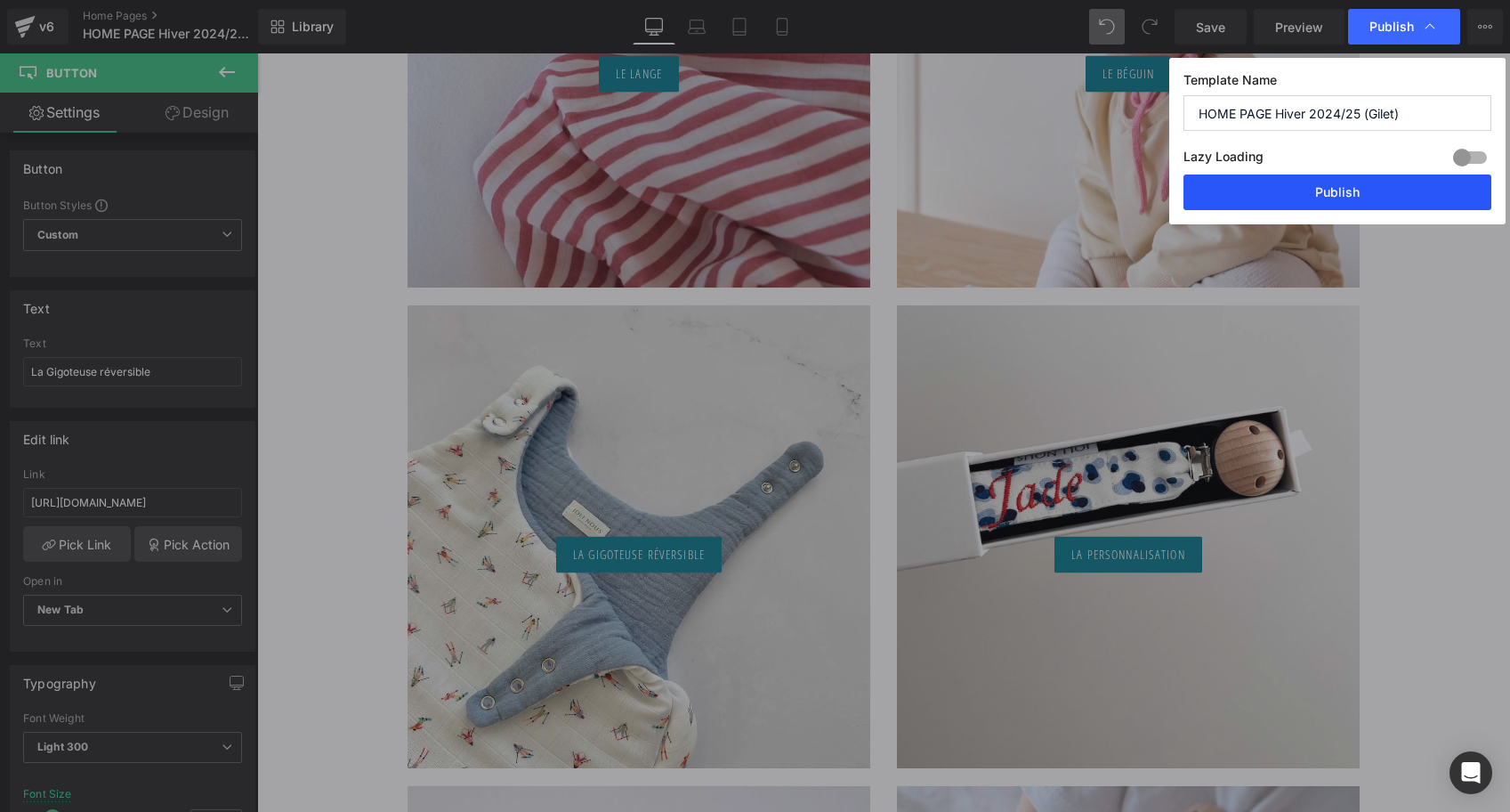
click at [1298, 189] on button "Publish" at bounding box center [1338, 192] width 308 height 35
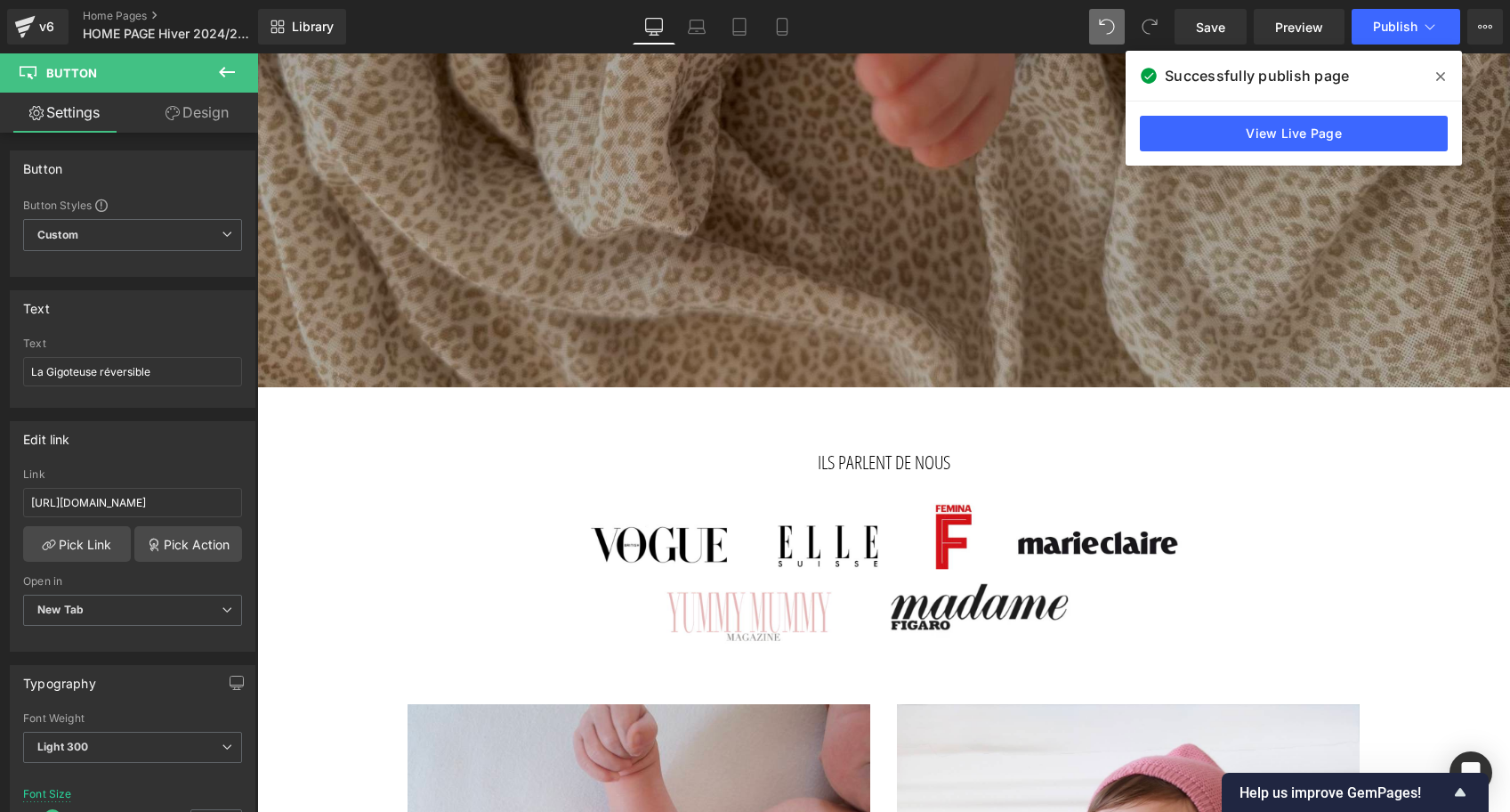
scroll to position [0, 0]
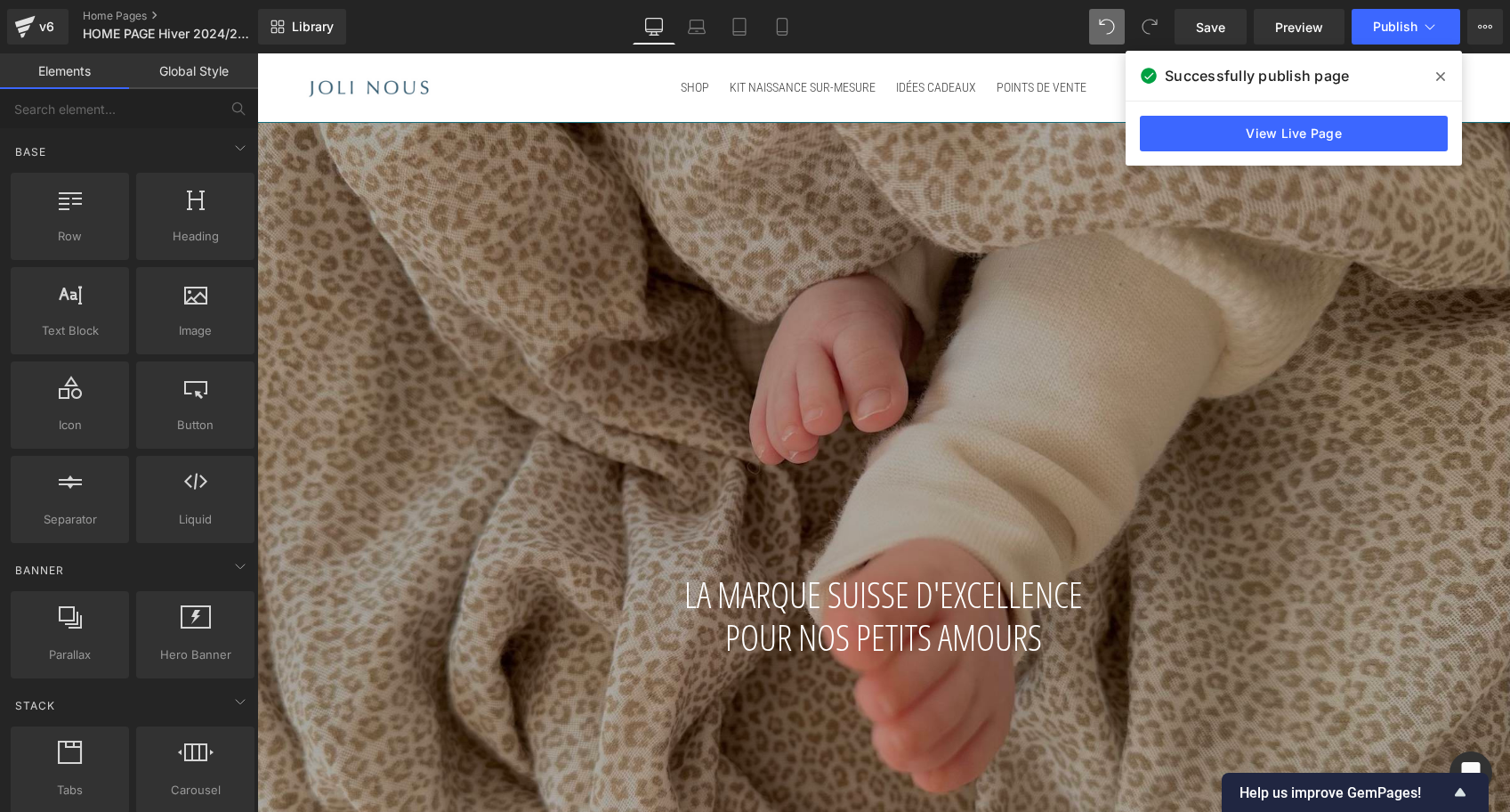
click at [331, 78] on img at bounding box center [368, 88] width 125 height 21
click at [102, 17] on link "Home Pages" at bounding box center [185, 16] width 205 height 14
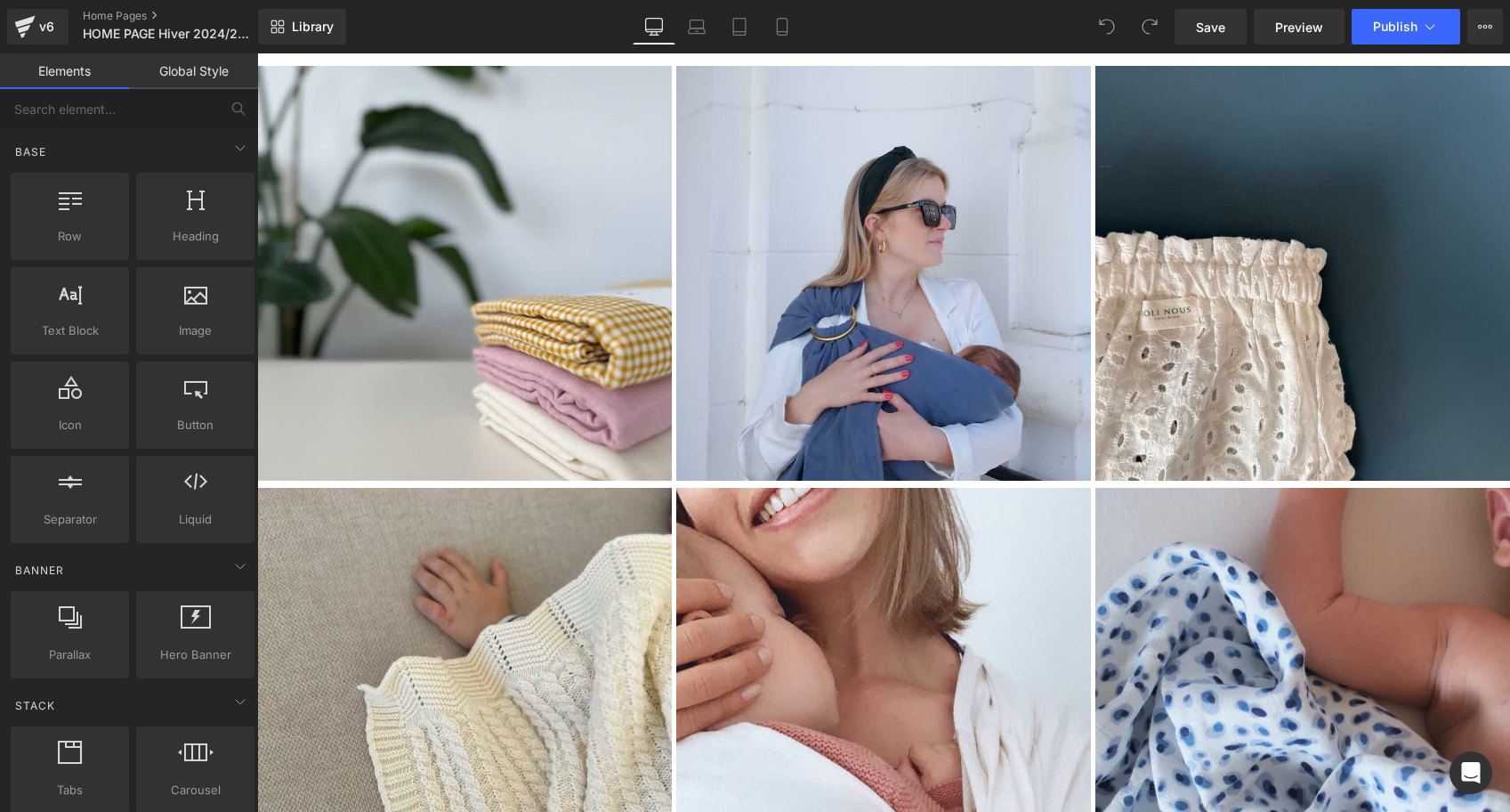
scroll to position [3272, 0]
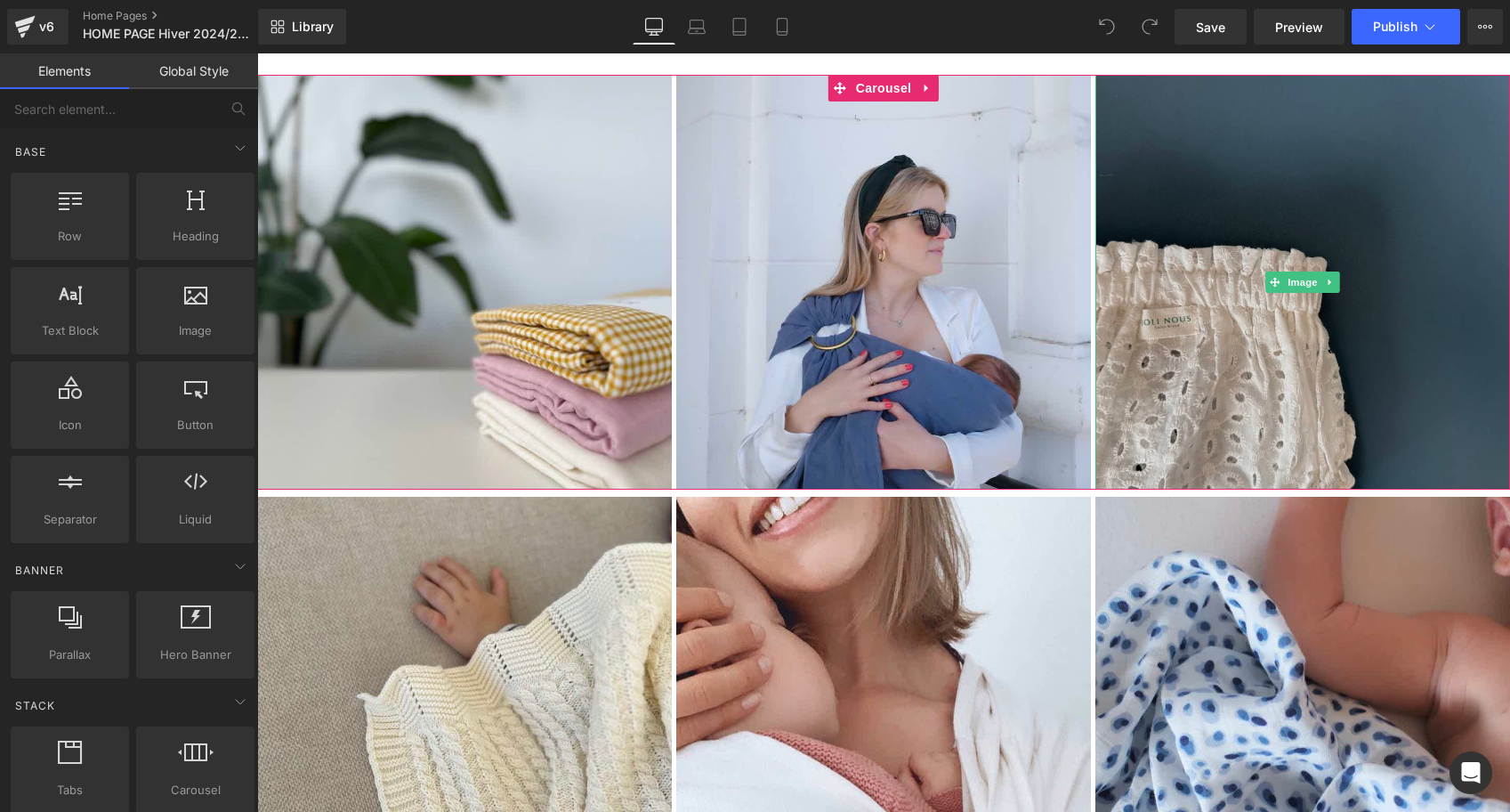
click at [1204, 272] on img at bounding box center [1303, 282] width 415 height 415
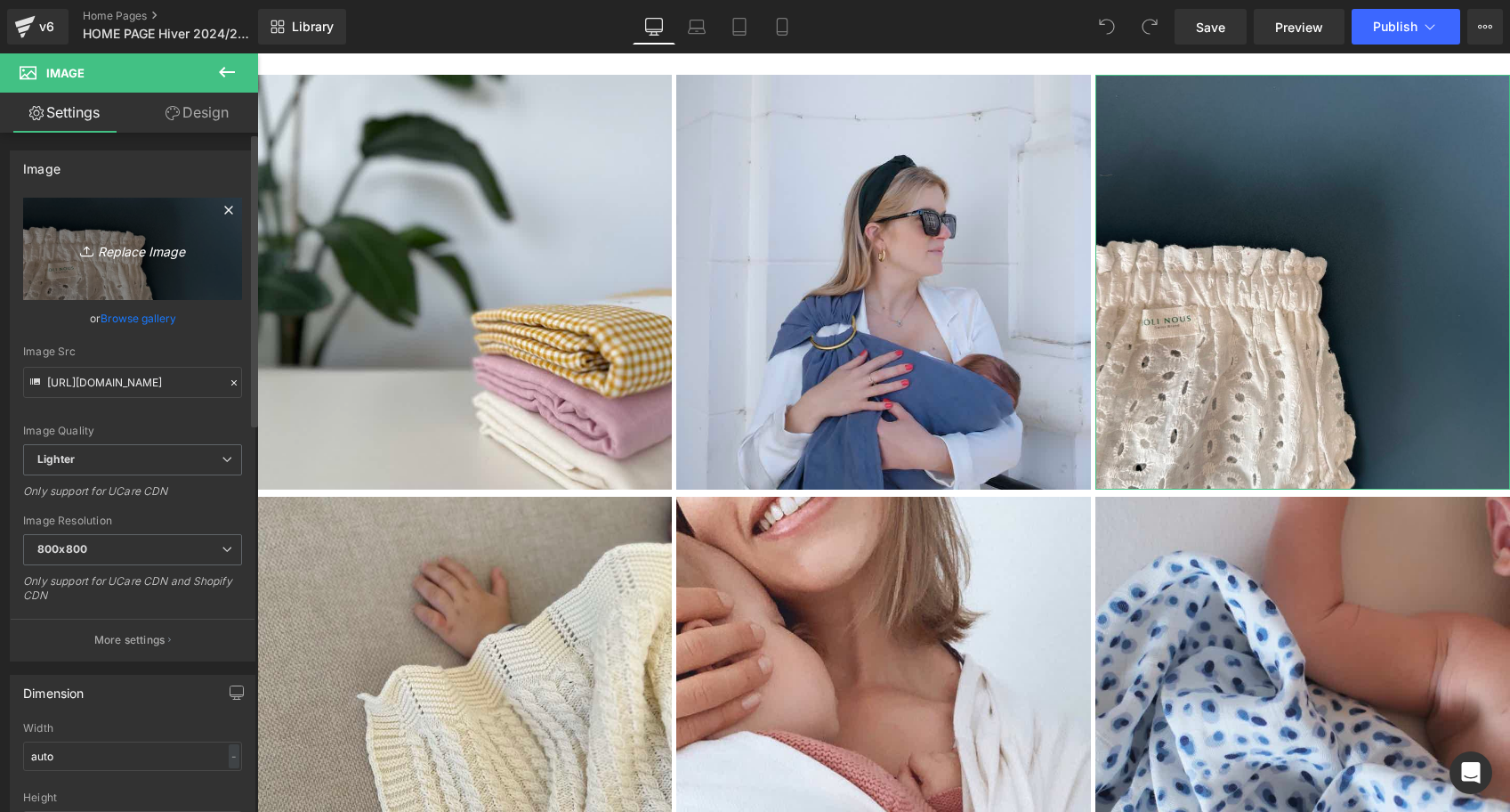
click at [96, 271] on link "Replace Image" at bounding box center [133, 248] width 219 height 102
type input "C:\fakepath\Béguin-vieux-rose-Tricot-joli-nous-laine-mérinos-ultra-doux-confo…"
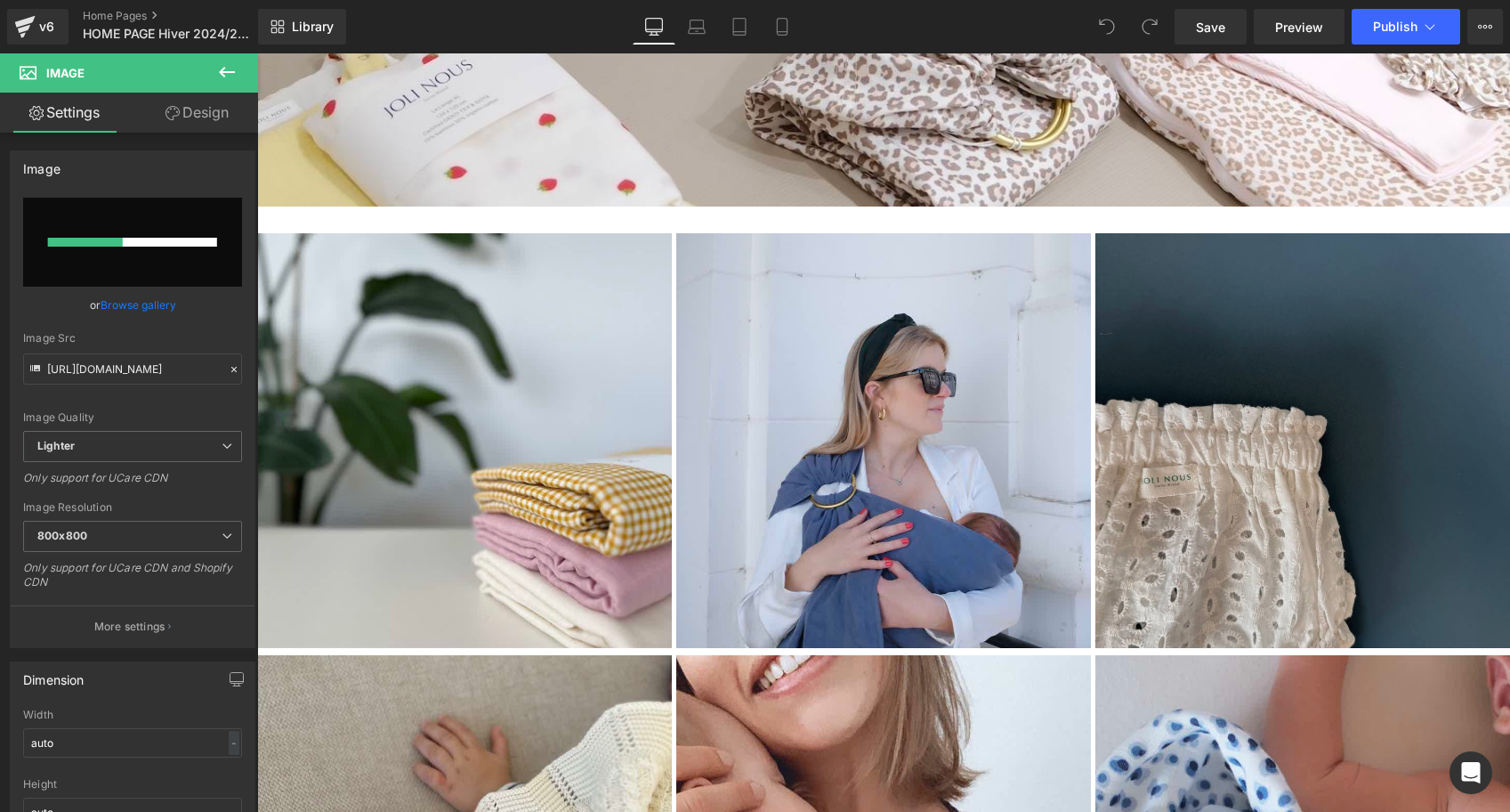
scroll to position [3072, 0]
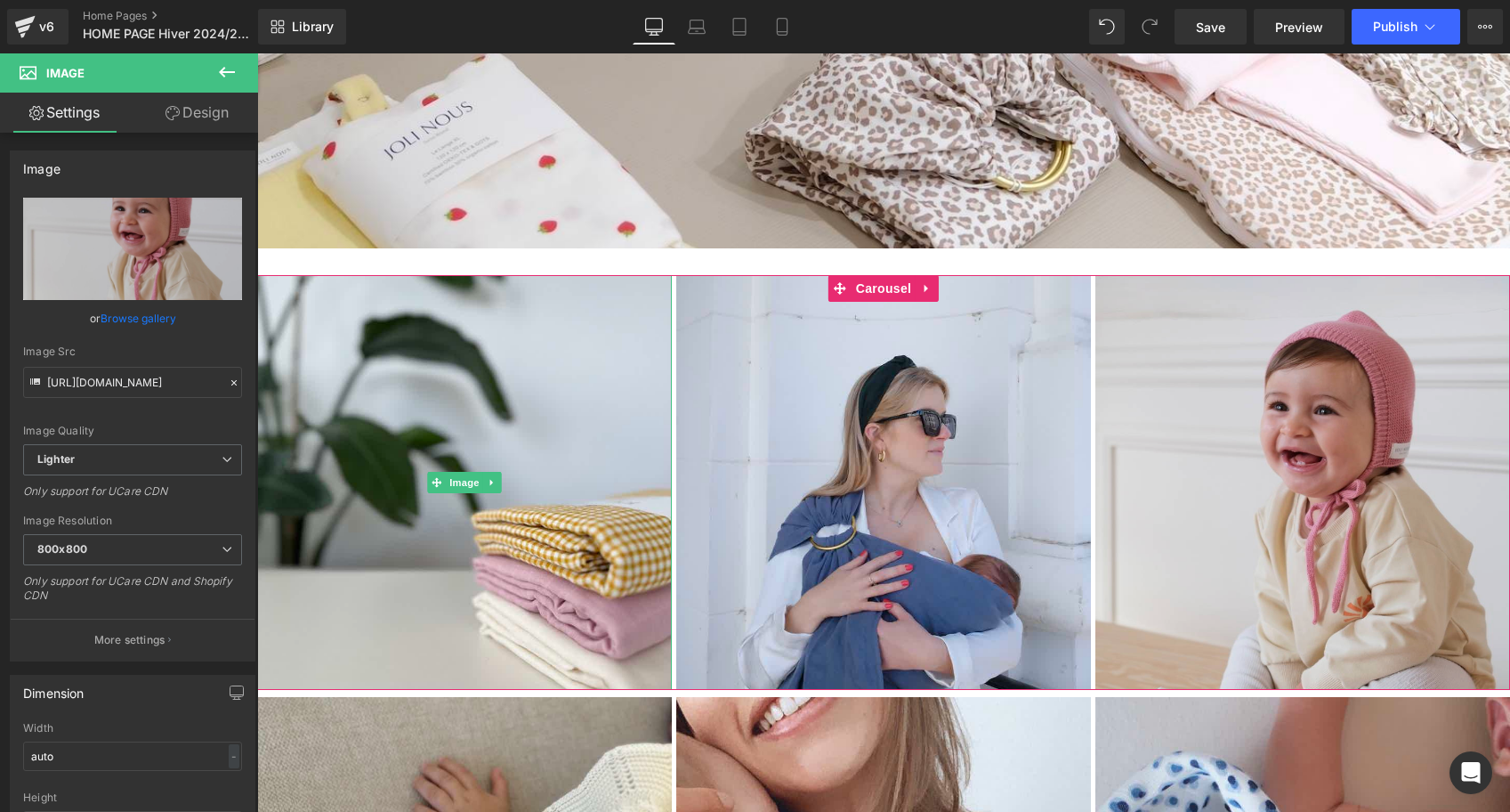
type input "[URL][DOMAIN_NAME]"
click at [1371, 368] on img at bounding box center [1303, 482] width 415 height 415
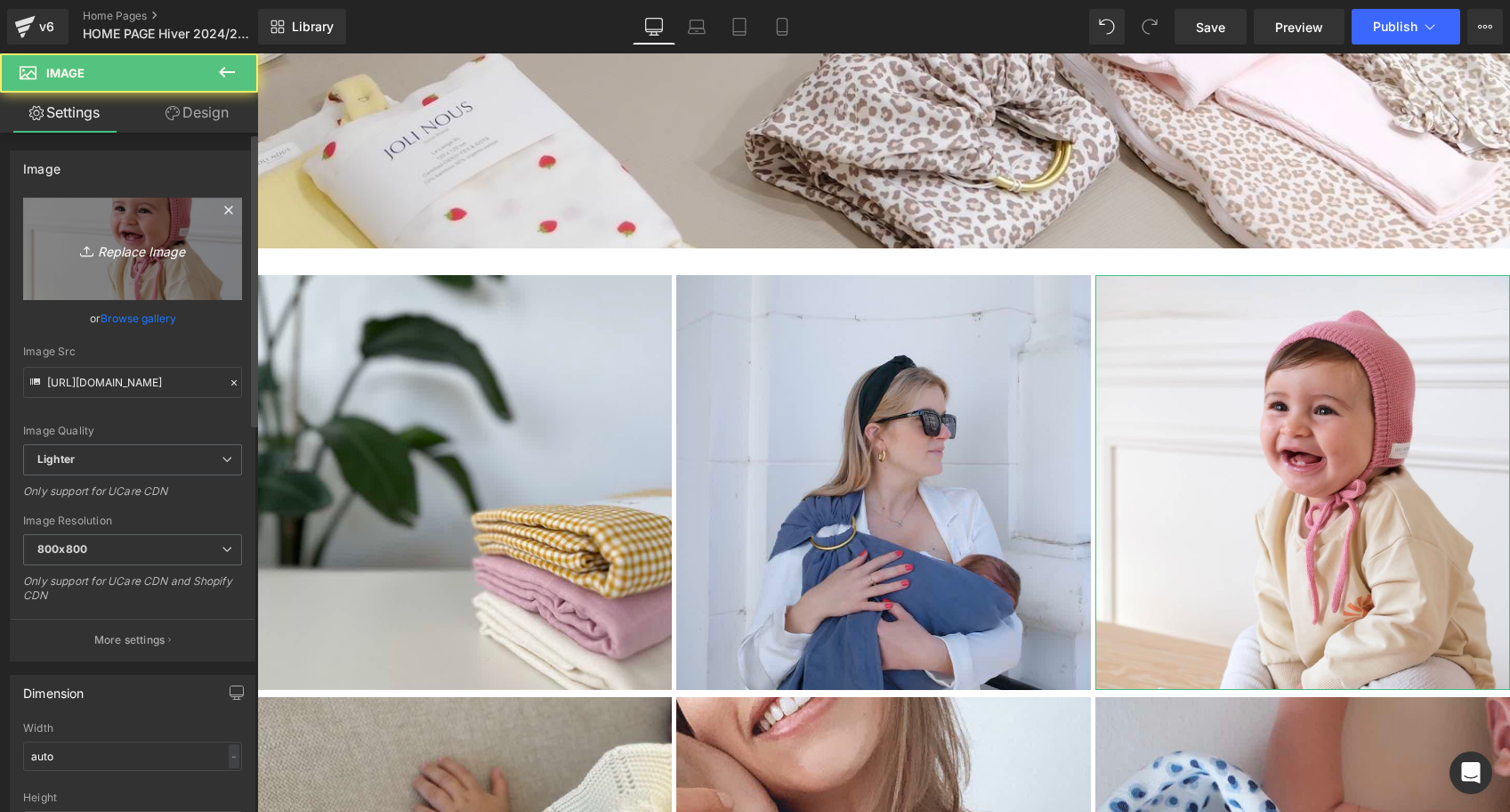
click at [178, 247] on icon "Replace Image" at bounding box center [132, 249] width 142 height 23
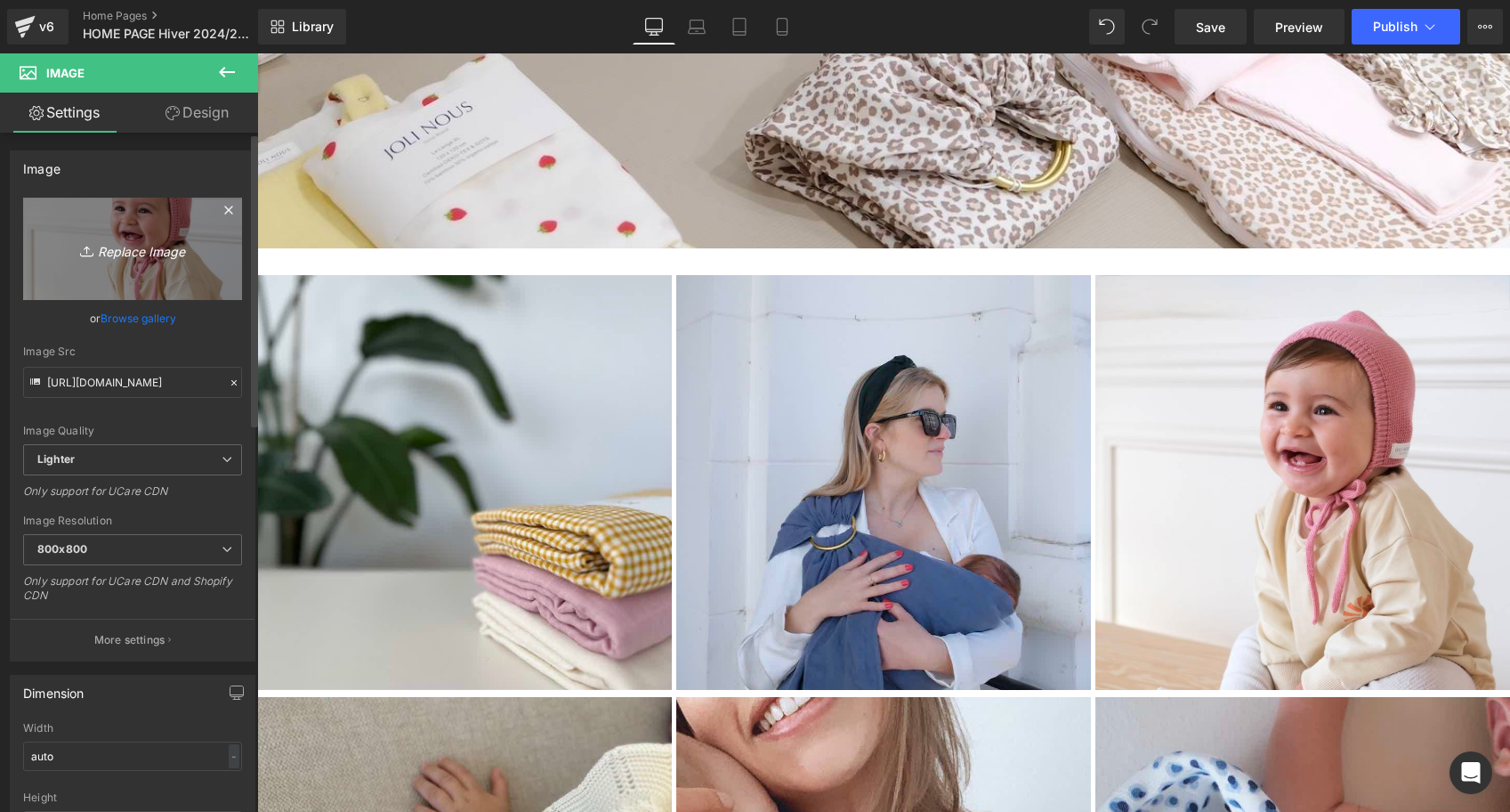
type input "C:\fakepath\Béguin-vieux-rose-Tricot-joli-nous-laine-mérinos-ultra-doux-confo…"
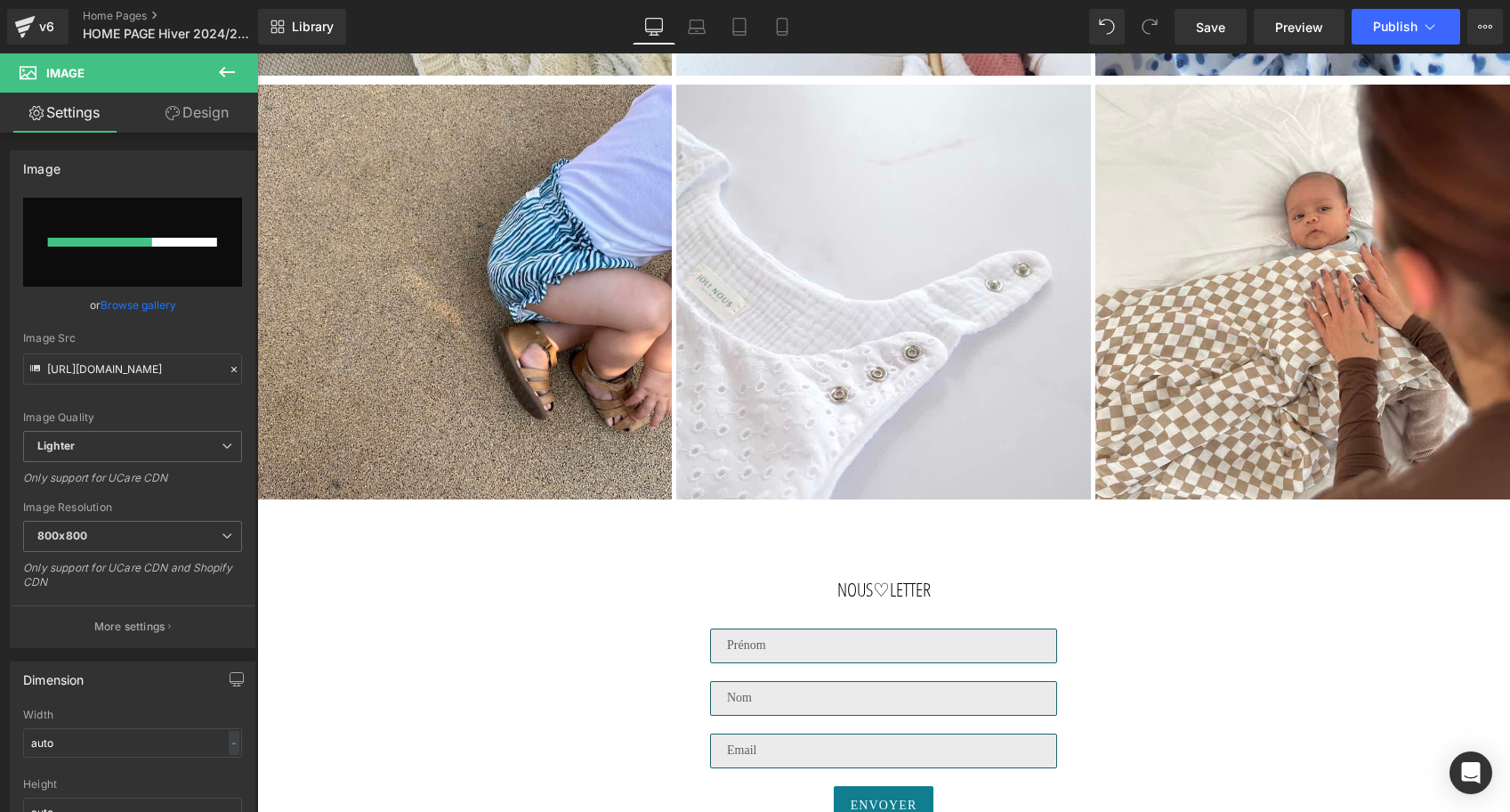
scroll to position [4109, 0]
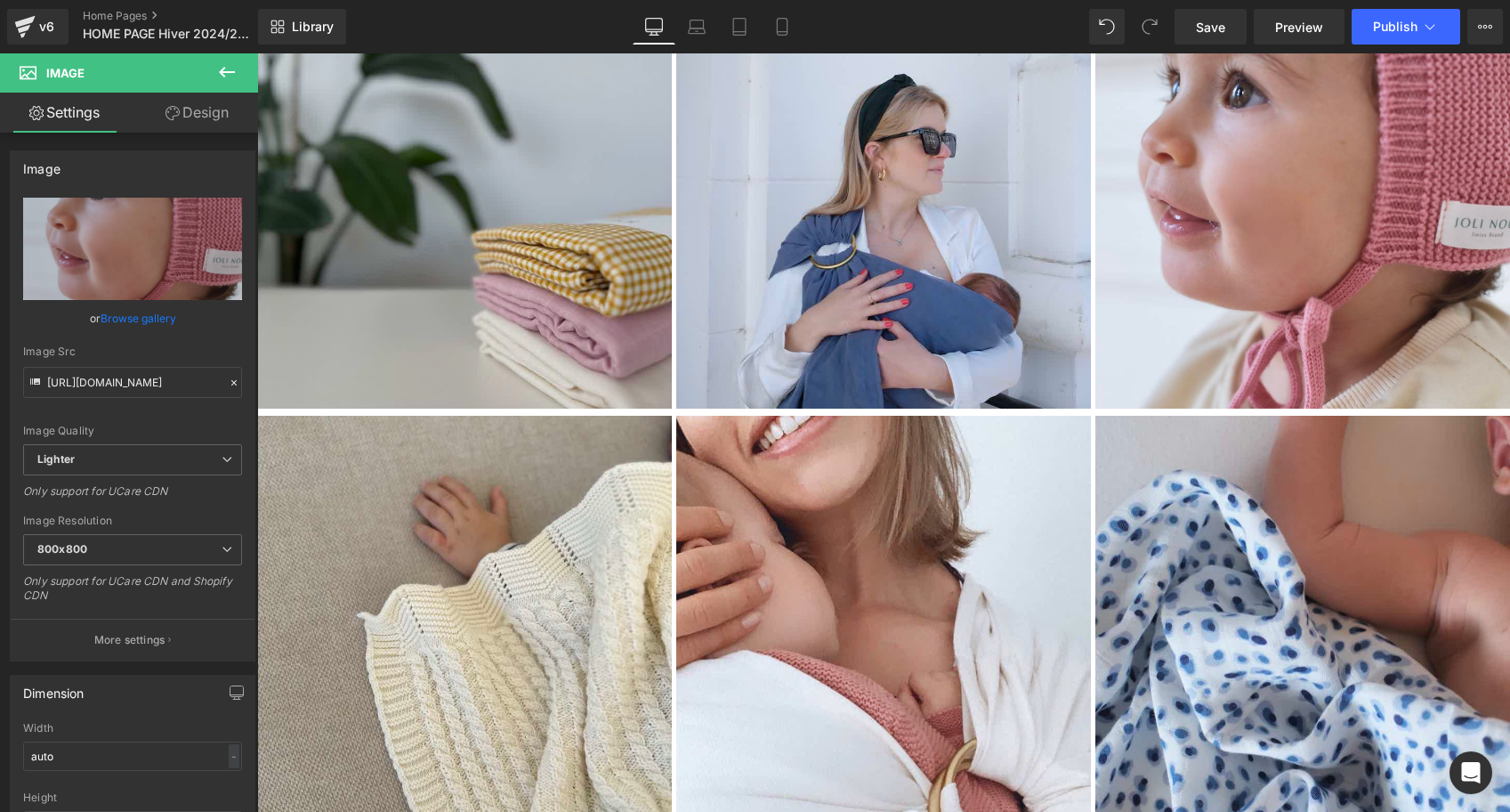
type input "[URL][DOMAIN_NAME]"
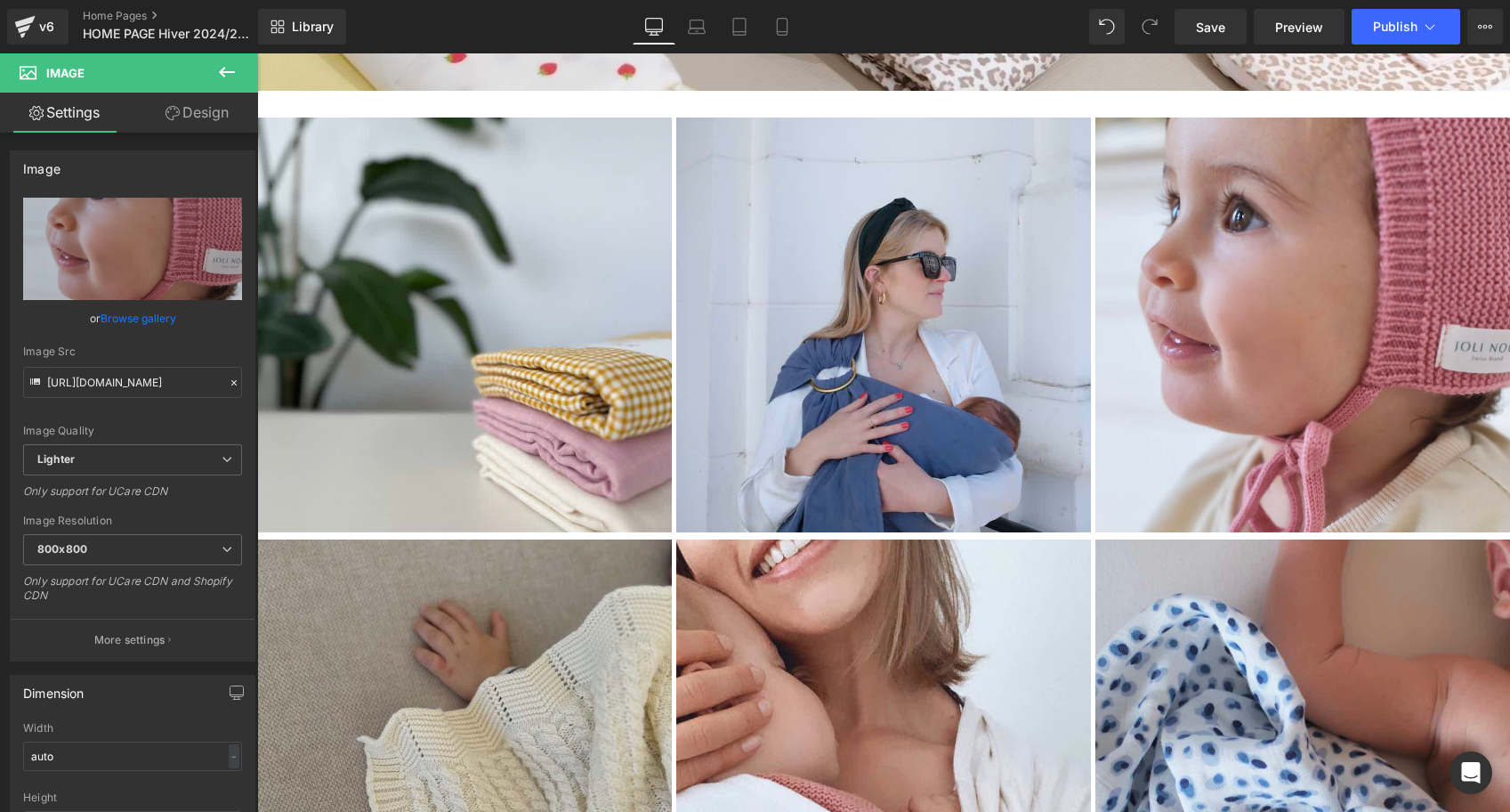
scroll to position [3229, 0]
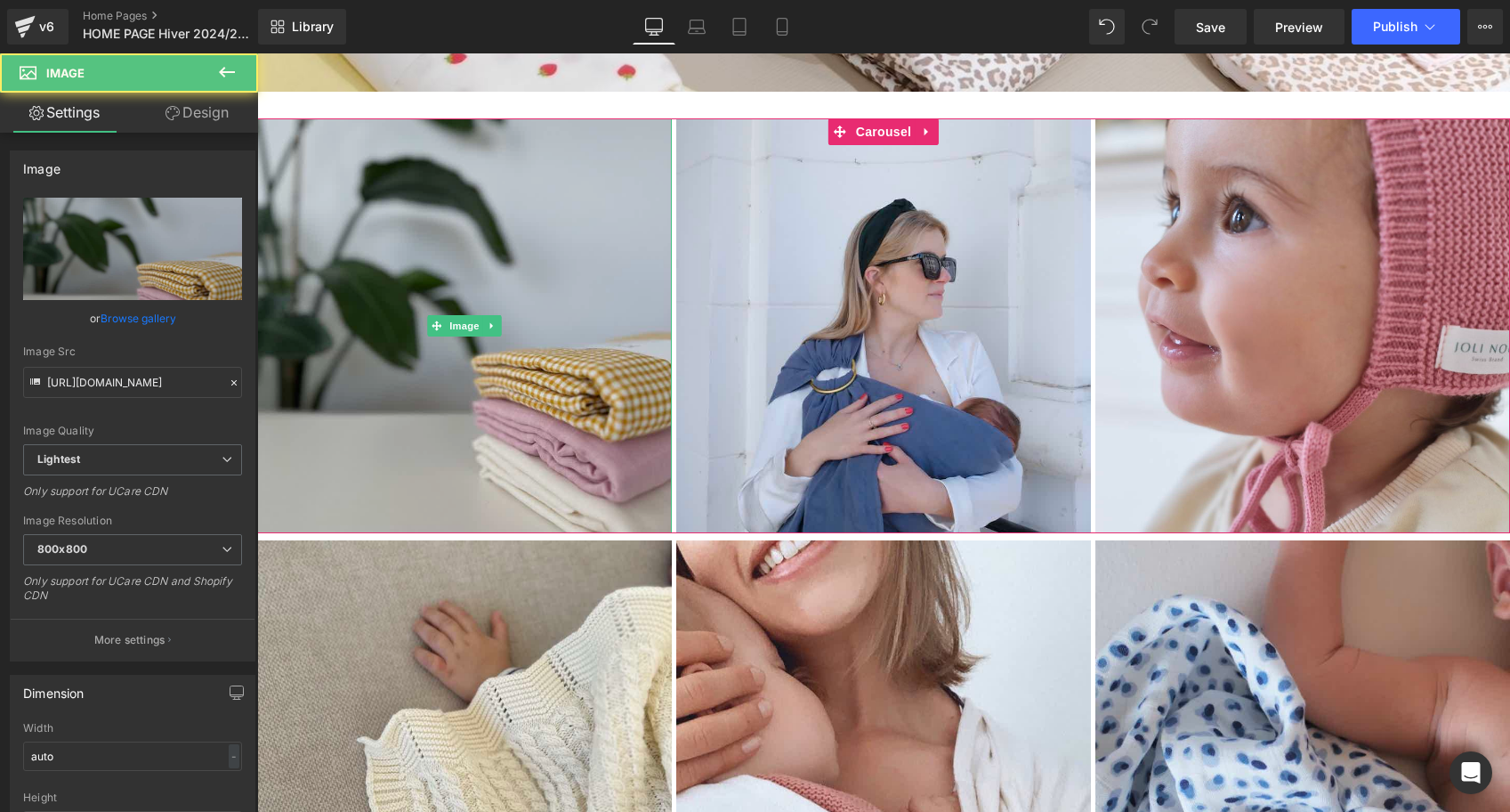
click at [511, 364] on img at bounding box center [464, 326] width 415 height 415
click at [476, 362] on img at bounding box center [464, 326] width 415 height 415
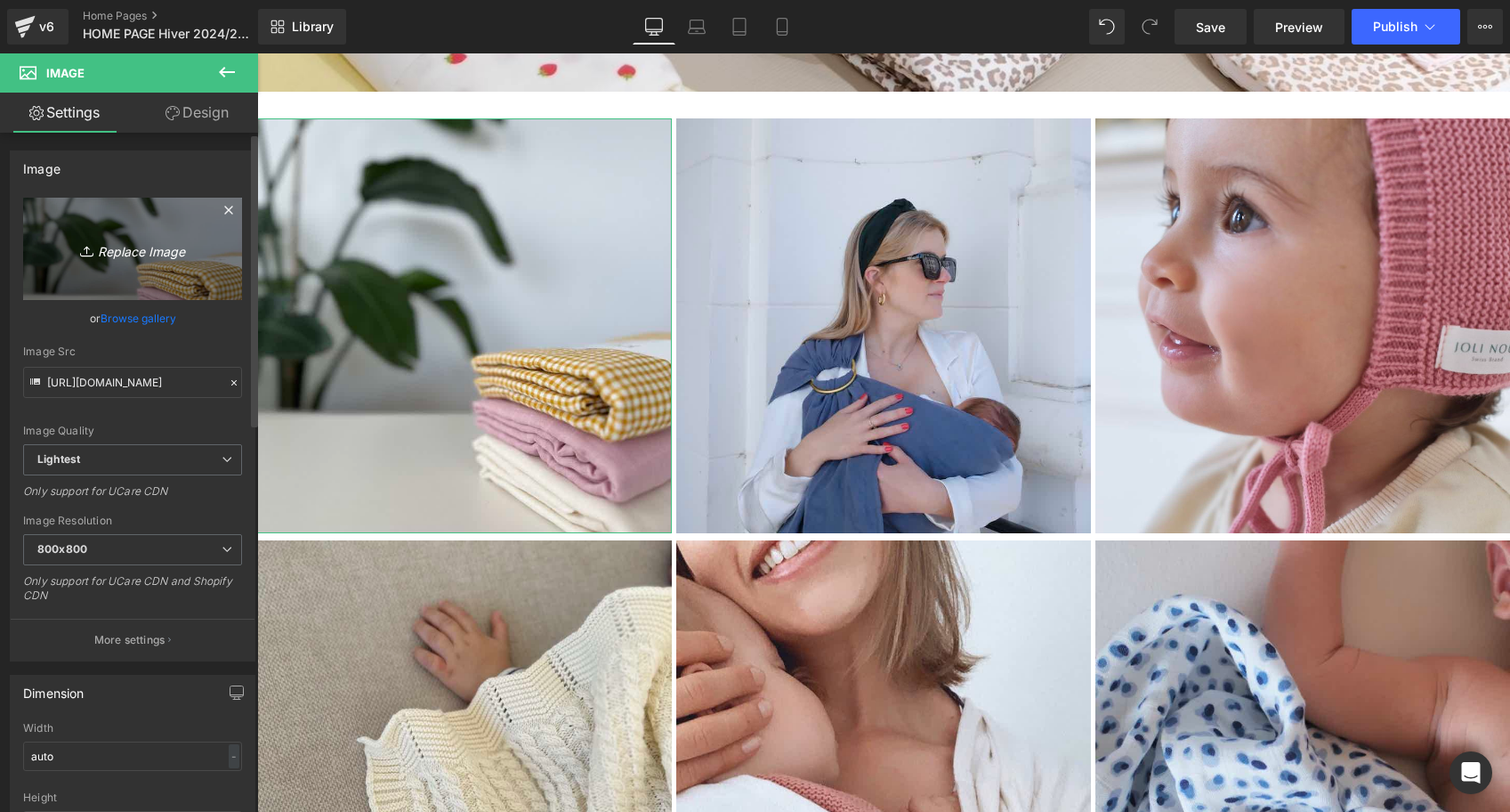
click at [133, 244] on icon "Replace Image" at bounding box center [132, 249] width 142 height 23
type input "C:\fakepath\Bonnet-lilas-Tricot-joli-nous-laine-mérinos-ultra-doux-confortable…"
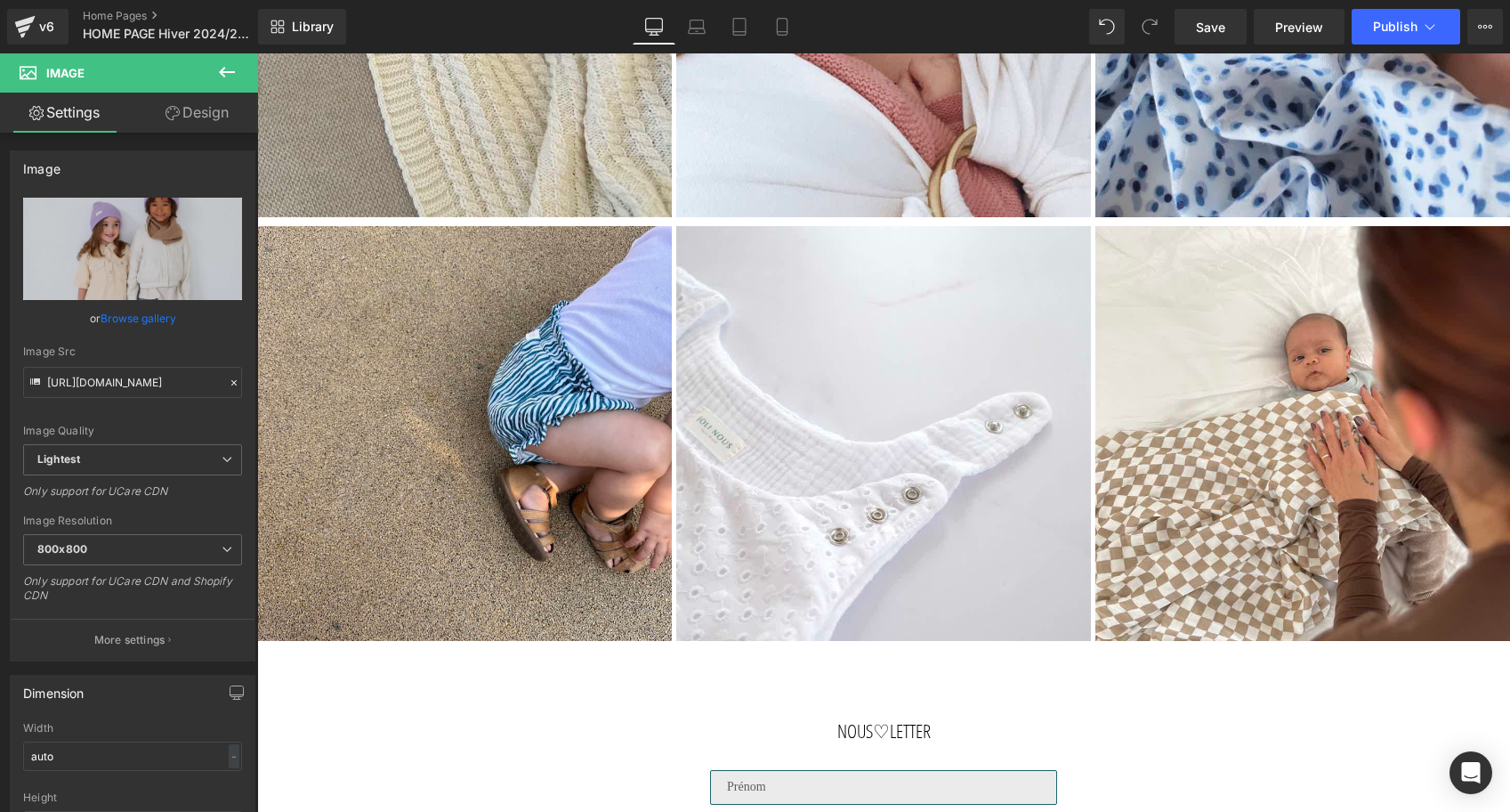
type input "[URL][DOMAIN_NAME]"
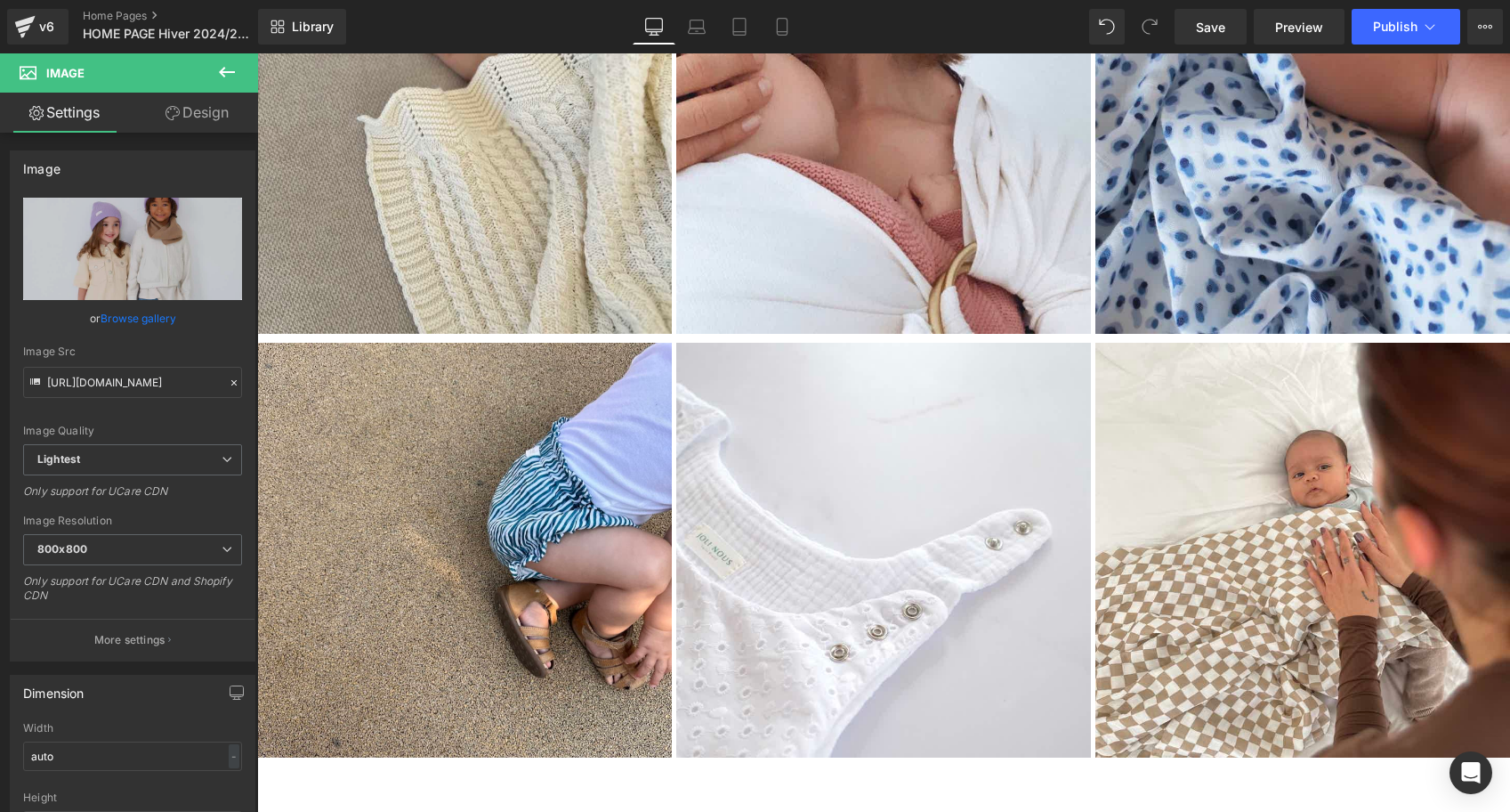
scroll to position [3878, 0]
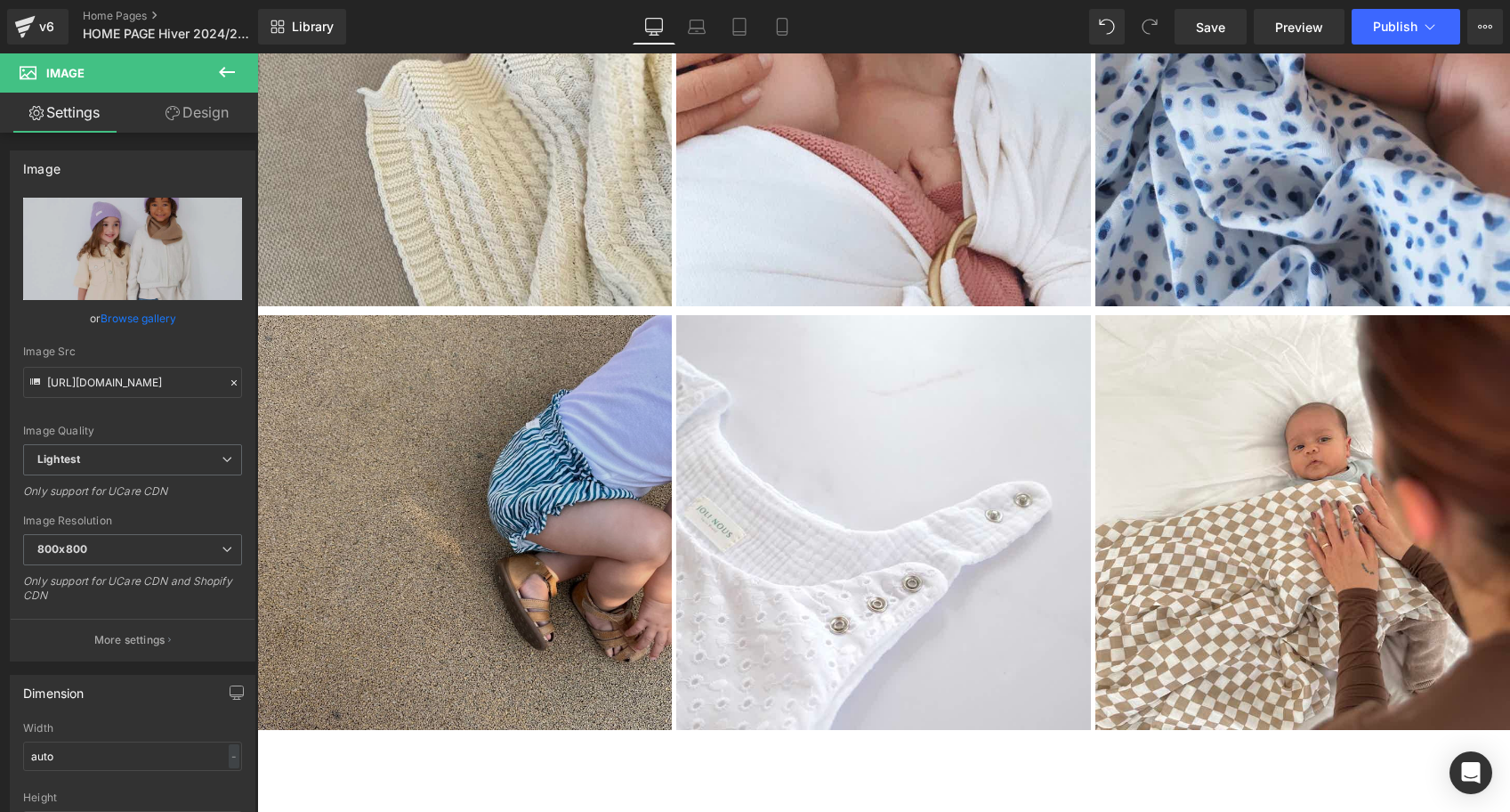
click at [541, 492] on img at bounding box center [464, 522] width 415 height 415
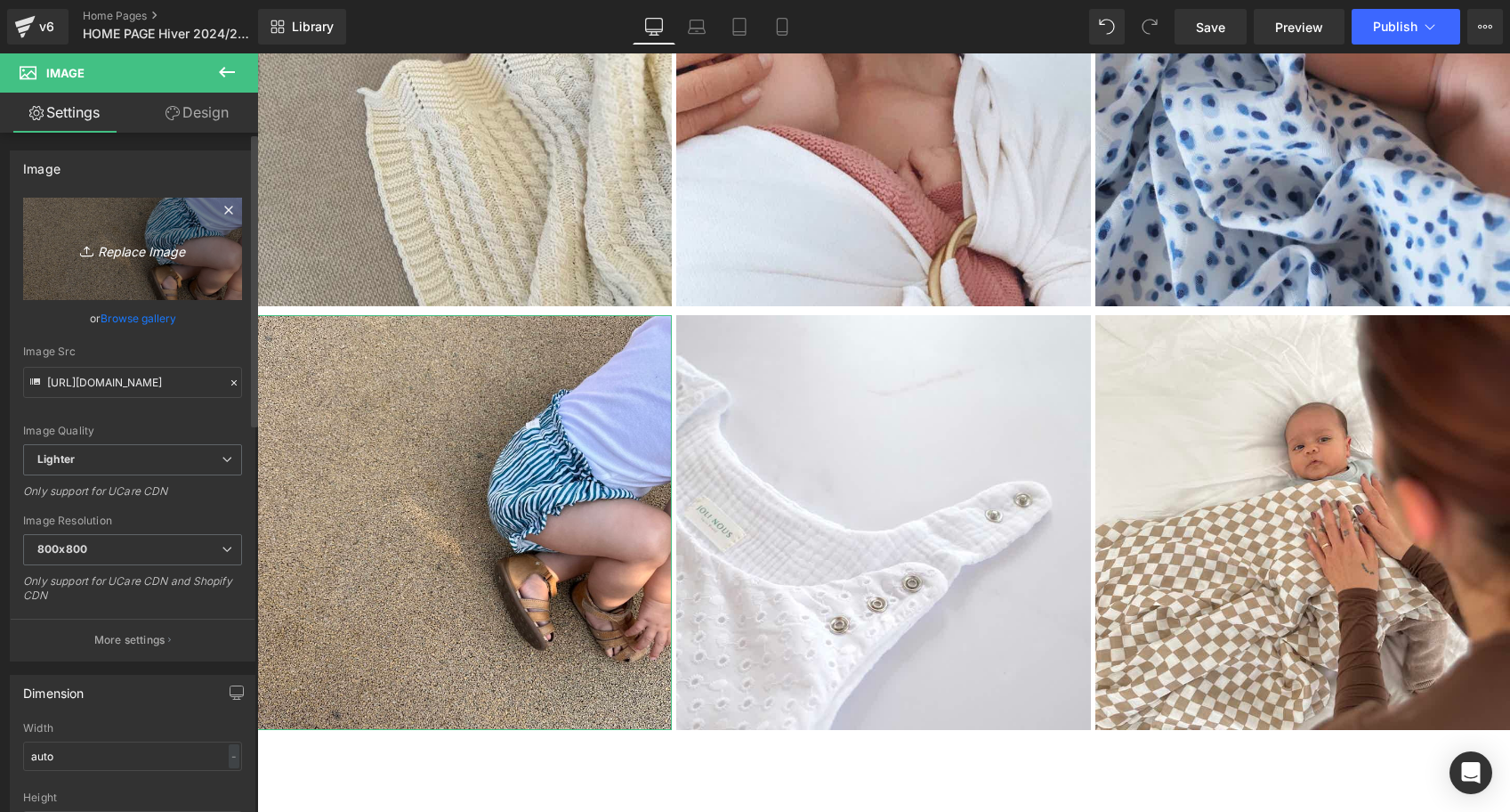
click at [186, 252] on icon "Replace Image" at bounding box center [132, 249] width 142 height 23
type input "C:\fakepath\Bonnet-brun-Tricot-joli-nous-laine-mérinos-ultra-doux-confortable-…"
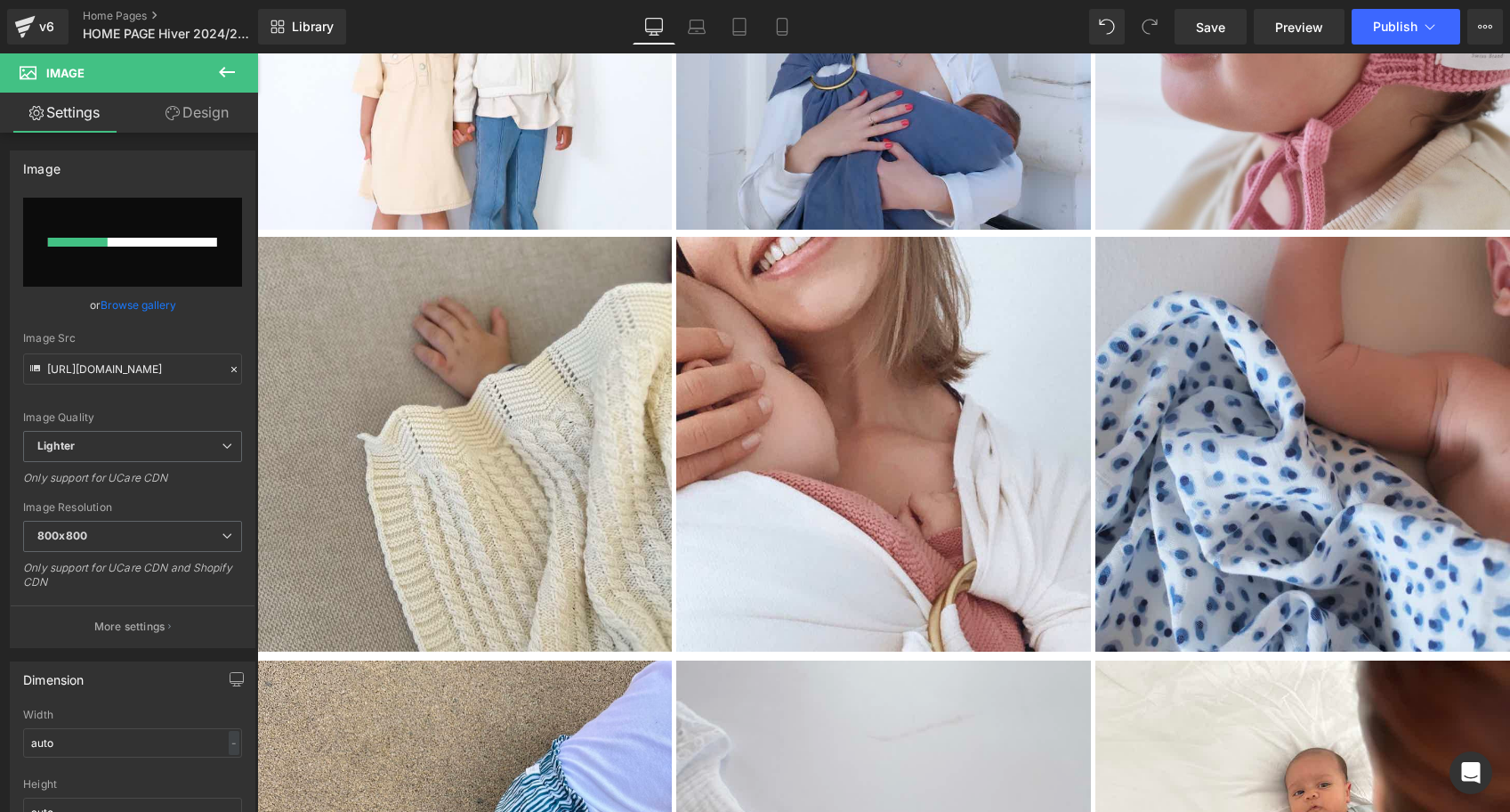
scroll to position [3537, 0]
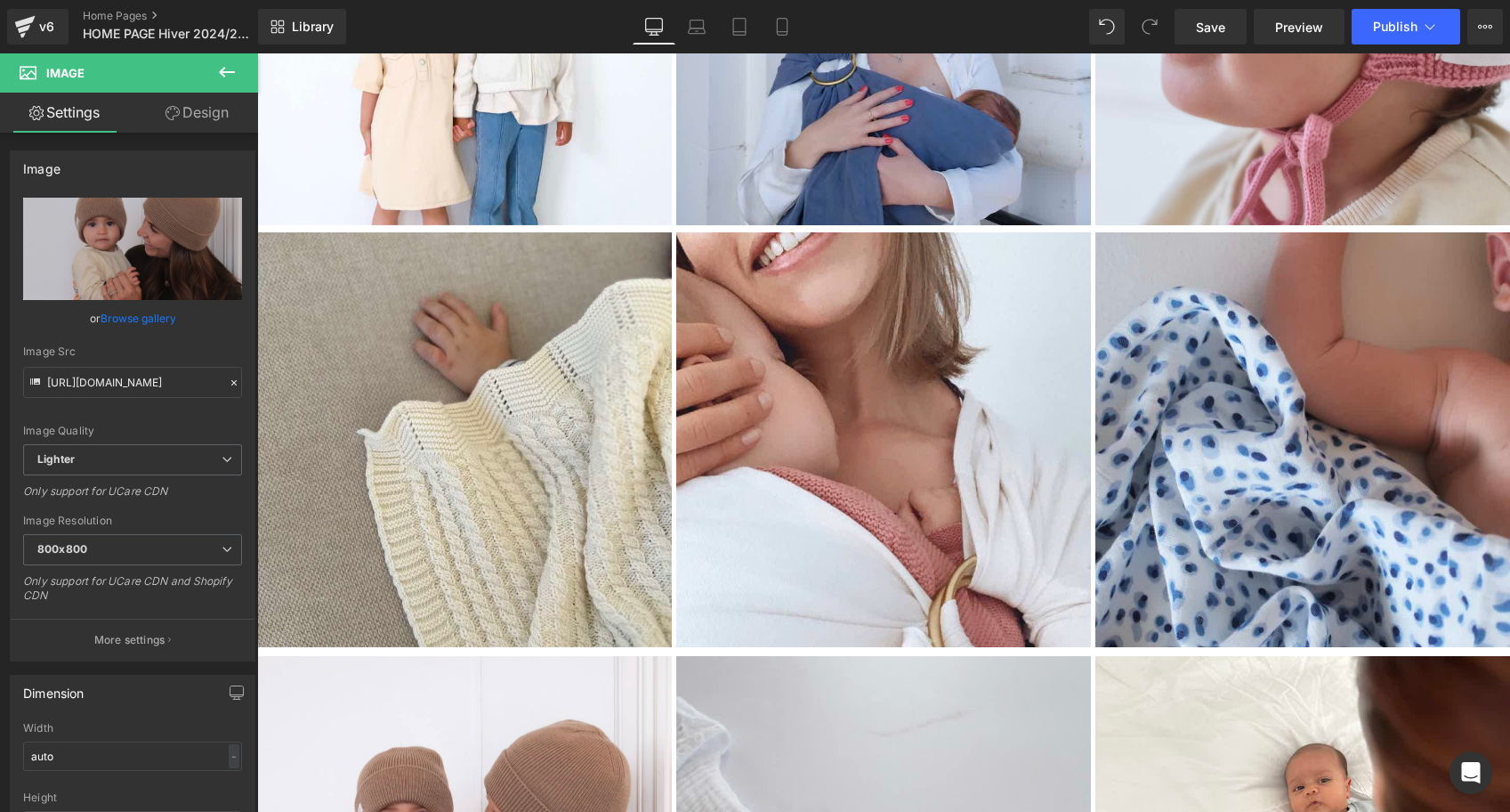
type input "[URL][DOMAIN_NAME]"
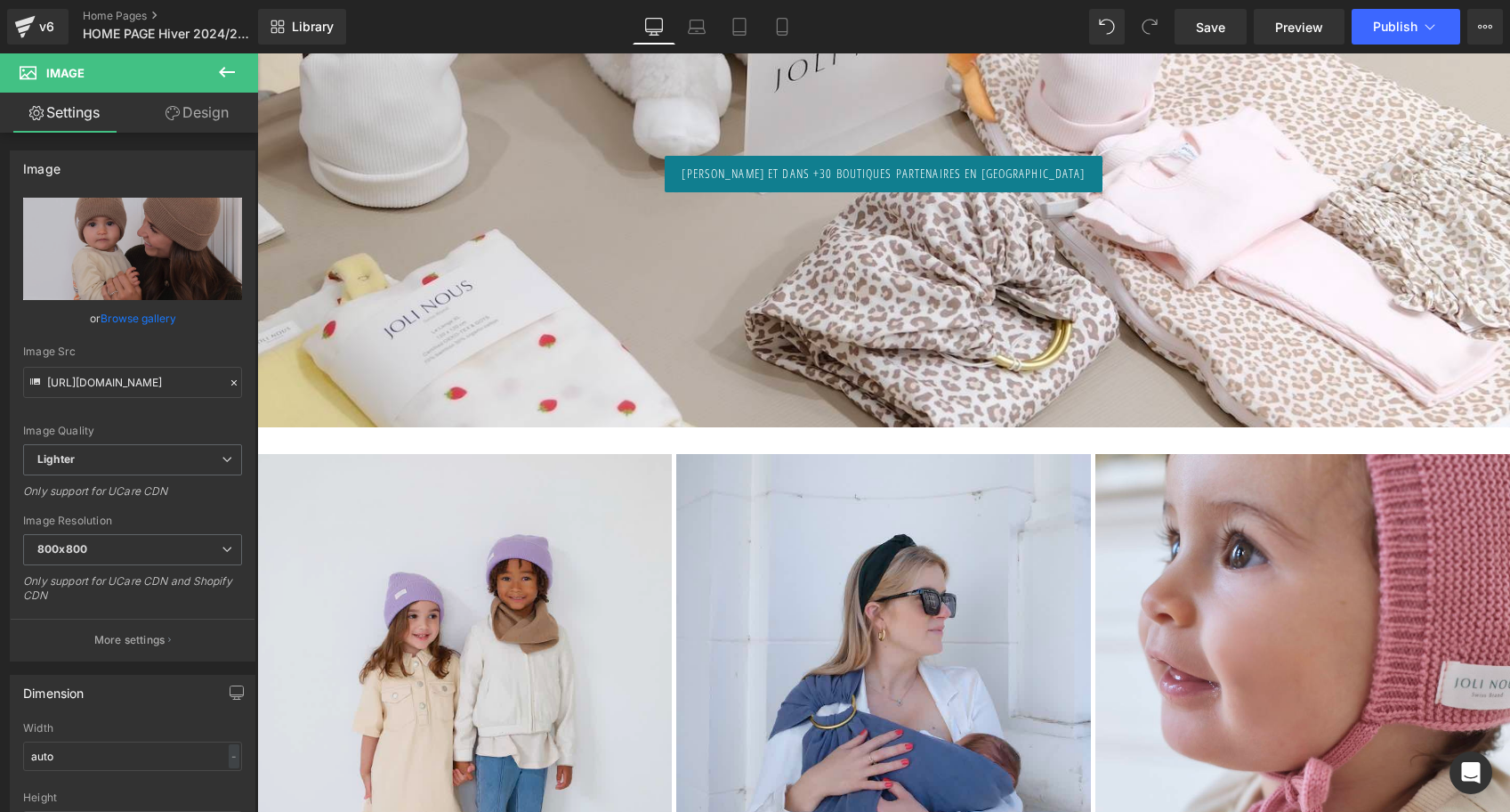
scroll to position [2849, 0]
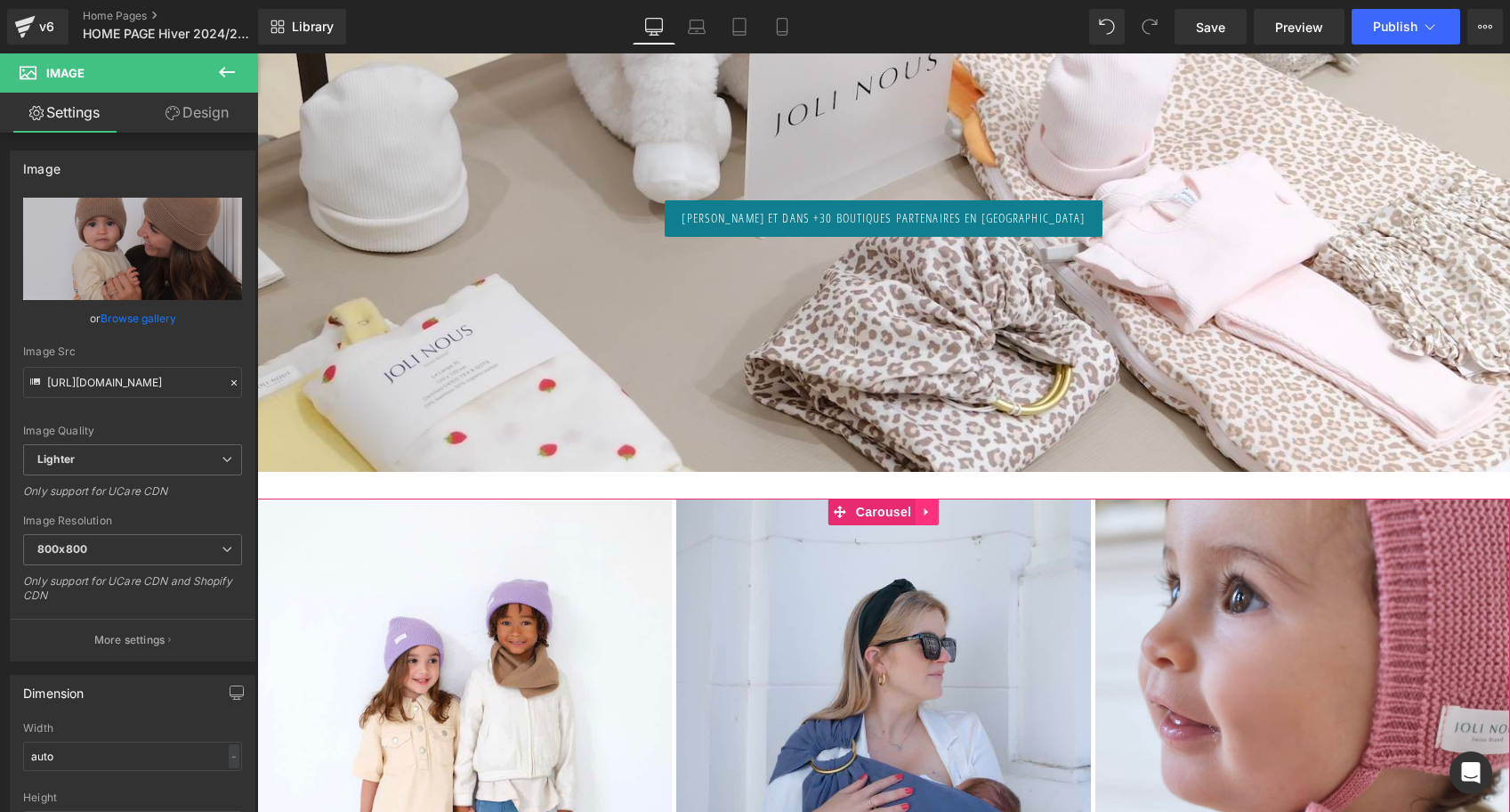
click at [926, 513] on icon at bounding box center [928, 511] width 13 height 14
click at [910, 511] on icon at bounding box center [916, 511] width 13 height 13
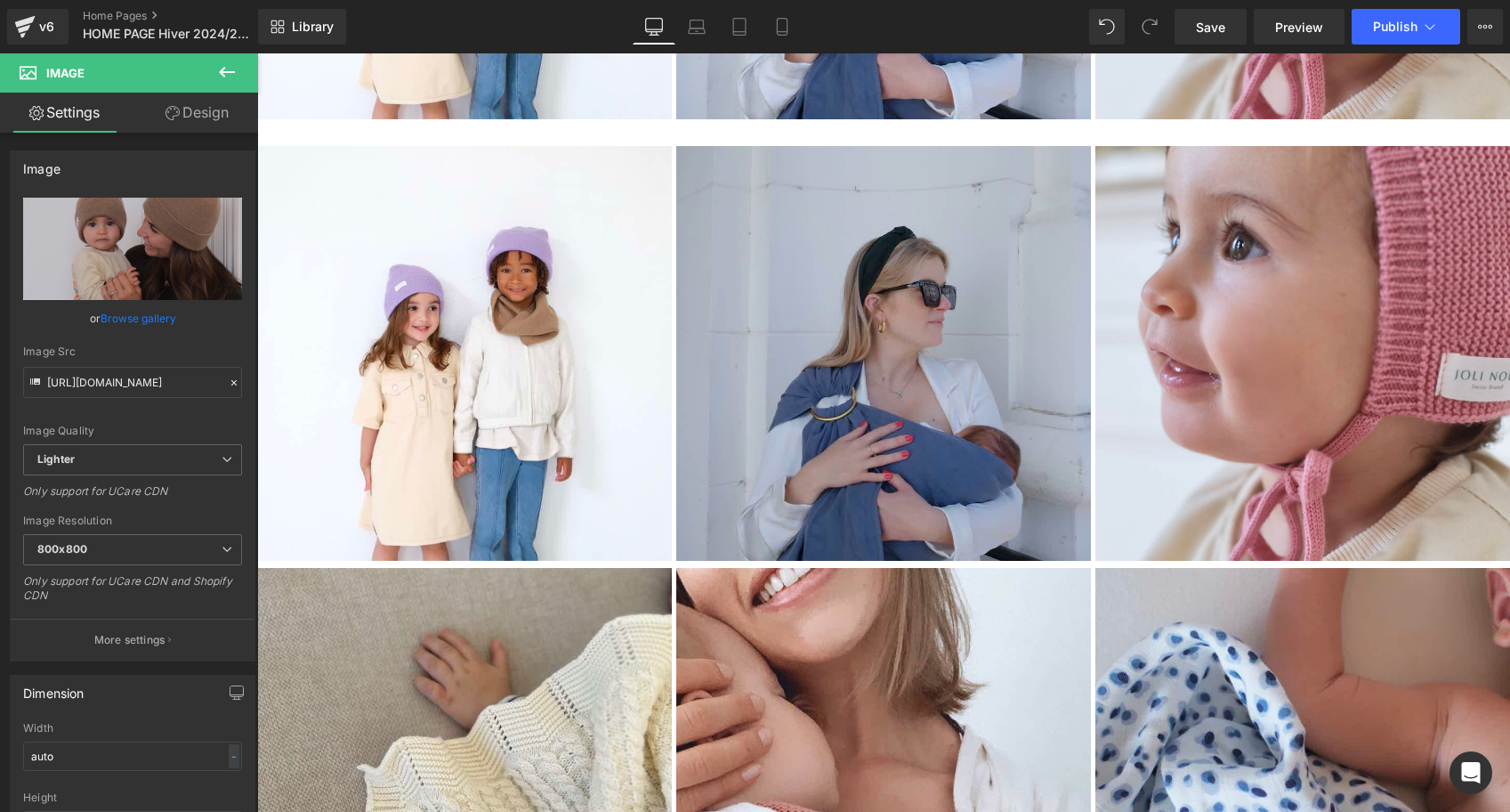
scroll to position [3684, 0]
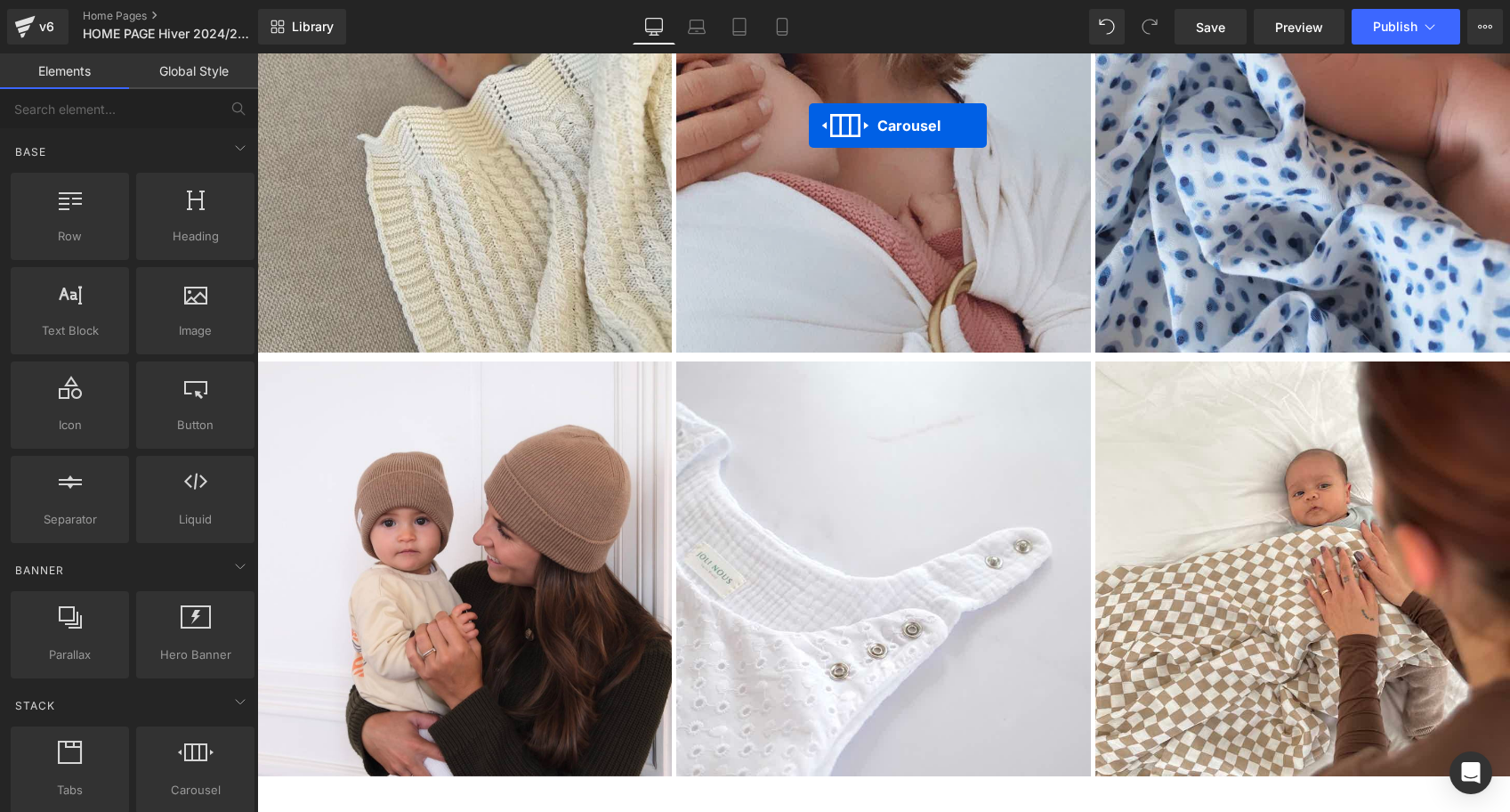
scroll to position [3935, 0]
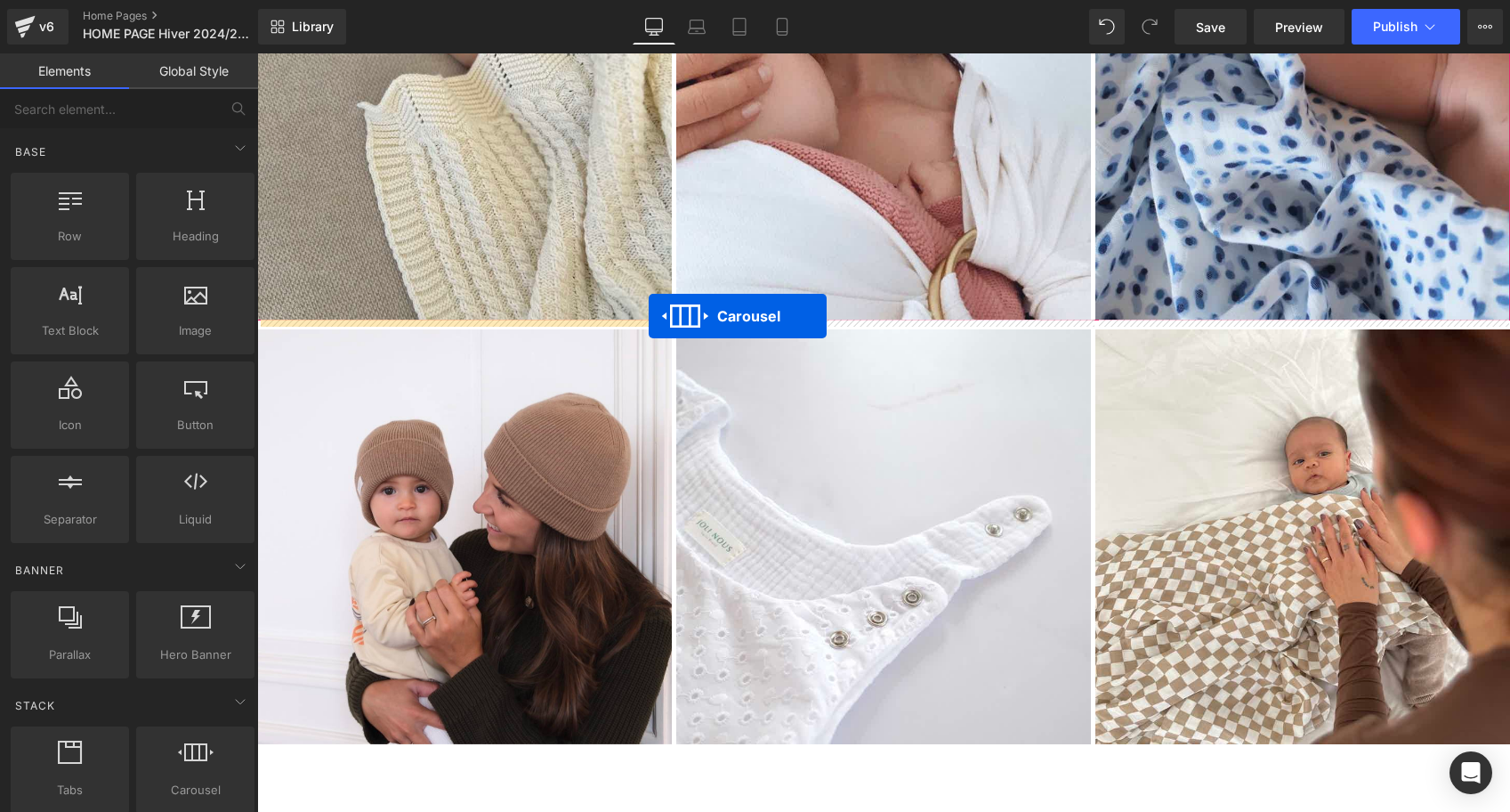
drag, startPoint x: 840, startPoint y: 116, endPoint x: 649, endPoint y: 316, distance: 276.6
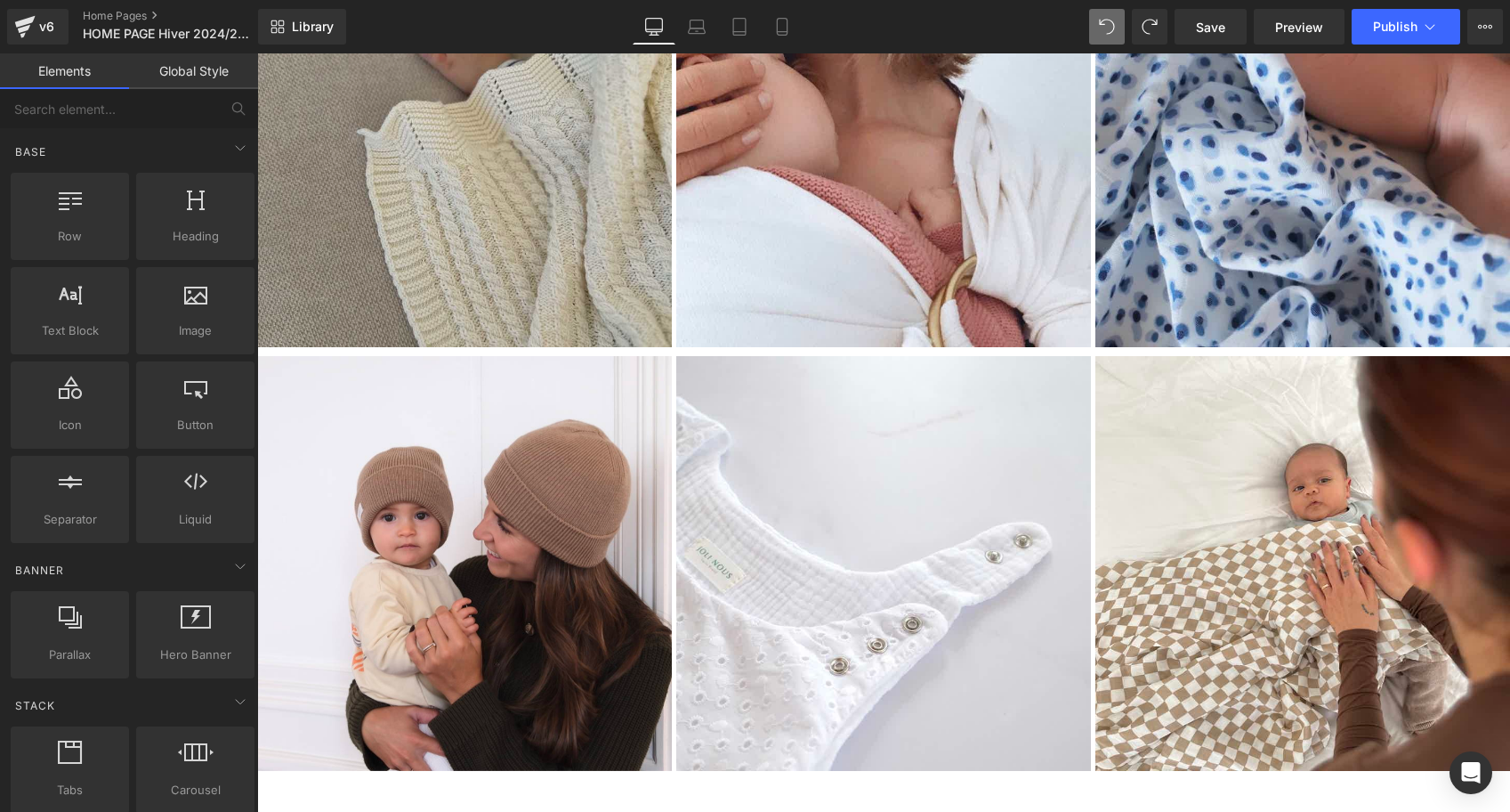
scroll to position [4005, 0]
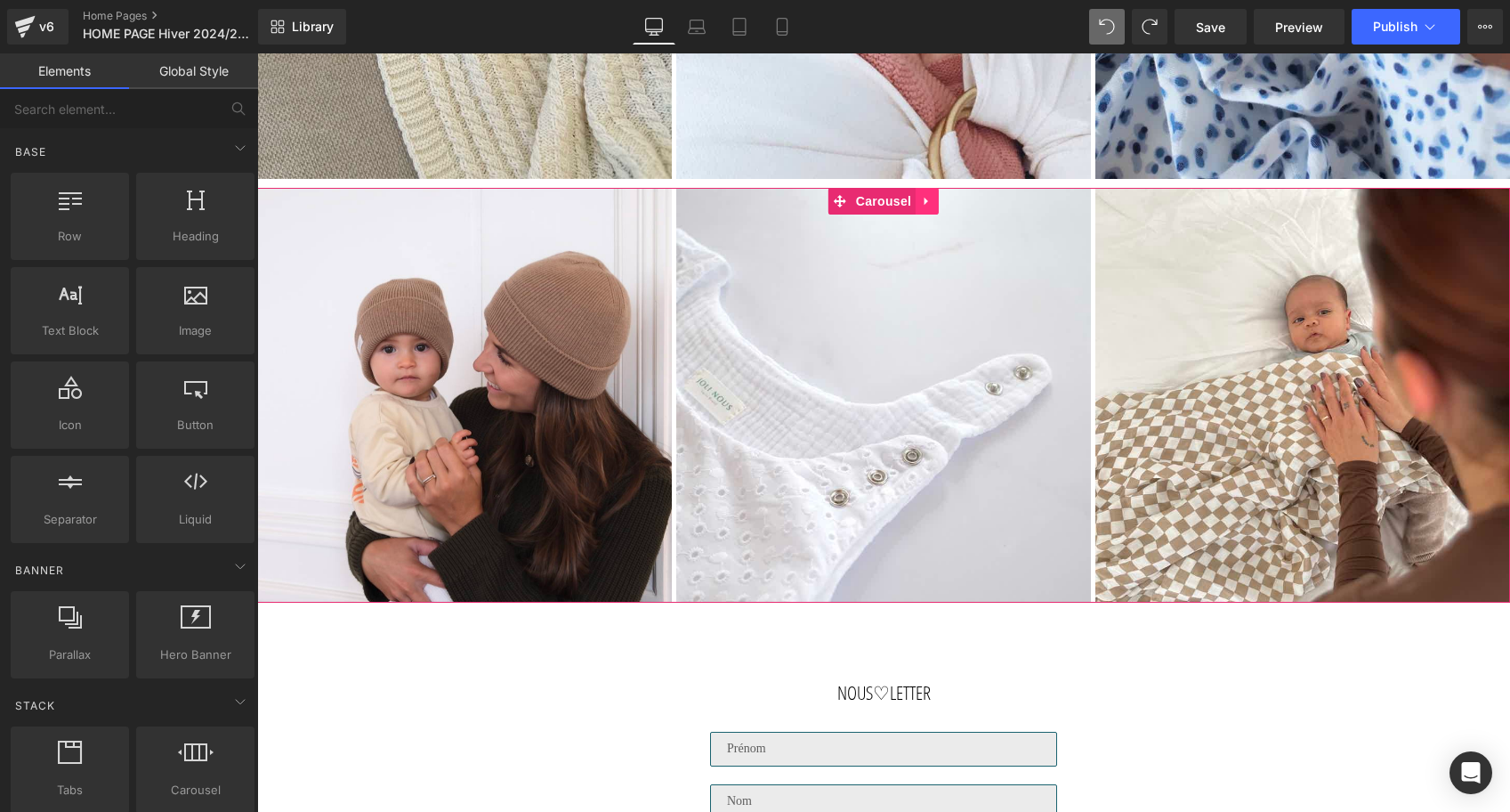
click at [922, 209] on link at bounding box center [928, 200] width 24 height 26
click at [915, 197] on icon at bounding box center [916, 201] width 13 height 13
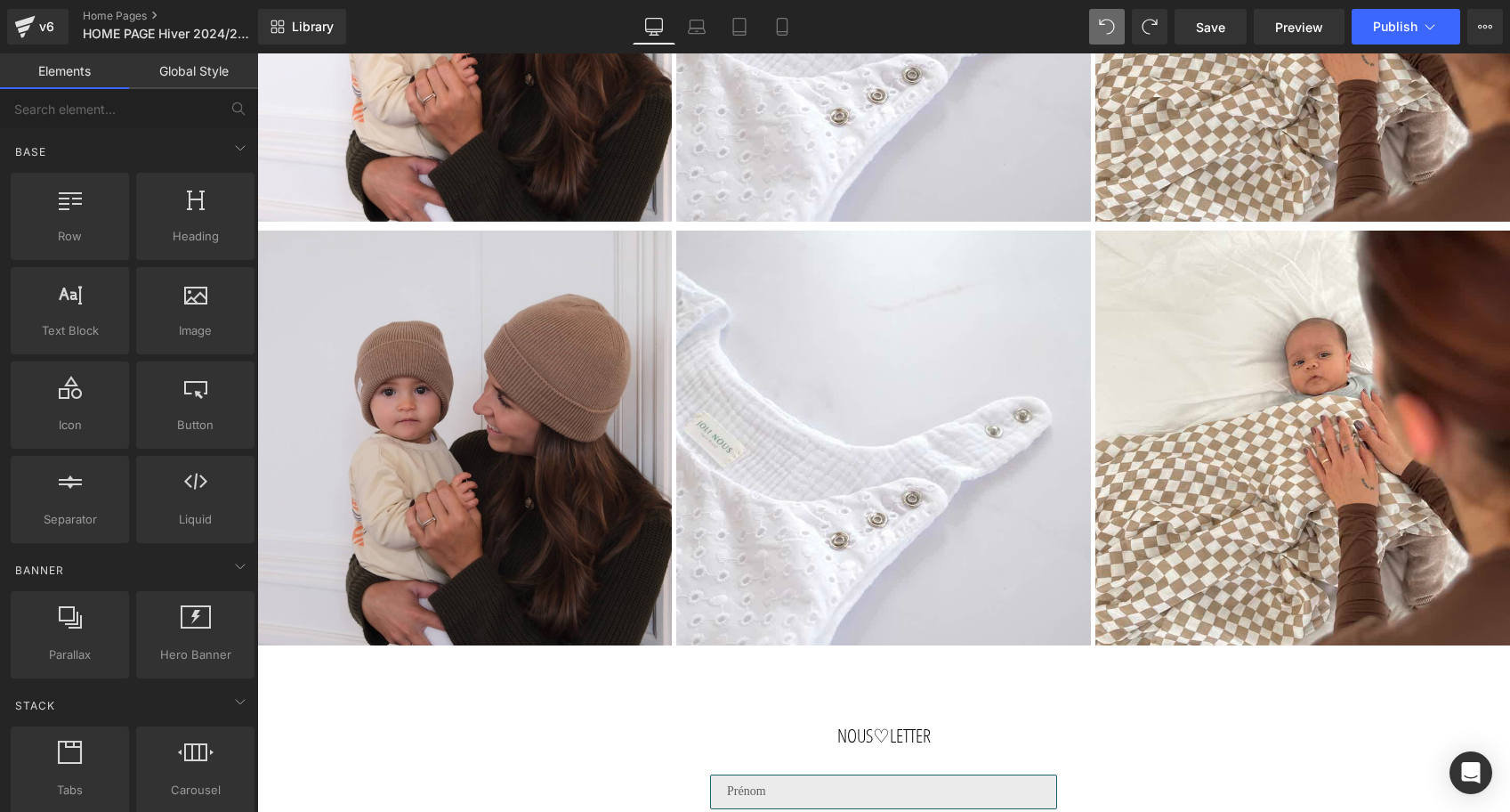
scroll to position [4053, 0]
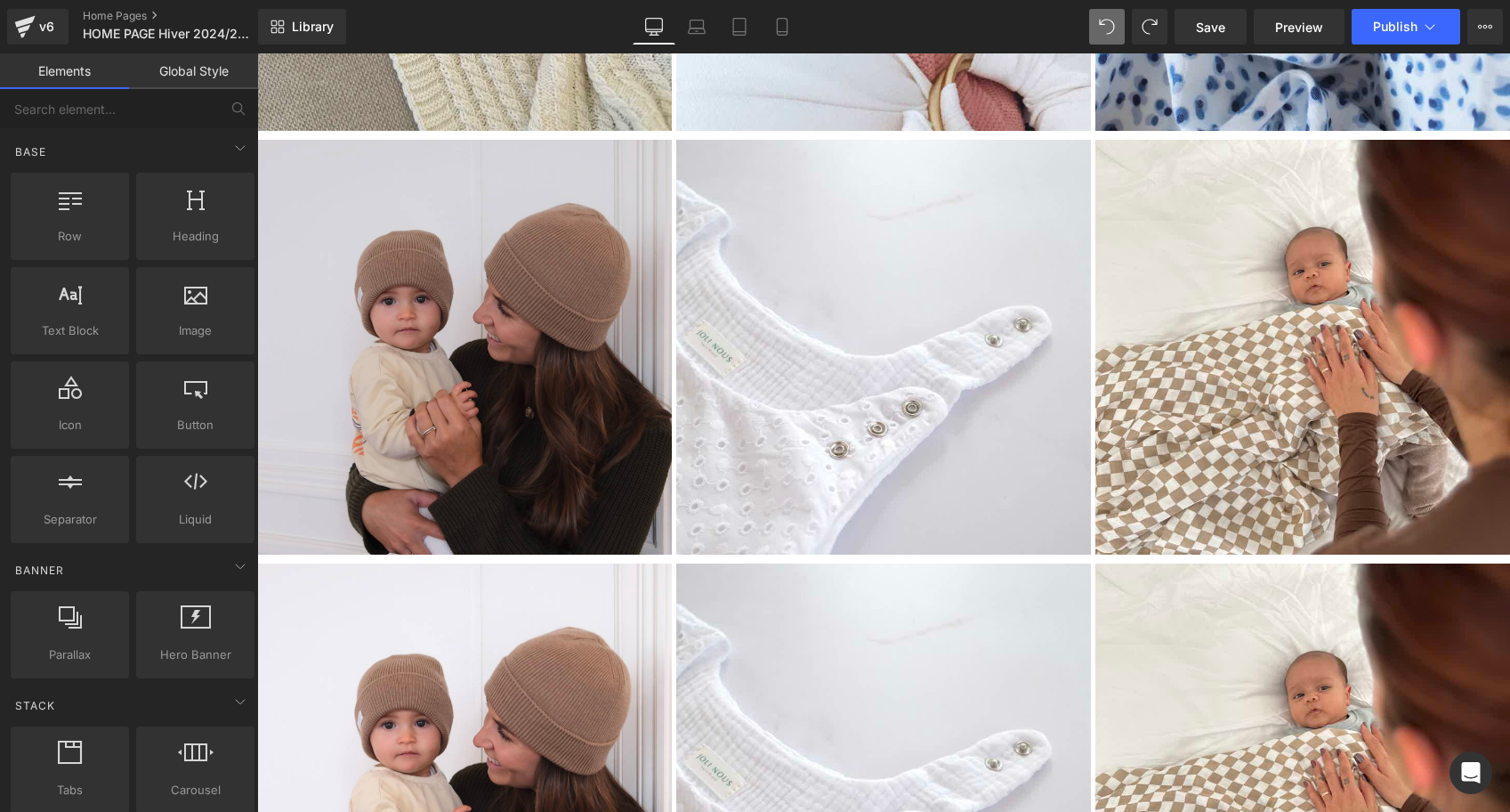
click at [534, 324] on img at bounding box center [464, 347] width 415 height 415
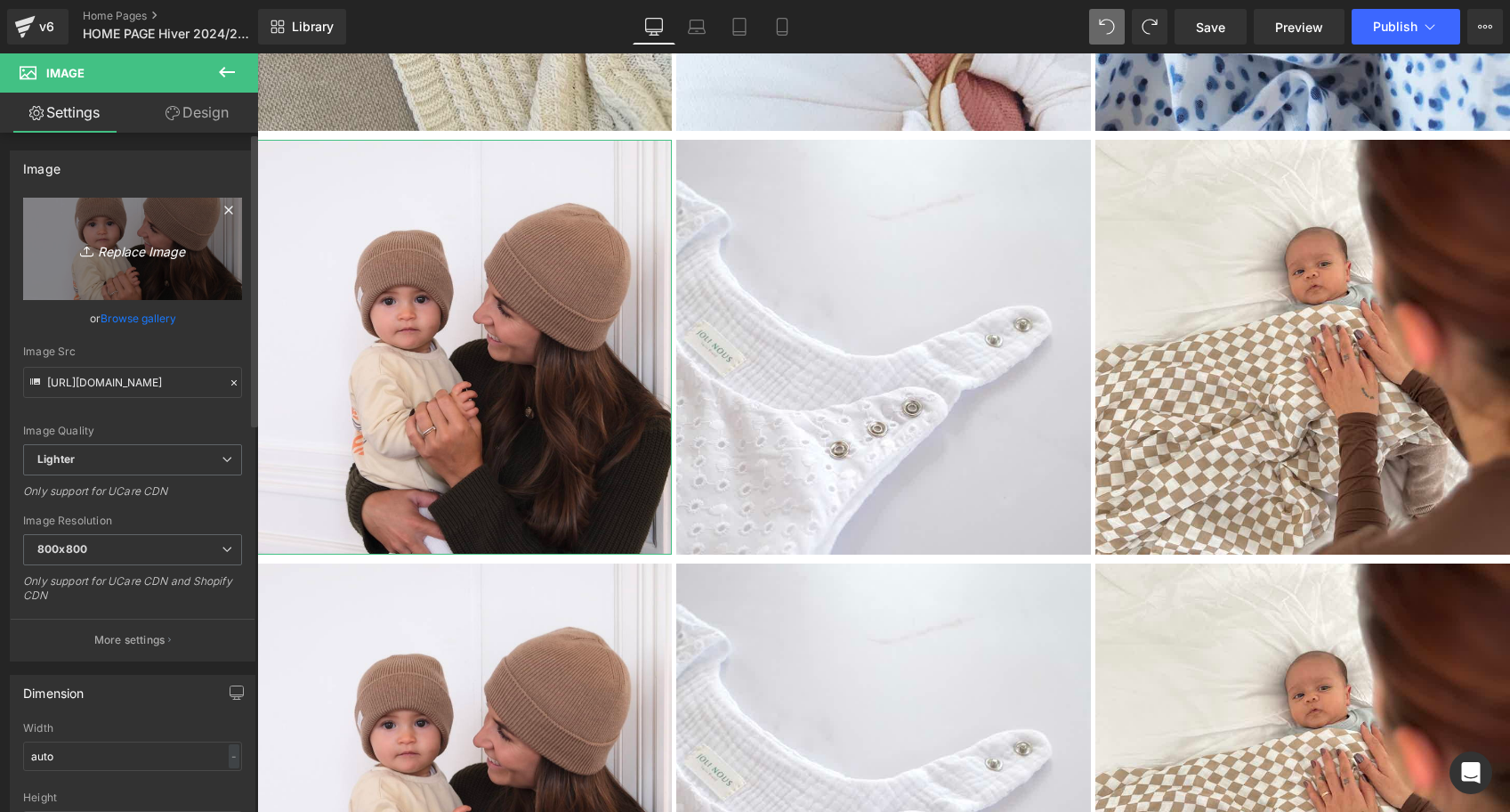
click at [178, 244] on icon "Replace Image" at bounding box center [132, 249] width 142 height 23
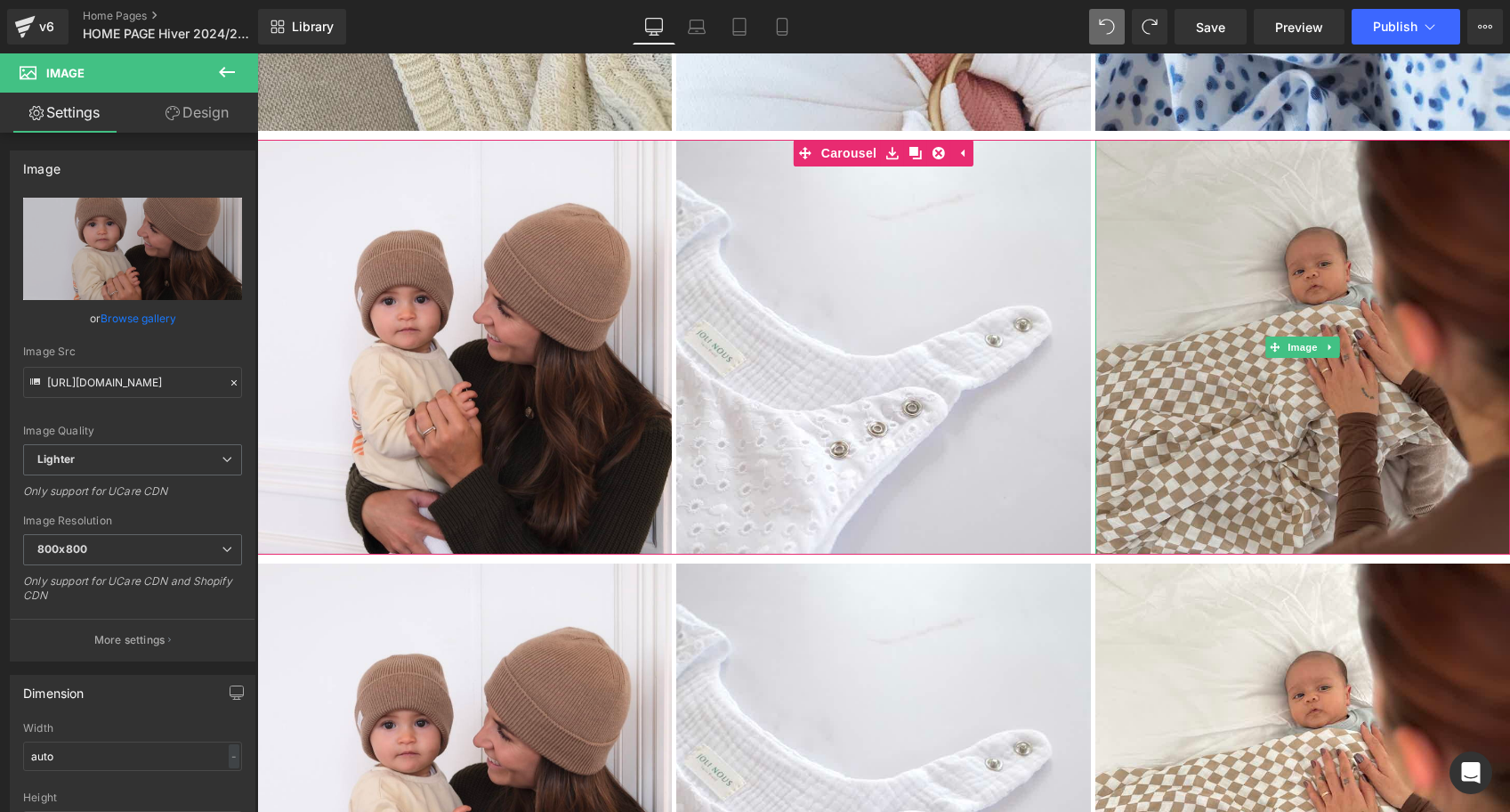
click at [1240, 372] on img at bounding box center [1303, 347] width 415 height 415
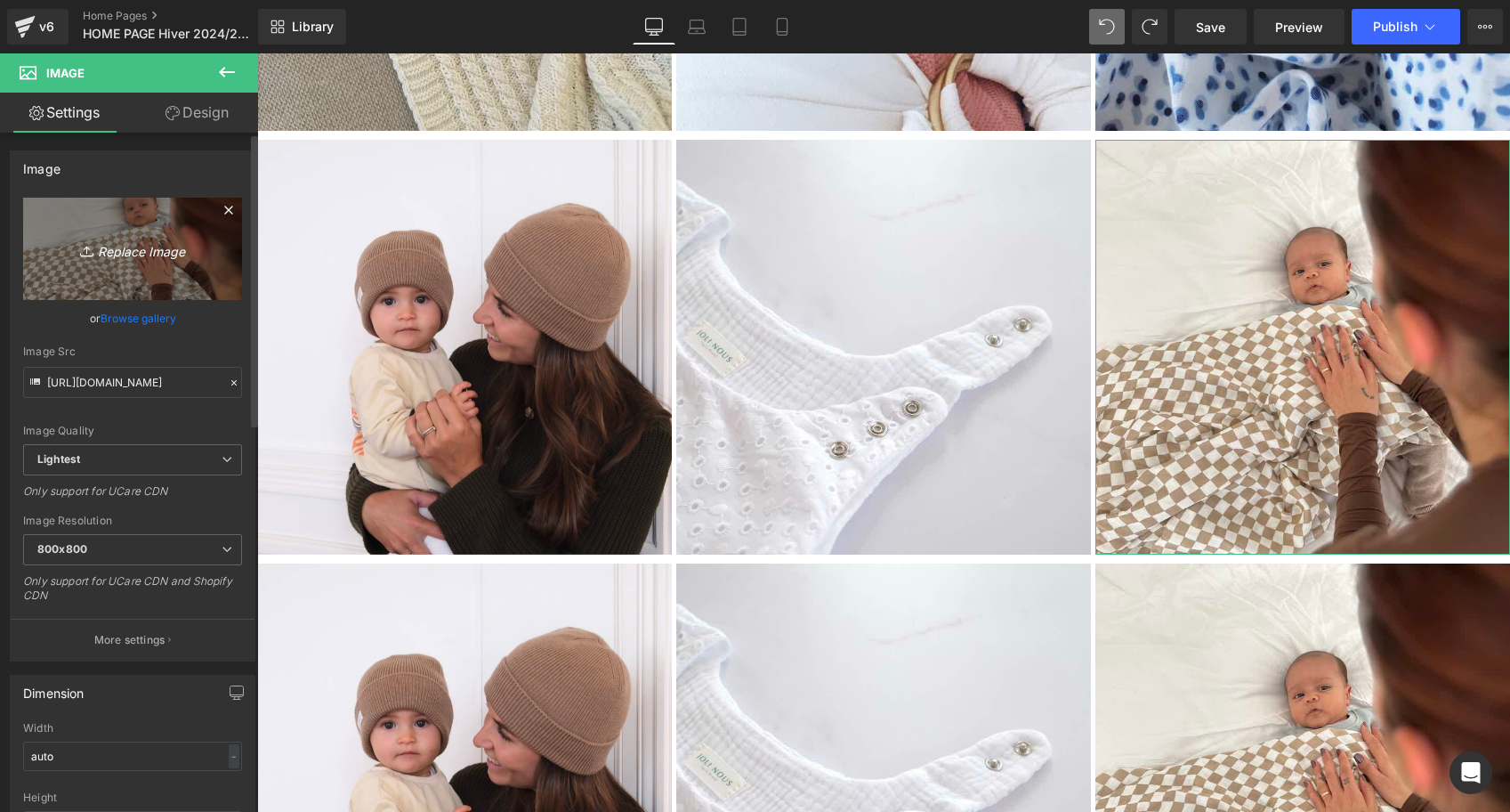
click at [74, 259] on icon "Replace Image" at bounding box center [132, 249] width 142 height 23
type input "C:\fakepath\Bonnet-jaune-citron-Tricot-joli-nous-laine-mérinos-ultra-doux-conf…"
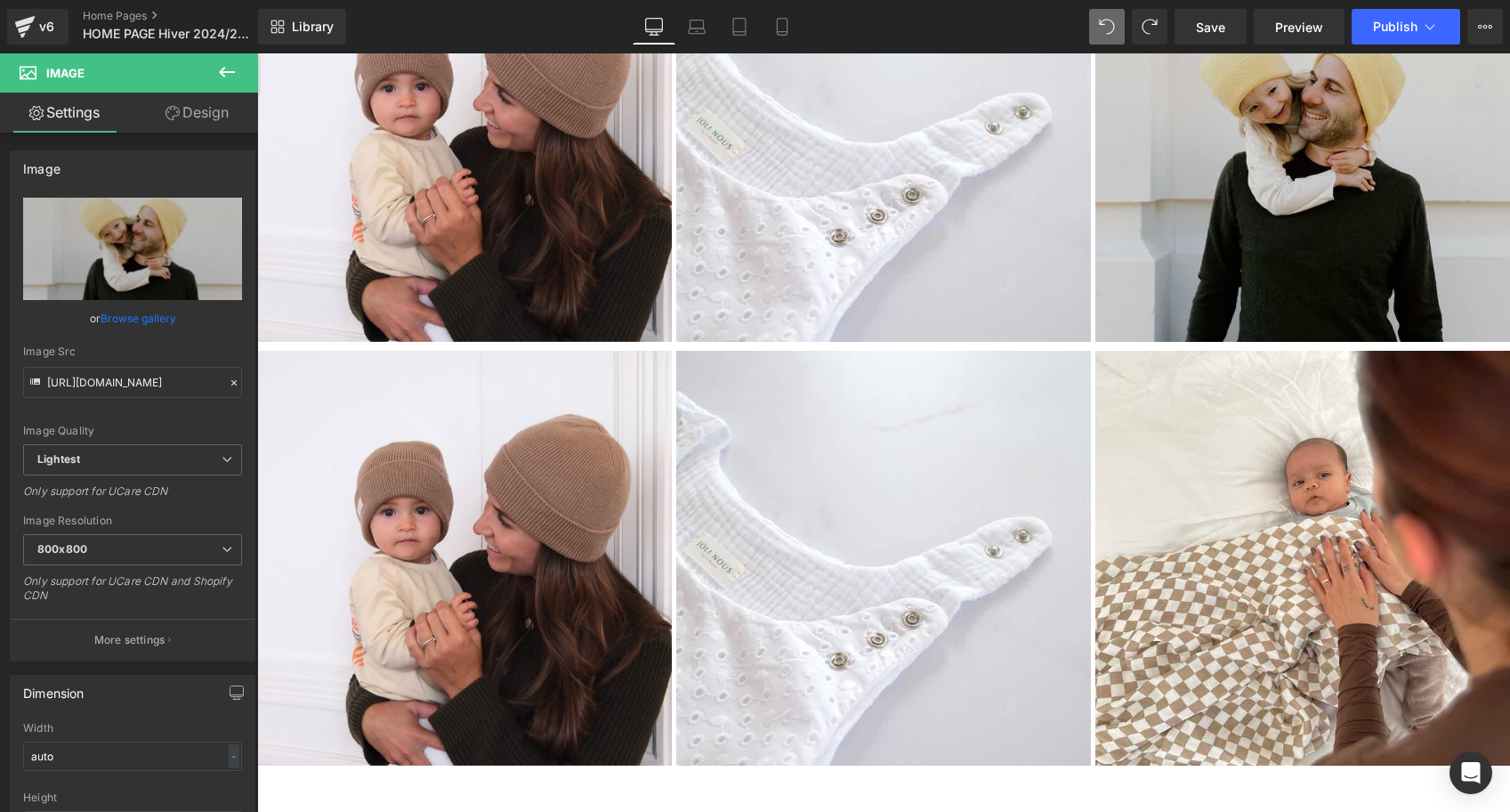
type input "[URL][DOMAIN_NAME]"
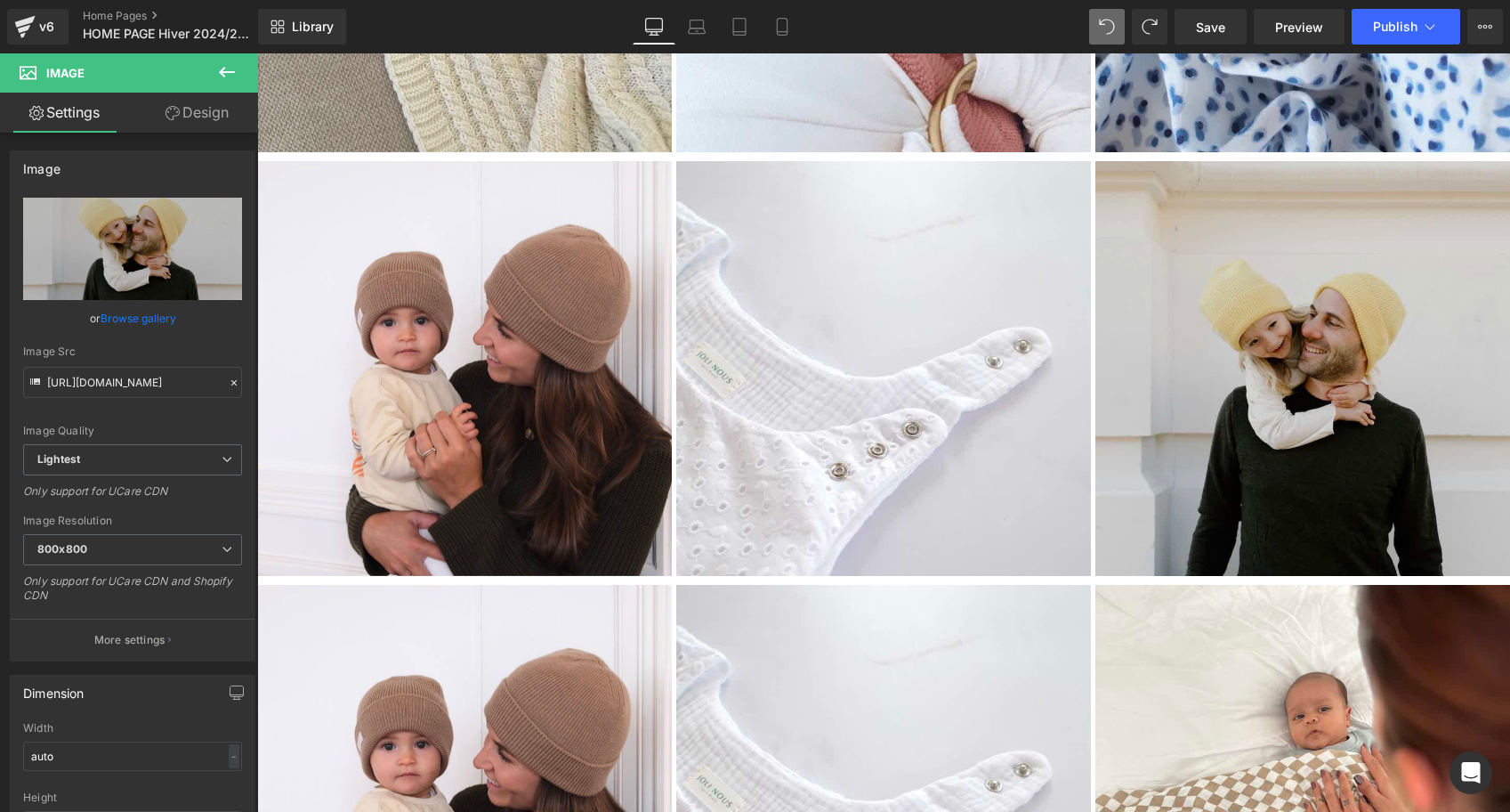
scroll to position [3984, 0]
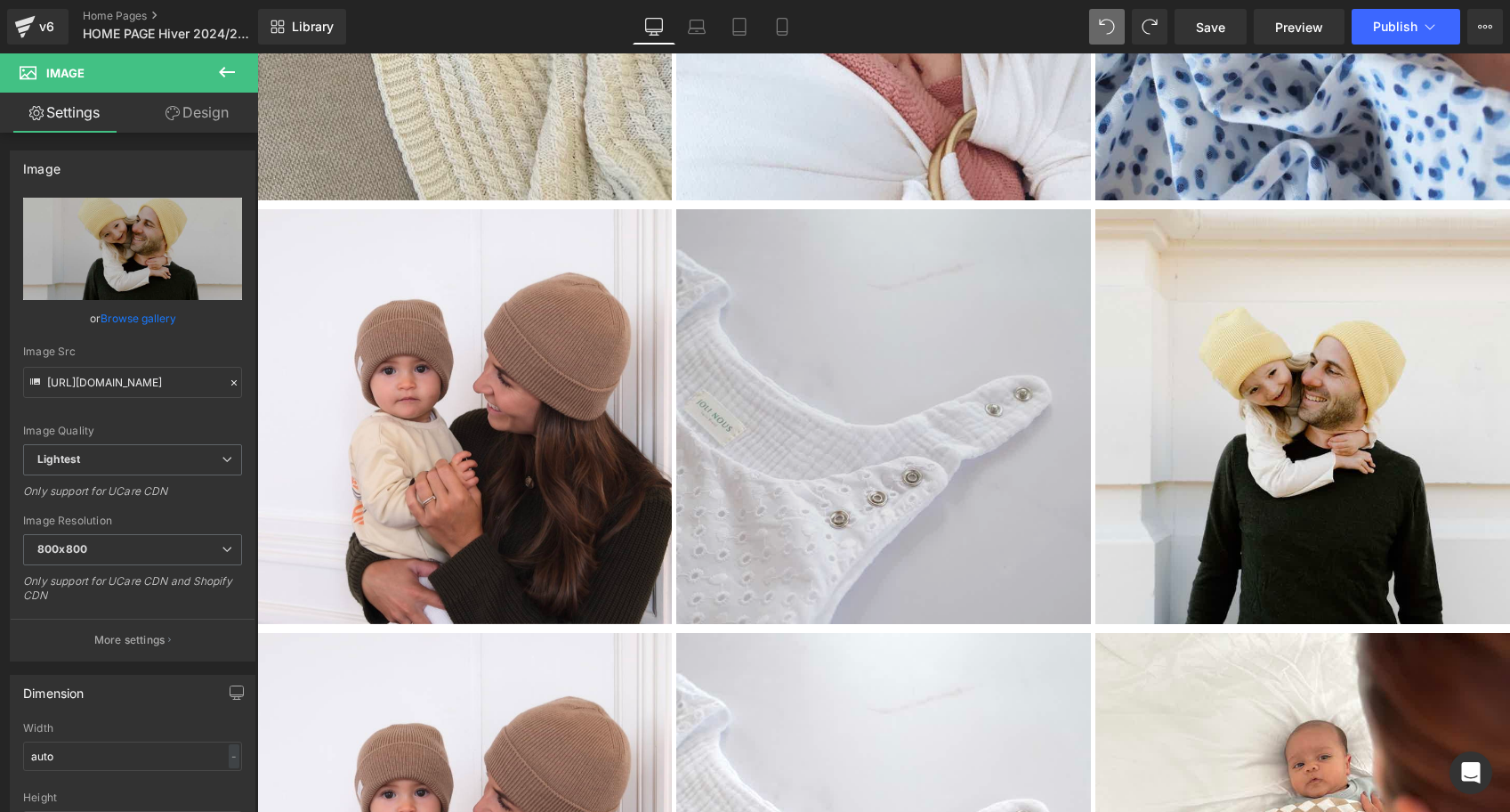
click at [900, 416] on div "Image" at bounding box center [884, 416] width 415 height 415
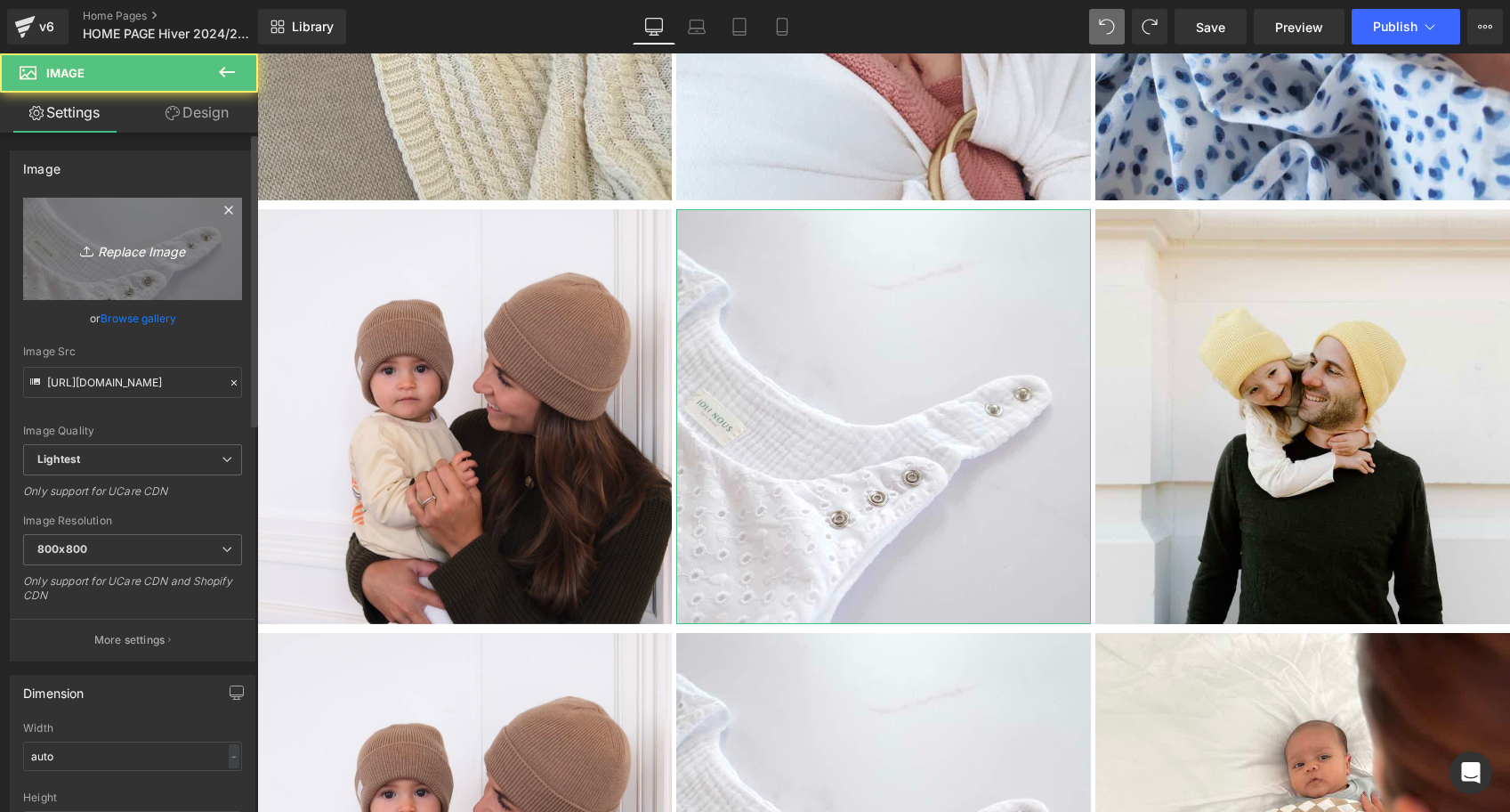
click at [180, 252] on icon "Replace Image" at bounding box center [132, 249] width 142 height 23
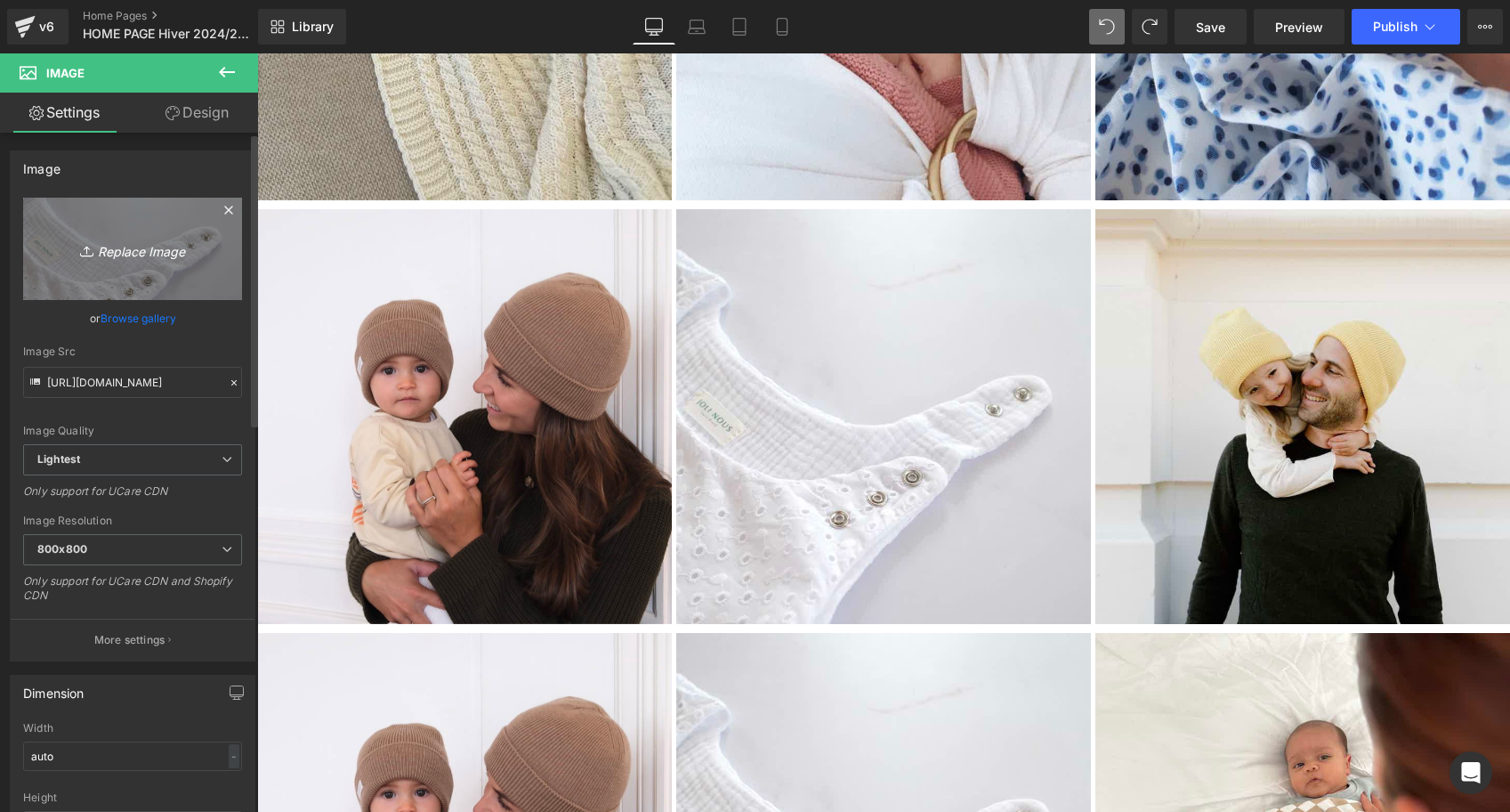
type input "C:\fakepath\DSCF8295.jpg"
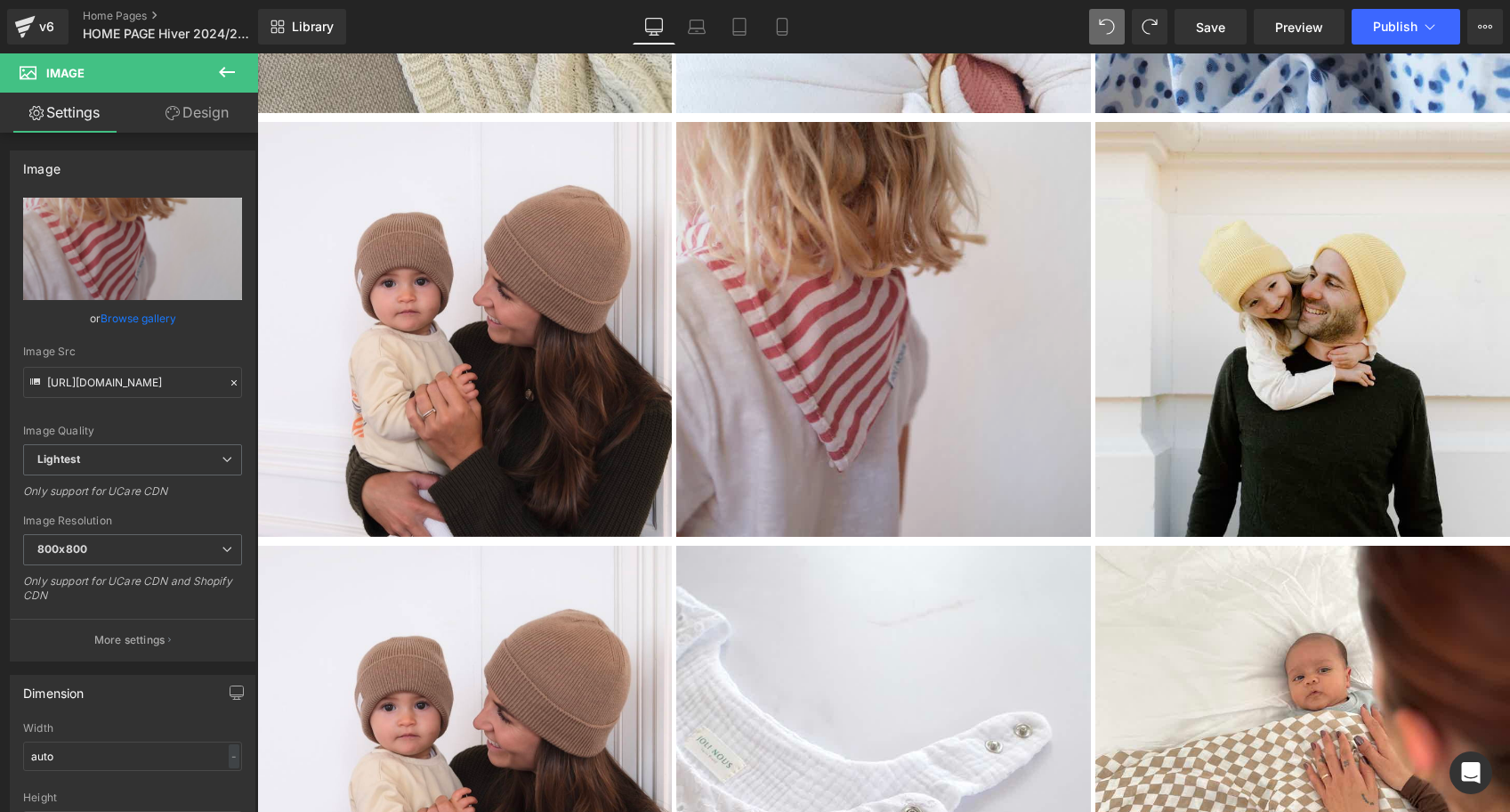
type input "[URL][DOMAIN_NAME]"
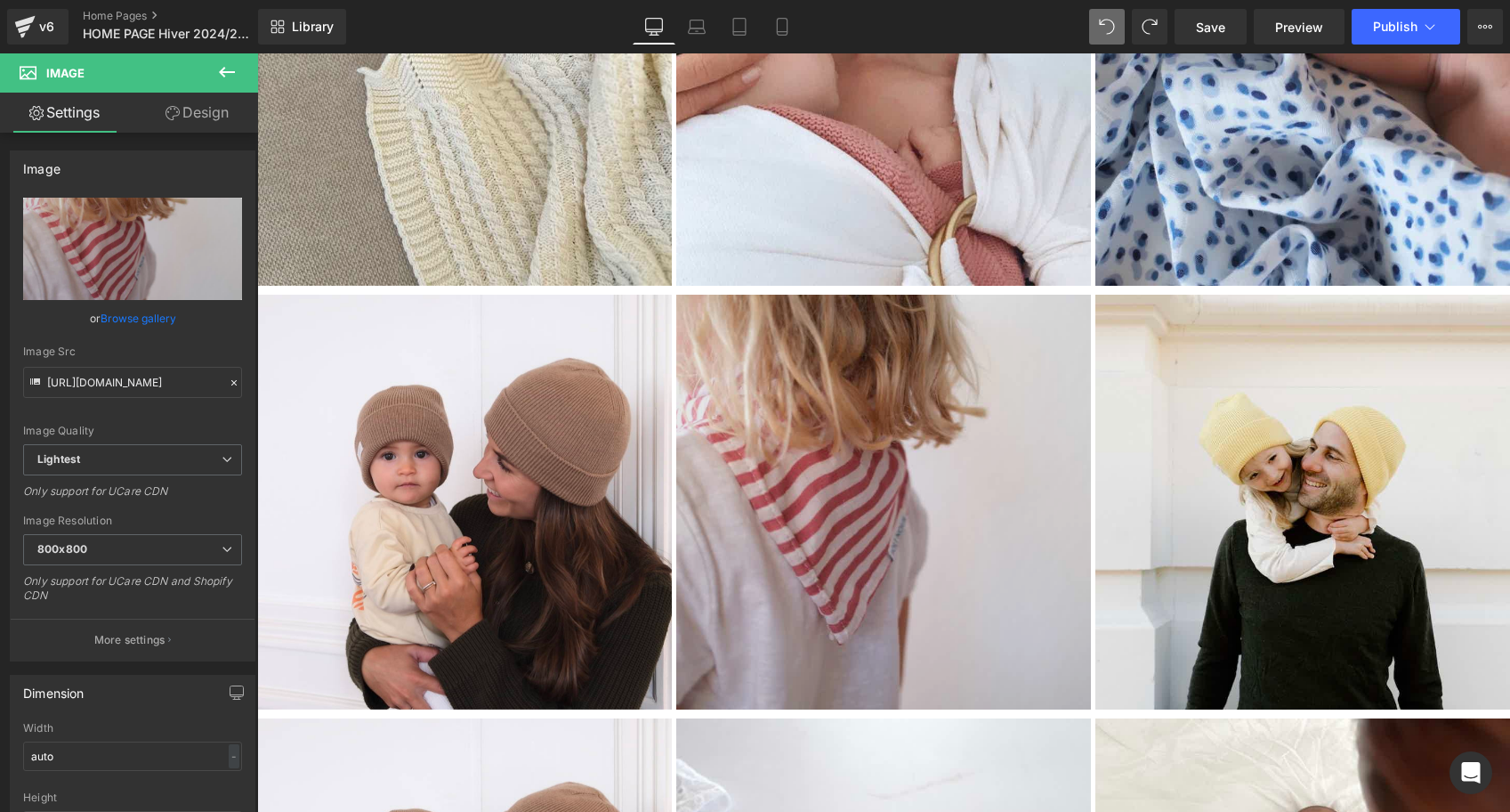
scroll to position [3879, 0]
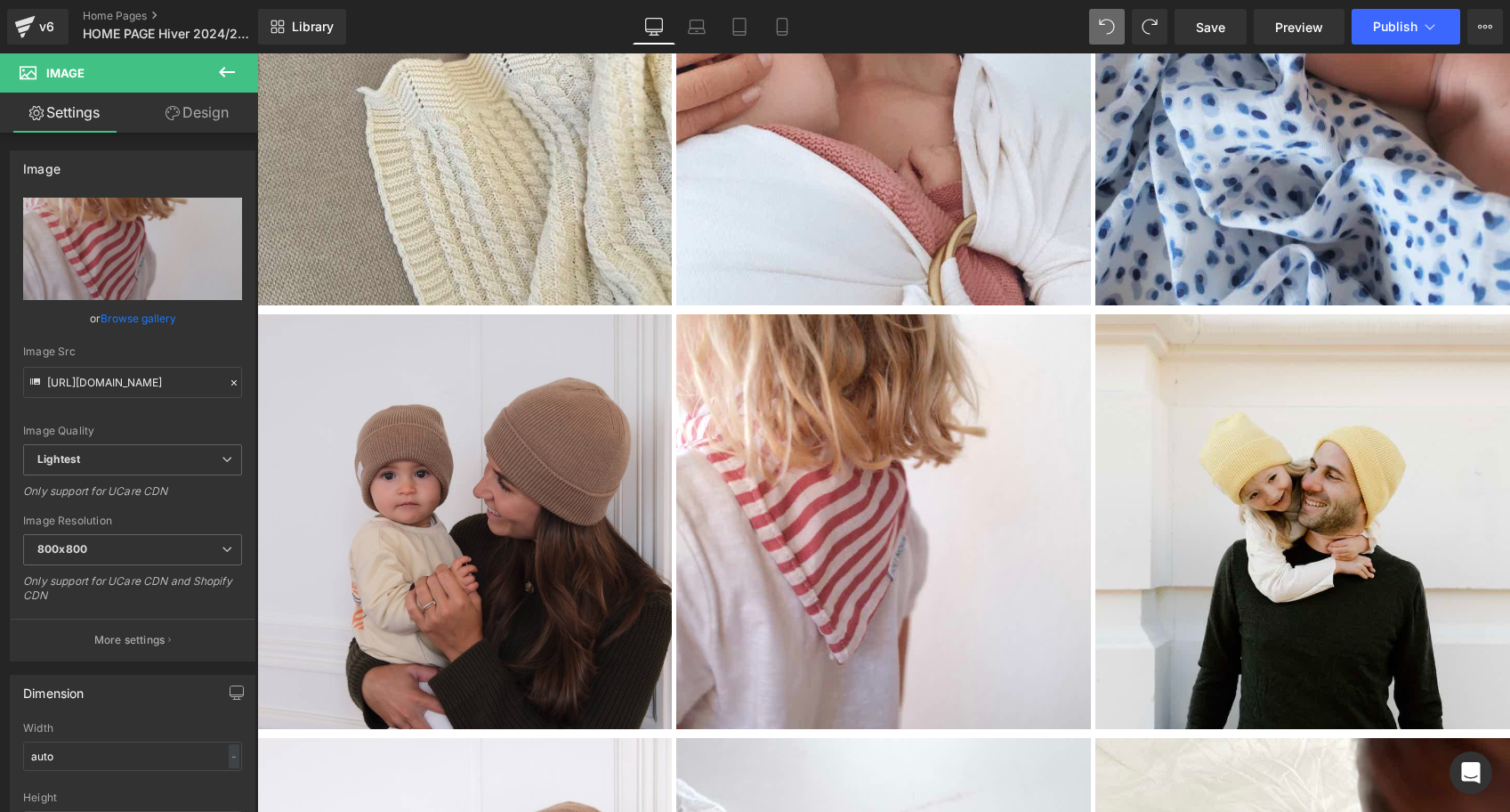
click at [559, 501] on img at bounding box center [464, 521] width 415 height 415
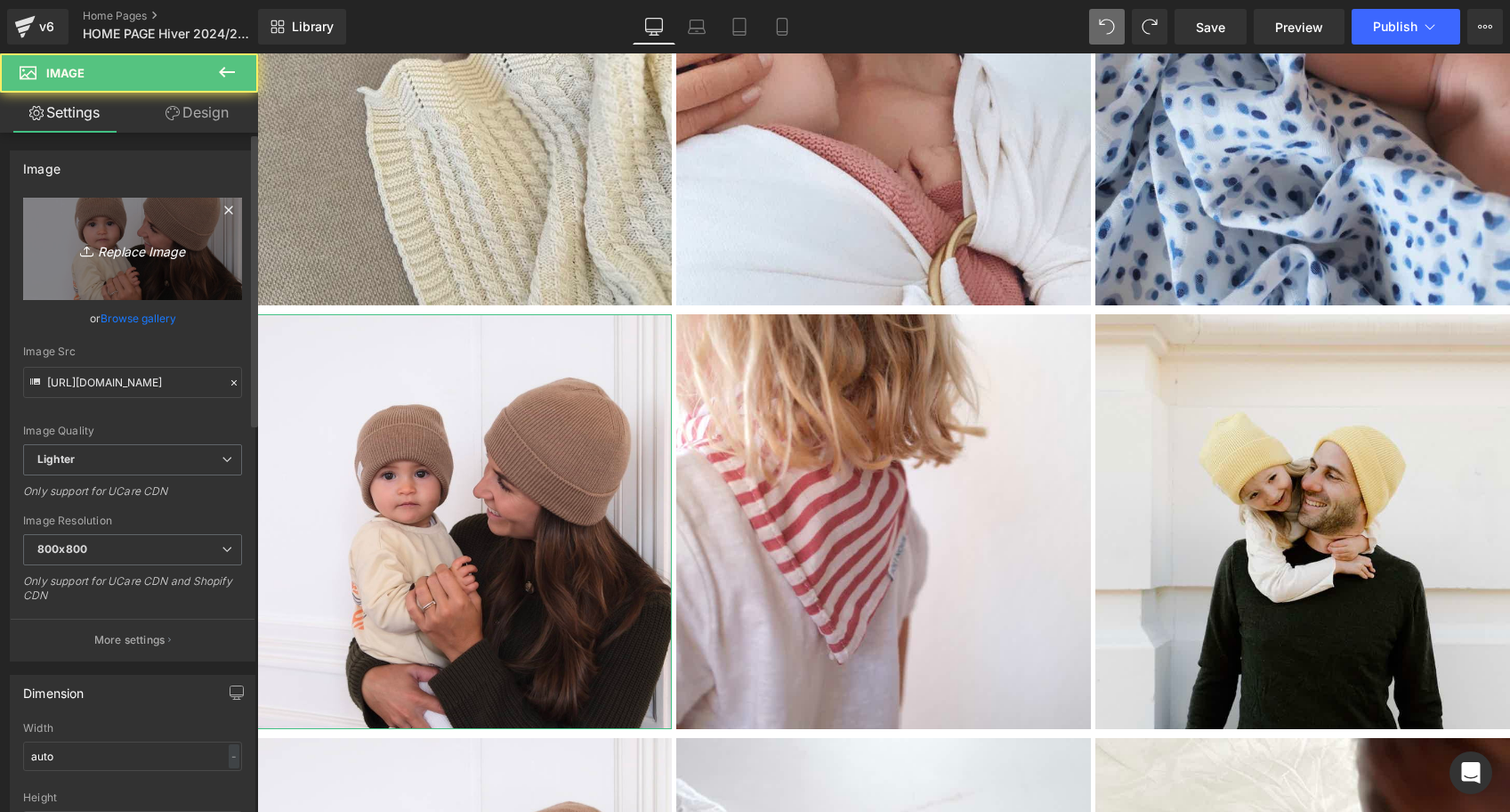
click at [127, 259] on icon "Replace Image" at bounding box center [132, 249] width 142 height 23
type input "C:\fakepath\gigoteuse-réversible-joli-nous-tog2-ligné-skieurs-bleu-blanc-oeko…"
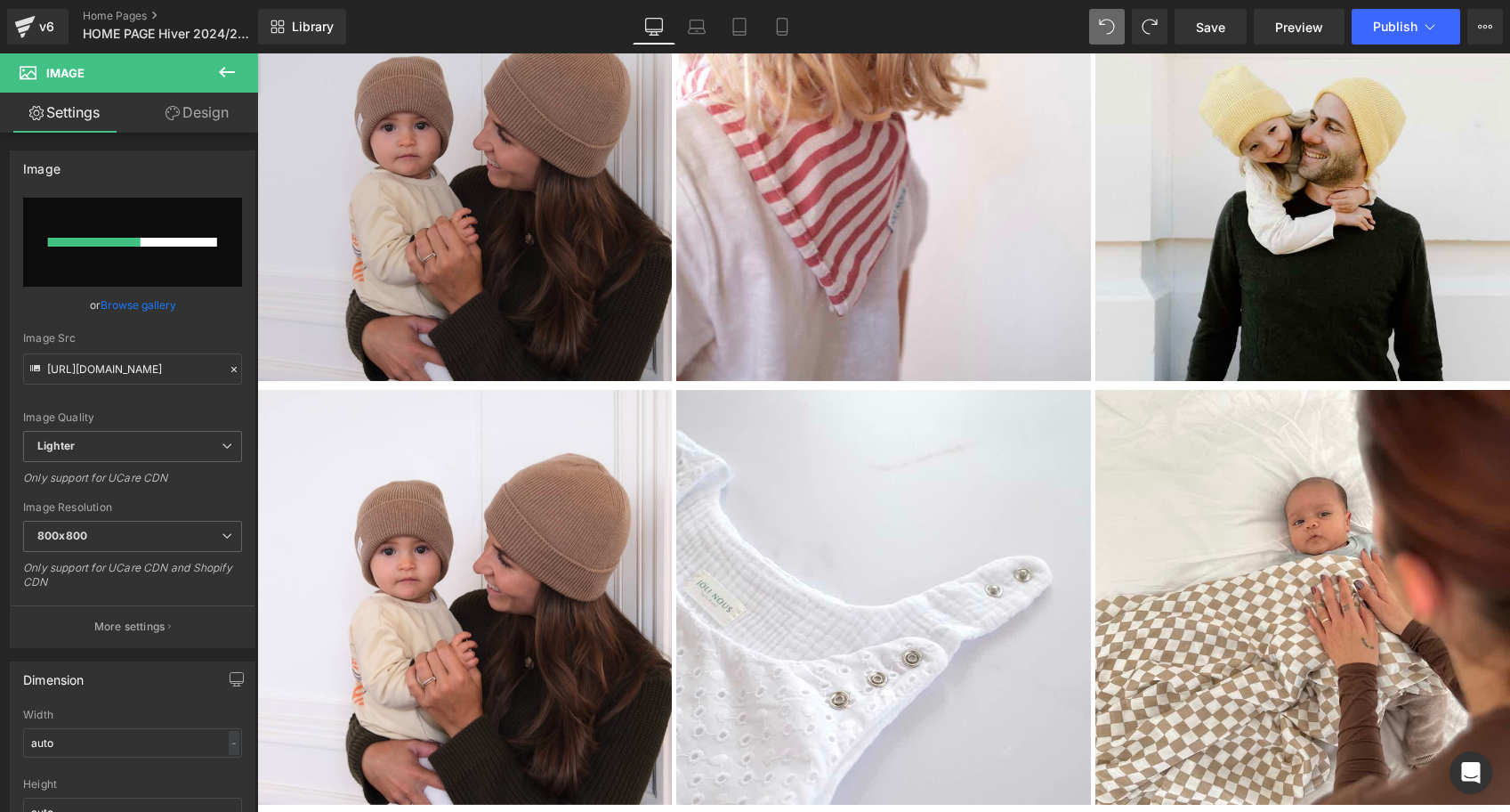
scroll to position [4231, 0]
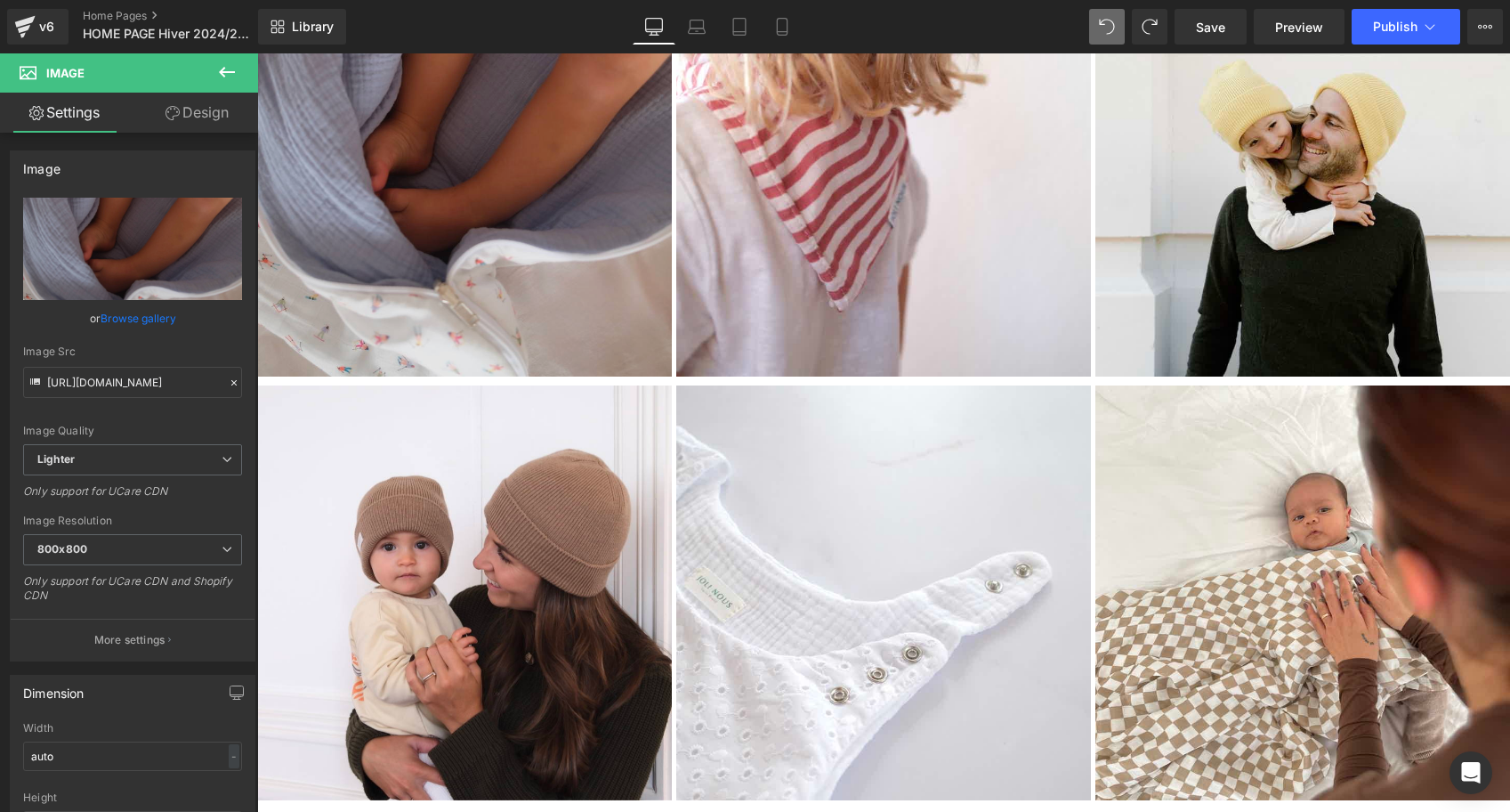
type input "[URL][DOMAIN_NAME]"
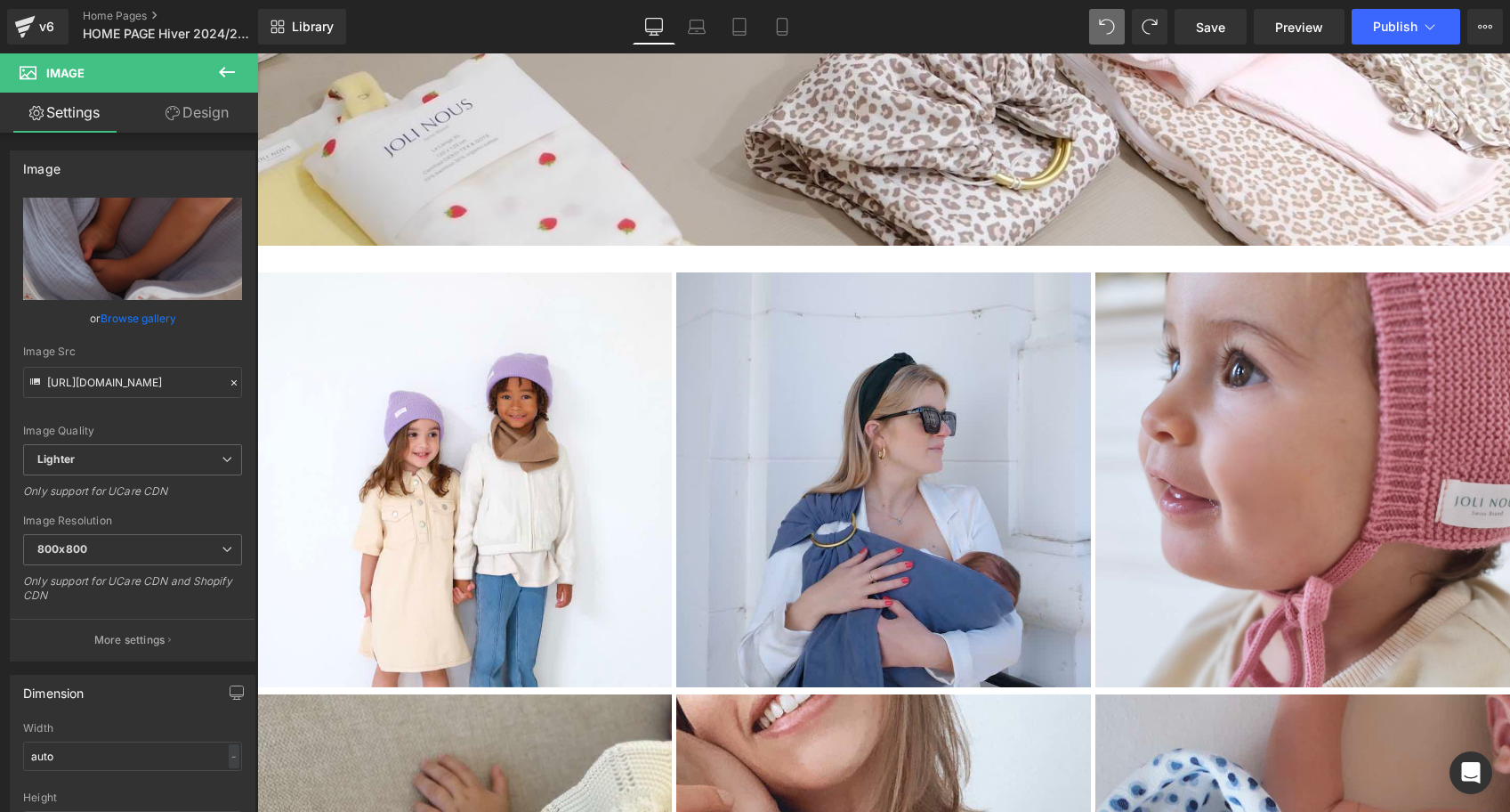
scroll to position [2980, 0]
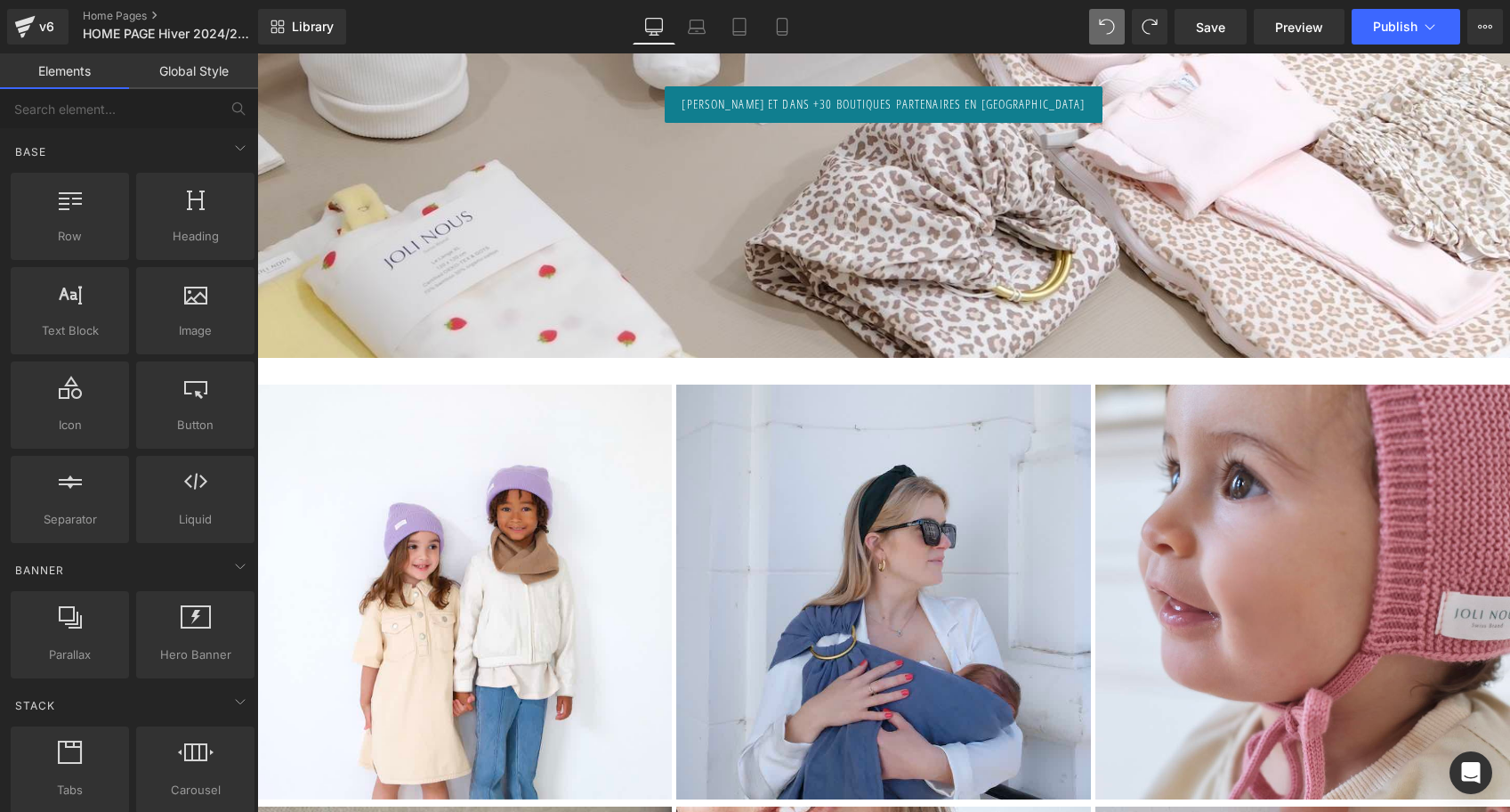
scroll to position [2954, 0]
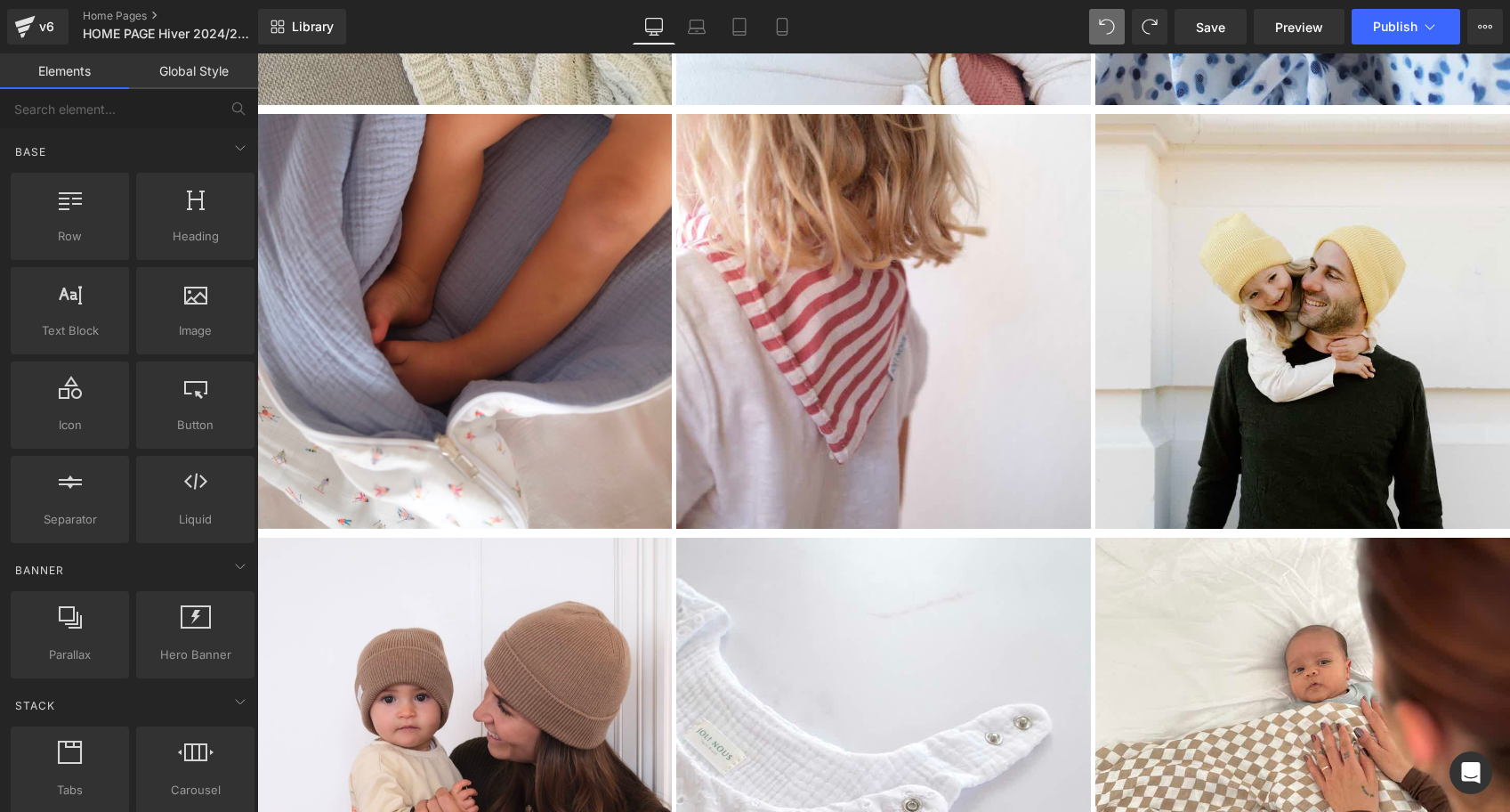
scroll to position [4091, 0]
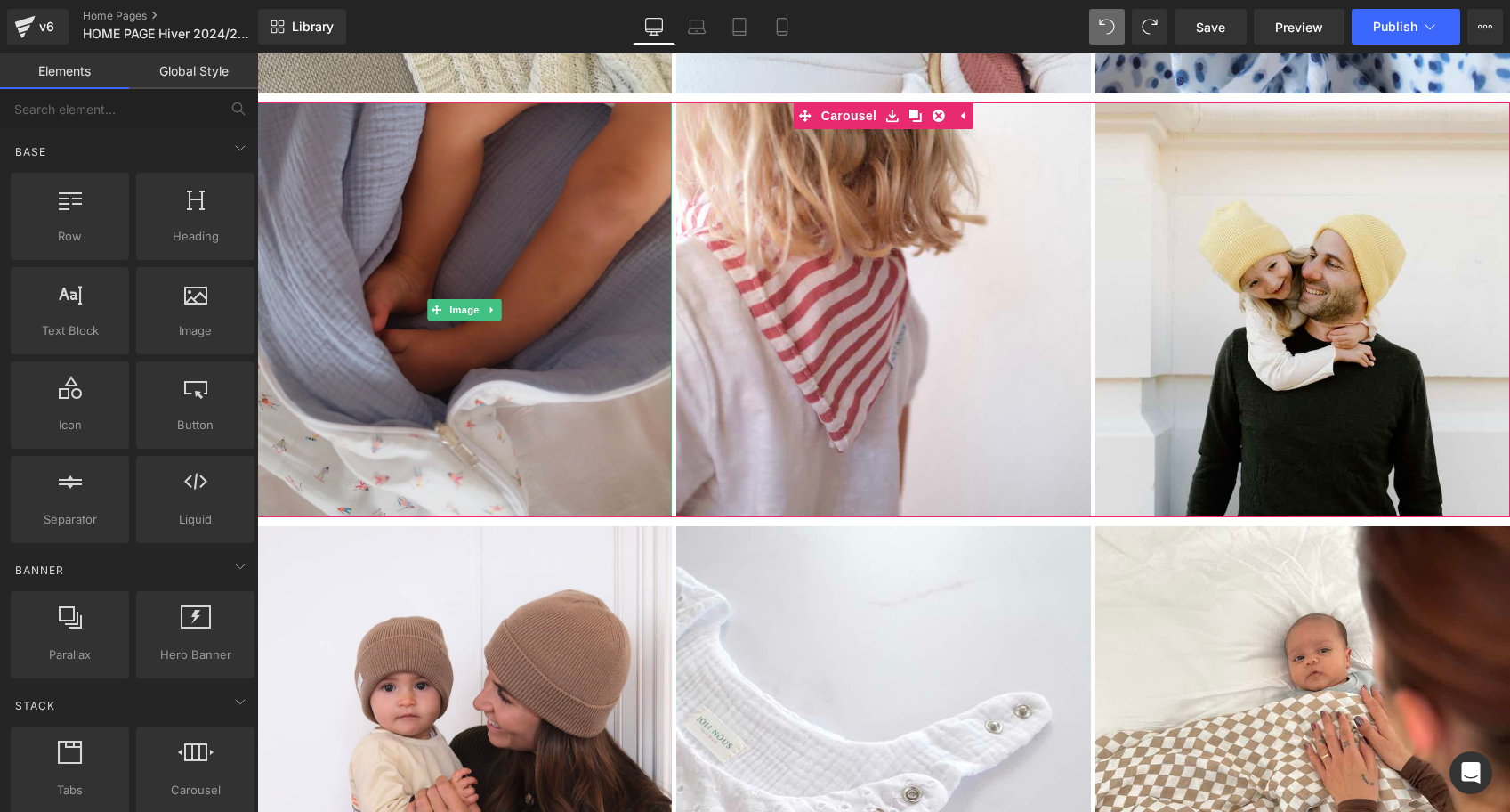
click at [444, 289] on img at bounding box center [464, 310] width 415 height 415
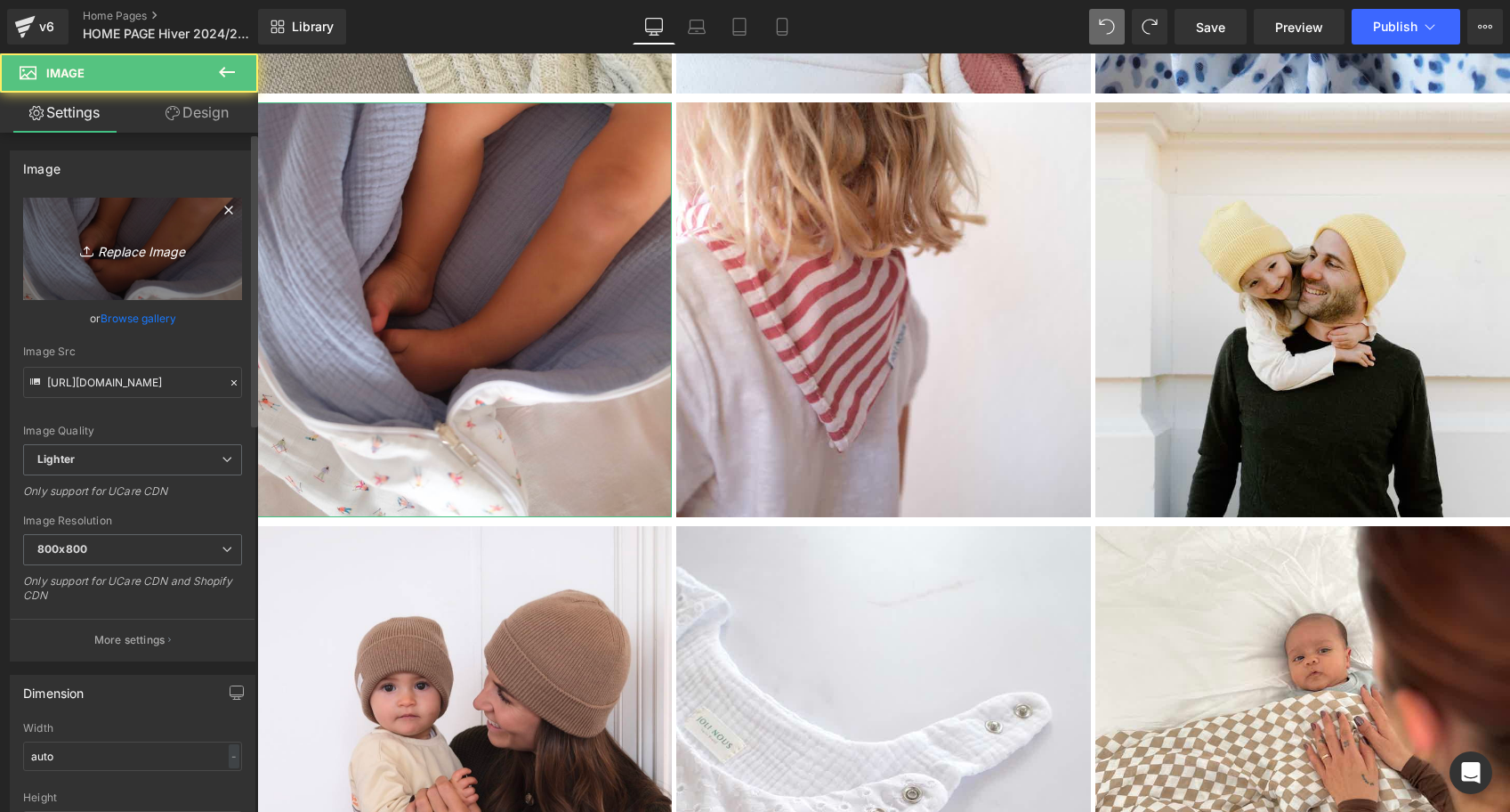
click at [172, 246] on icon "Replace Image" at bounding box center [132, 249] width 142 height 23
type input "C:\fakepath\gigoteuse-réversible-joli-nous-tog2-ligné-skieurs-bleu-blanc-oeko…"
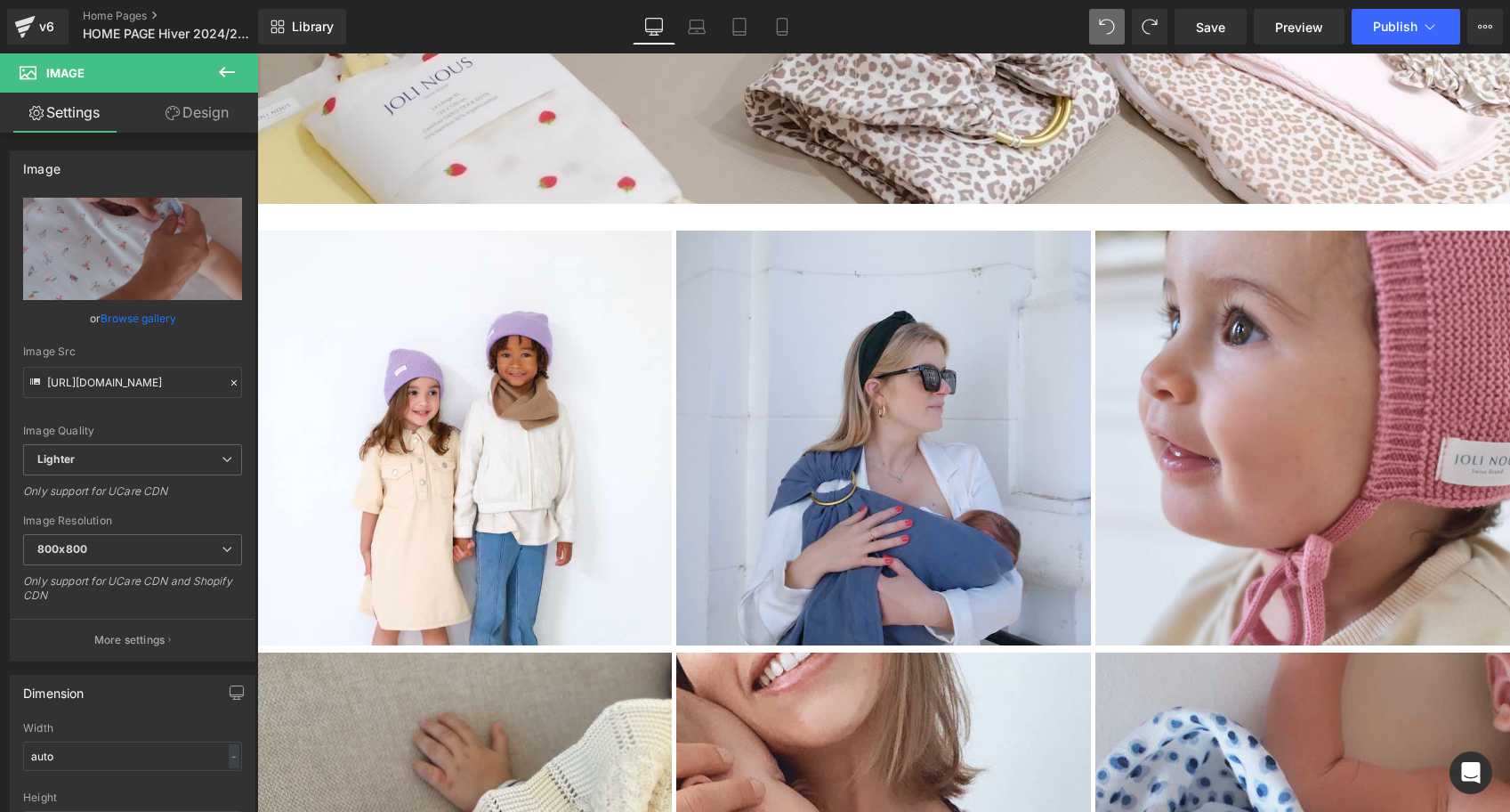
type input "[URL][DOMAIN_NAME]"
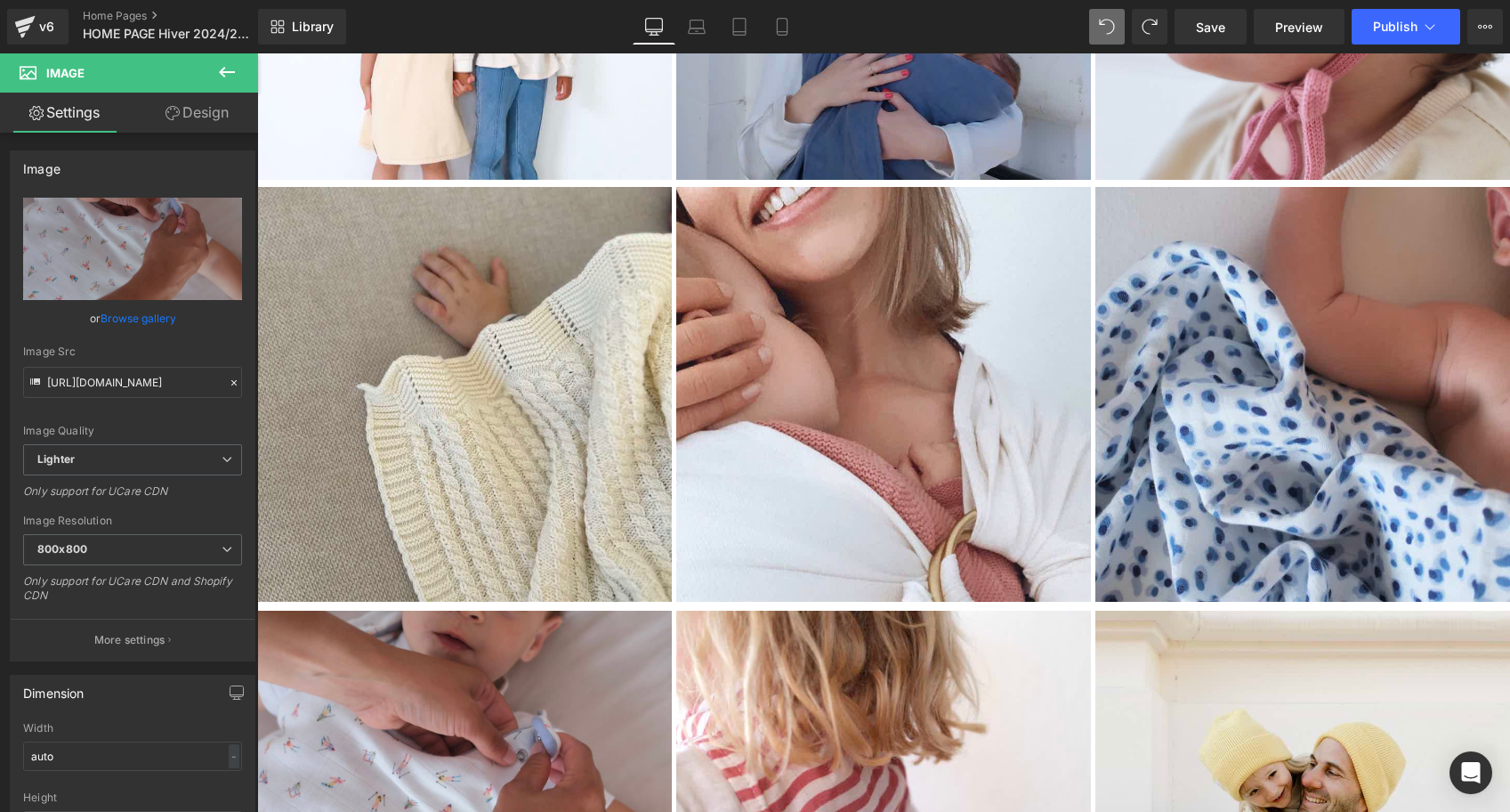
scroll to position [3395, 0]
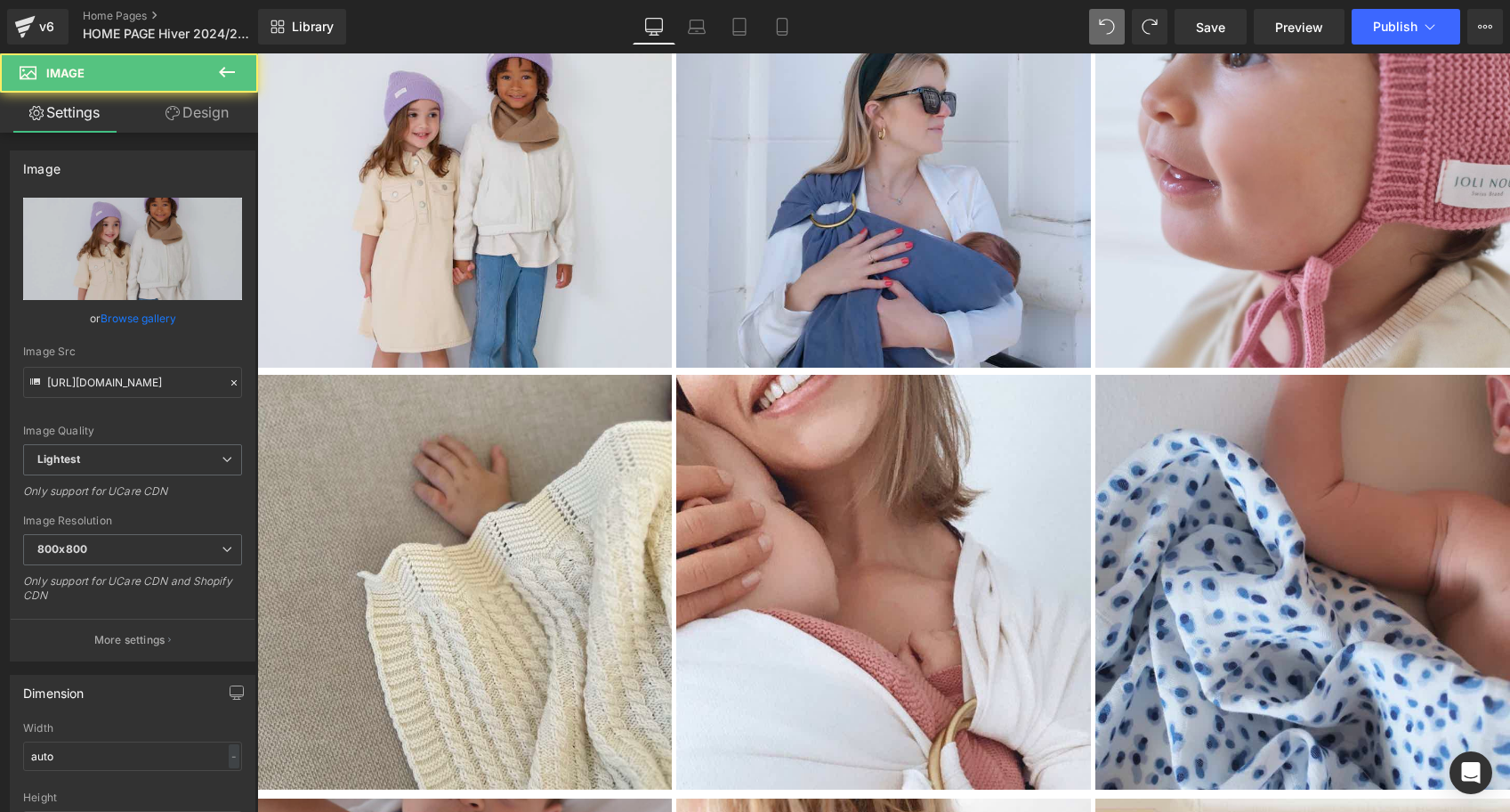
click at [483, 213] on img at bounding box center [464, 160] width 415 height 415
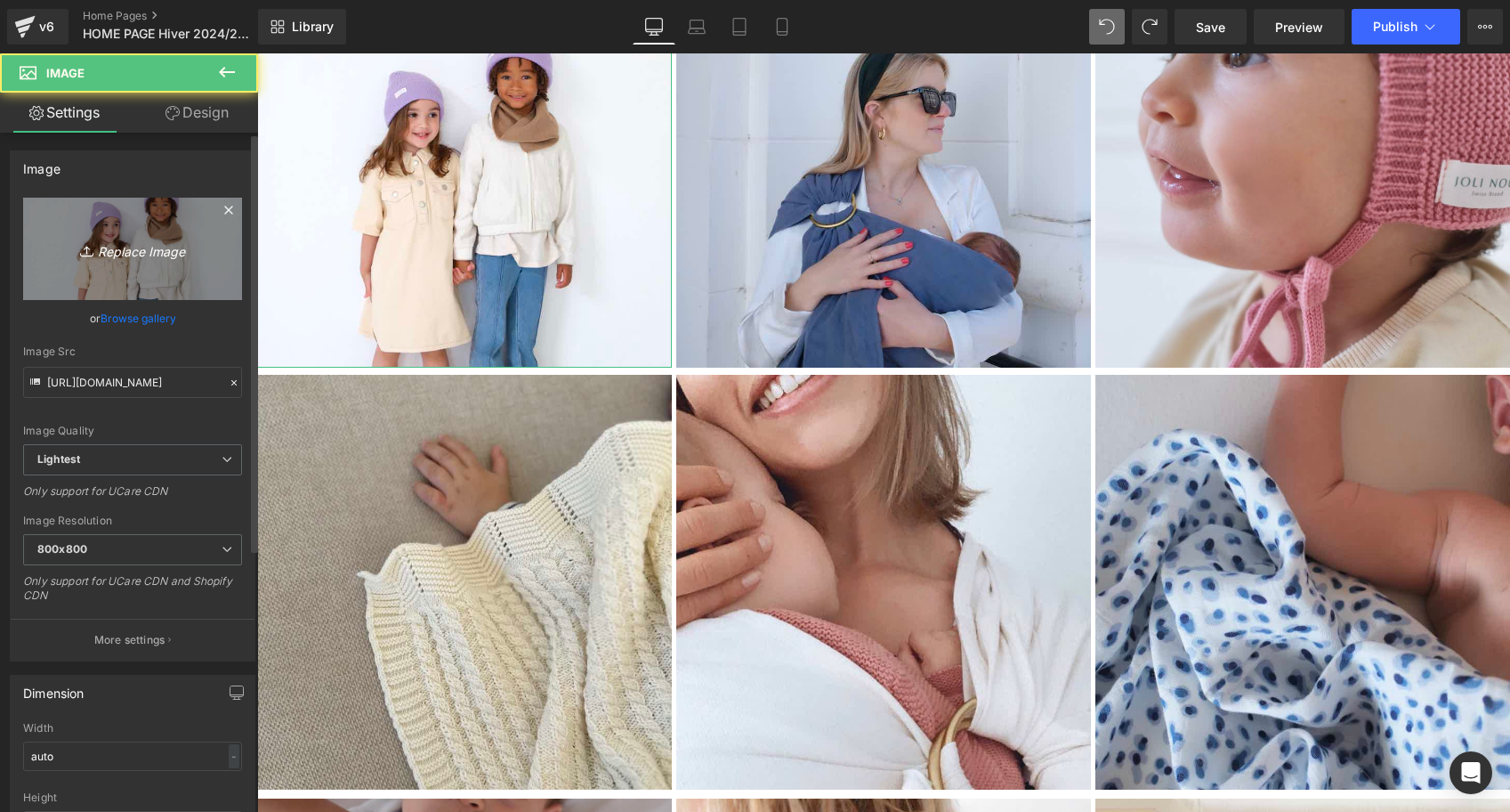
click at [162, 254] on icon "Replace Image" at bounding box center [132, 249] width 142 height 23
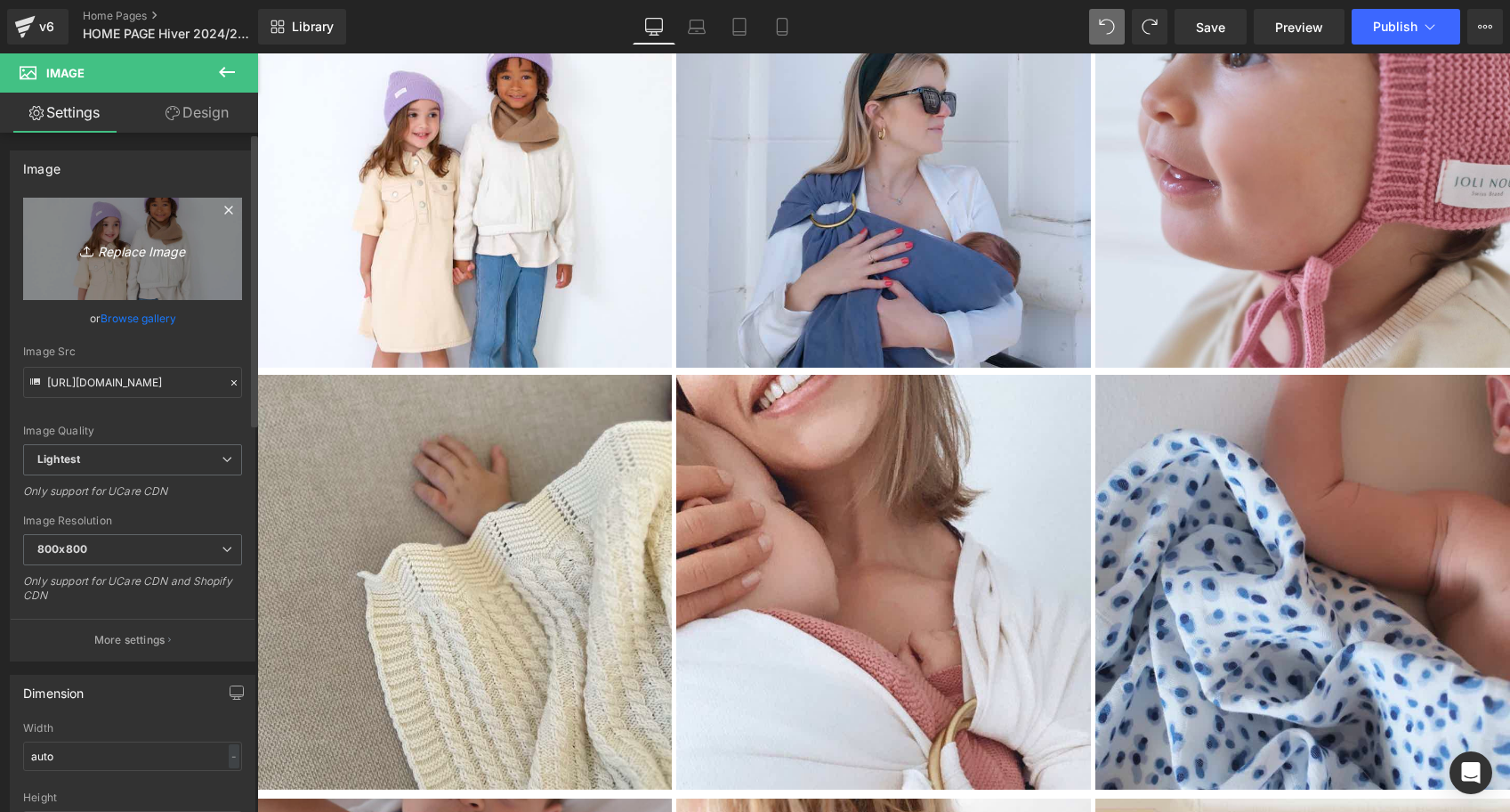
type input "C:\fakepath\gigoteuse-réversible-tog2-pois-bleu-uni-blanc-oeko-tex-gots-coton-…"
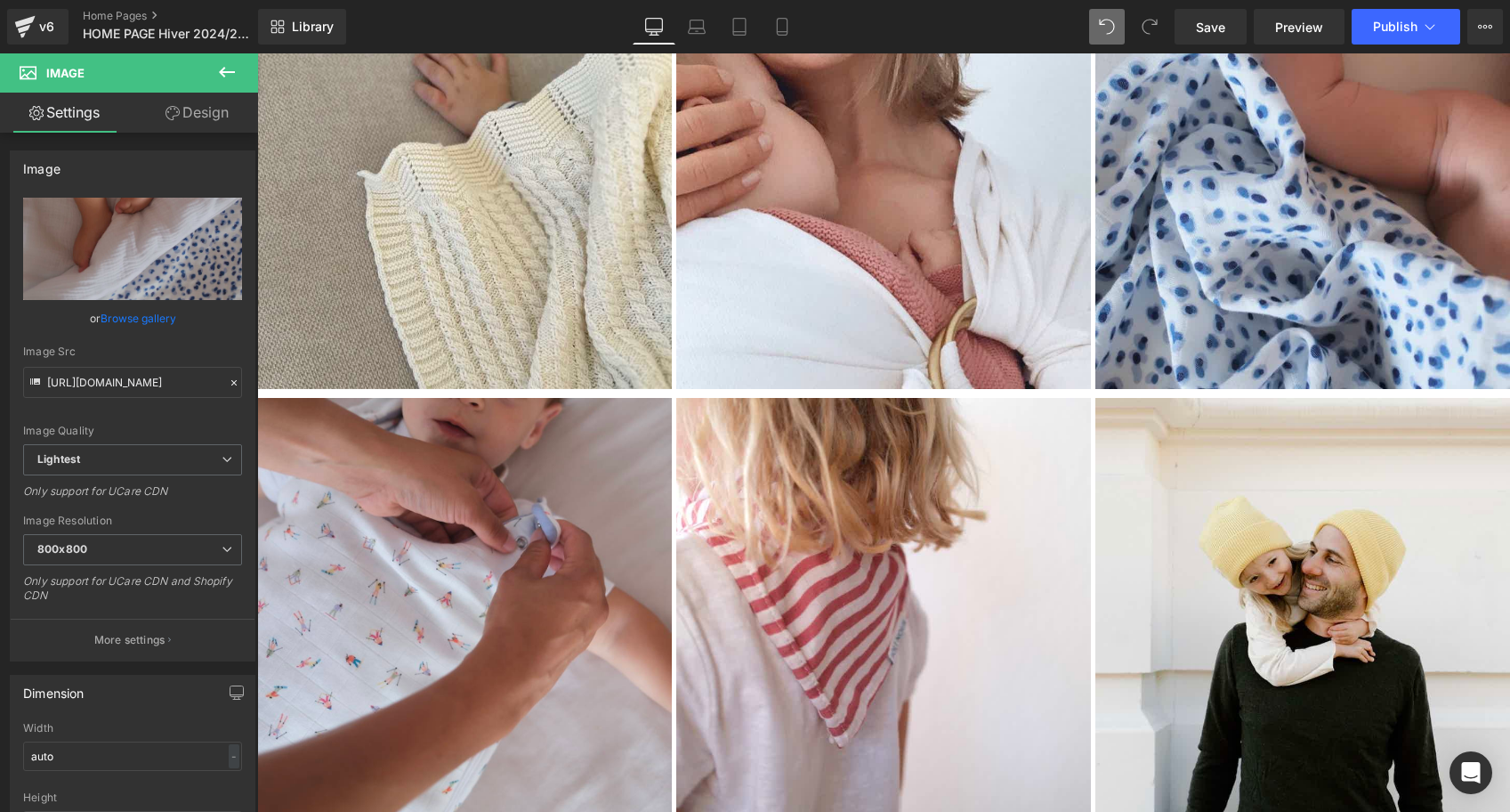
type input "[URL][DOMAIN_NAME]"
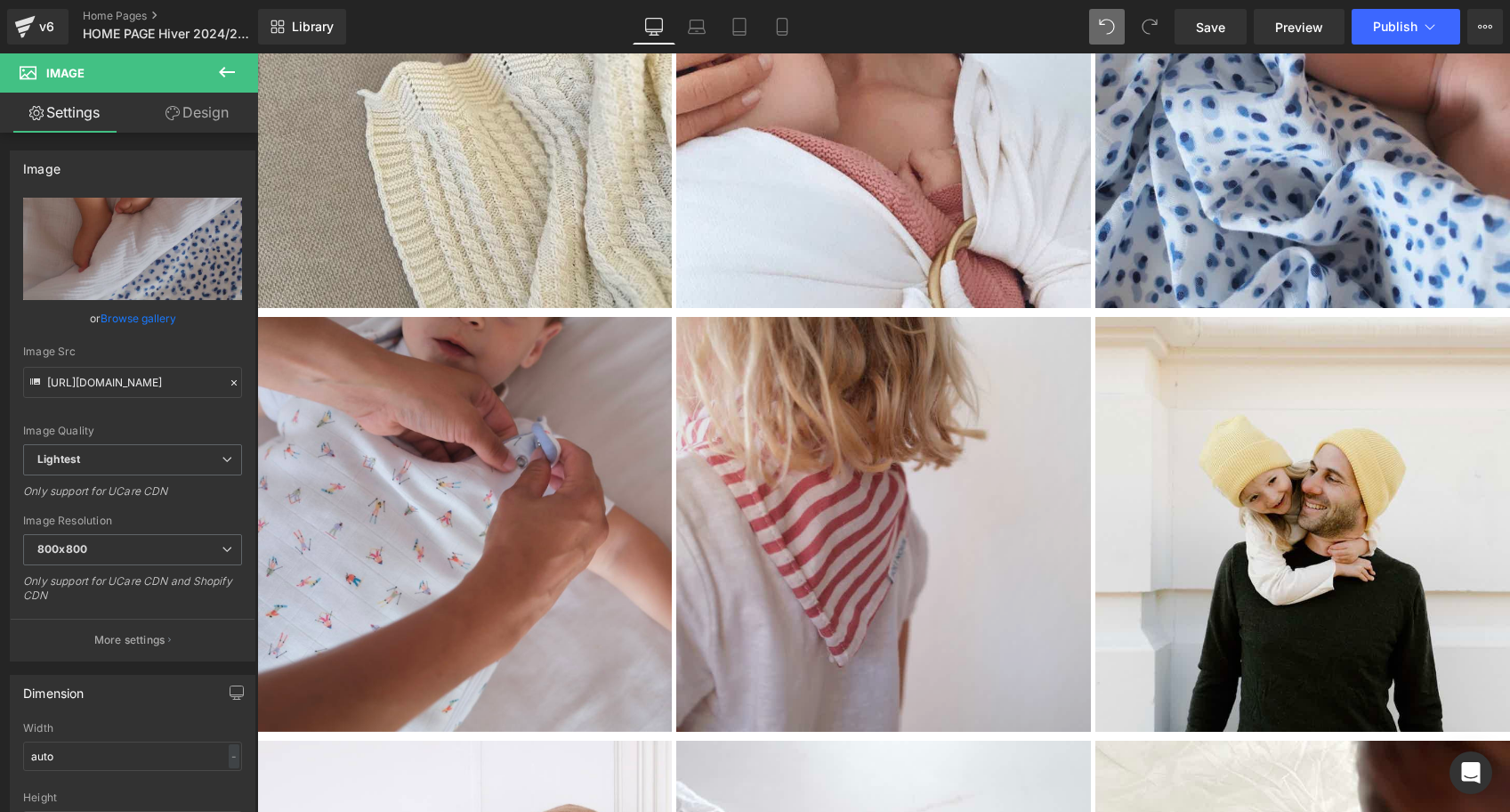
scroll to position [3918, 0]
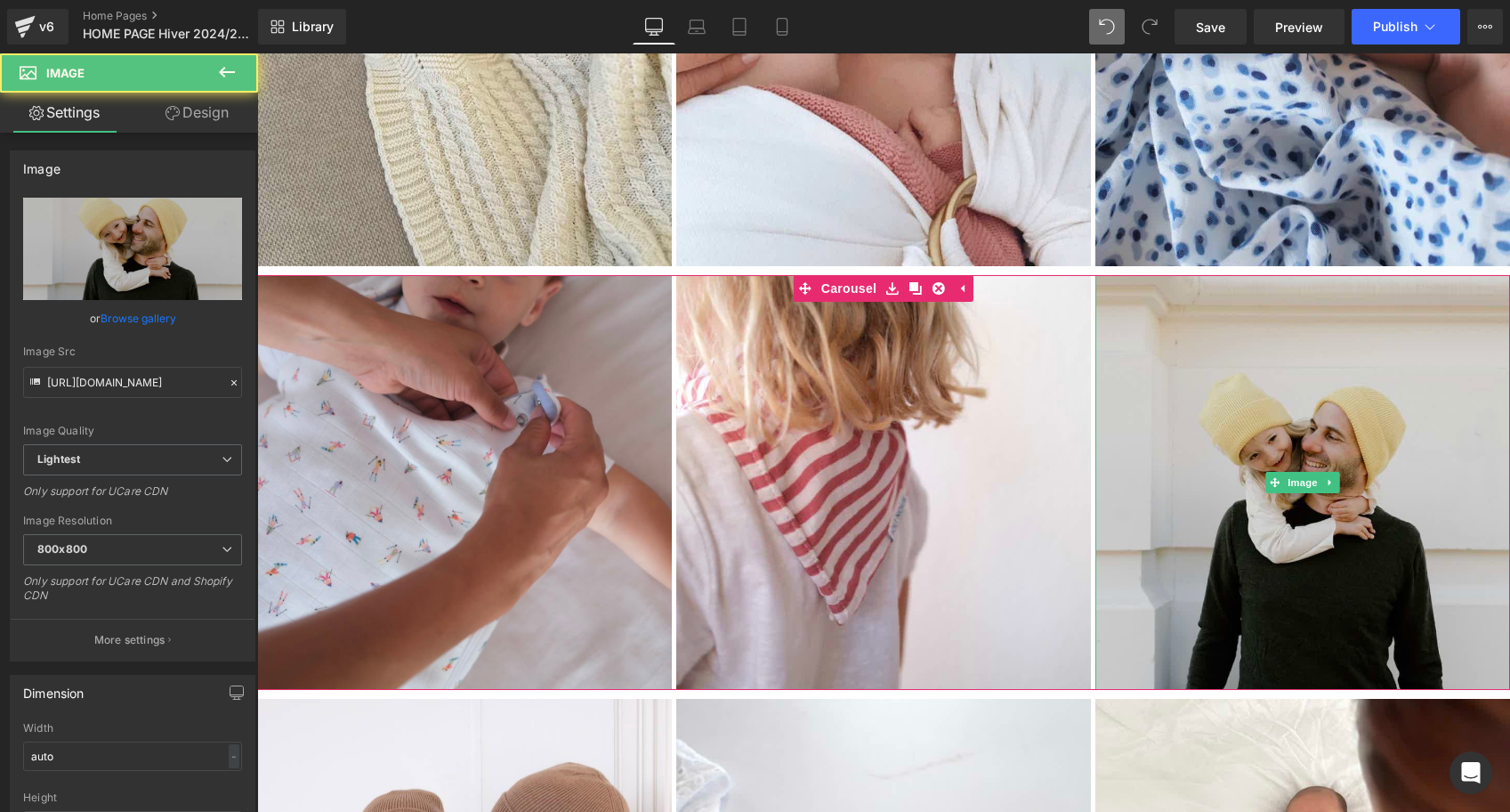
click at [1281, 429] on img at bounding box center [1303, 482] width 415 height 415
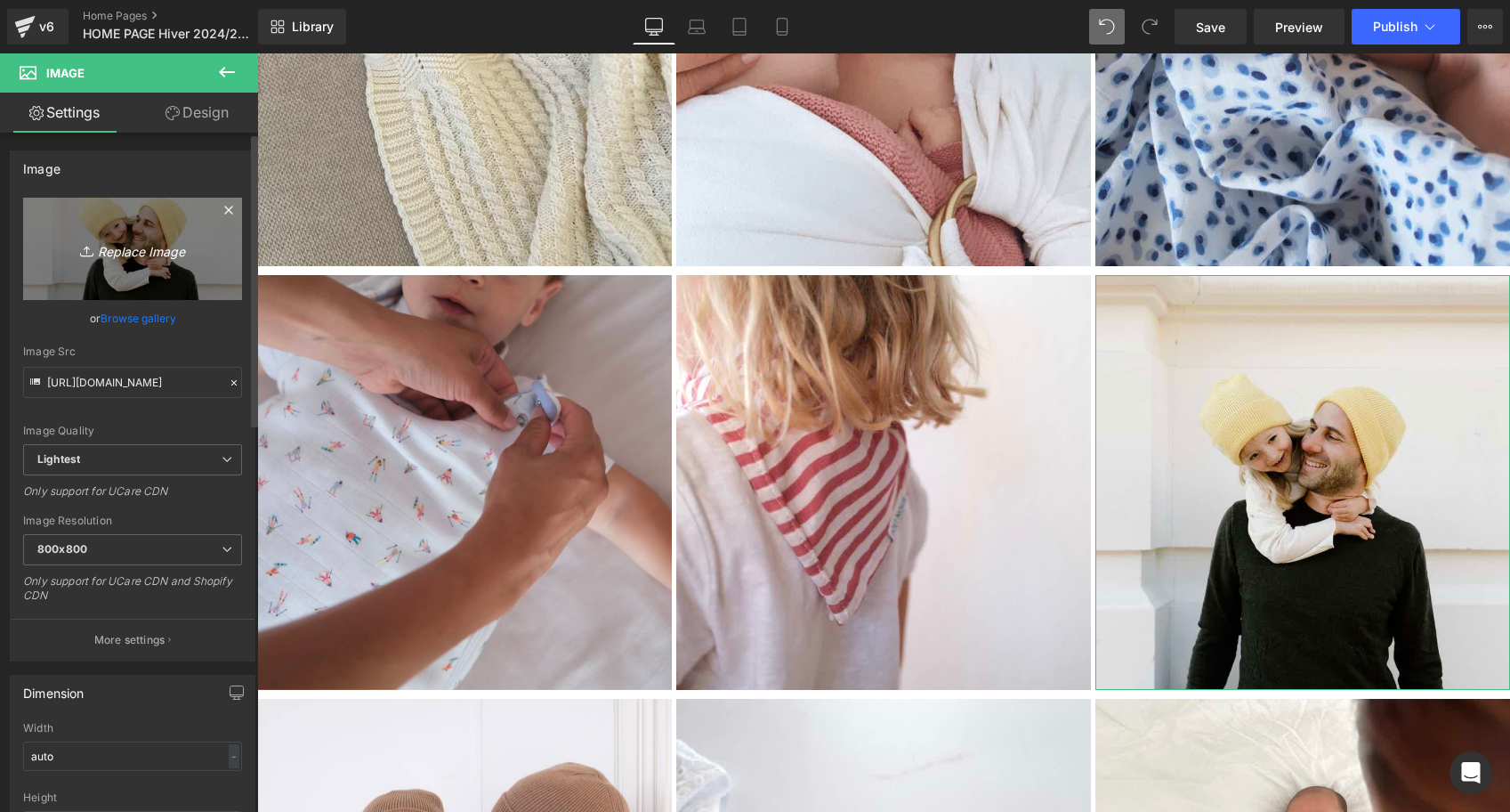
click at [167, 227] on link "Replace Image" at bounding box center [133, 248] width 219 height 102
type input "C:\fakepath\Béguin-blanc-vieux-rose-Tricot-joli-nous-laine-mérinos-ultra-doux…"
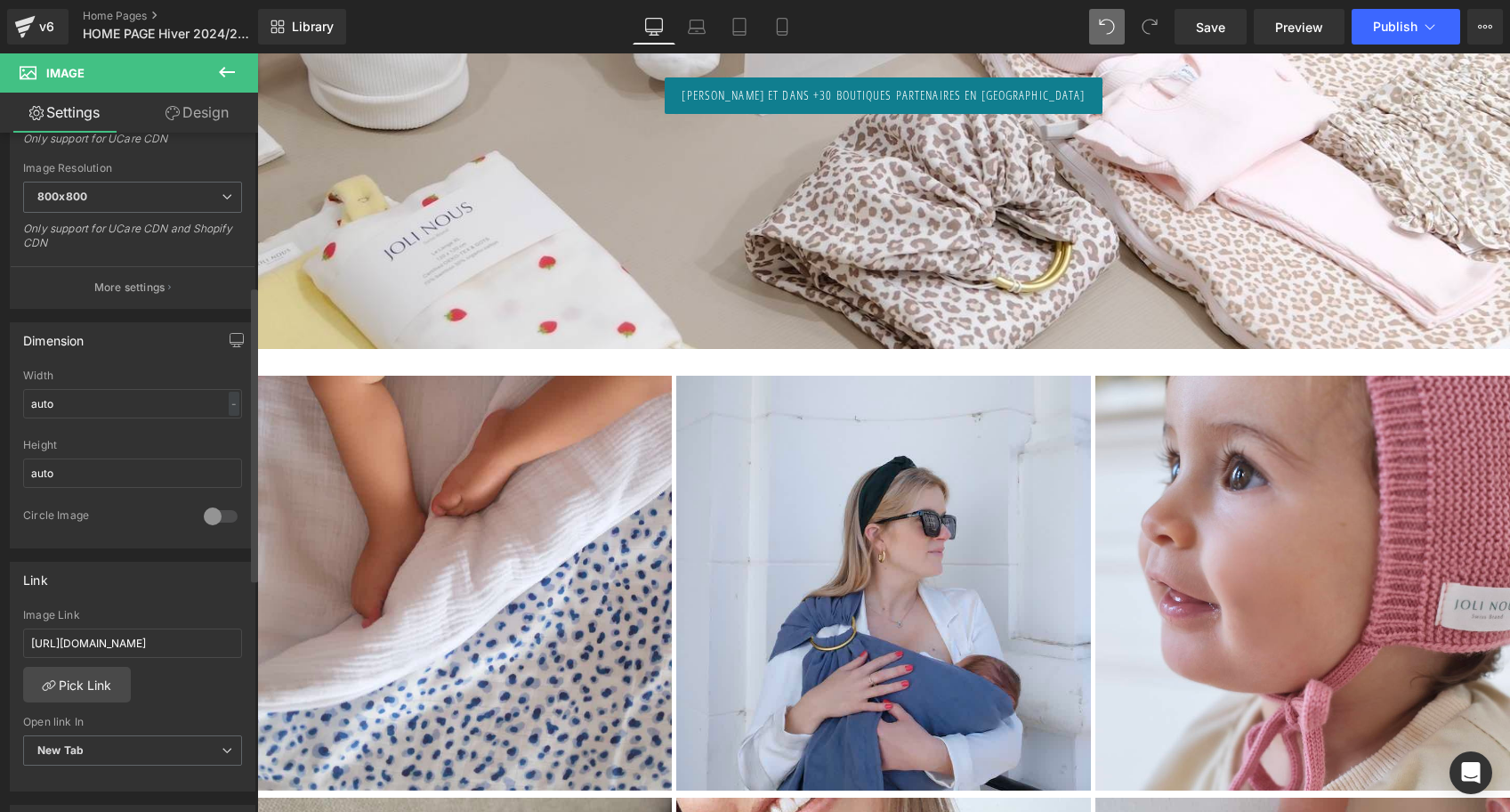
scroll to position [353, 0]
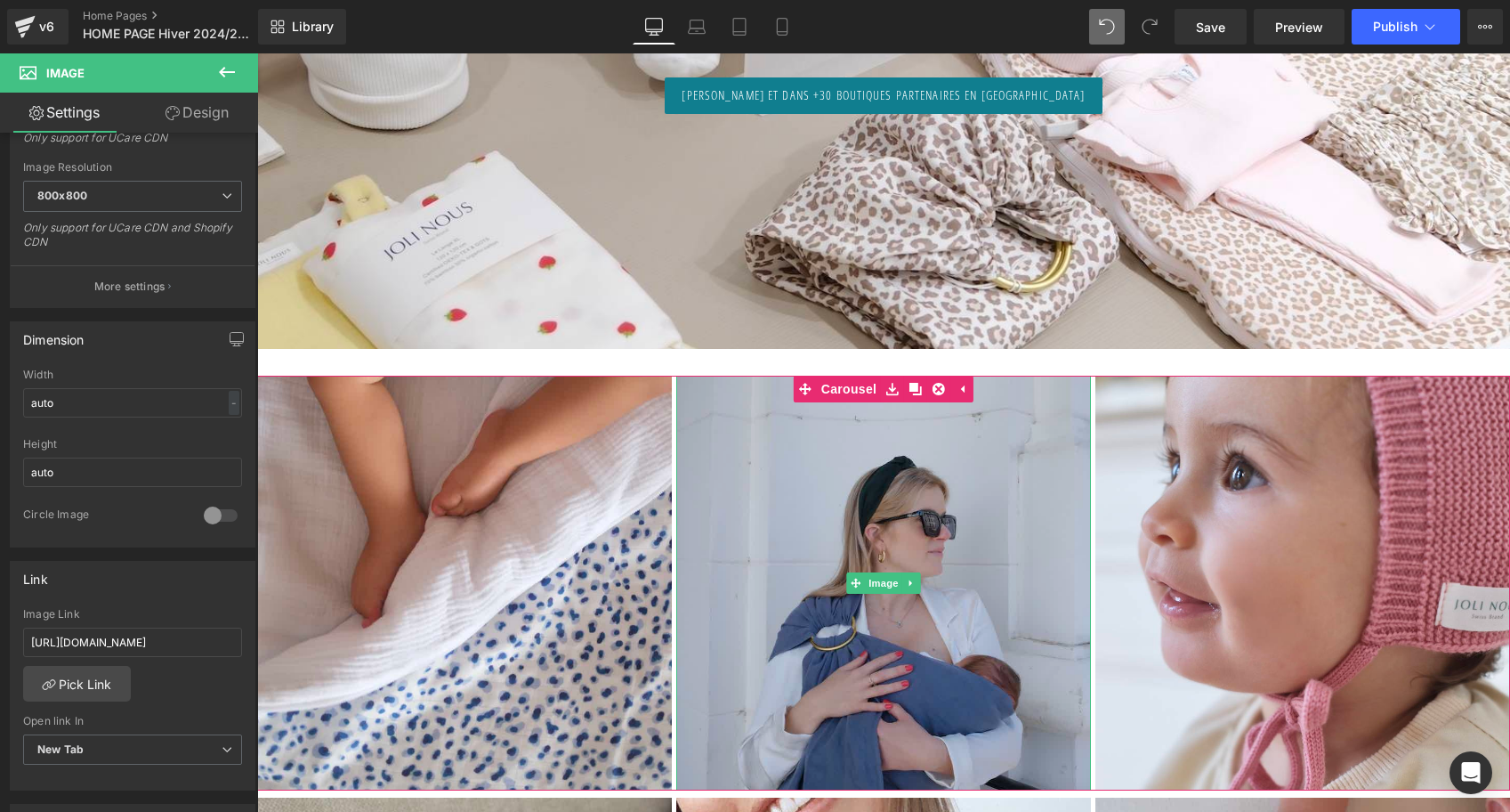
type input "[URL][DOMAIN_NAME]"
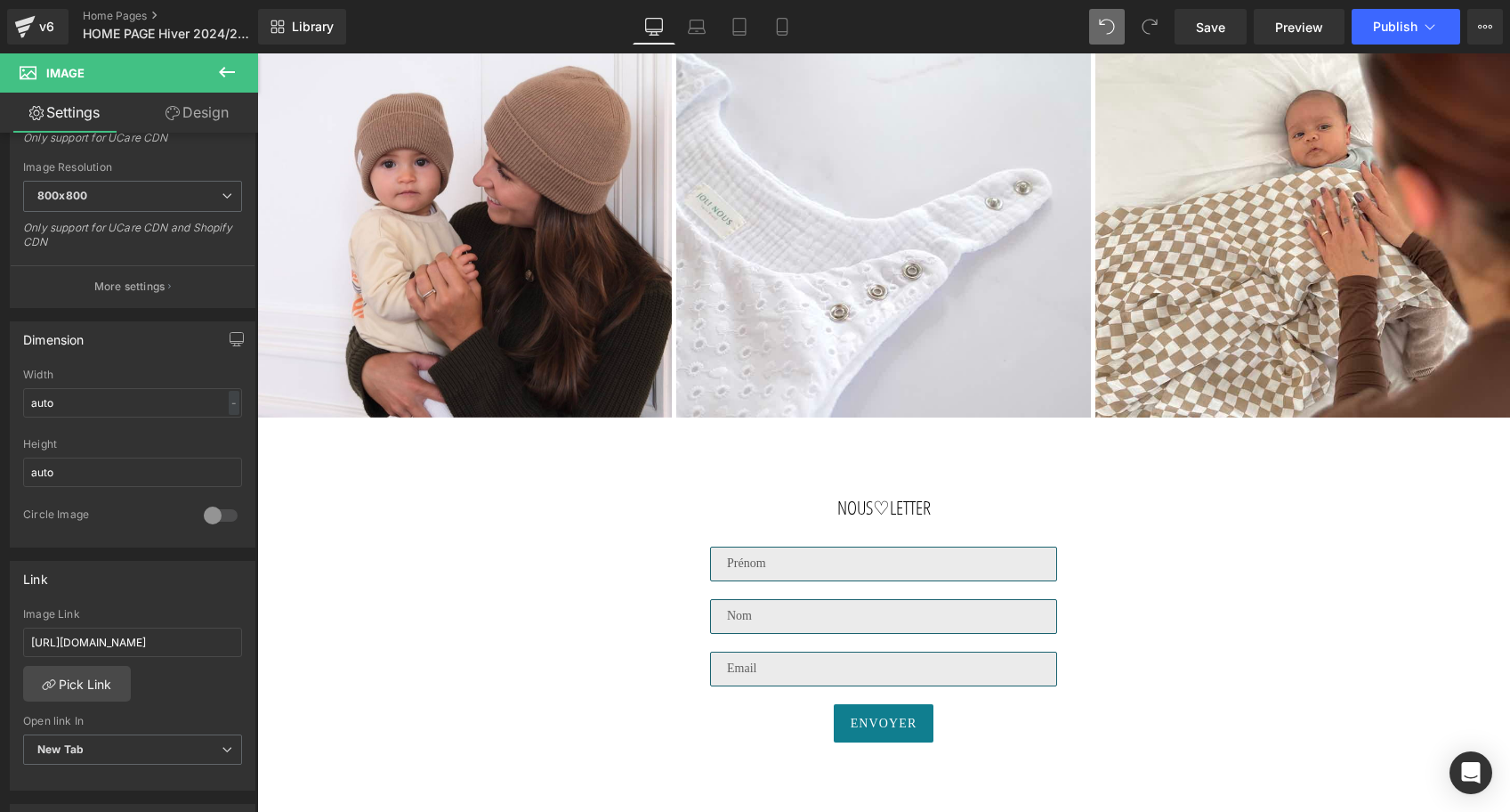
scroll to position [4618, 0]
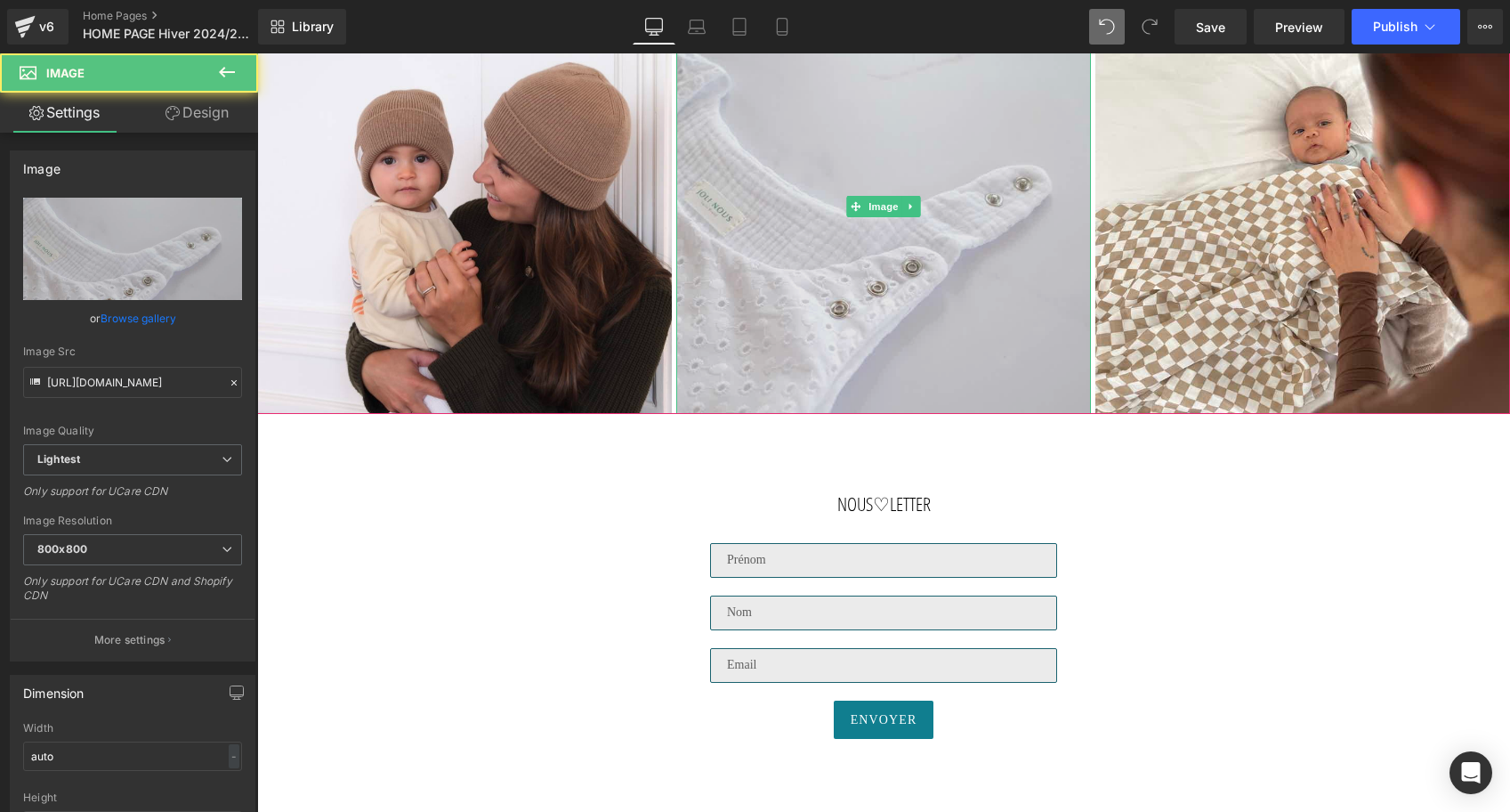
click at [924, 266] on img at bounding box center [884, 206] width 415 height 415
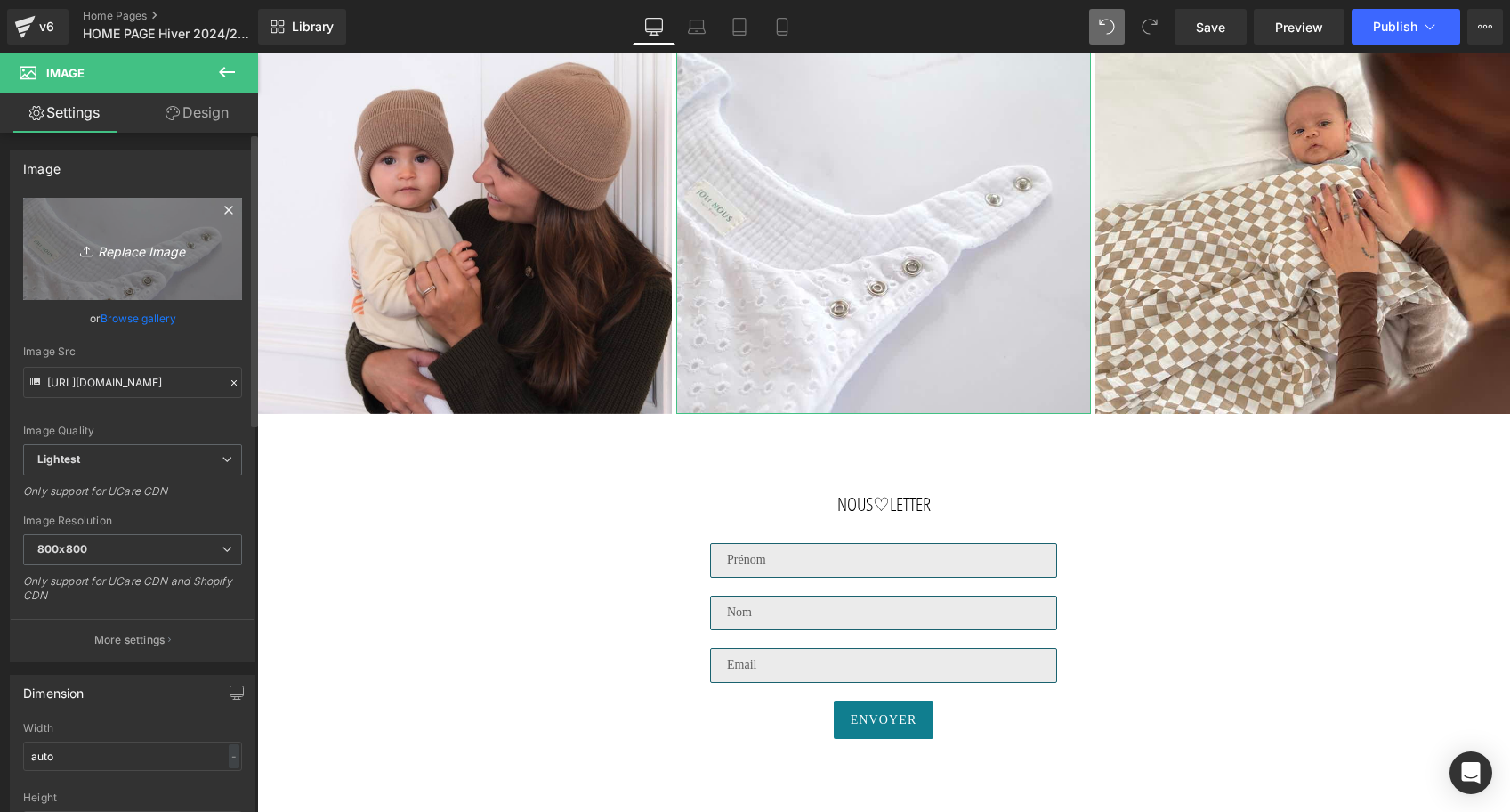
click at [205, 242] on link "Replace Image" at bounding box center [133, 248] width 219 height 102
type input "C:\fakepath\Bonnet-blanc-Tricot-joli-nous-laine-mérinos-ultra-doux-confortable…"
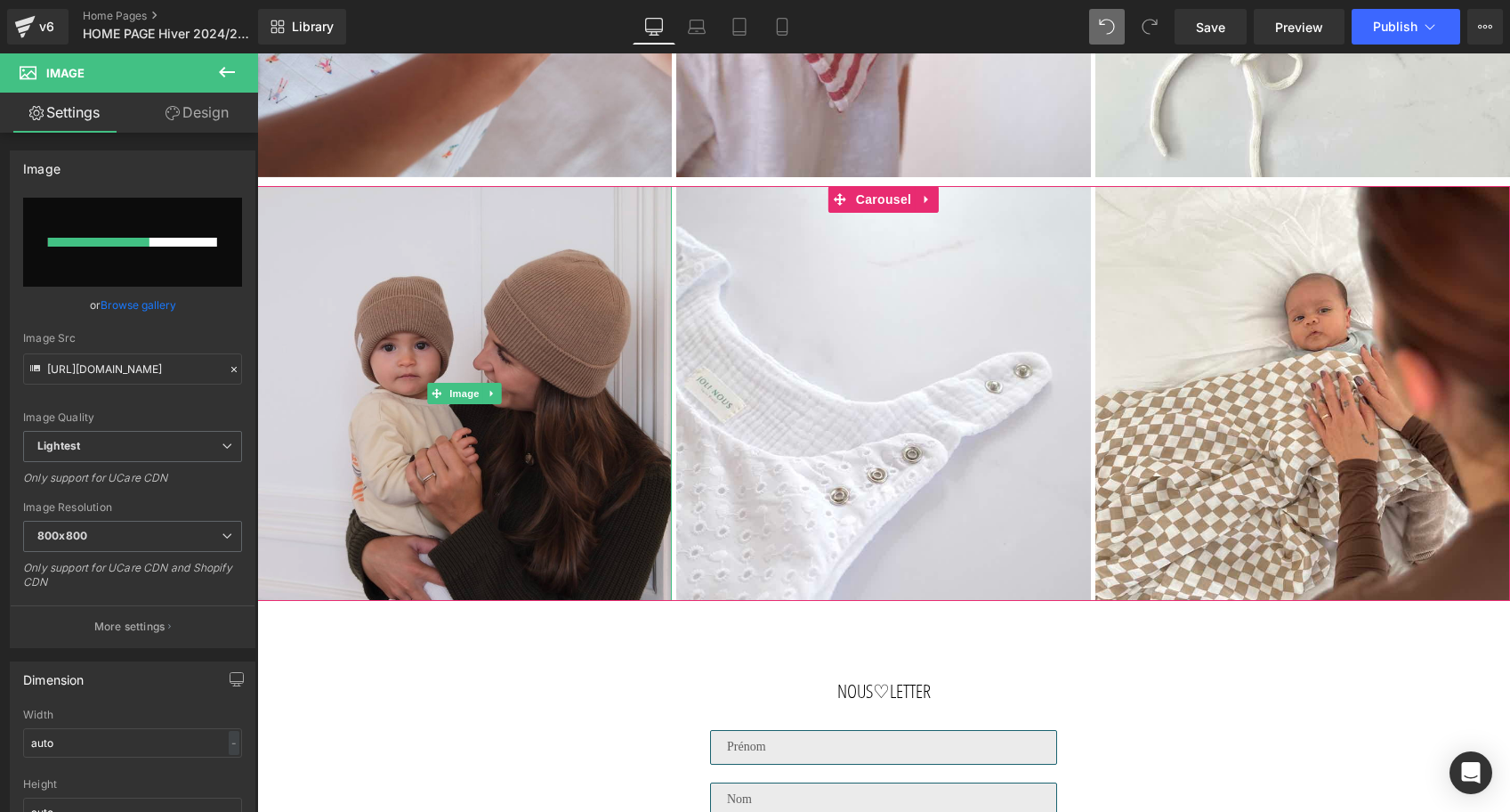
scroll to position [4427, 0]
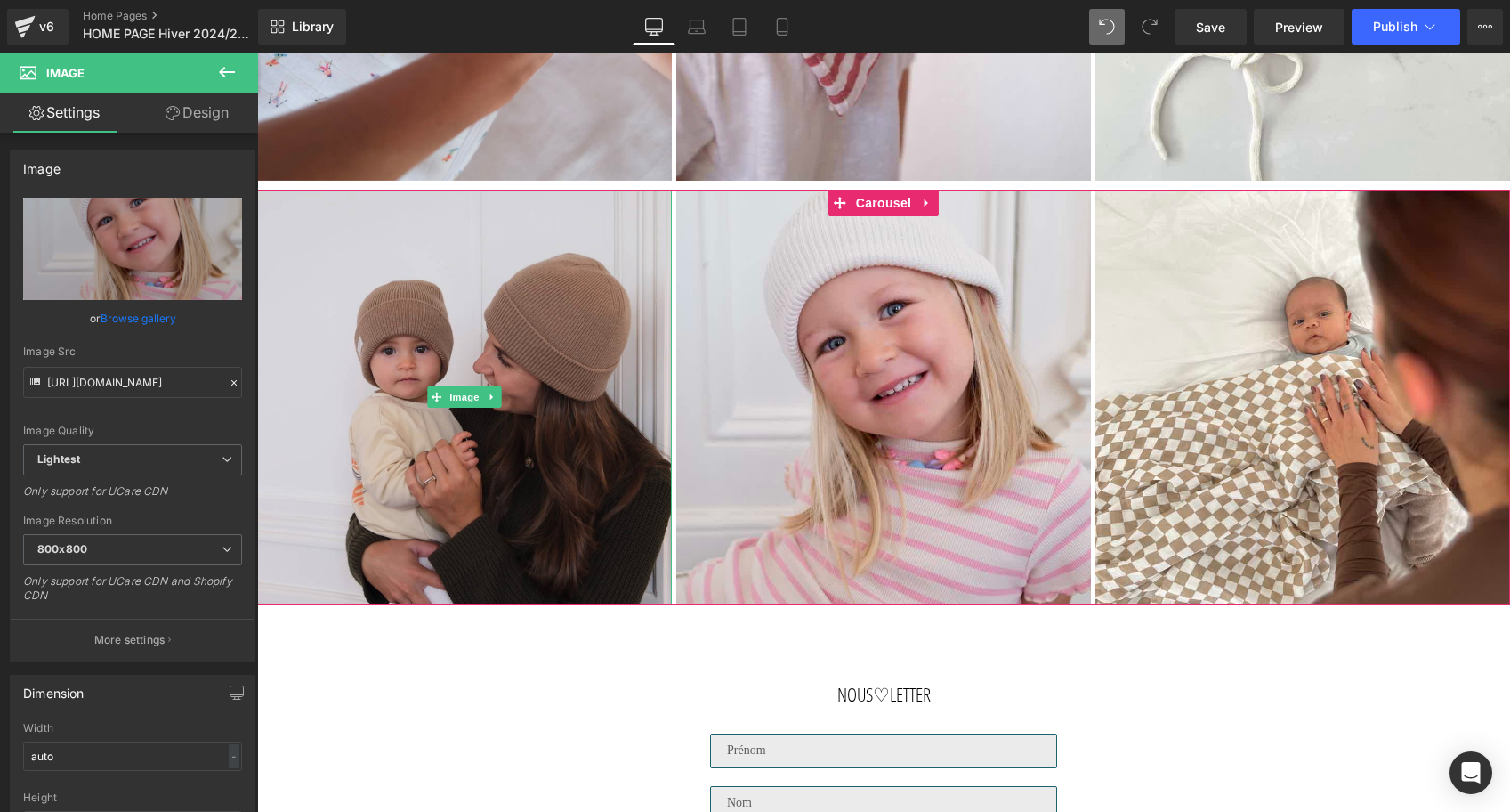
type input "[URL][DOMAIN_NAME]"
click at [480, 329] on img at bounding box center [464, 396] width 415 height 415
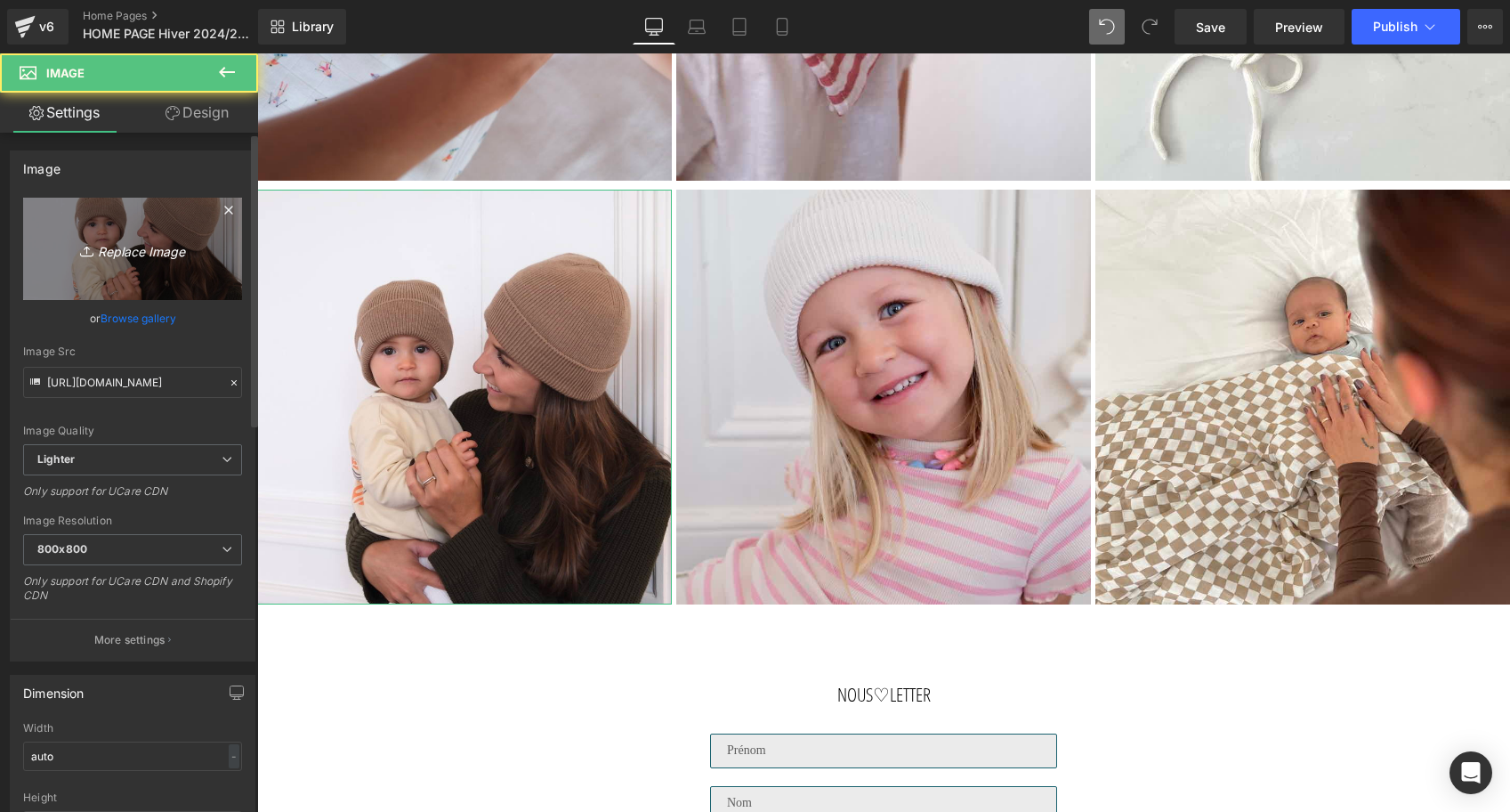
click at [163, 250] on icon "Replace Image" at bounding box center [132, 249] width 142 height 23
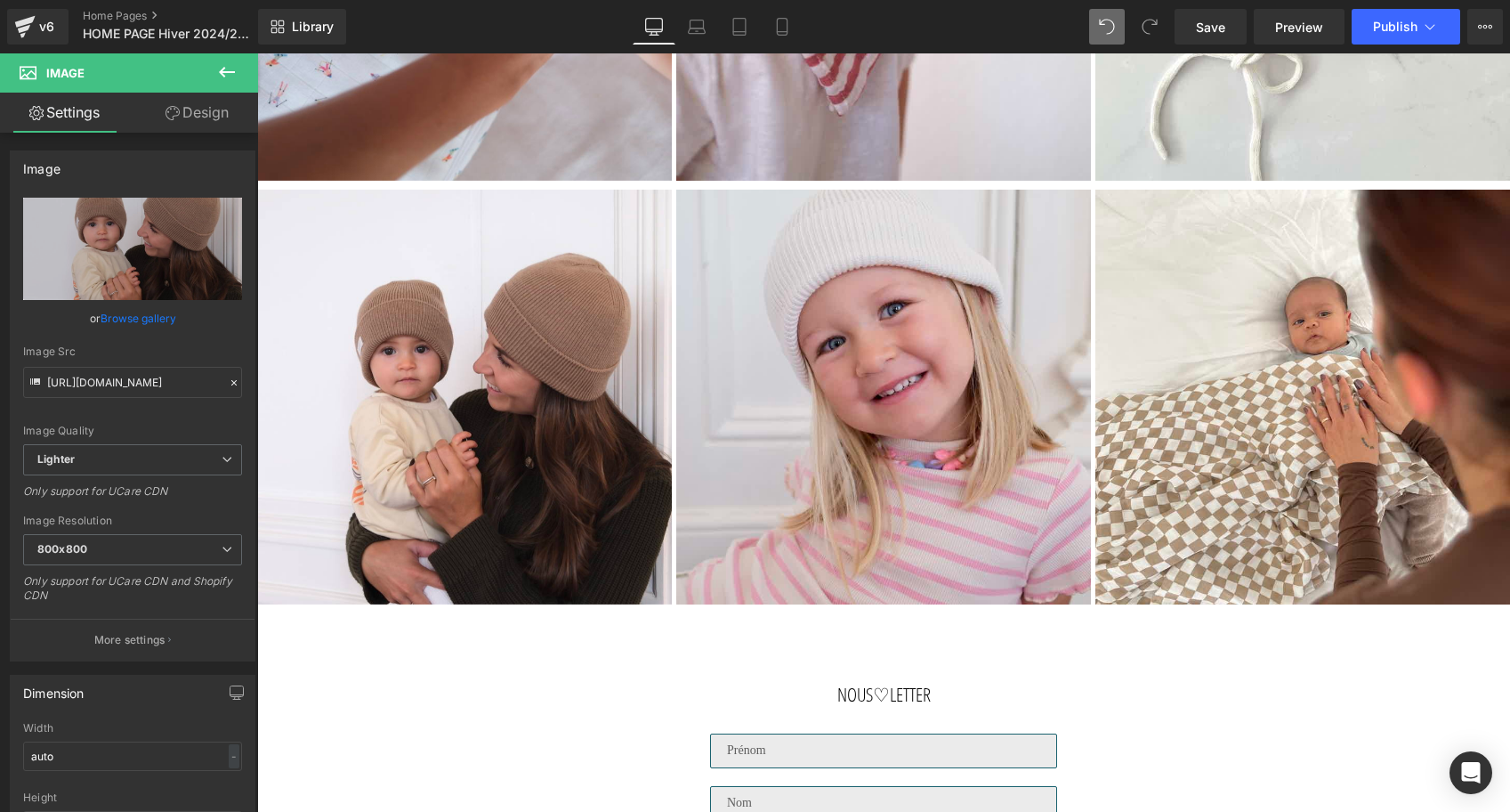
type input "C:\fakepath\d17b0df1-1afc-4990-9eb1-eb6f1deda1de.jpg"
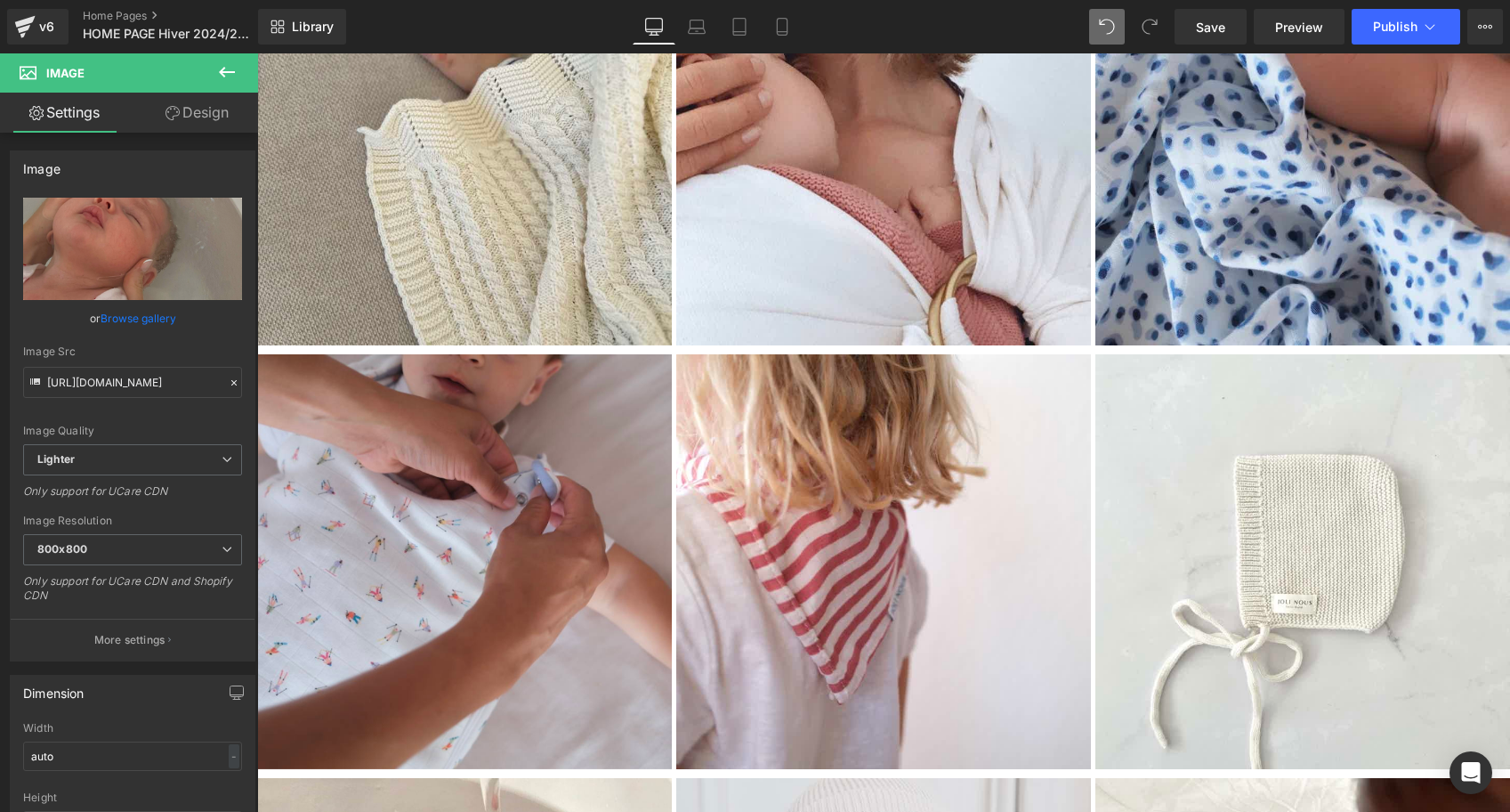
type input "[URL][DOMAIN_NAME]"
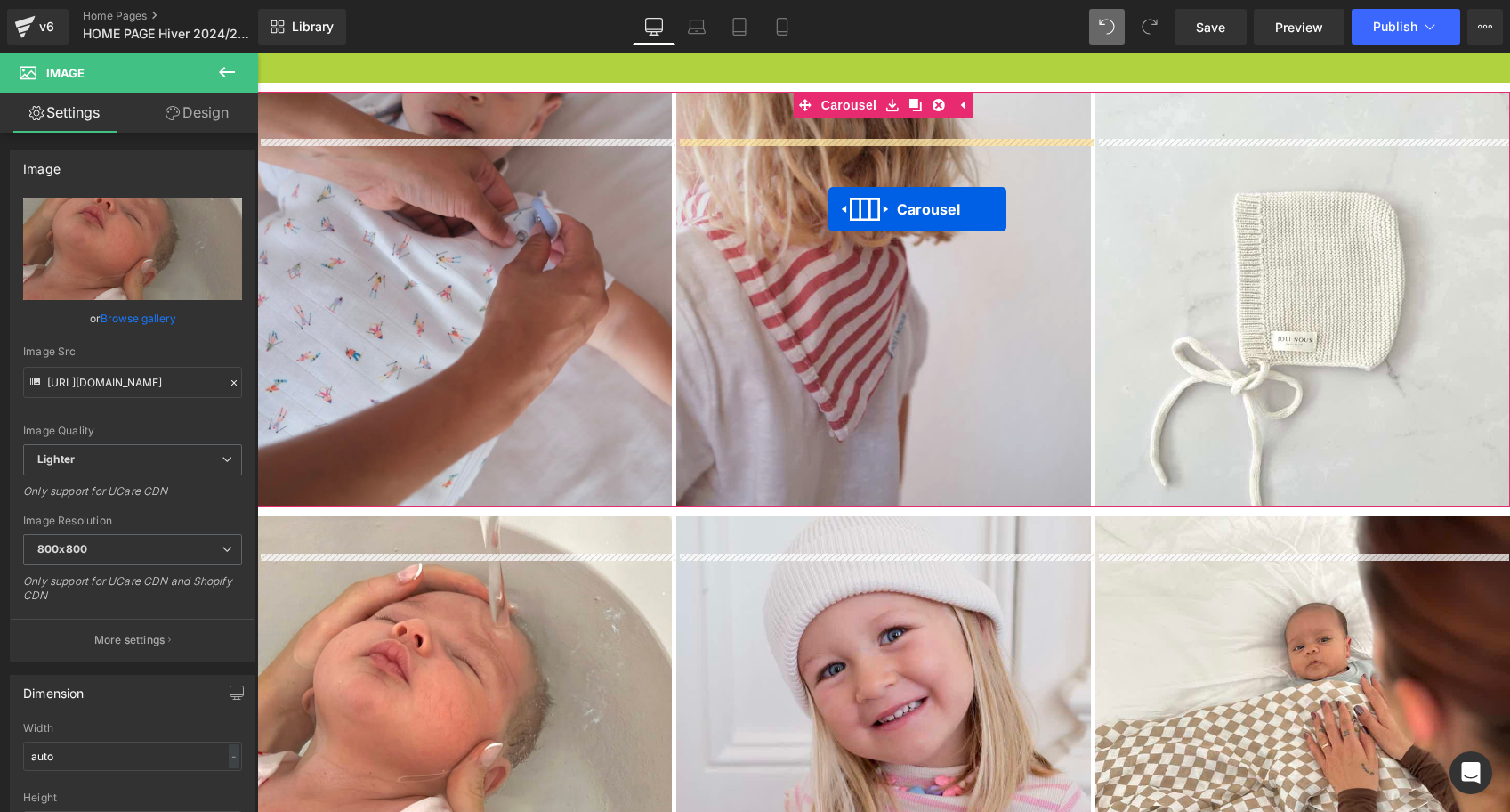
scroll to position [3825, 0]
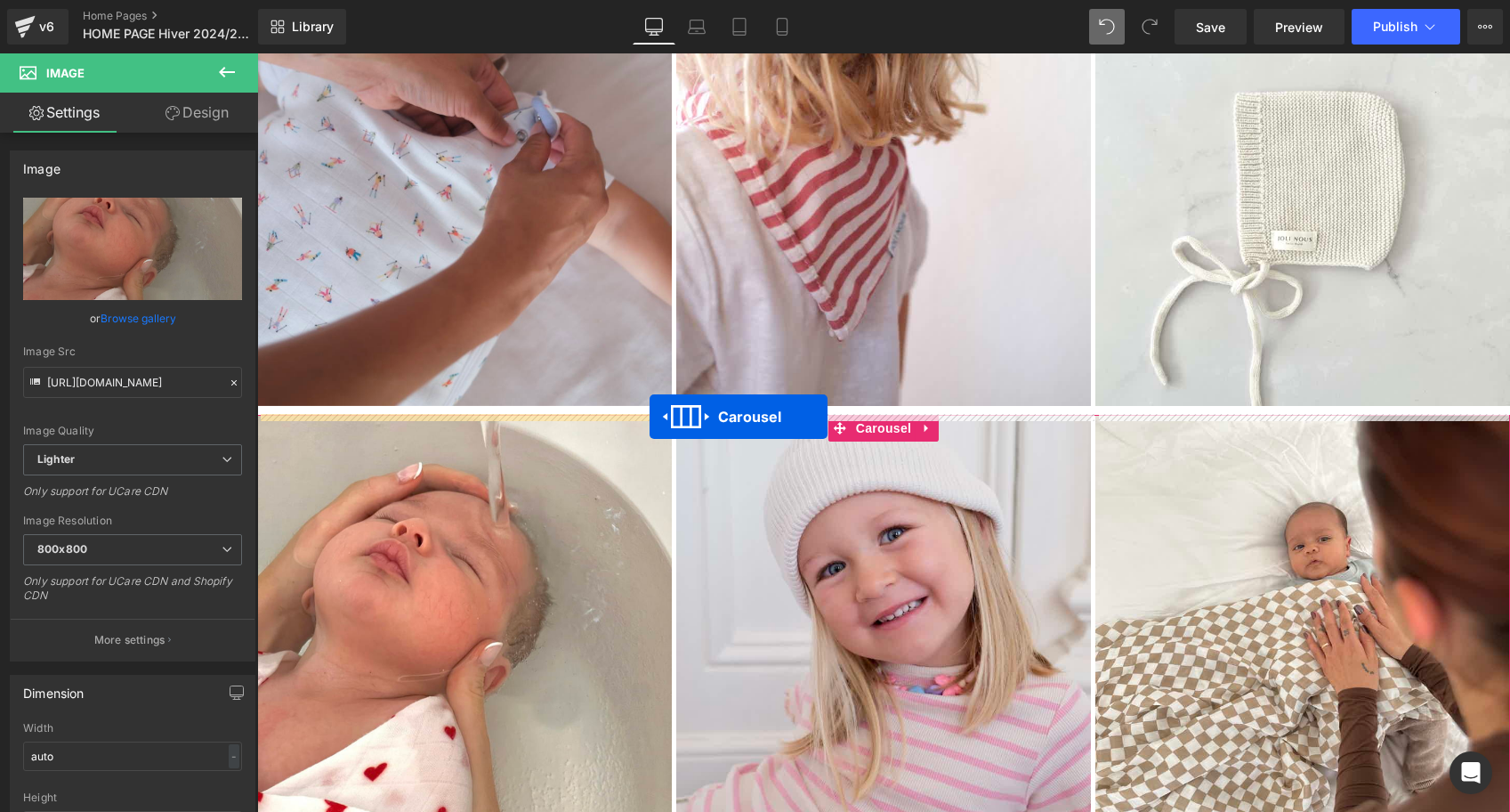
drag, startPoint x: 841, startPoint y: 224, endPoint x: 650, endPoint y: 416, distance: 270.8
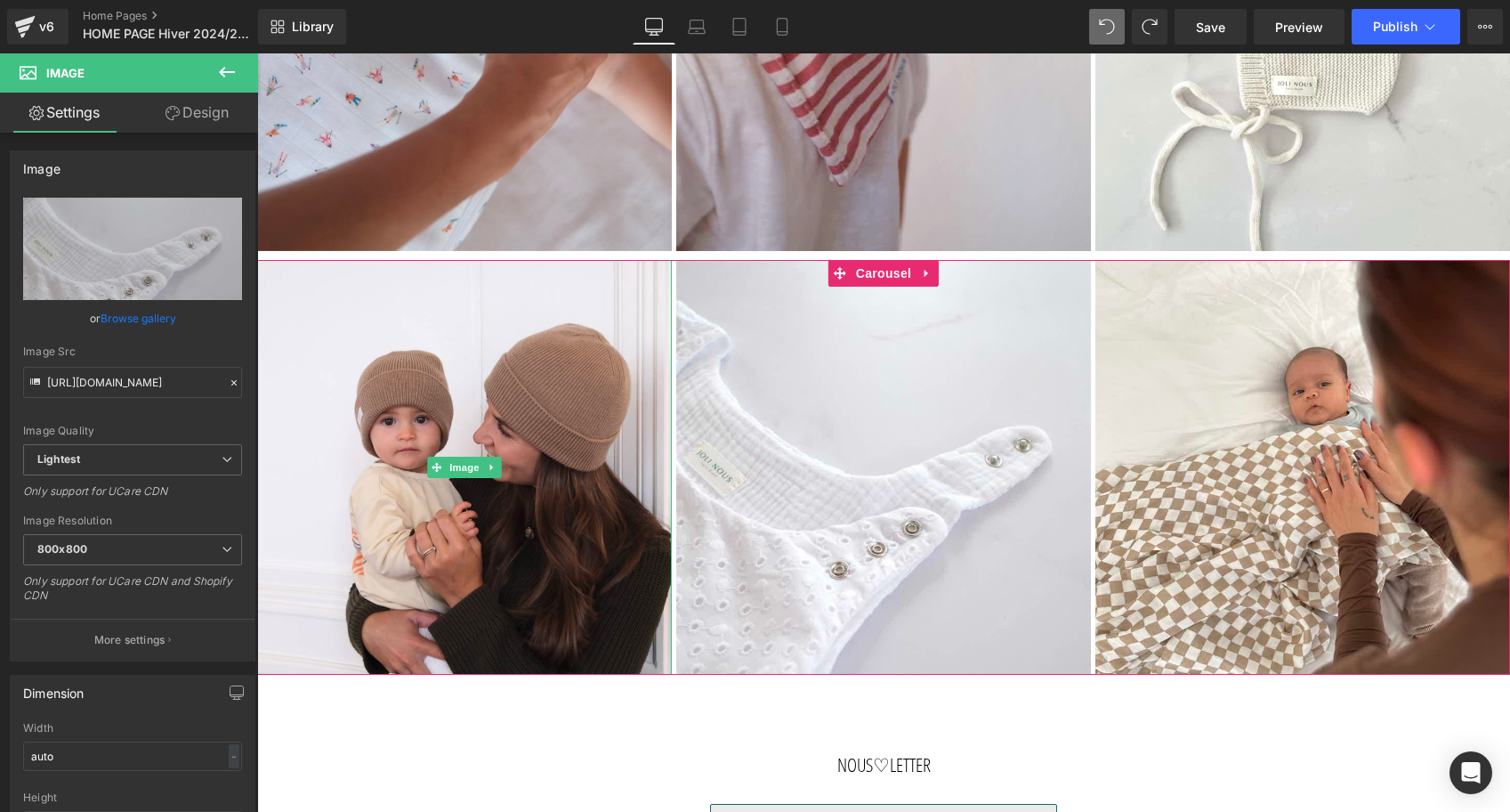
scroll to position [4078, 0]
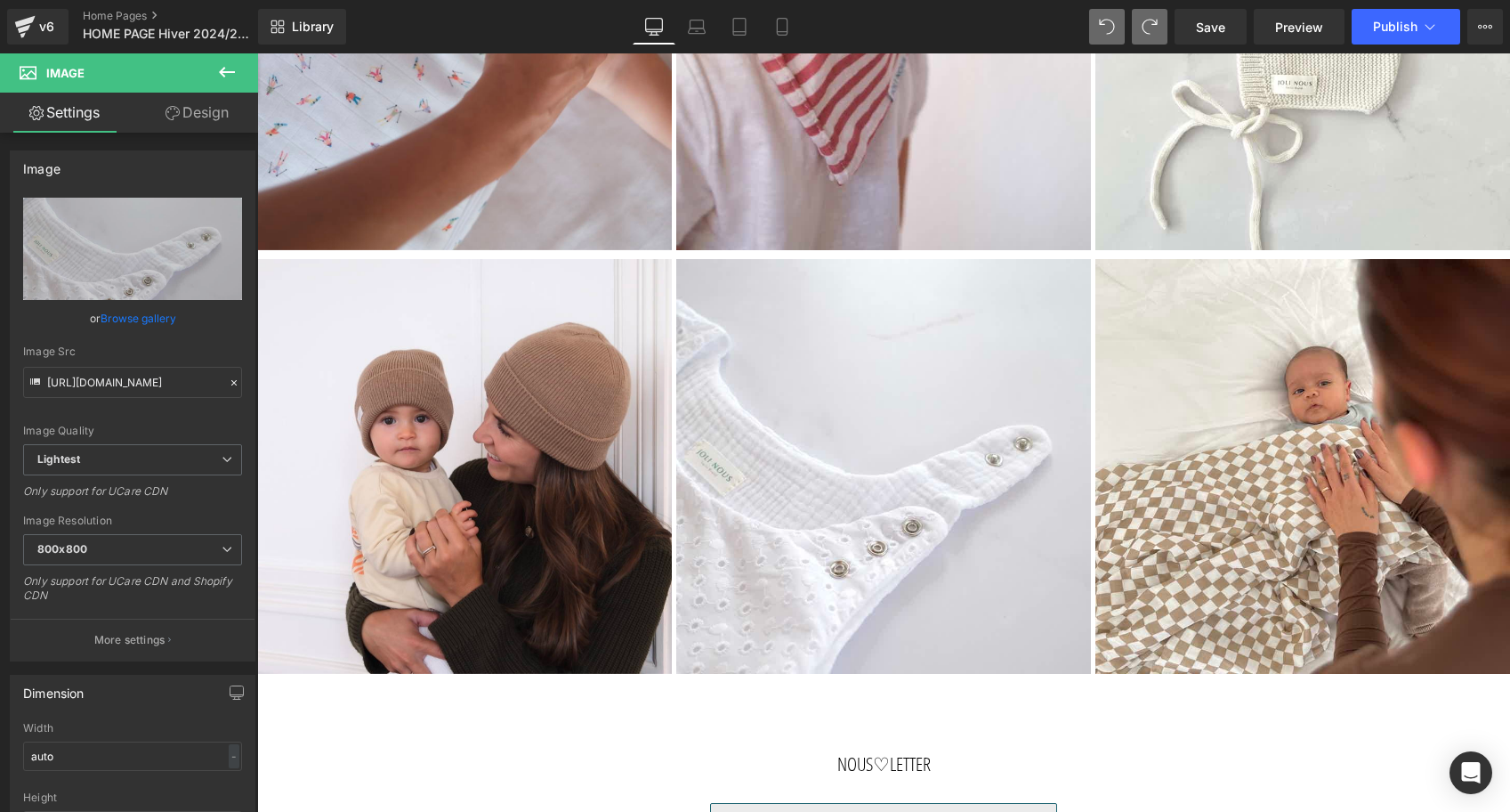
type input "[URL][DOMAIN_NAME]"
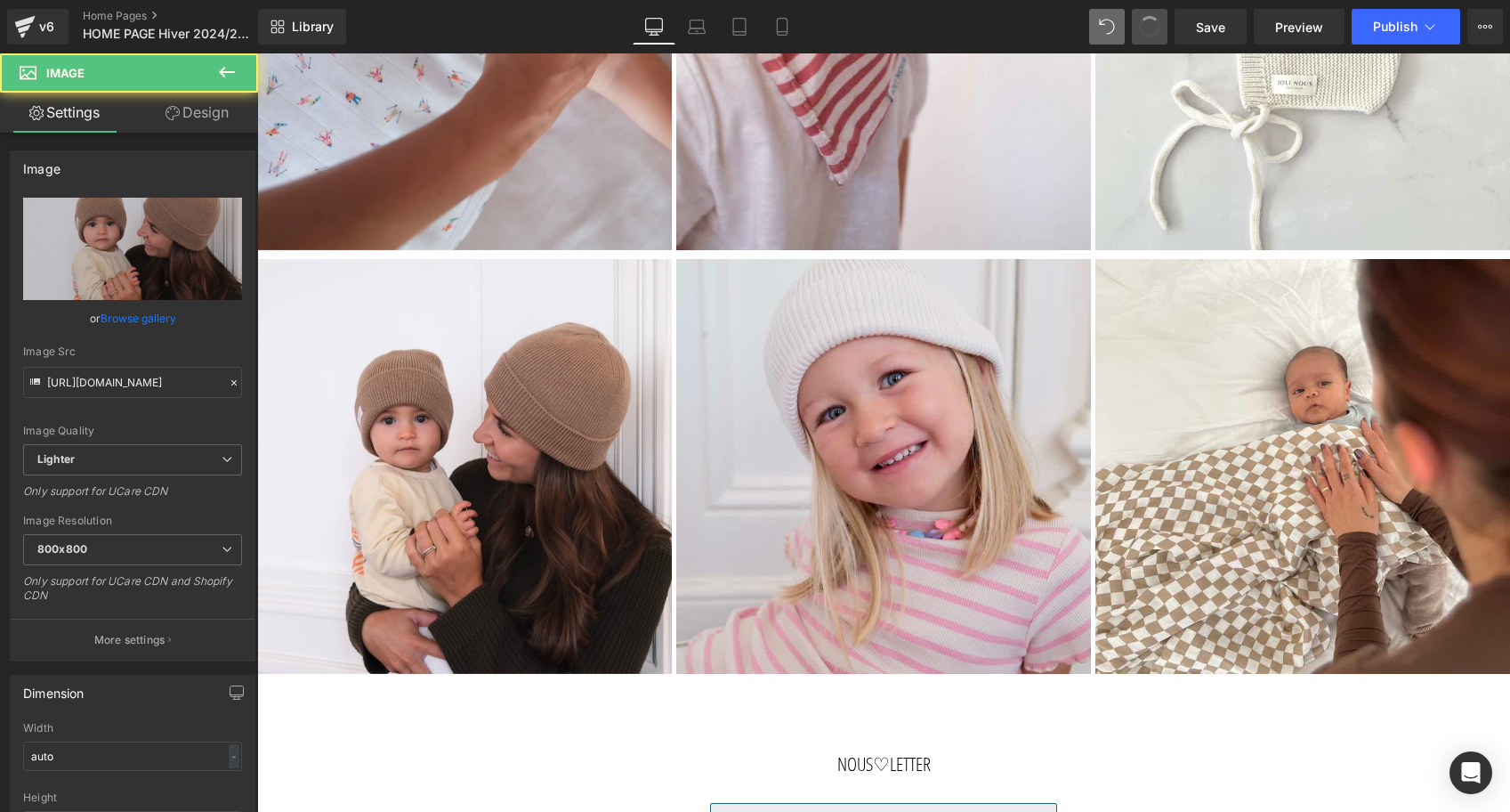
type input "[URL][DOMAIN_NAME]"
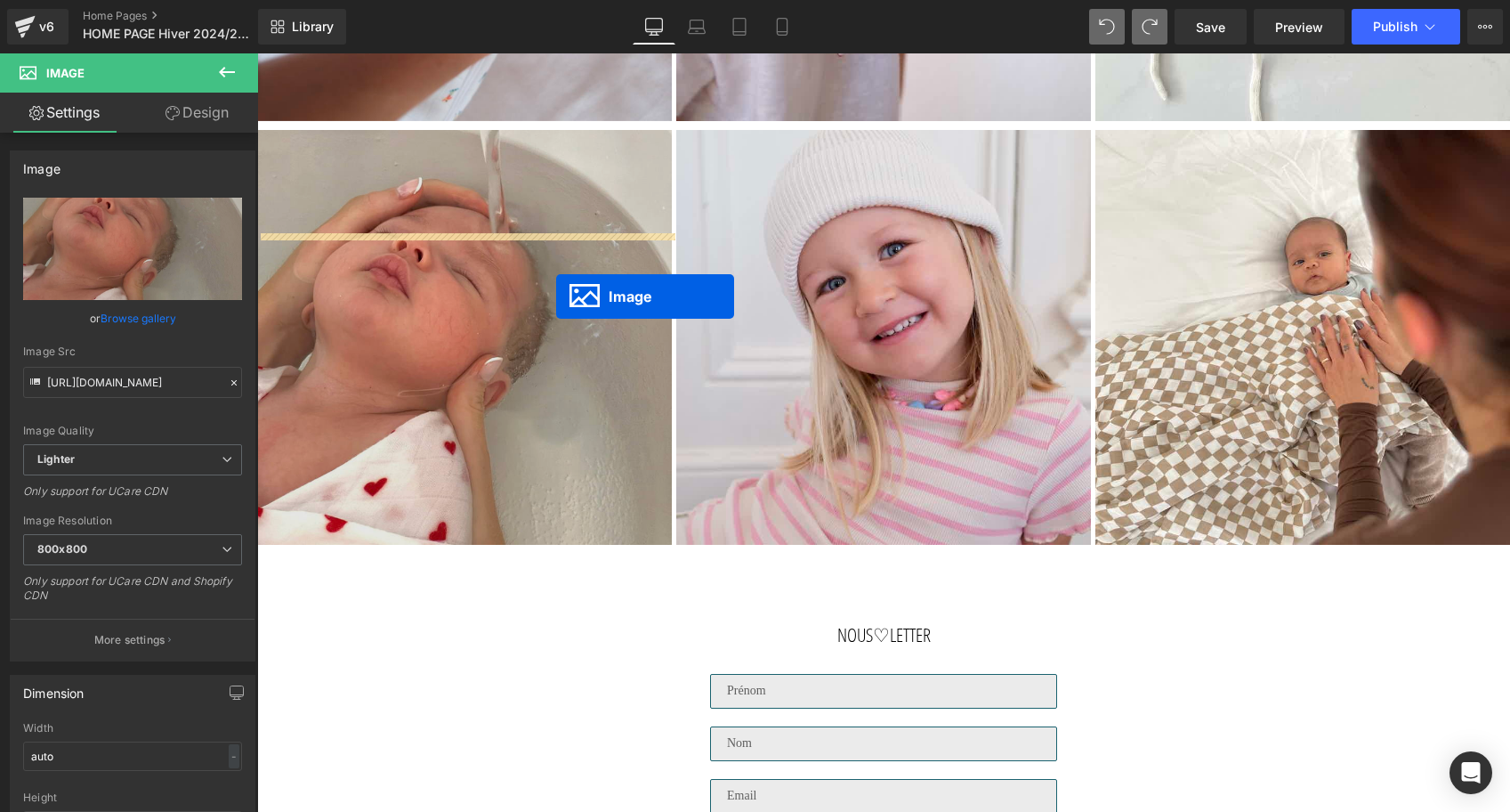
scroll to position [4283, 0]
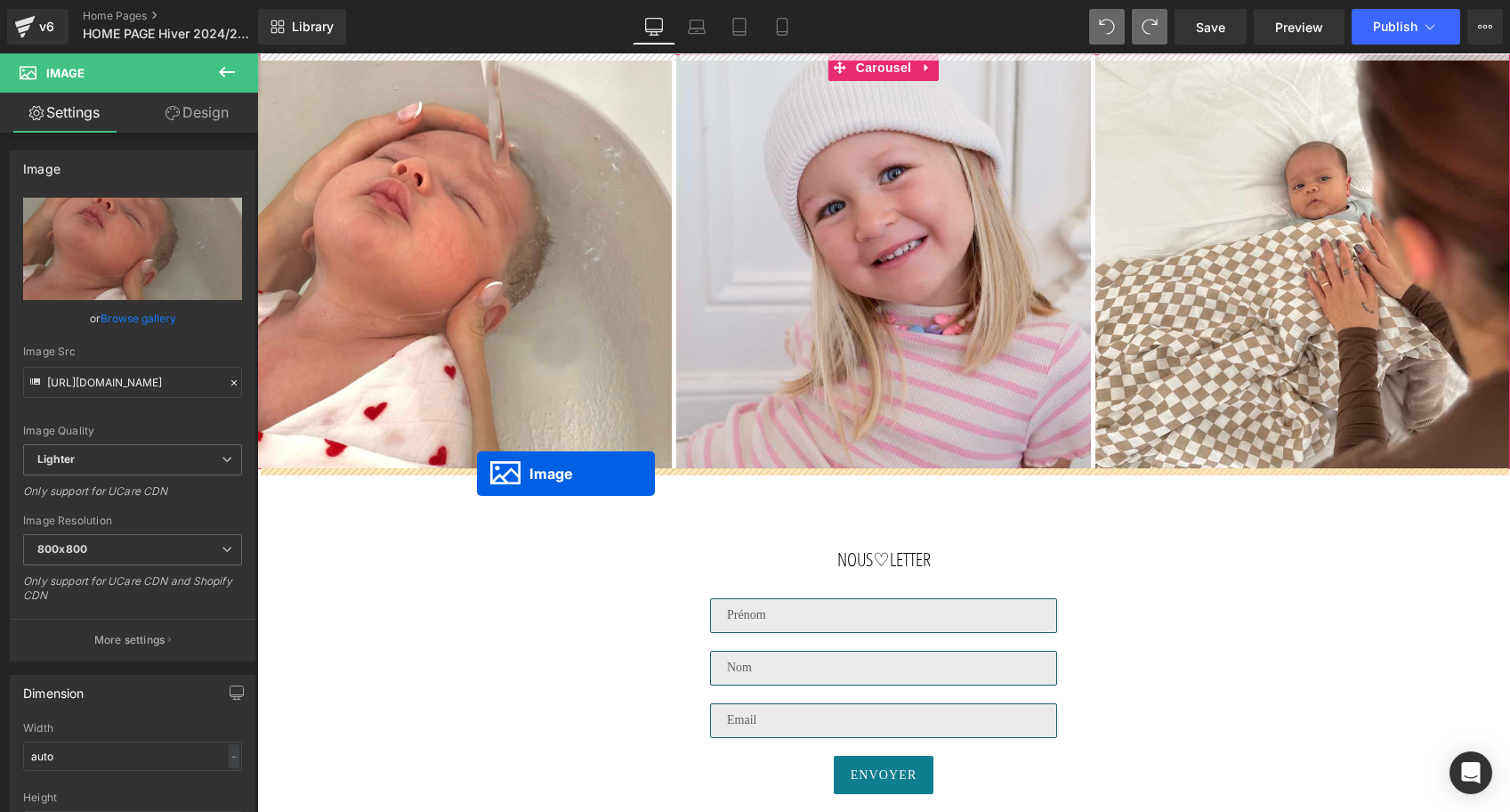
drag, startPoint x: 294, startPoint y: 450, endPoint x: 477, endPoint y: 473, distance: 184.4
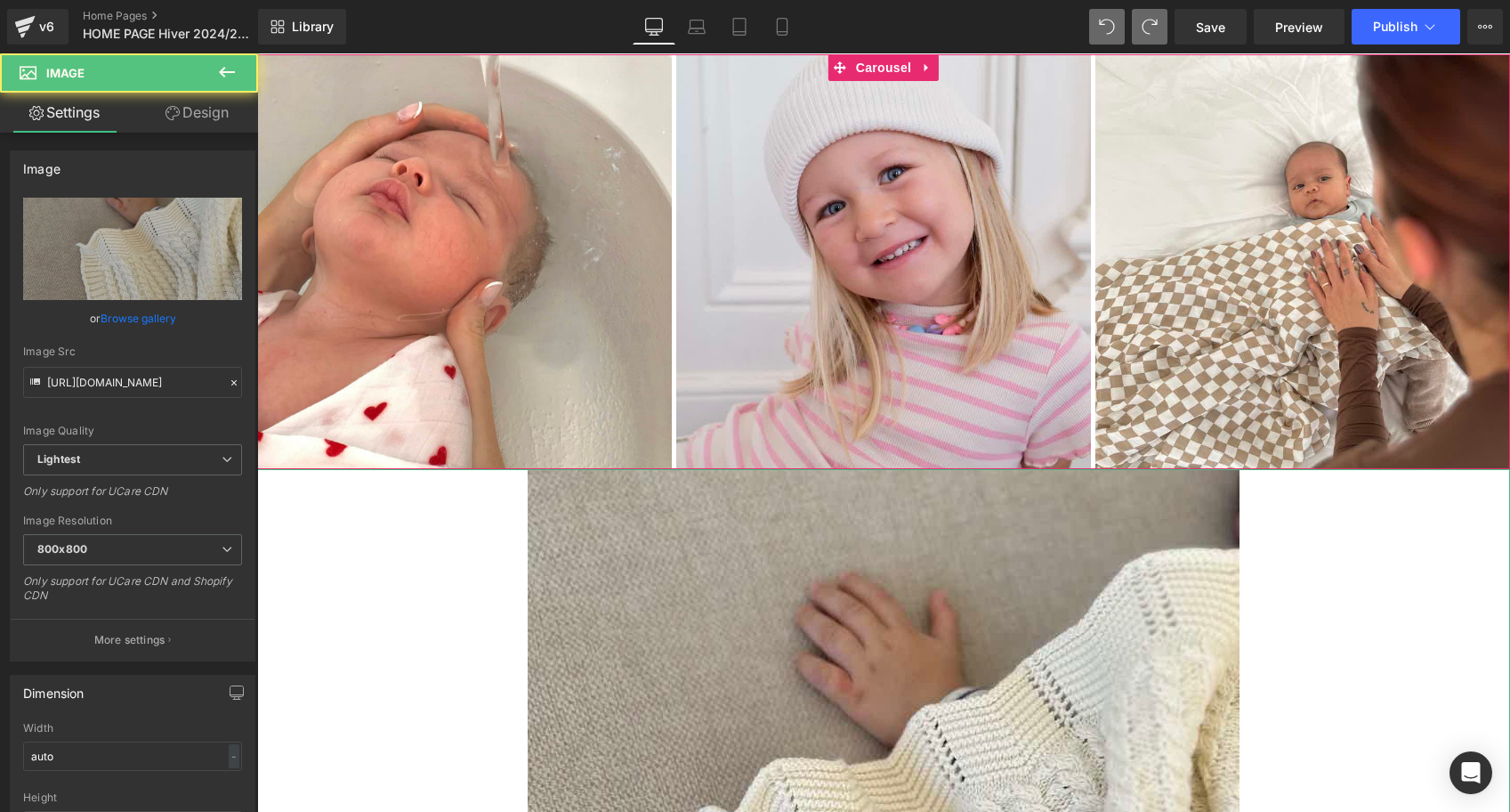
click at [447, 475] on link at bounding box center [884, 825] width 1253 height 712
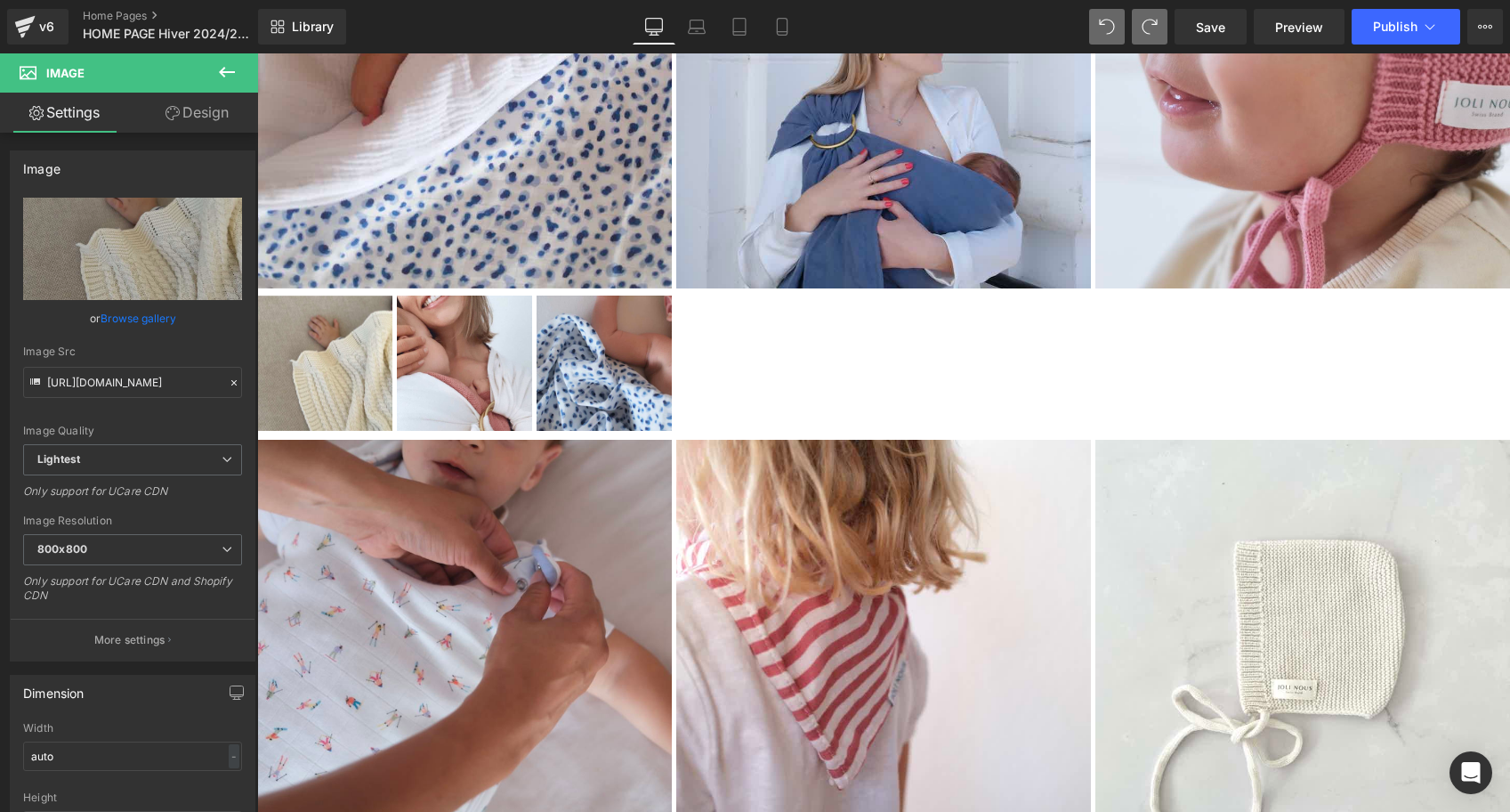
scroll to position [3460, 0]
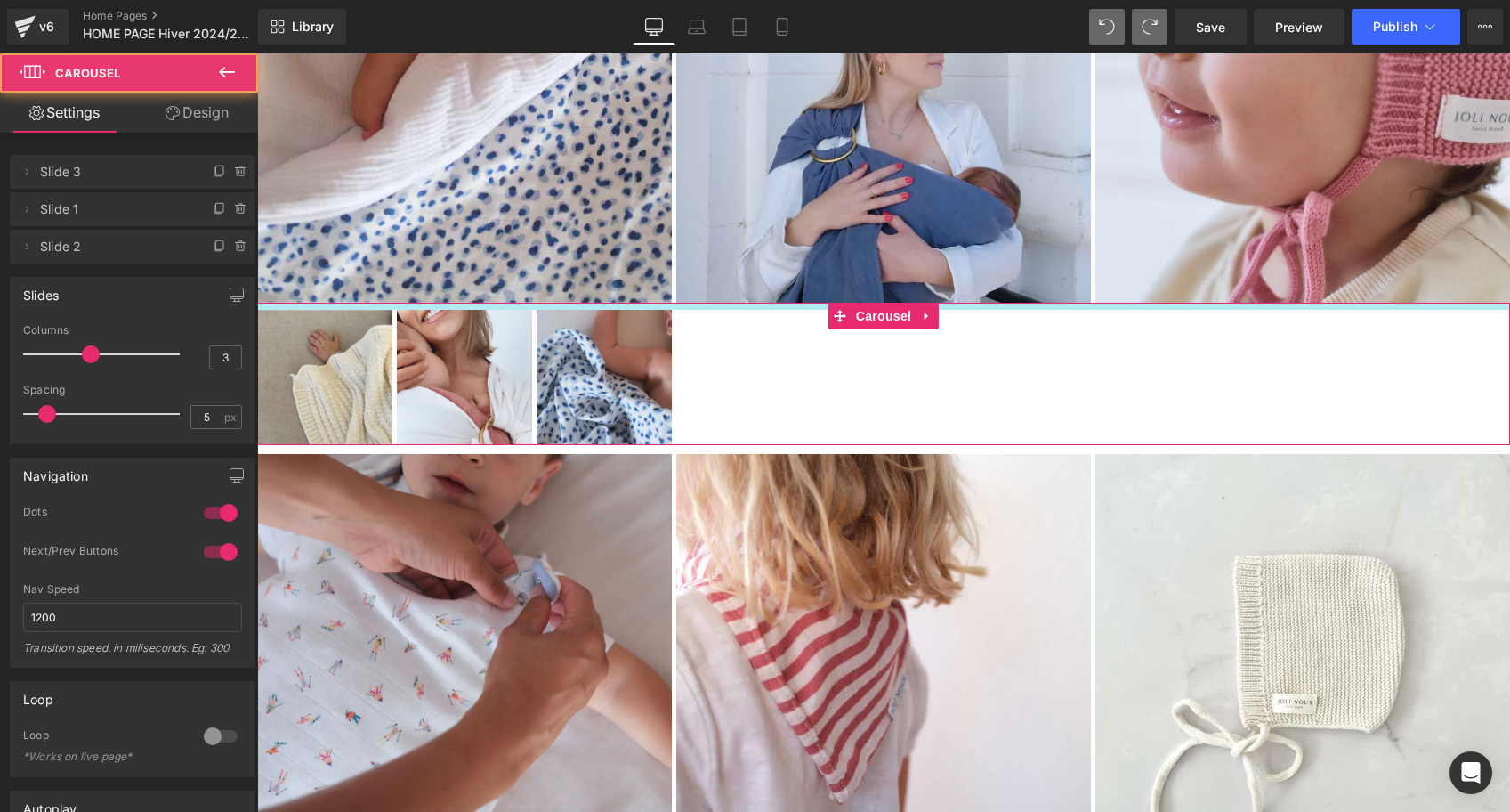
click at [462, 307] on div at bounding box center [884, 306] width 1253 height 7
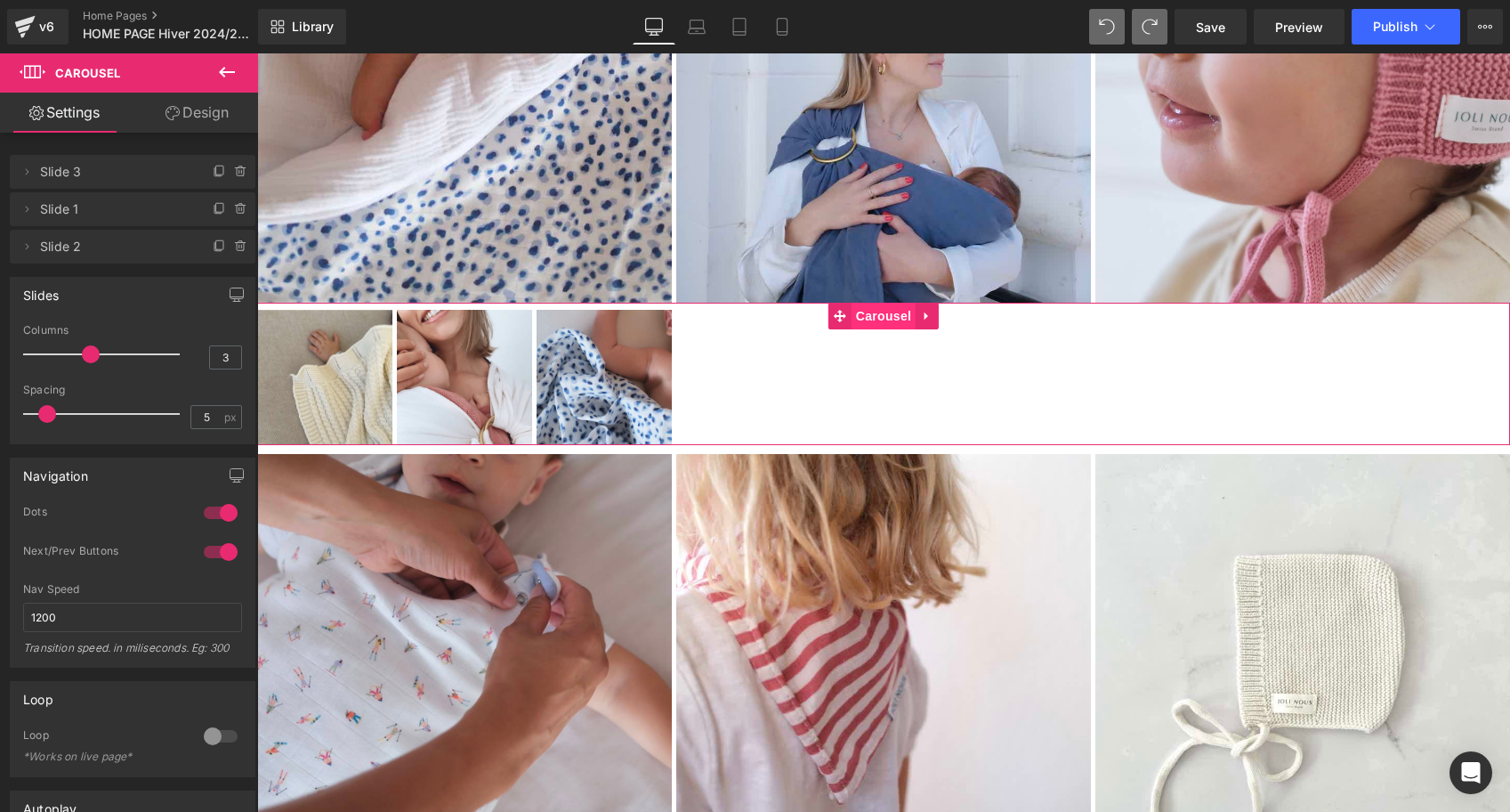
click at [868, 320] on span "Carousel" at bounding box center [884, 315] width 64 height 26
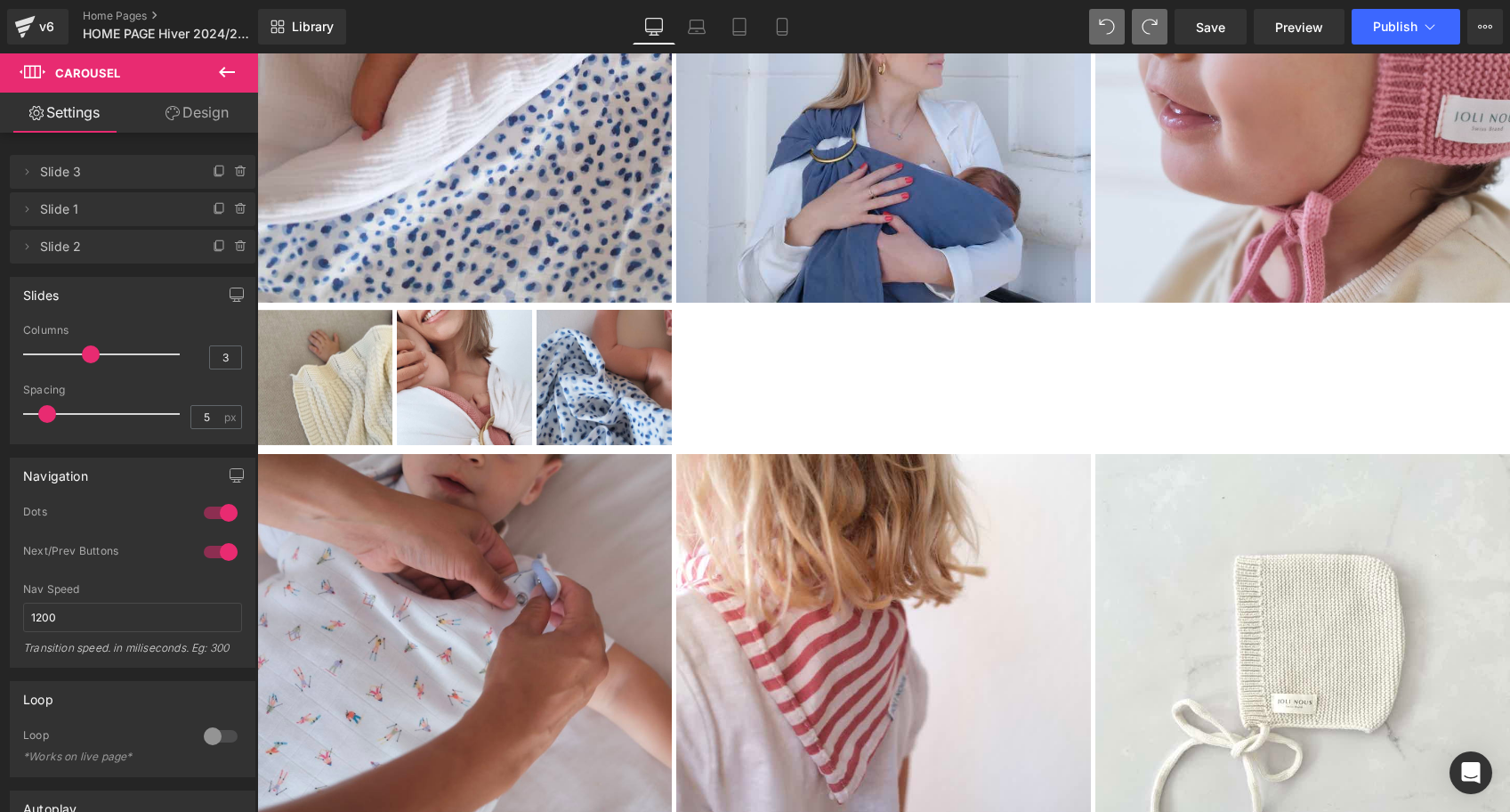
click at [220, 67] on icon at bounding box center [227, 72] width 22 height 22
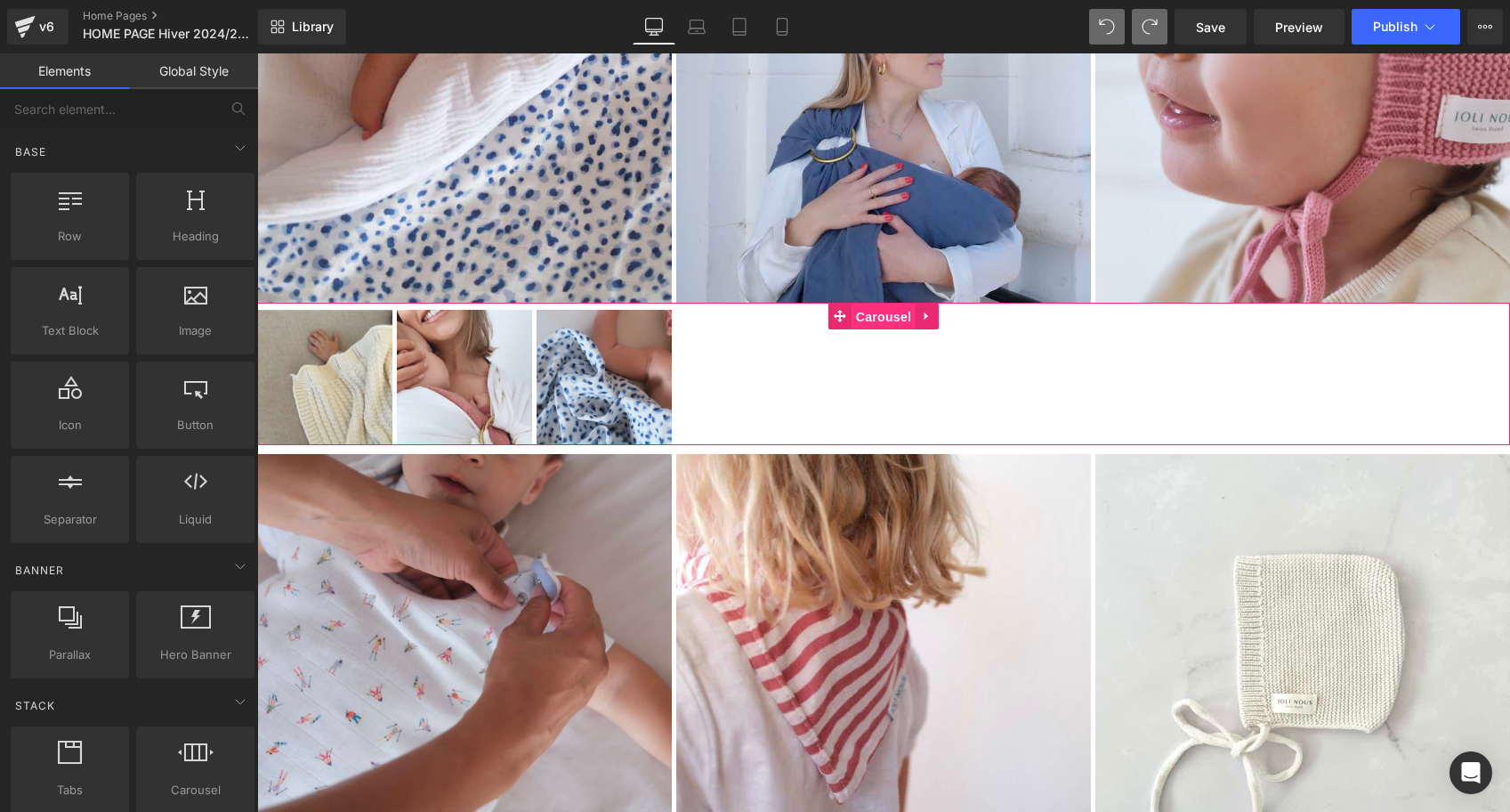
click at [874, 320] on span "Carousel" at bounding box center [884, 316] width 64 height 26
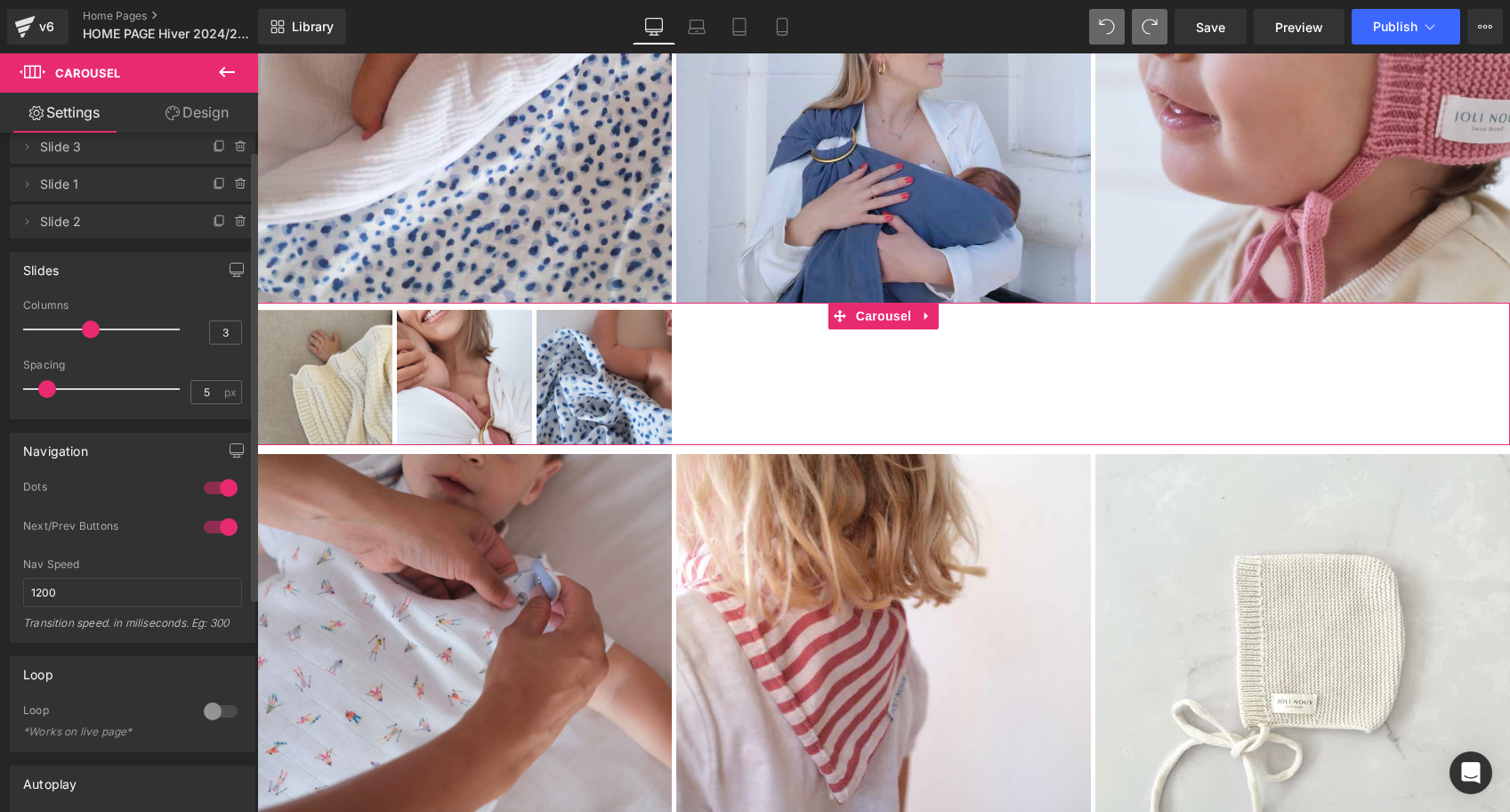
scroll to position [29, 0]
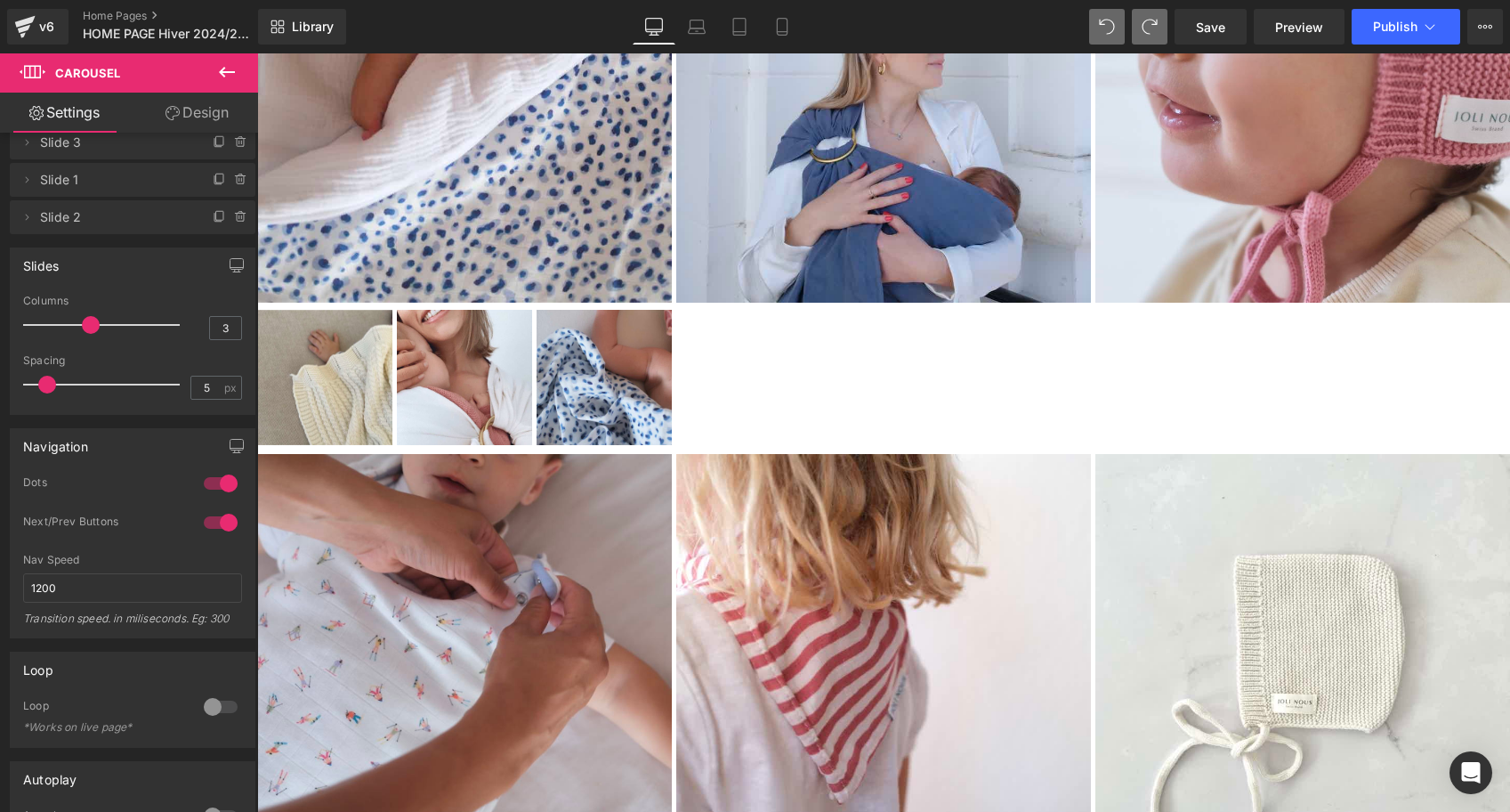
click at [214, 63] on button at bounding box center [226, 72] width 62 height 39
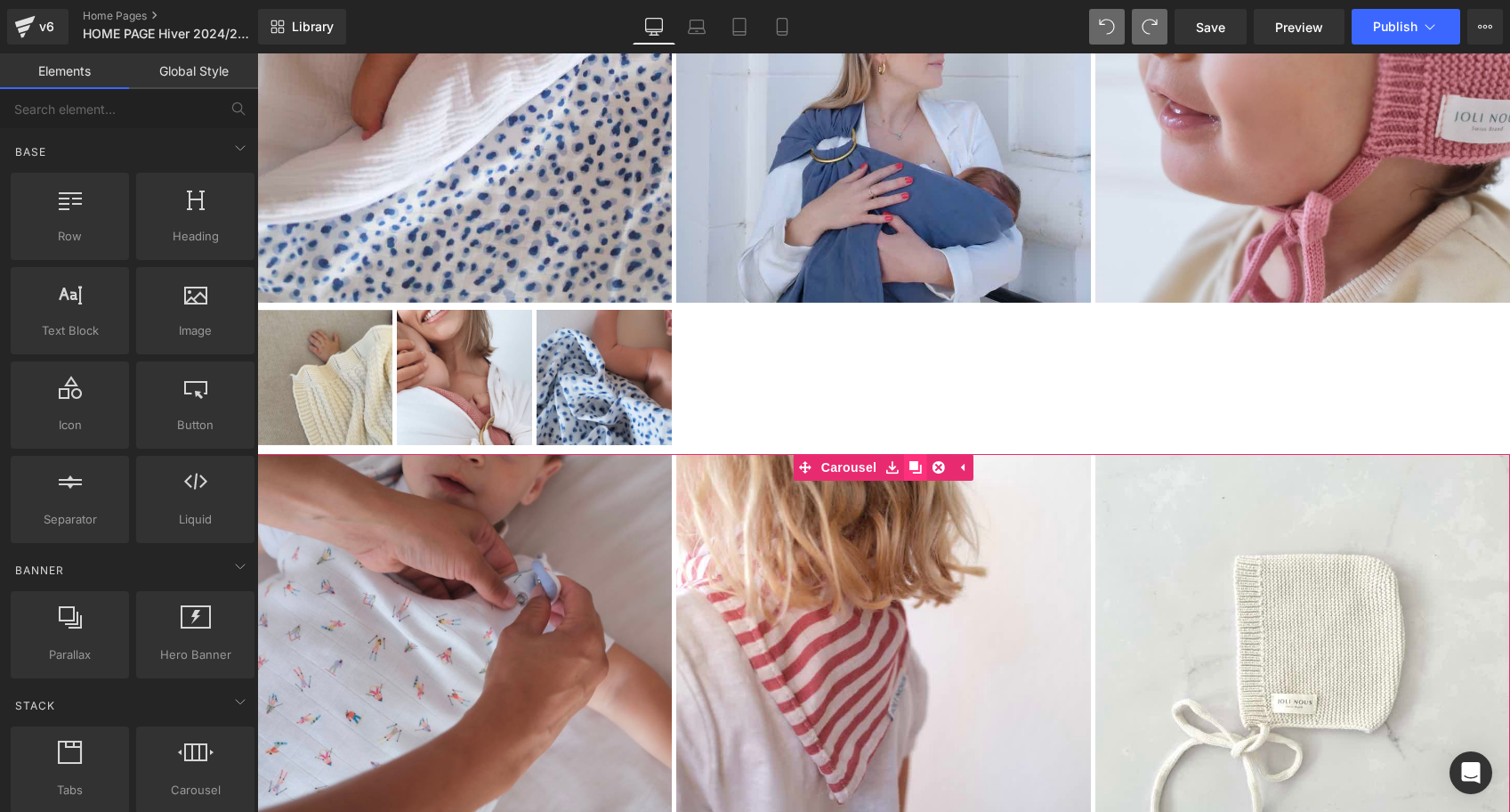
click at [916, 462] on icon at bounding box center [916, 467] width 13 height 13
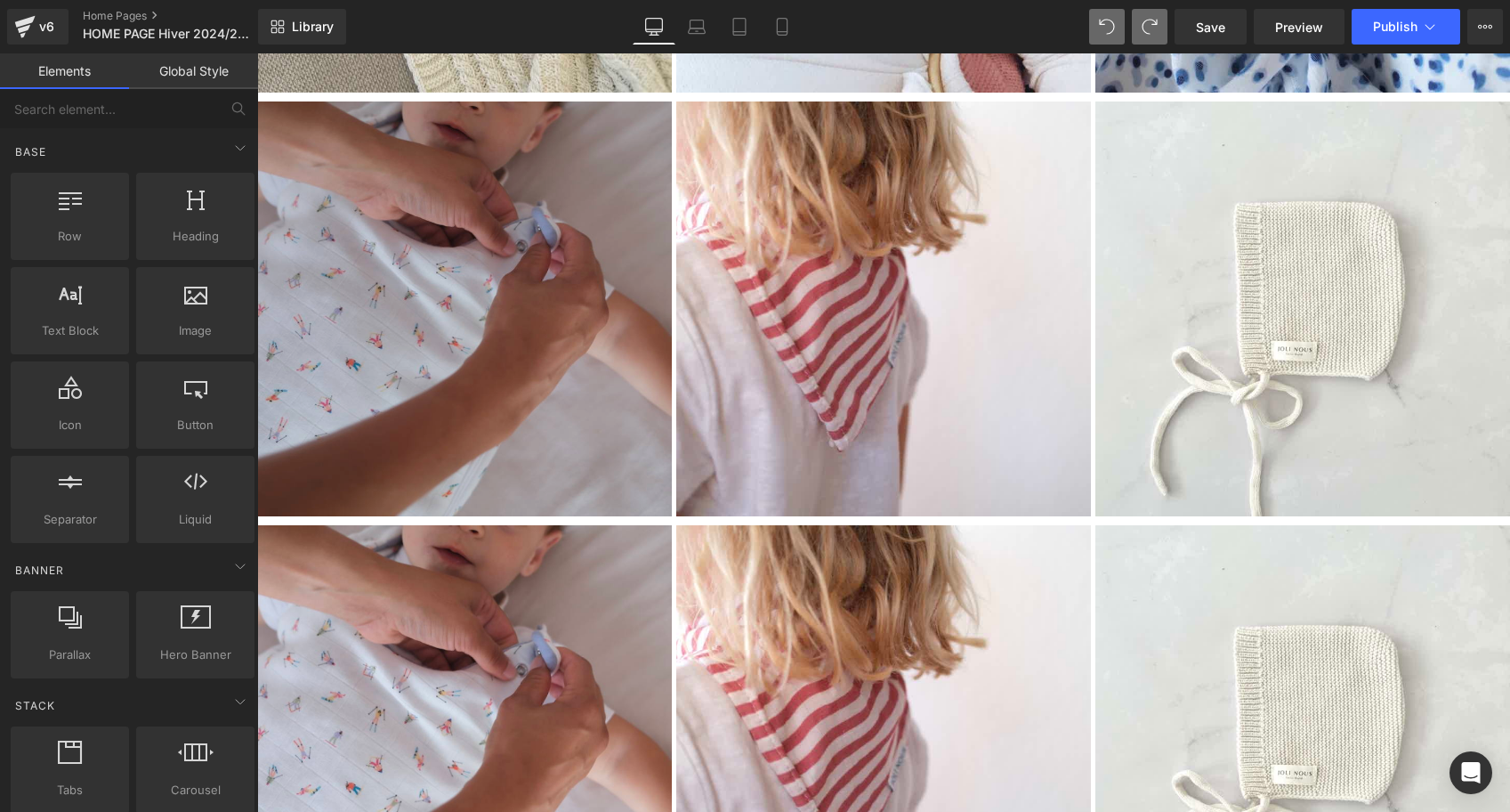
scroll to position [4086, 0]
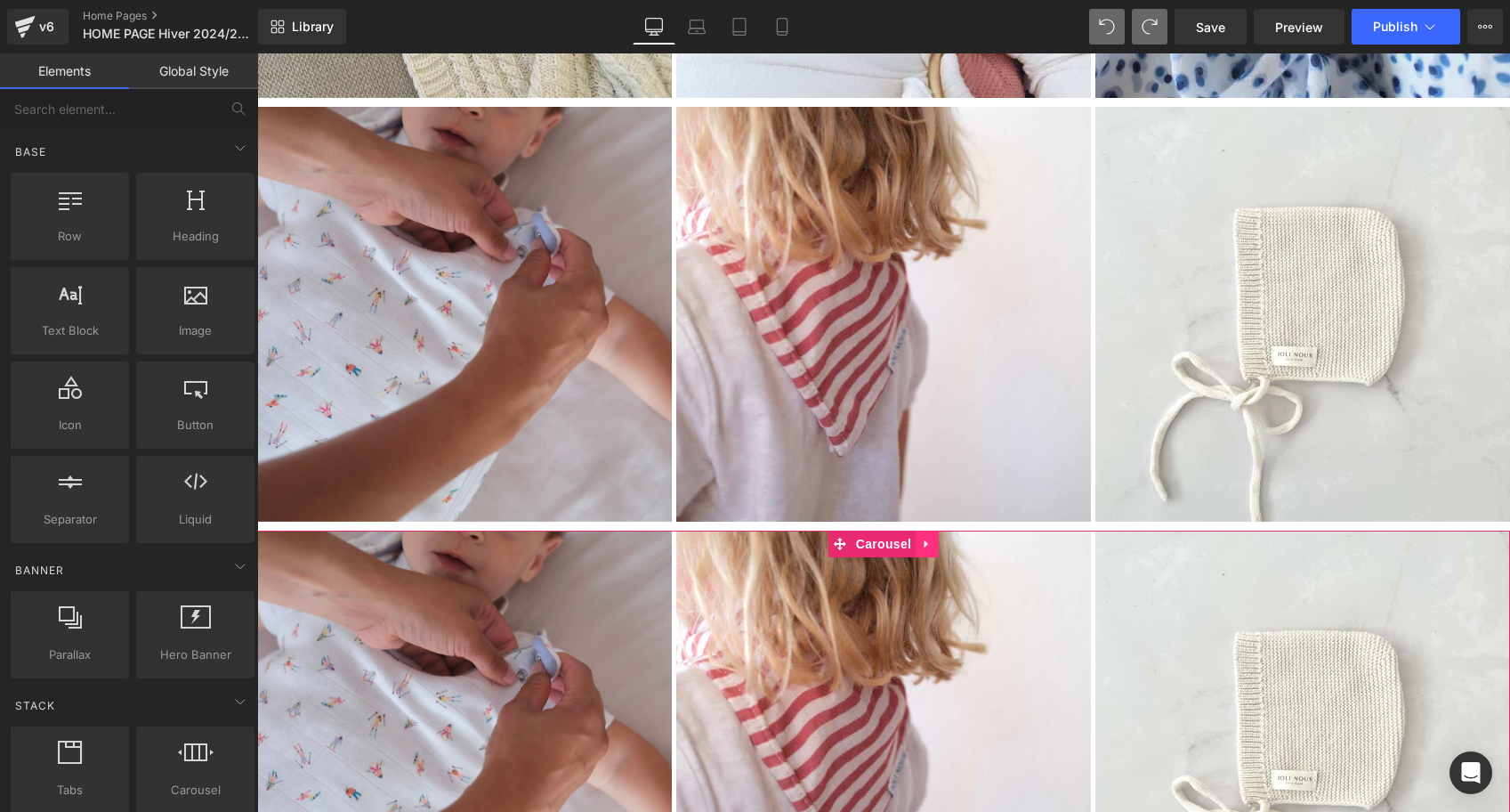
click at [928, 541] on icon at bounding box center [928, 543] width 13 height 14
click at [941, 541] on icon at bounding box center [939, 544] width 13 height 13
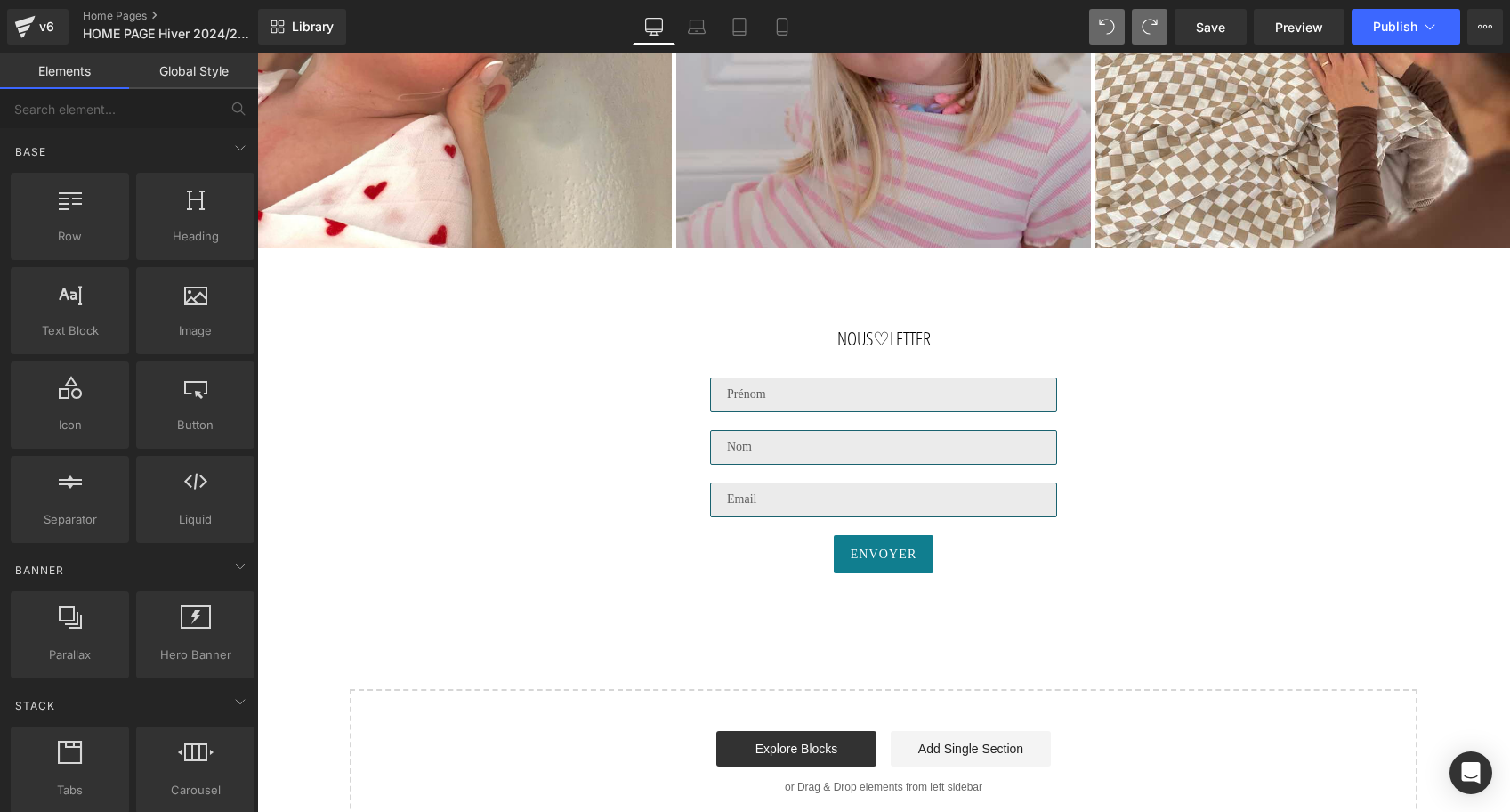
scroll to position [4352, 0]
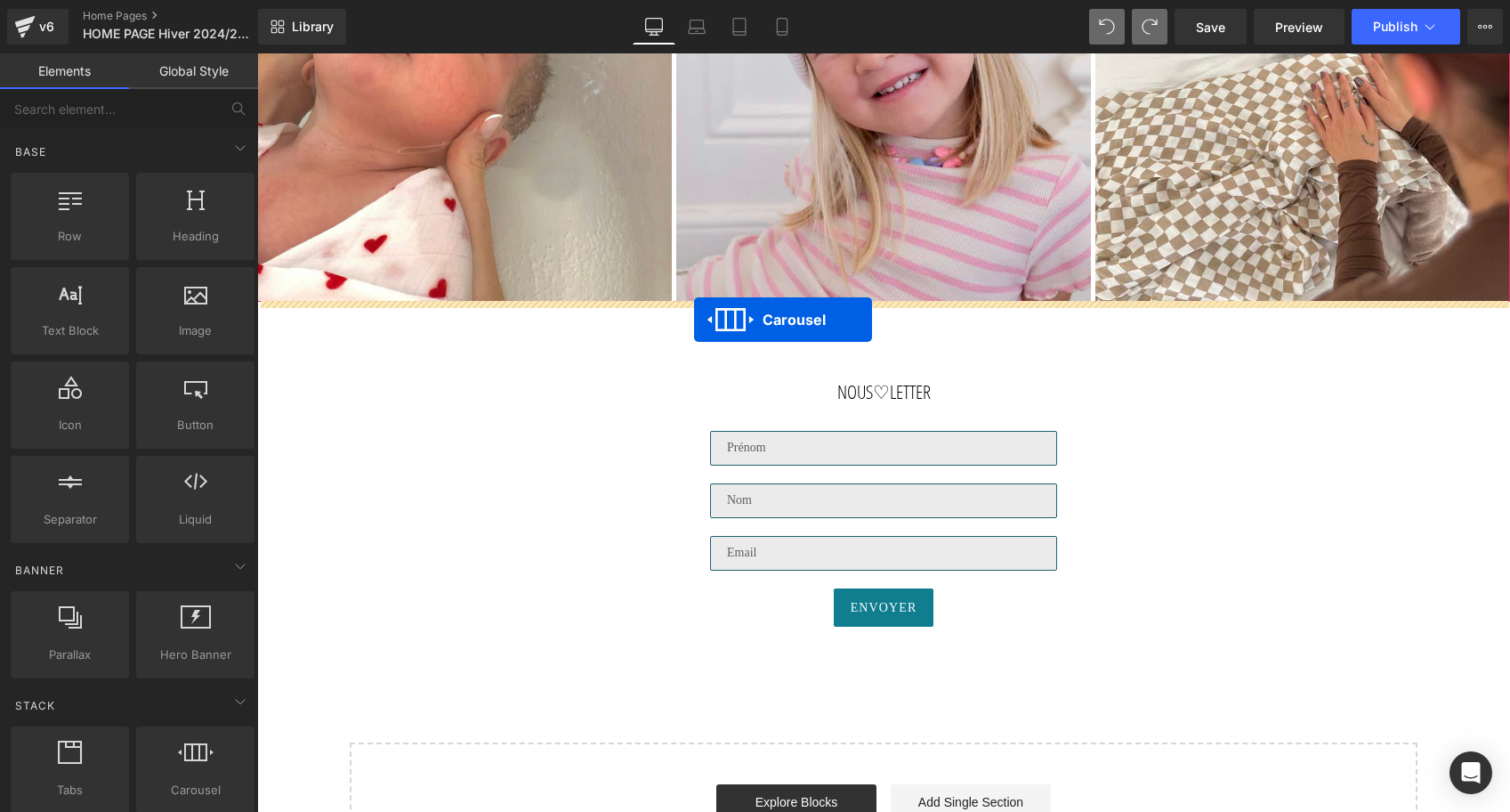
drag, startPoint x: 842, startPoint y: 110, endPoint x: 694, endPoint y: 320, distance: 256.9
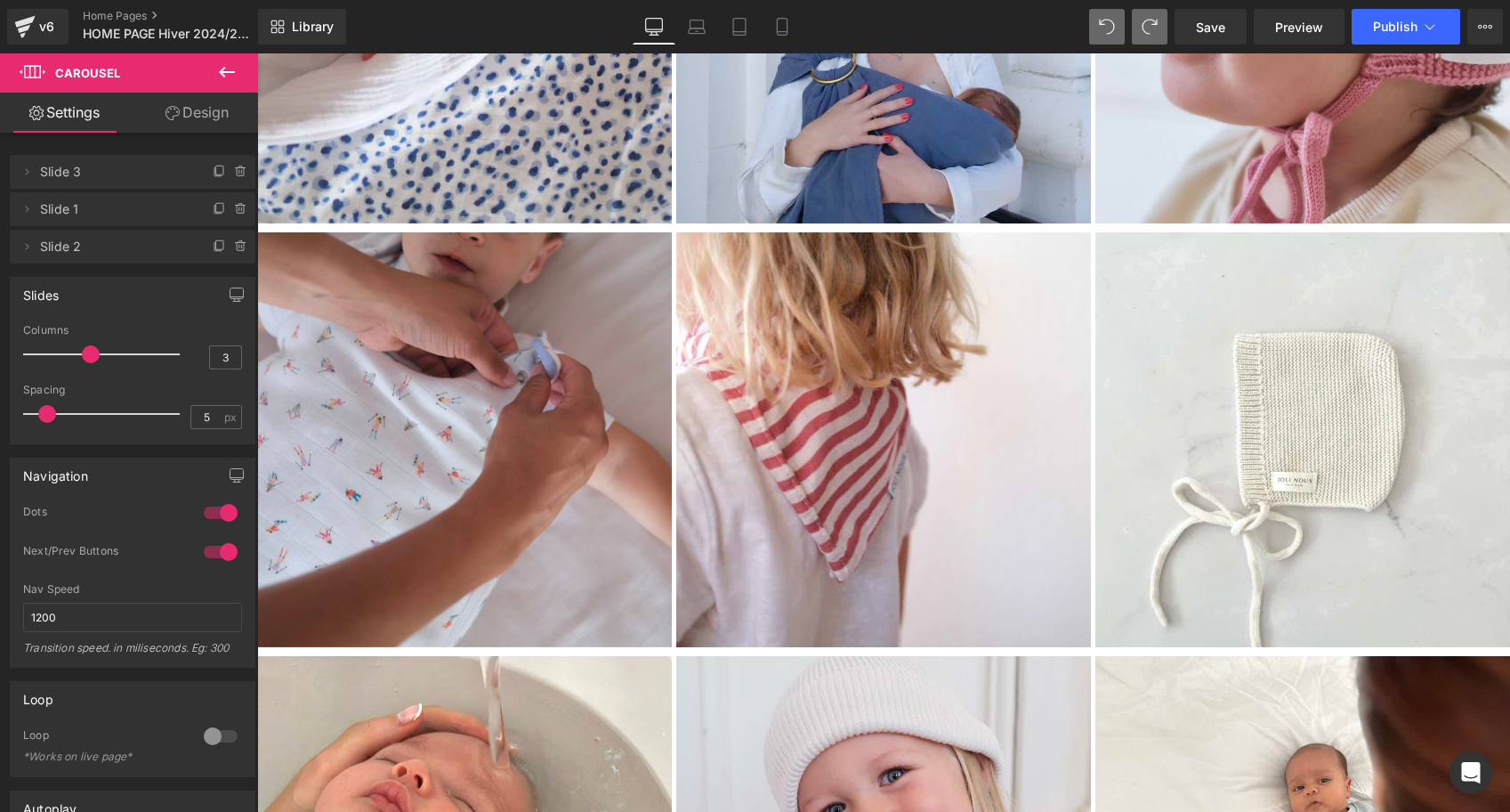
scroll to position [3951, 0]
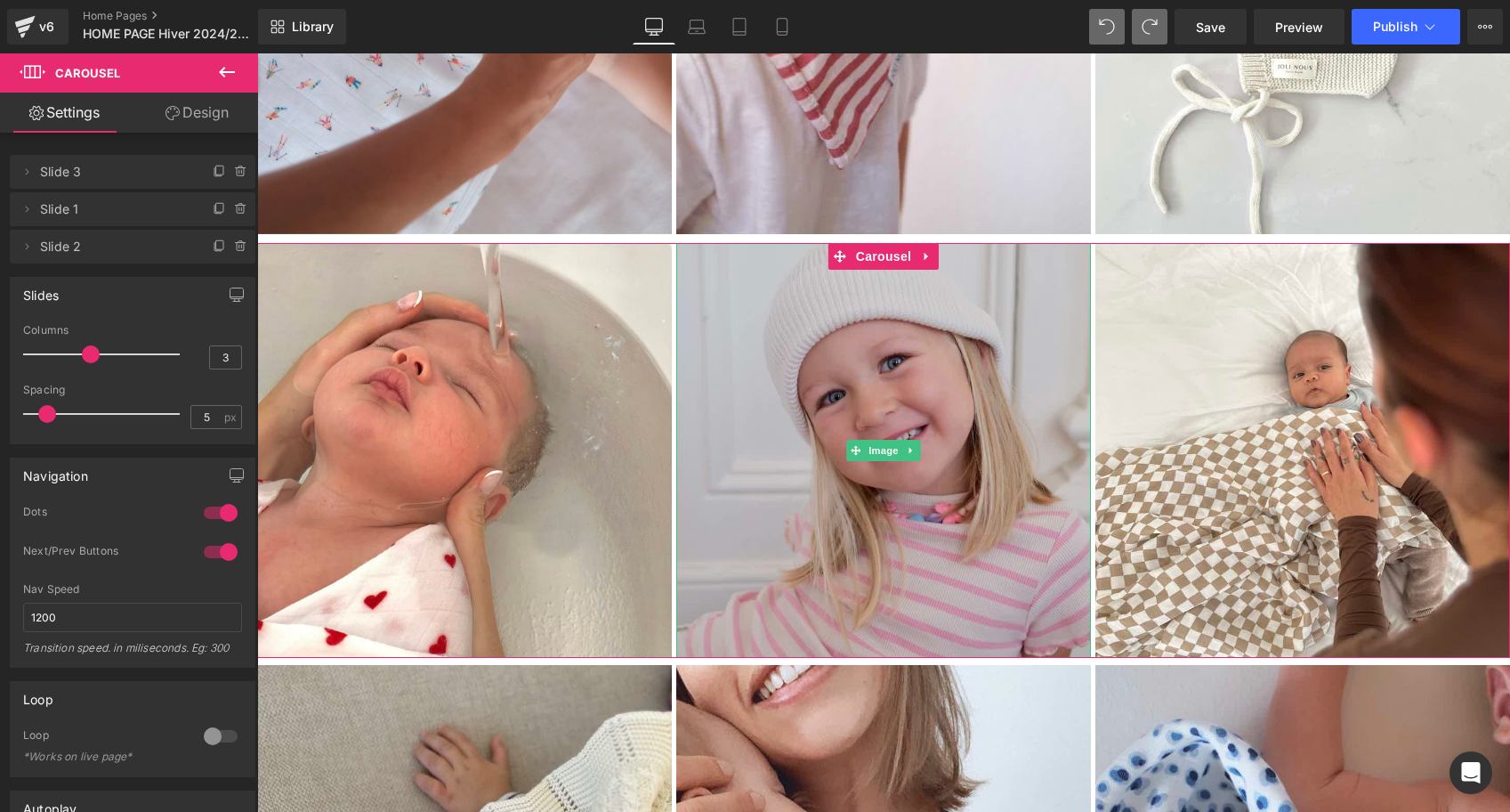
click at [908, 454] on div "Image" at bounding box center [884, 450] width 415 height 415
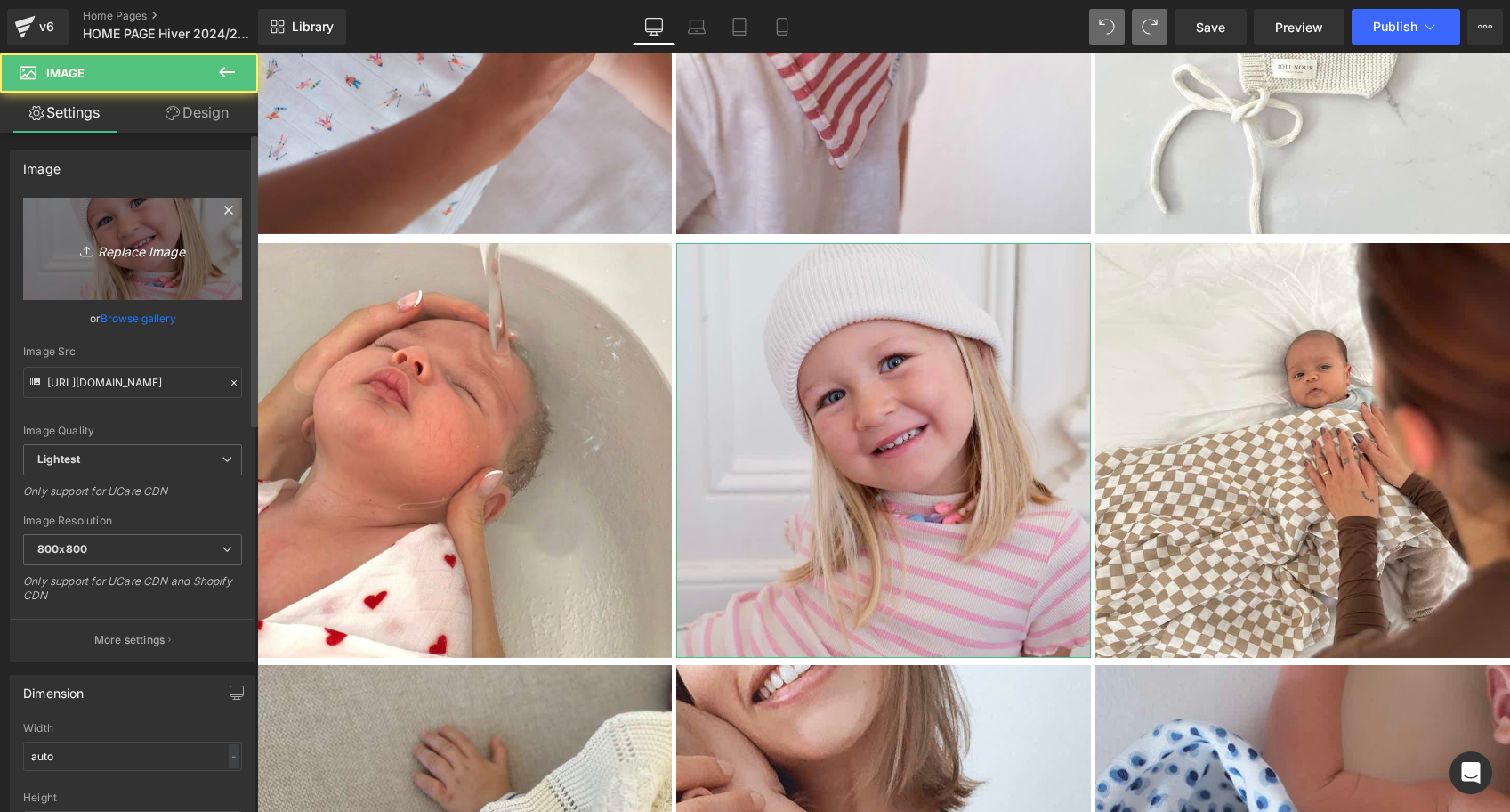
click at [156, 243] on icon "Replace Image" at bounding box center [132, 249] width 142 height 23
type input "C:\fakepath\attache-tétine-pois-bleus-joli-nous-doux-fabriqué-portugal-excell…"
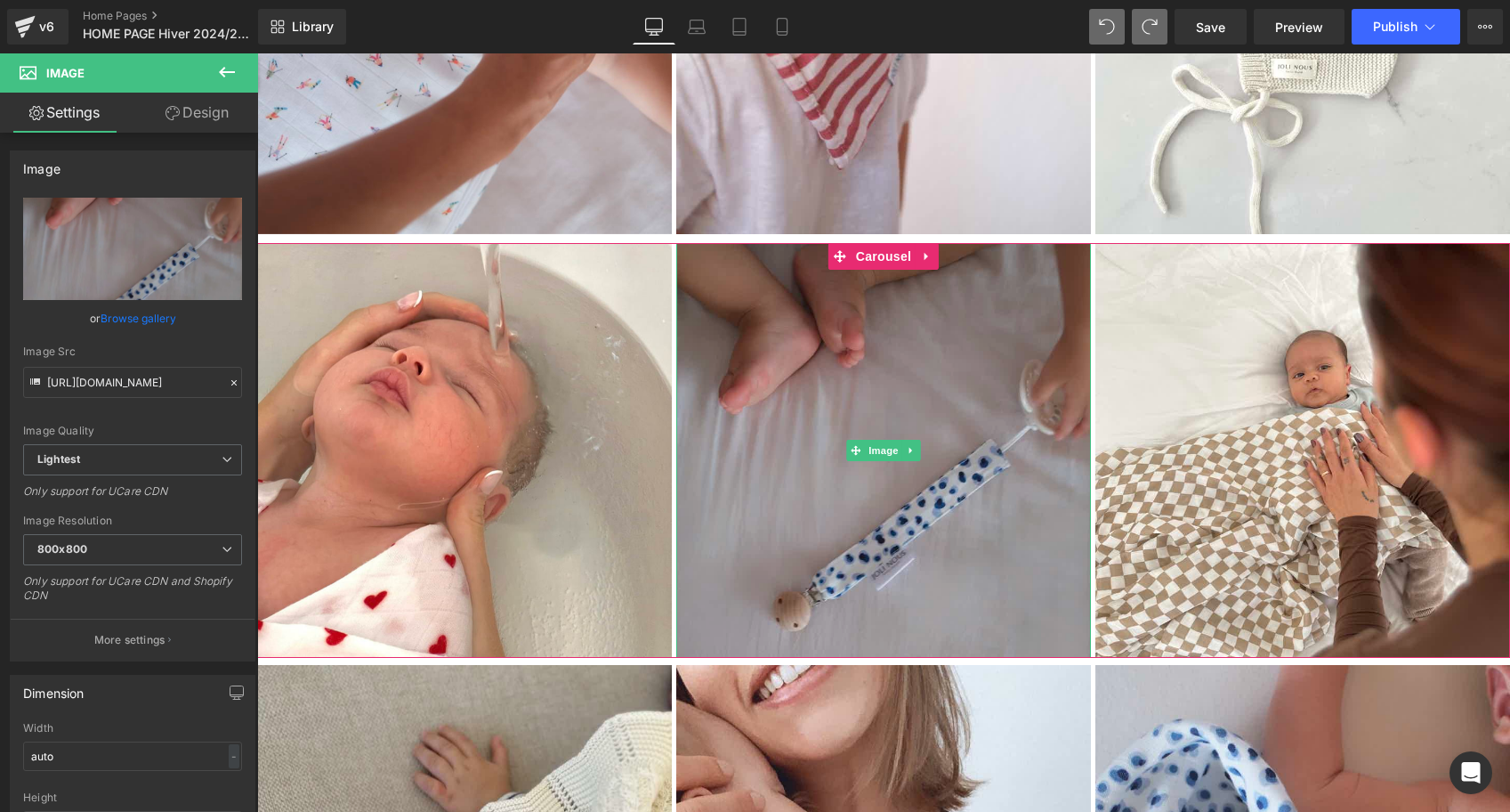
type input "[URL][DOMAIN_NAME]"
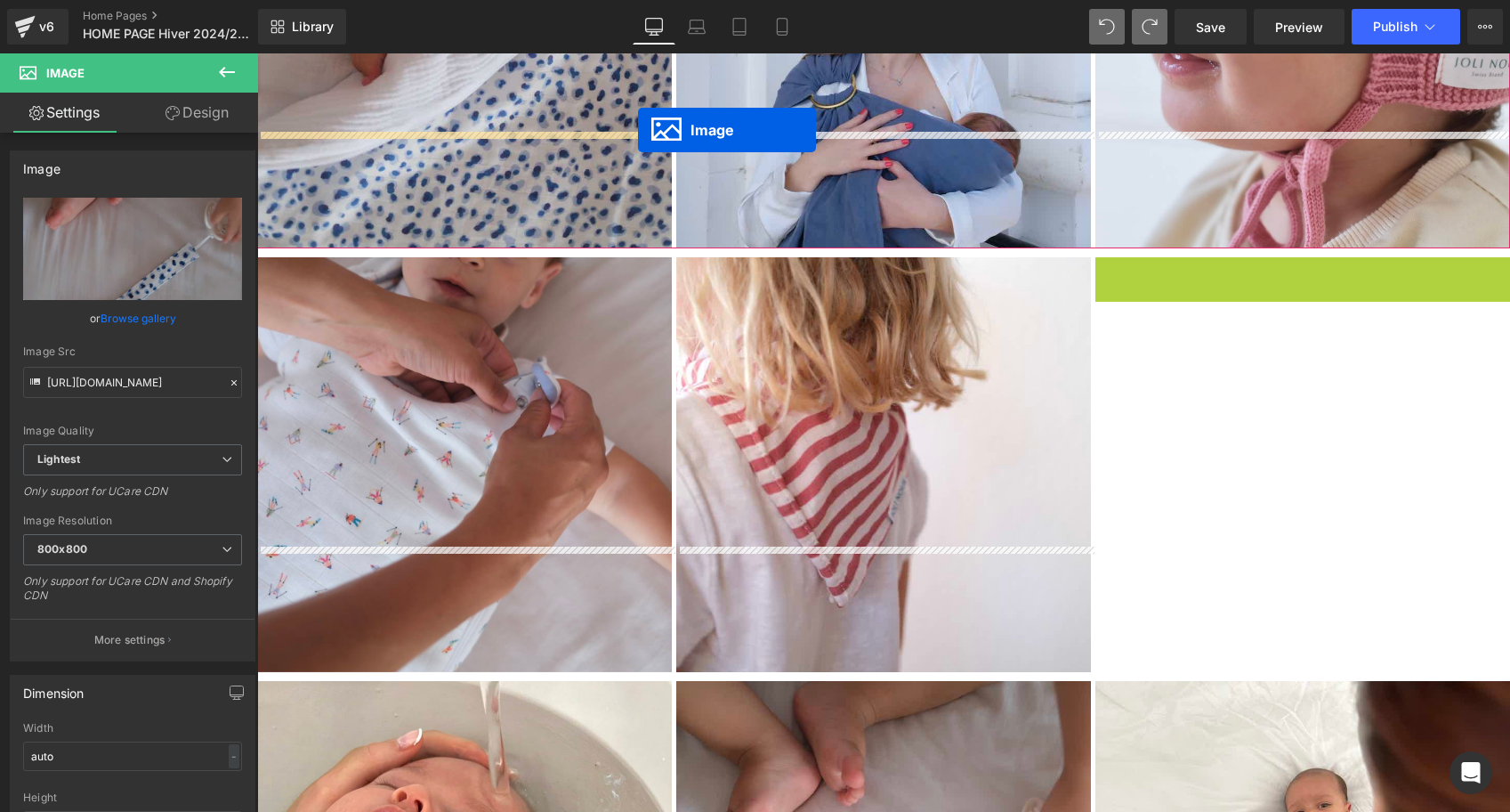
scroll to position [3478, 0]
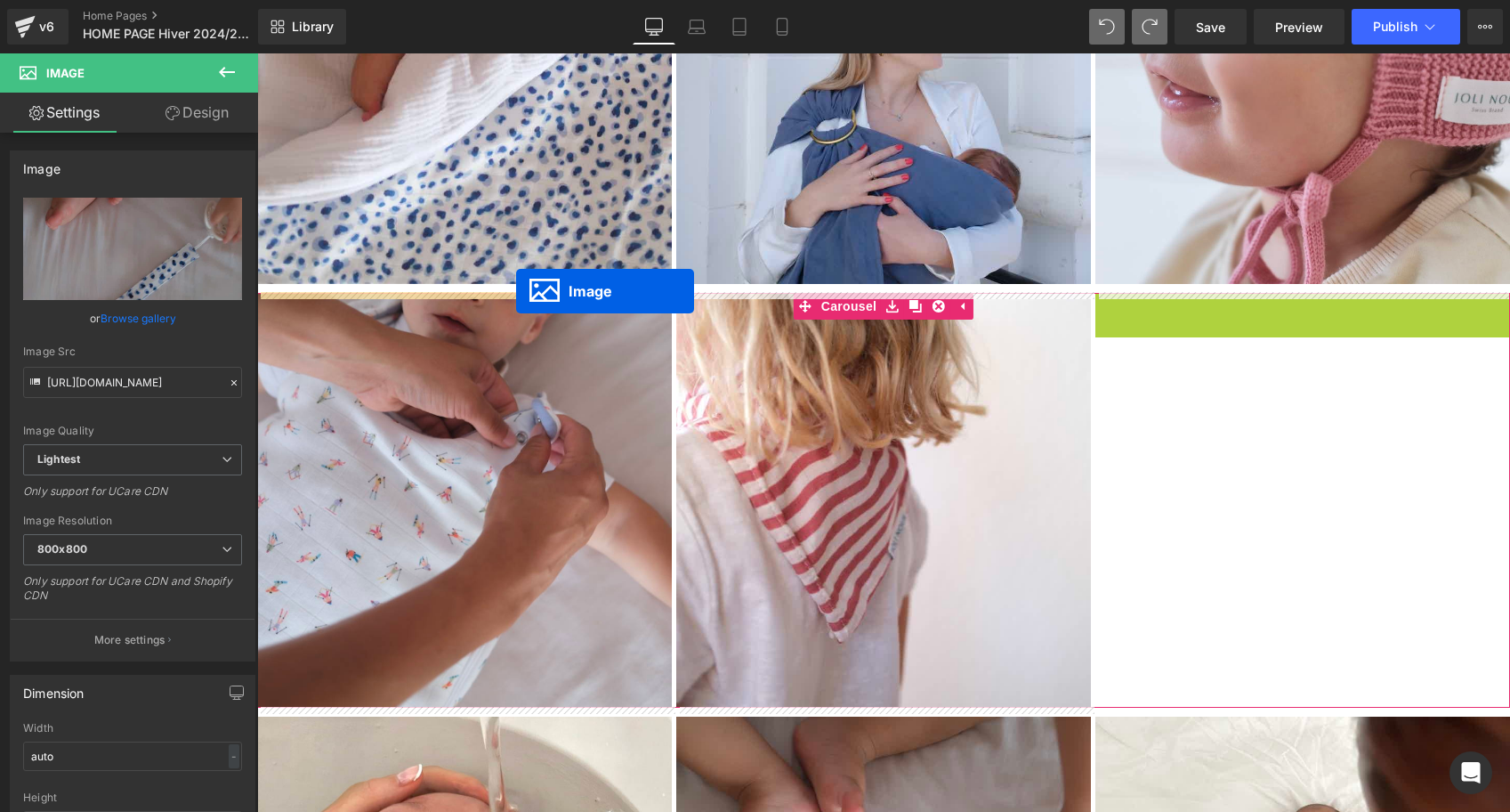
drag, startPoint x: 1271, startPoint y: 339, endPoint x: 516, endPoint y: 291, distance: 756.5
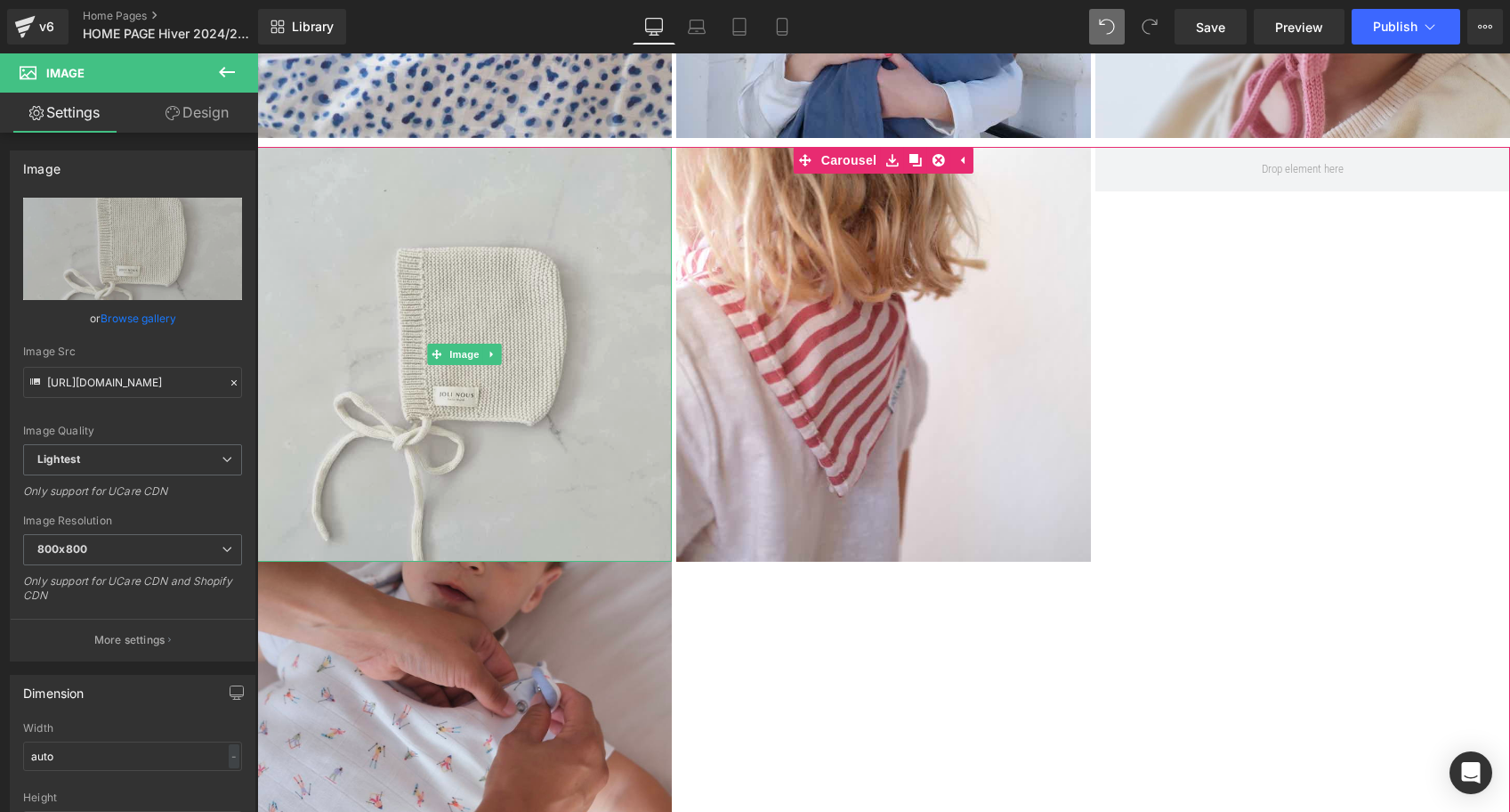
scroll to position [3888, 0]
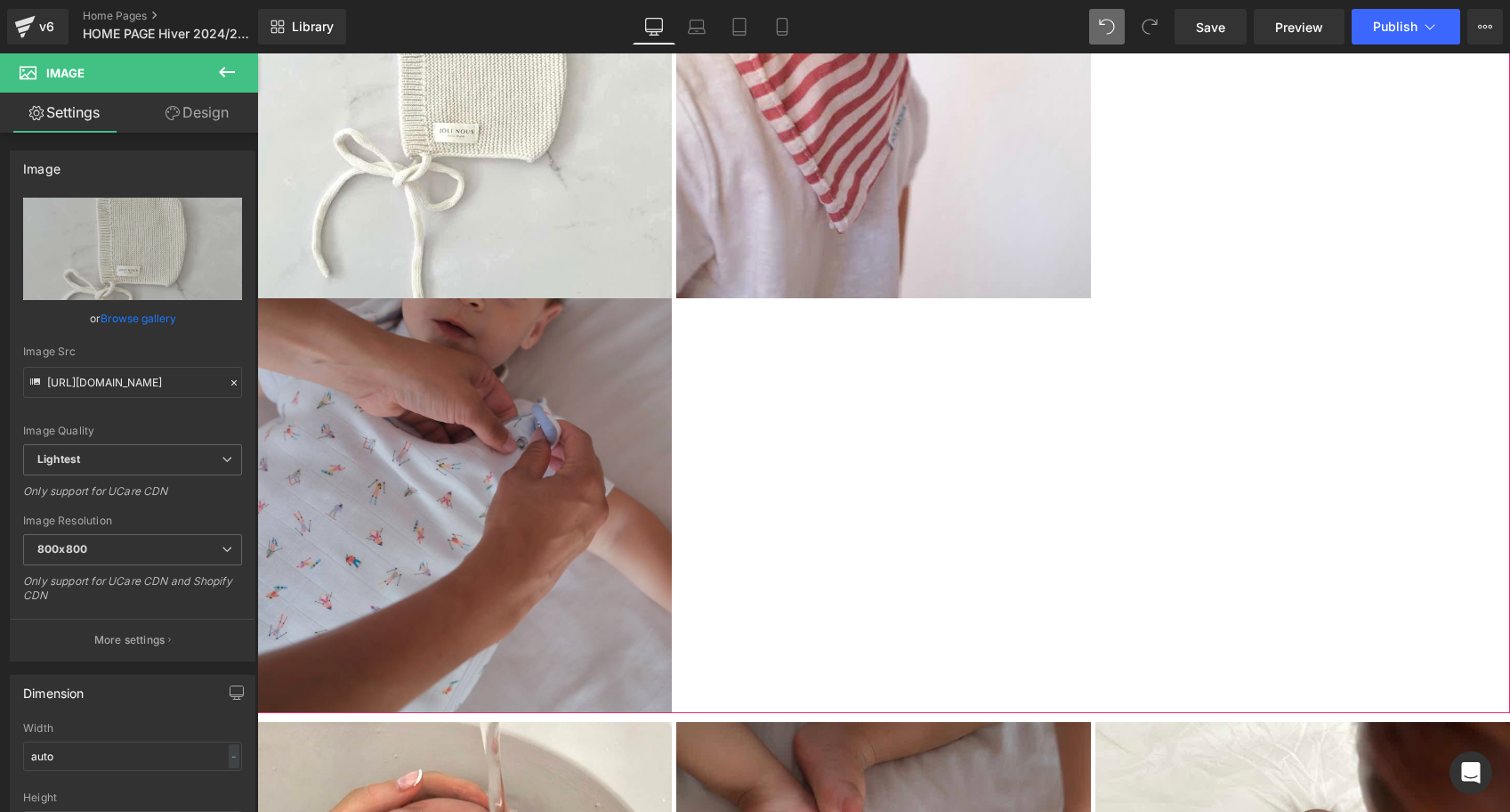
click at [419, 520] on img at bounding box center [464, 505] width 415 height 415
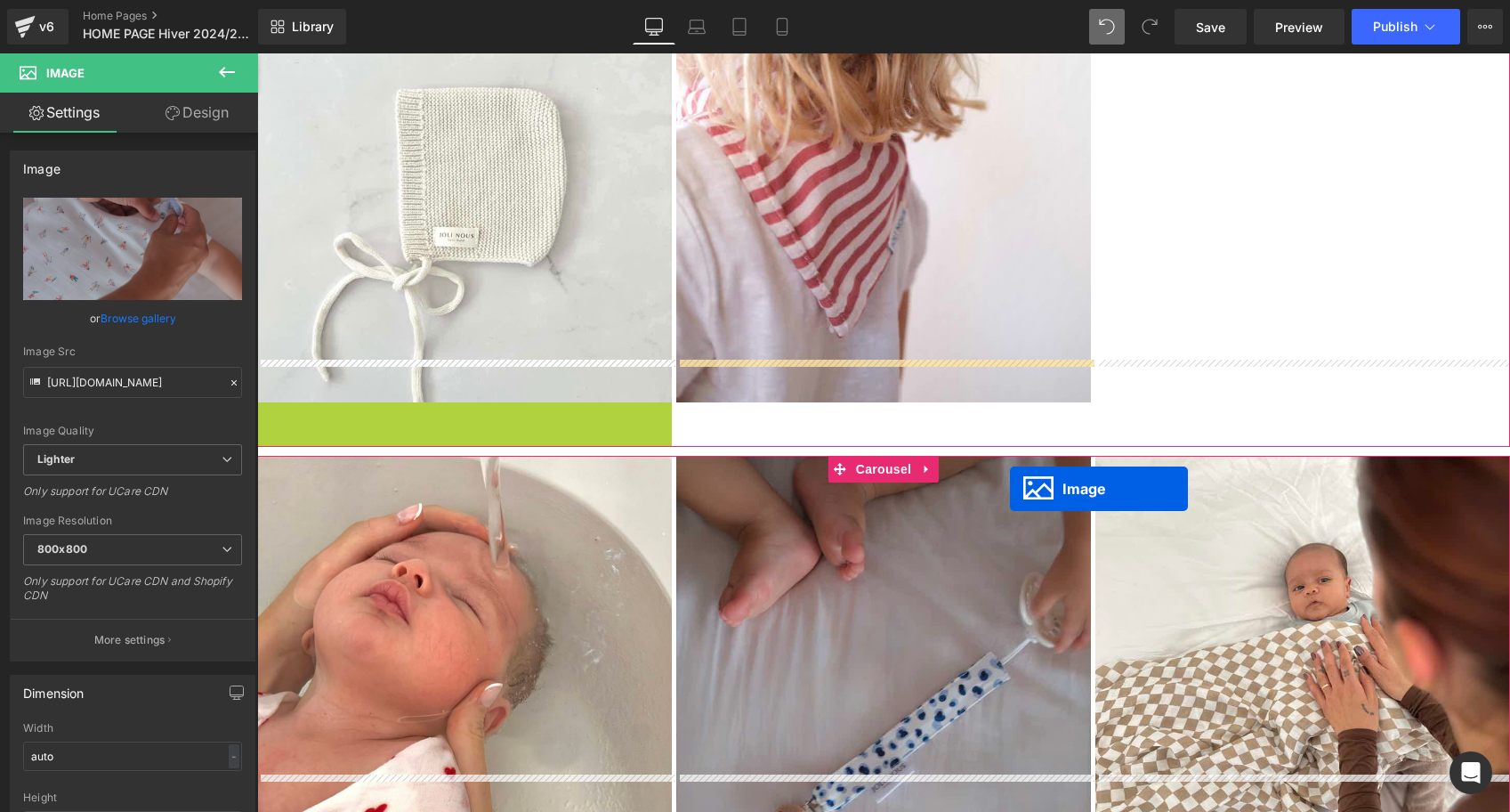
scroll to position [3526, 0]
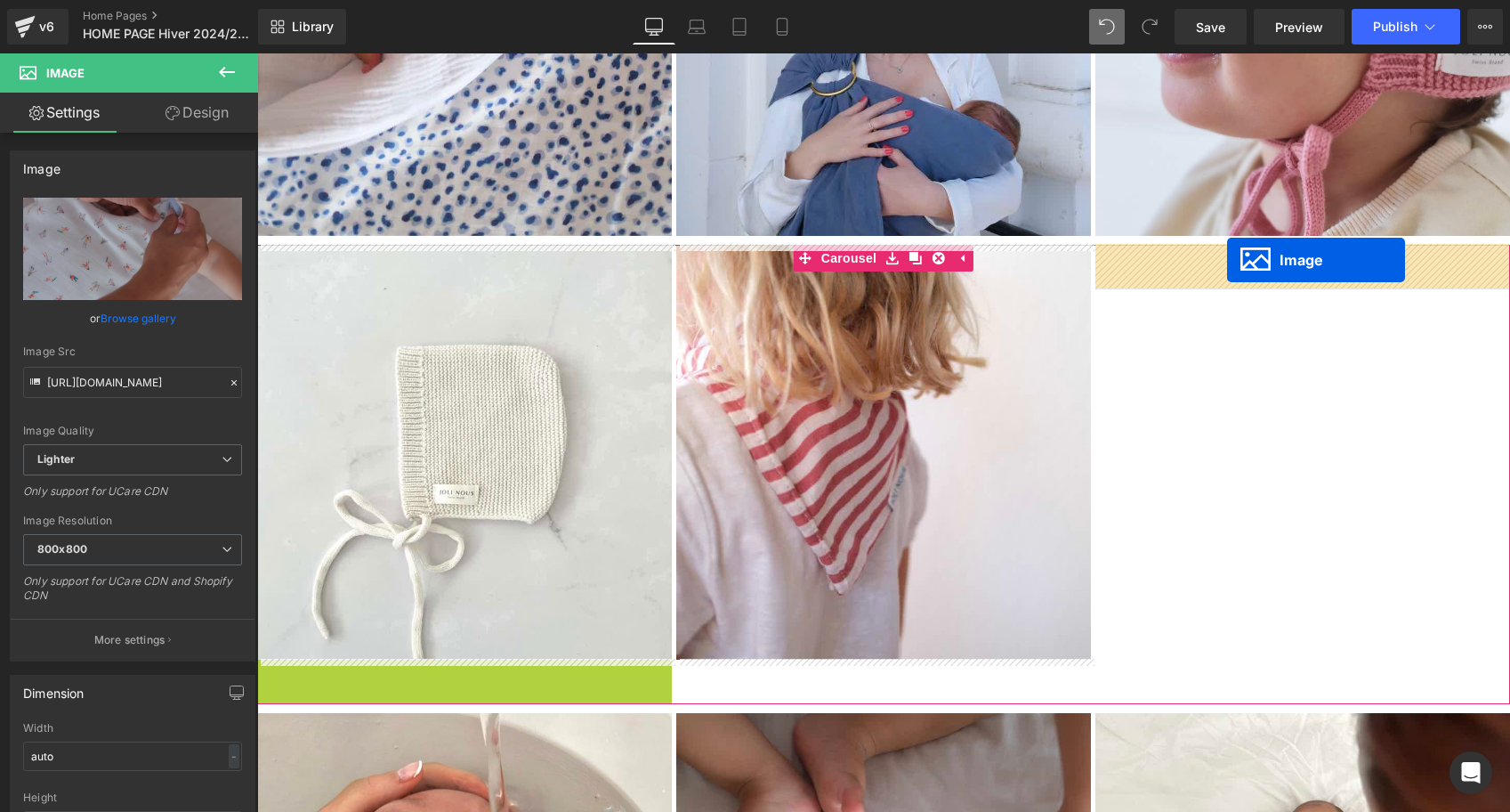
drag, startPoint x: 435, startPoint y: 502, endPoint x: 1228, endPoint y: 259, distance: 829.4
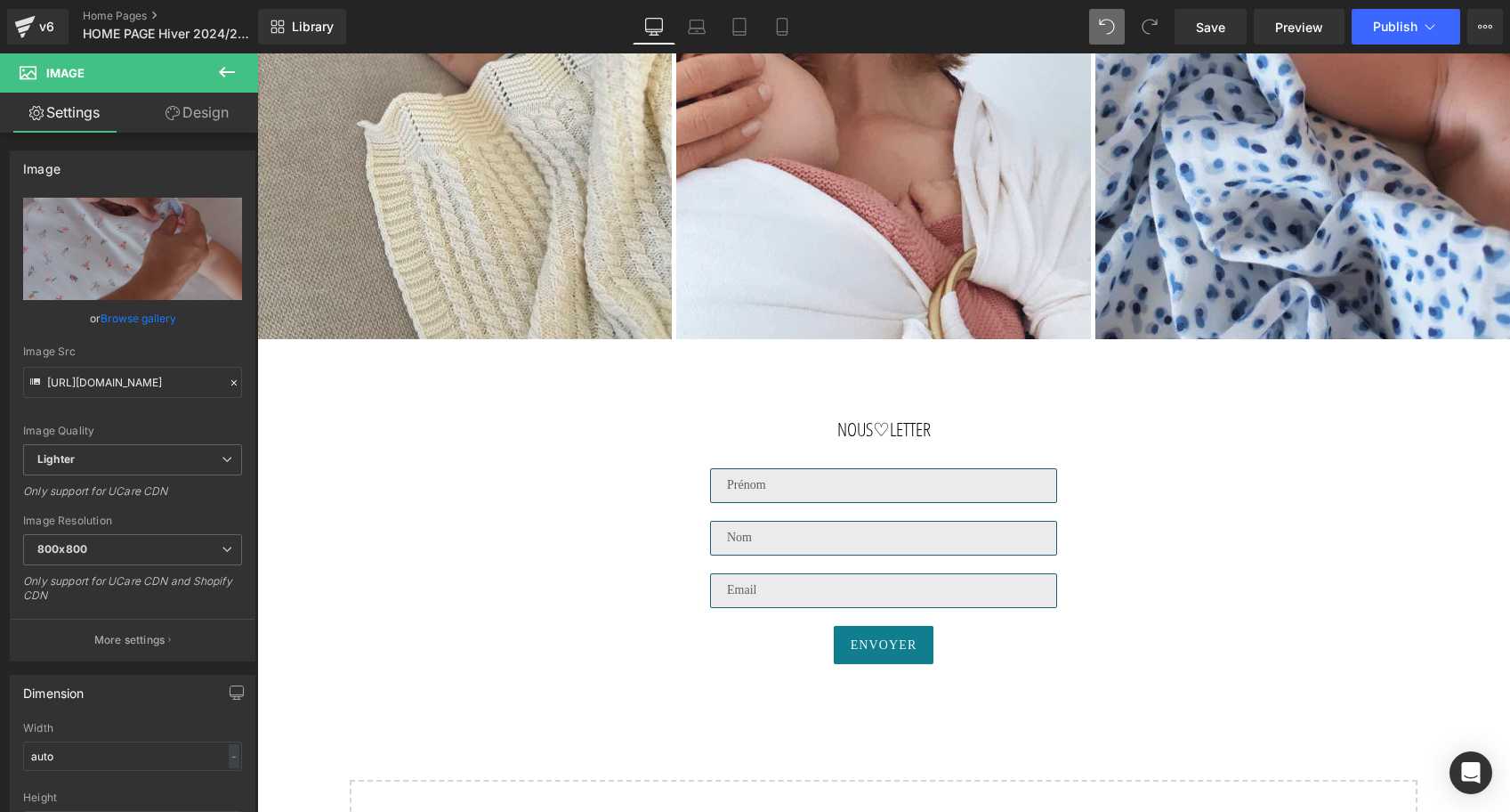
scroll to position [4703, 0]
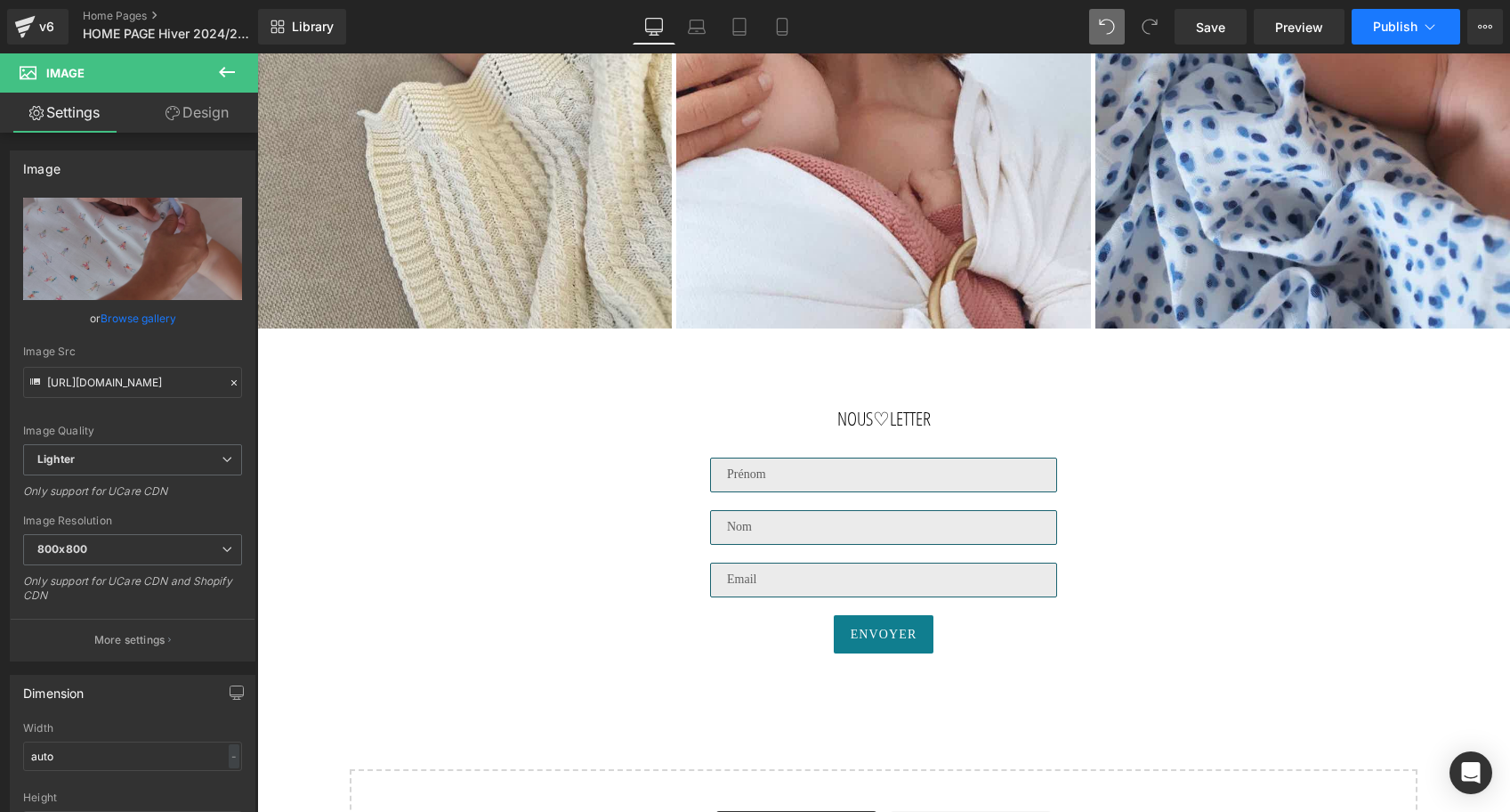
click at [1394, 33] on button "Publish" at bounding box center [1406, 26] width 109 height 35
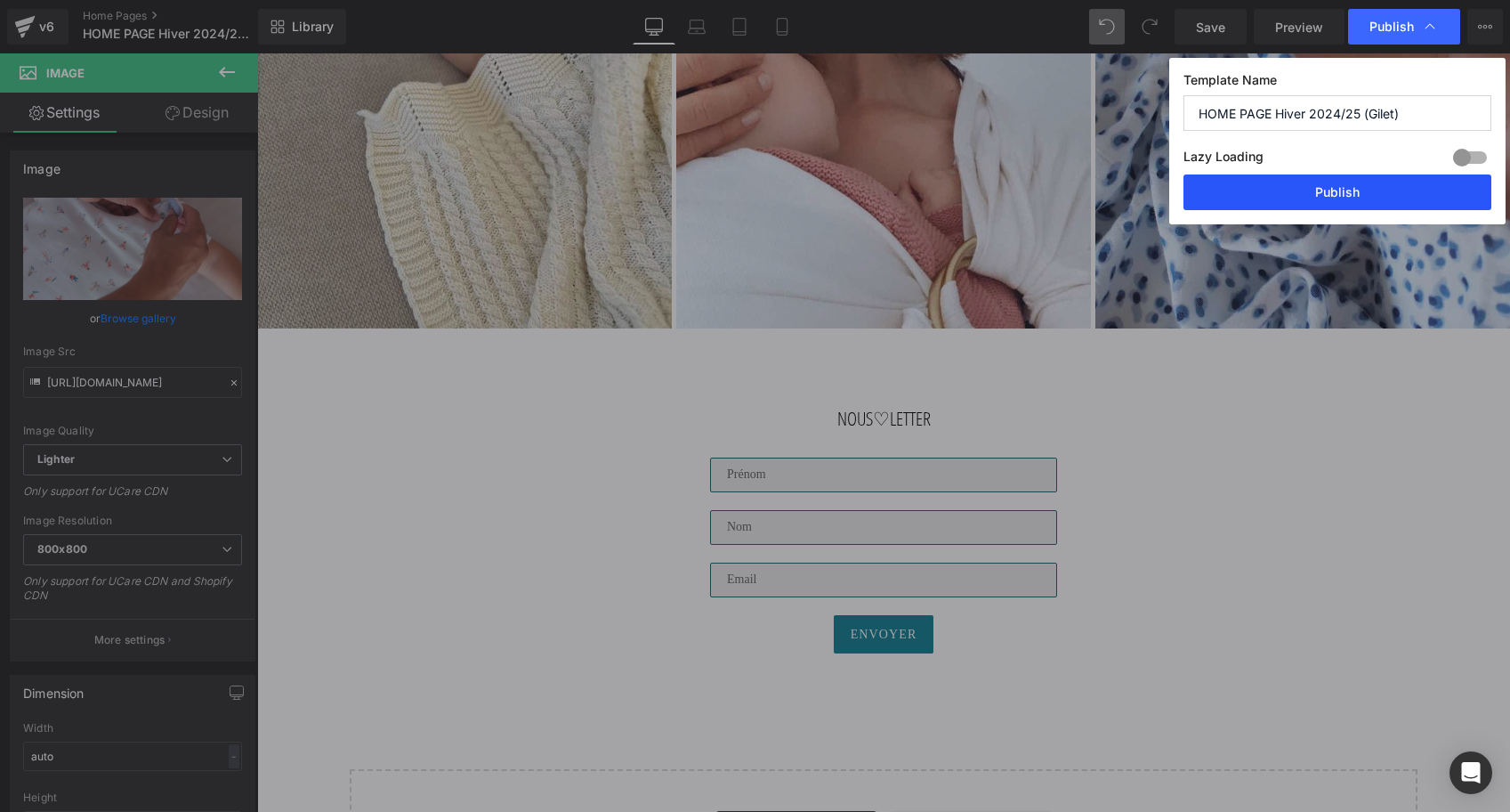
click at [1335, 191] on button "Publish" at bounding box center [1338, 192] width 308 height 35
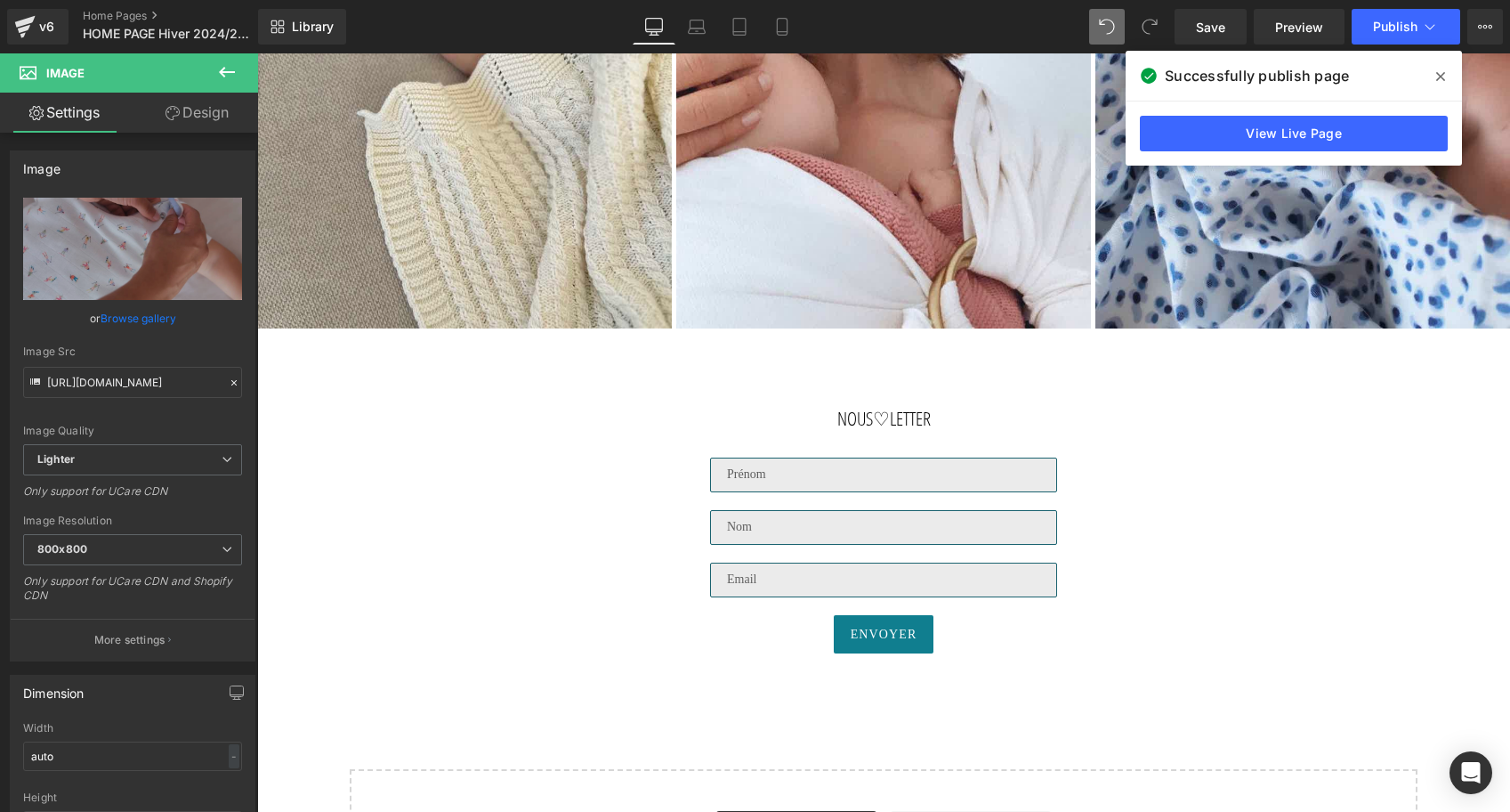
click at [1439, 64] on span at bounding box center [1440, 76] width 28 height 28
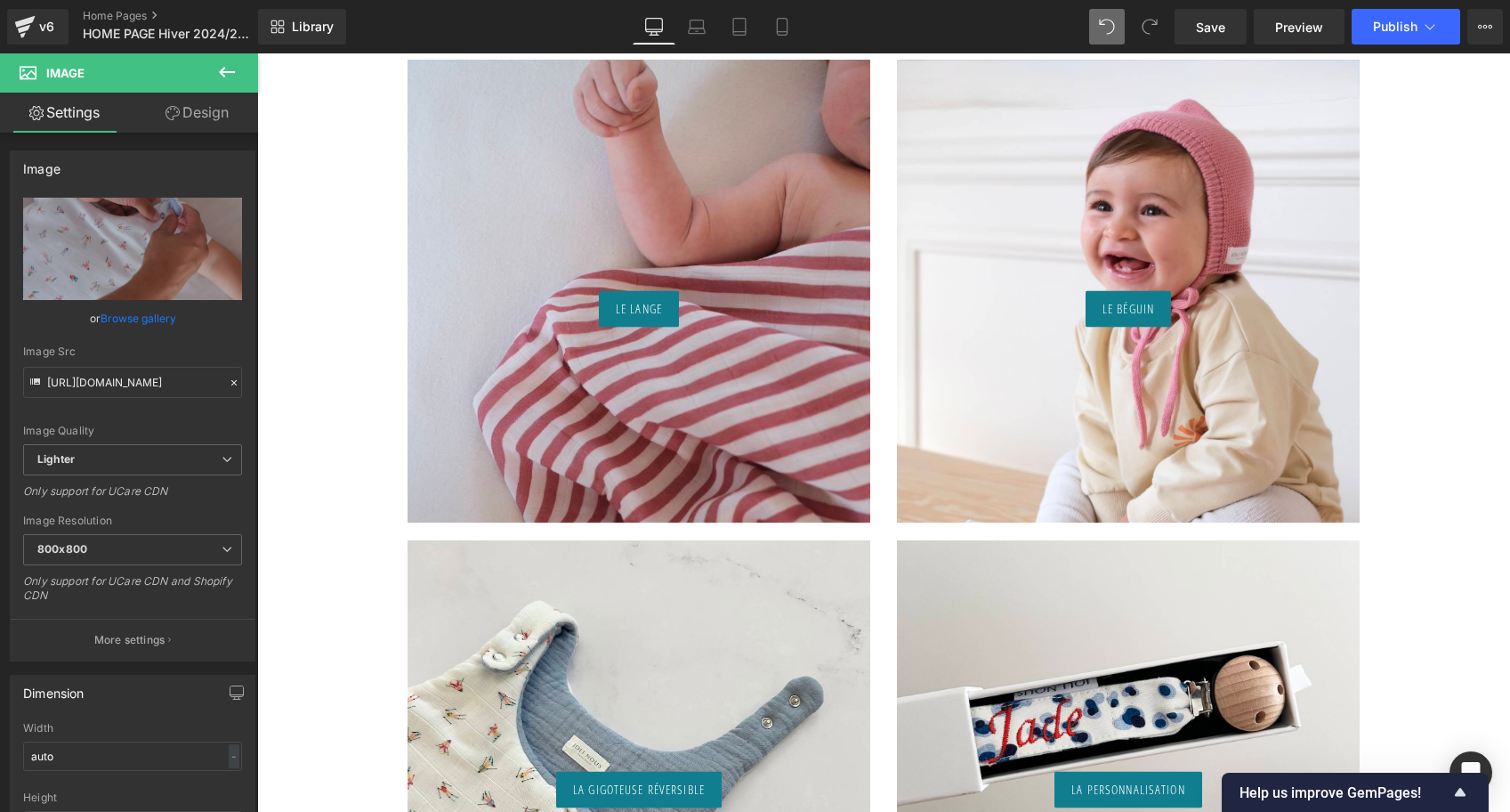
scroll to position [1252, 0]
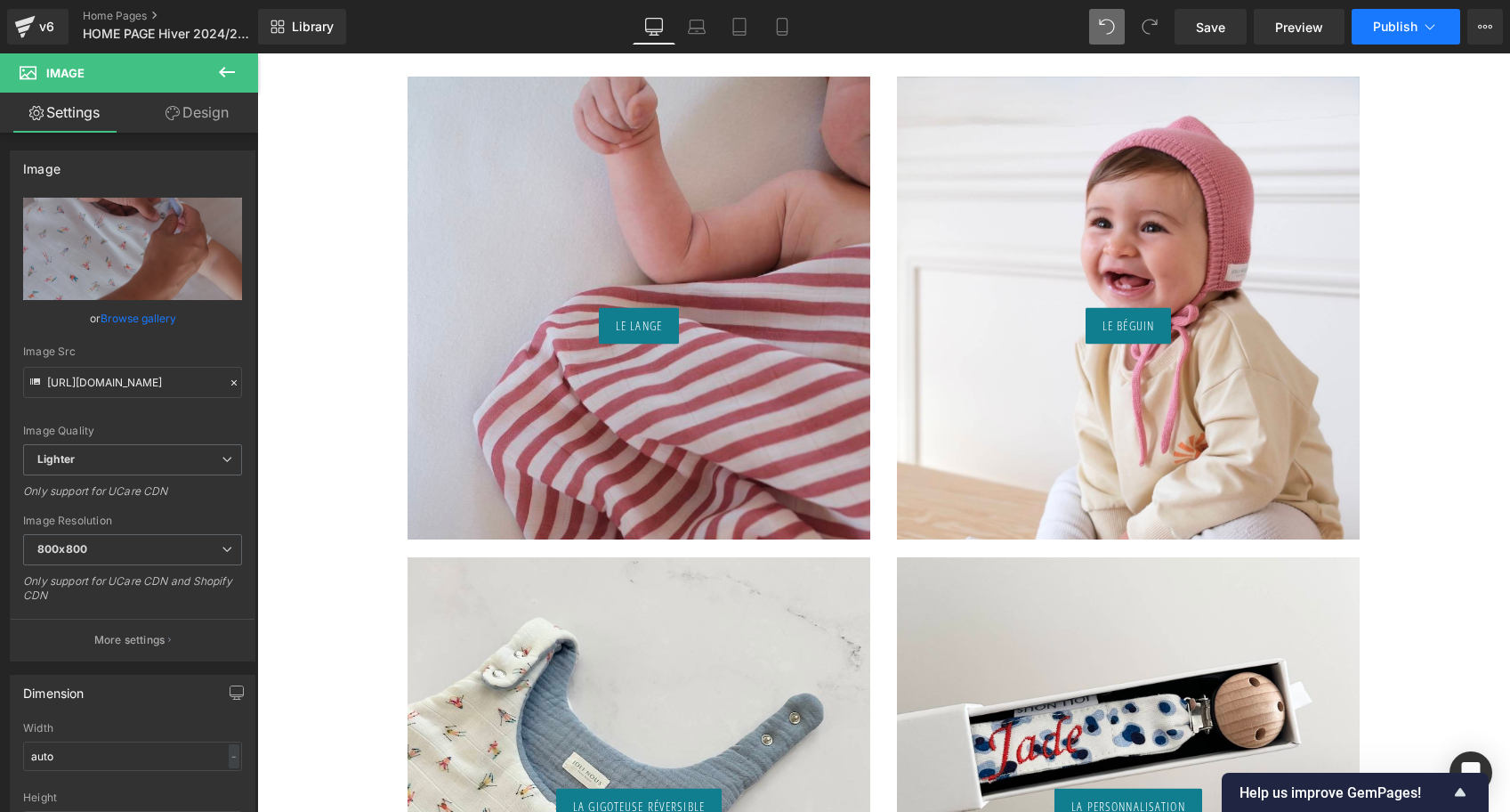
click at [1381, 24] on span "Publish" at bounding box center [1395, 27] width 44 height 14
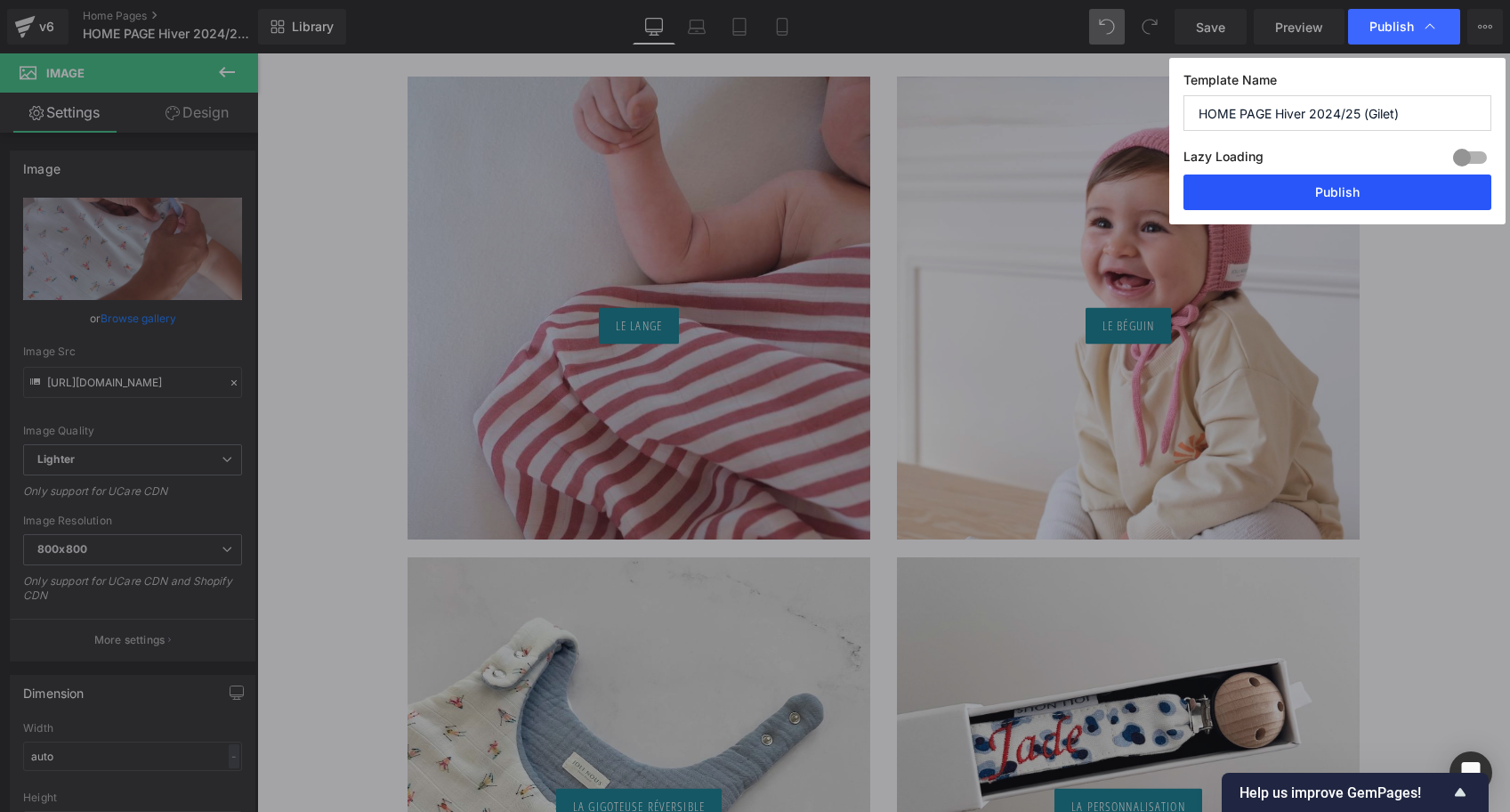
click at [1289, 205] on button "Publish" at bounding box center [1338, 192] width 308 height 35
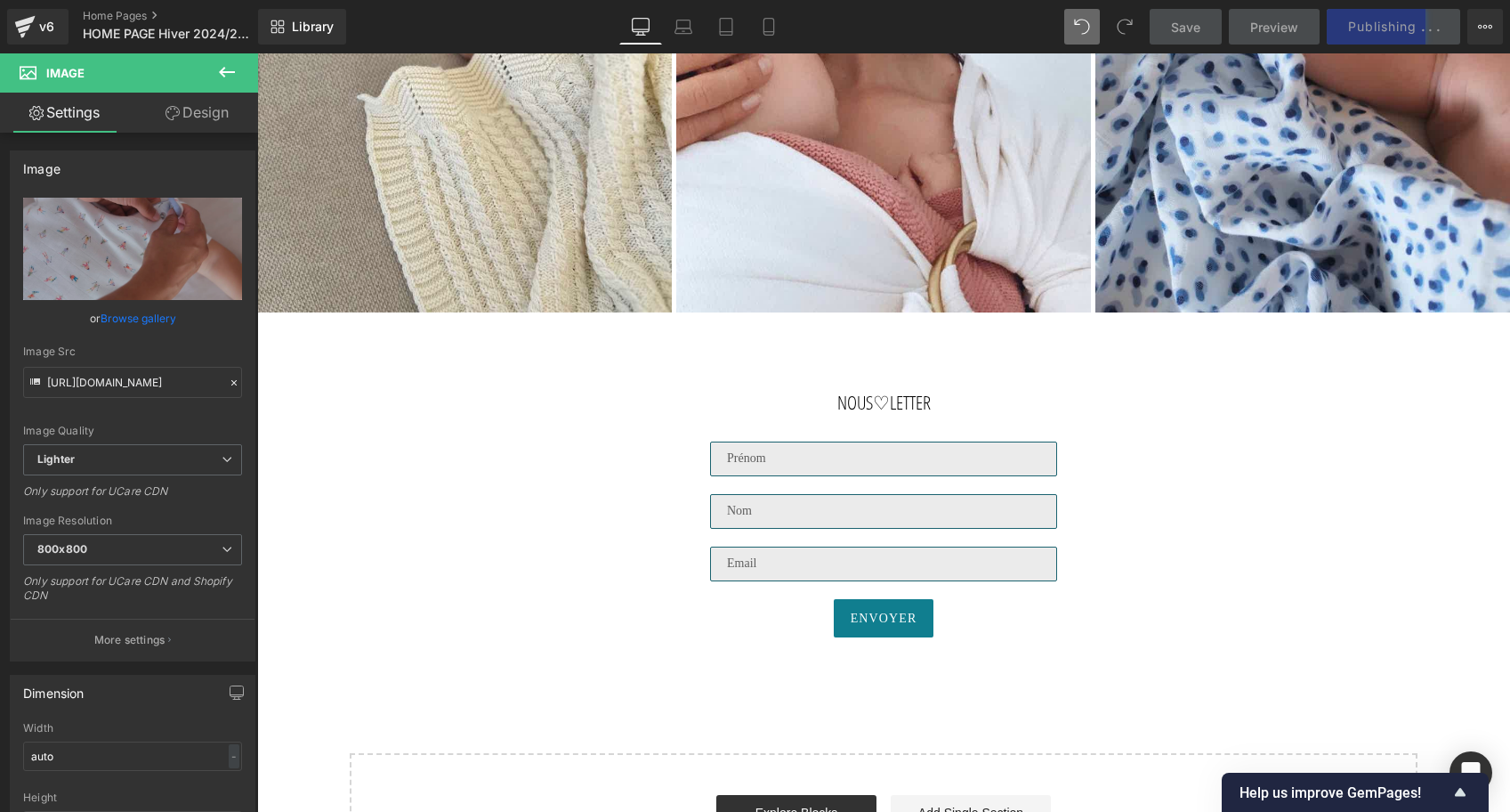
scroll to position [5162, 0]
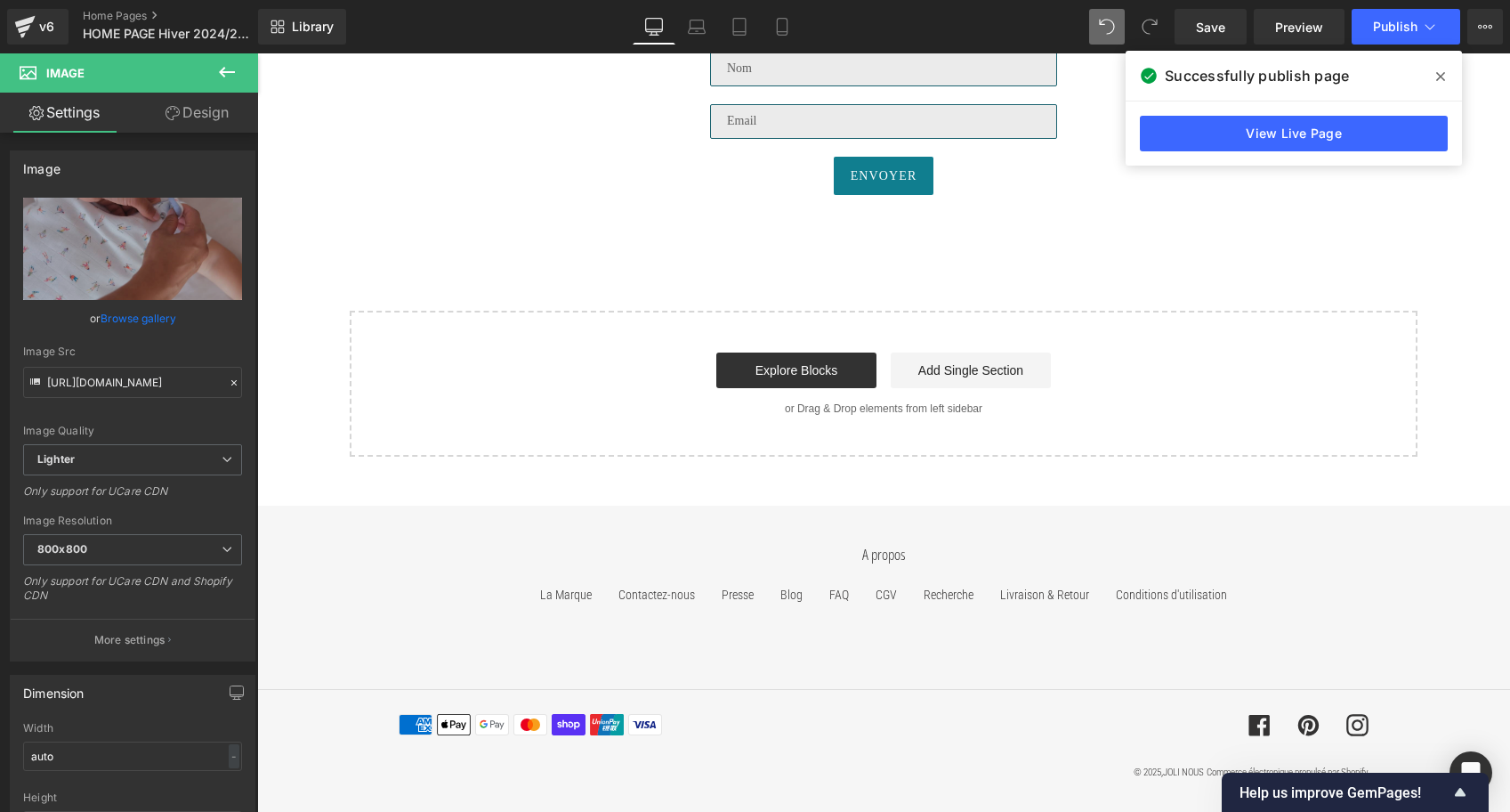
click at [1445, 75] on icon at bounding box center [1441, 77] width 9 height 14
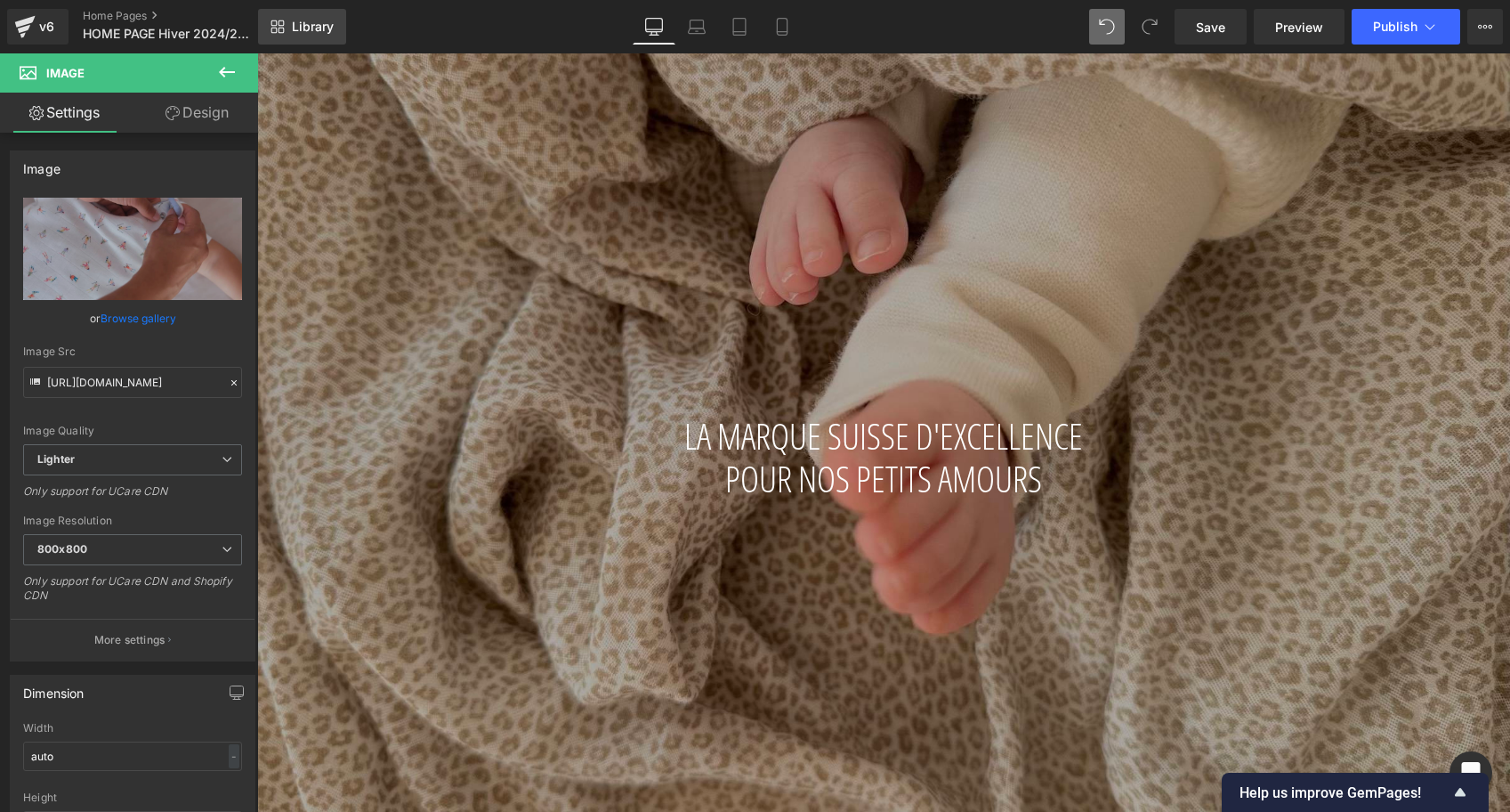
scroll to position [0, 0]
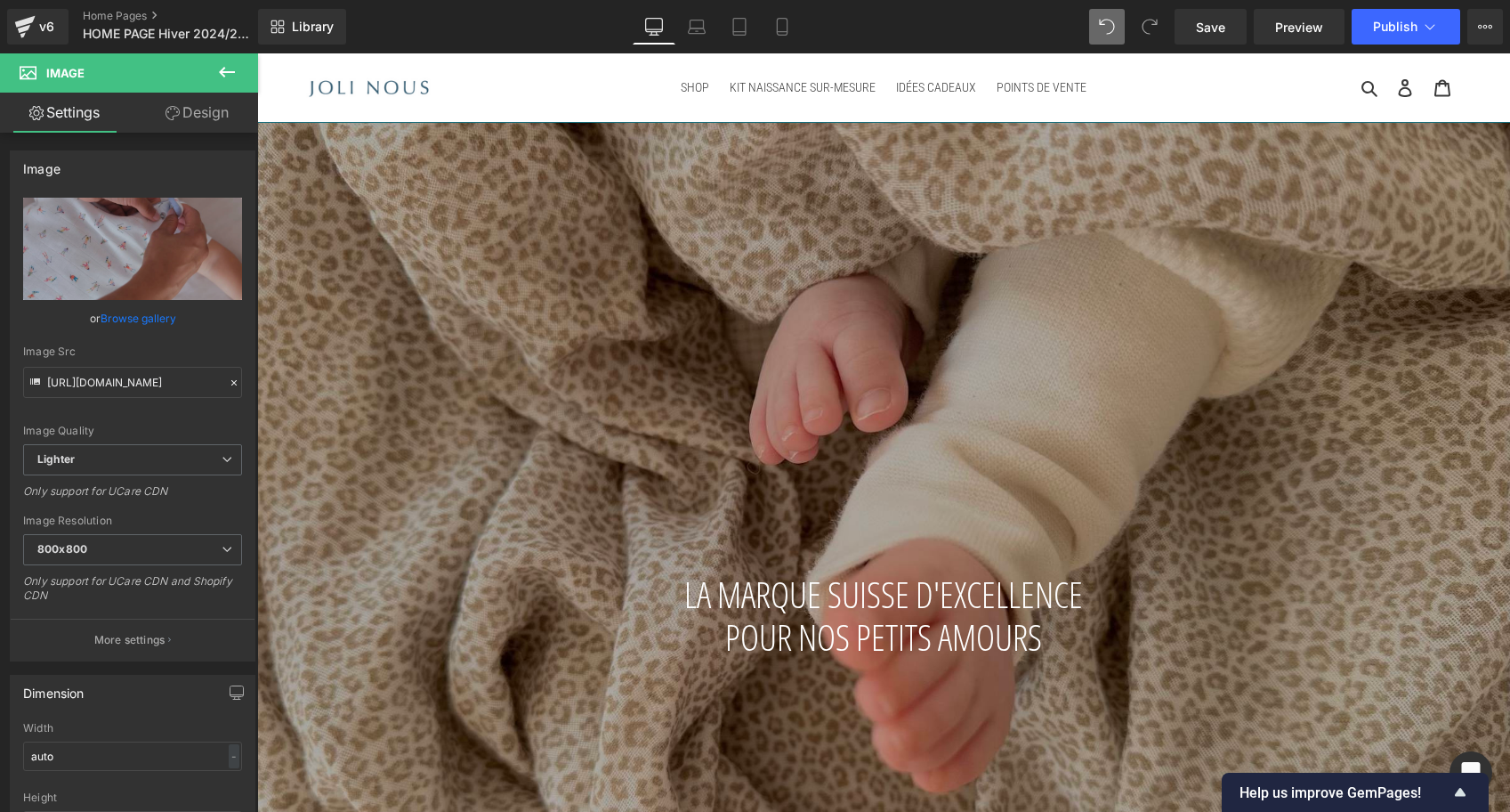
click at [629, 22] on div "Library Desktop Desktop Laptop Tablet Mobile Save Preview Publish Scheduled Vie…" at bounding box center [884, 26] width 1252 height 35
click at [651, 18] on icon at bounding box center [655, 27] width 18 height 18
click at [107, 9] on link "Home Pages" at bounding box center [185, 16] width 205 height 14
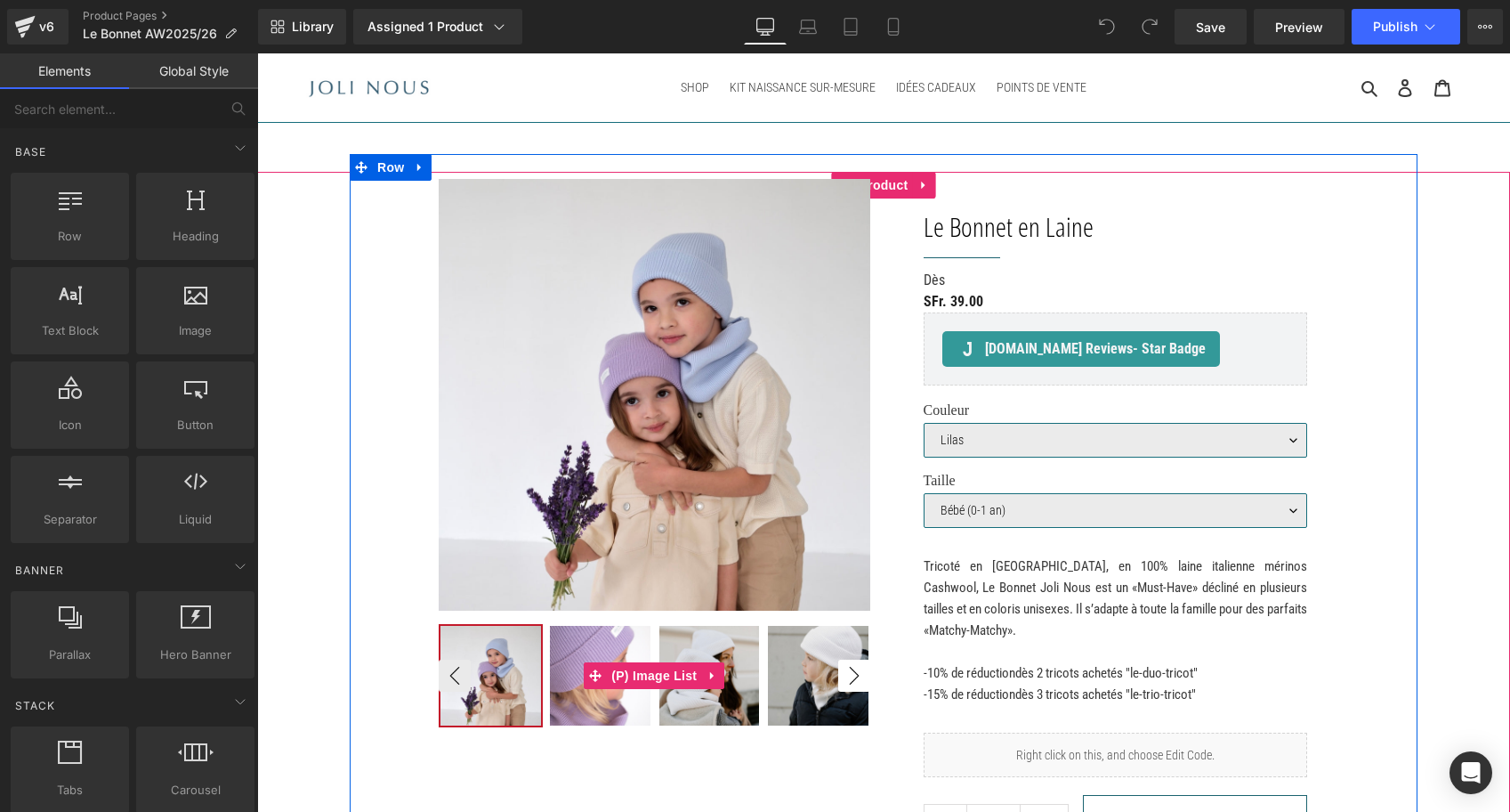
click at [852, 667] on button "›" at bounding box center [854, 675] width 32 height 32
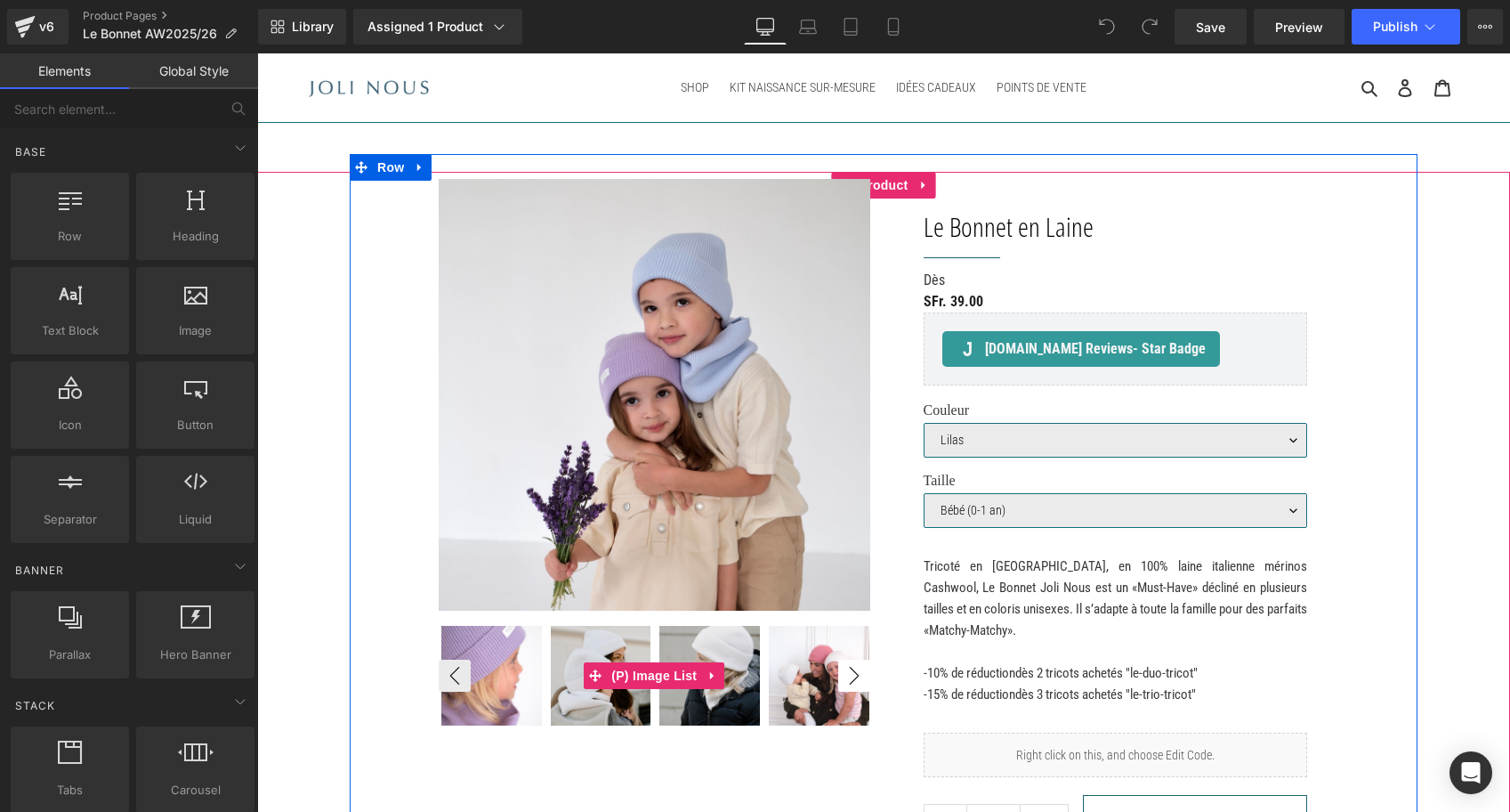
click at [852, 667] on button "›" at bounding box center [854, 675] width 32 height 32
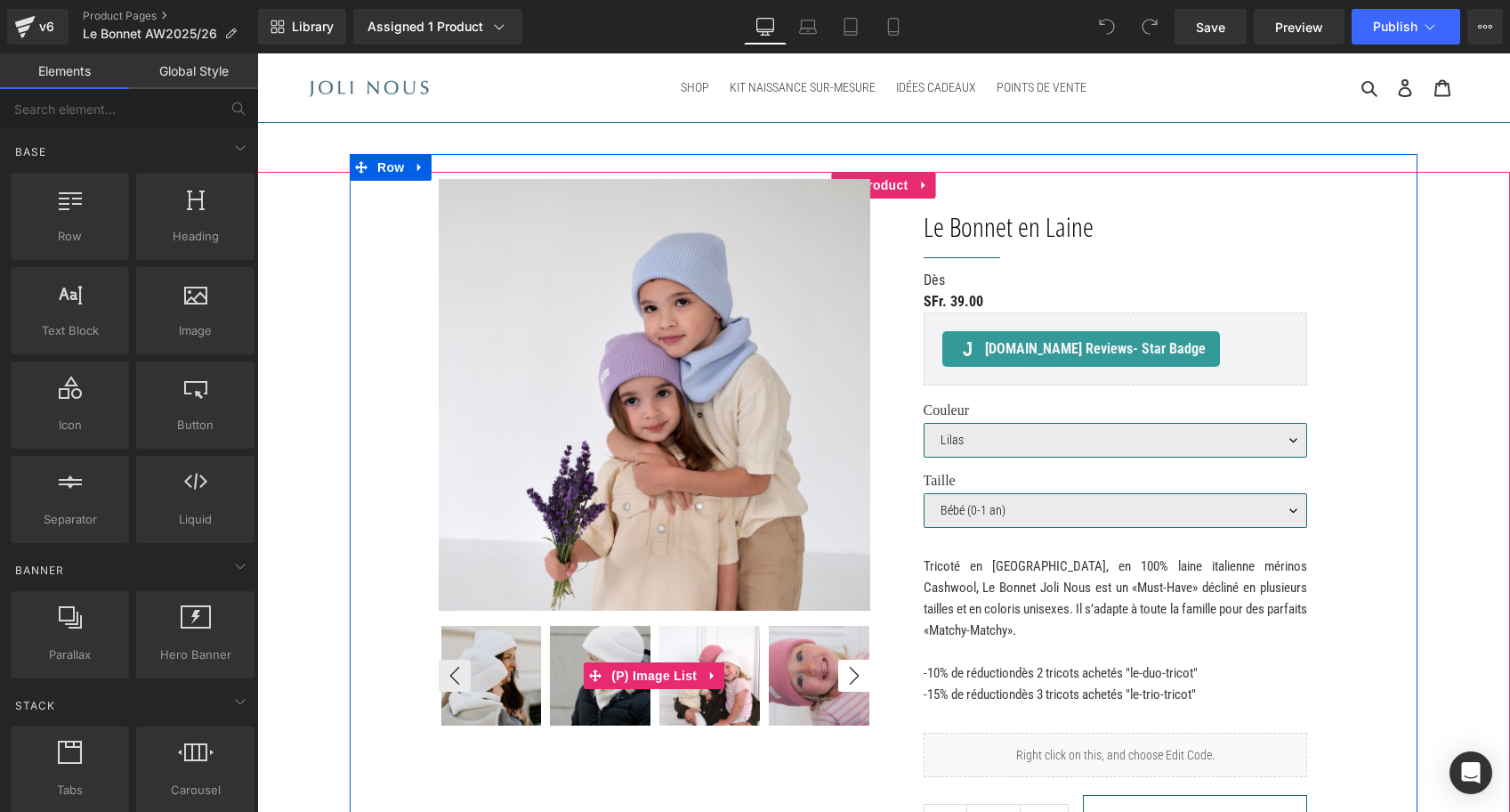
click at [852, 667] on button "›" at bounding box center [854, 675] width 32 height 32
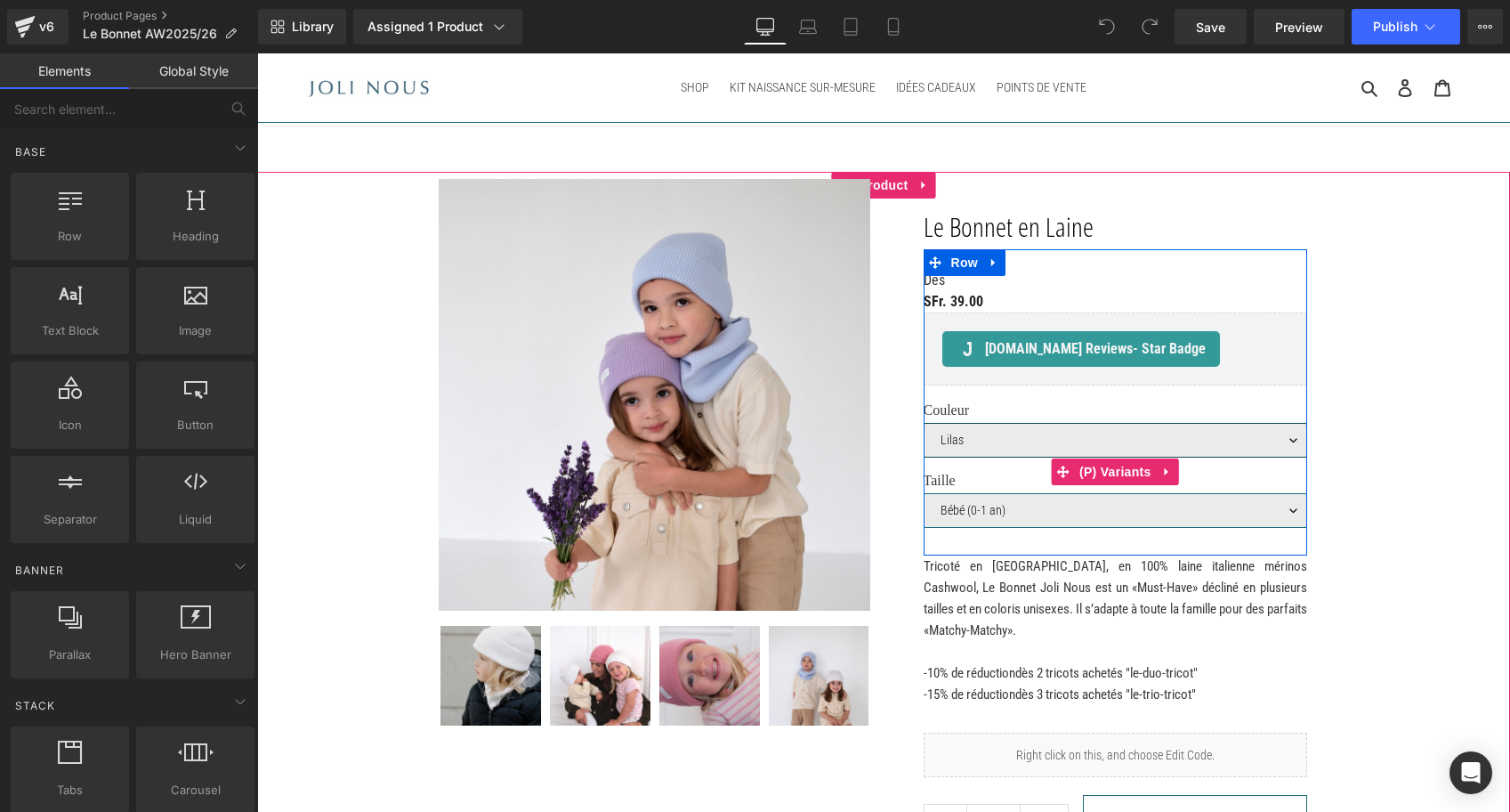
click at [1000, 433] on select "Lilas Blanc Vieux rose bleu ciel Brun Jaune citron" at bounding box center [1116, 440] width 385 height 34
click at [924, 423] on select "Lilas Blanc Vieux rose bleu ciel Brun Jaune citron" at bounding box center [1116, 440] width 385 height 34
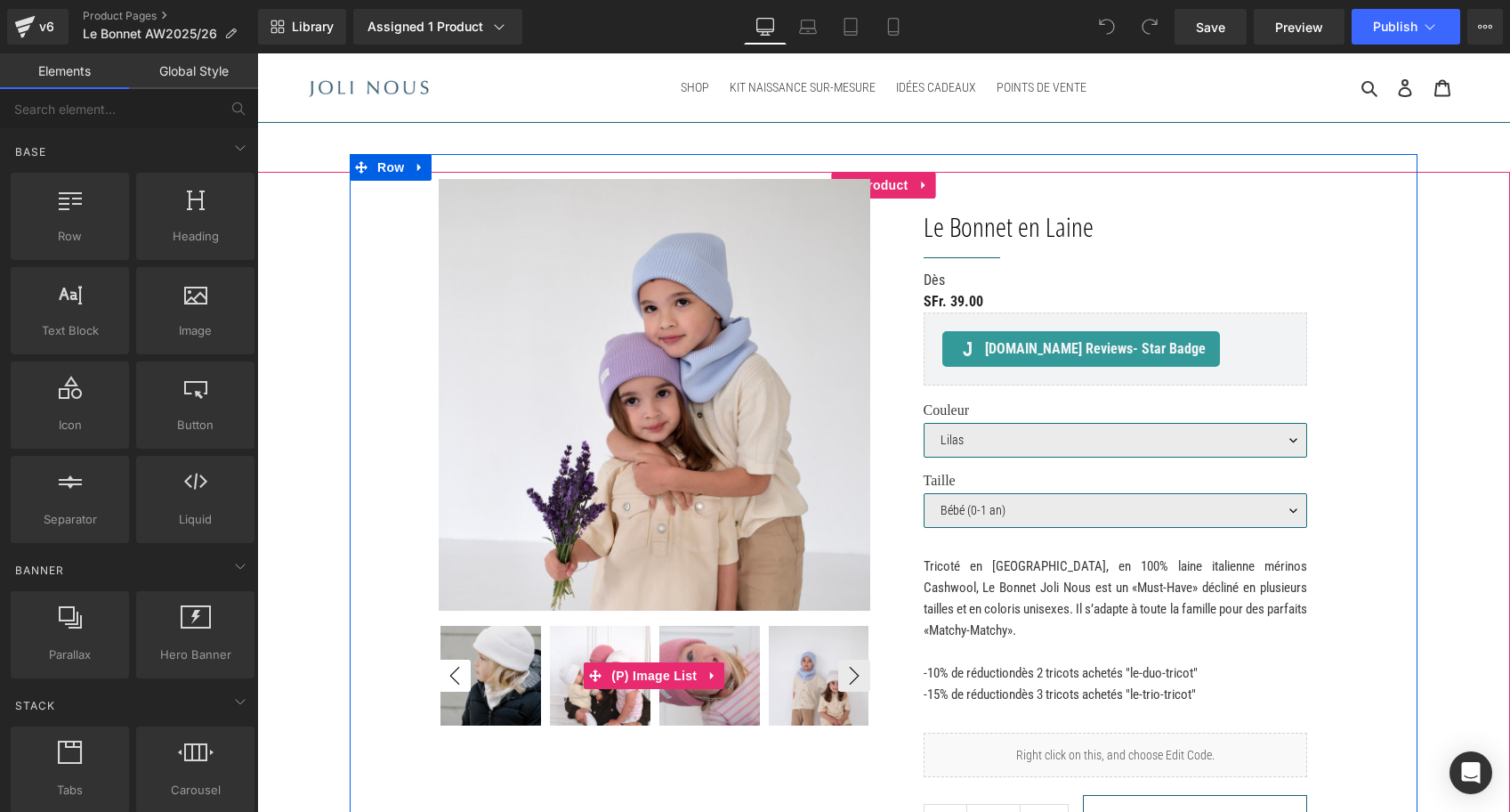
click at [449, 675] on button "‹" at bounding box center [454, 675] width 32 height 32
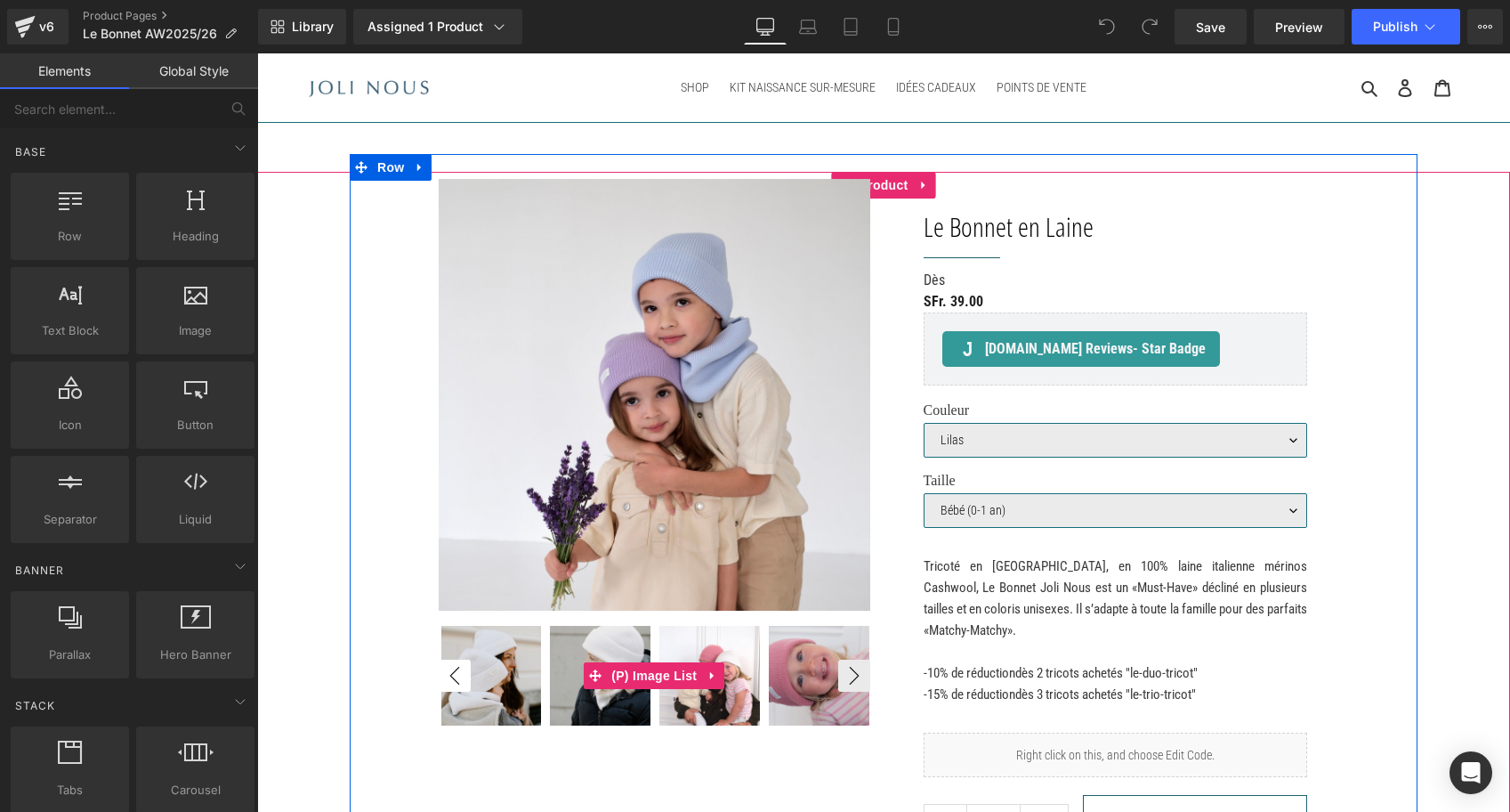
click at [449, 675] on button "‹" at bounding box center [454, 675] width 32 height 32
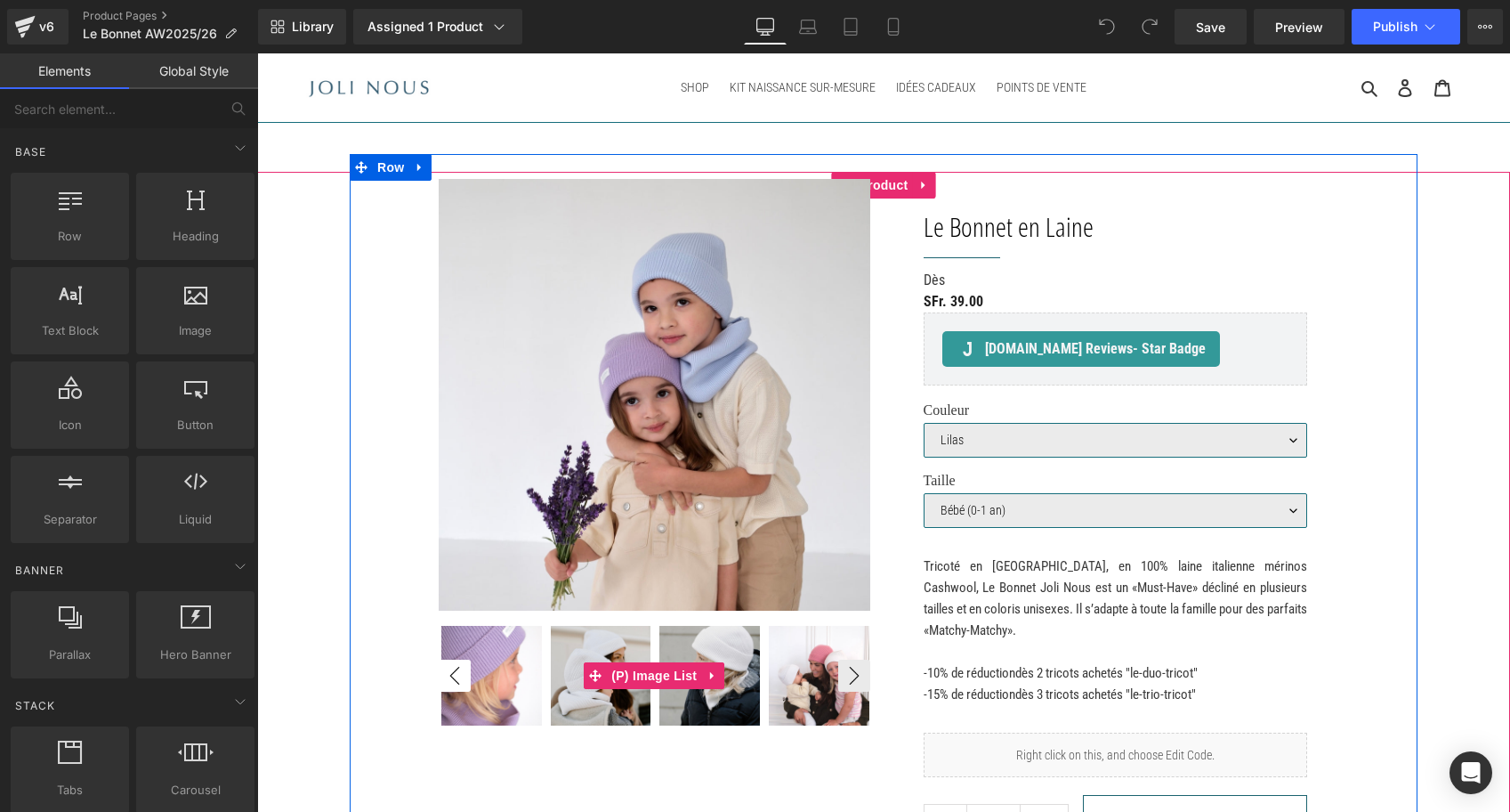
click at [449, 675] on button "‹" at bounding box center [454, 675] width 32 height 32
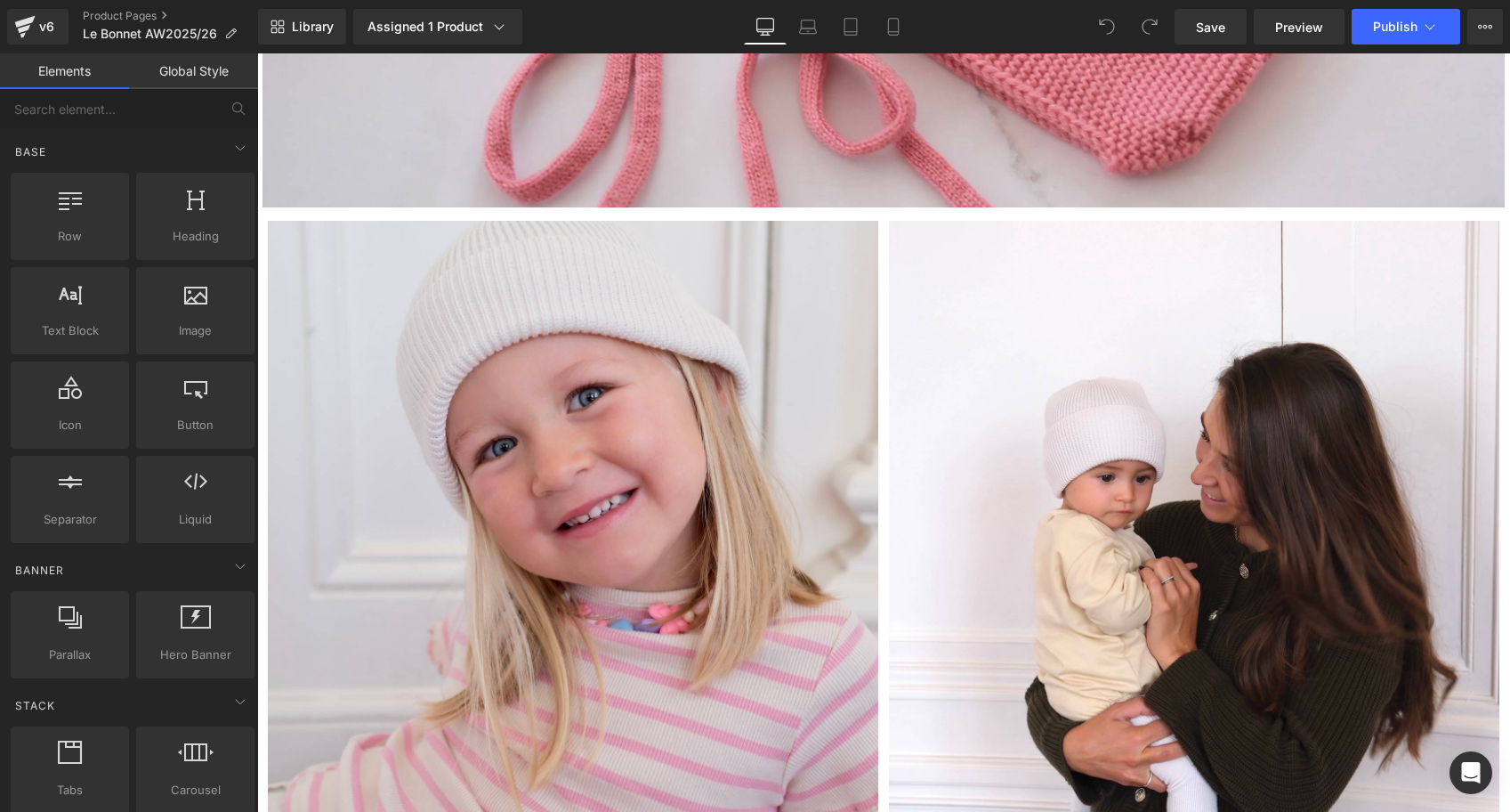
scroll to position [5317, 0]
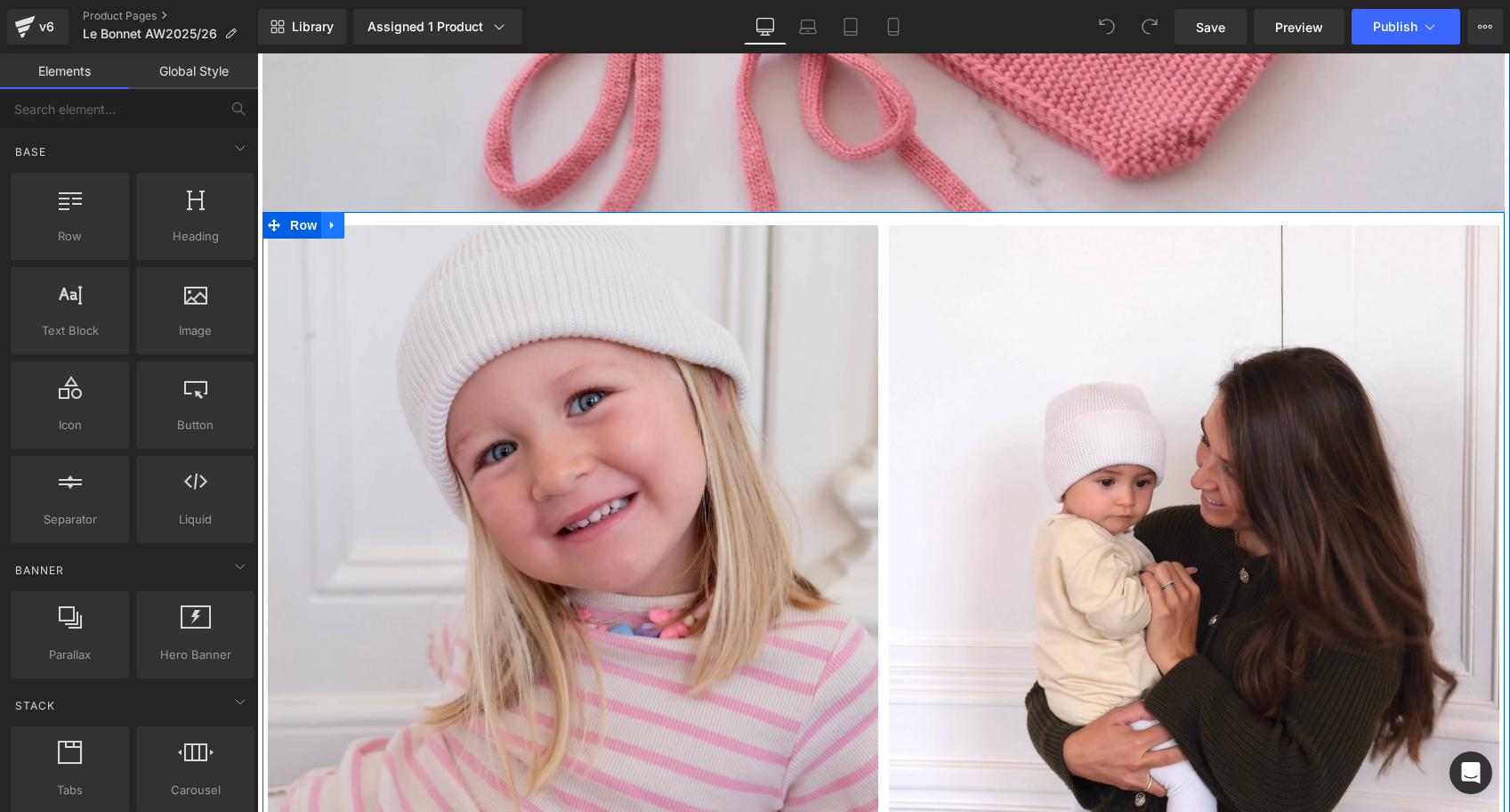
click at [335, 227] on icon at bounding box center [333, 225] width 13 height 14
click at [355, 226] on icon at bounding box center [356, 225] width 13 height 13
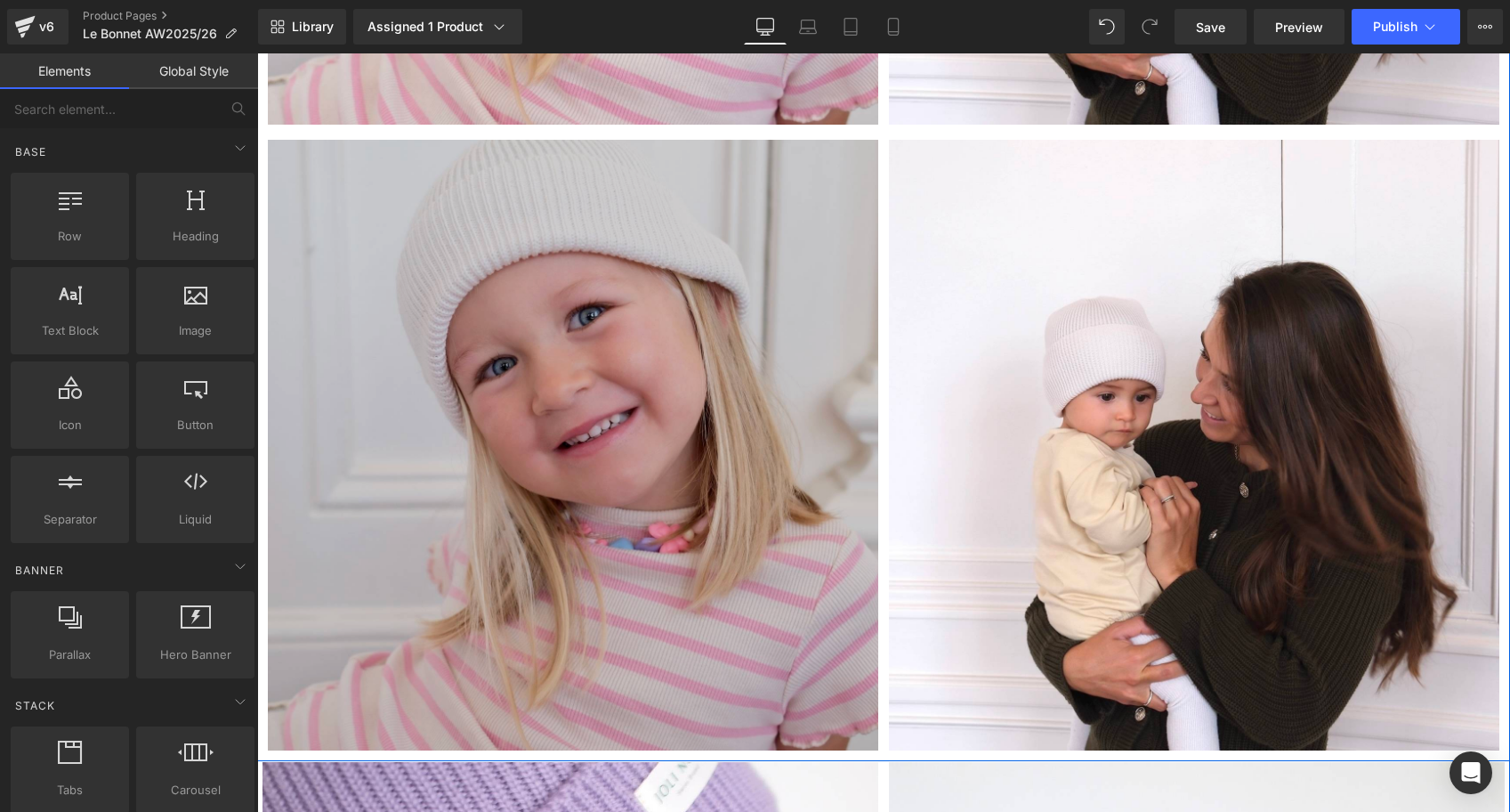
scroll to position [6030, 0]
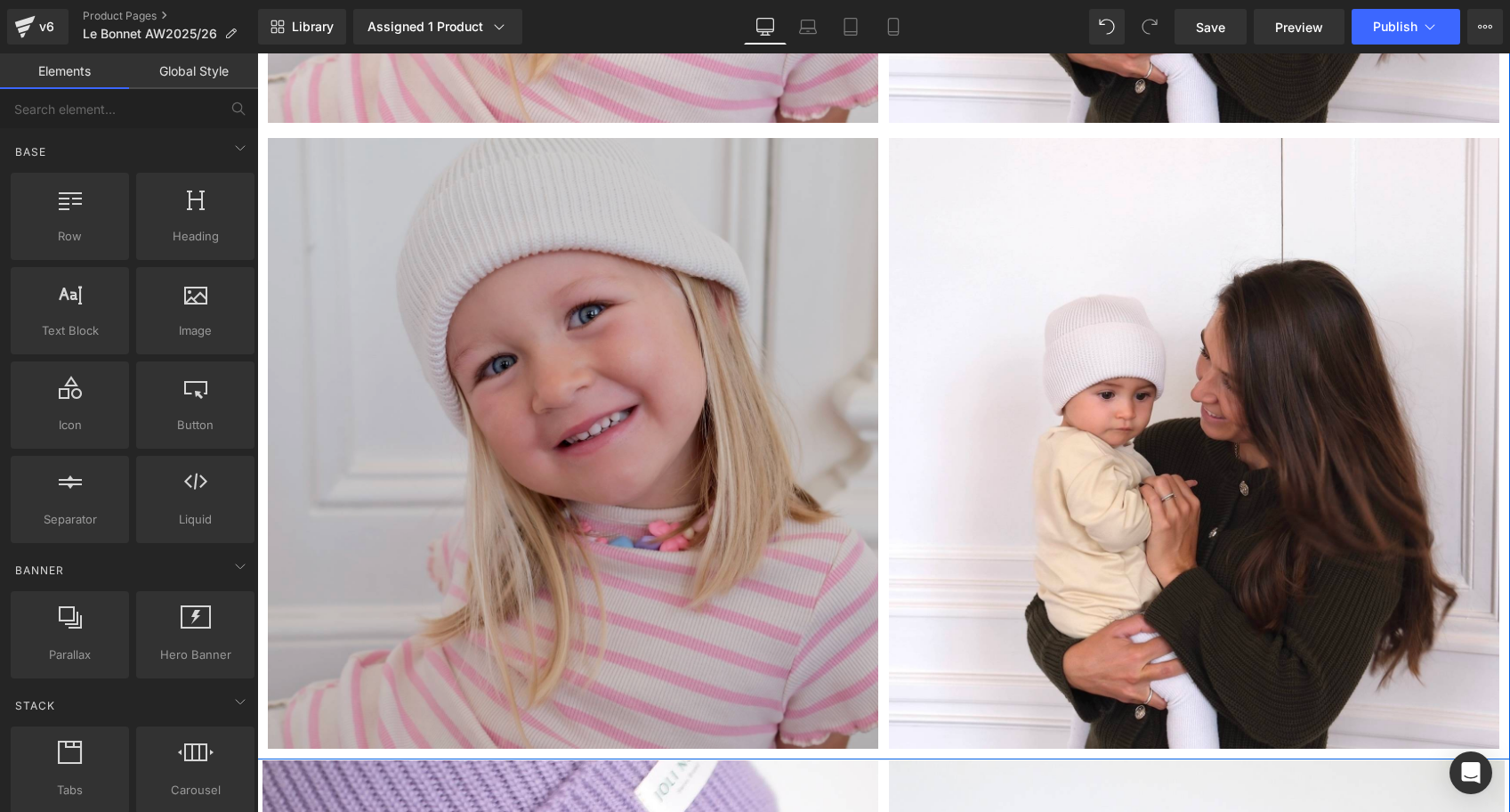
click at [569, 353] on img at bounding box center [573, 443] width 610 height 610
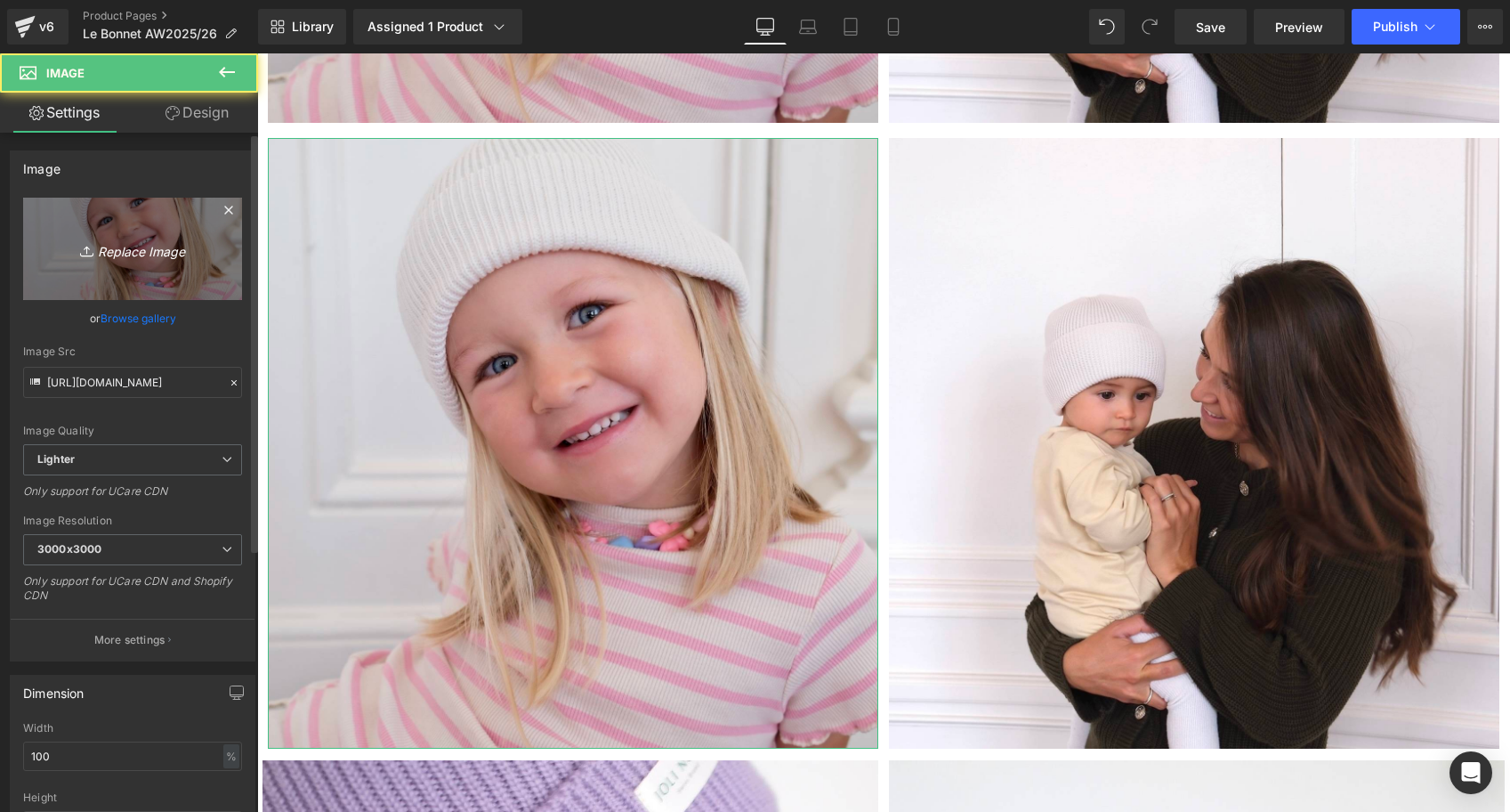
click at [215, 250] on link "Replace Image" at bounding box center [133, 248] width 219 height 102
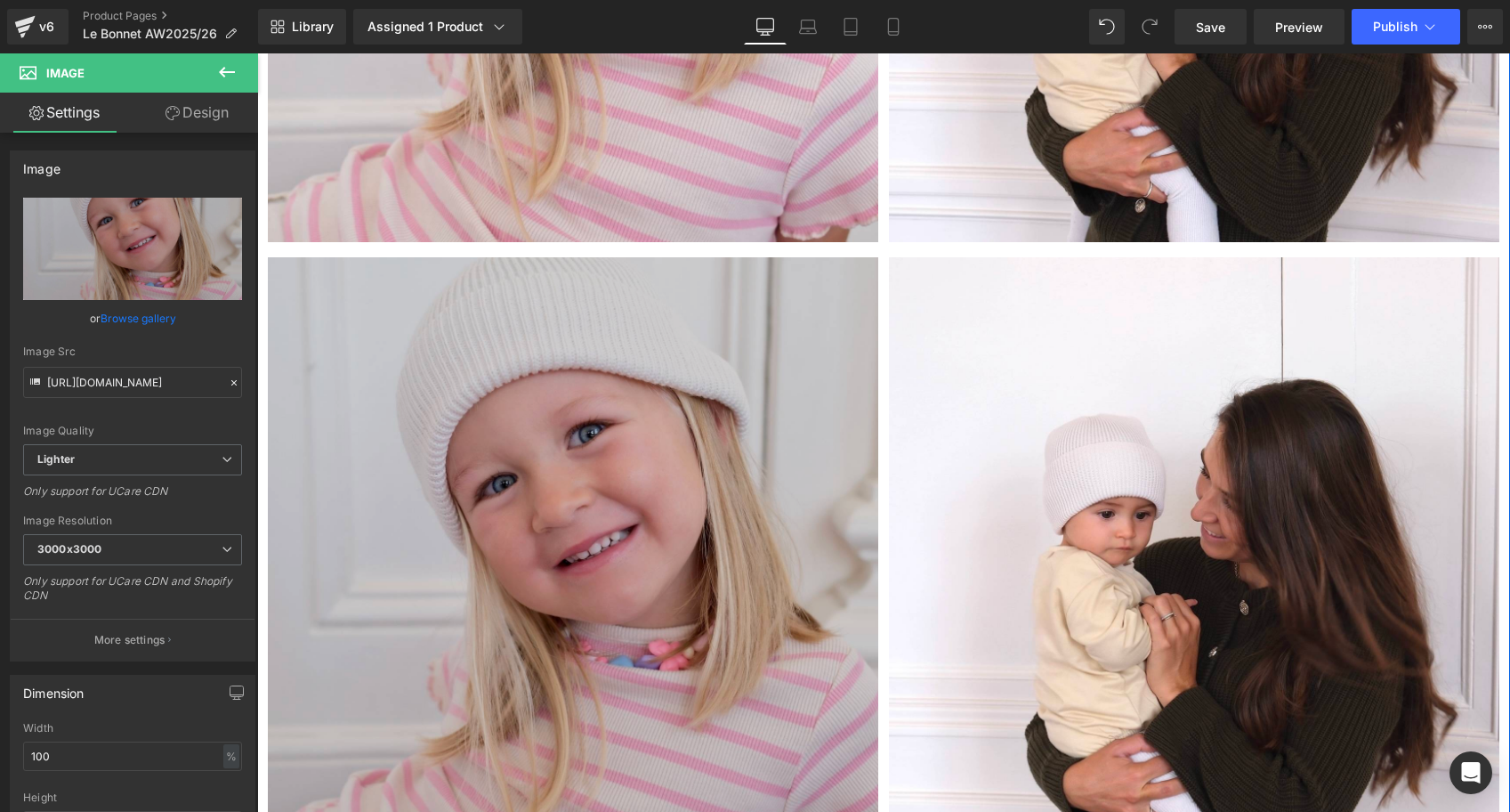
scroll to position [6078, 0]
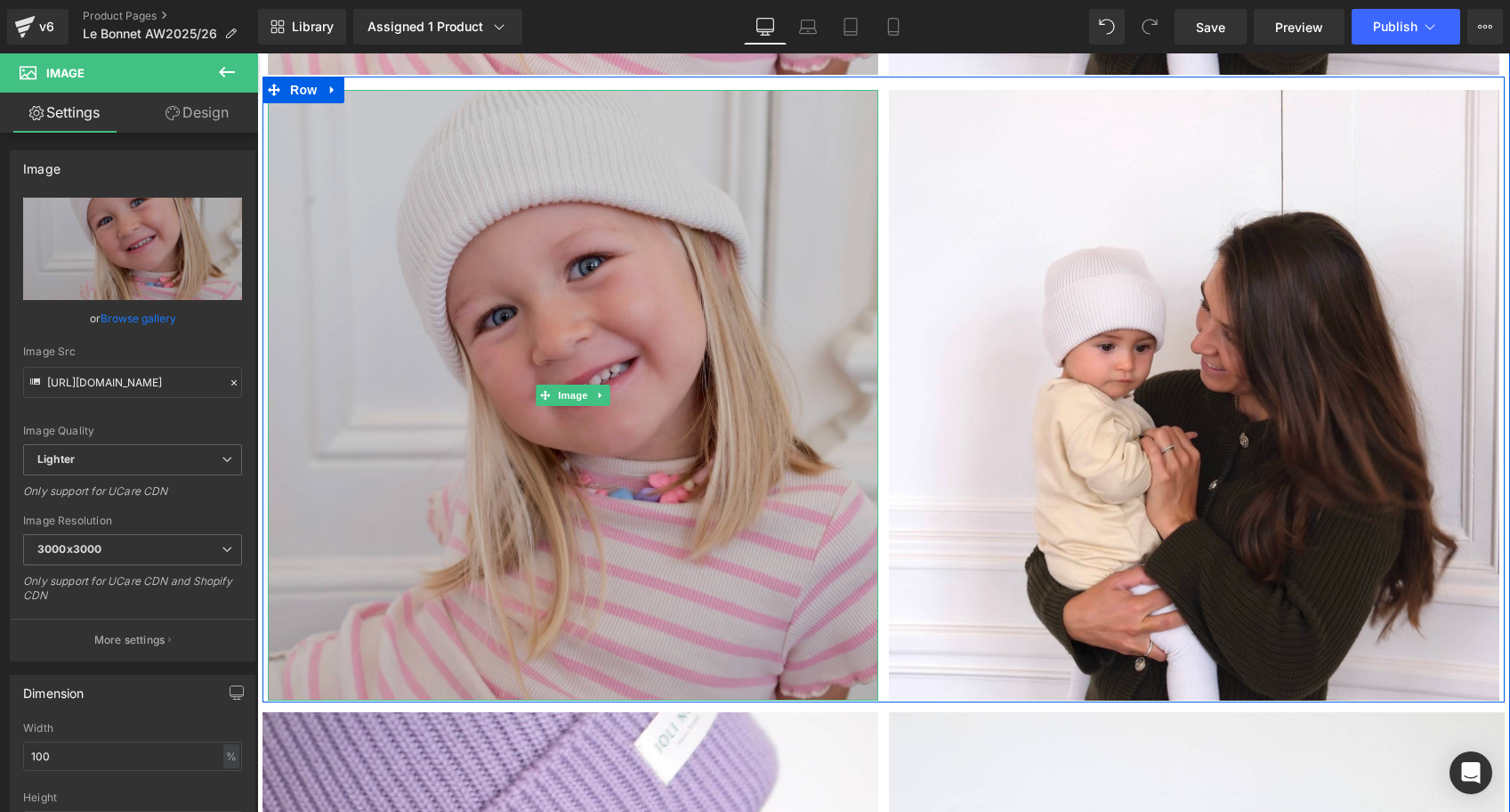
click at [598, 396] on div "Image" at bounding box center [573, 395] width 610 height 610
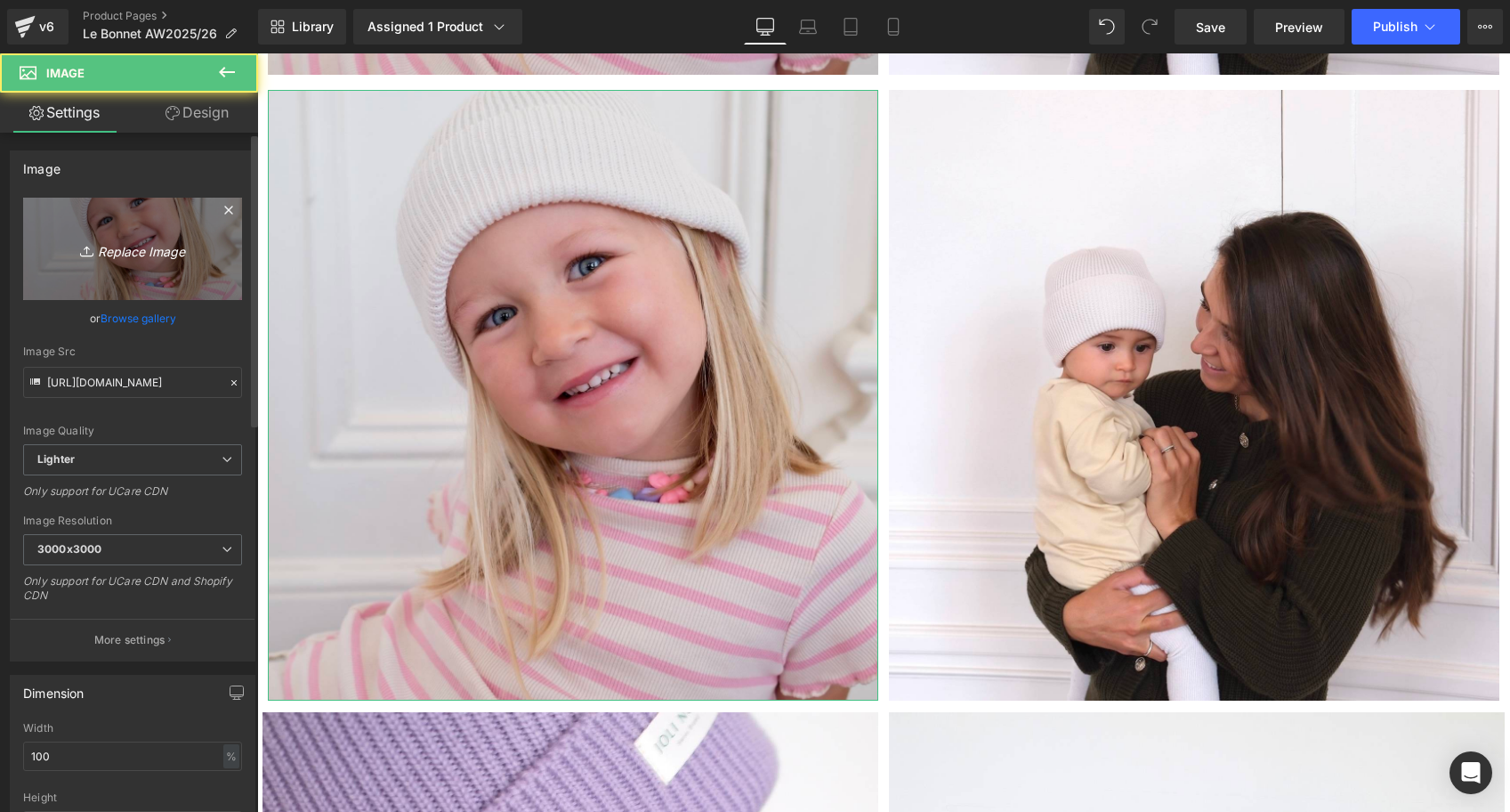
click at [194, 257] on icon "Replace Image" at bounding box center [132, 249] width 142 height 23
type input "C:\fakepath\Béguin-blanc-vieux-rose-Tricot-joli-nous-laine-mérinos-ultra-doux…"
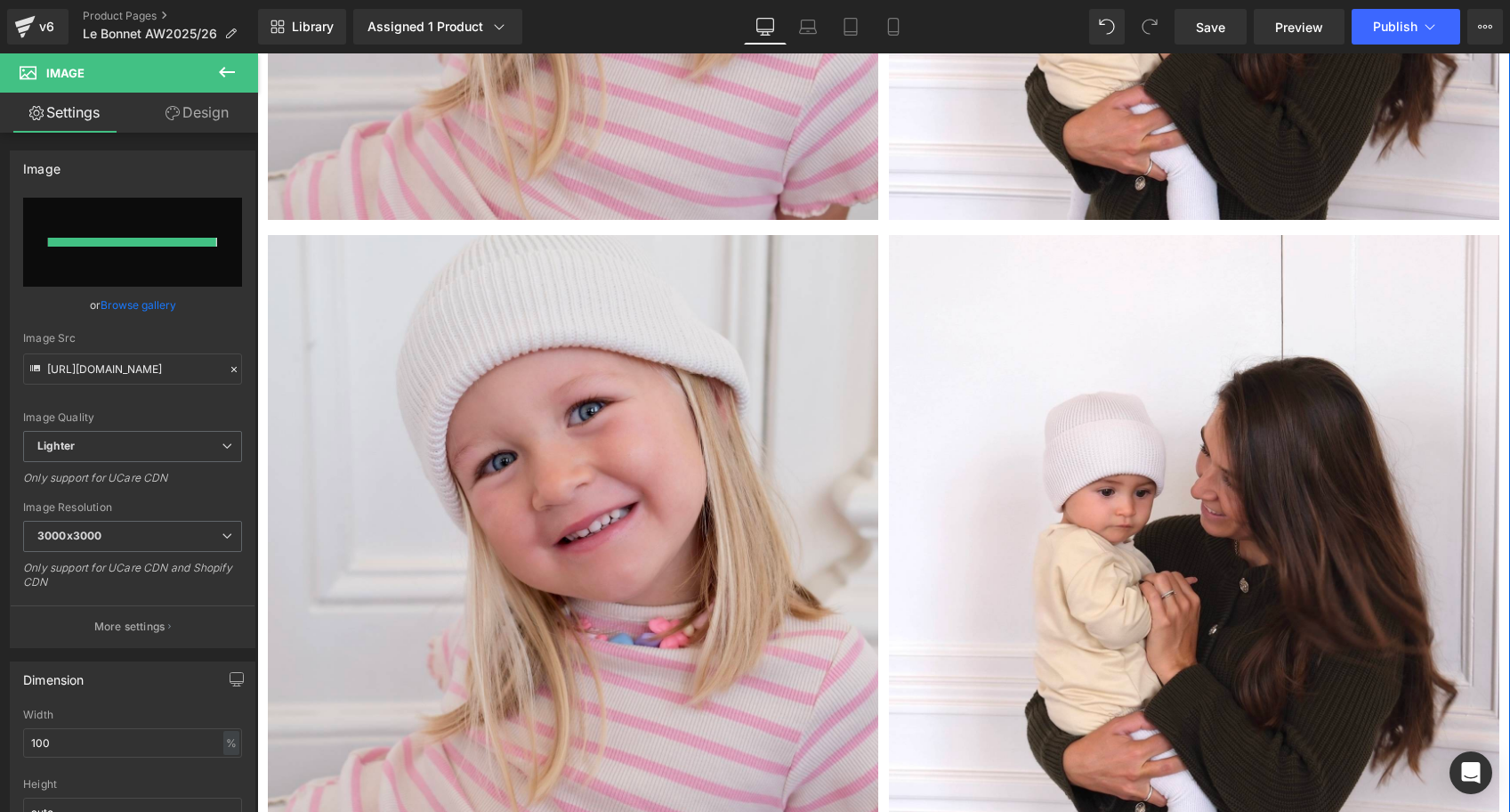
type input "https://ucarecdn.com/7e2a27d1-ecdb-473b-bb83-aef983a98334/-/format/auto/-/previ…"
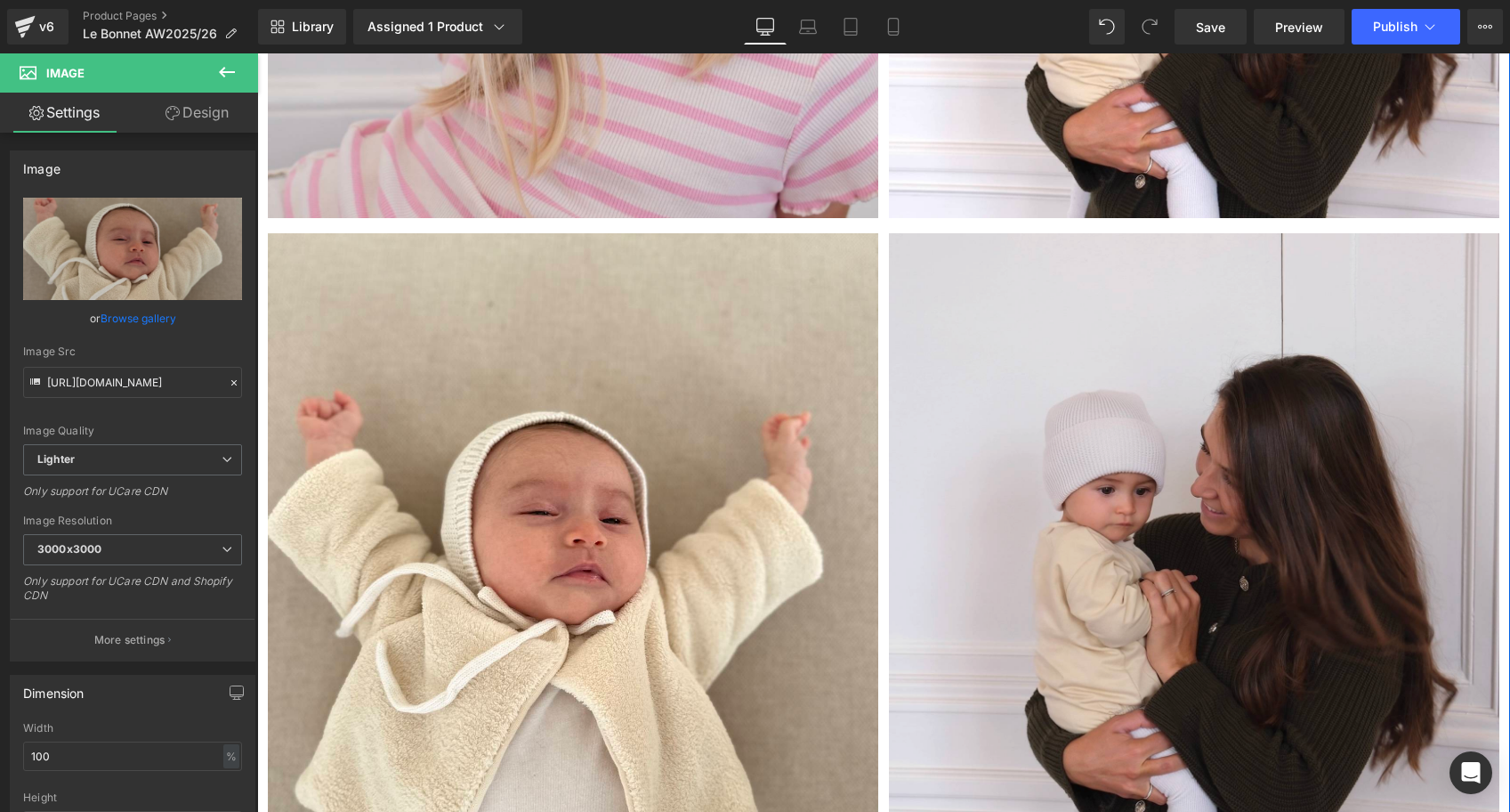
scroll to position [5859, 0]
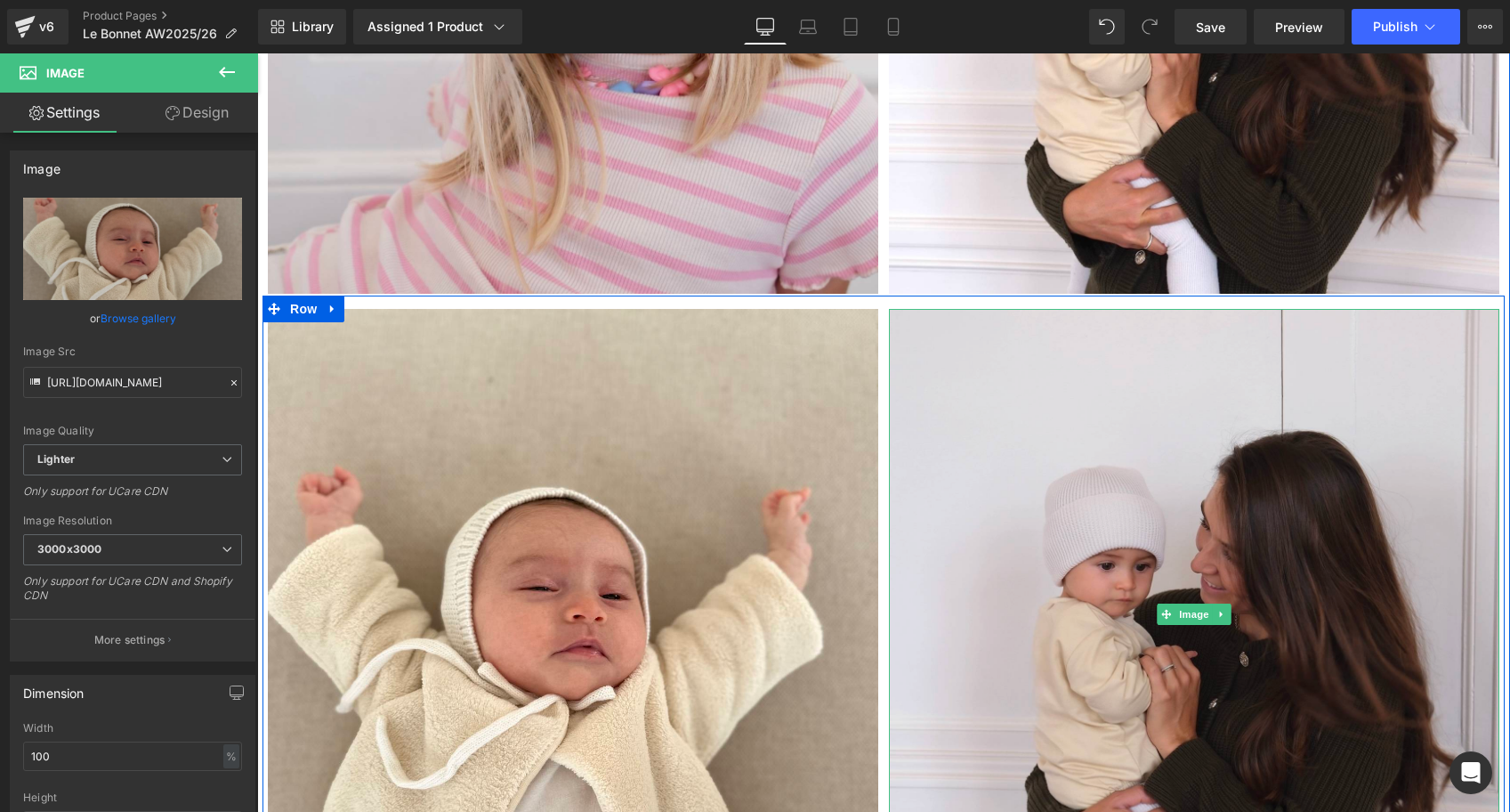
click at [1104, 481] on img at bounding box center [1194, 614] width 610 height 610
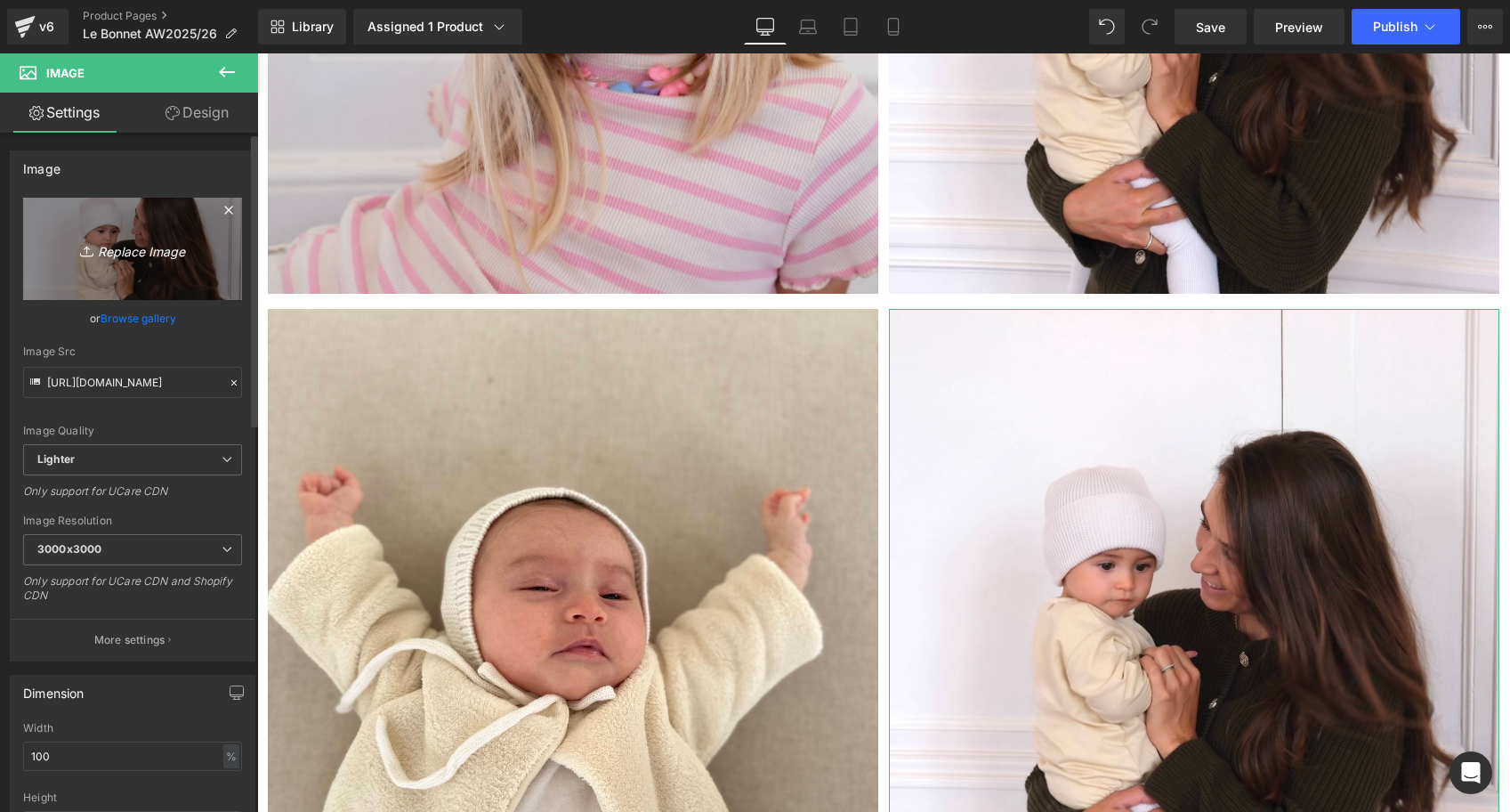
click at [124, 253] on icon "Replace Image" at bounding box center [132, 249] width 142 height 23
type input "C:\fakepath\Béguin-blanc-vieux-rose-Tricot-joli-nous-laine-mérinos-ultra-doux…"
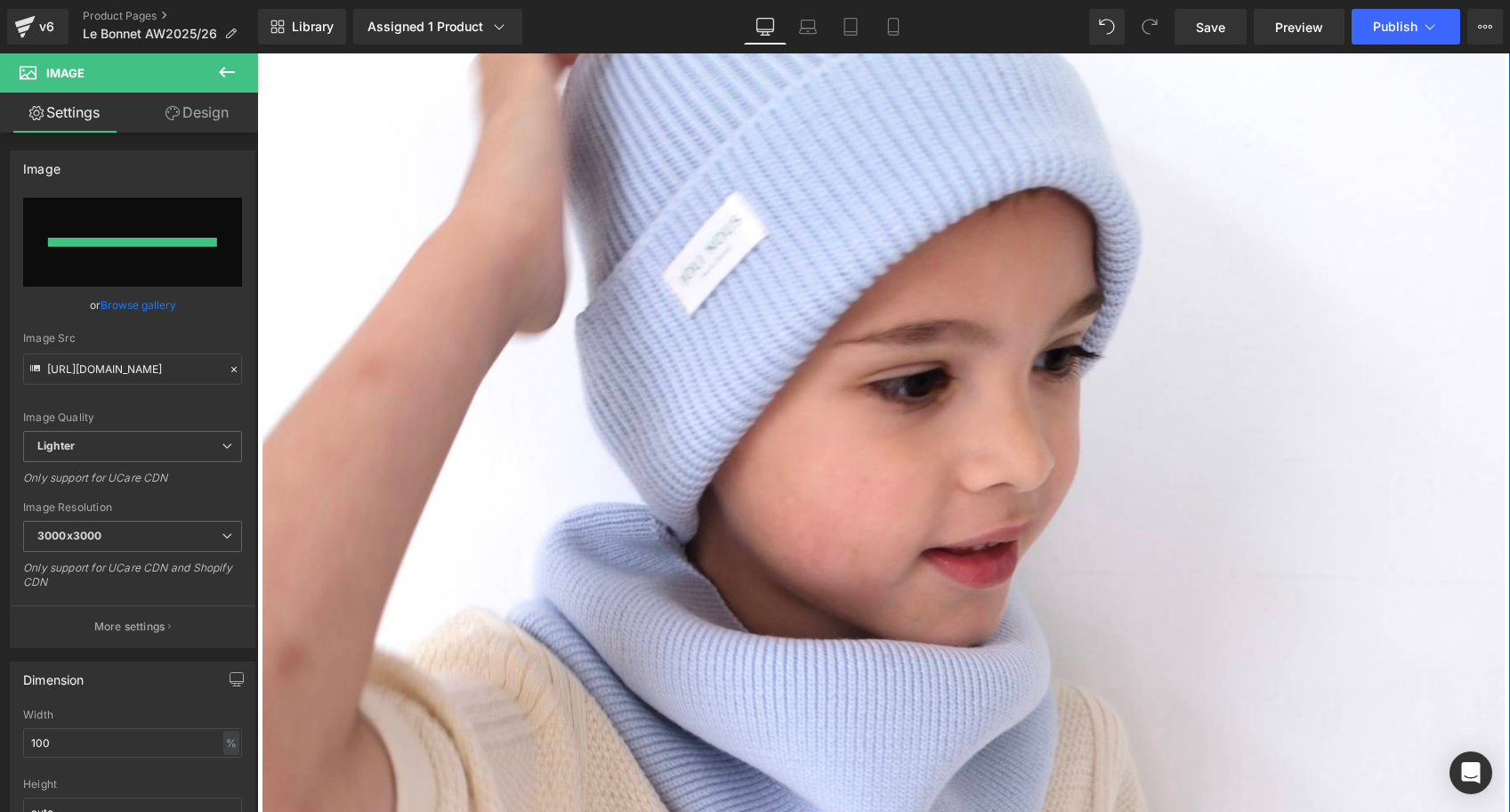
type input "https://ucarecdn.com/b53b6cc5-59e4-48f6-b7ca-7707bd9c7b77/-/format/auto/-/previ…"
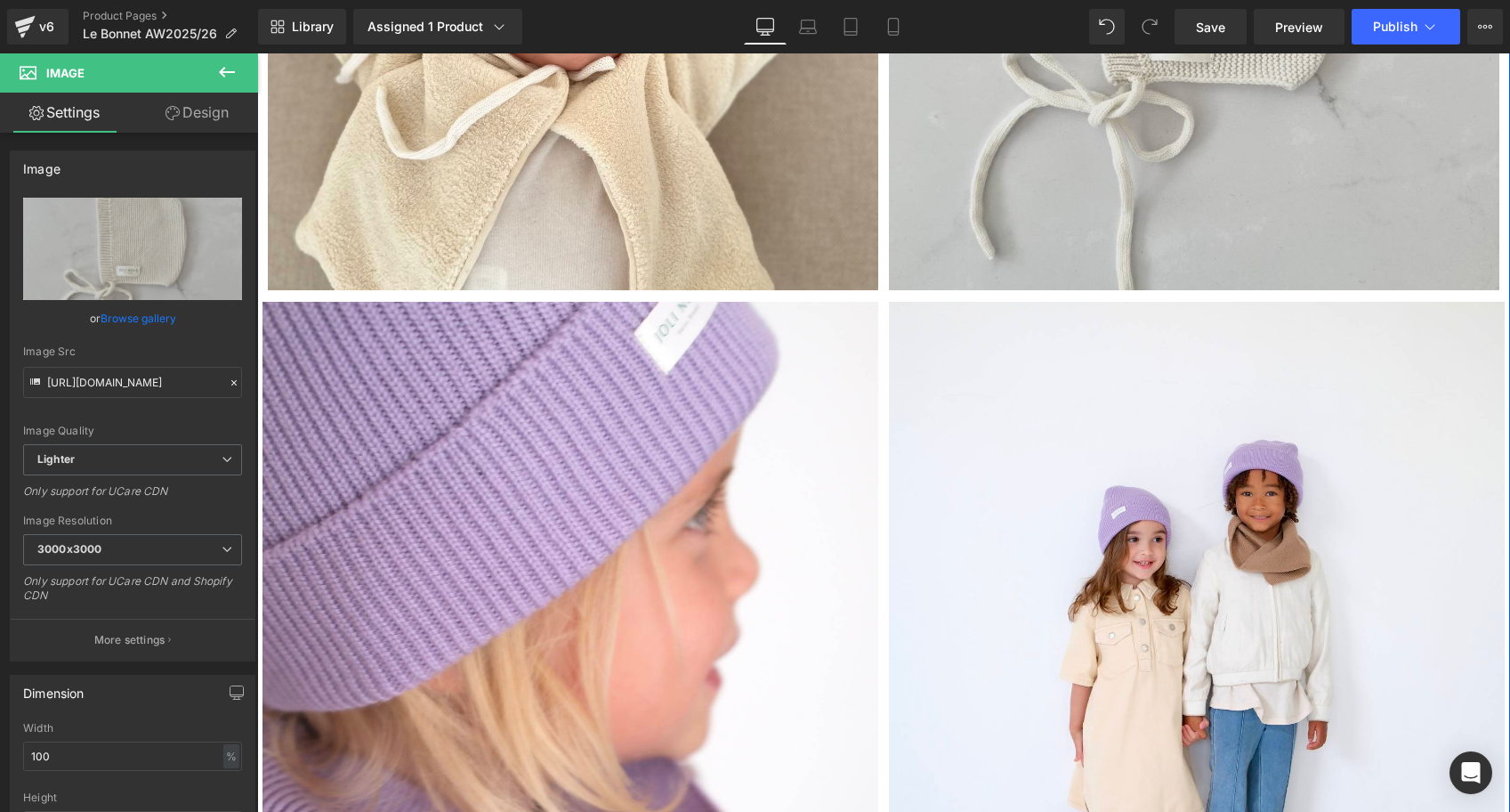
scroll to position [6310, 0]
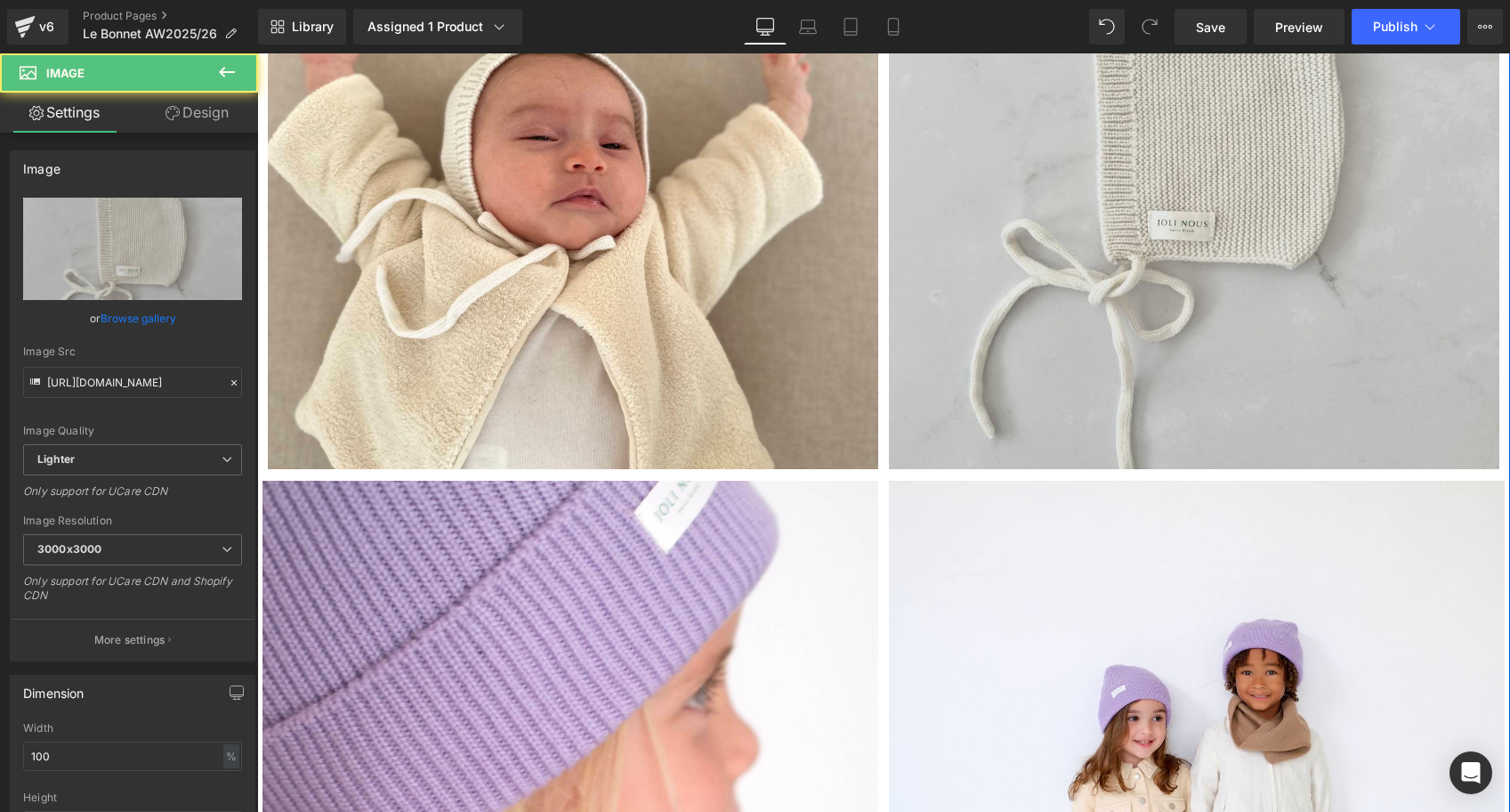
click at [1281, 158] on img at bounding box center [1194, 164] width 610 height 610
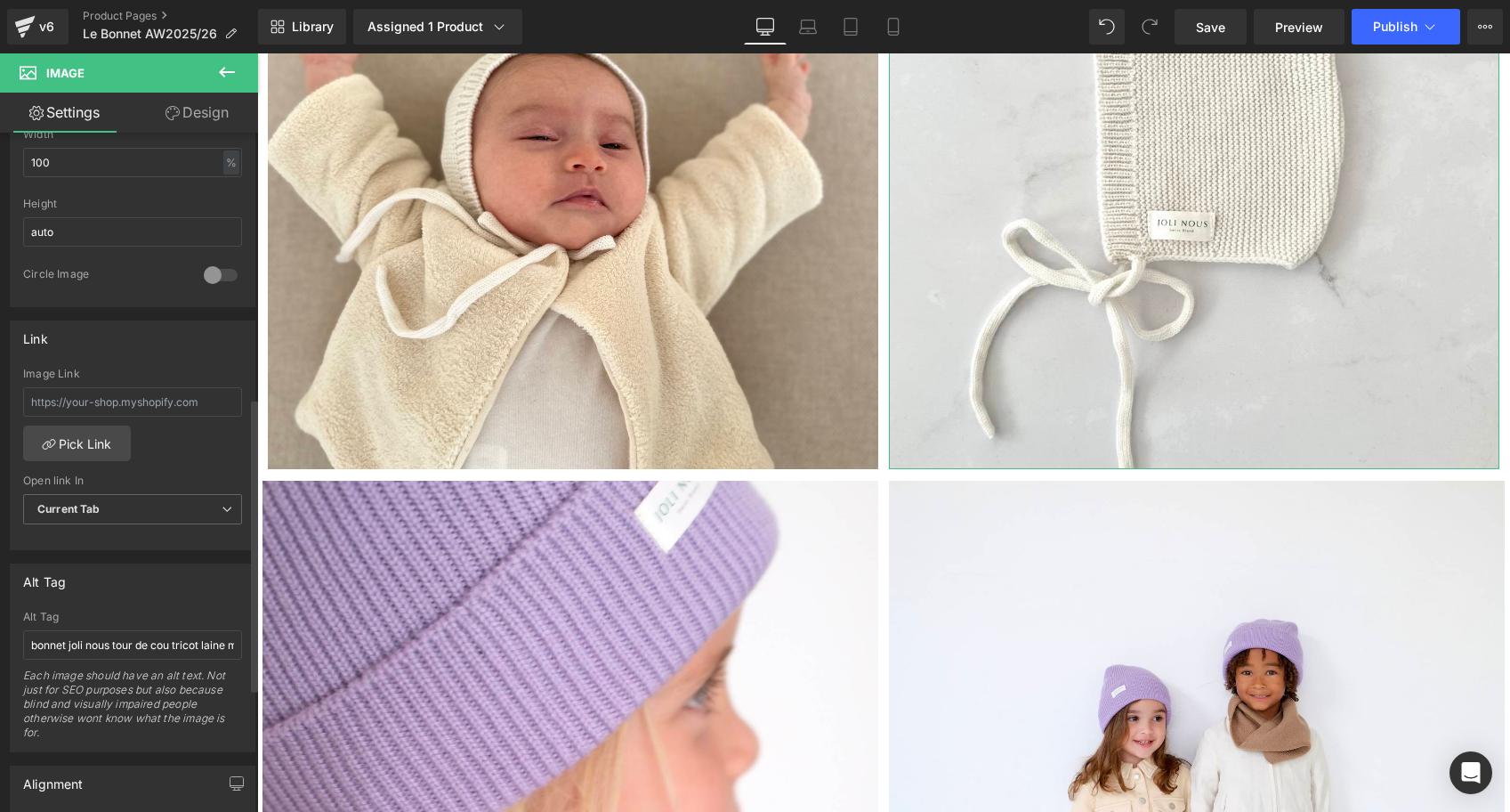
scroll to position [613, 0]
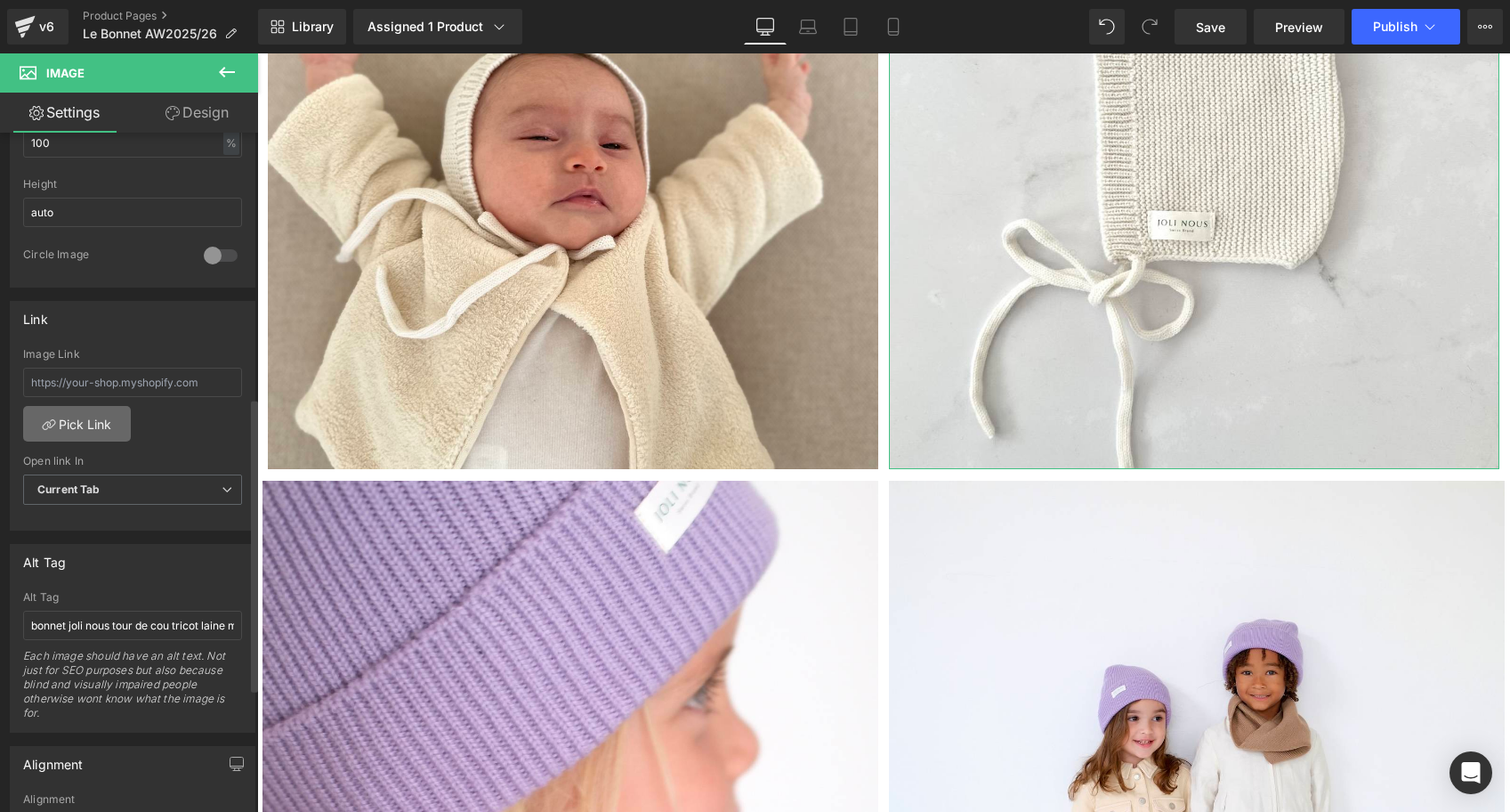
click at [92, 416] on link "Pick Link" at bounding box center [77, 423] width 108 height 35
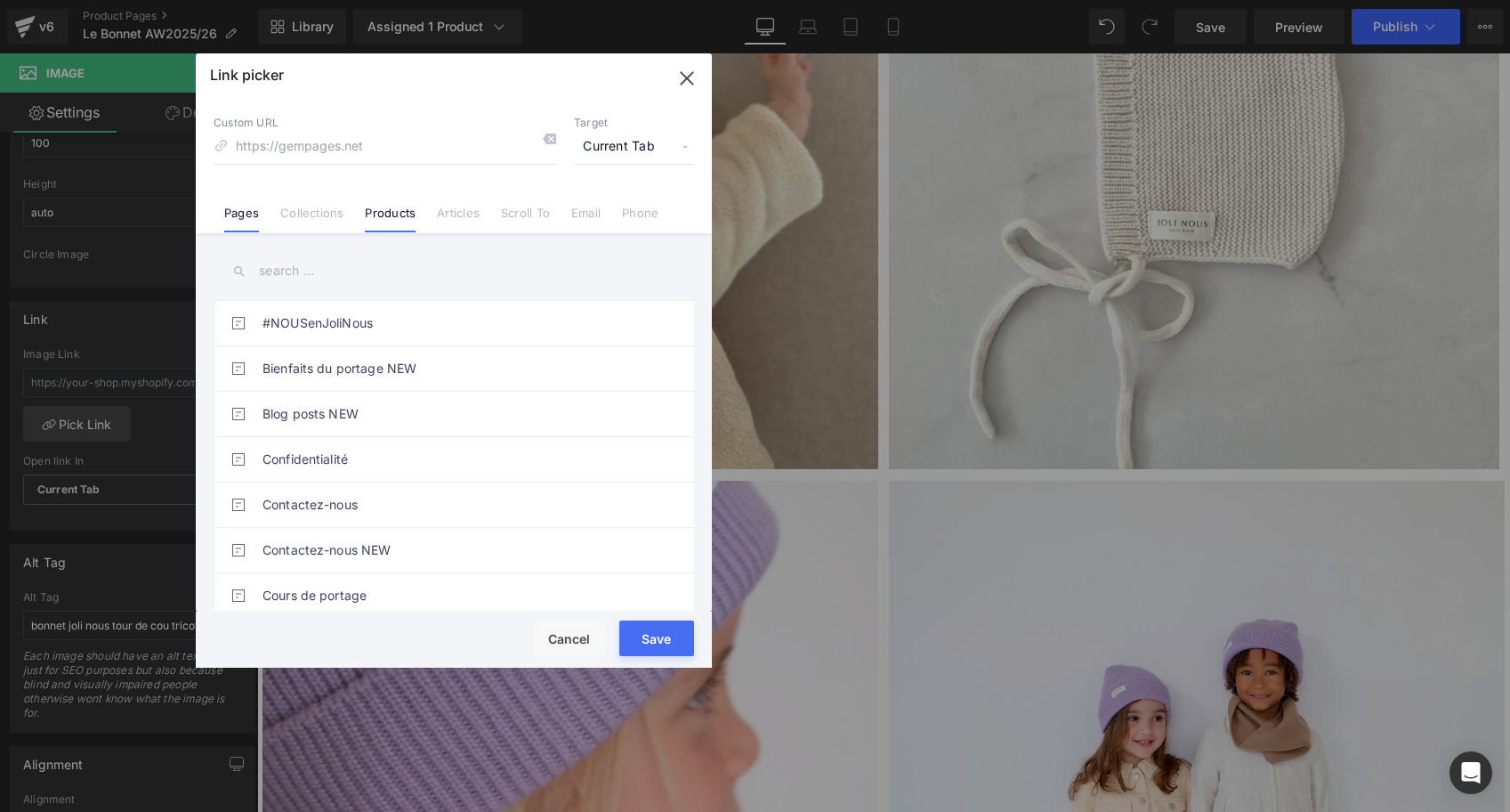
click at [392, 214] on link "Products" at bounding box center [390, 218] width 51 height 26
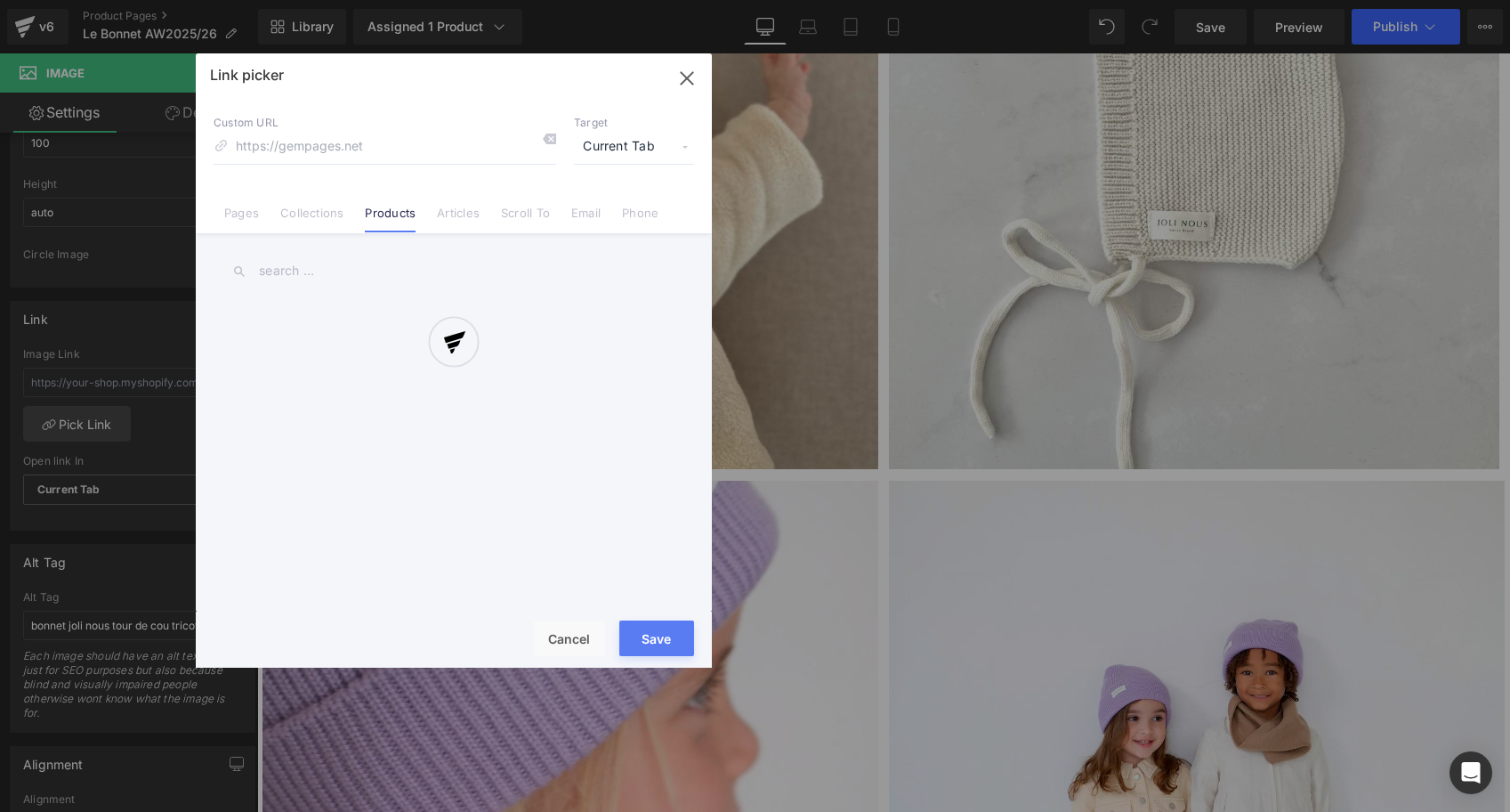
click at [282, 273] on div at bounding box center [454, 360] width 516 height 614
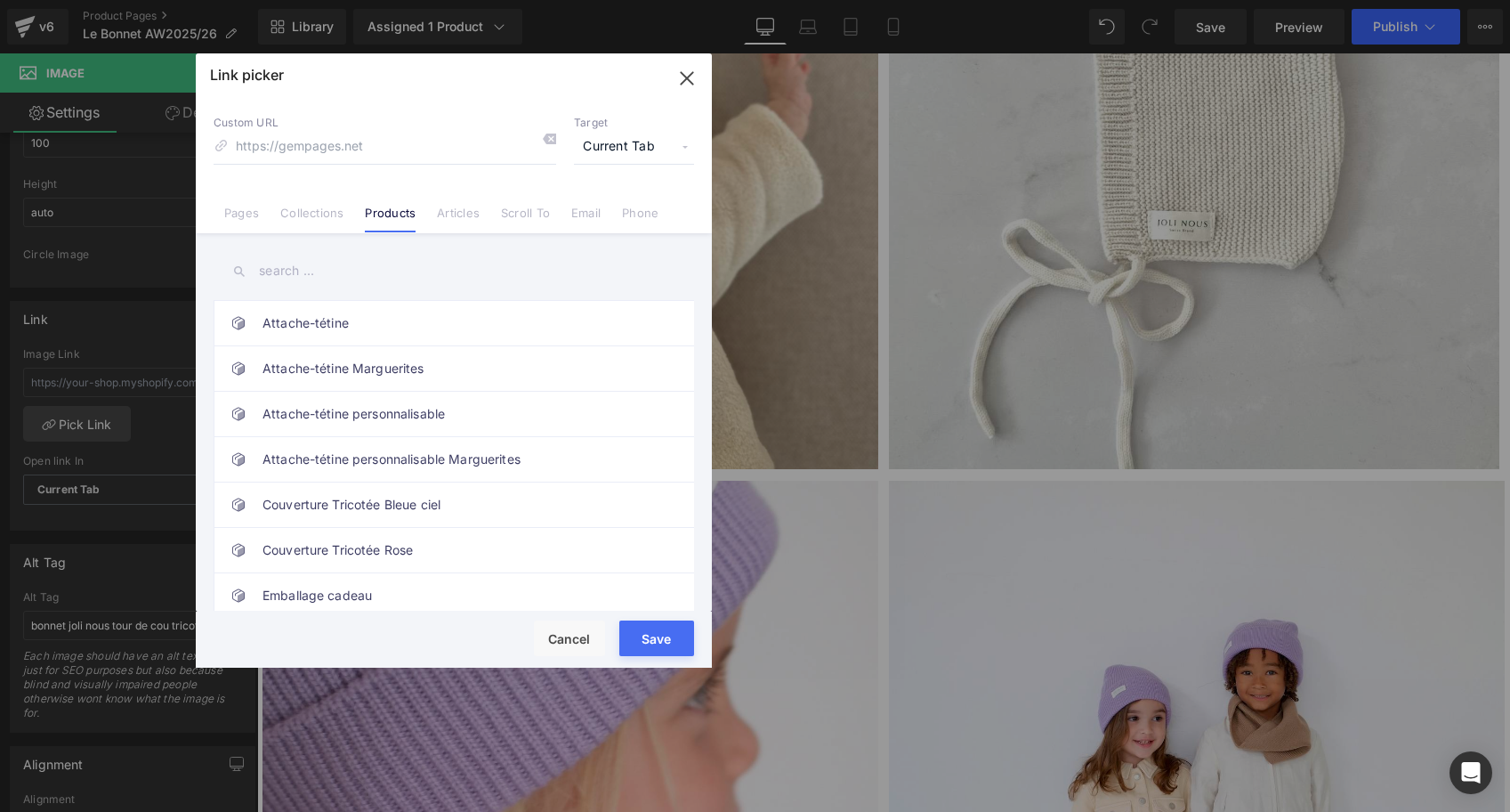
click at [282, 273] on input "text" at bounding box center [454, 271] width 481 height 40
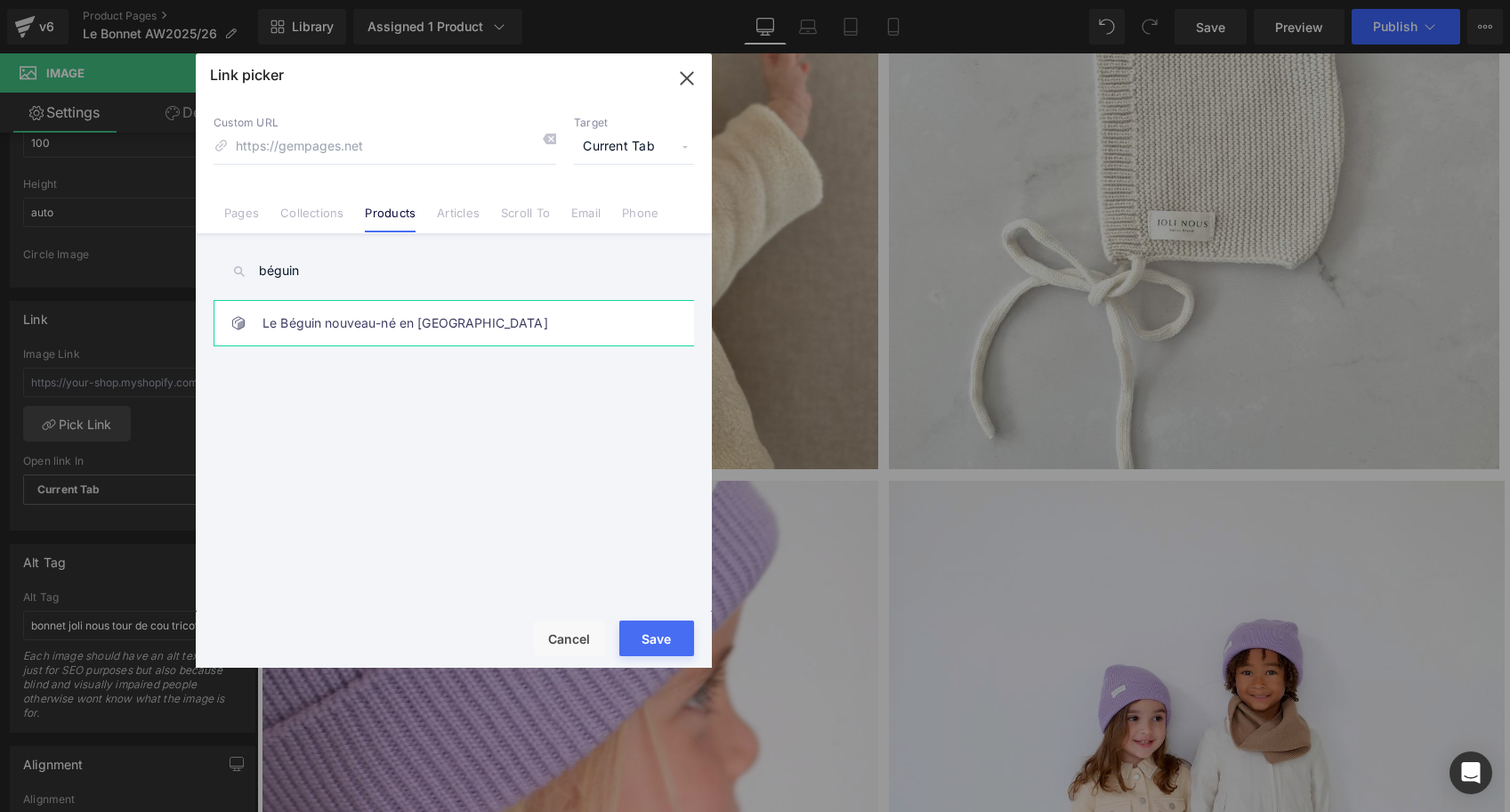
type input "béguin"
click at [343, 331] on link "Le Béguin nouveau-né en Laine" at bounding box center [458, 322] width 392 height 44
type input "/products/le-beguin-nouveau-ne-en-laine"
click at [650, 635] on button "Save" at bounding box center [656, 637] width 75 height 35
type input "/products/le-beguin-nouveau-ne-en-laine"
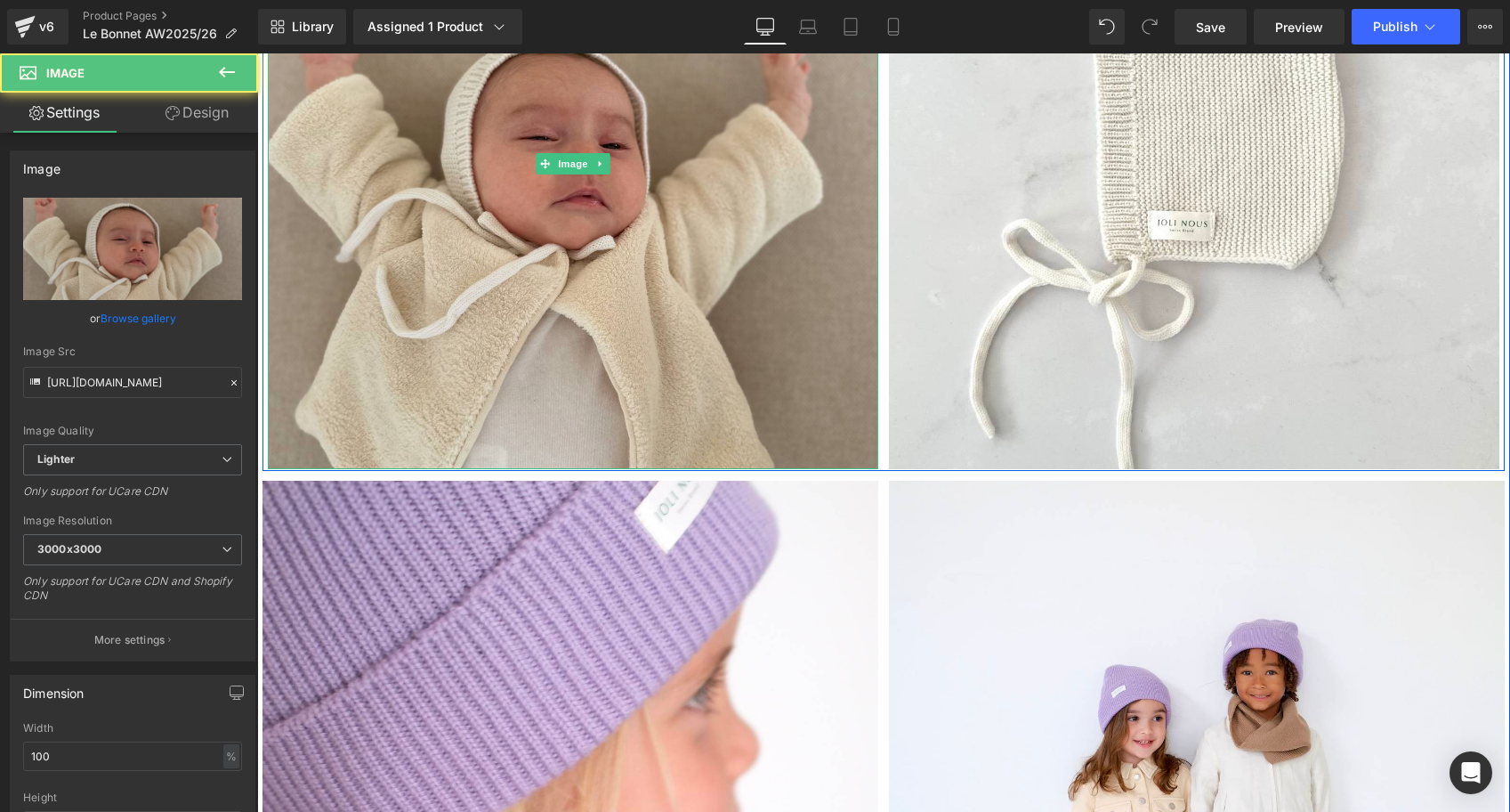
click at [694, 283] on img at bounding box center [573, 164] width 610 height 610
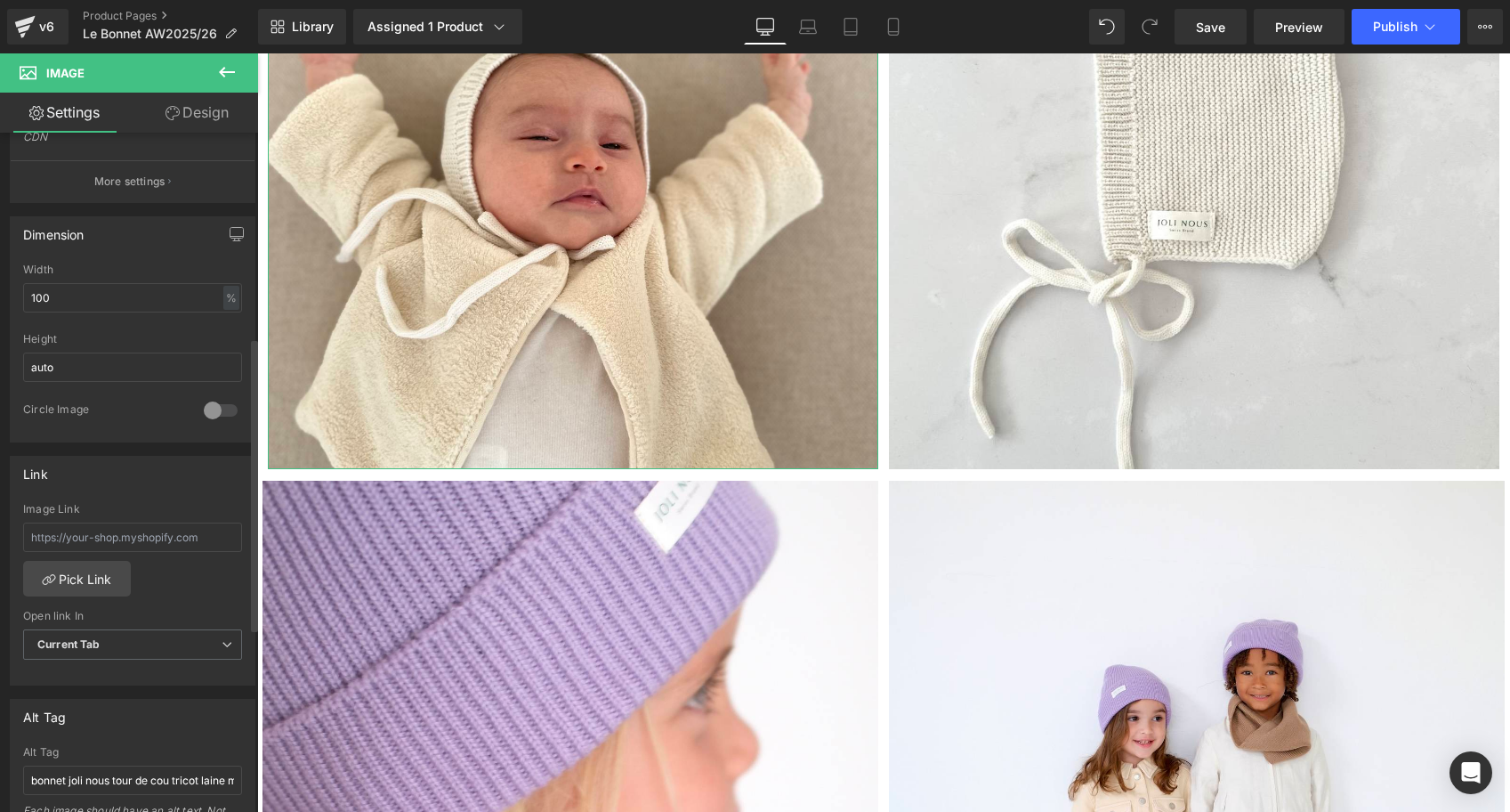
scroll to position [541, 0]
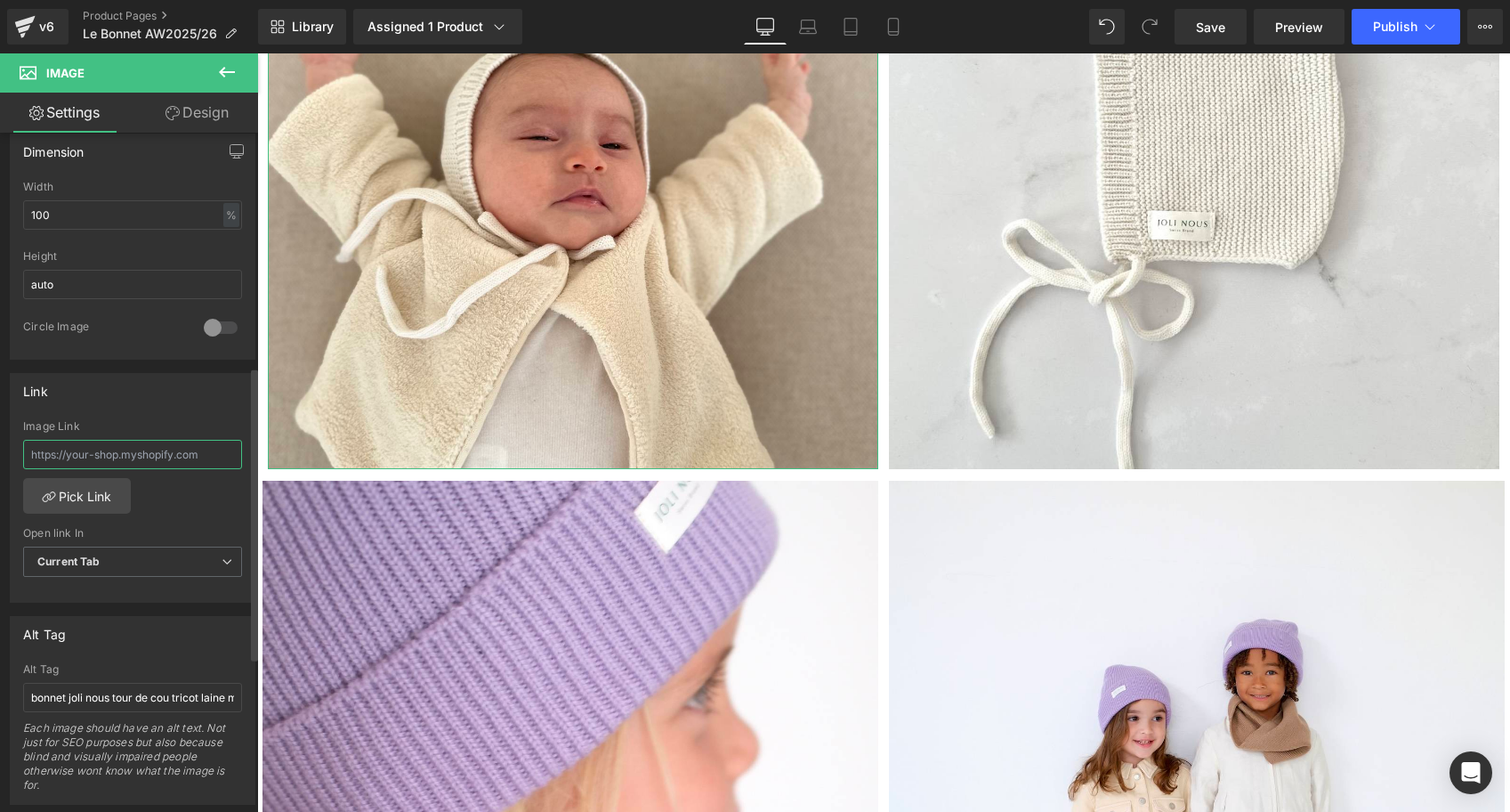
click at [122, 454] on input "text" at bounding box center [133, 454] width 219 height 29
click at [86, 488] on link "Pick Link" at bounding box center [77, 495] width 108 height 35
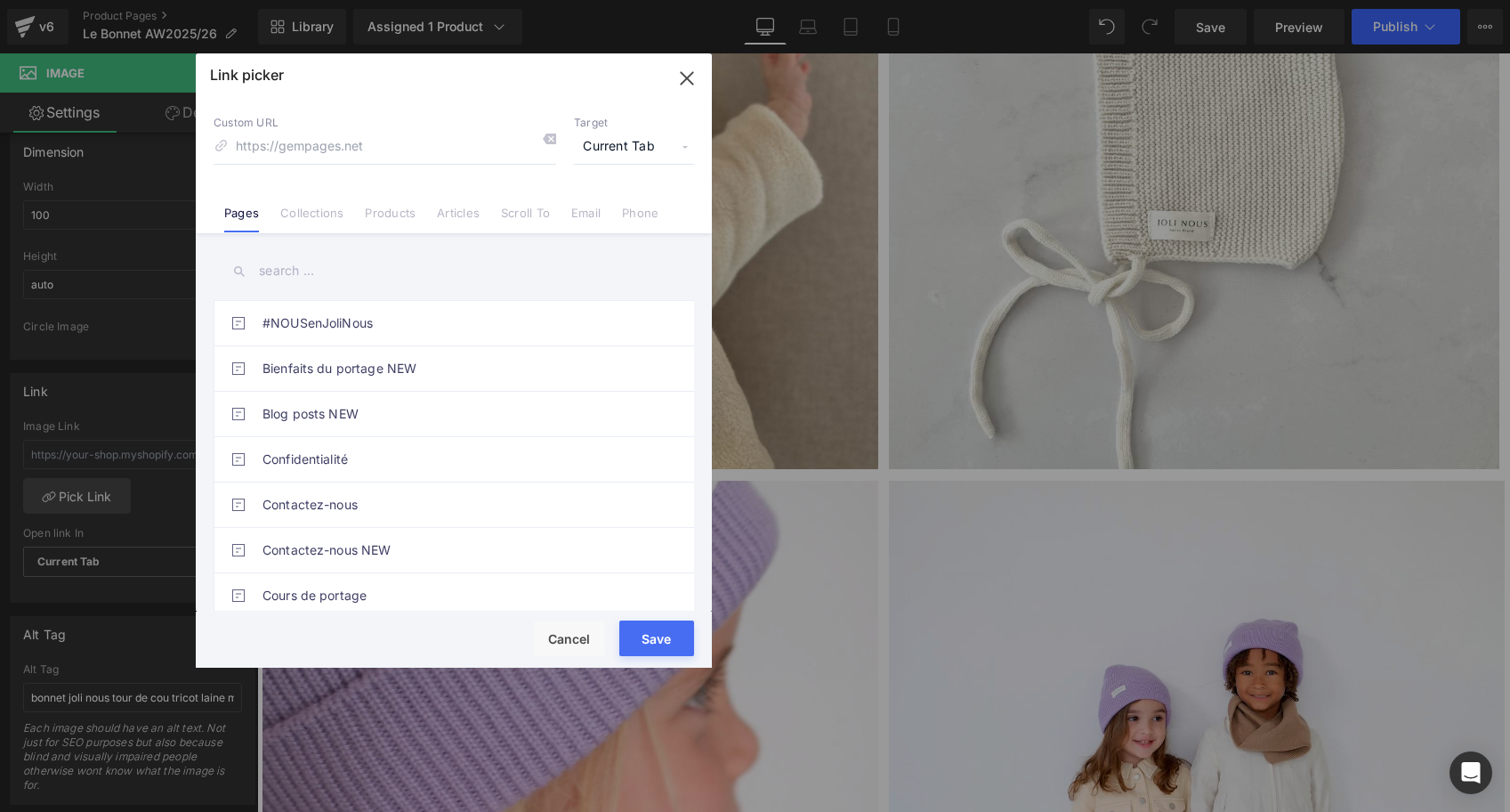
click at [301, 268] on input "text" at bounding box center [454, 271] width 481 height 40
click at [406, 213] on link "Products" at bounding box center [390, 218] width 51 height 26
click at [325, 269] on input "text" at bounding box center [454, 271] width 481 height 40
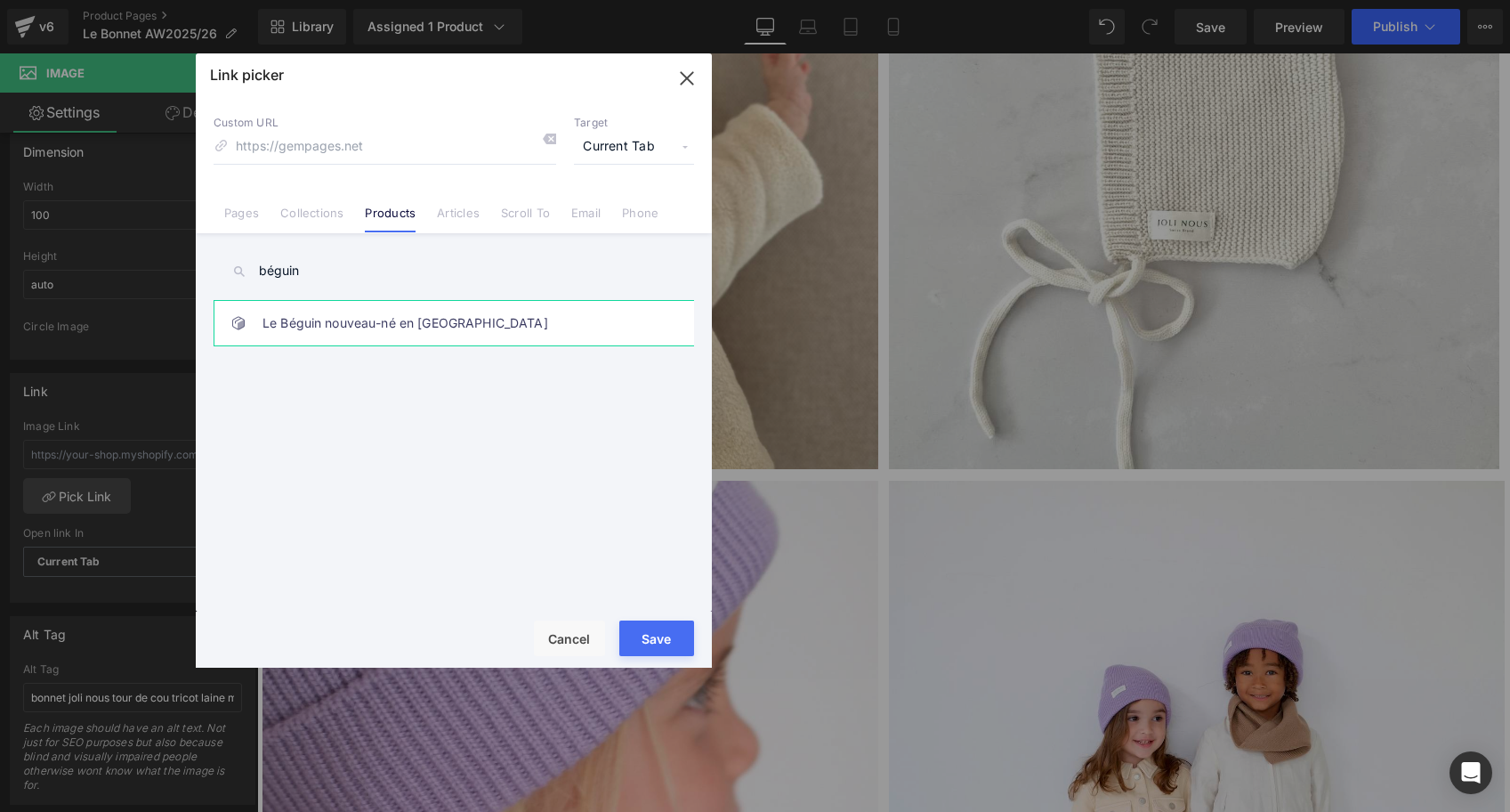
type input "béguin"
click at [353, 310] on link "Le Béguin nouveau-né en Laine" at bounding box center [458, 322] width 392 height 44
type input "/products/le-beguin-nouveau-ne-en-laine"
click at [655, 637] on button "Save" at bounding box center [656, 637] width 75 height 35
type input "/products/le-beguin-nouveau-ne-en-laine"
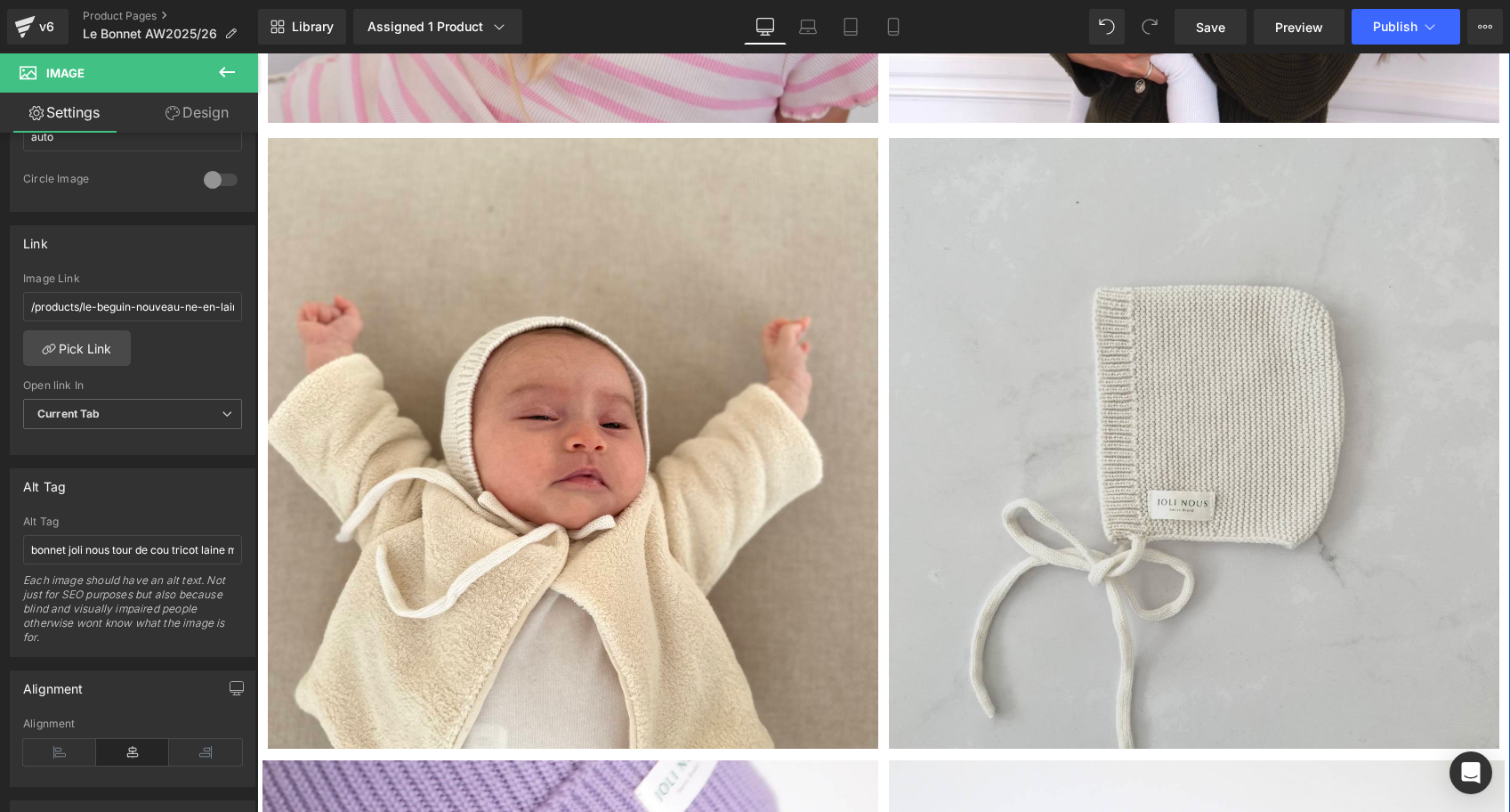
scroll to position [6128, 0]
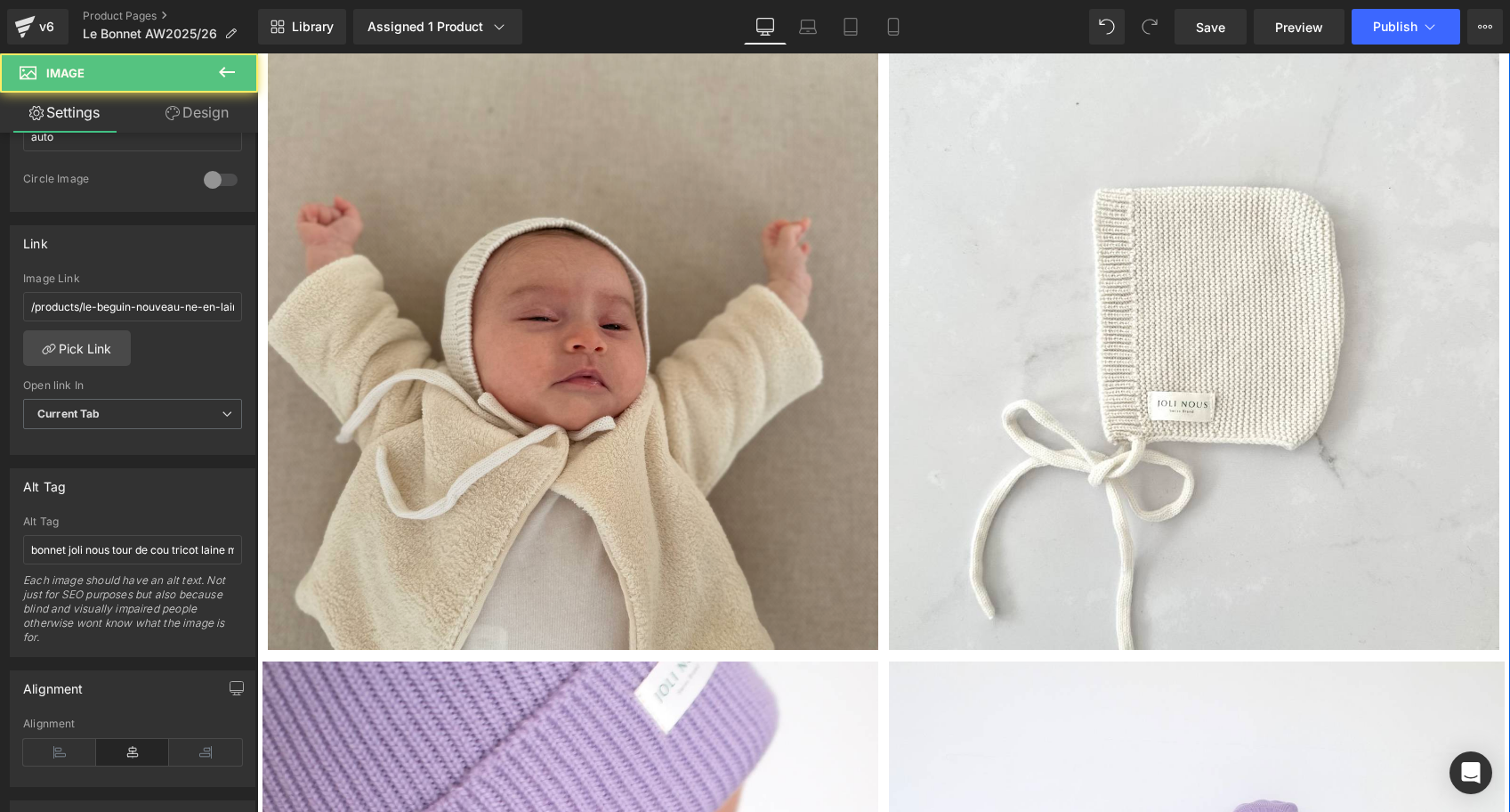
click at [794, 400] on img at bounding box center [573, 344] width 610 height 610
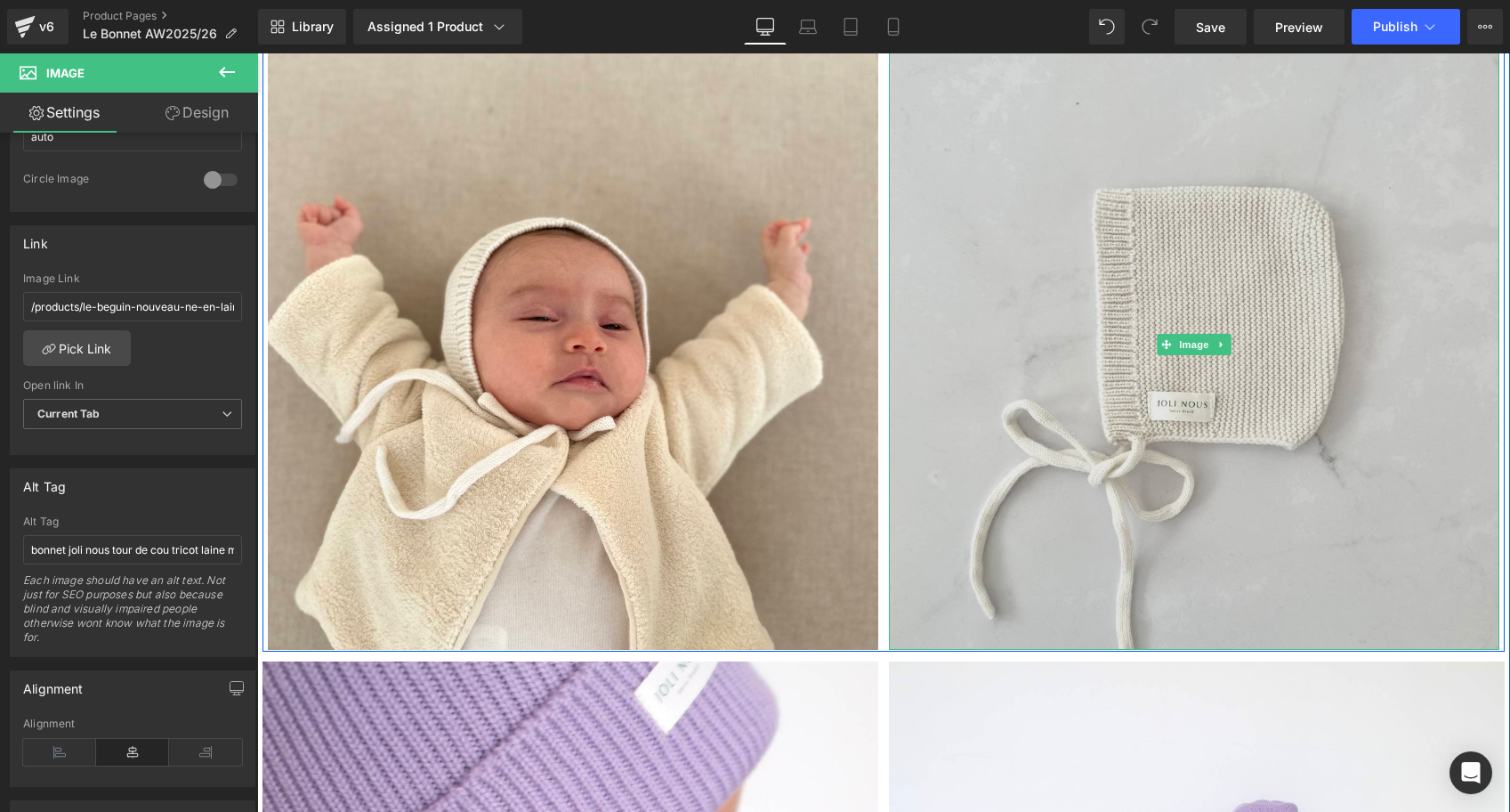
click at [1049, 373] on img at bounding box center [1194, 344] width 610 height 610
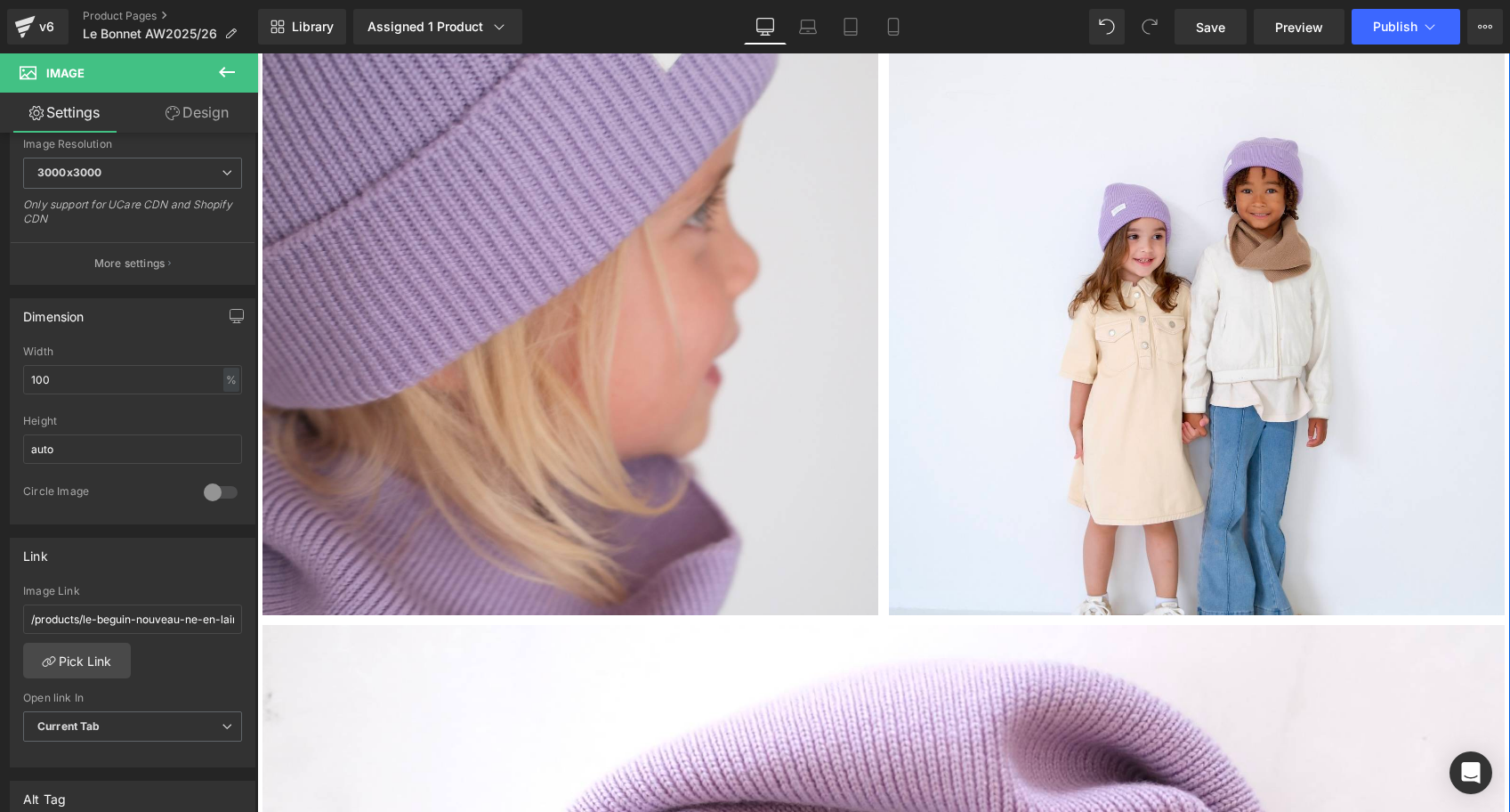
scroll to position [6750, 0]
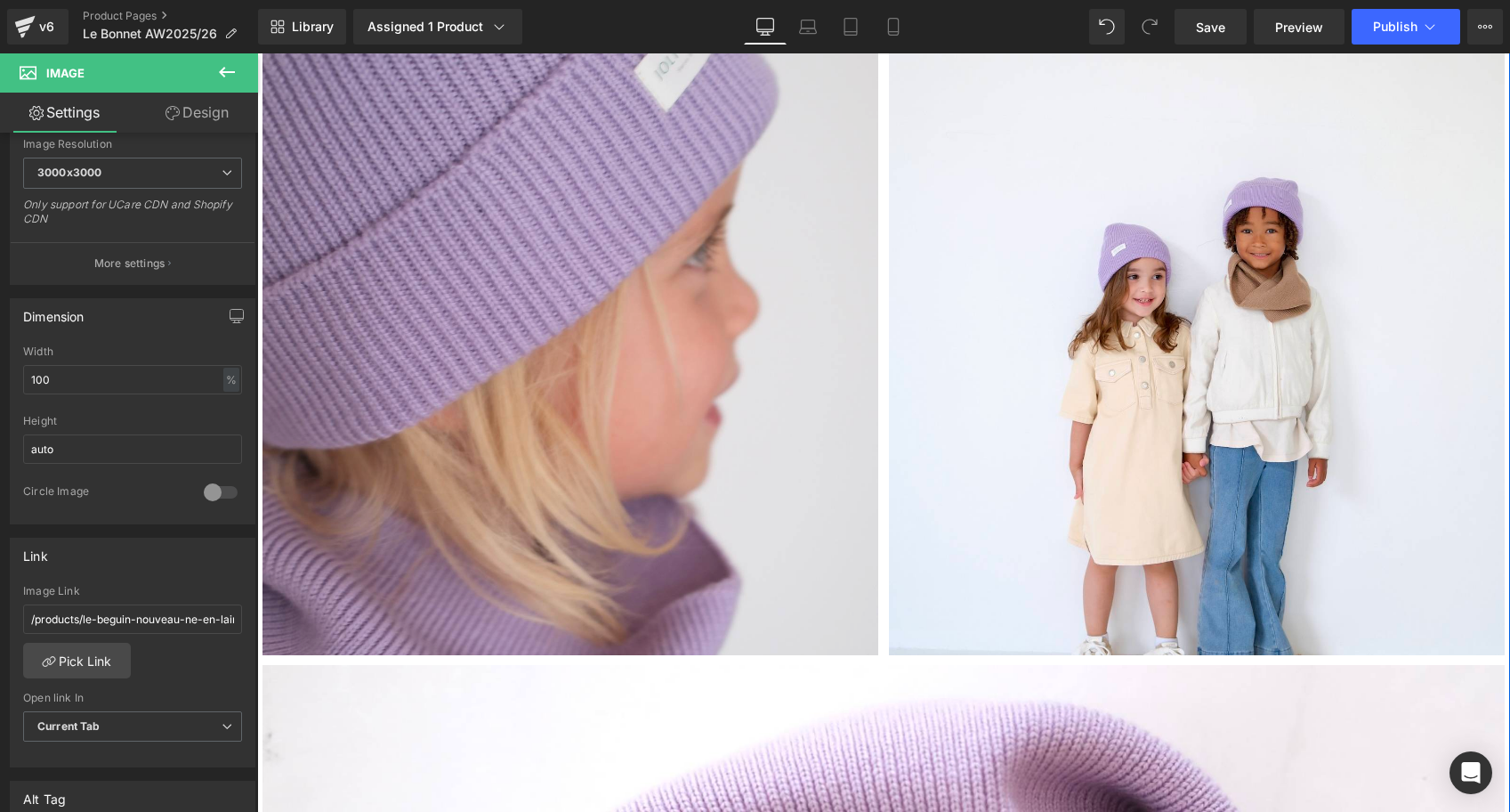
click at [614, 340] on img at bounding box center [570, 347] width 616 height 616
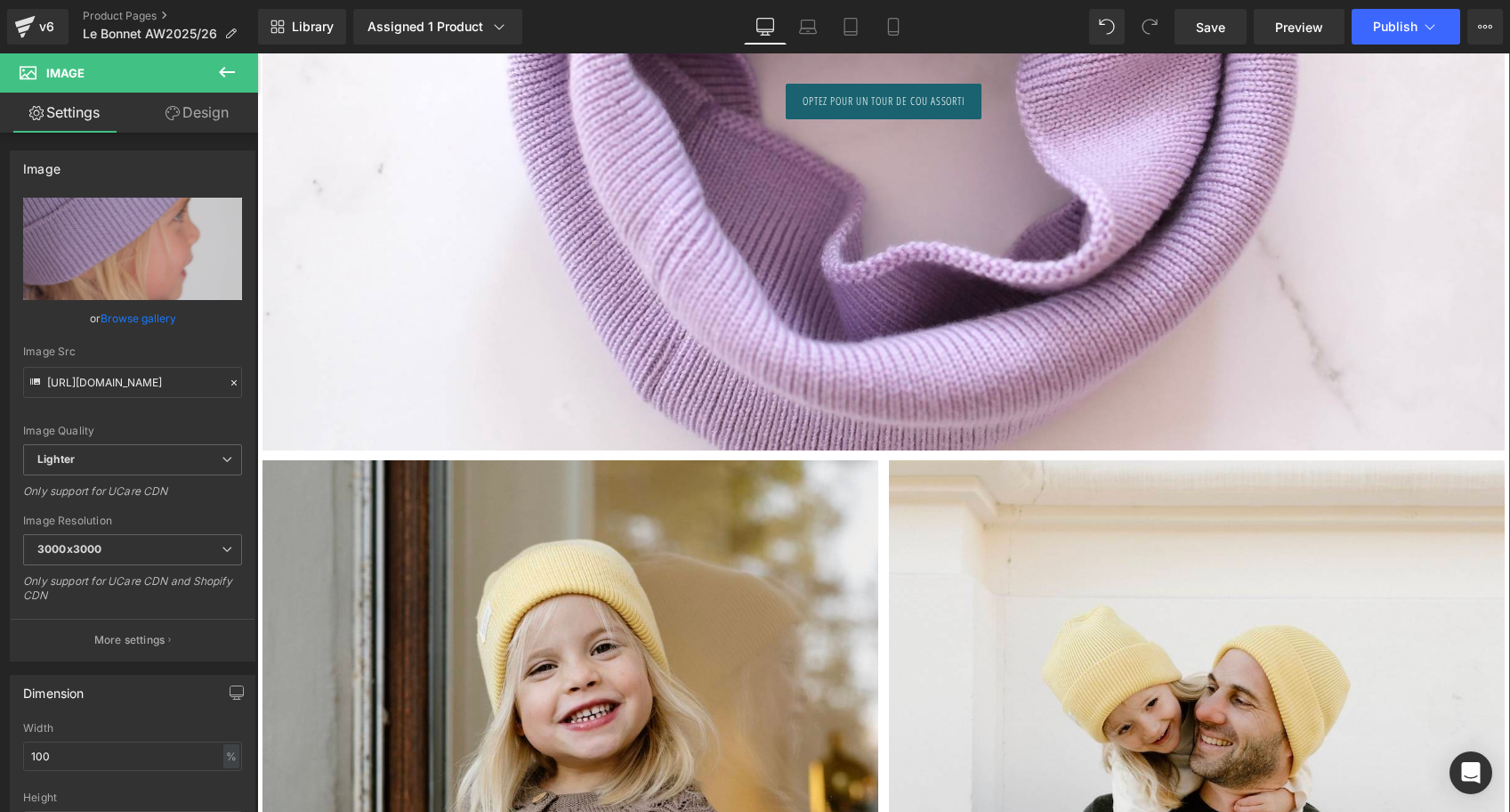
scroll to position [7676, 0]
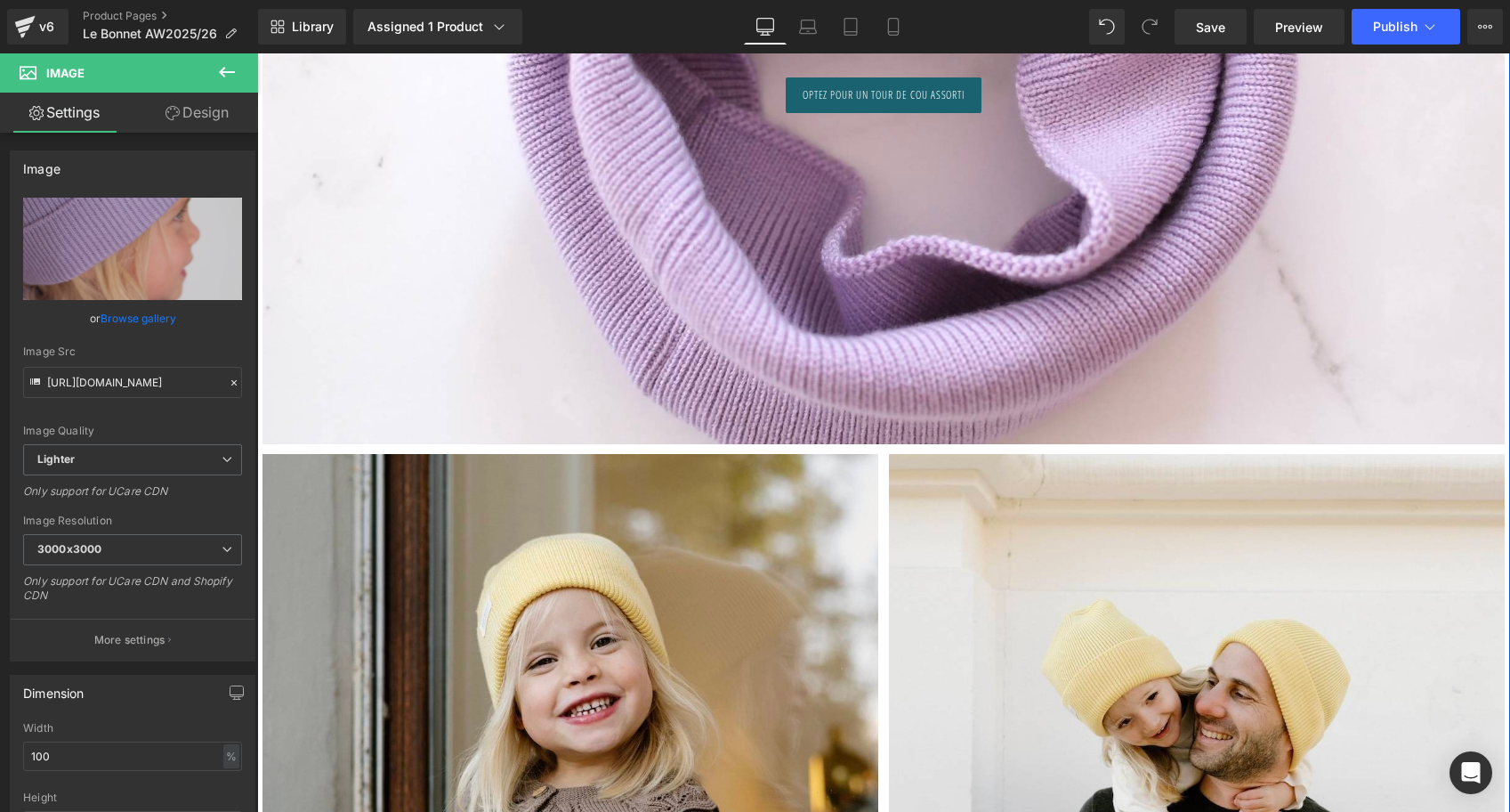
click at [766, 283] on div at bounding box center [884, 91] width 1243 height 705
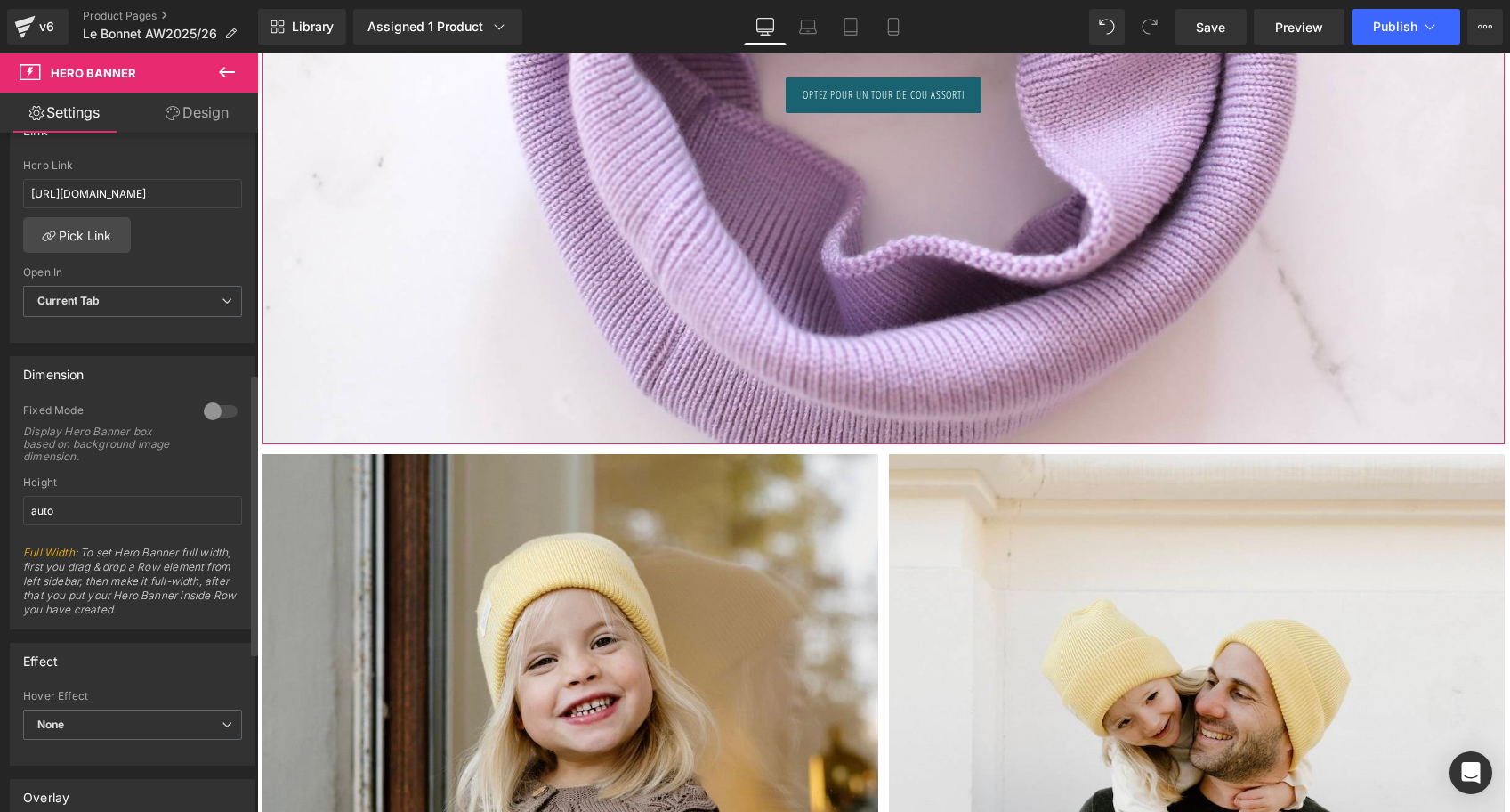
scroll to position [578, 0]
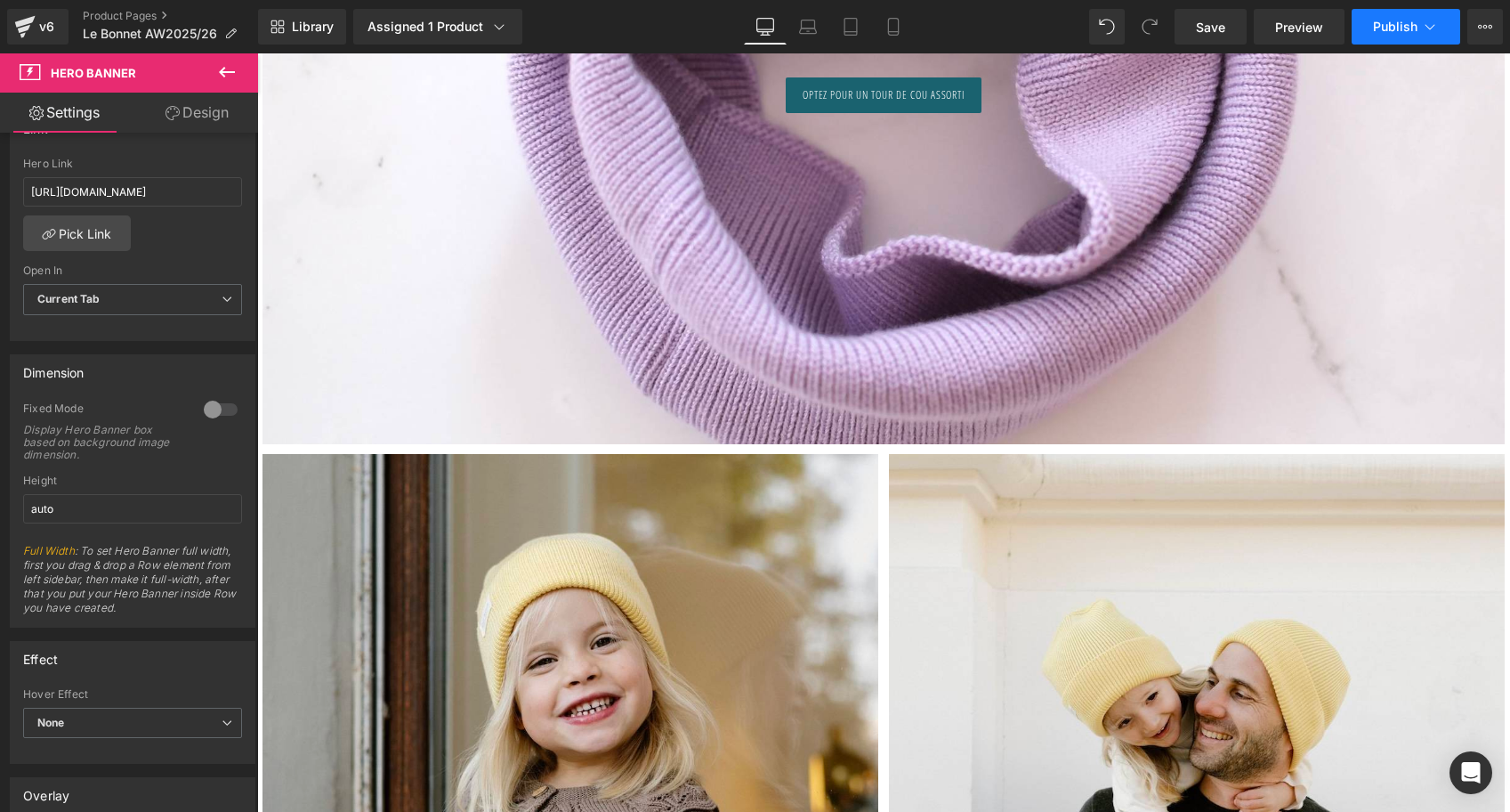
click at [1410, 26] on span "Publish" at bounding box center [1395, 27] width 44 height 14
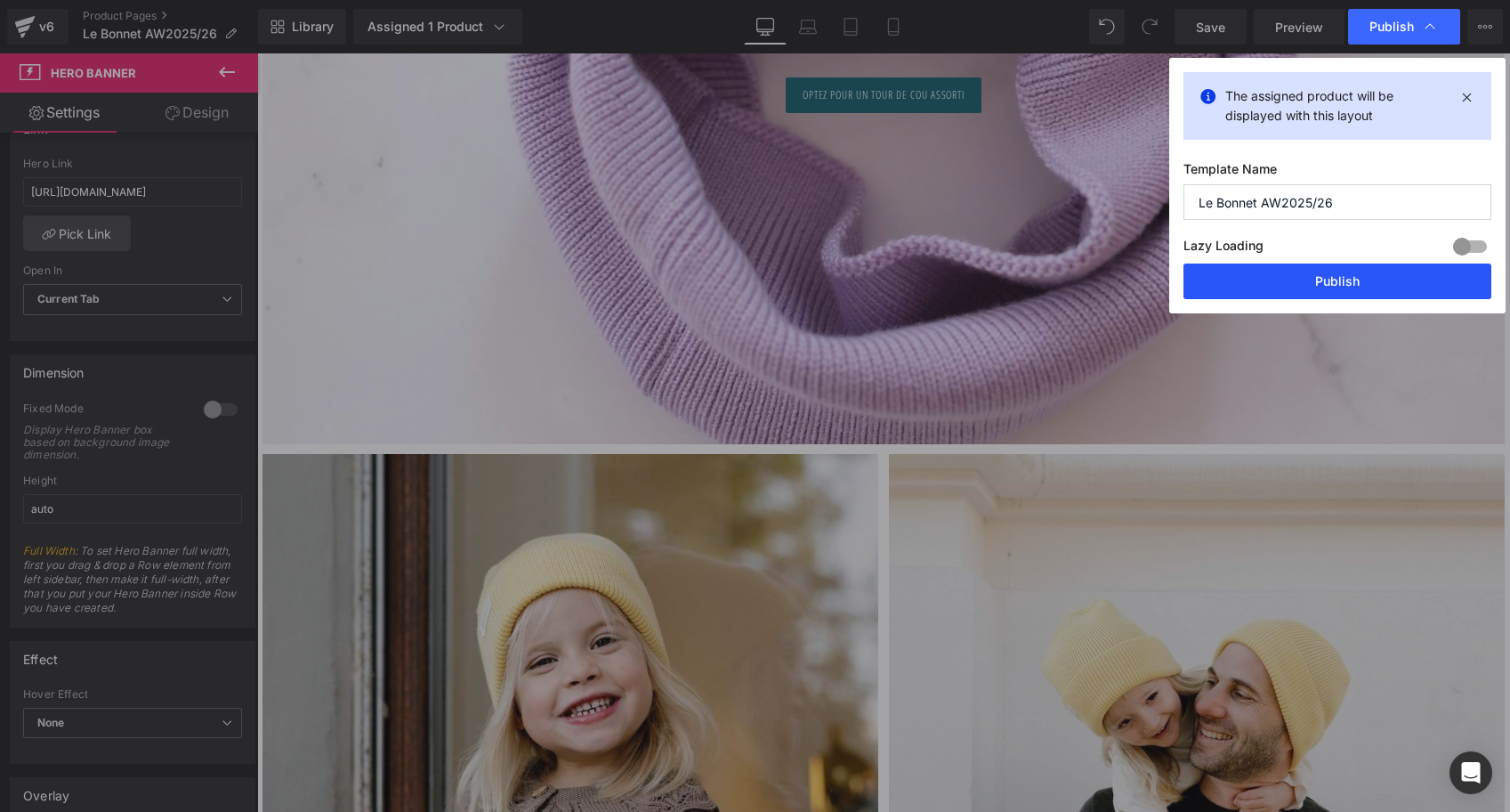
click at [1258, 280] on button "Publish" at bounding box center [1338, 281] width 308 height 35
